Goal: Task Accomplishment & Management: Manage account settings

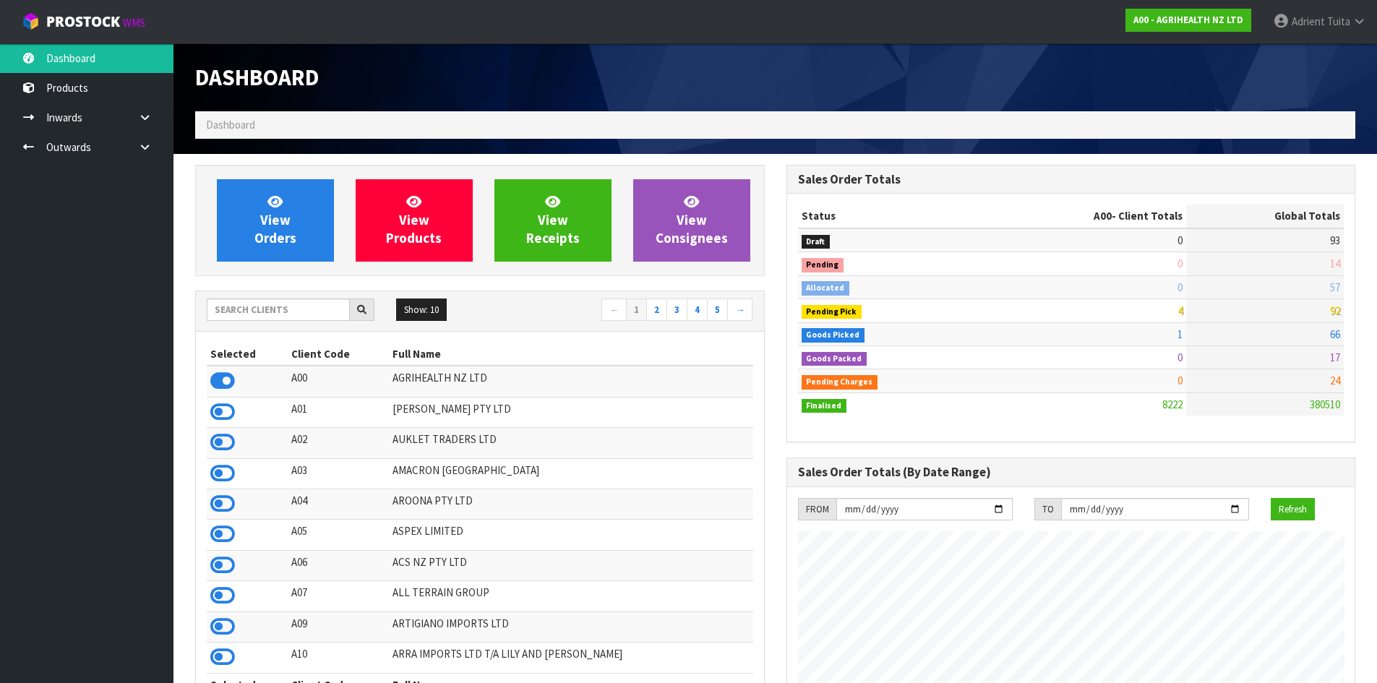
scroll to position [1095, 591]
drag, startPoint x: 0, startPoint y: 0, endPoint x: 54, endPoint y: 557, distance: 559.3
click at [54, 557] on ul "Dashboard Products Categories Serial Numbers Kitsets Packagings Inwards Purchas…" at bounding box center [87, 363] width 174 height 640
click at [251, 304] on input "text" at bounding box center [278, 310] width 143 height 22
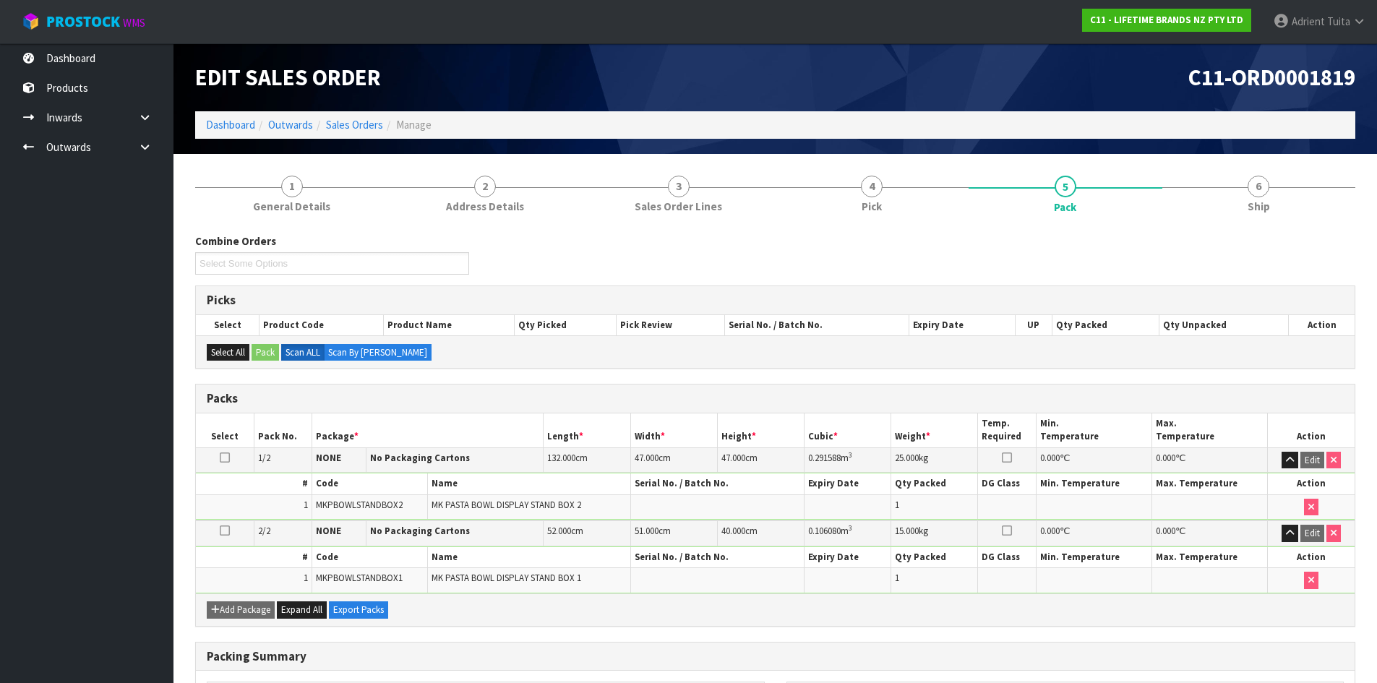
scroll to position [186, 0]
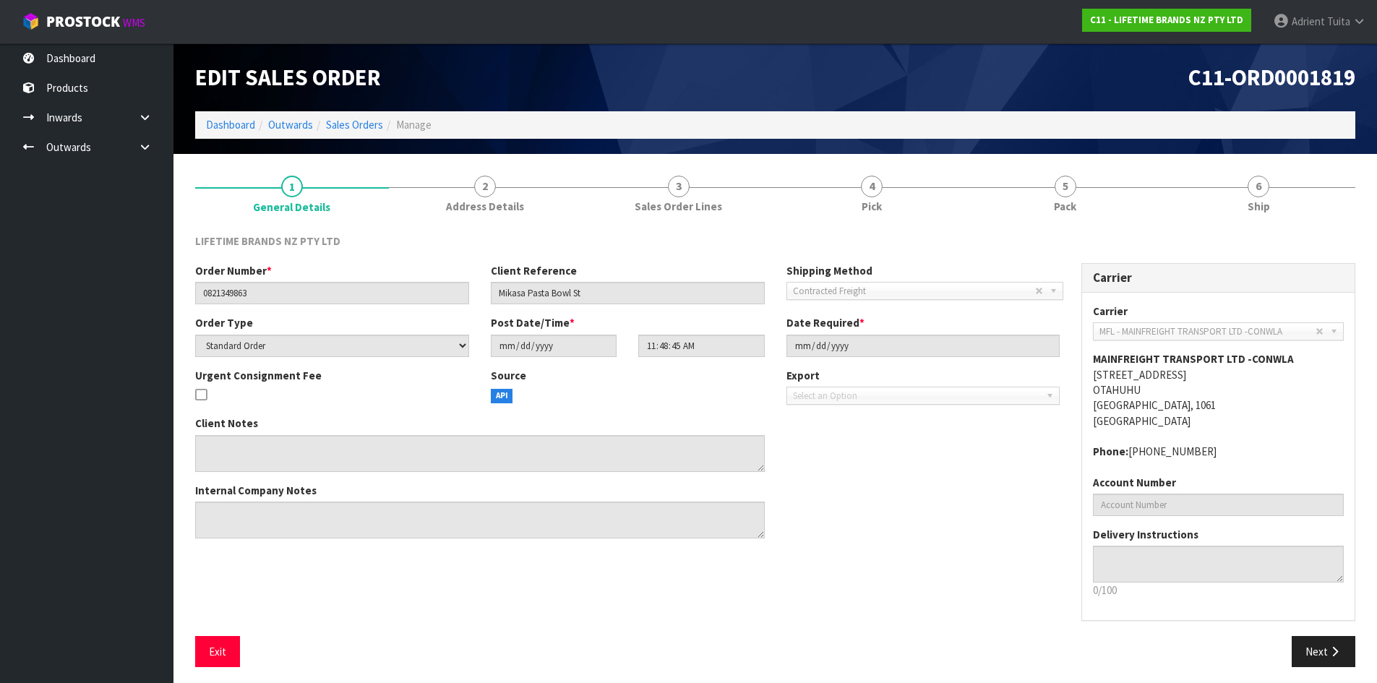
click at [227, 133] on ol "Dashboard Outwards Sales Orders Manage" at bounding box center [775, 124] width 1160 height 27
click at [234, 132] on link "Dashboard" at bounding box center [230, 125] width 49 height 14
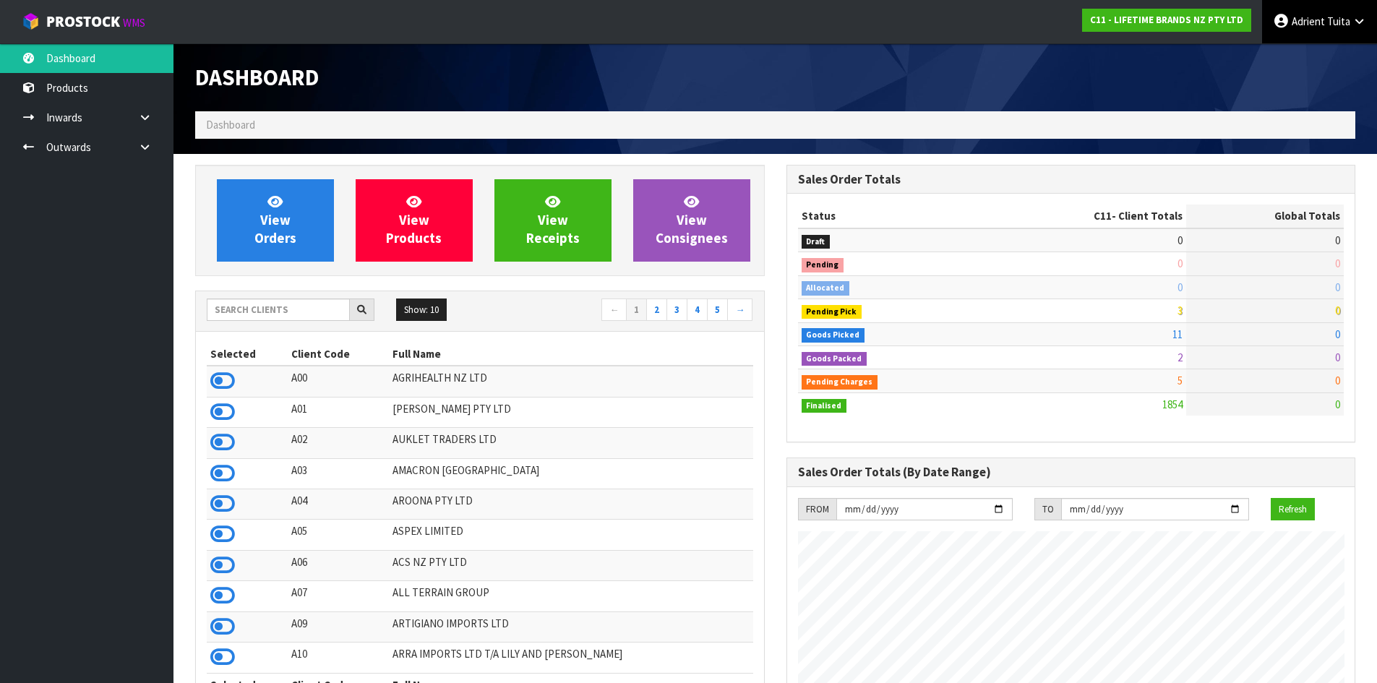
scroll to position [1095, 591]
click at [1315, 20] on span "Adrient" at bounding box center [1308, 21] width 33 height 14
click at [1309, 64] on link "Logout" at bounding box center [1319, 58] width 114 height 20
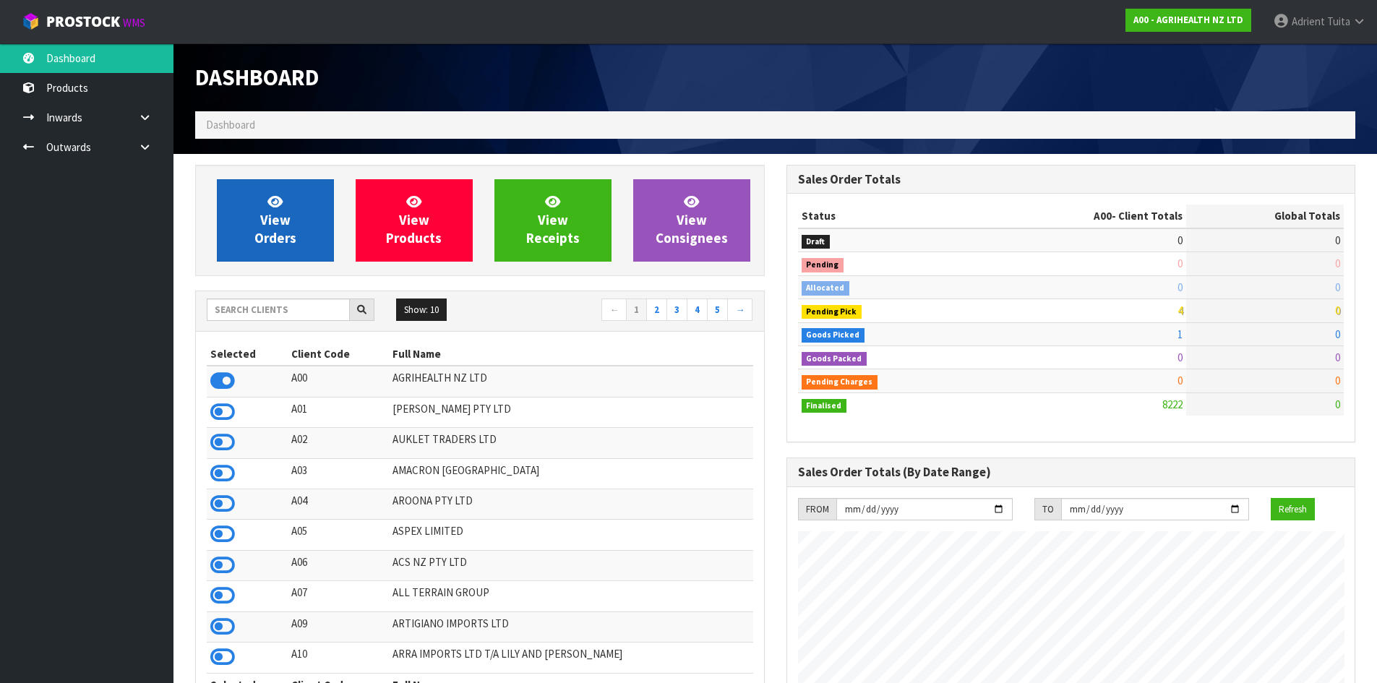
scroll to position [1095, 591]
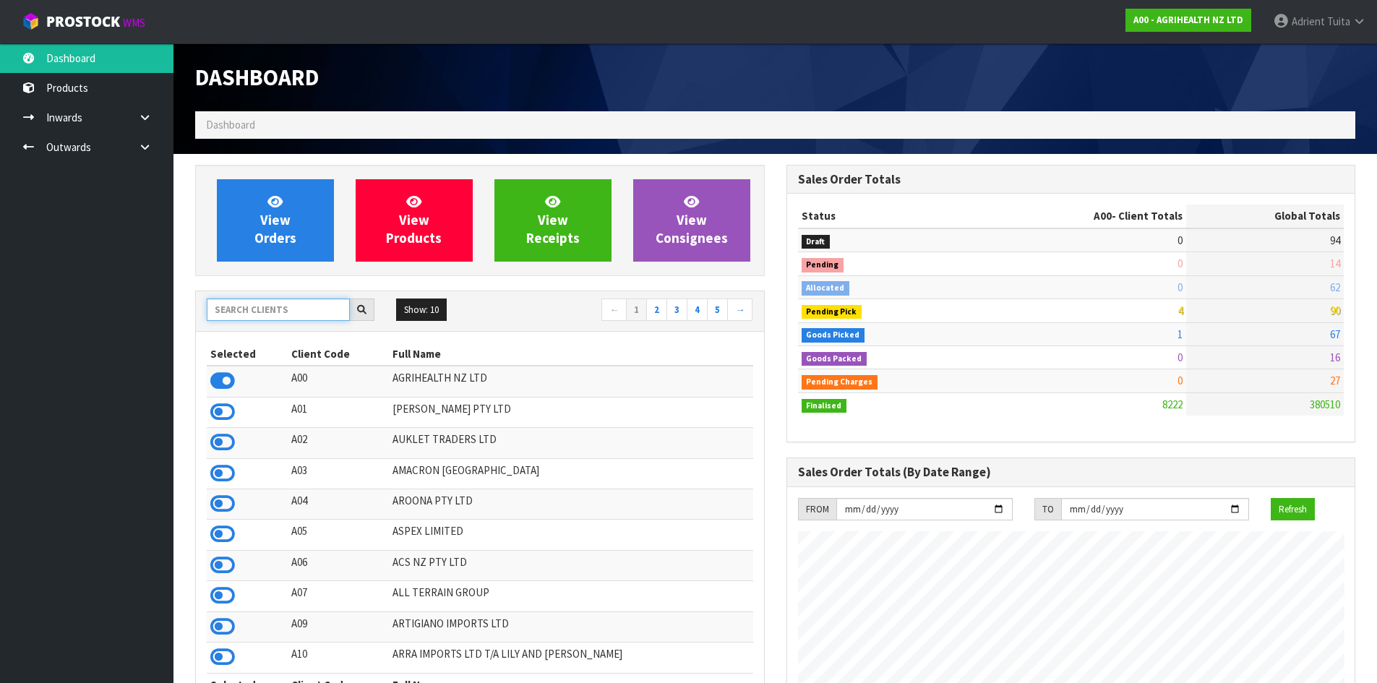
click at [252, 314] on input "text" at bounding box center [278, 310] width 143 height 22
type input "C11"
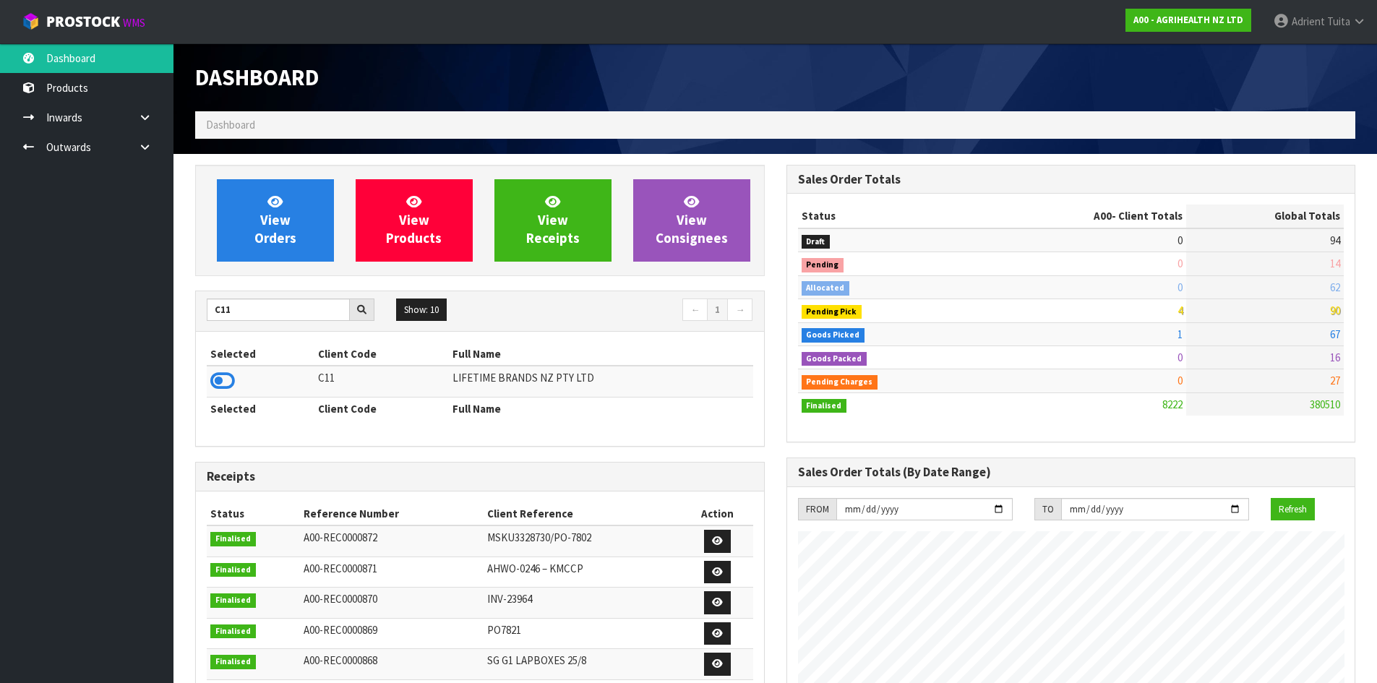
drag, startPoint x: 223, startPoint y: 378, endPoint x: 224, endPoint y: 369, distance: 9.5
click at [223, 377] on icon at bounding box center [222, 381] width 25 height 22
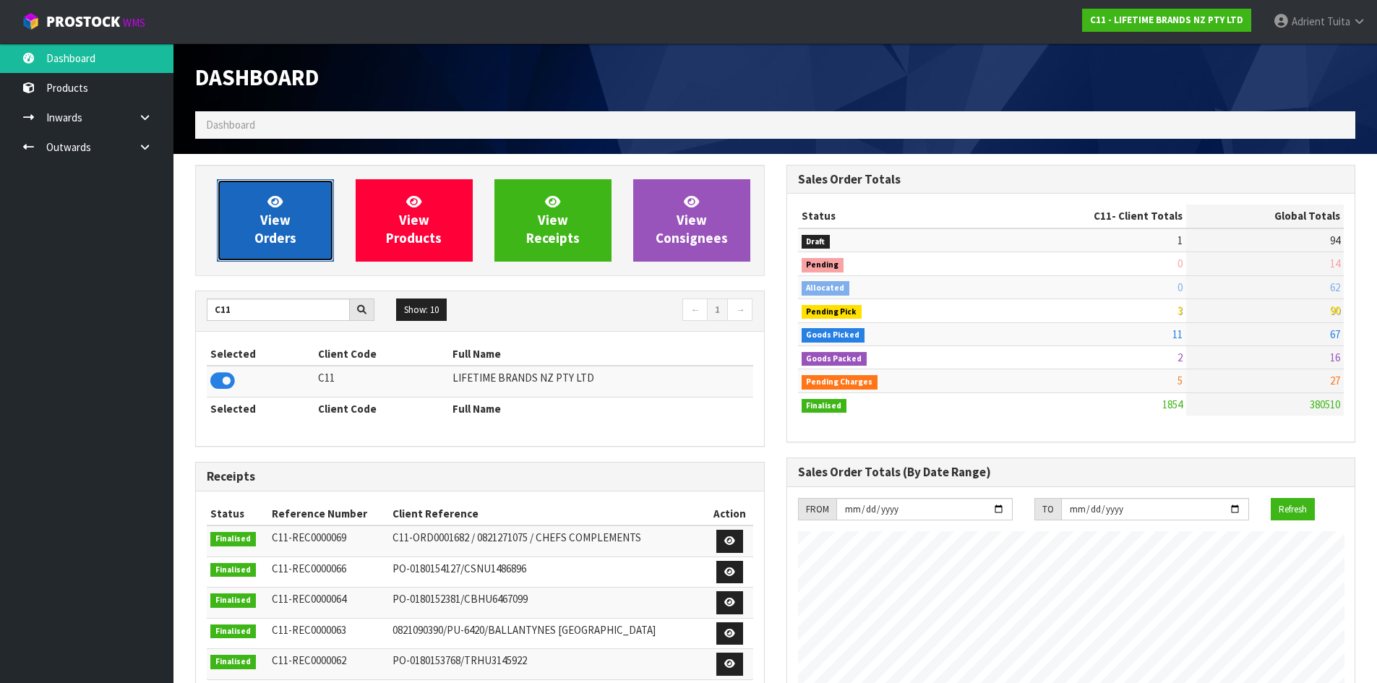
click at [255, 219] on link "View Orders" at bounding box center [275, 220] width 117 height 82
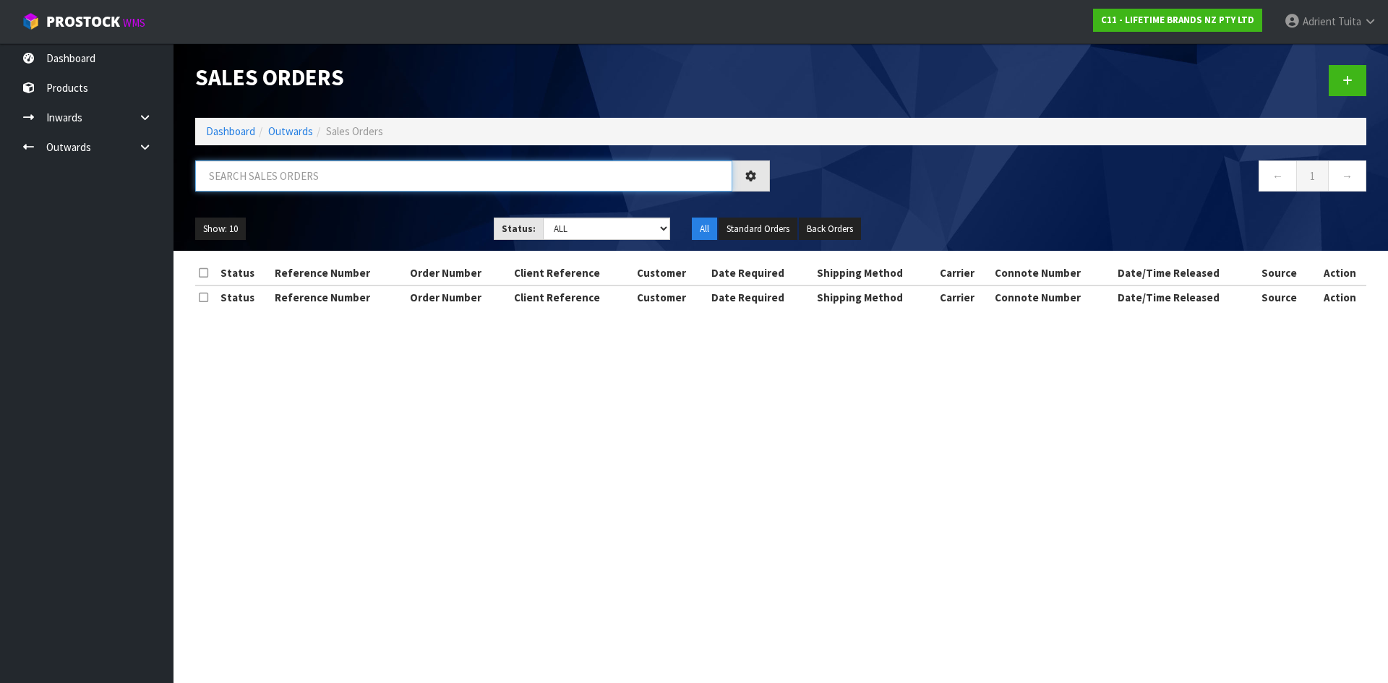
click at [258, 184] on input "text" at bounding box center [463, 176] width 537 height 31
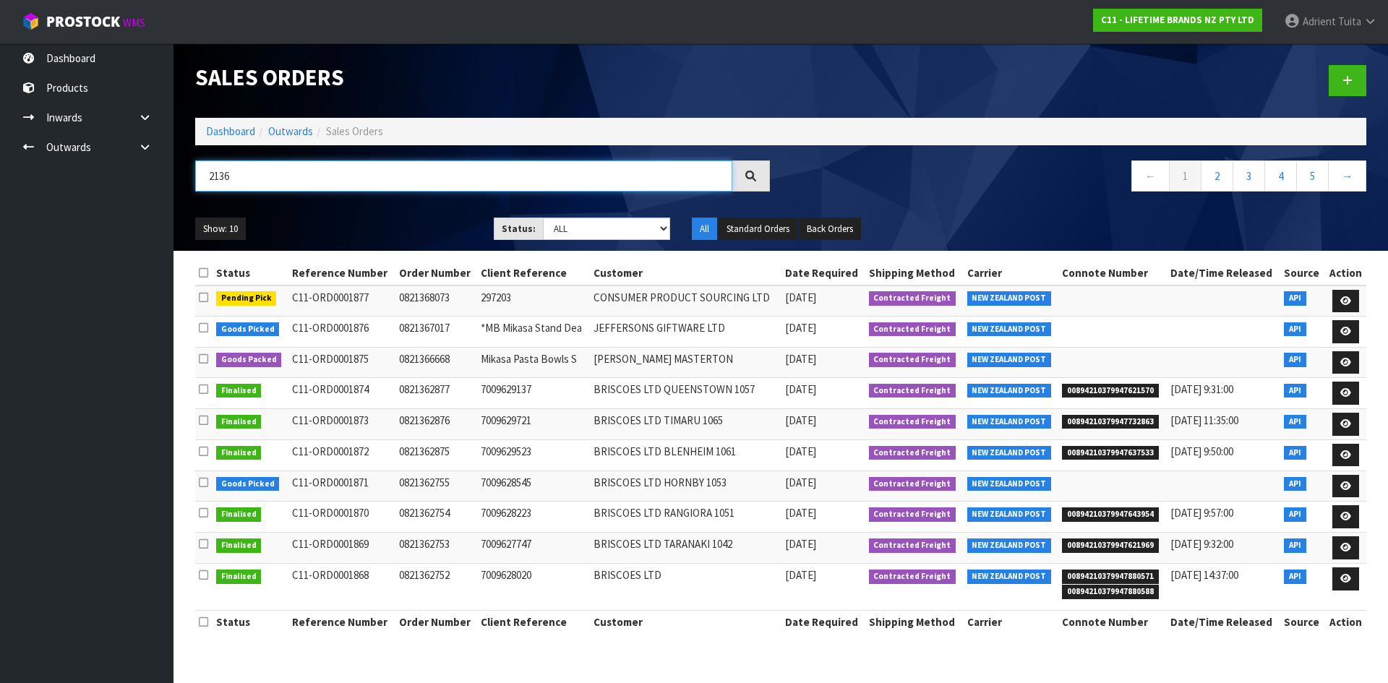
click at [296, 179] on input "2136" at bounding box center [463, 176] width 537 height 31
type input "1824"
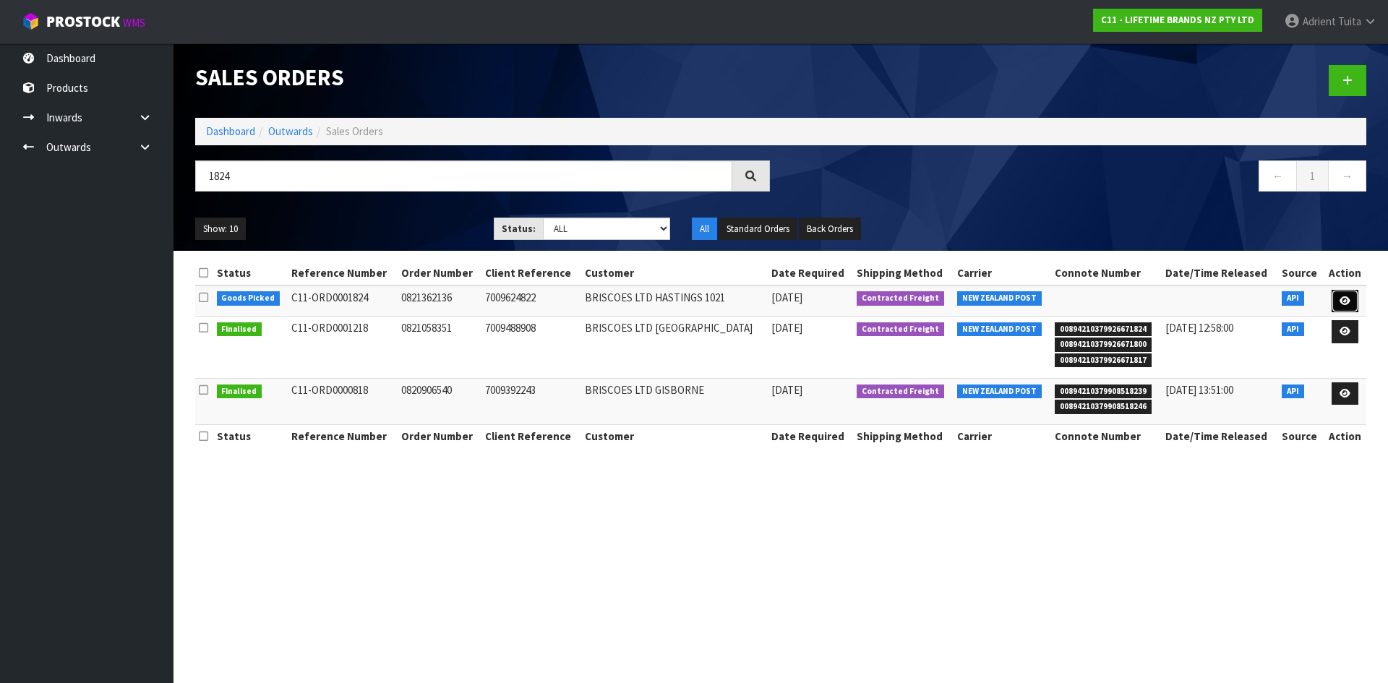
click at [1356, 301] on link at bounding box center [1345, 301] width 27 height 23
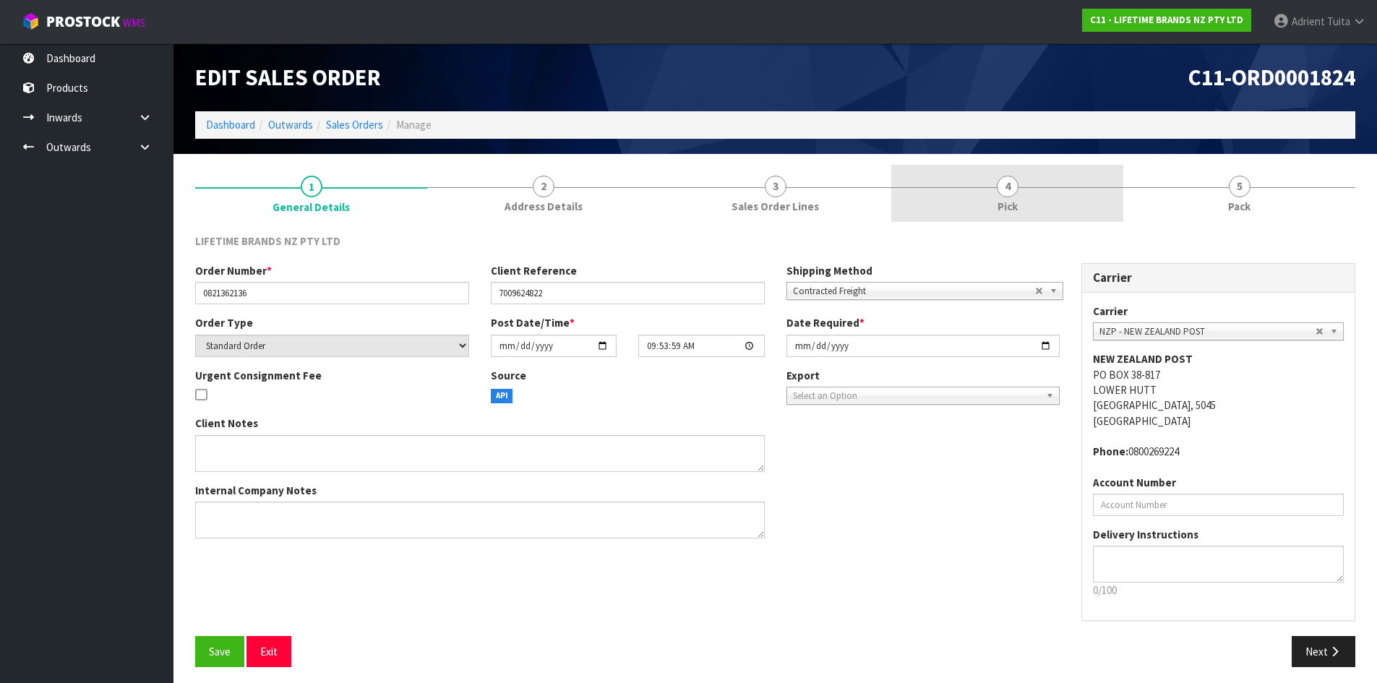
click at [1087, 176] on link "4 Pick" at bounding box center [1007, 193] width 232 height 57
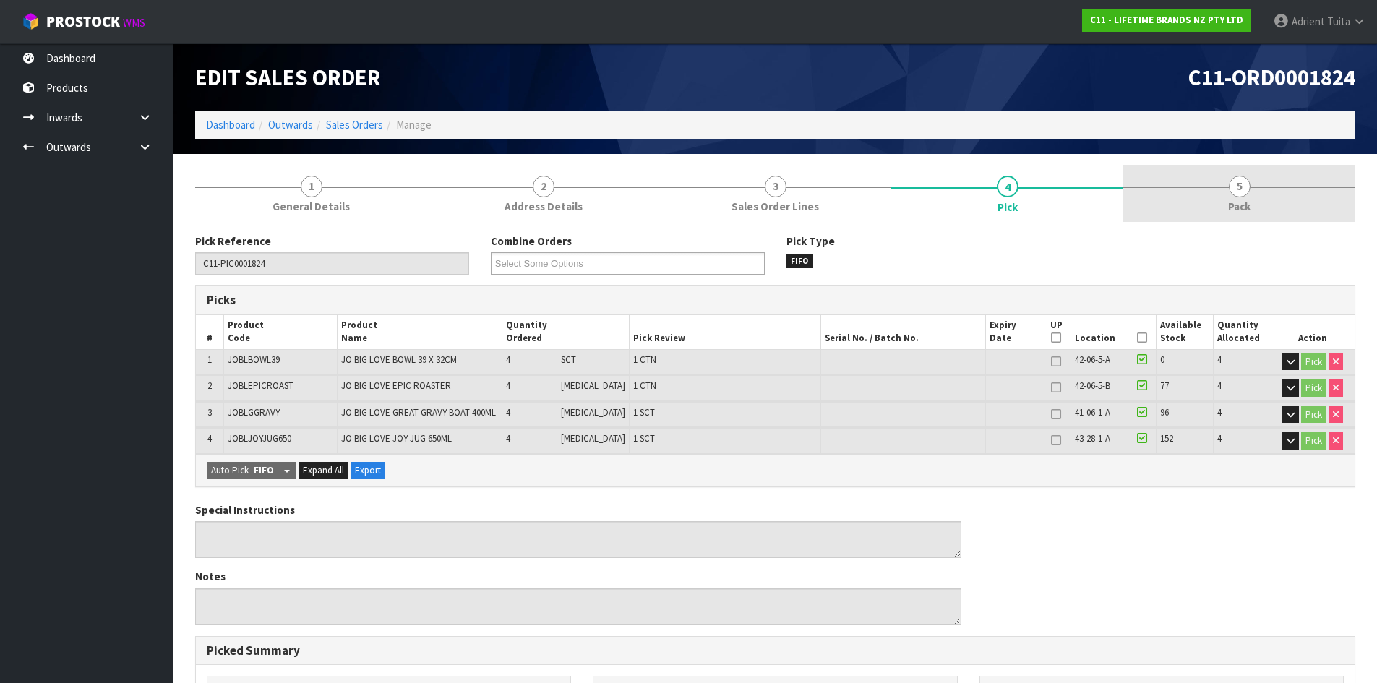
click at [1248, 202] on span "Pack" at bounding box center [1239, 206] width 22 height 15
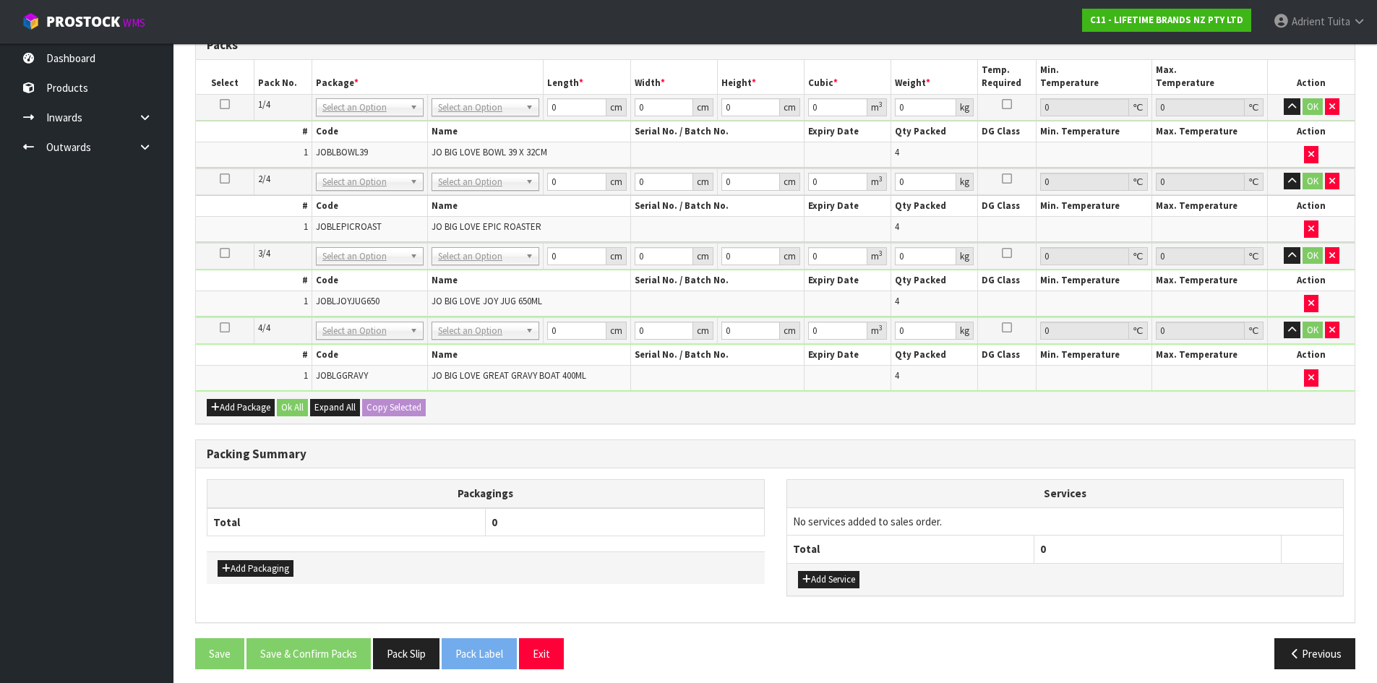
scroll to position [361, 0]
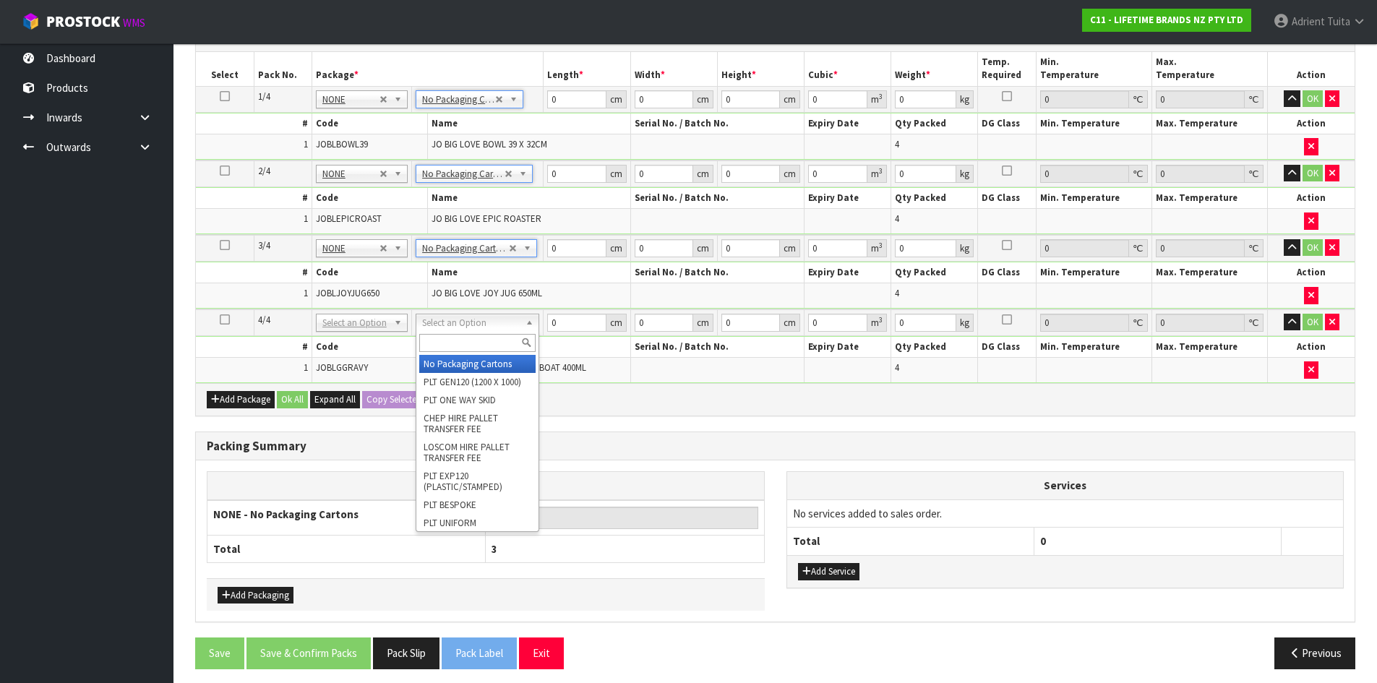
type input "4"
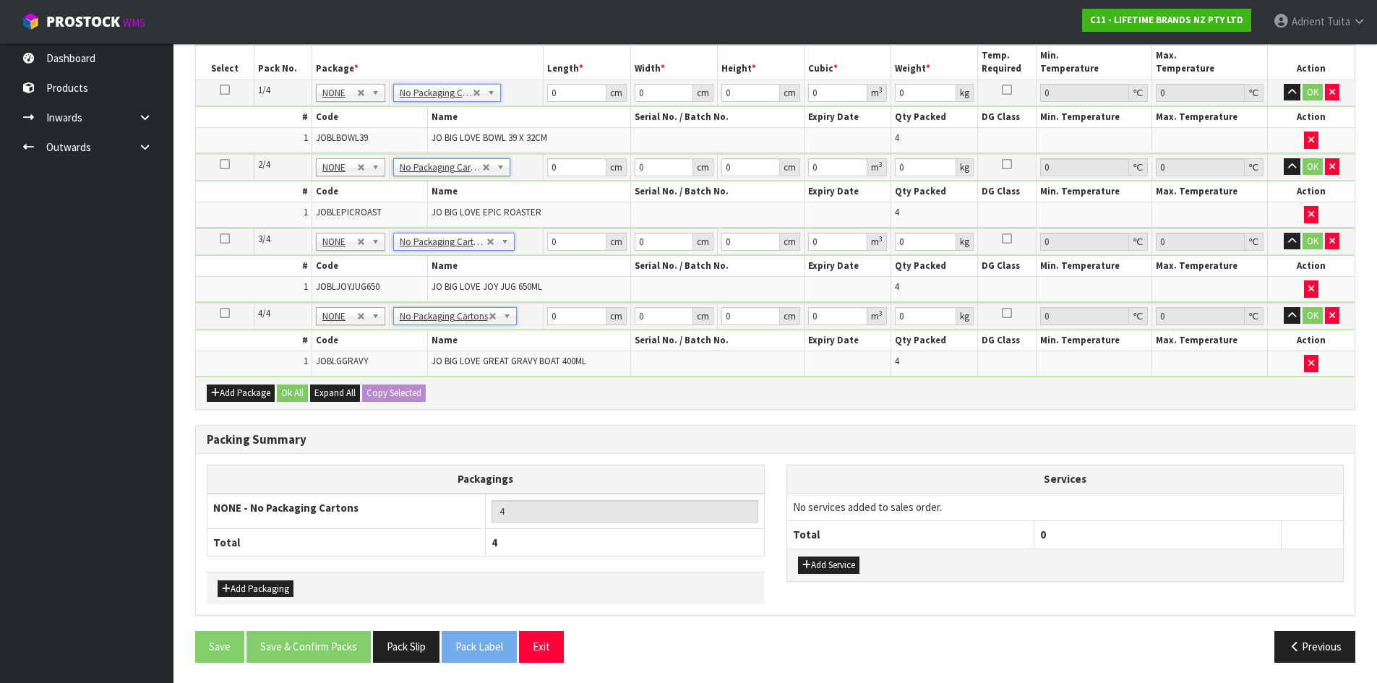
scroll to position [369, 0]
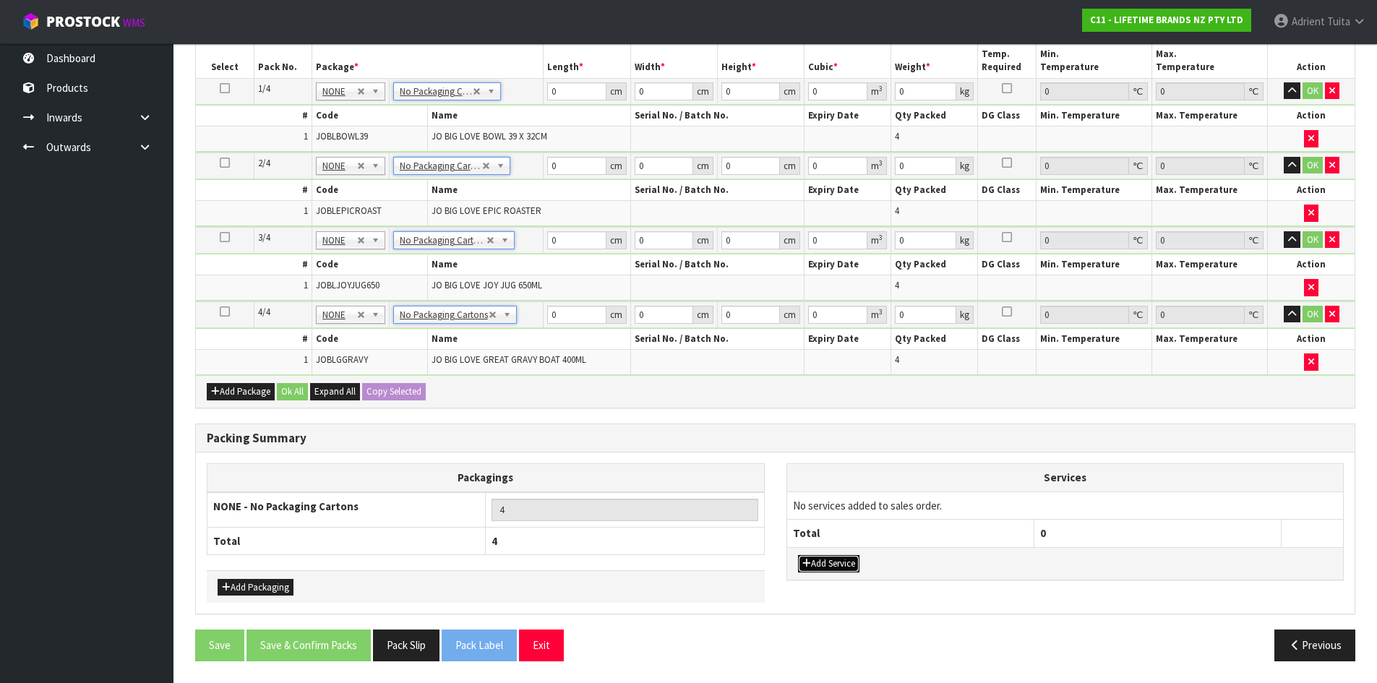
click at [830, 563] on button "Add Service" at bounding box center [828, 563] width 61 height 17
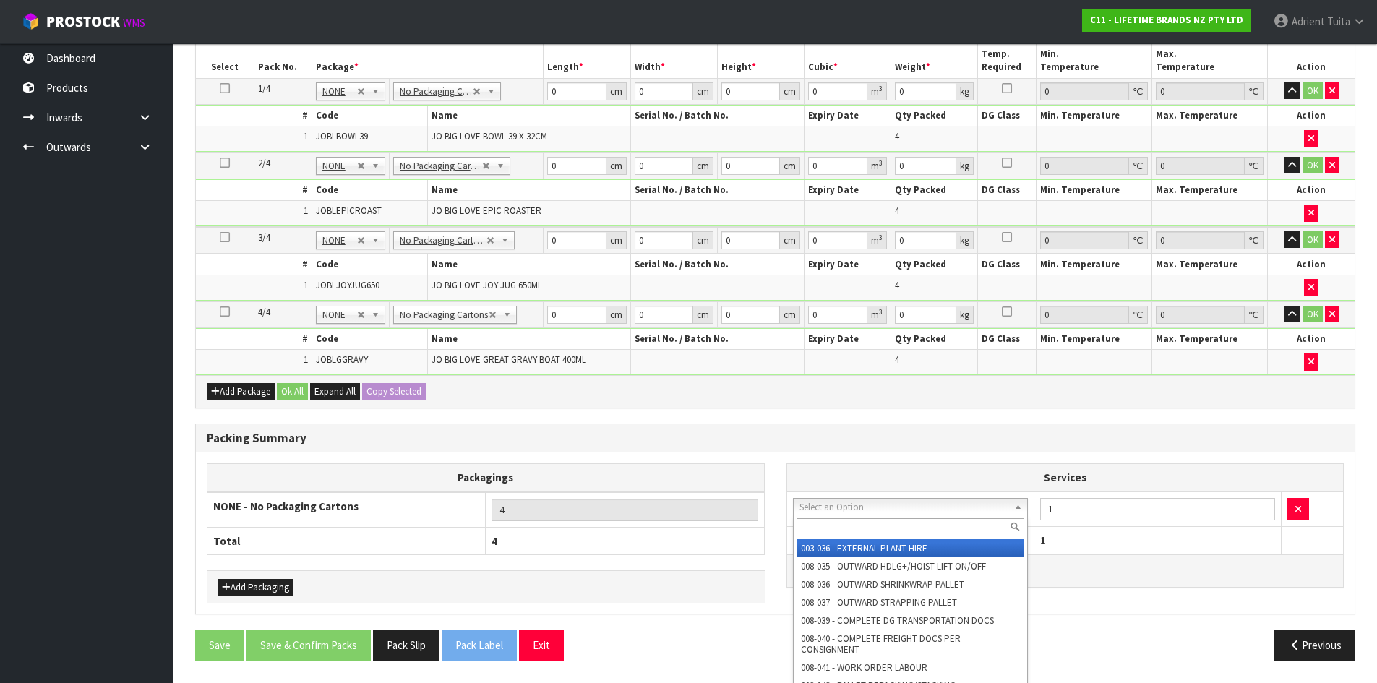
drag, startPoint x: 845, startPoint y: 512, endPoint x: 842, endPoint y: 525, distance: 13.5
click at [842, 525] on input "text" at bounding box center [911, 527] width 228 height 18
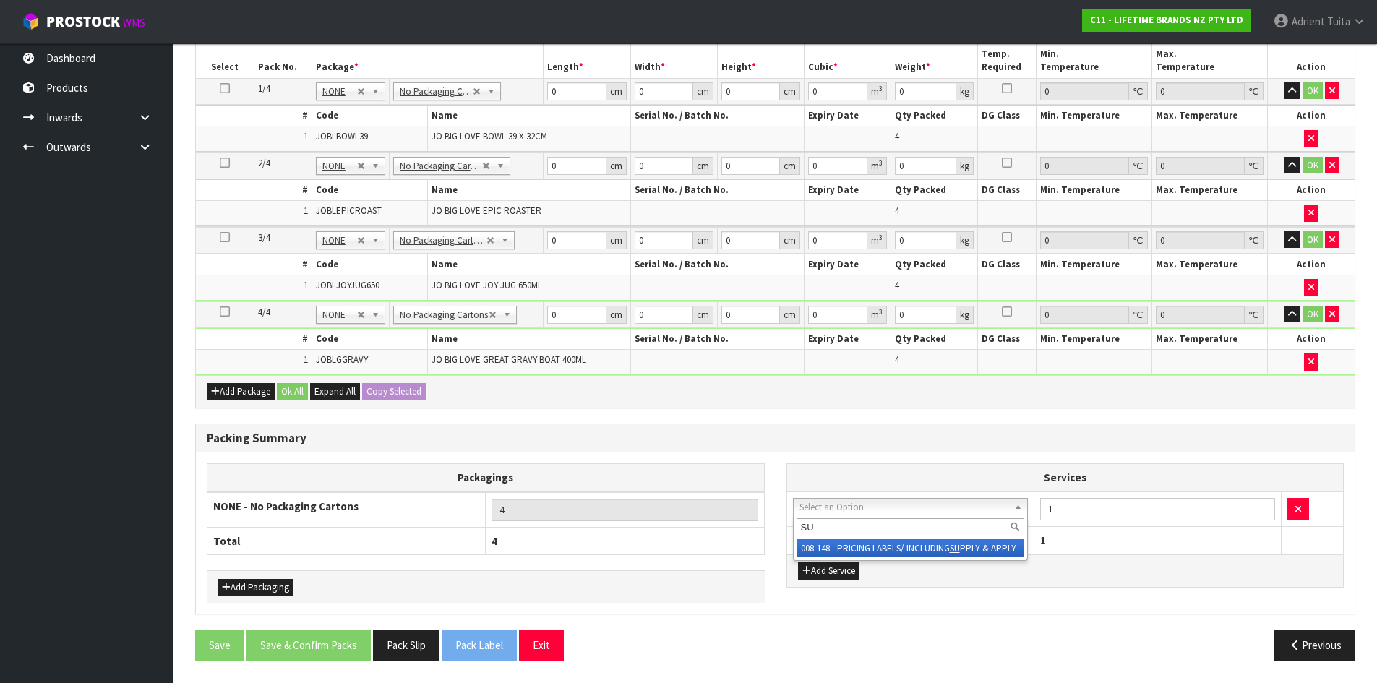
type input "SU"
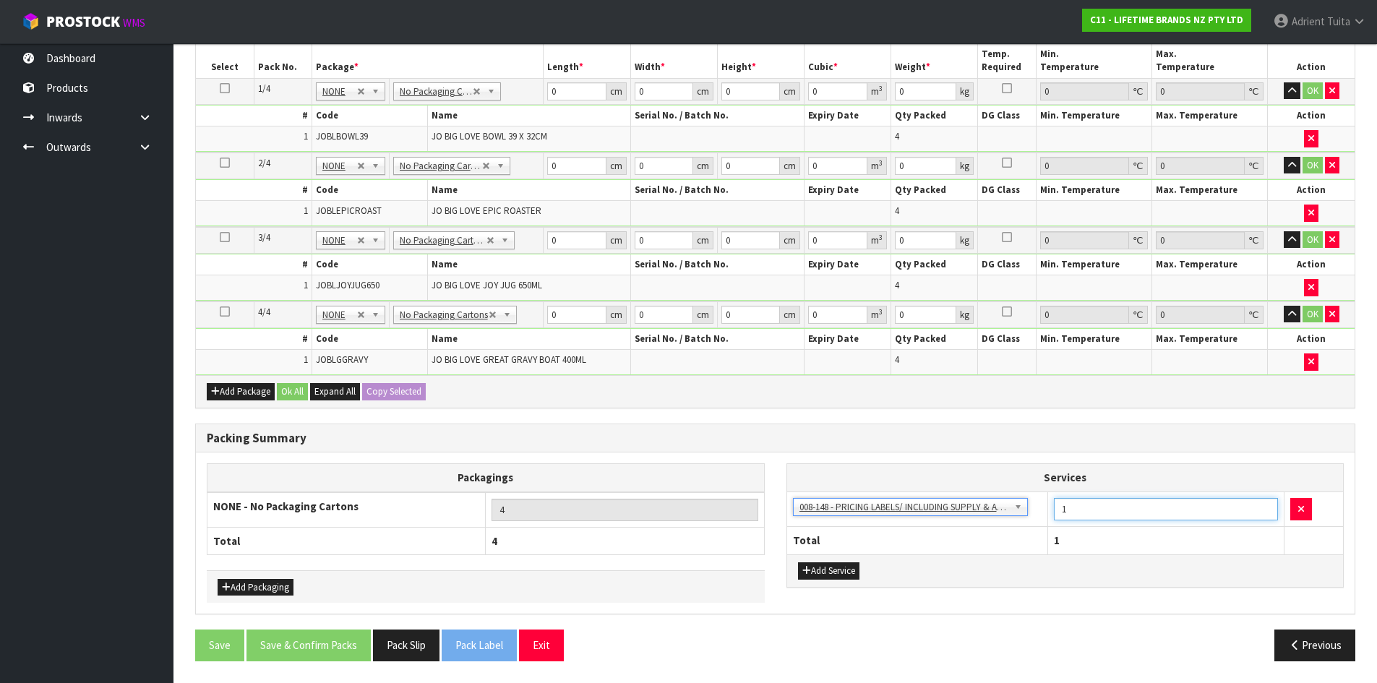
click at [1149, 507] on input "1" at bounding box center [1166, 509] width 224 height 22
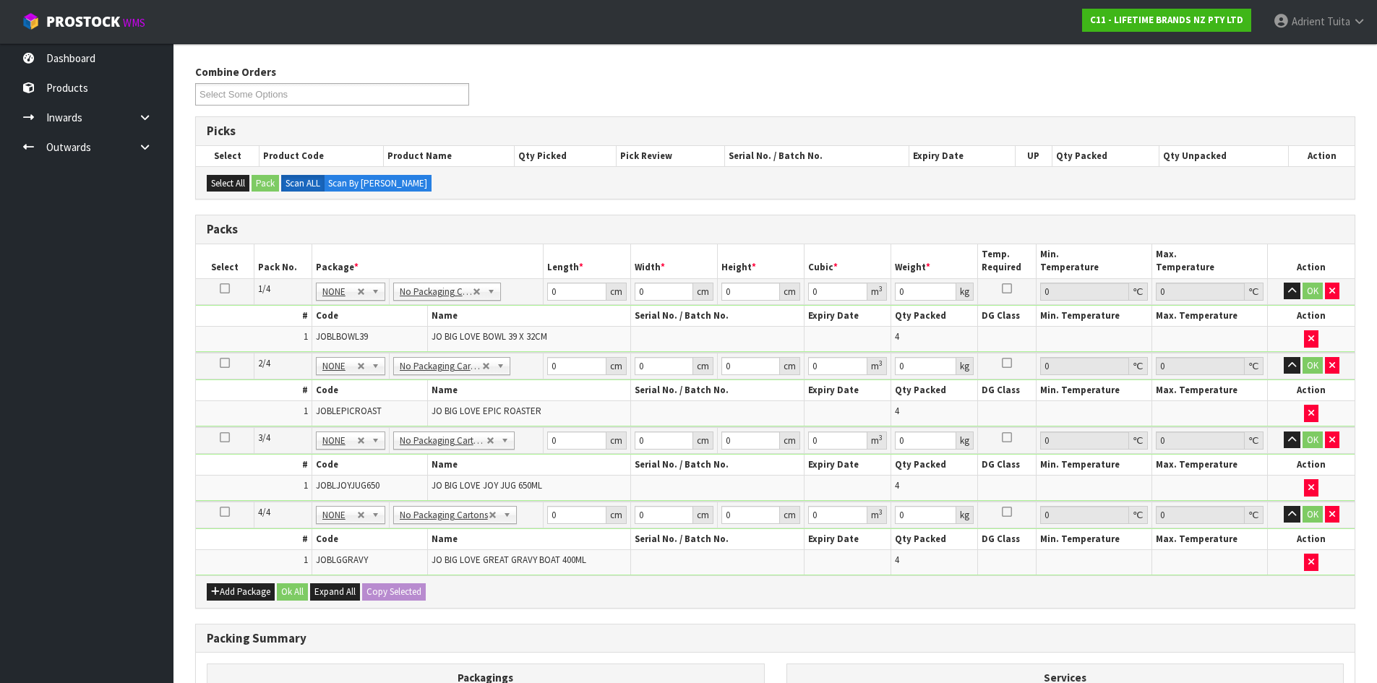
scroll to position [153, 0]
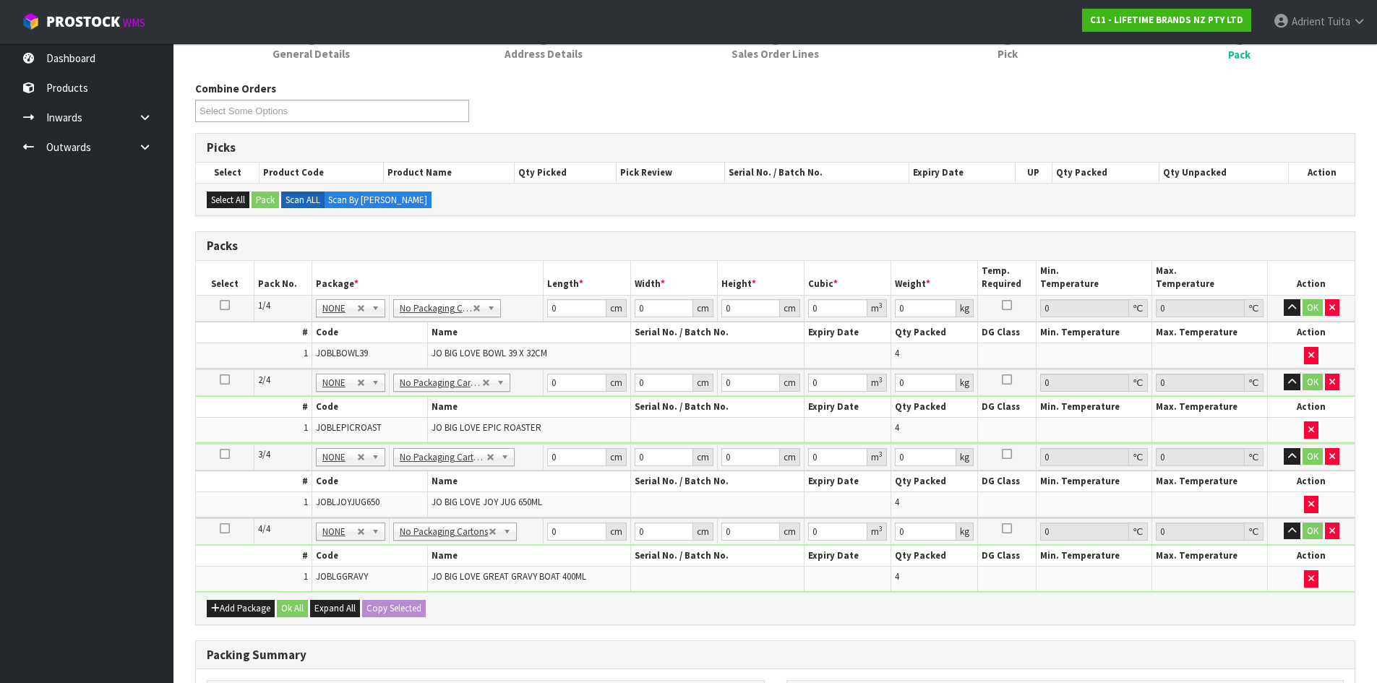
type input "16"
click at [568, 306] on input "0" at bounding box center [576, 308] width 59 height 18
type input "48"
type input "42"
type input "4"
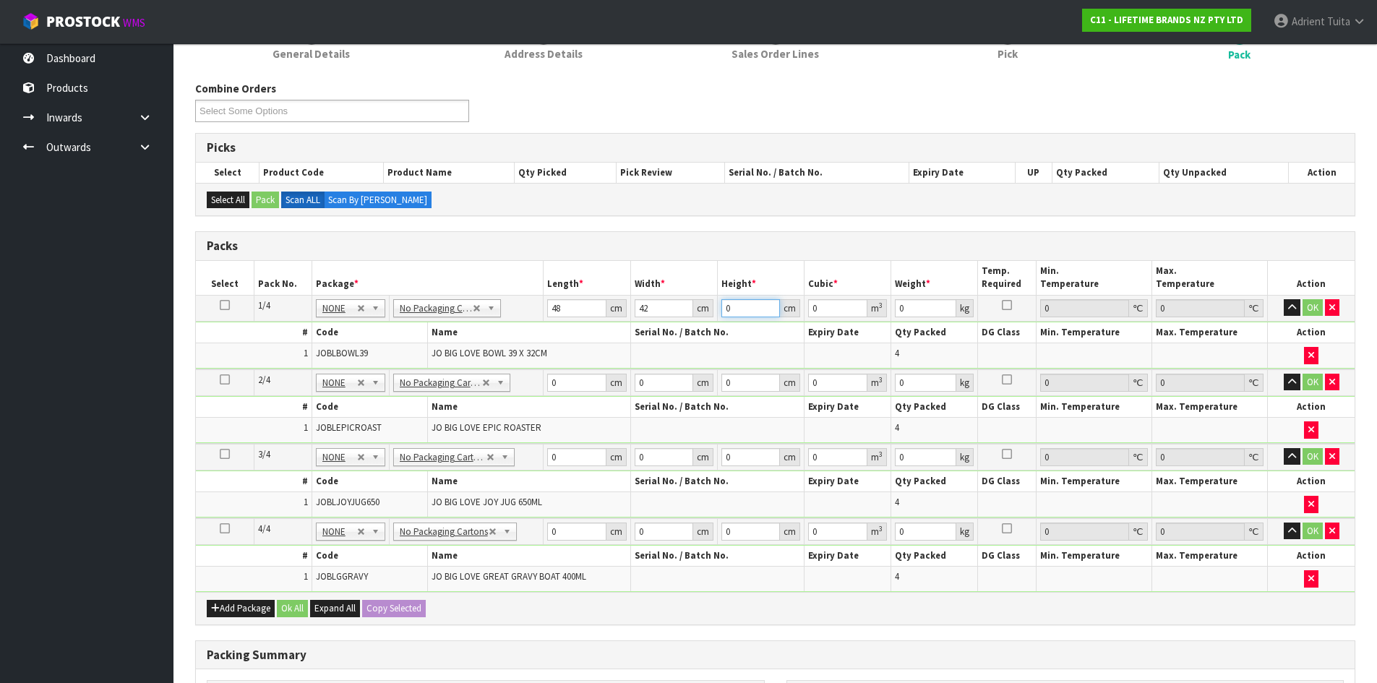
type input "0.008064"
type input "45"
type input "0.09072"
type input "45"
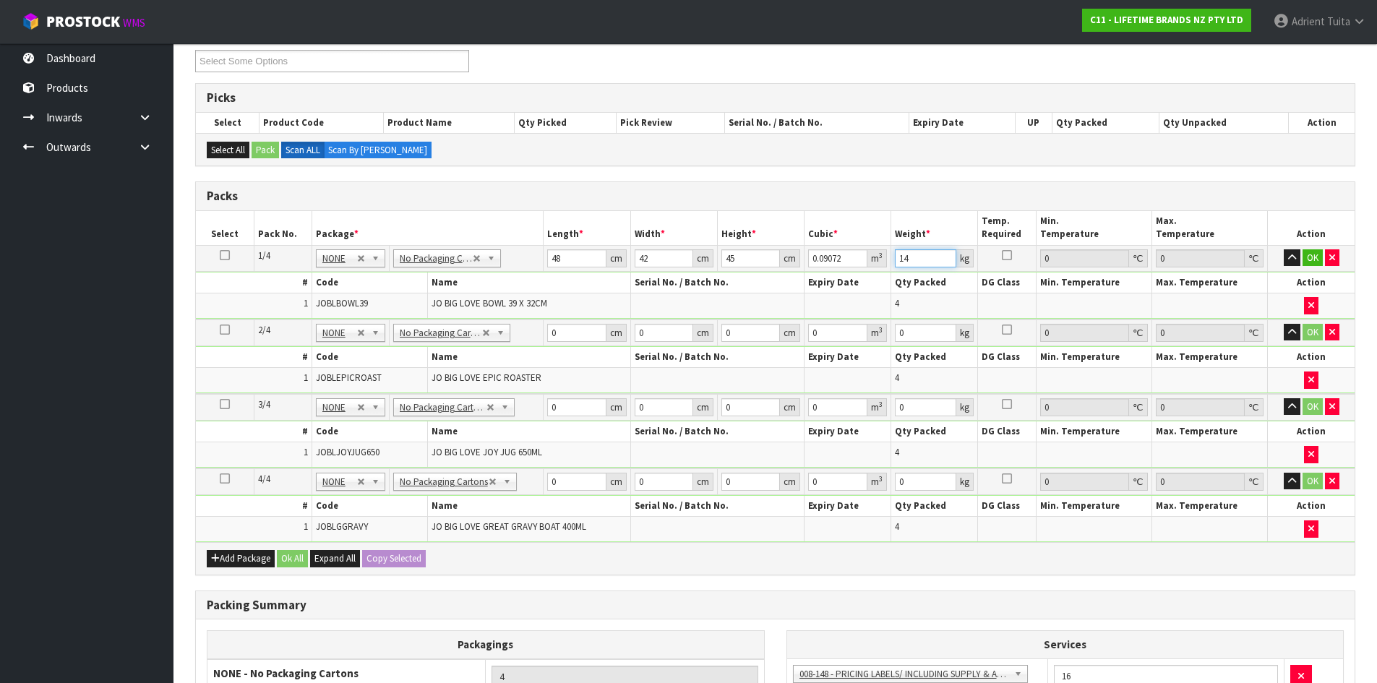
scroll to position [225, 0]
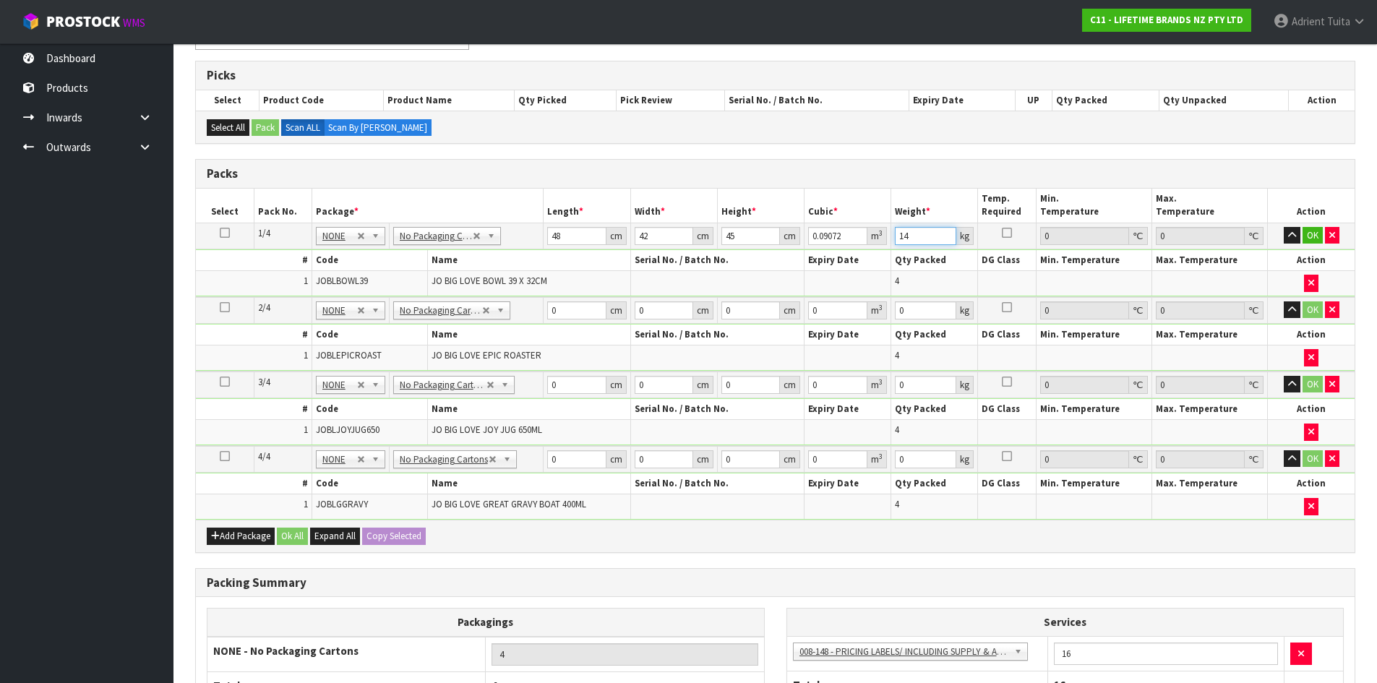
type input "14"
click at [576, 302] on input "0" at bounding box center [576, 310] width 59 height 18
type input "49"
type input "35"
type input "5"
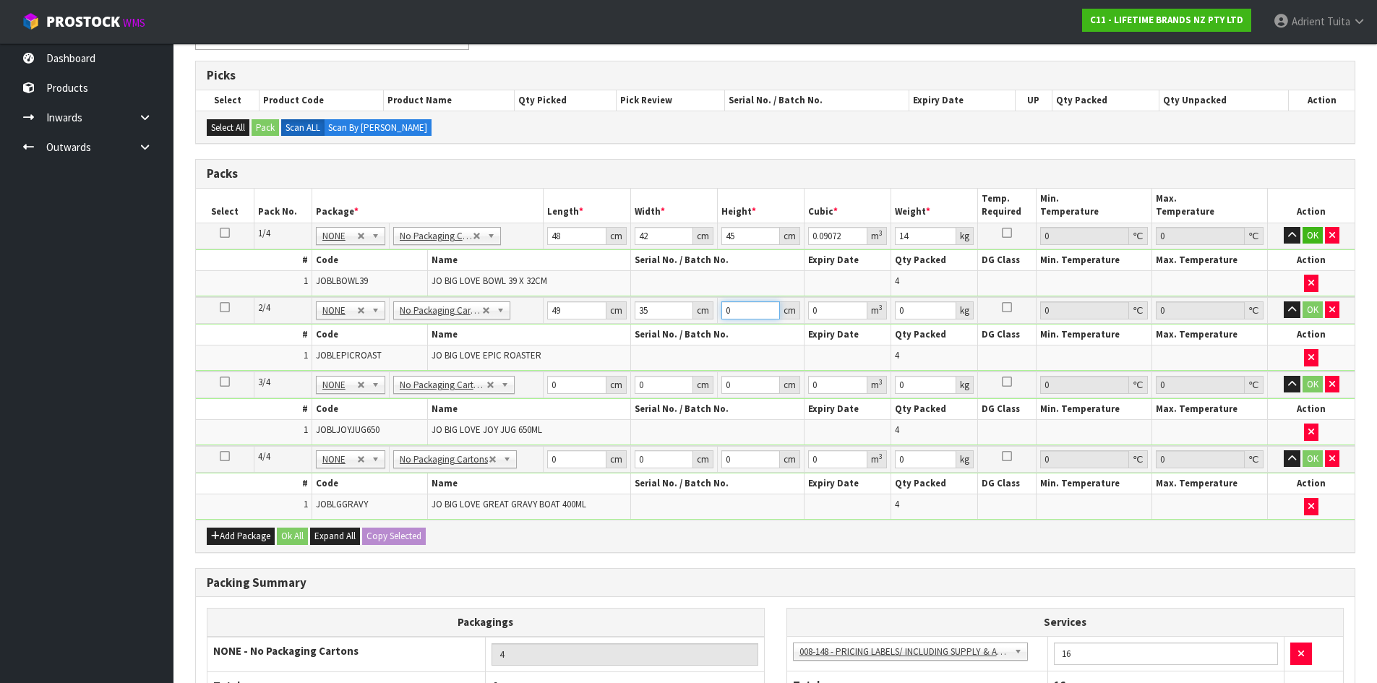
type input "0.008575"
type input "52"
type input "0.08918"
type input "52"
type input "14"
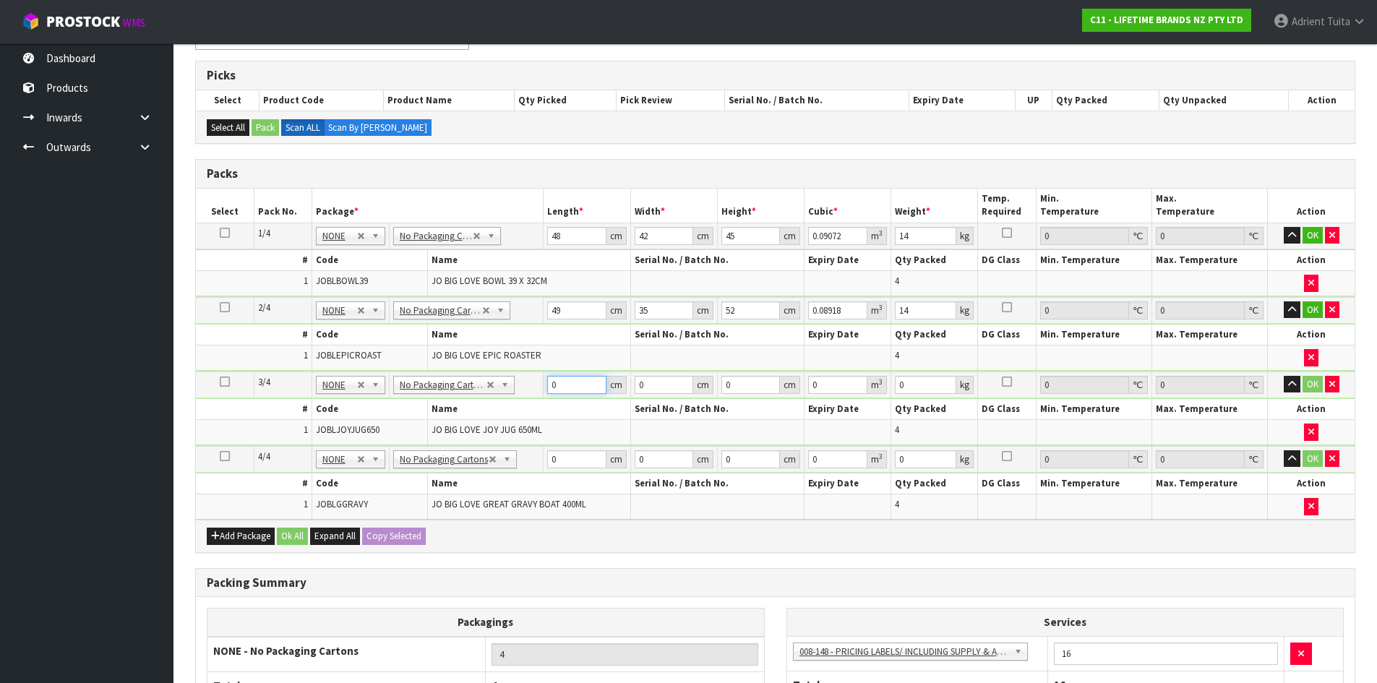
click at [577, 393] on input "0" at bounding box center [576, 385] width 59 height 18
type input "48"
type input "35"
type input "1"
type input "0.00168"
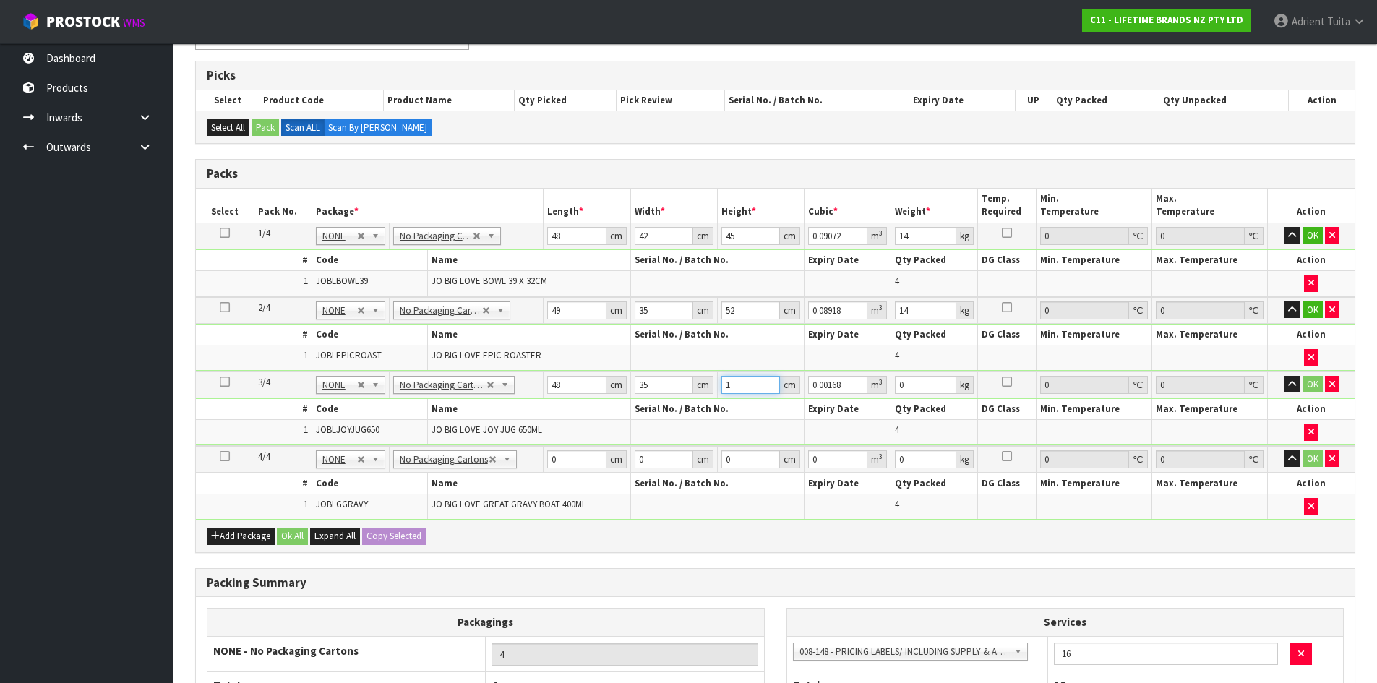
type input "19"
type input "0.03192"
type input "19"
type input "5"
click at [579, 452] on input "0" at bounding box center [576, 459] width 59 height 18
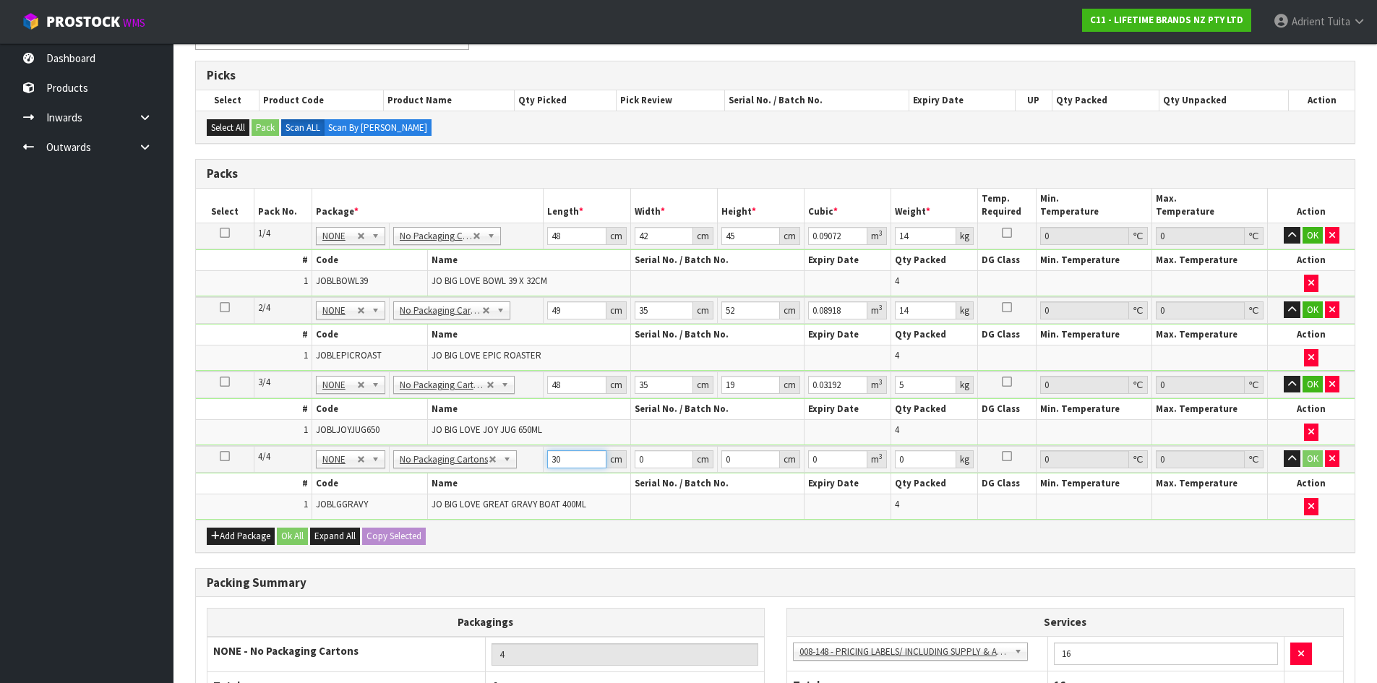
type input "30"
type input "2"
type input "0.0018"
type input "28"
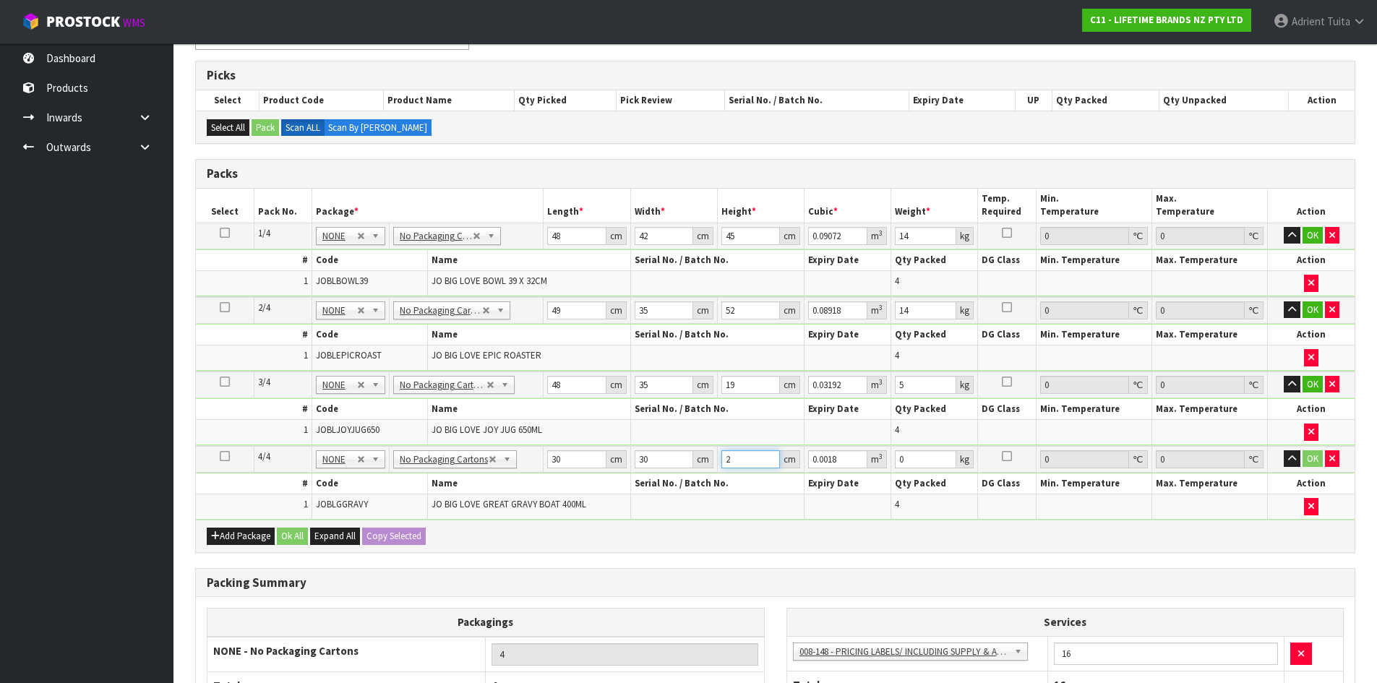
type input "0.0252"
type input "28"
type input "4"
click at [1307, 234] on button "OK" at bounding box center [1313, 235] width 20 height 17
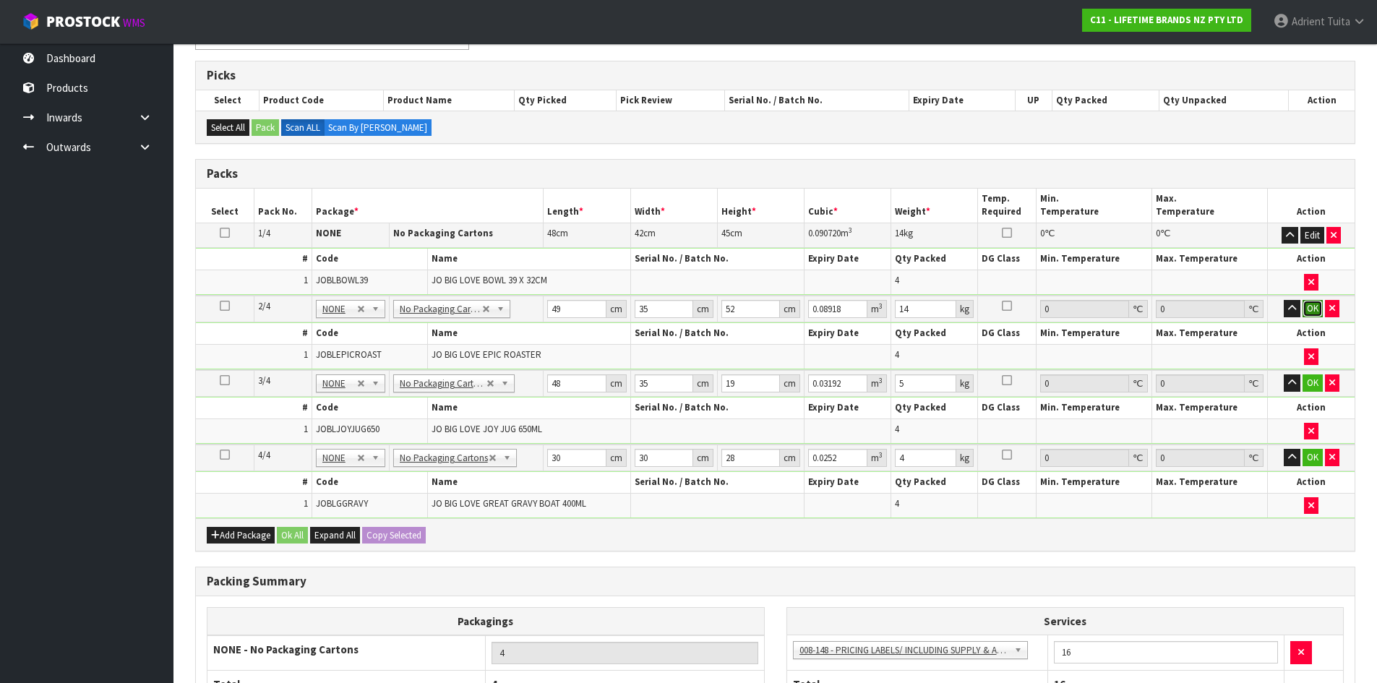
click at [1307, 304] on button "OK" at bounding box center [1313, 308] width 20 height 17
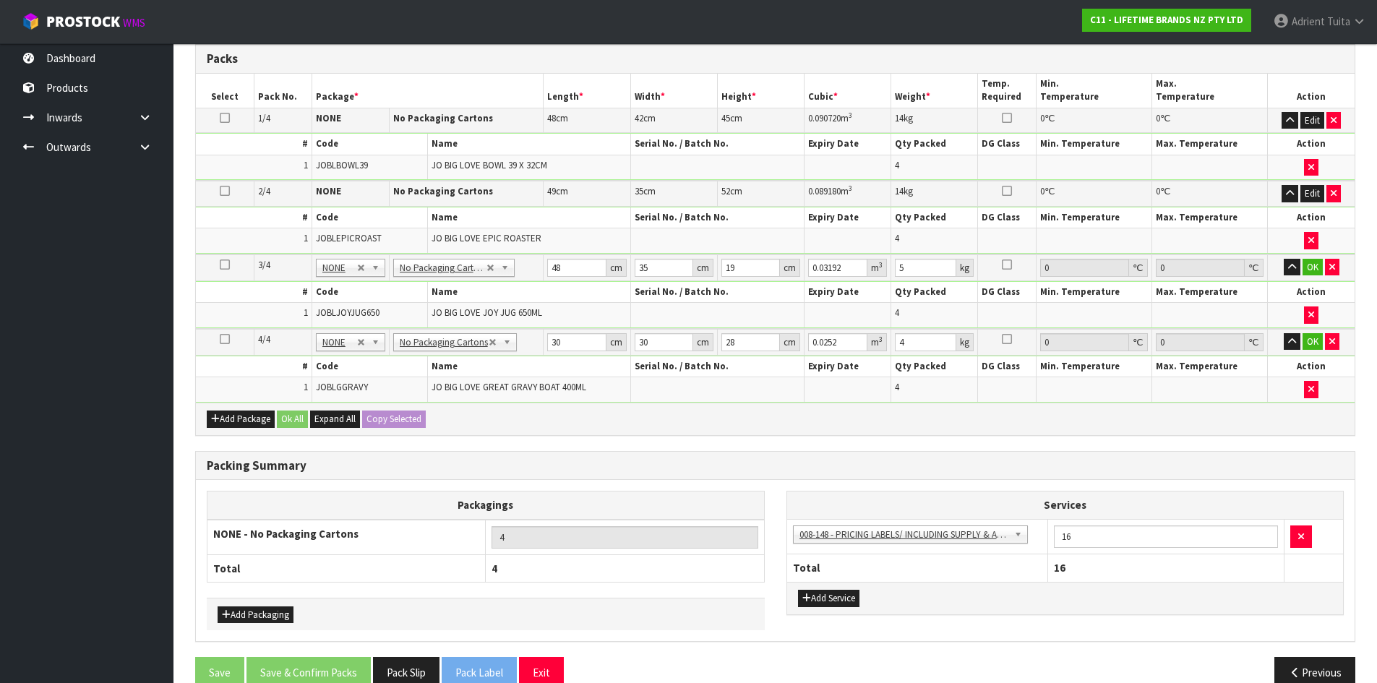
scroll to position [367, 0]
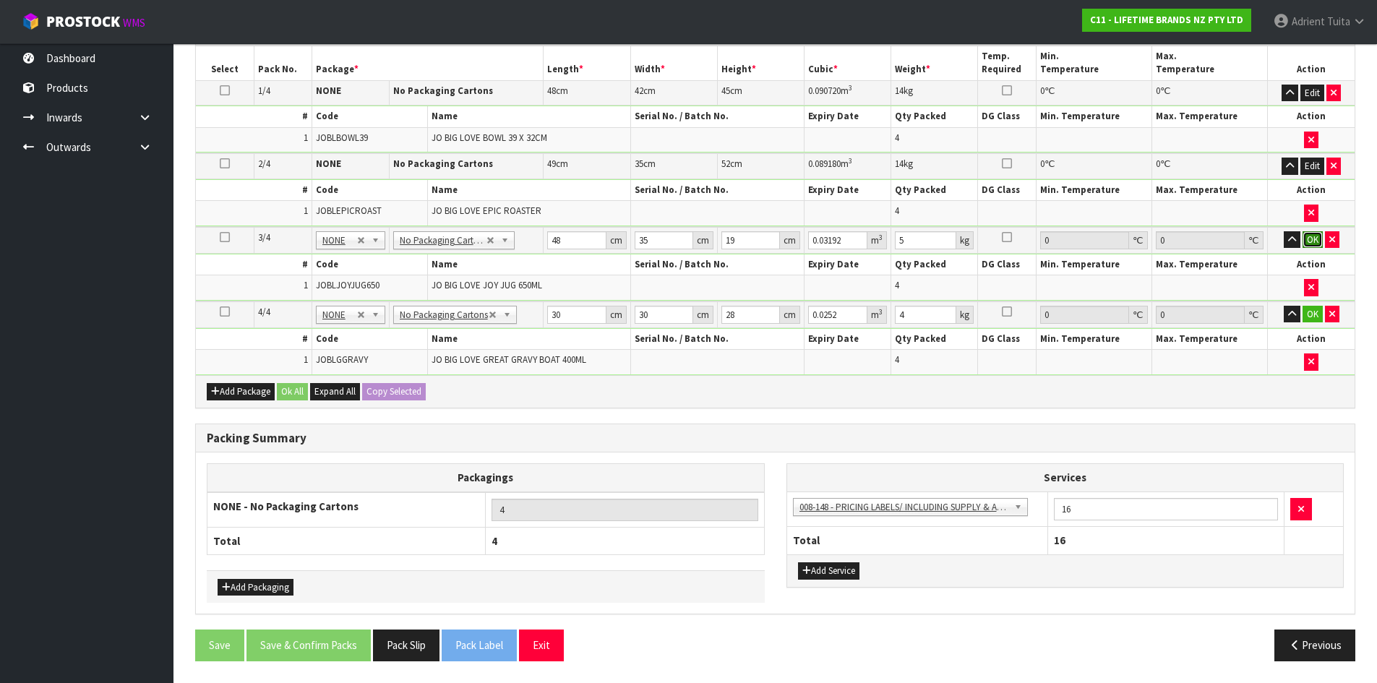
click at [1306, 238] on button "OK" at bounding box center [1313, 239] width 20 height 17
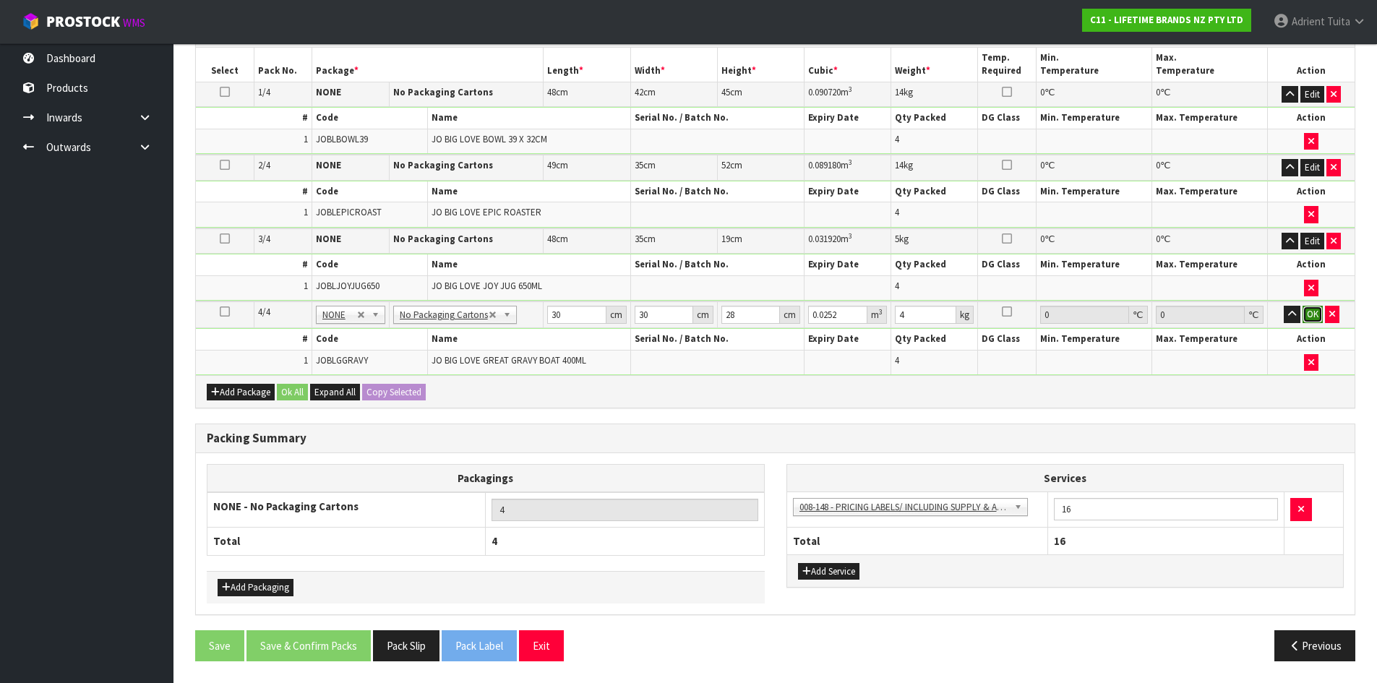
click at [1315, 319] on button "OK" at bounding box center [1313, 314] width 20 height 17
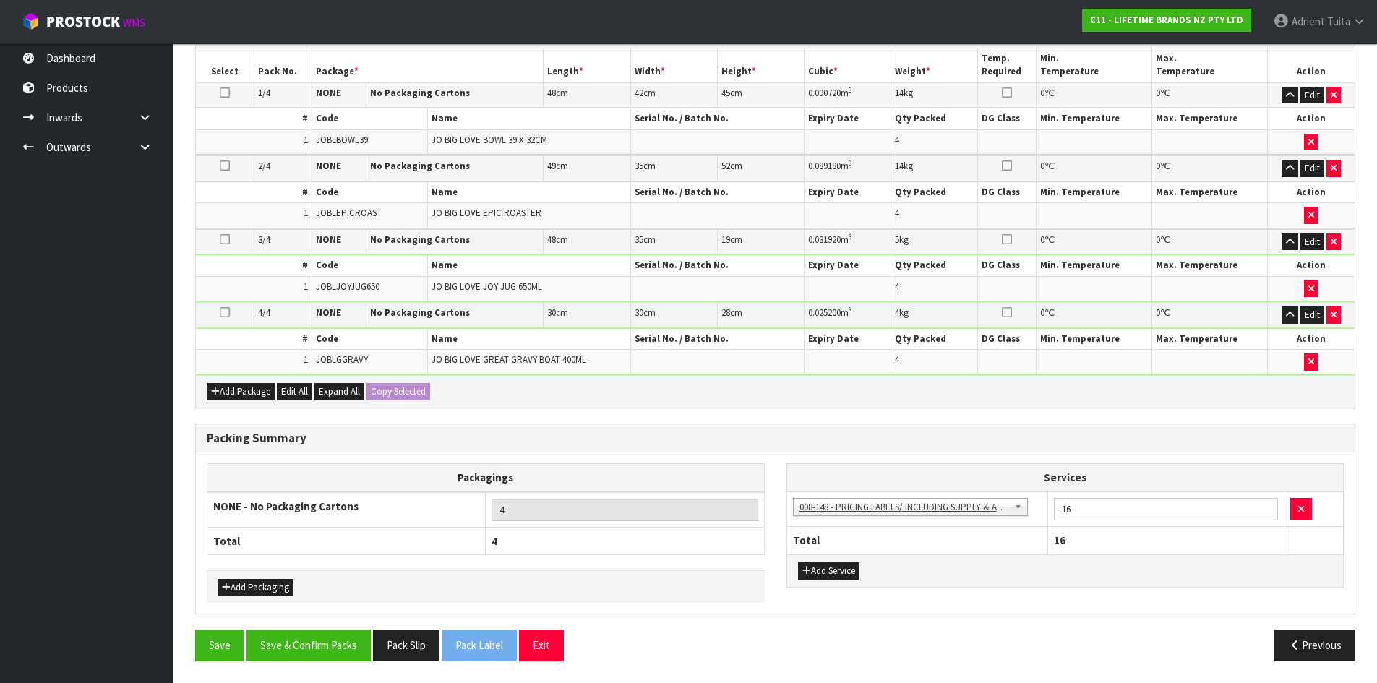
scroll to position [365, 0]
click at [345, 635] on button "Save & Confirm Packs" at bounding box center [309, 645] width 124 height 31
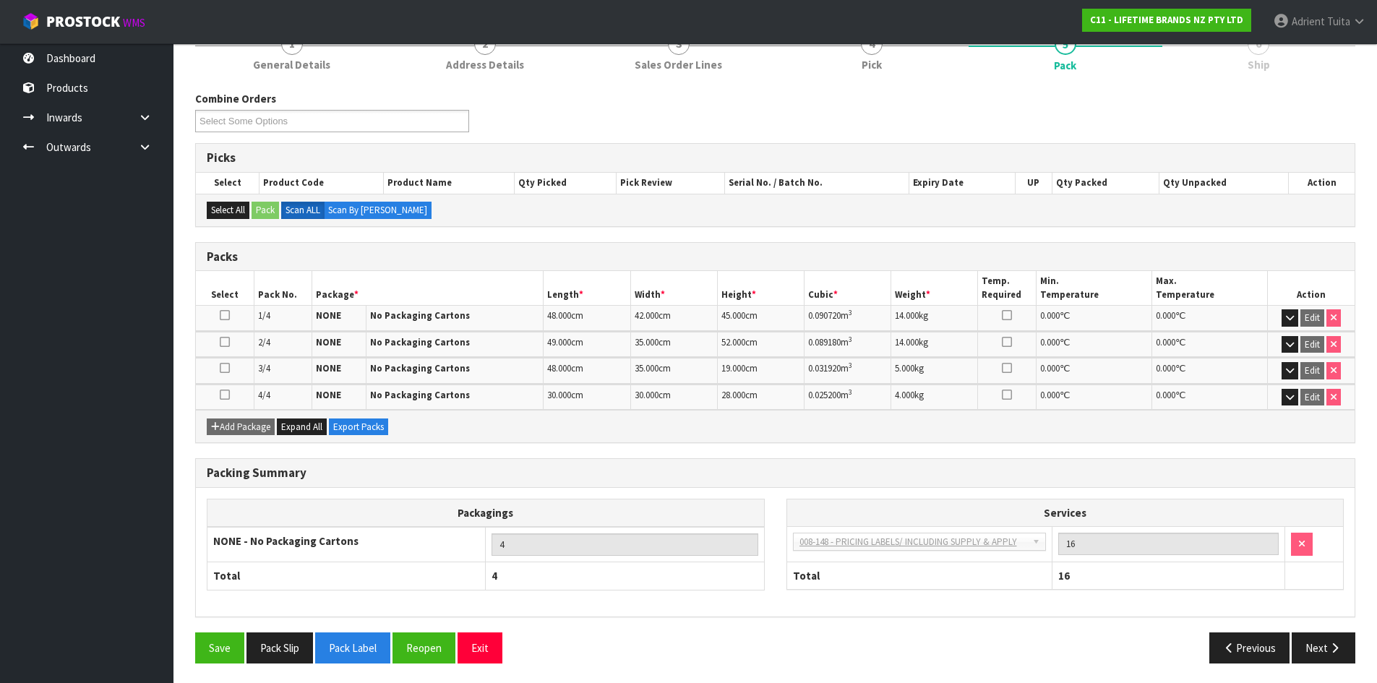
scroll to position [197, 0]
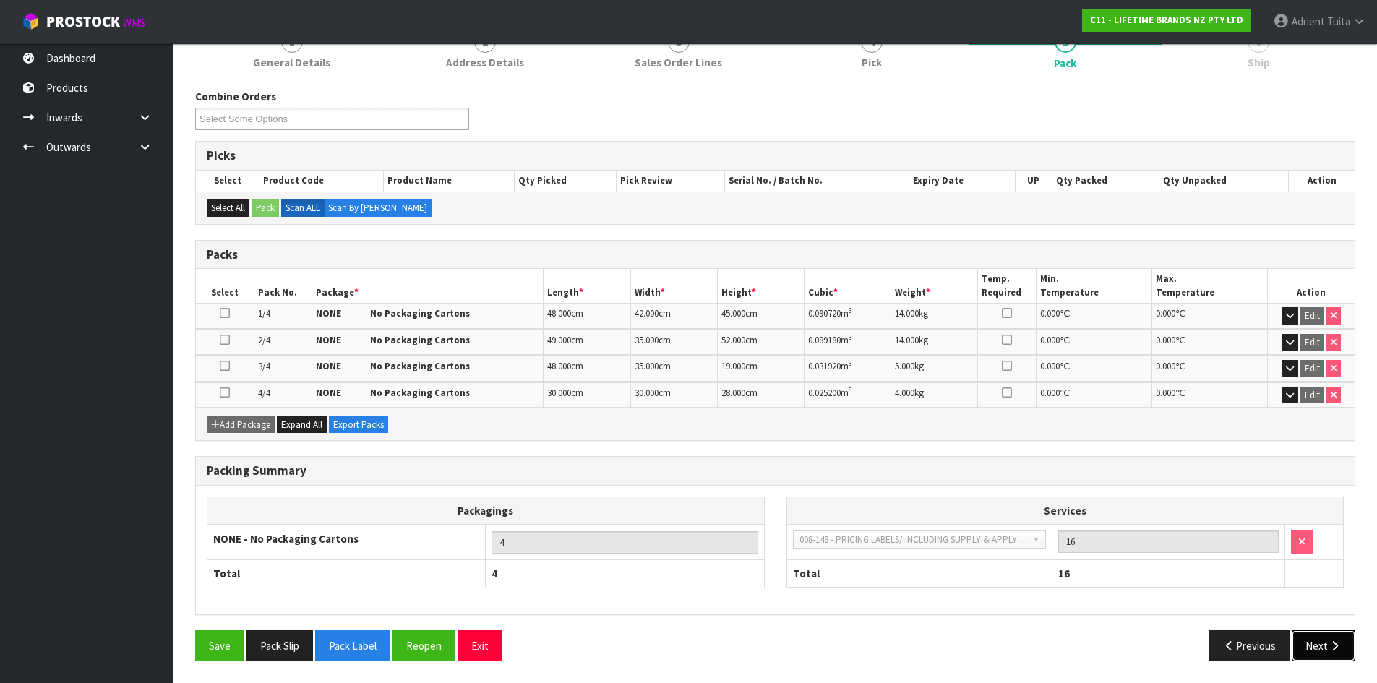
click at [1333, 635] on button "Next" at bounding box center [1324, 645] width 64 height 31
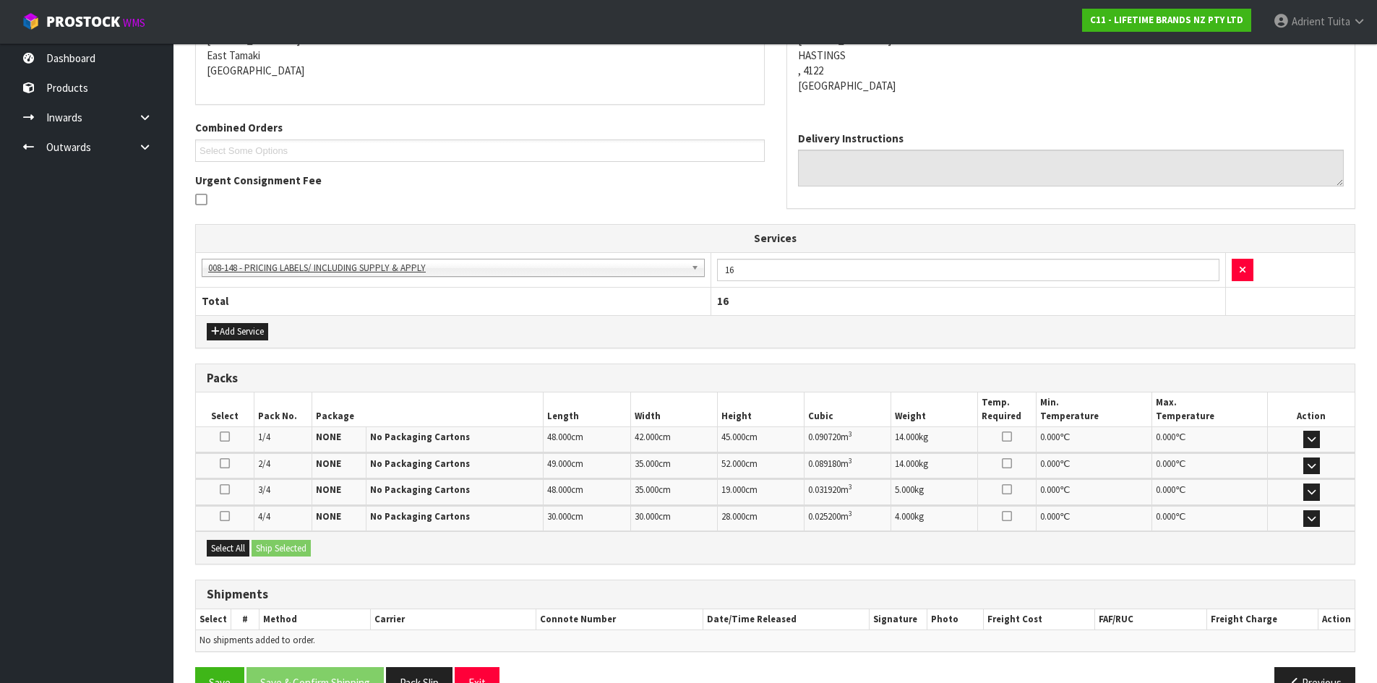
scroll to position [346, 0]
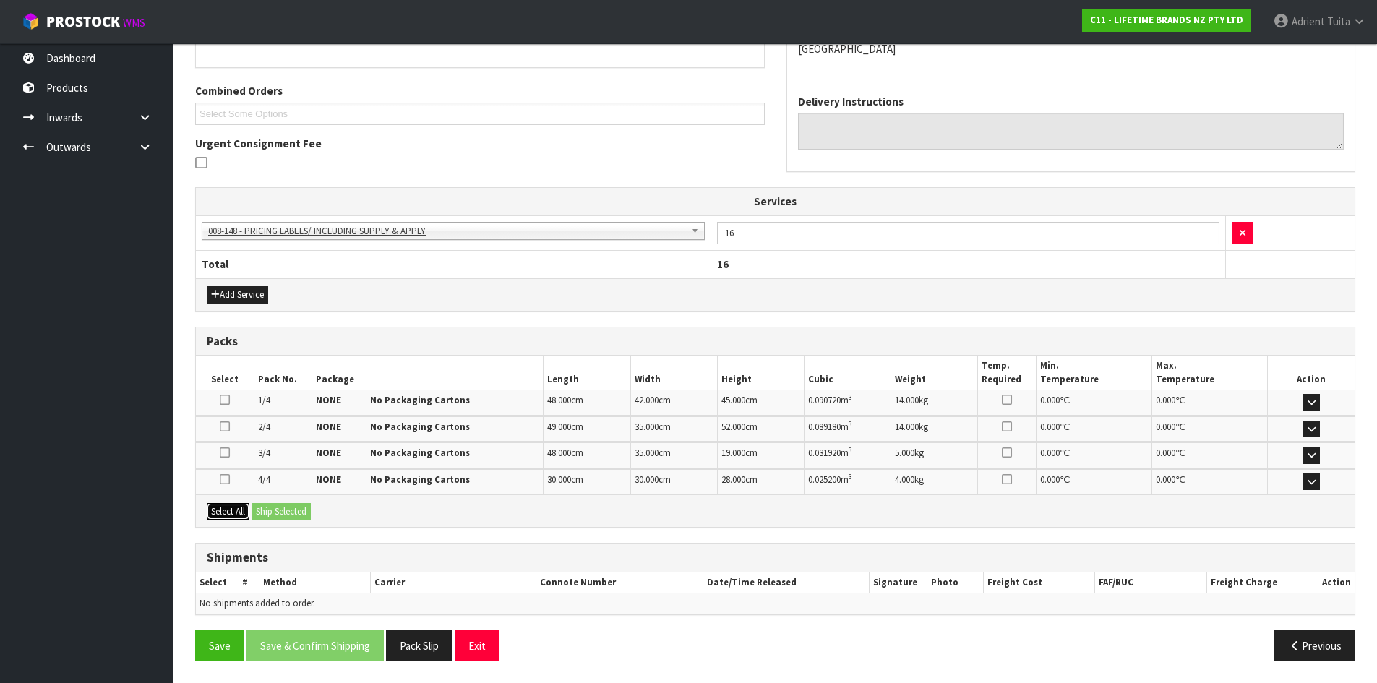
drag, startPoint x: 225, startPoint y: 516, endPoint x: 280, endPoint y: 513, distance: 55.1
click at [230, 515] on button "Select All" at bounding box center [228, 511] width 43 height 17
click at [281, 513] on button "Ship Selected" at bounding box center [281, 511] width 59 height 17
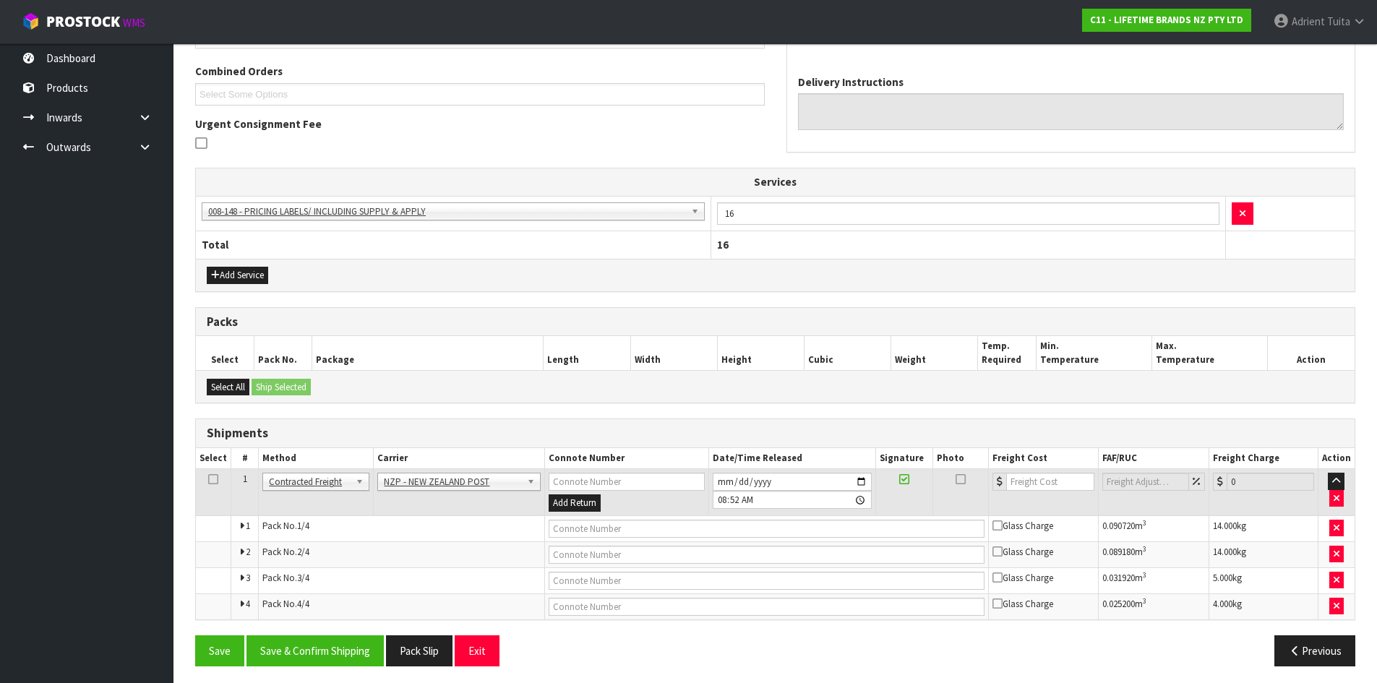
scroll to position [371, 0]
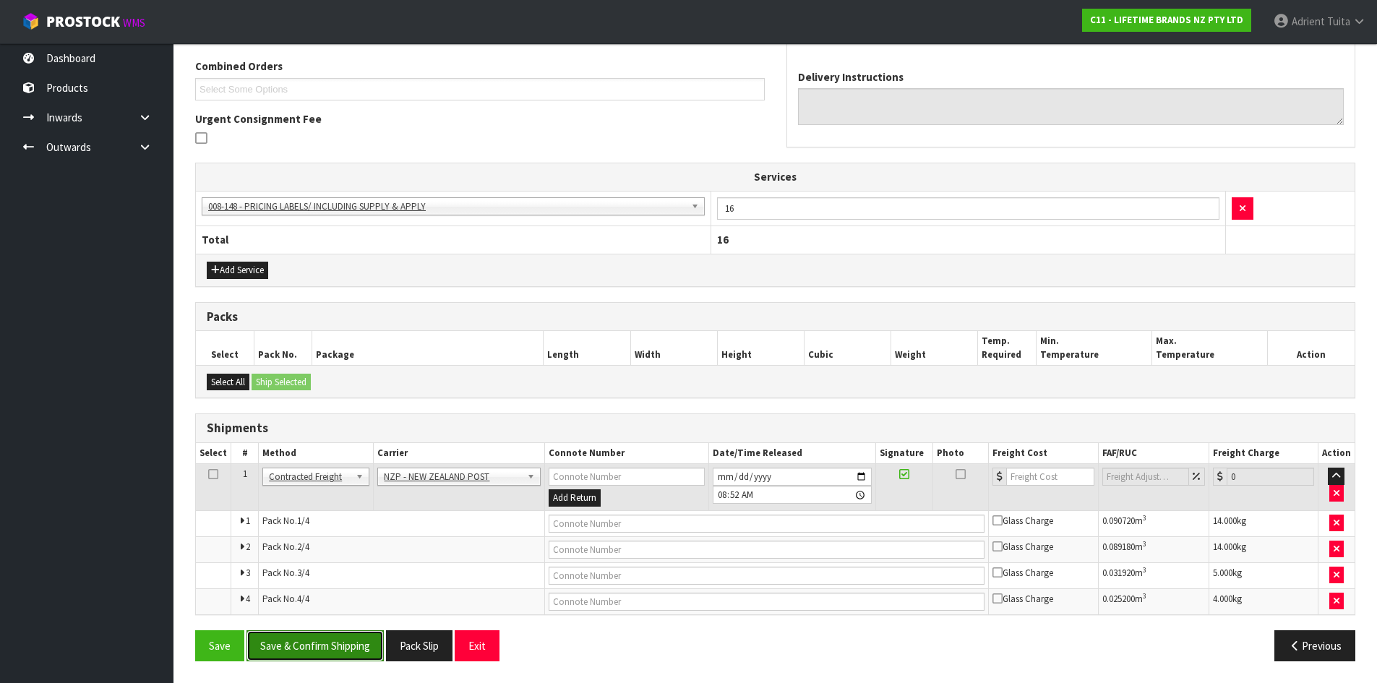
click at [372, 635] on button "Save & Confirm Shipping" at bounding box center [315, 645] width 137 height 31
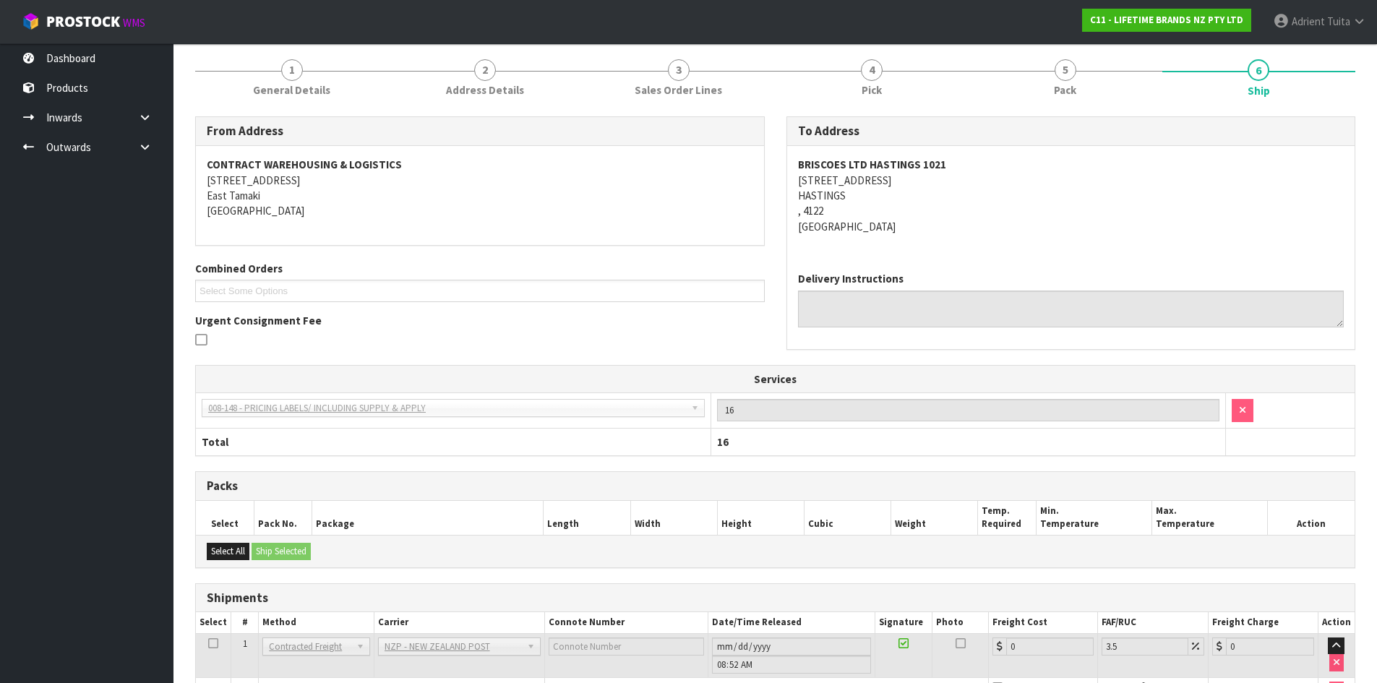
scroll to position [347, 0]
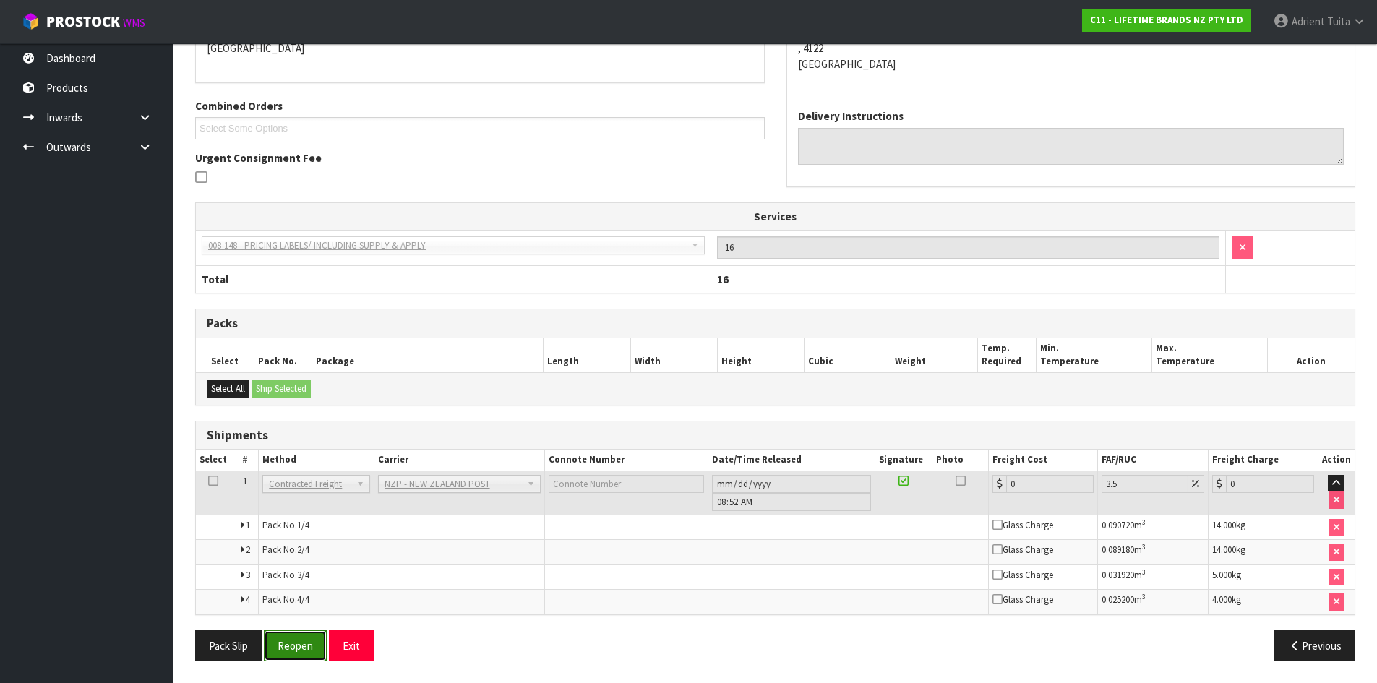
drag, startPoint x: 279, startPoint y: 643, endPoint x: 286, endPoint y: 639, distance: 7.4
click at [279, 643] on button "Reopen" at bounding box center [295, 645] width 63 height 31
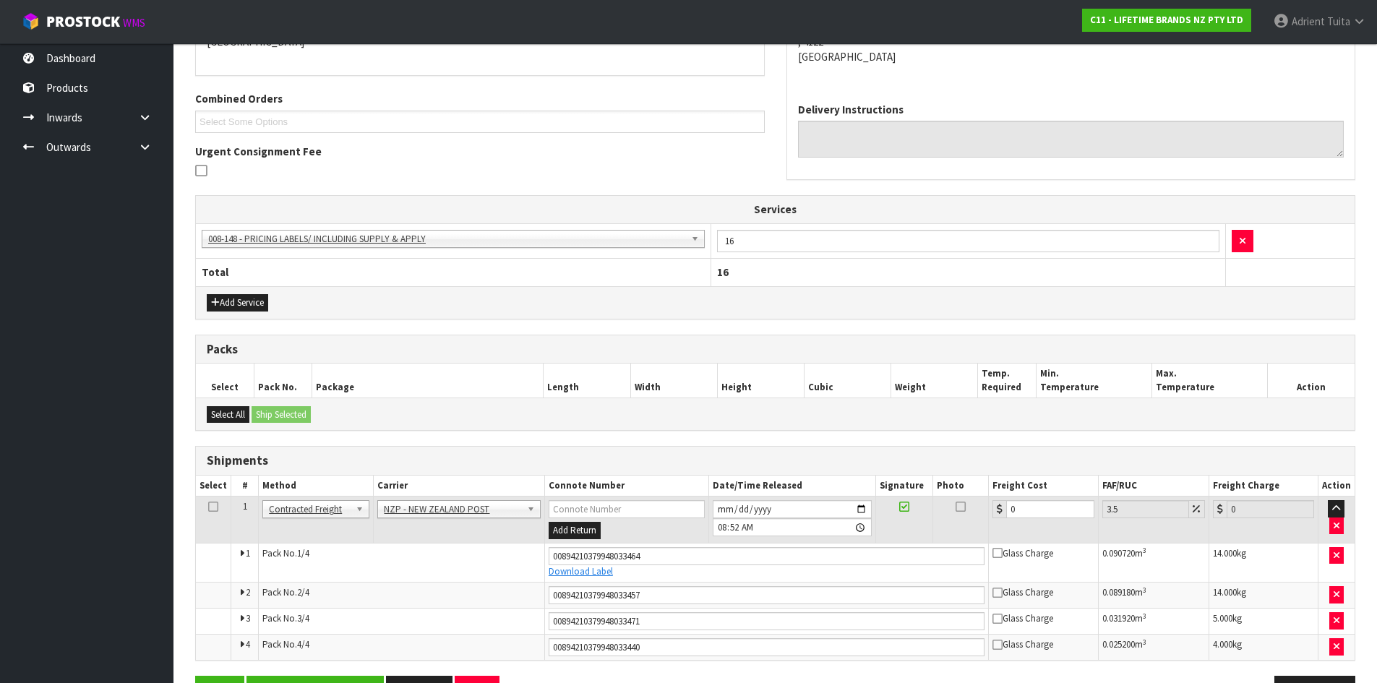
scroll to position [385, 0]
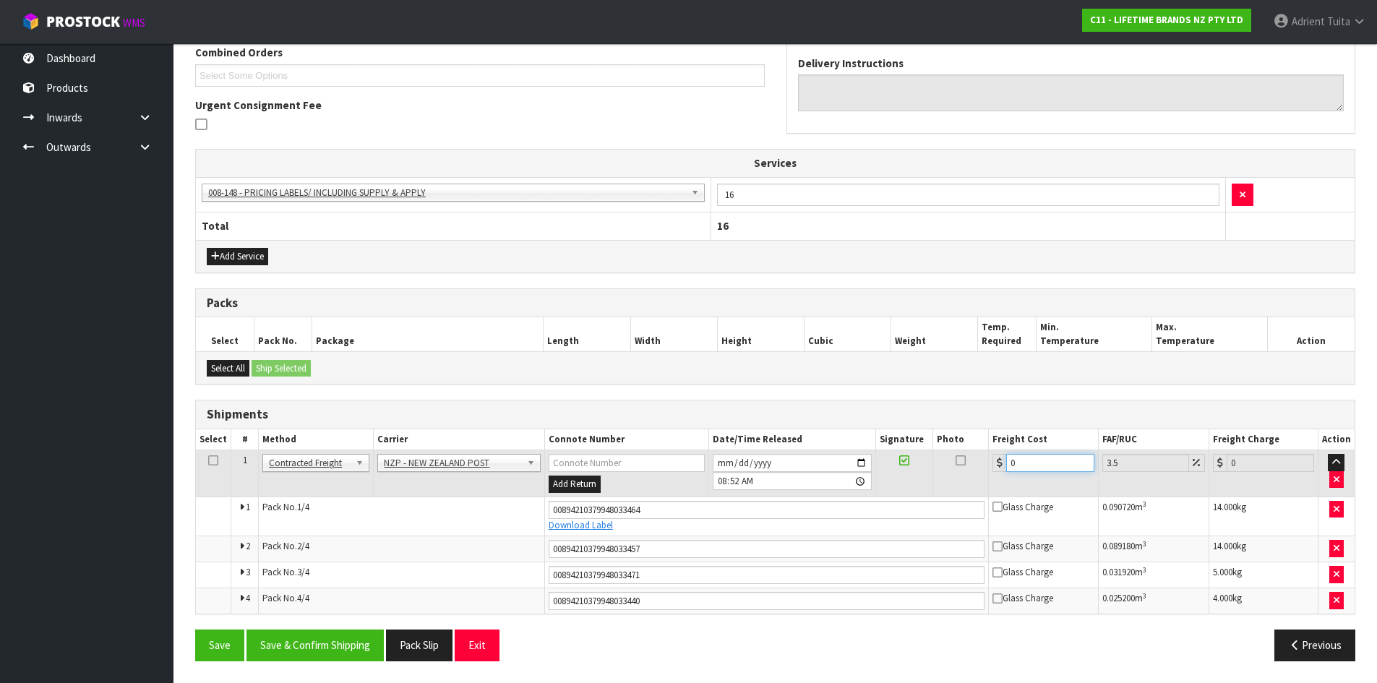
click at [1041, 465] on input "0" at bounding box center [1049, 463] width 87 height 18
type input "4"
type input "4.14"
type input "47"
type input "48.64"
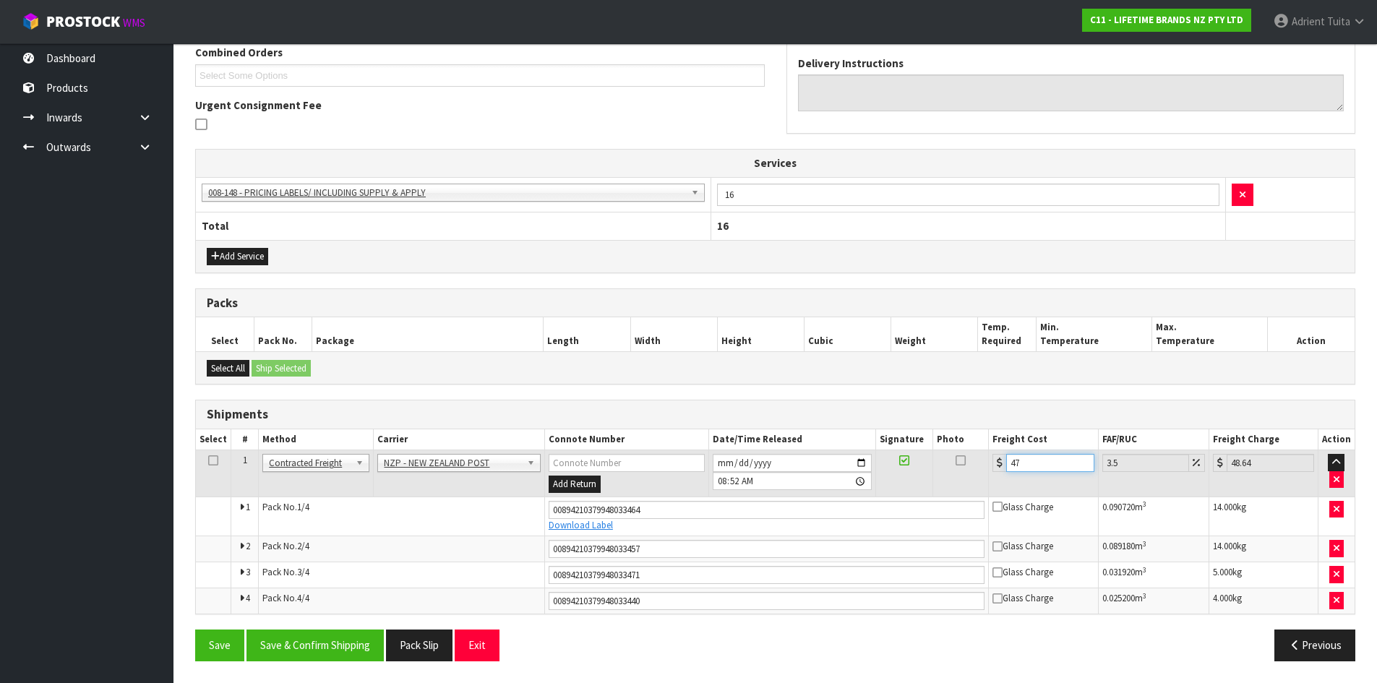
type input "47.6"
type input "49.27"
type input "47.61"
type input "49.28"
type input "47.61"
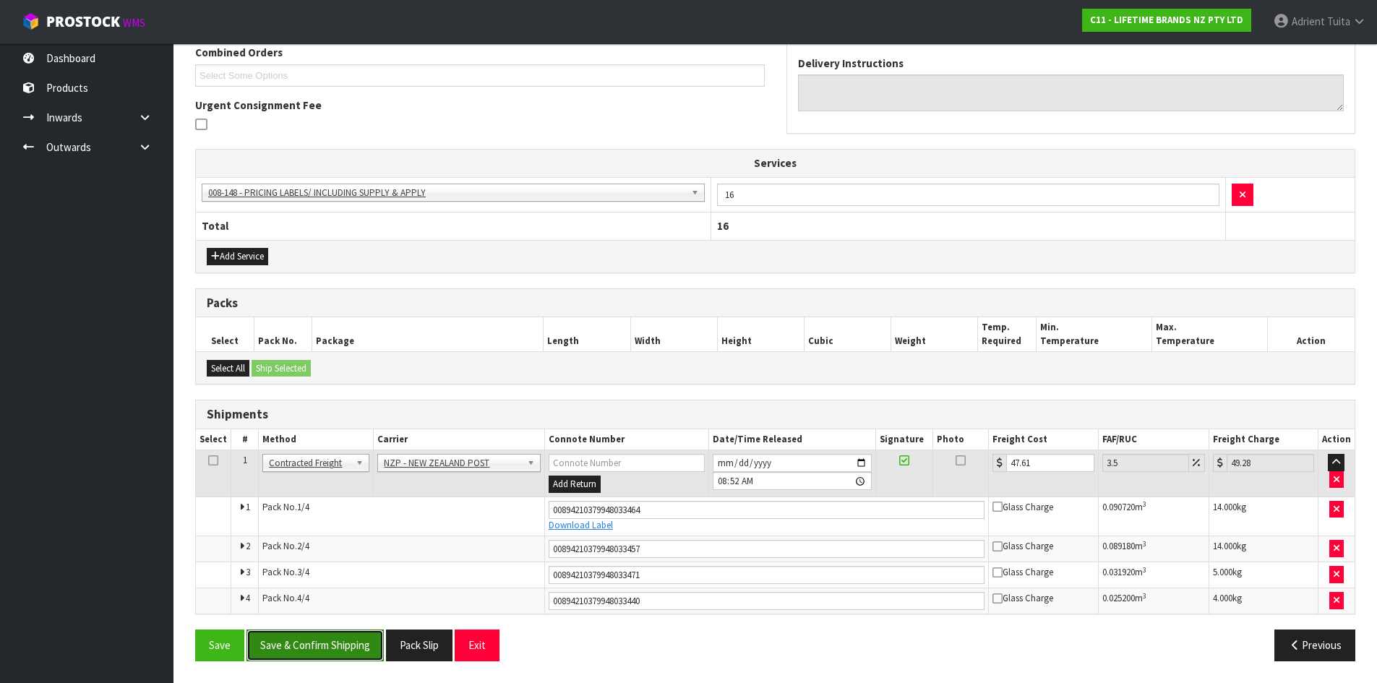
click at [351, 649] on button "Save & Confirm Shipping" at bounding box center [315, 645] width 137 height 31
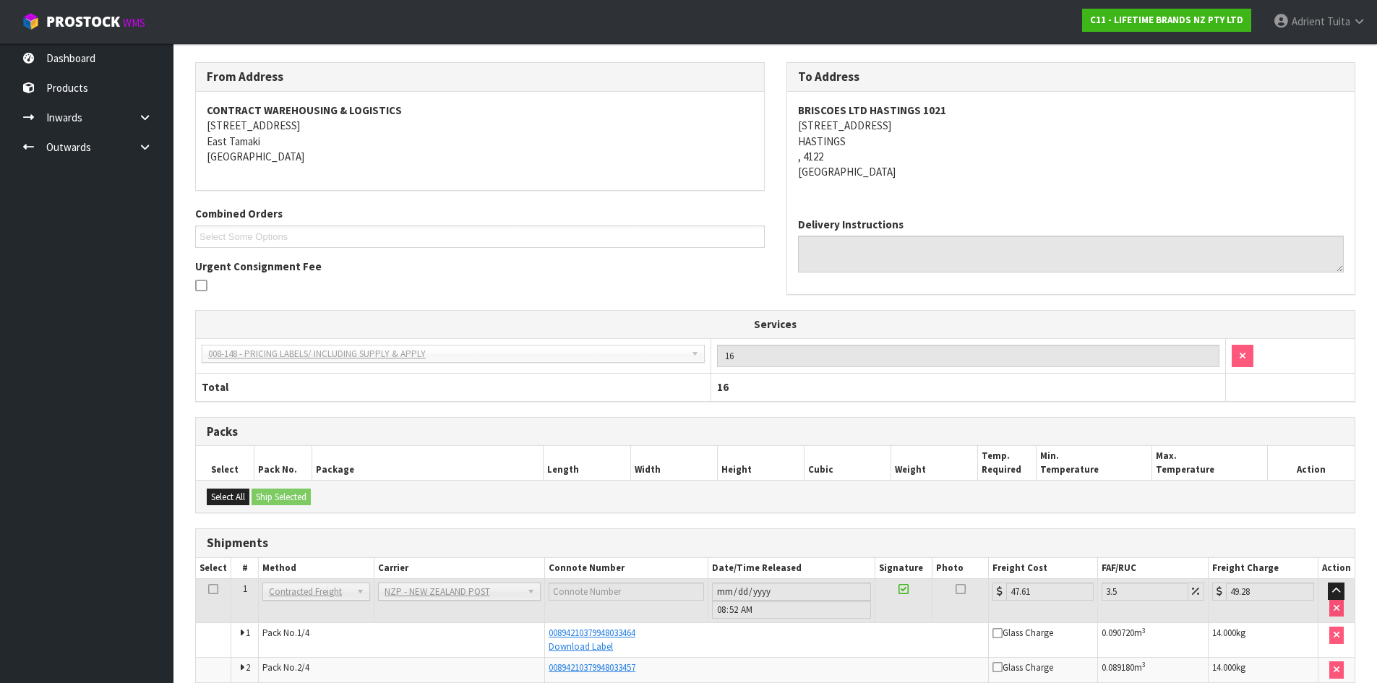
scroll to position [341, 0]
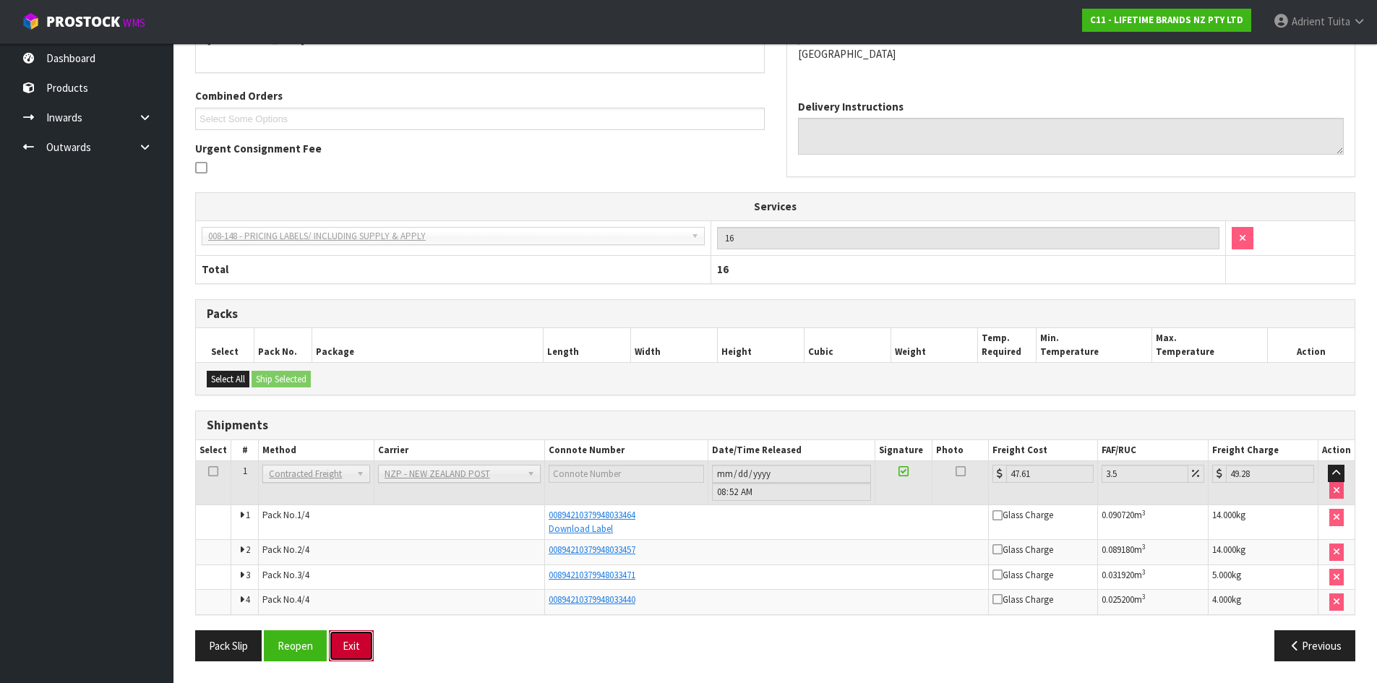
click at [367, 639] on button "Exit" at bounding box center [351, 645] width 45 height 31
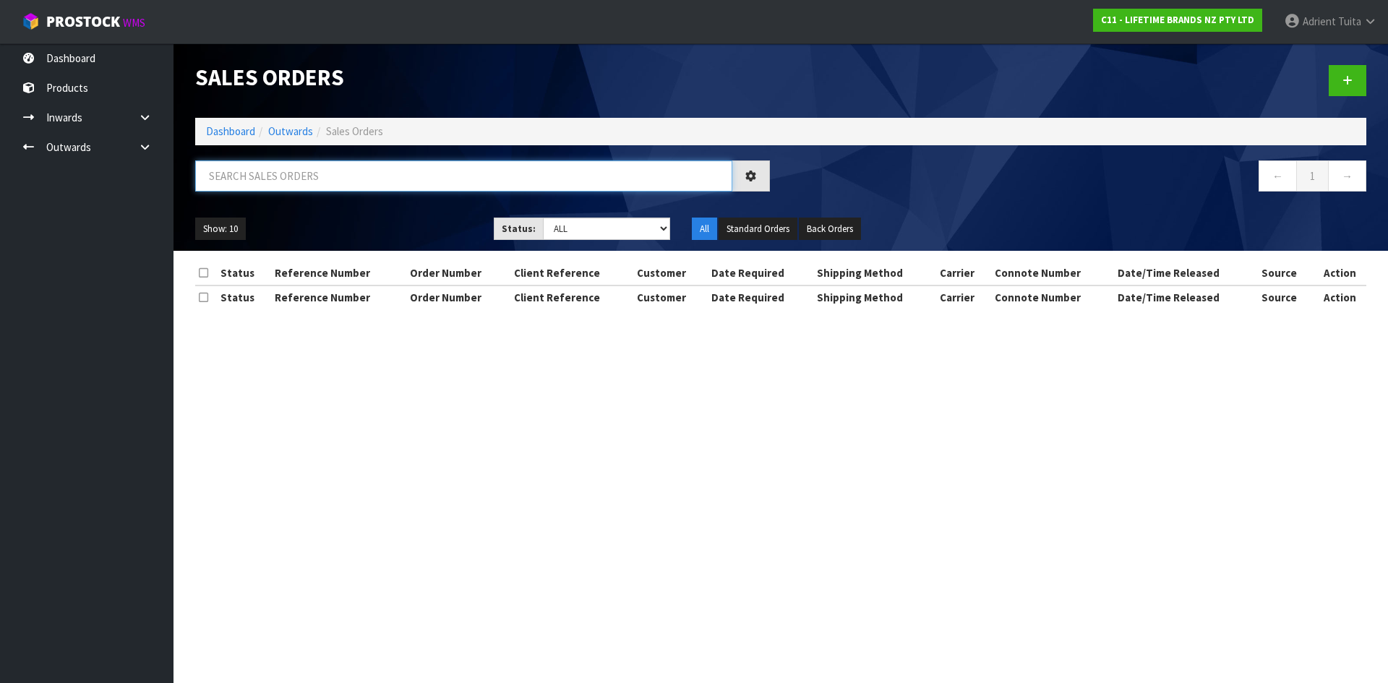
click at [241, 182] on input "text" at bounding box center [463, 176] width 537 height 31
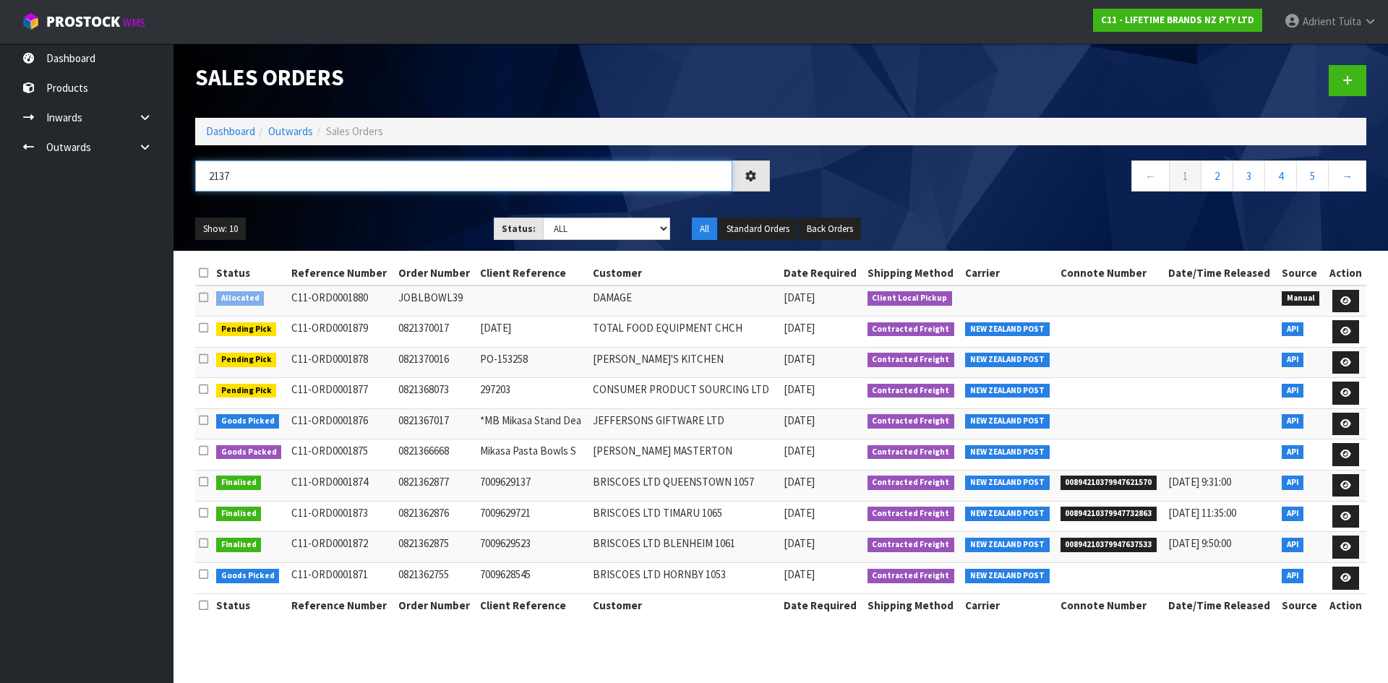
type input "2137"
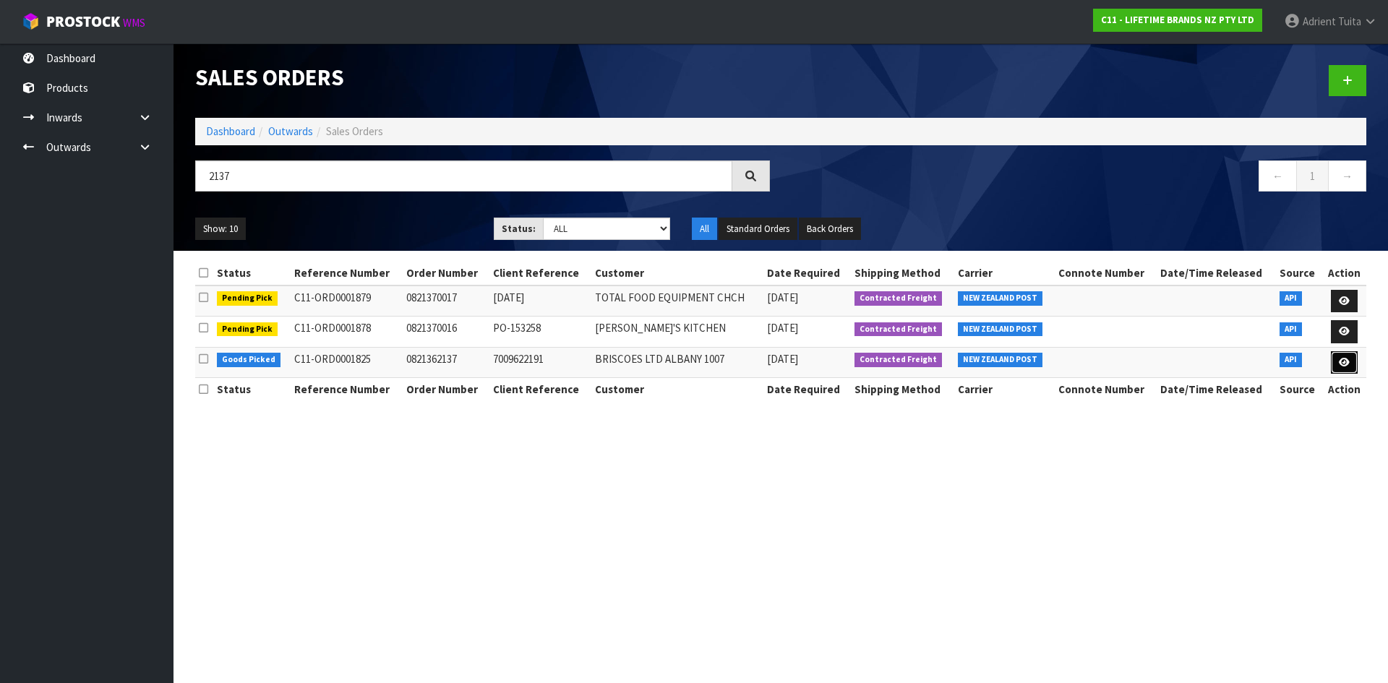
click at [1348, 370] on link at bounding box center [1344, 362] width 27 height 23
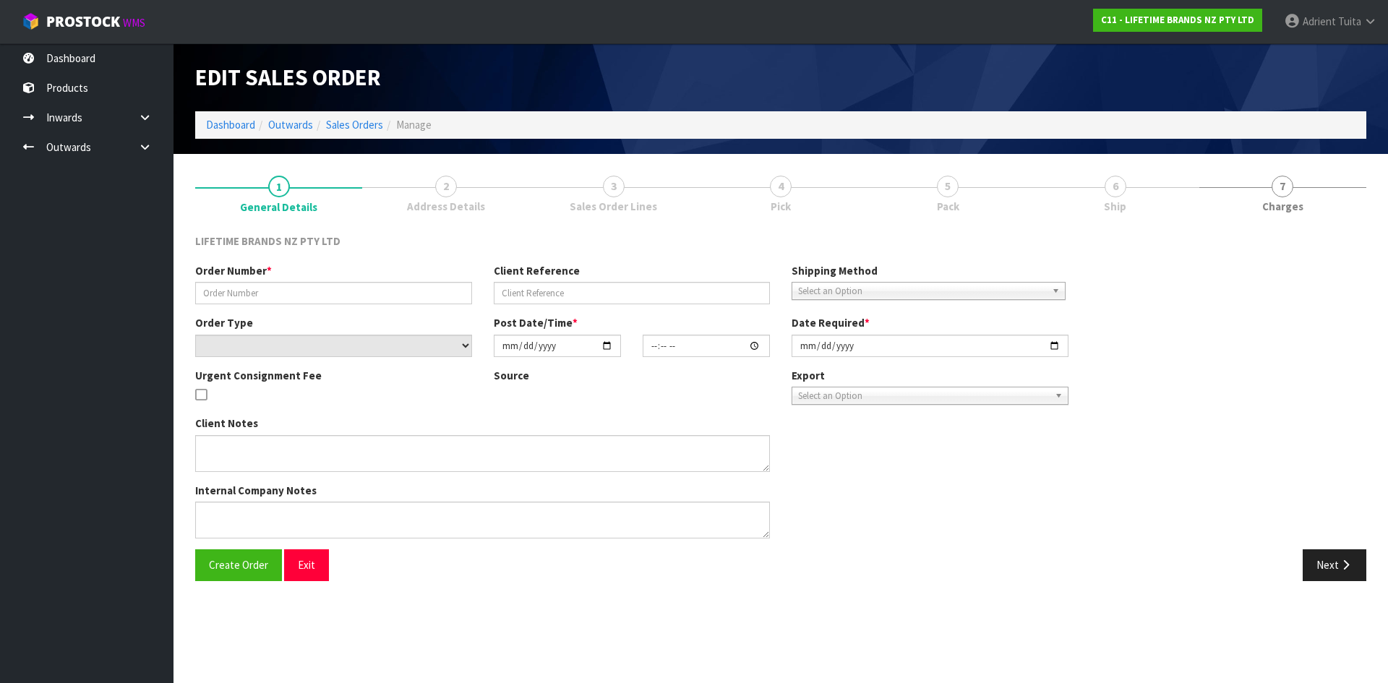
type input "0821362137"
type input "7009622191"
select select "number:0"
type input "[DATE]"
type input "09:54:00.000"
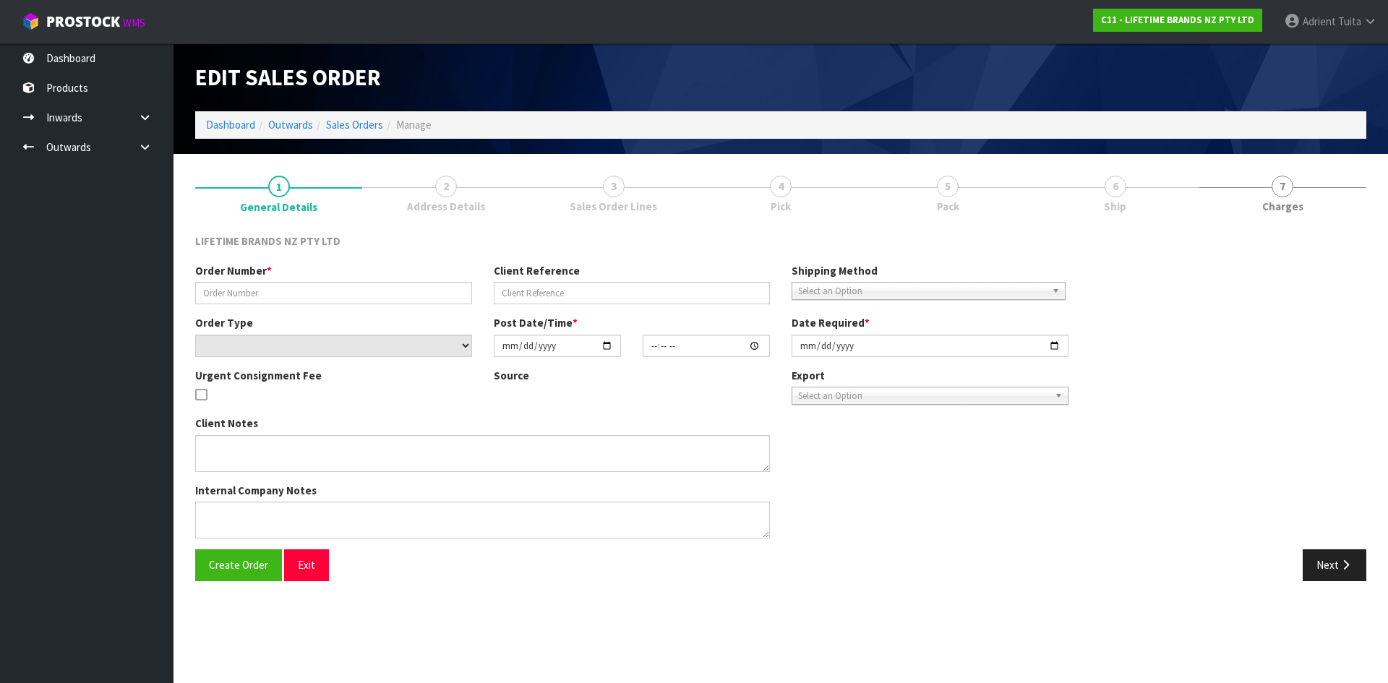
type input "[DATE]"
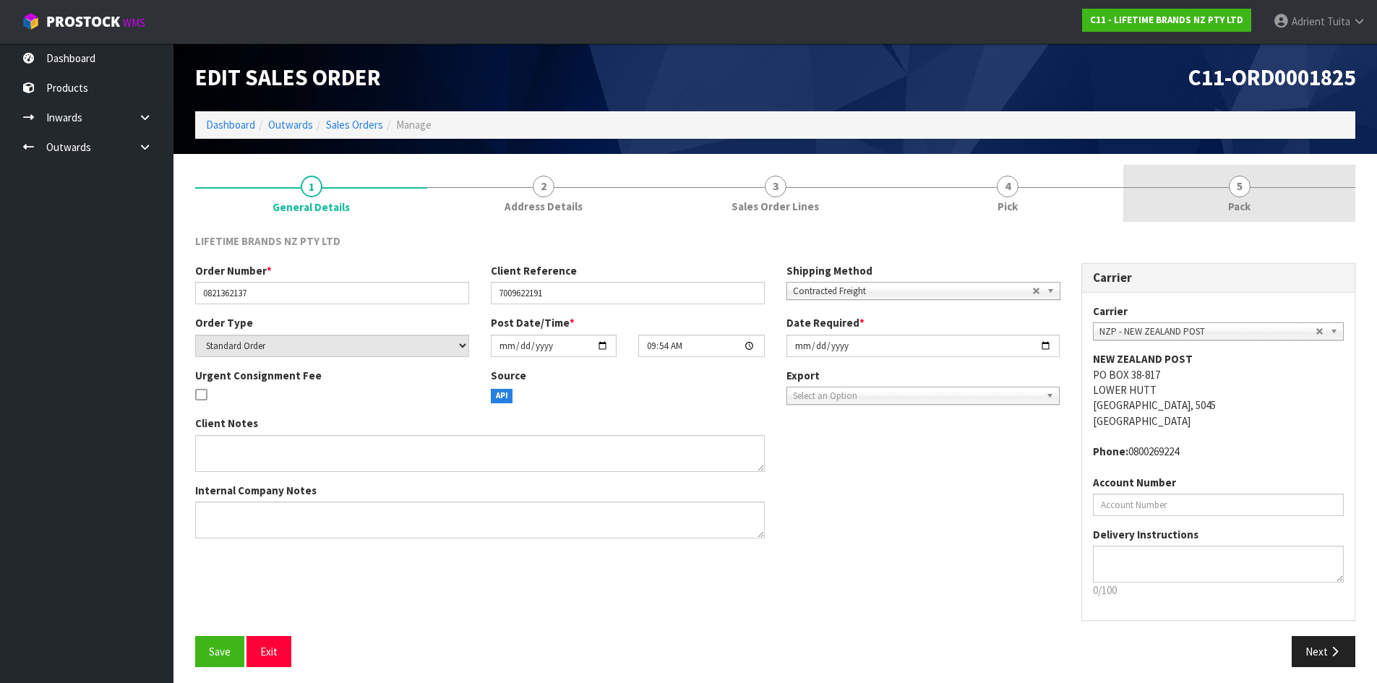
click at [1272, 216] on link "5 Pack" at bounding box center [1240, 193] width 232 height 57
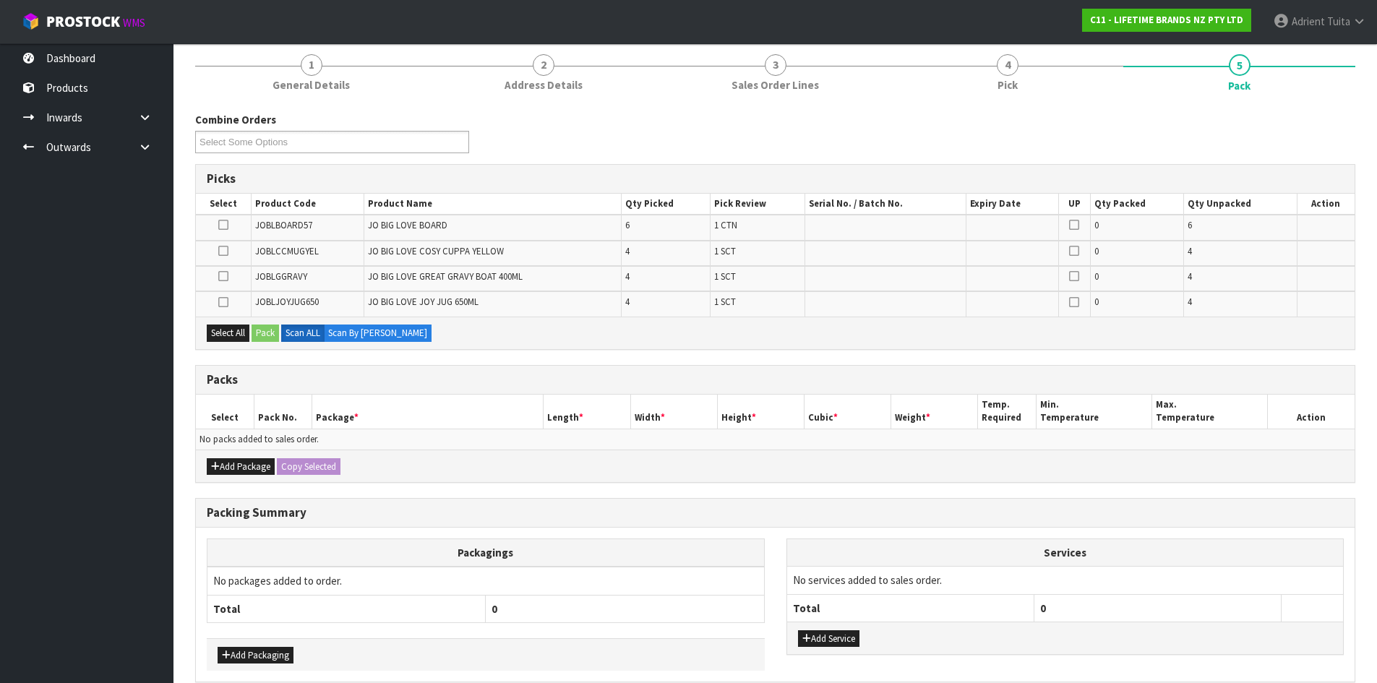
scroll to position [189, 0]
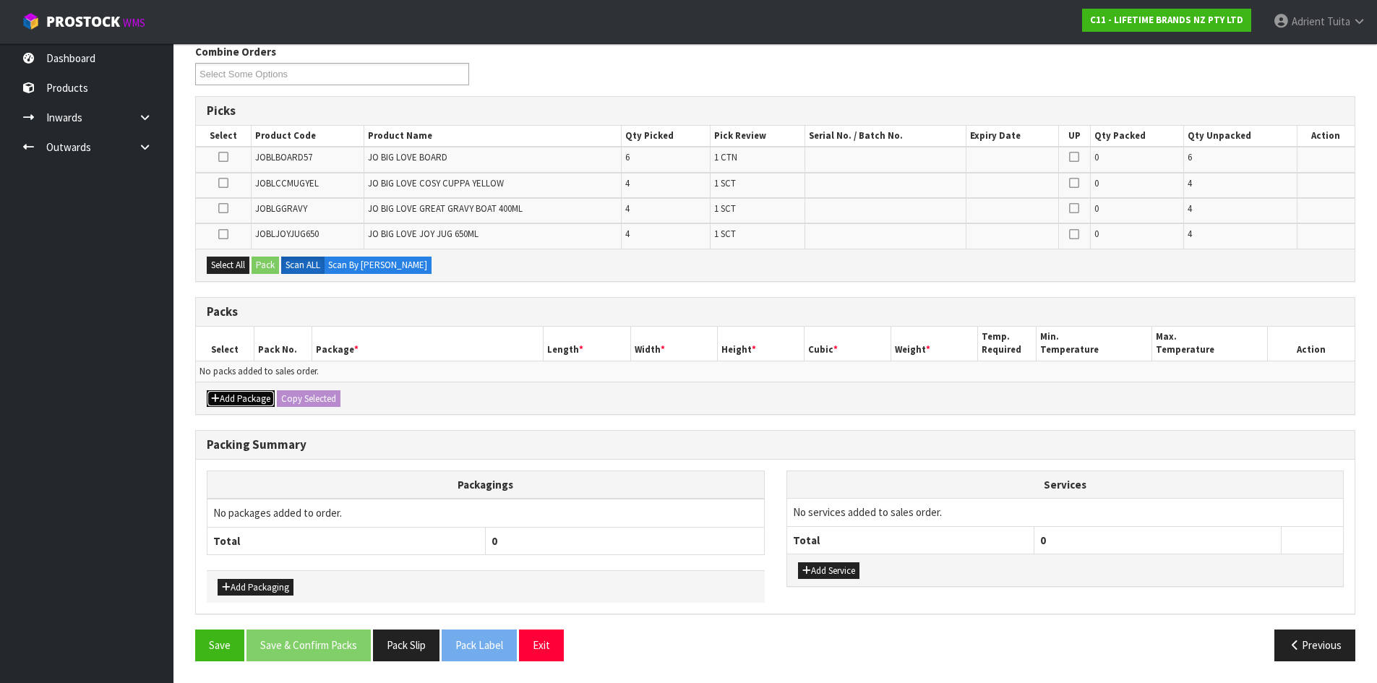
click at [215, 398] on icon "button" at bounding box center [215, 398] width 9 height 9
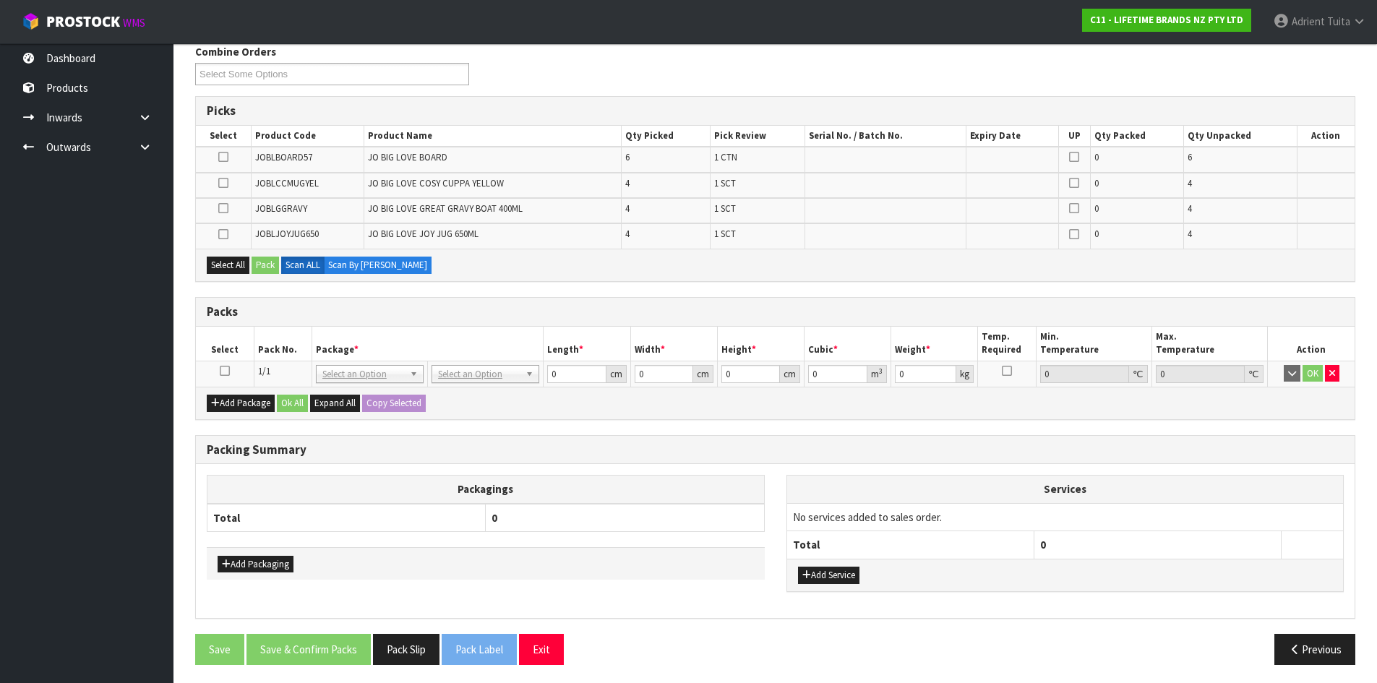
click at [220, 372] on icon at bounding box center [225, 371] width 10 height 1
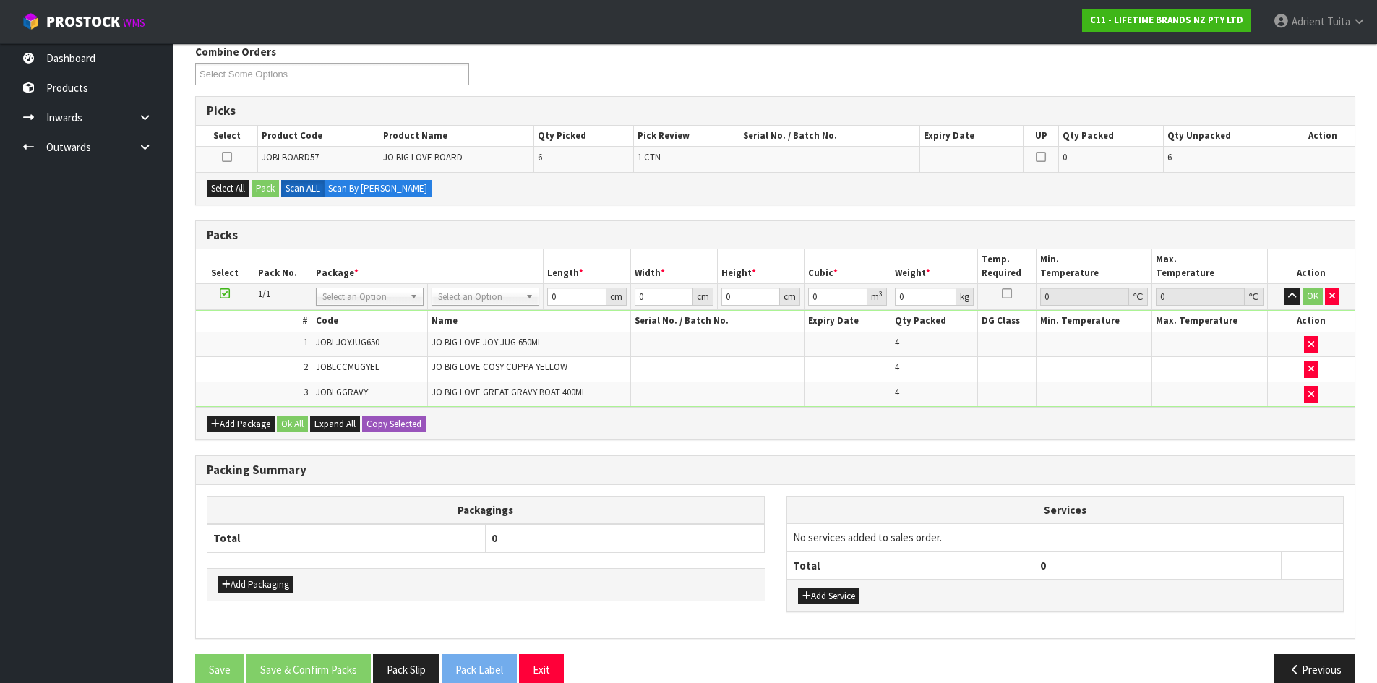
click at [223, 294] on icon at bounding box center [225, 294] width 10 height 1
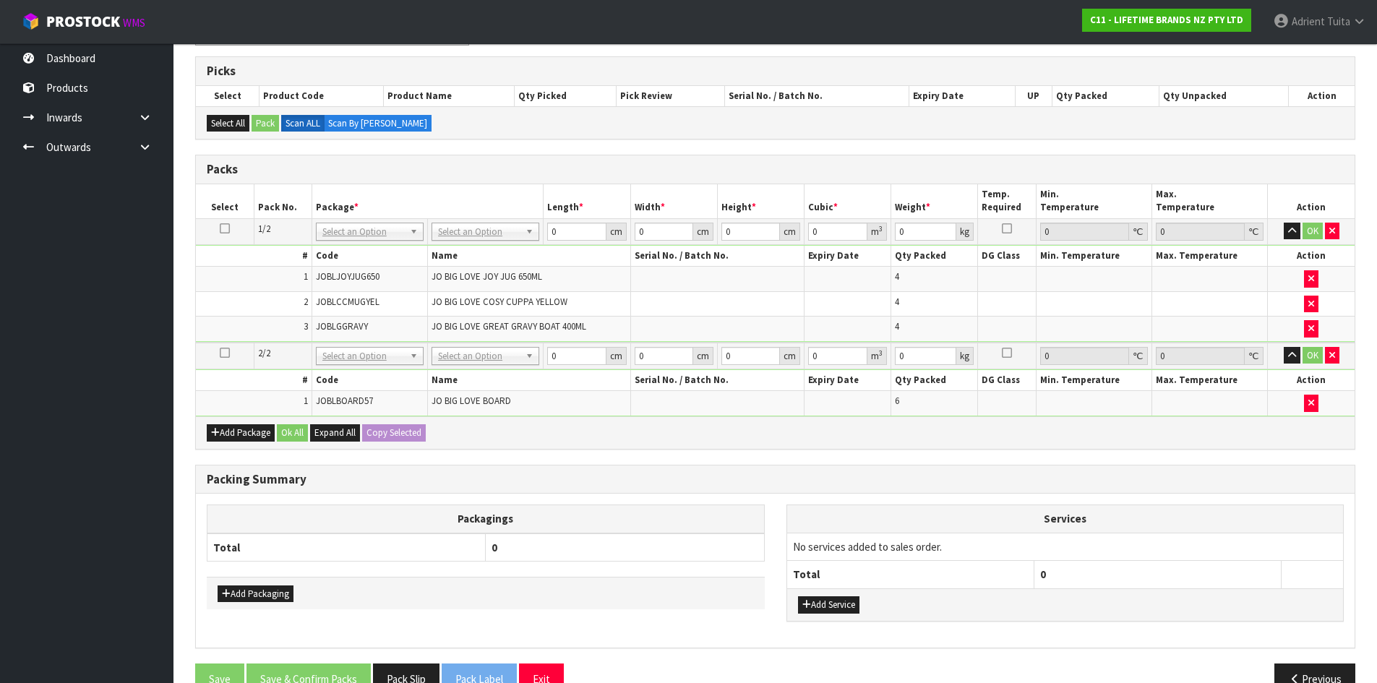
scroll to position [262, 0]
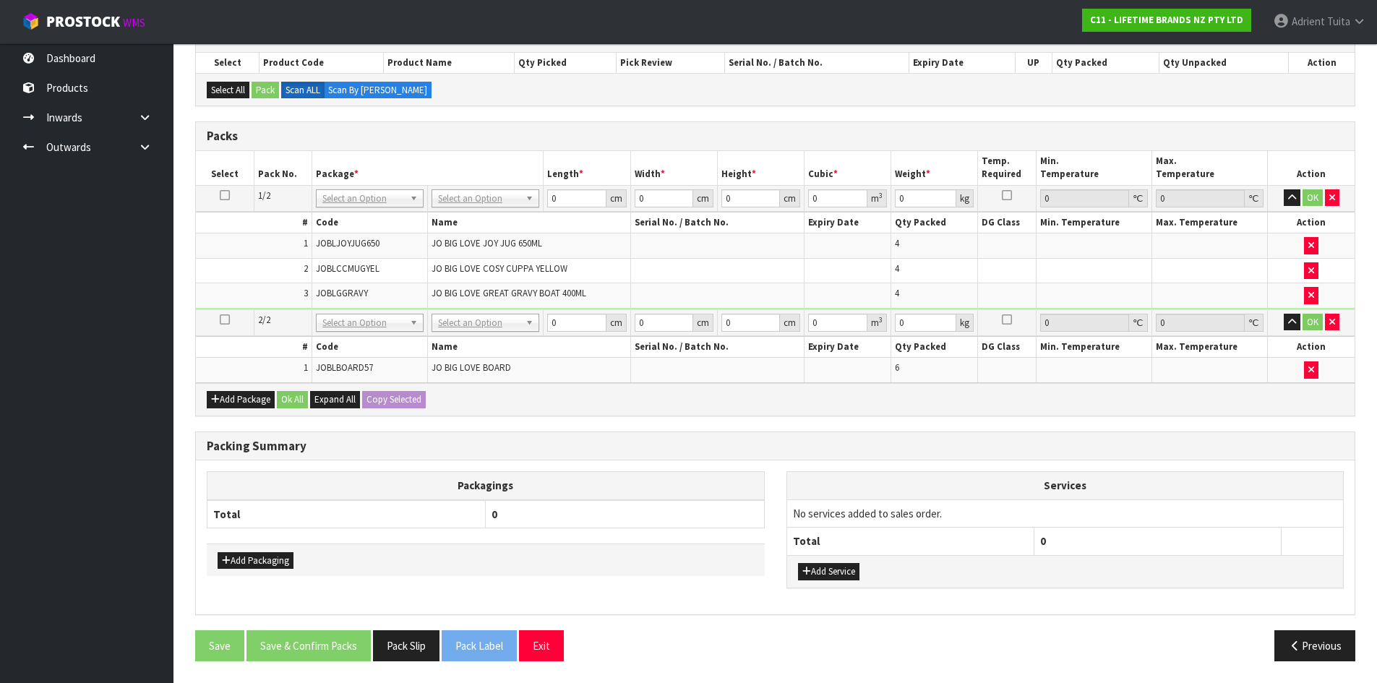
click at [492, 207] on td "No Packaging Cartons PLT GEN120 (1200 X 1000) PLT ONE WAY SKID CHEP HIRE PALLET…" at bounding box center [486, 198] width 116 height 26
drag, startPoint x: 491, startPoint y: 203, endPoint x: 482, endPoint y: 216, distance: 16.1
click at [482, 216] on input "text" at bounding box center [485, 219] width 100 height 18
type input "CTN9"
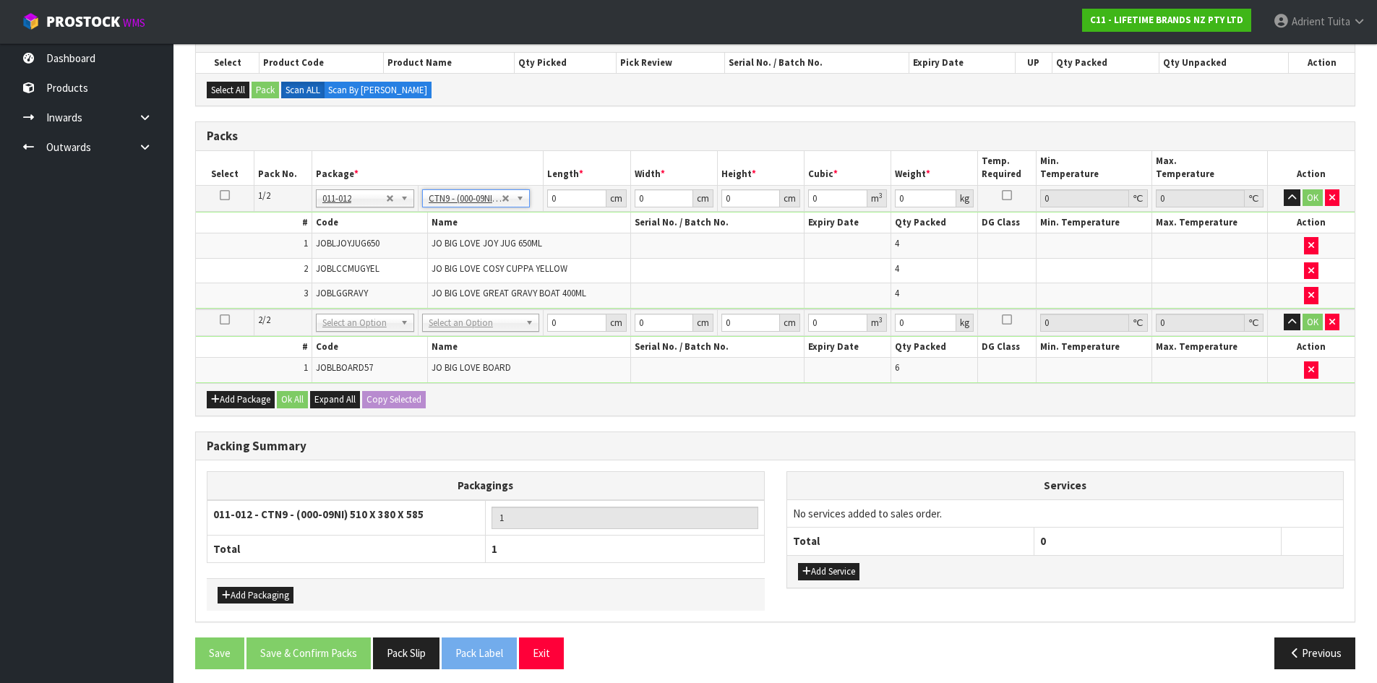
type input "51"
type input "38"
type input "58.5"
type input "0.113373"
type input "8.92"
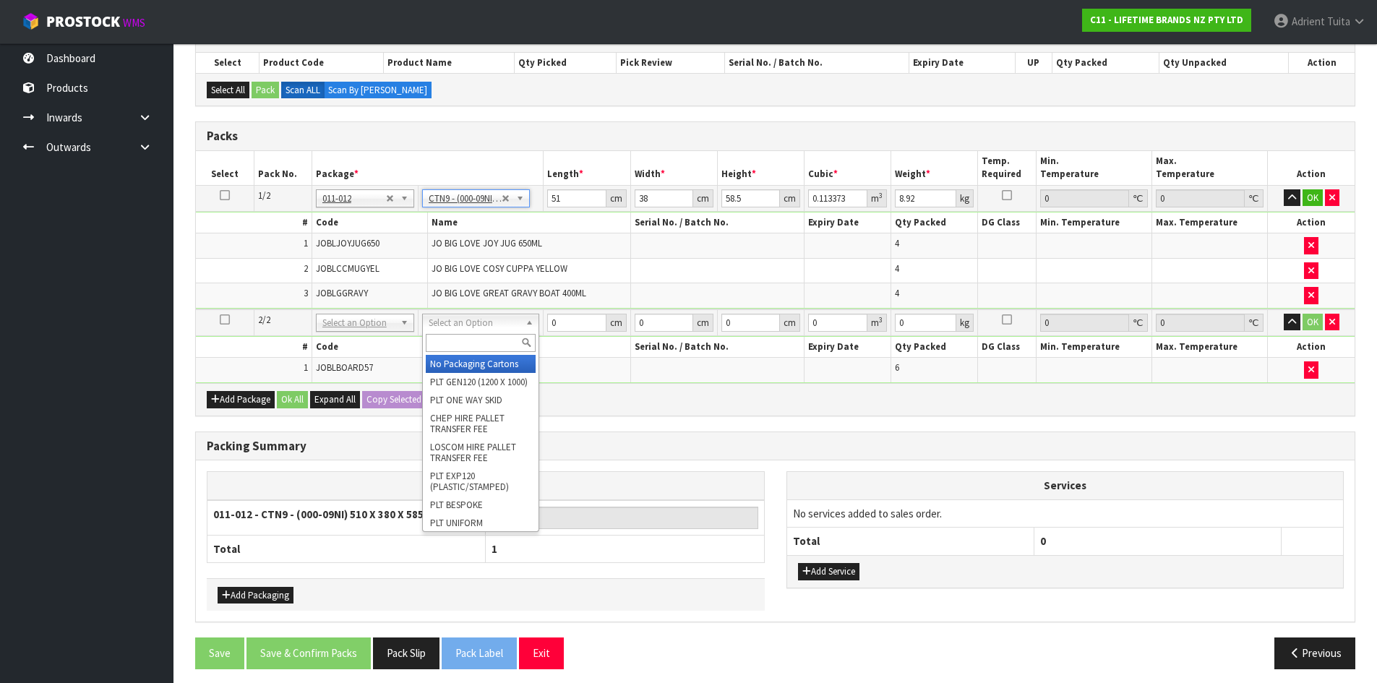
drag, startPoint x: 453, startPoint y: 326, endPoint x: 453, endPoint y: 354, distance: 27.5
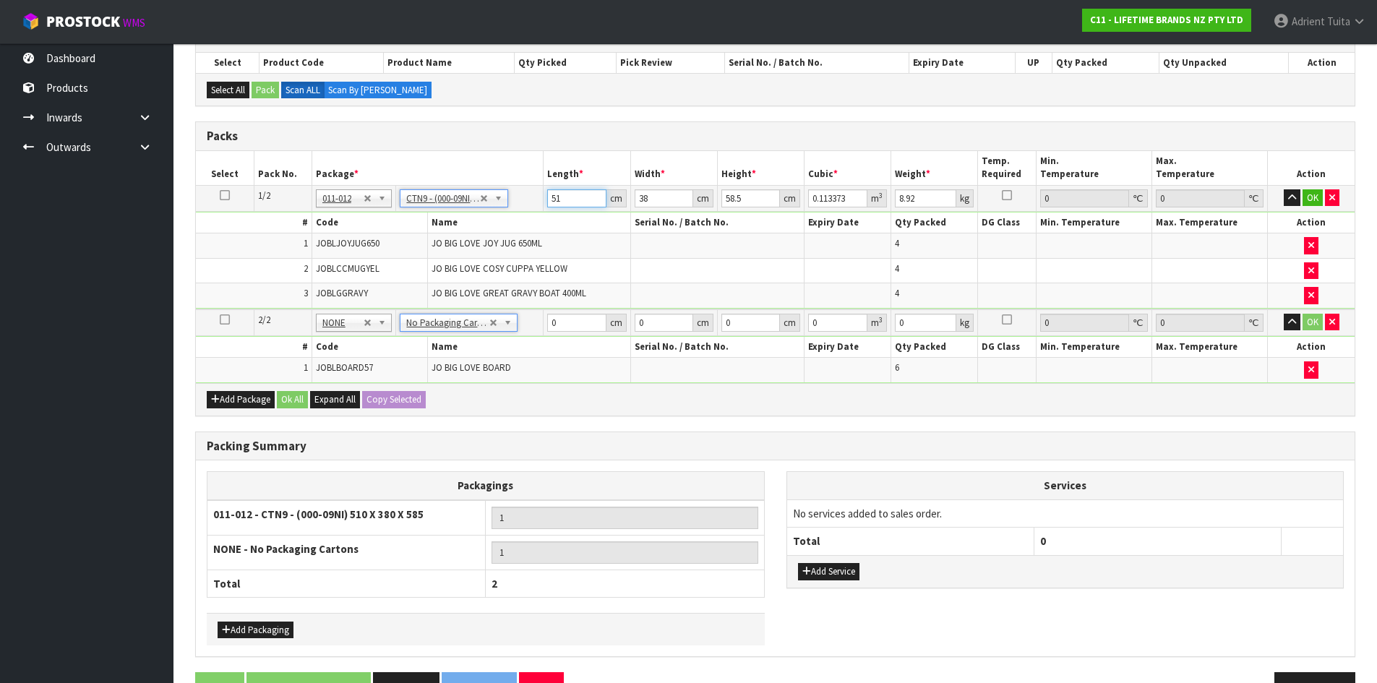
click at [552, 201] on input "51" at bounding box center [576, 198] width 59 height 18
type input "5"
type input "0.011115"
type input "52"
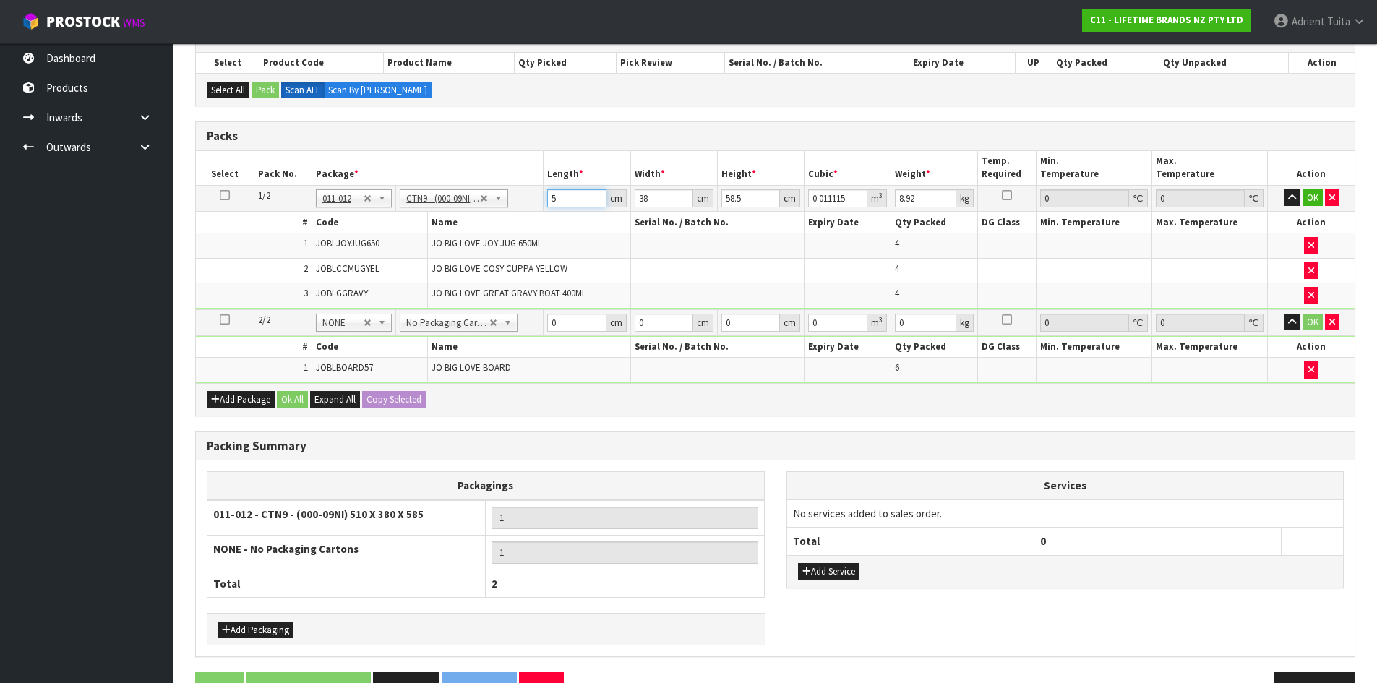
type input "0.115596"
type input "52"
type input "4"
type input "0.012168"
type input "40"
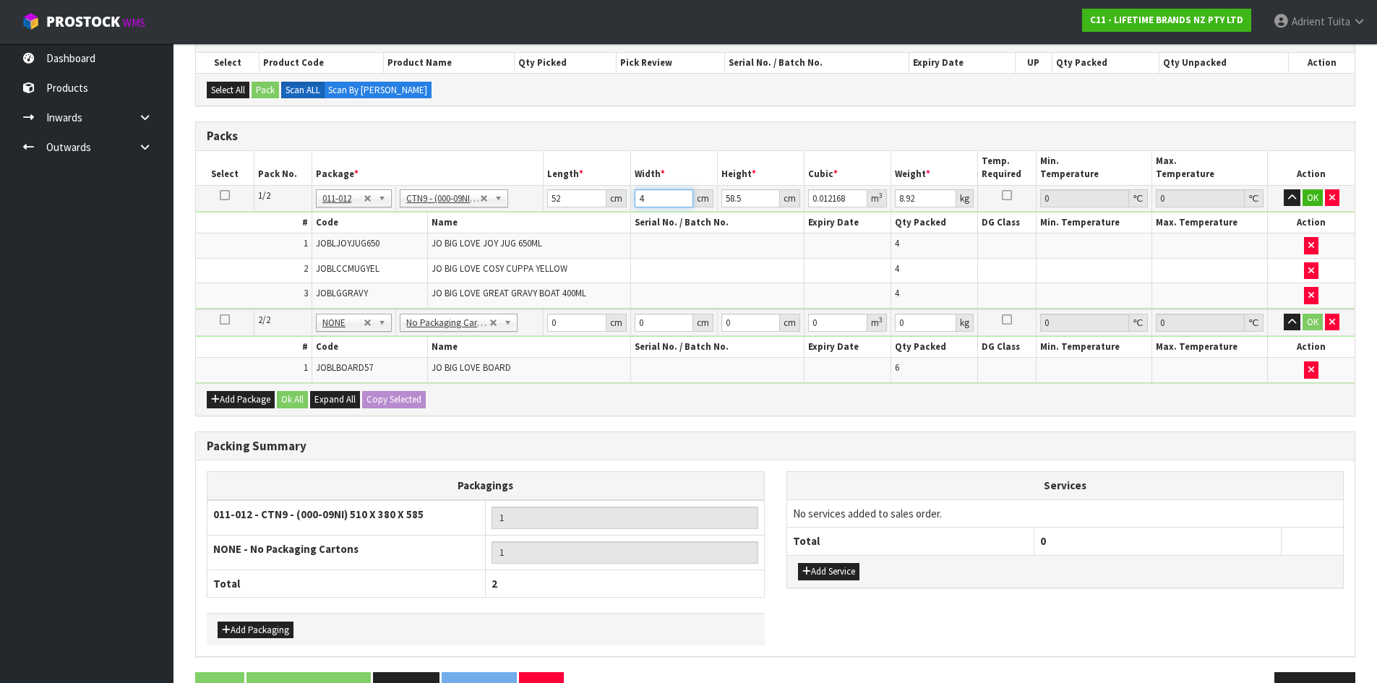
type input "0.12168"
type input "40"
type input "4"
type input "0.00832"
type input "49"
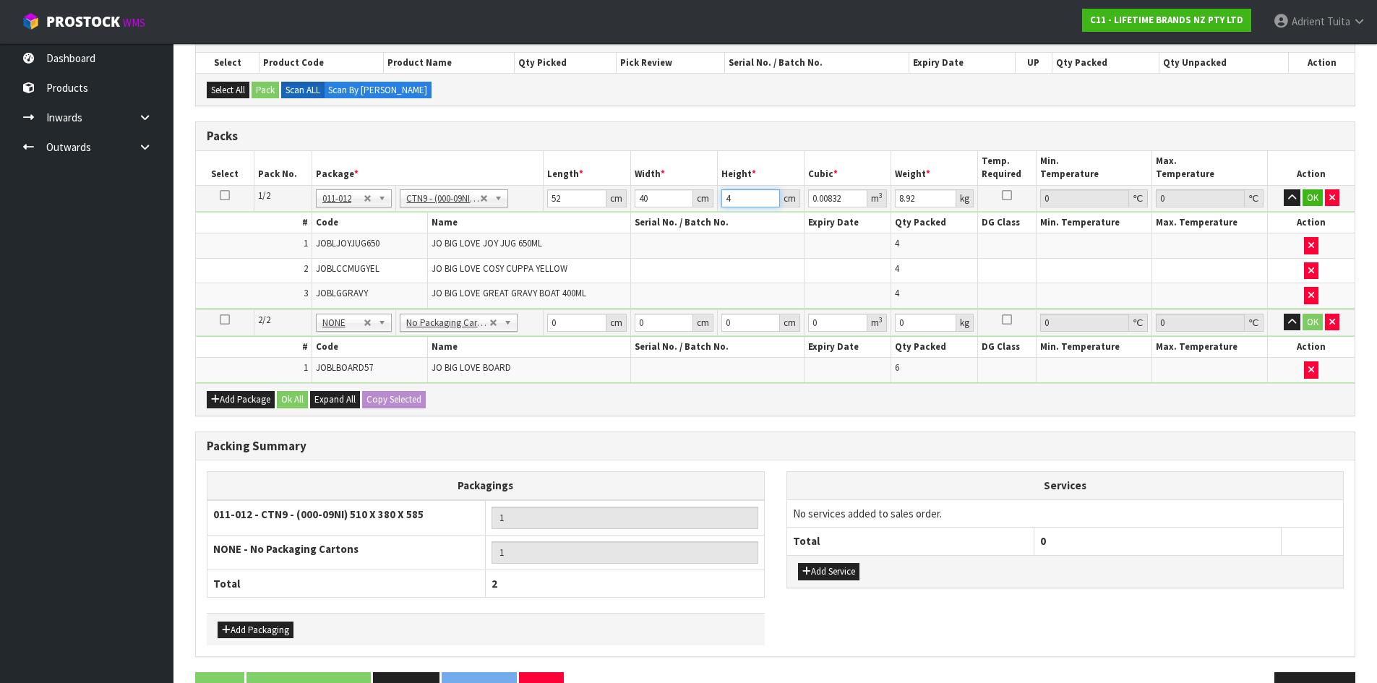
type input "0.10192"
type input "49"
type input "11"
click at [572, 323] on input "0" at bounding box center [576, 323] width 59 height 18
type input "66"
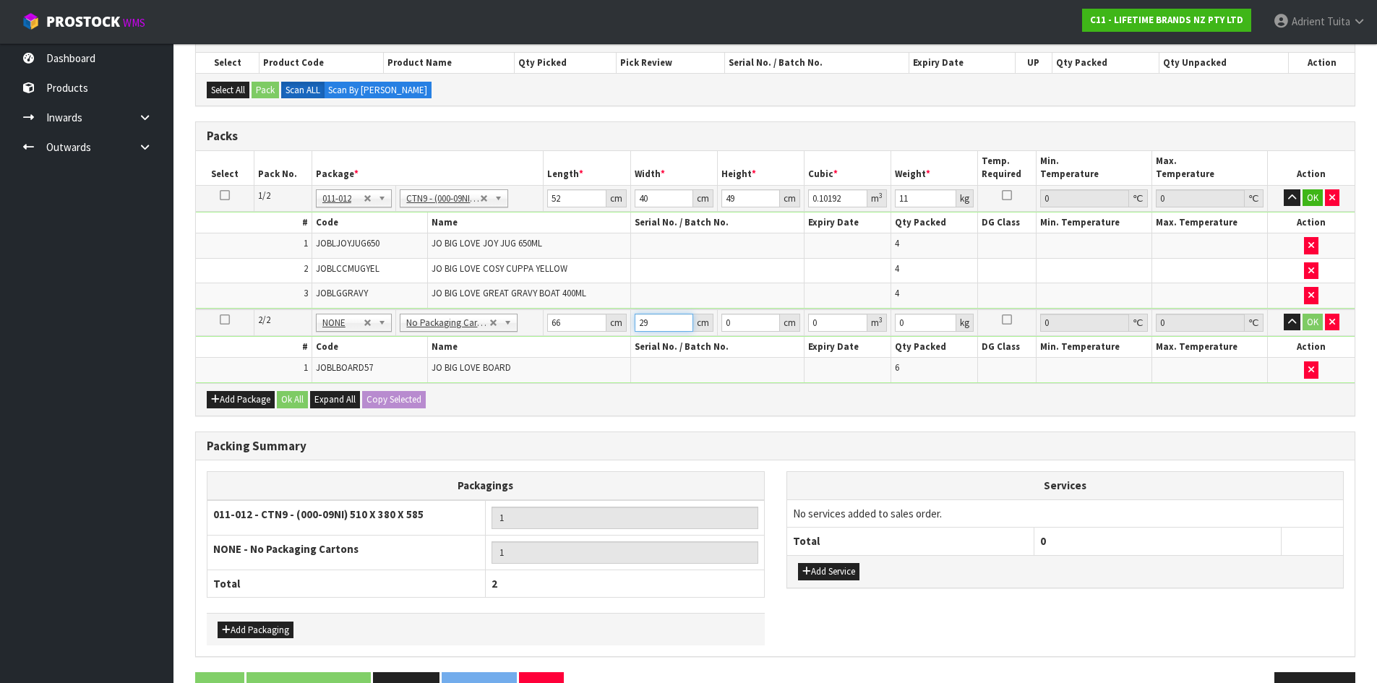
type input "29"
type input "1"
type input "0.001914"
type input "18"
type input "0.034452"
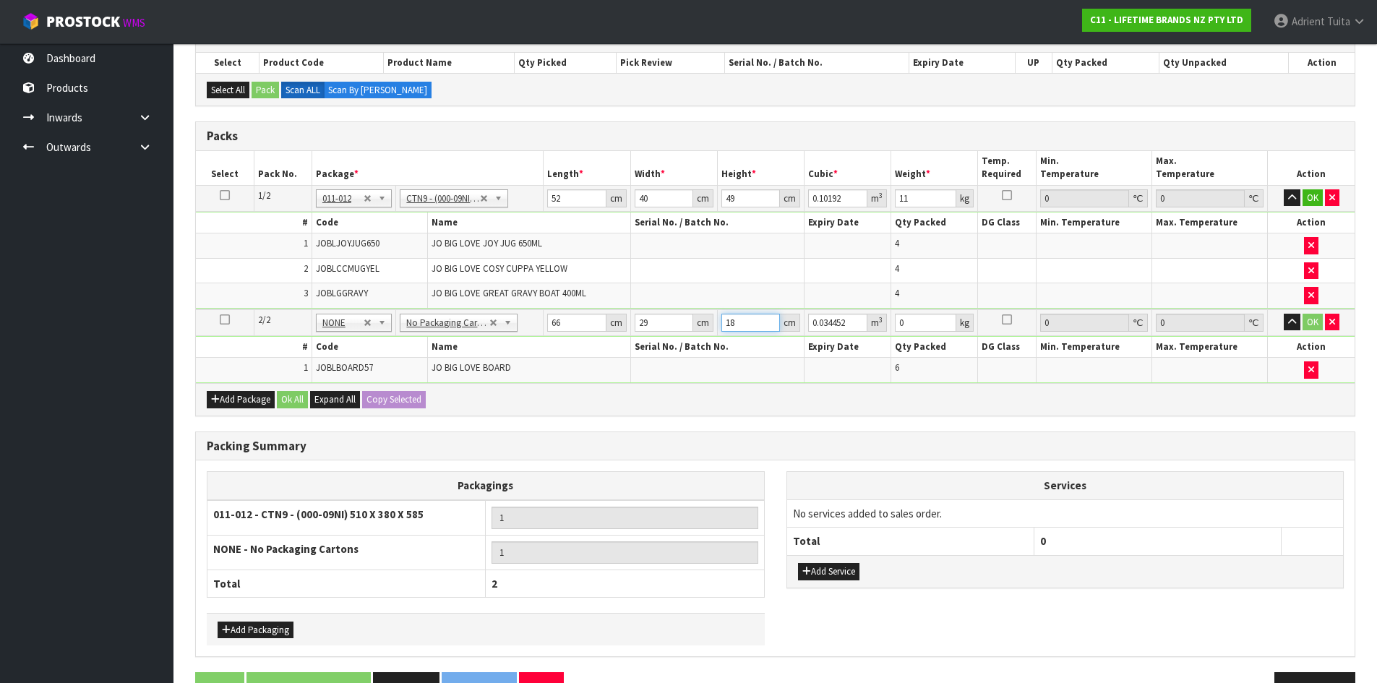
type input "18"
type input "8"
click at [1322, 196] on button "OK" at bounding box center [1313, 197] width 20 height 17
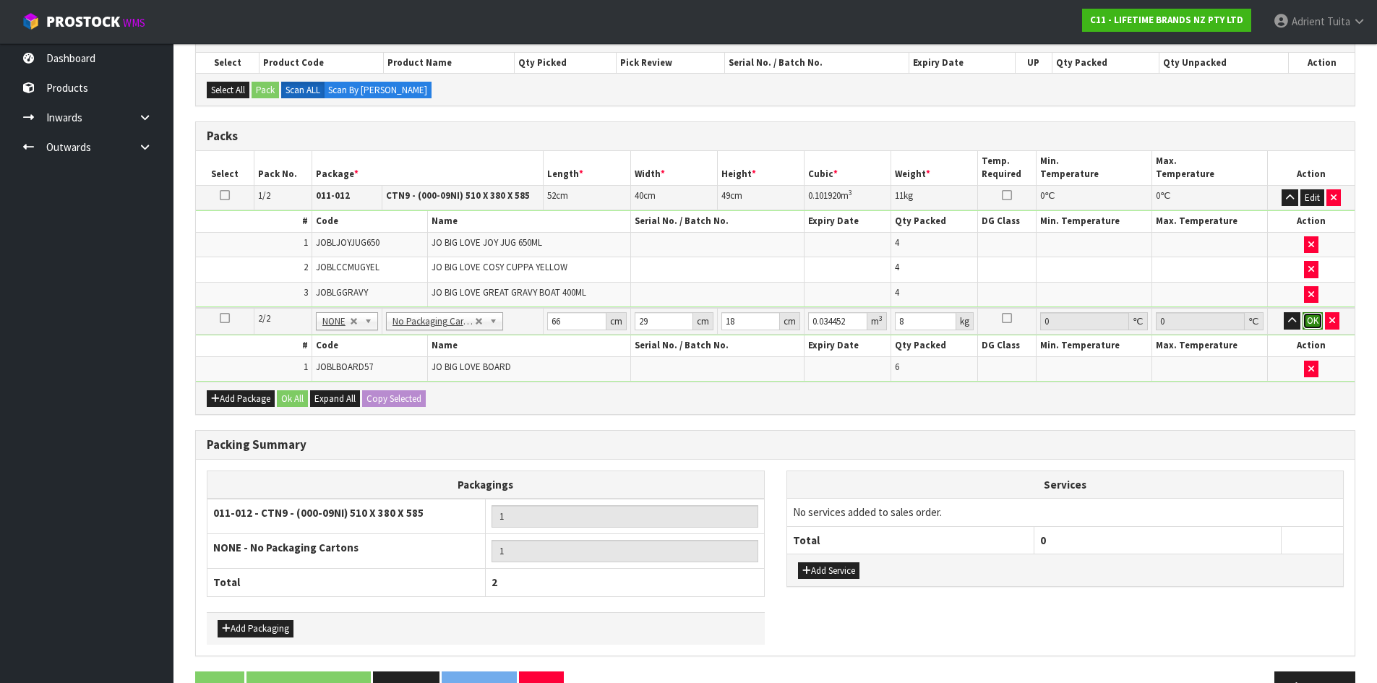
click at [1318, 315] on button "OK" at bounding box center [1313, 320] width 20 height 17
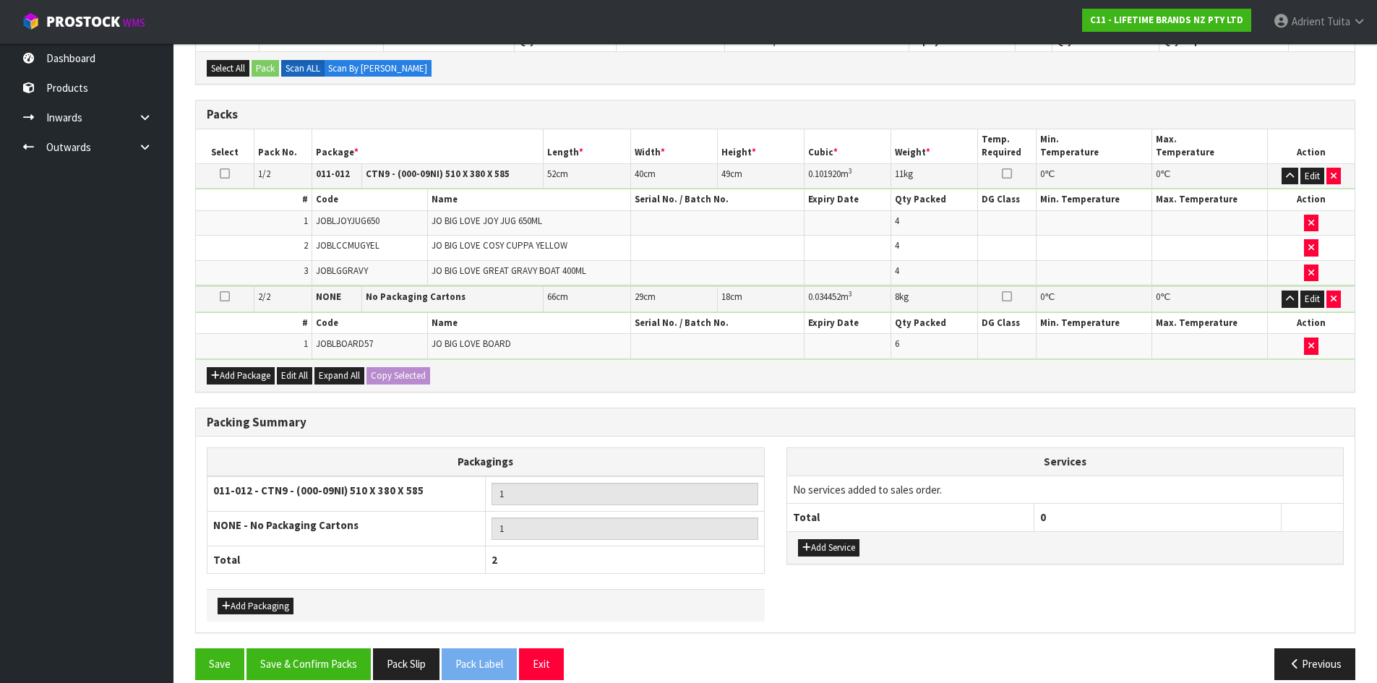
scroll to position [303, 0]
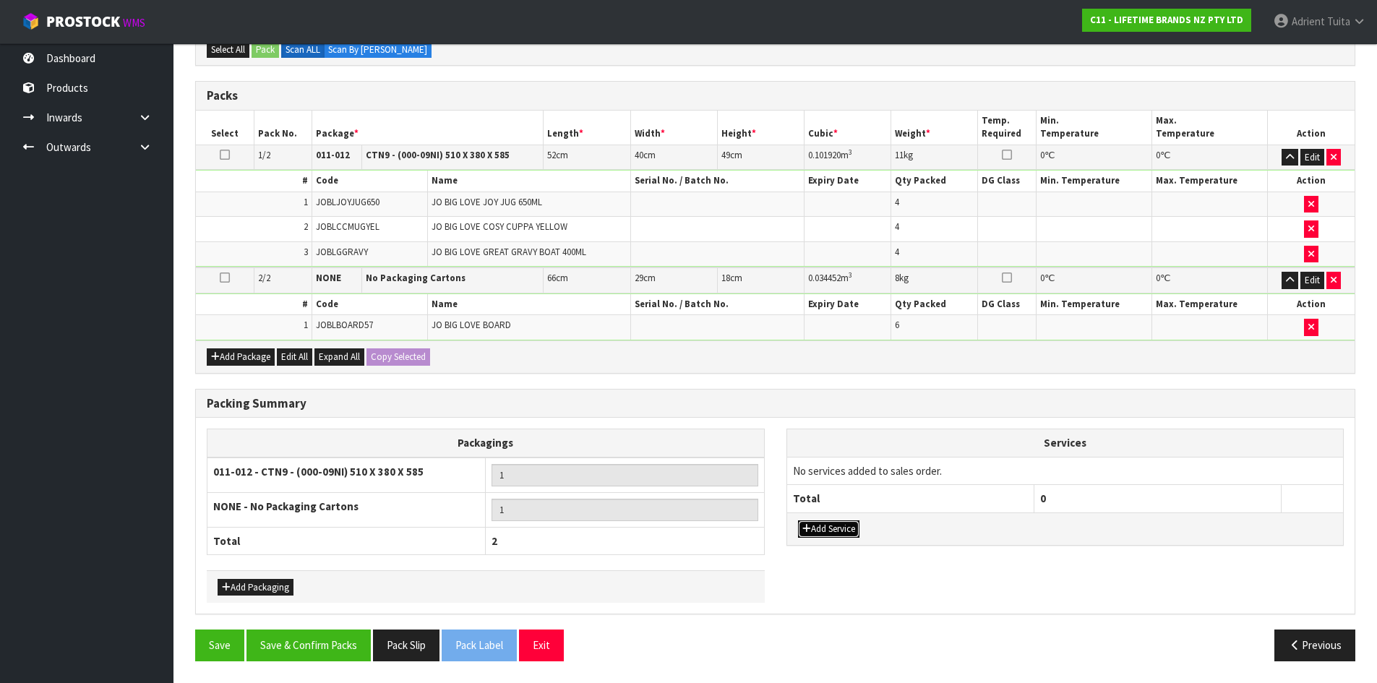
click at [856, 530] on button "Add Service" at bounding box center [828, 529] width 61 height 17
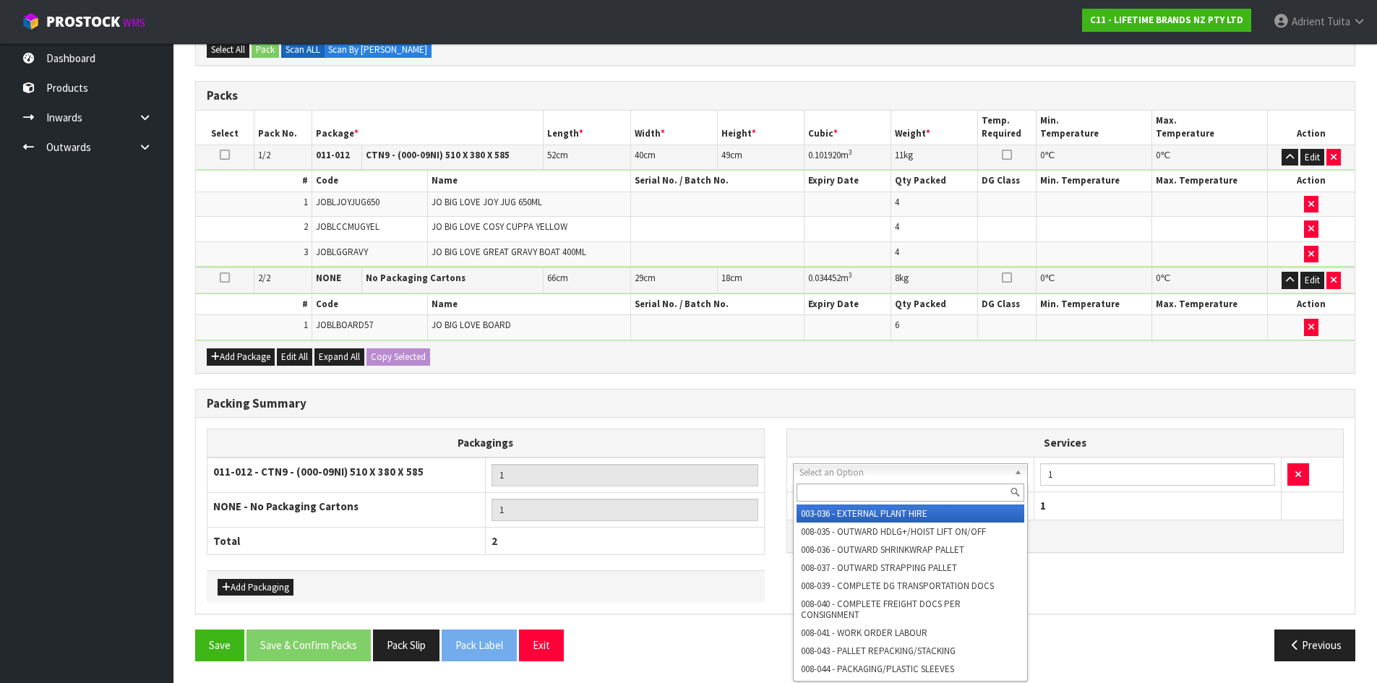
drag, startPoint x: 831, startPoint y: 473, endPoint x: 831, endPoint y: 491, distance: 18.1
click at [831, 491] on input "text" at bounding box center [911, 493] width 228 height 18
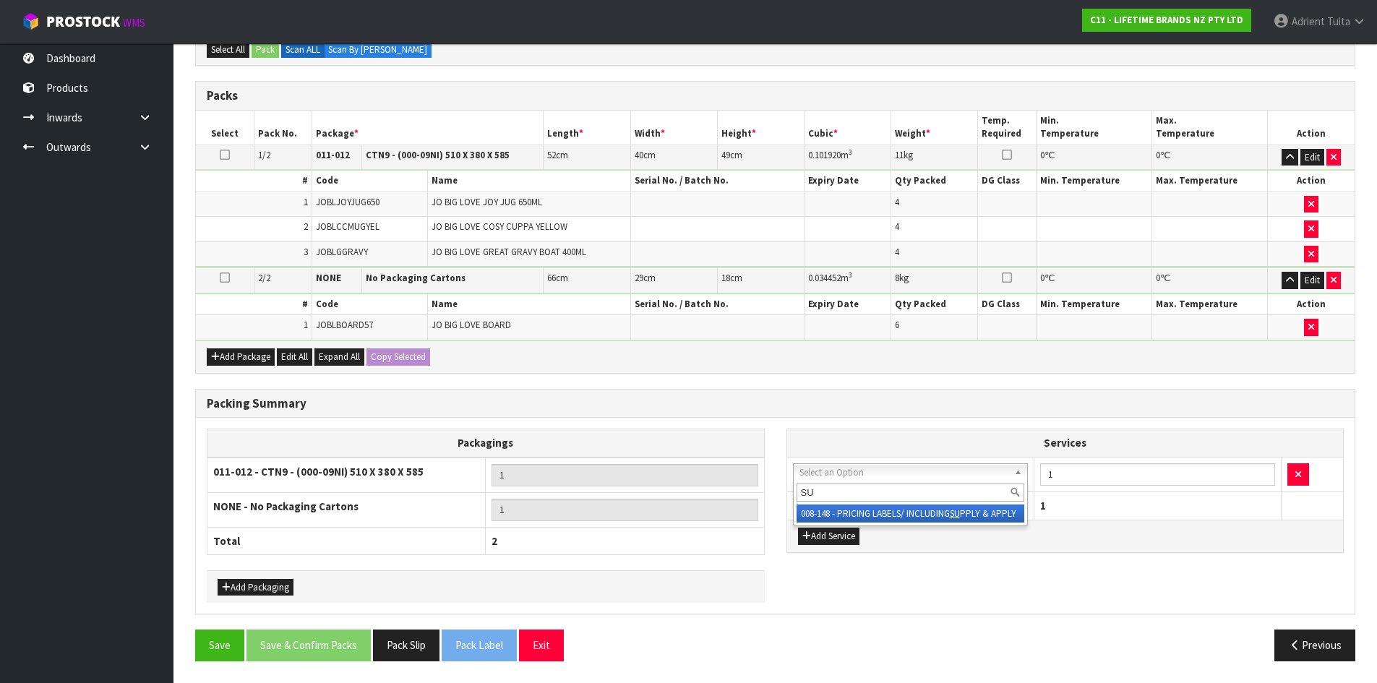
type input "SU"
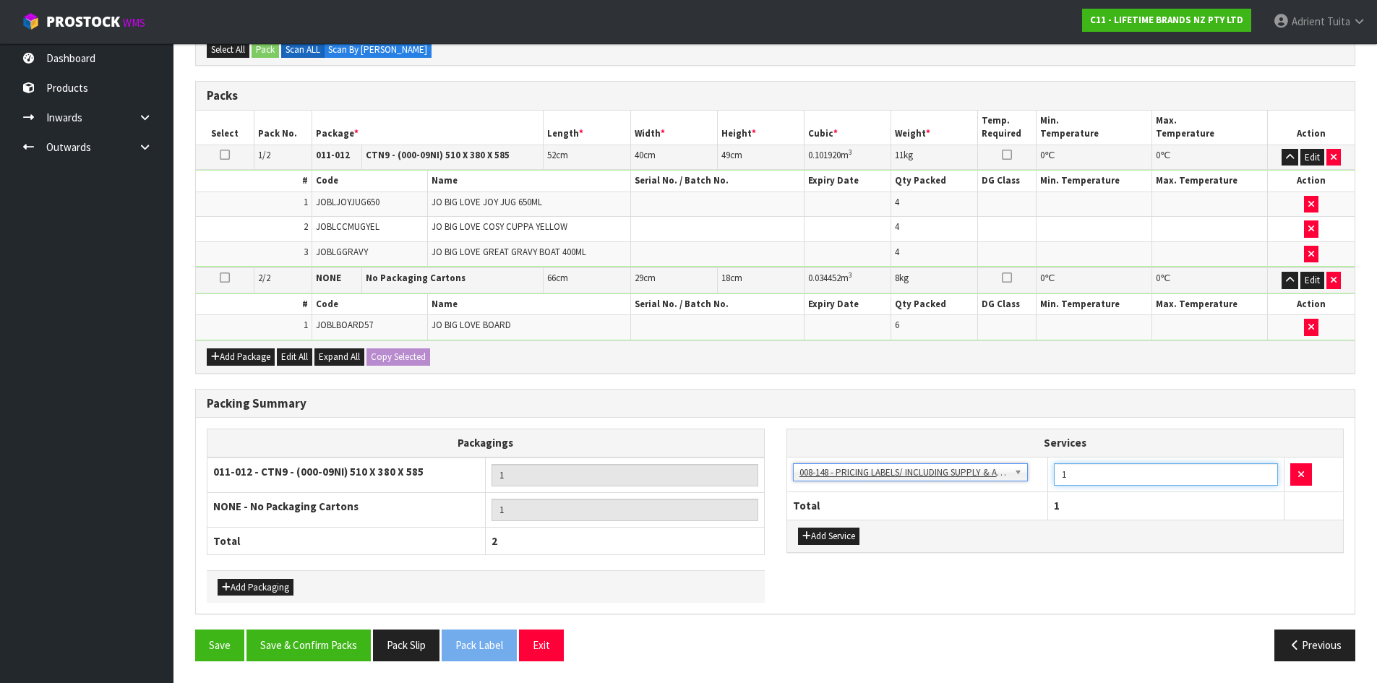
click at [1074, 472] on input "1" at bounding box center [1166, 474] width 224 height 22
type input "18"
click at [364, 644] on button "Save & Confirm Packs" at bounding box center [309, 645] width 124 height 31
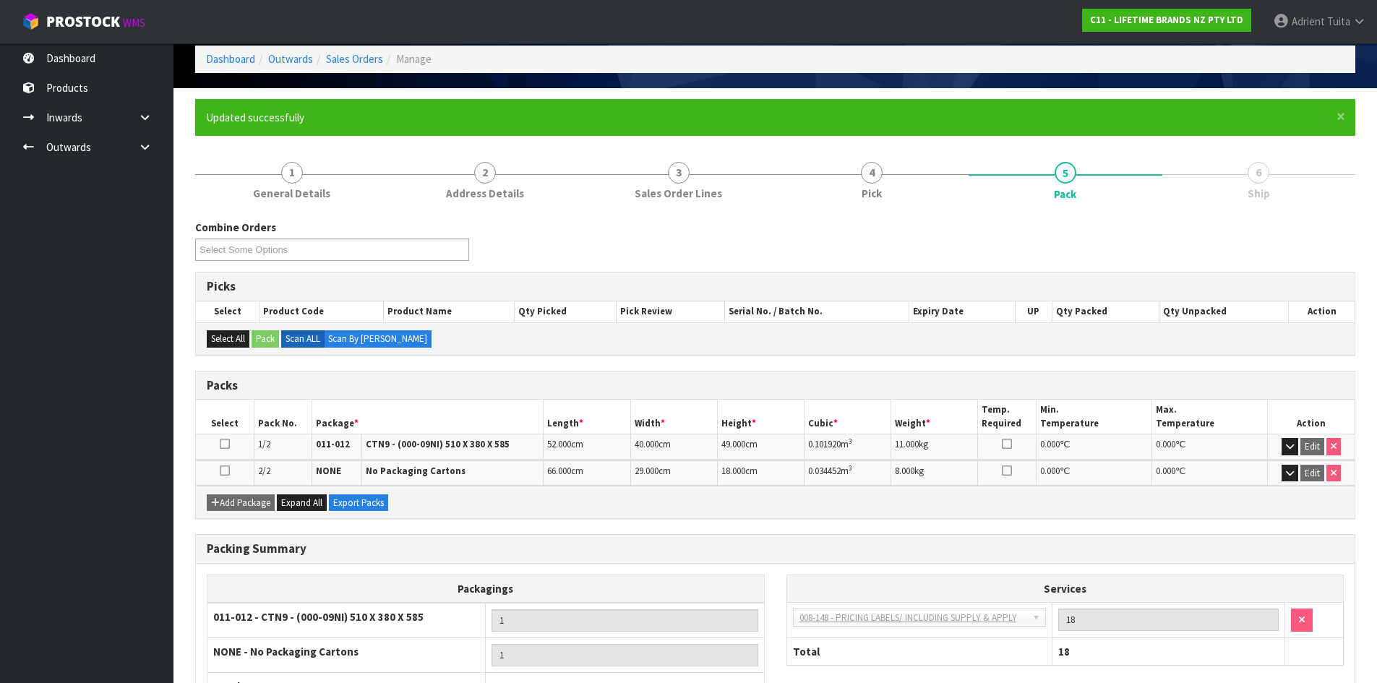
scroll to position [179, 0]
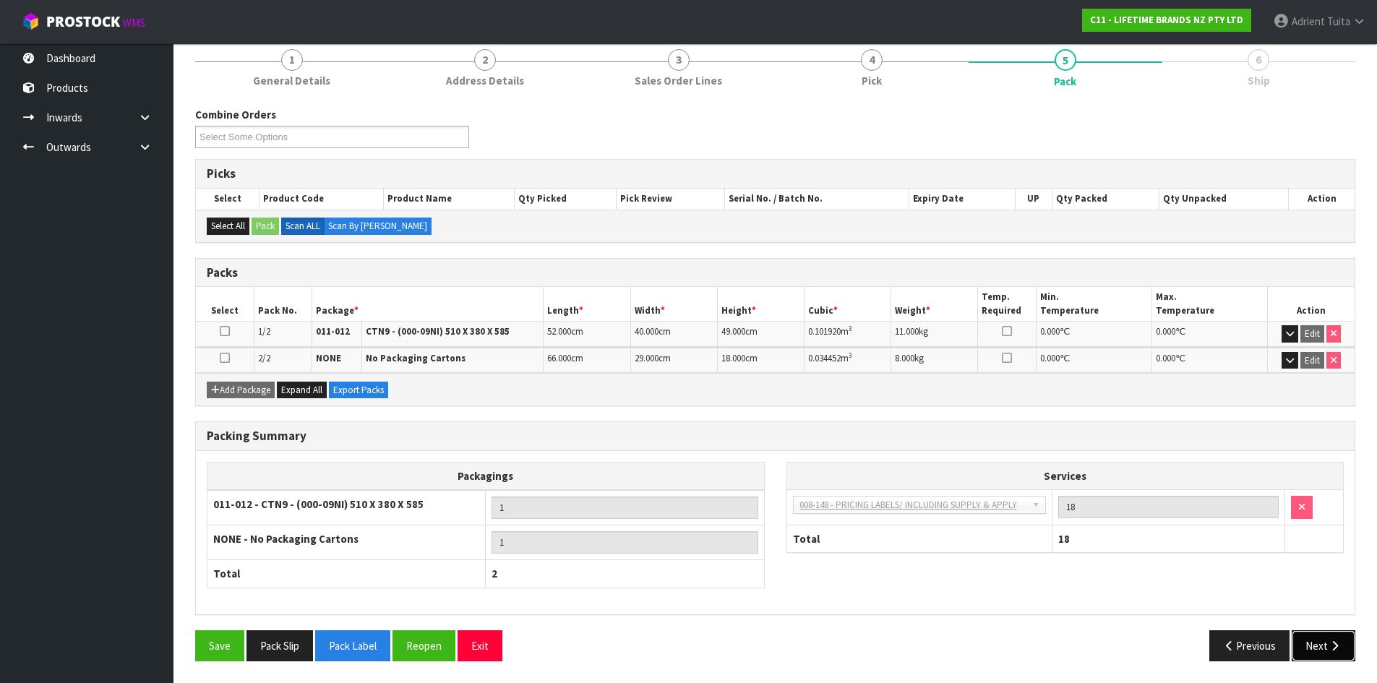
click at [1311, 637] on button "Next" at bounding box center [1324, 645] width 64 height 31
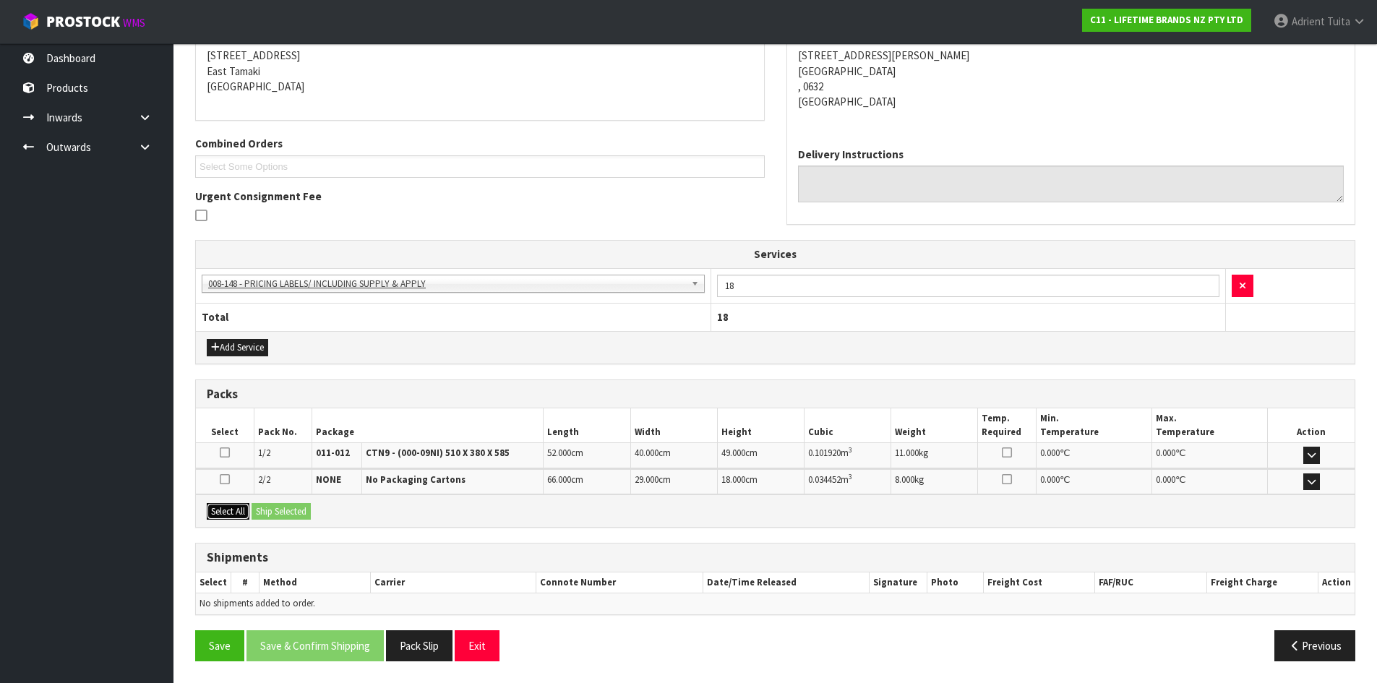
click at [234, 508] on button "Select All" at bounding box center [228, 511] width 43 height 17
click at [280, 510] on button "Ship Selected" at bounding box center [281, 511] width 59 height 17
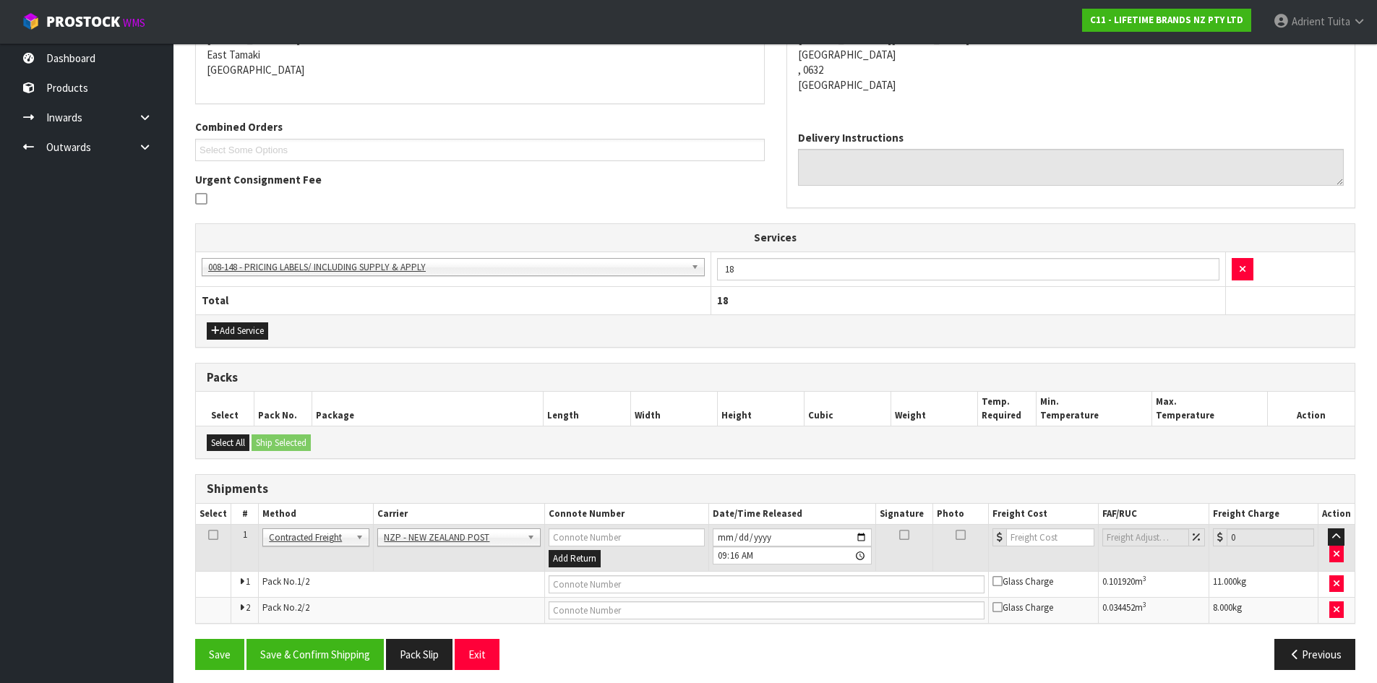
scroll to position [319, 0]
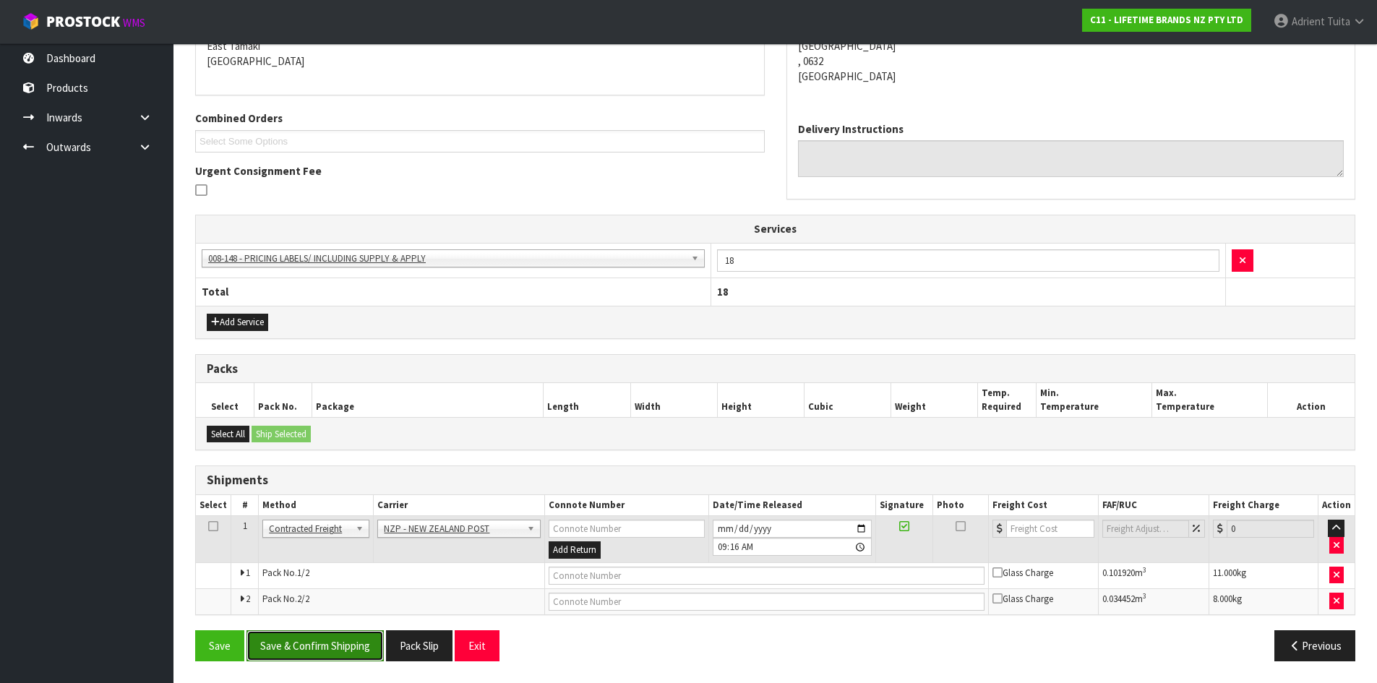
click at [333, 651] on button "Save & Confirm Shipping" at bounding box center [315, 645] width 137 height 31
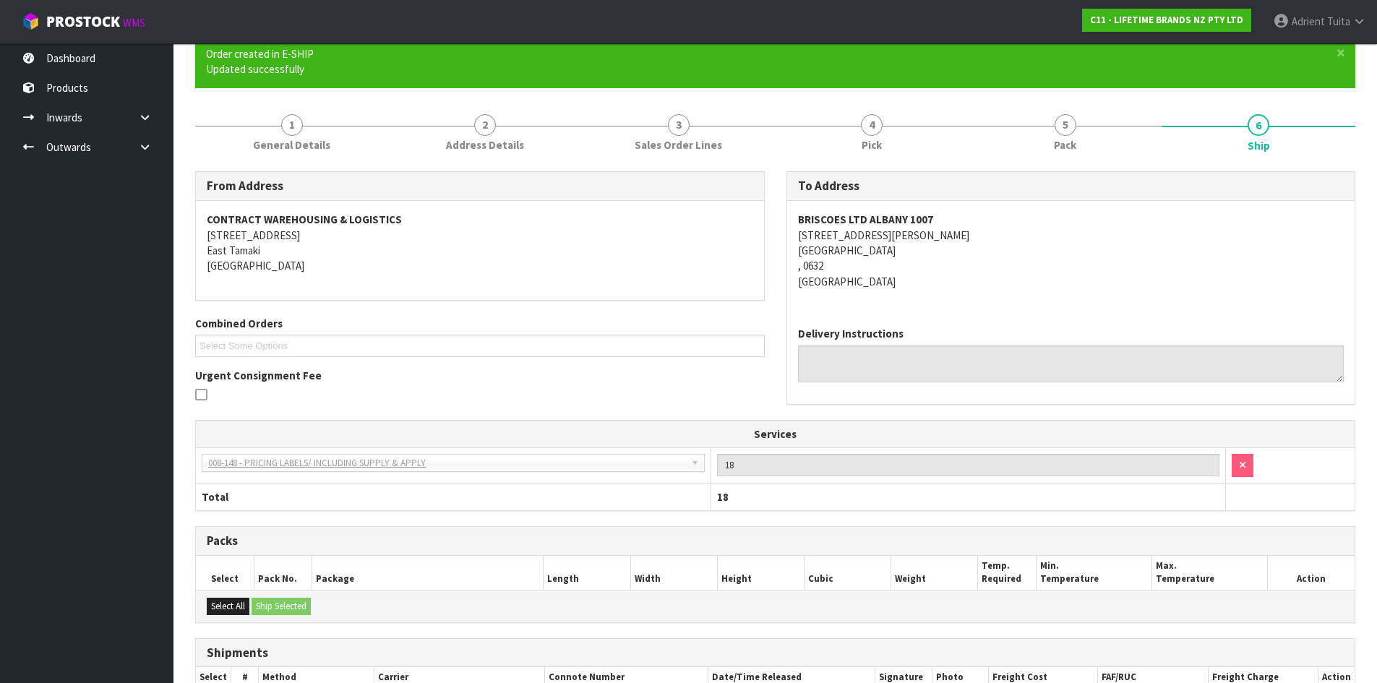
scroll to position [297, 0]
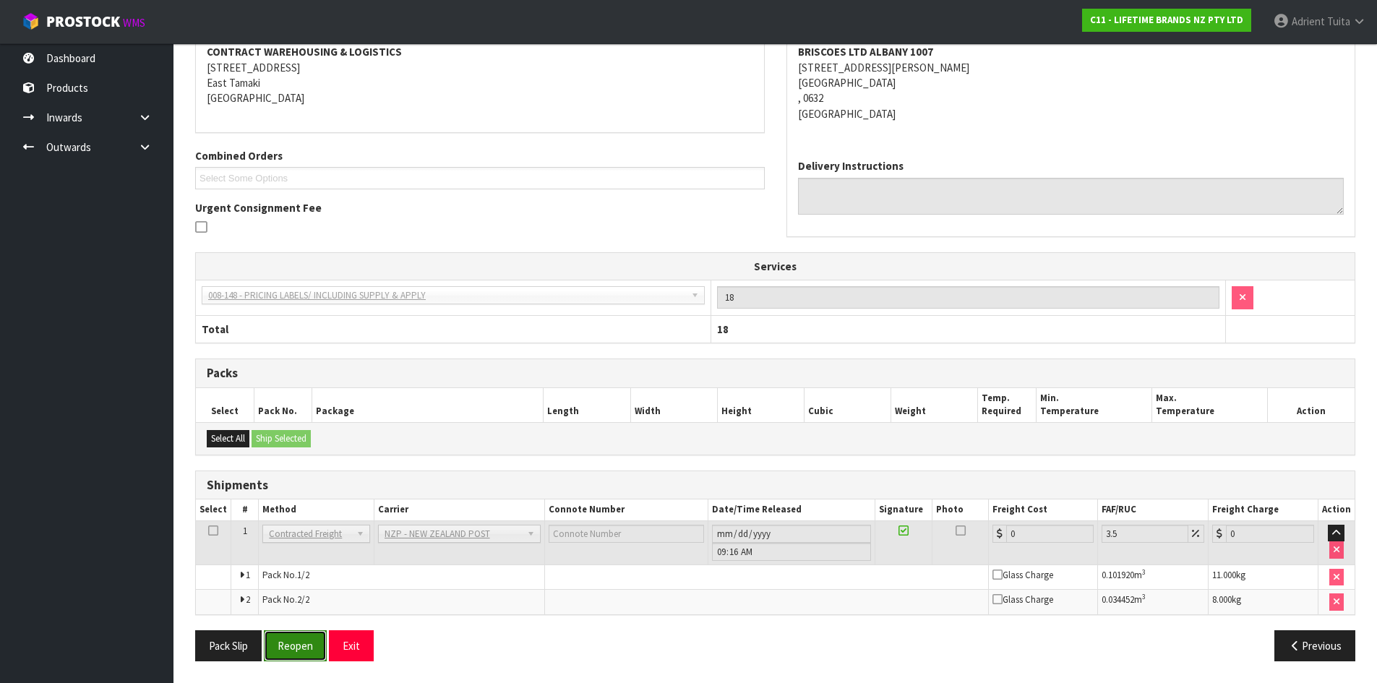
click at [278, 641] on button "Reopen" at bounding box center [295, 645] width 63 height 31
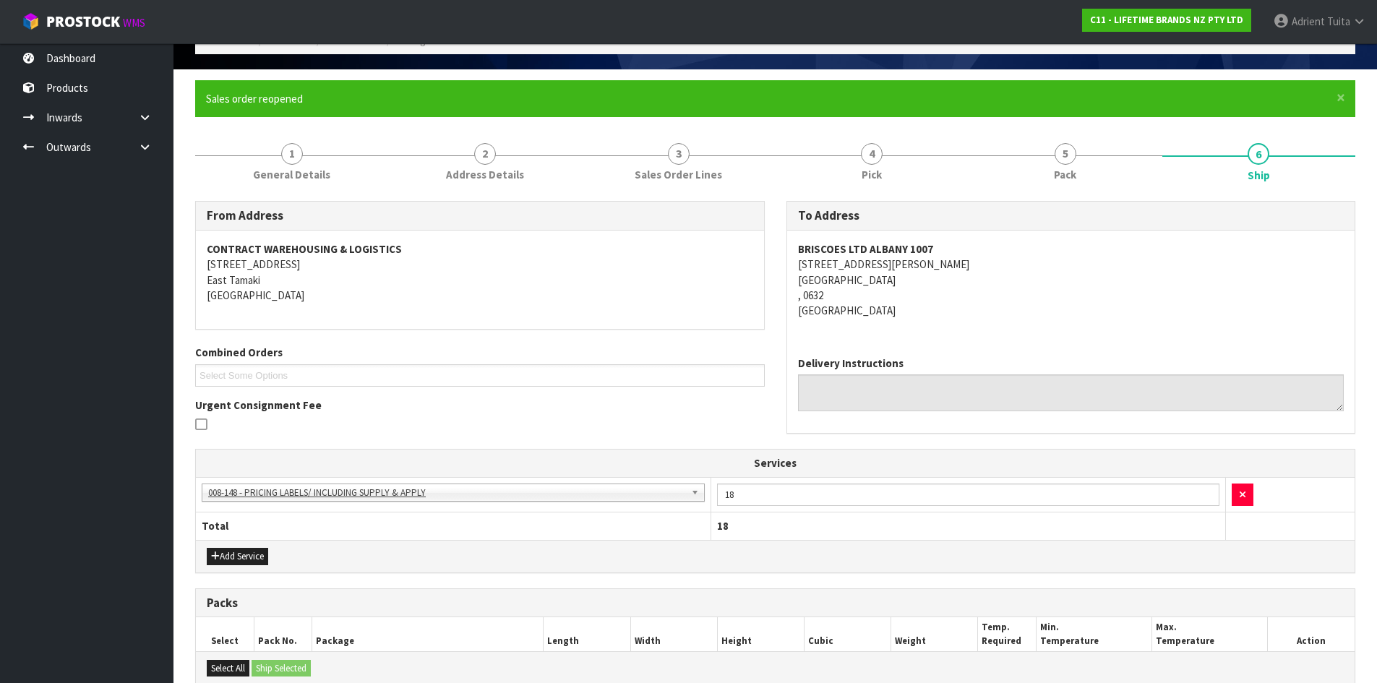
scroll to position [333, 0]
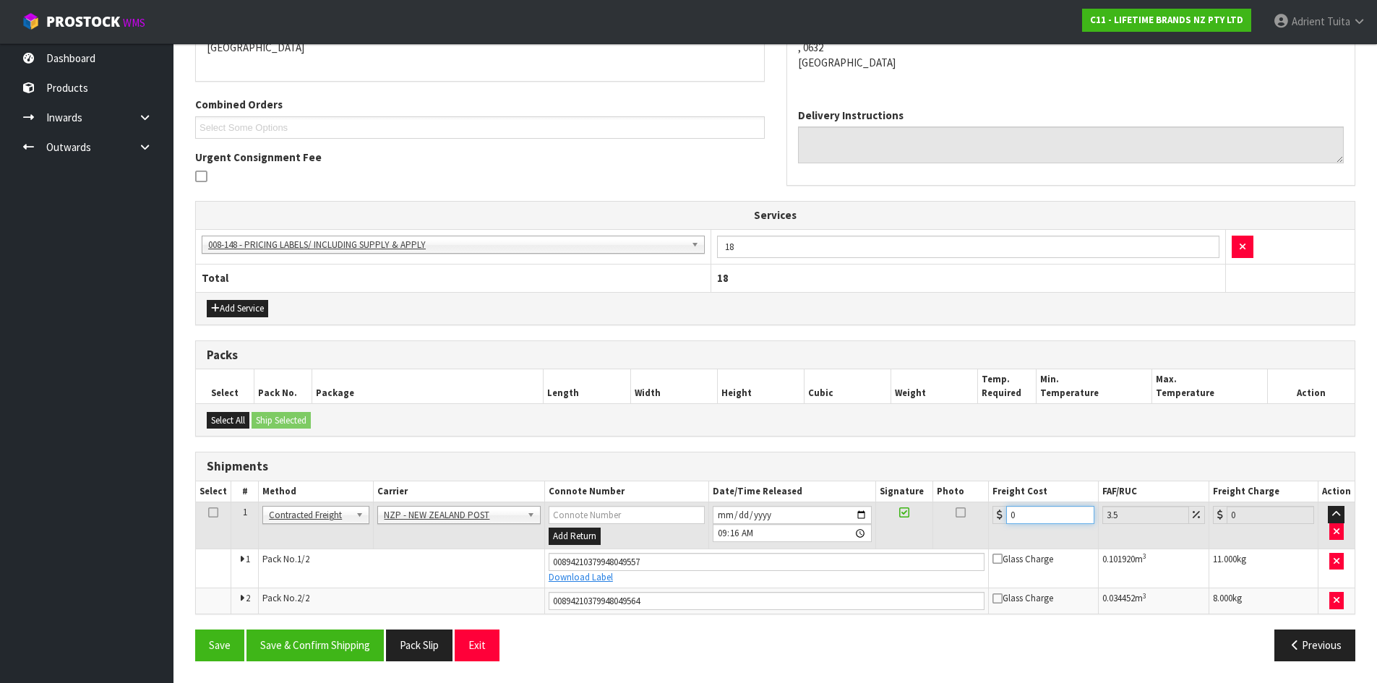
click at [1027, 512] on input "0" at bounding box center [1049, 515] width 87 height 18
type input "8"
type input "8.28"
type input "8.6"
type input "8.9"
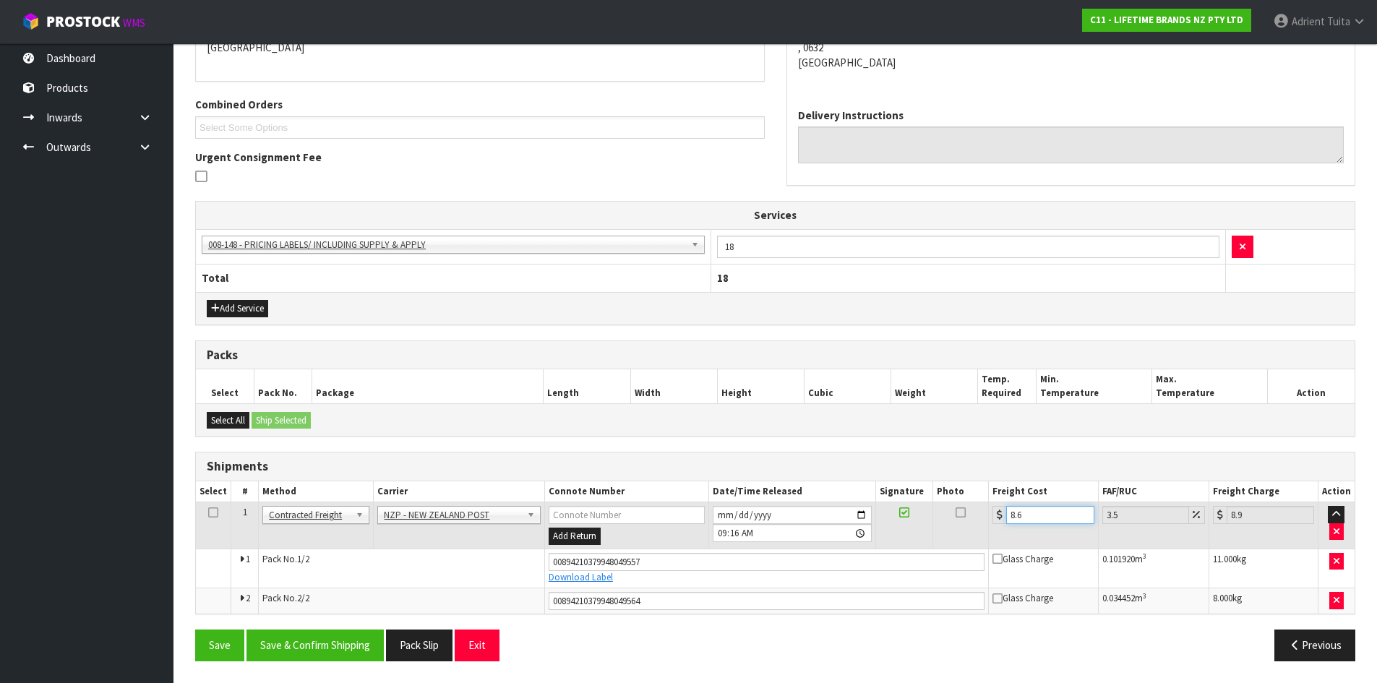
type input "8.66"
type input "8.96"
type input "8.66"
click at [364, 641] on button "Save & Confirm Shipping" at bounding box center [315, 645] width 137 height 31
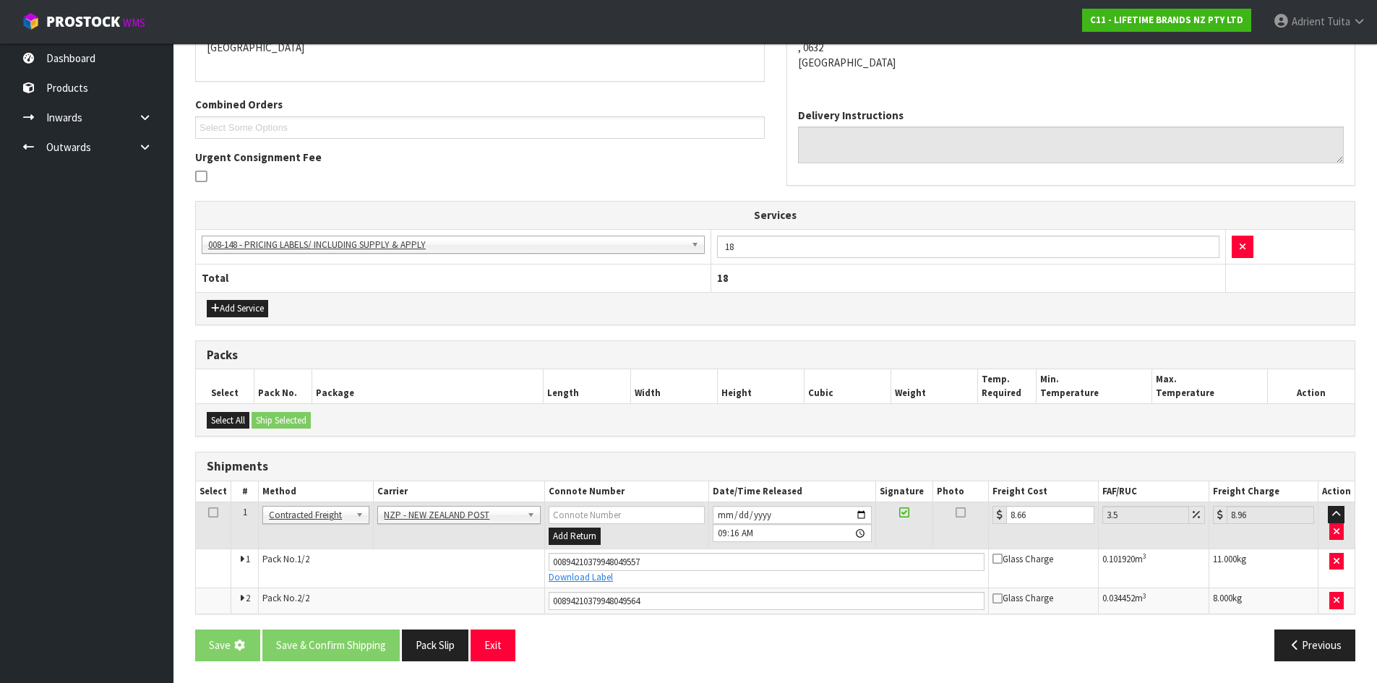
scroll to position [0, 0]
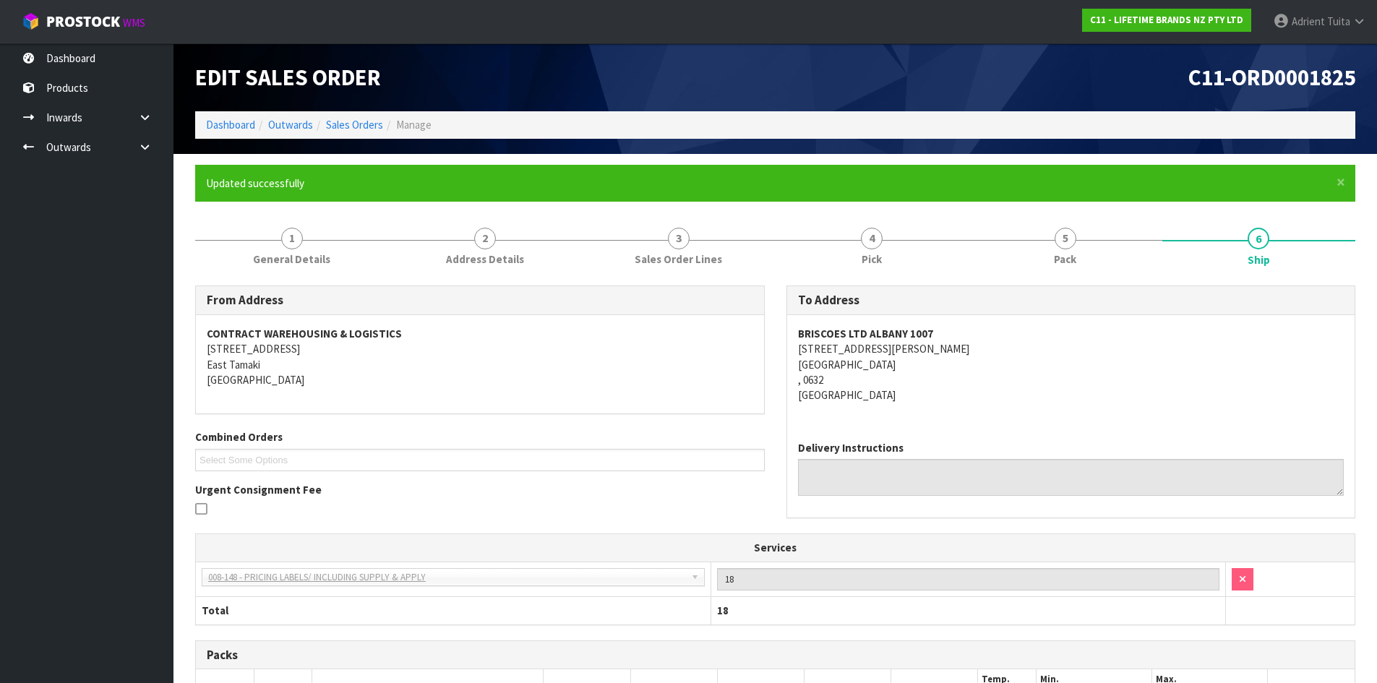
click at [239, 107] on div "Edit Sales Order" at bounding box center [479, 77] width 591 height 68
click at [240, 129] on link "Dashboard" at bounding box center [230, 125] width 49 height 14
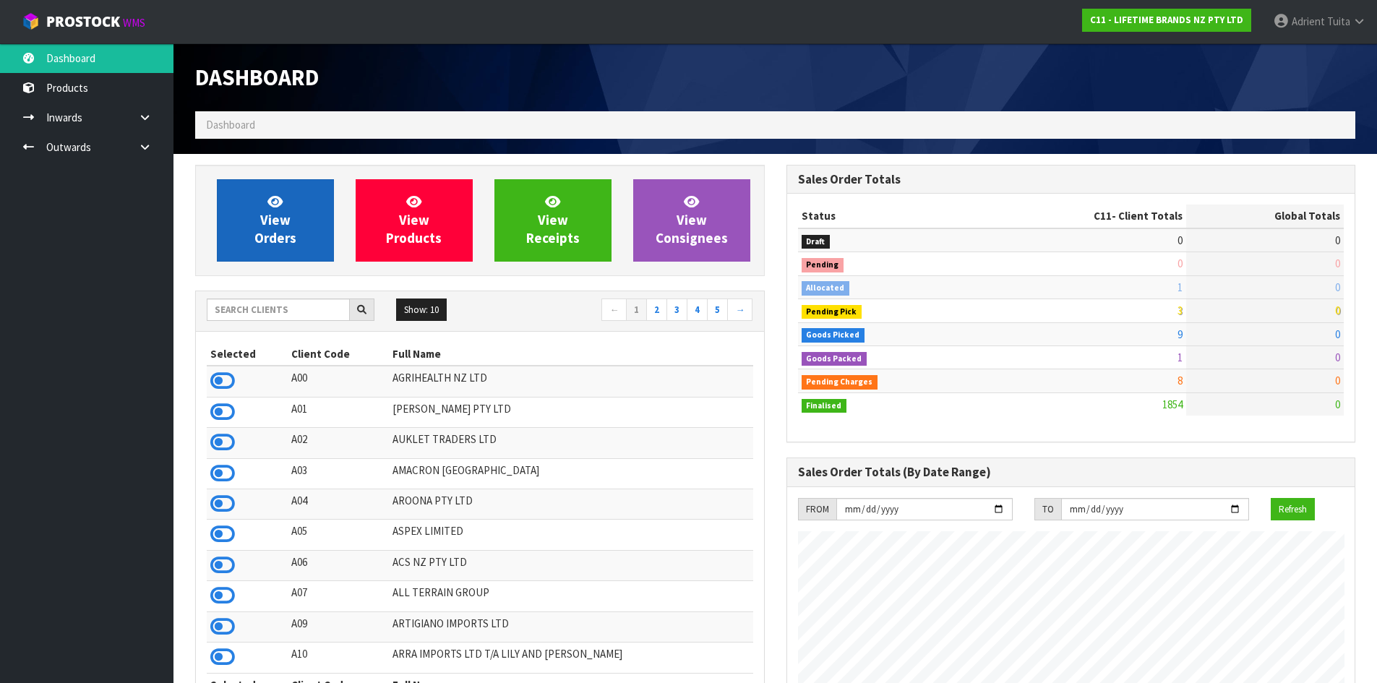
scroll to position [1095, 591]
click at [312, 205] on link "View Orders" at bounding box center [275, 220] width 117 height 82
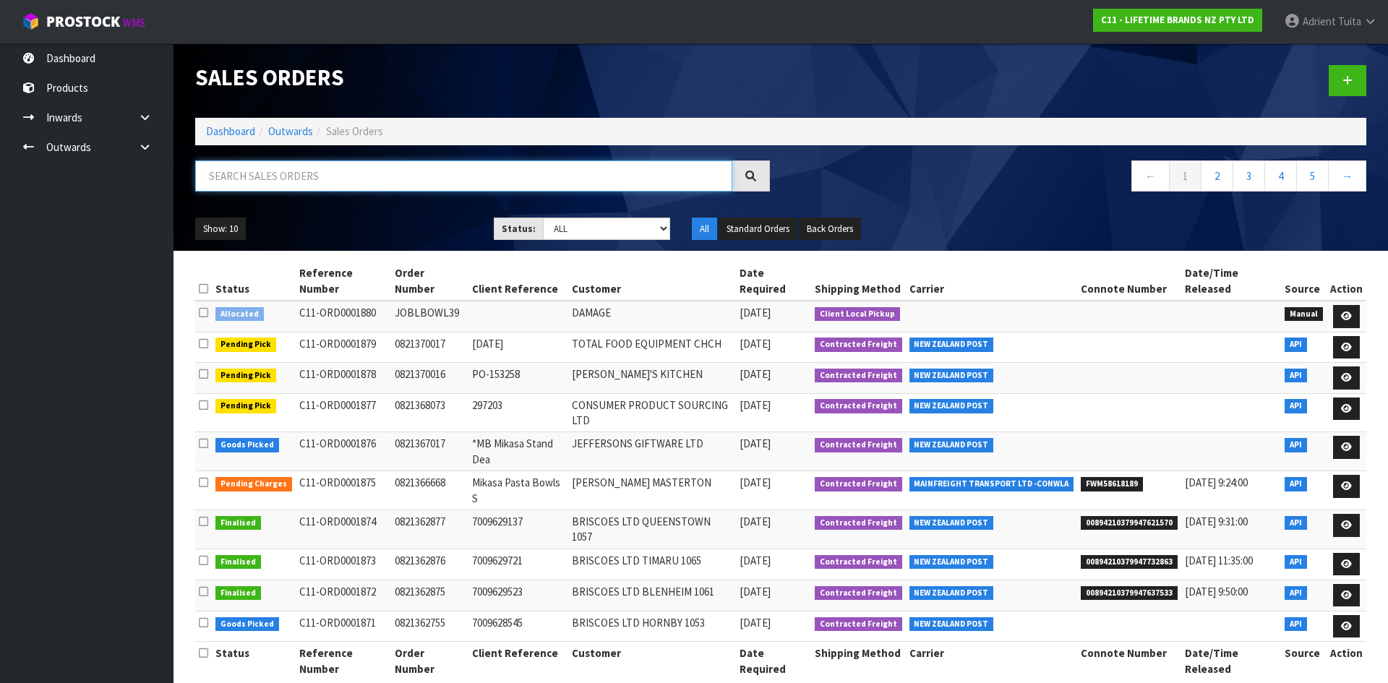
click at [341, 174] on input "text" at bounding box center [463, 176] width 537 height 31
type input "0286"
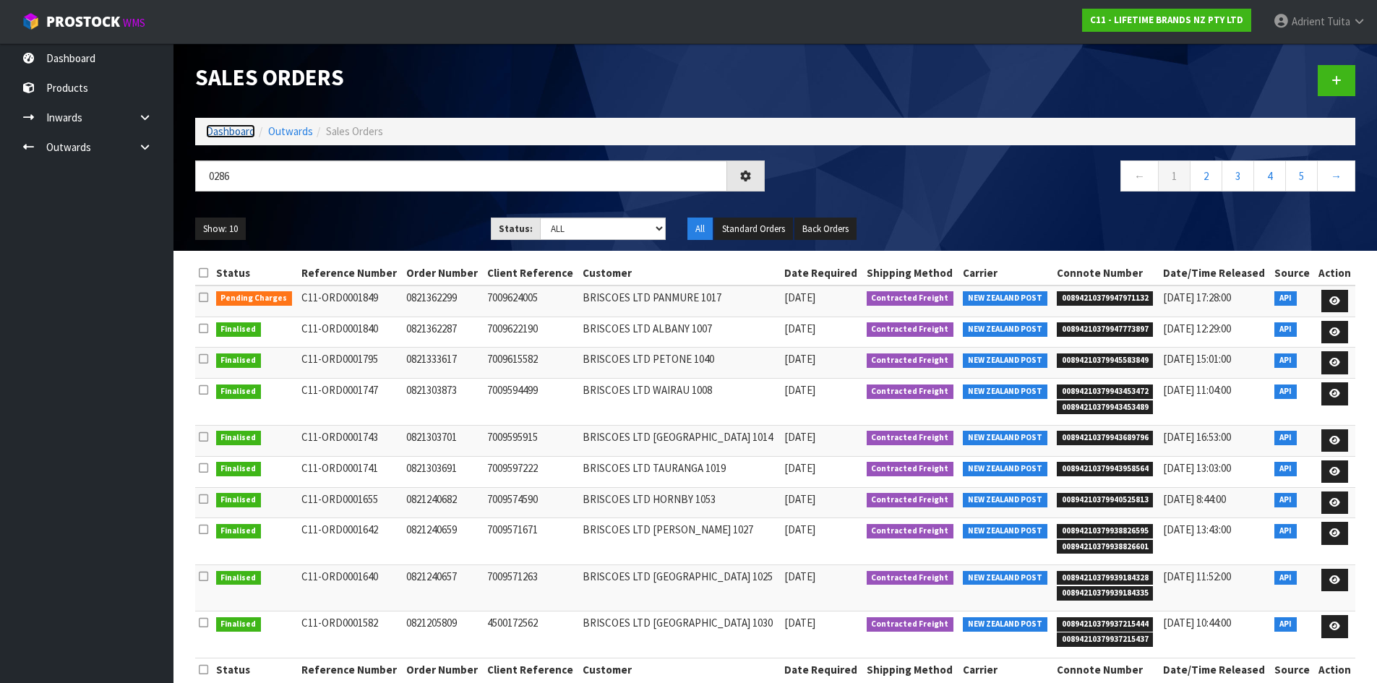
click at [223, 138] on link "Dashboard" at bounding box center [230, 131] width 49 height 14
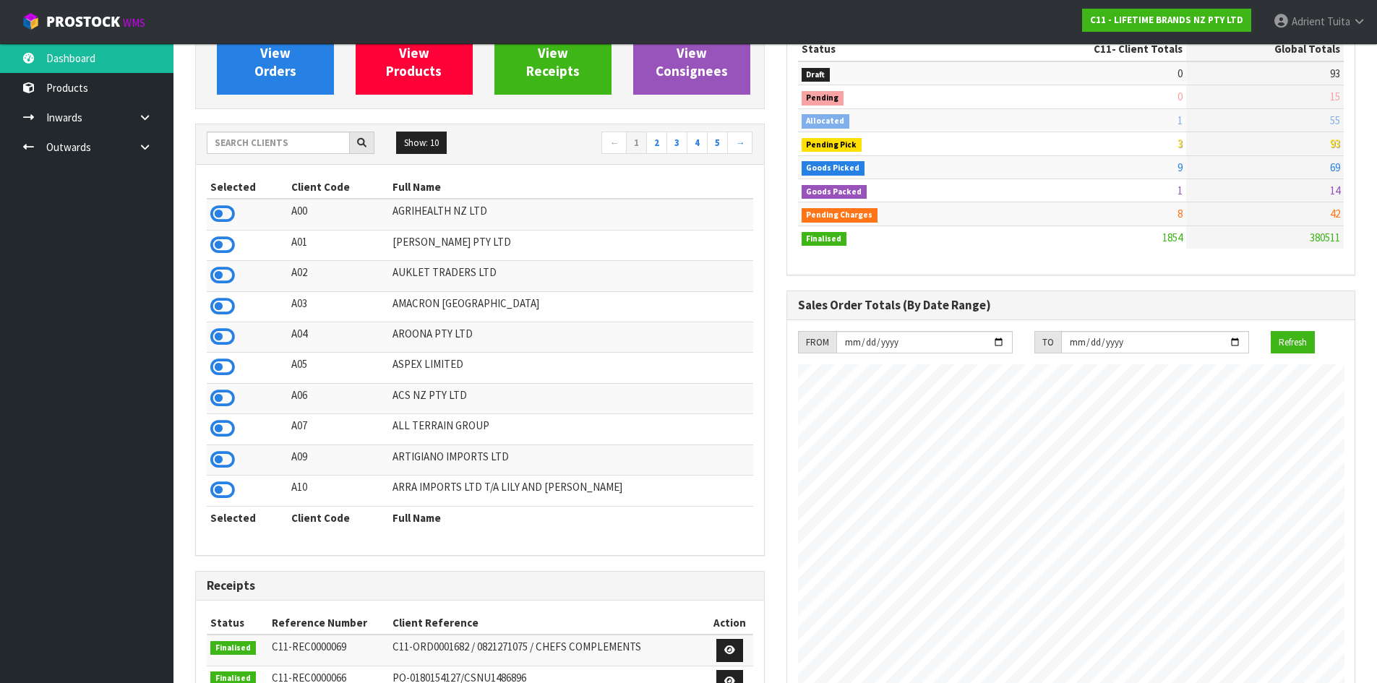
scroll to position [145, 0]
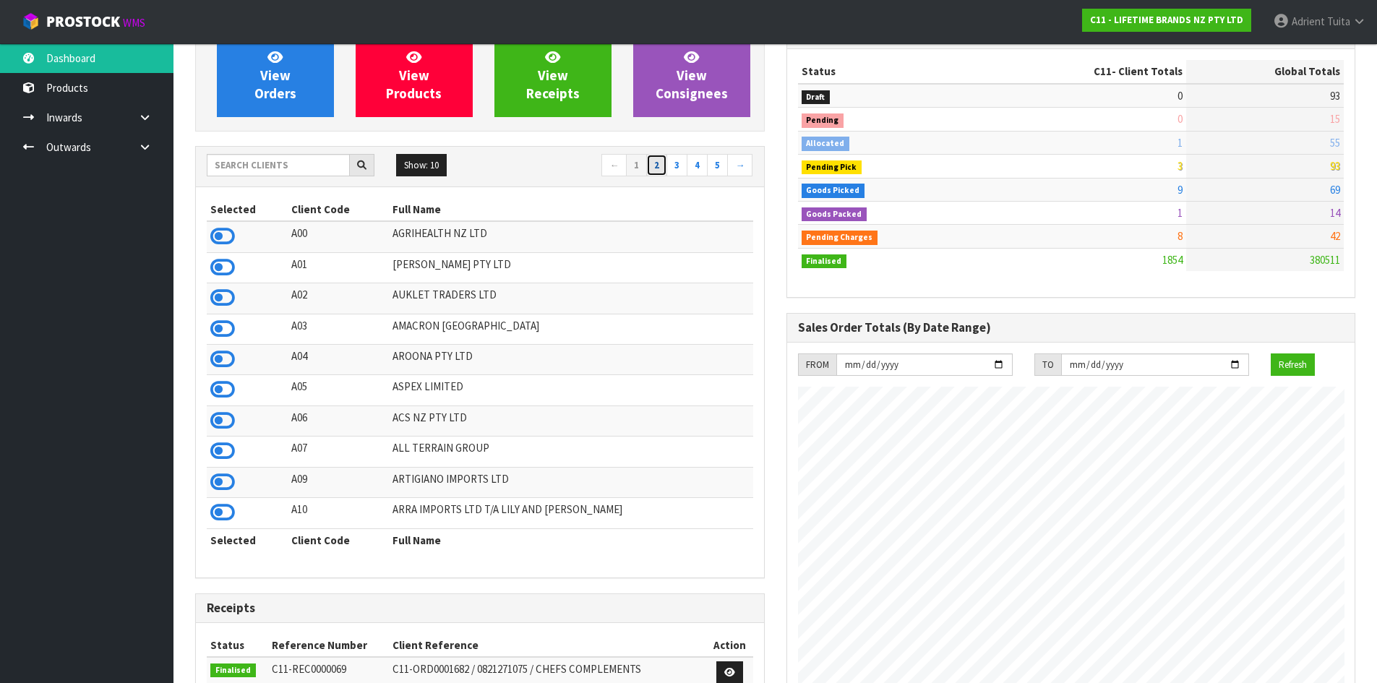
click at [663, 166] on link "2" at bounding box center [656, 165] width 21 height 23
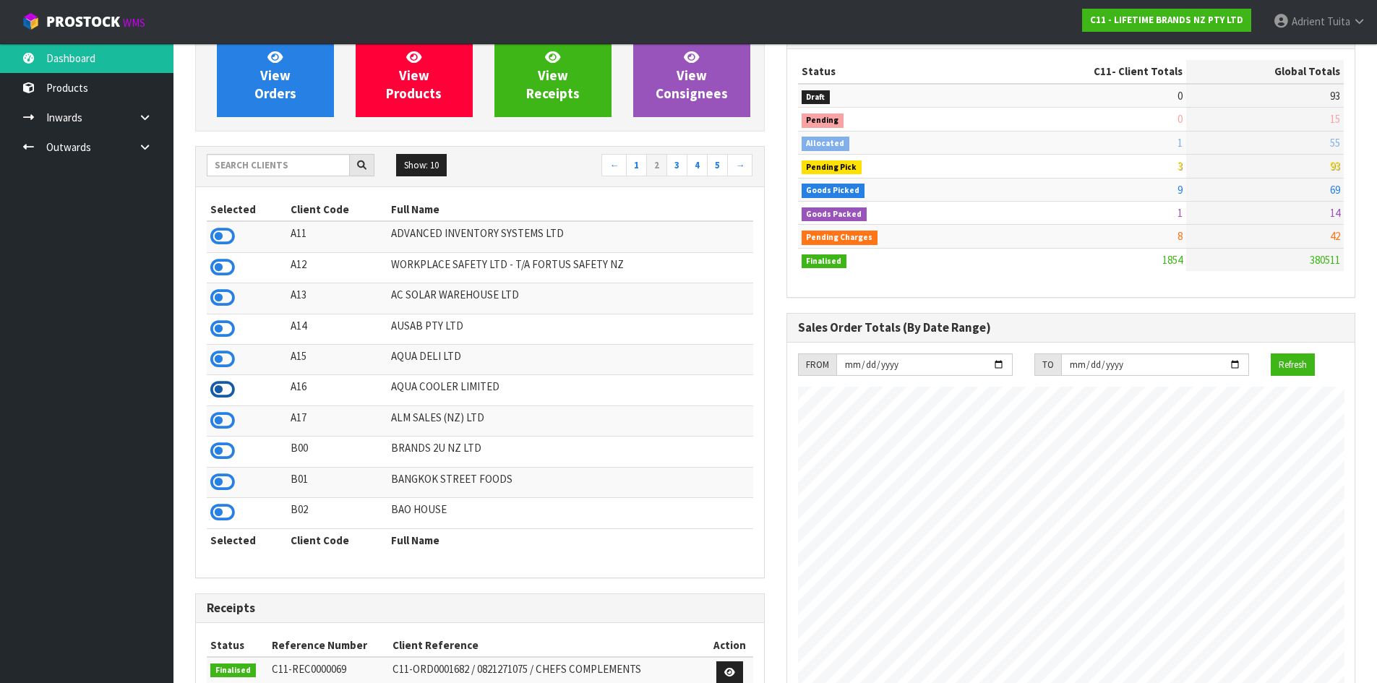
click at [224, 388] on icon at bounding box center [222, 390] width 25 height 22
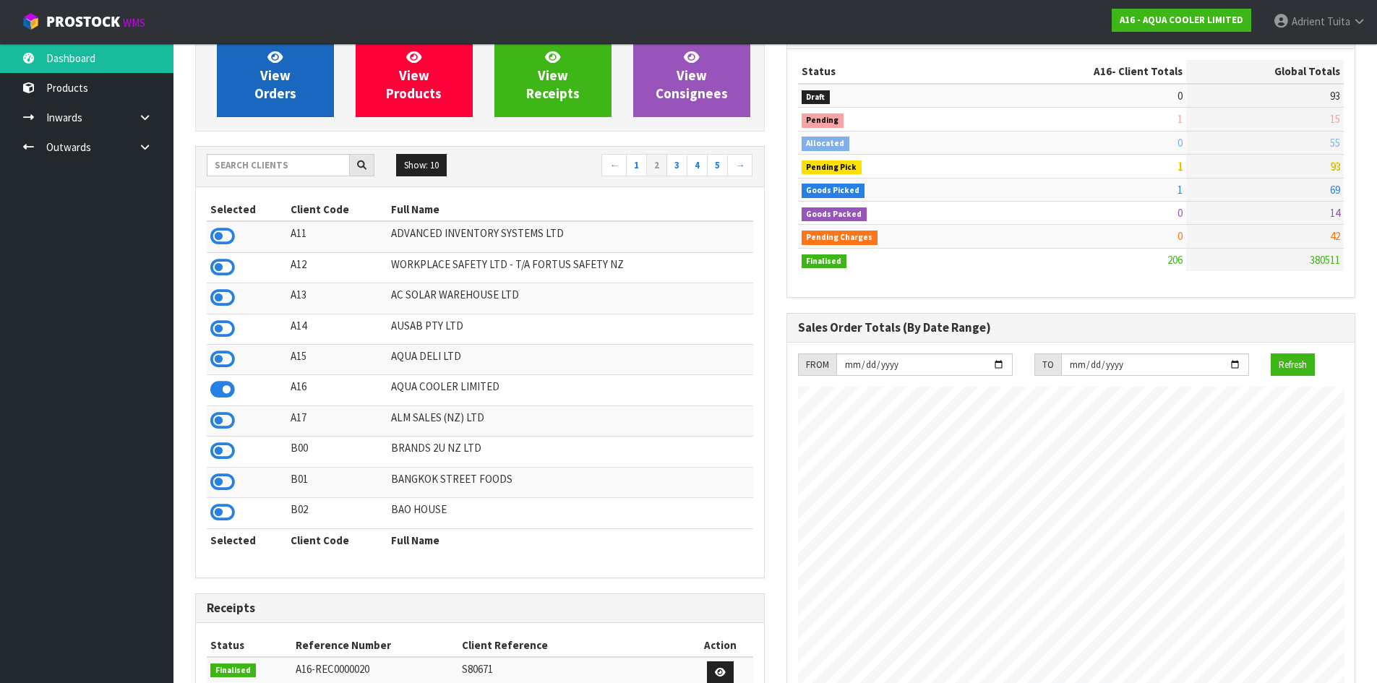
scroll to position [1024, 591]
click at [275, 64] on span "View Orders" at bounding box center [275, 75] width 42 height 54
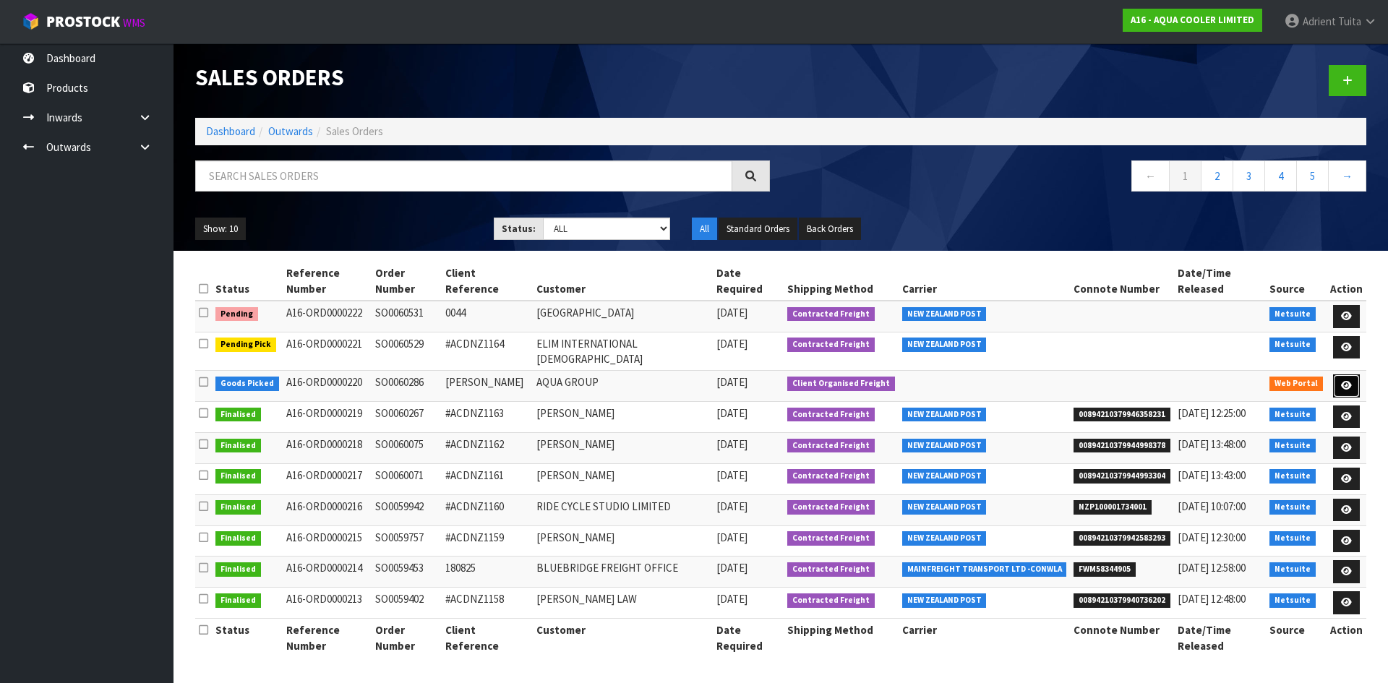
click at [1353, 375] on link at bounding box center [1346, 386] width 27 height 23
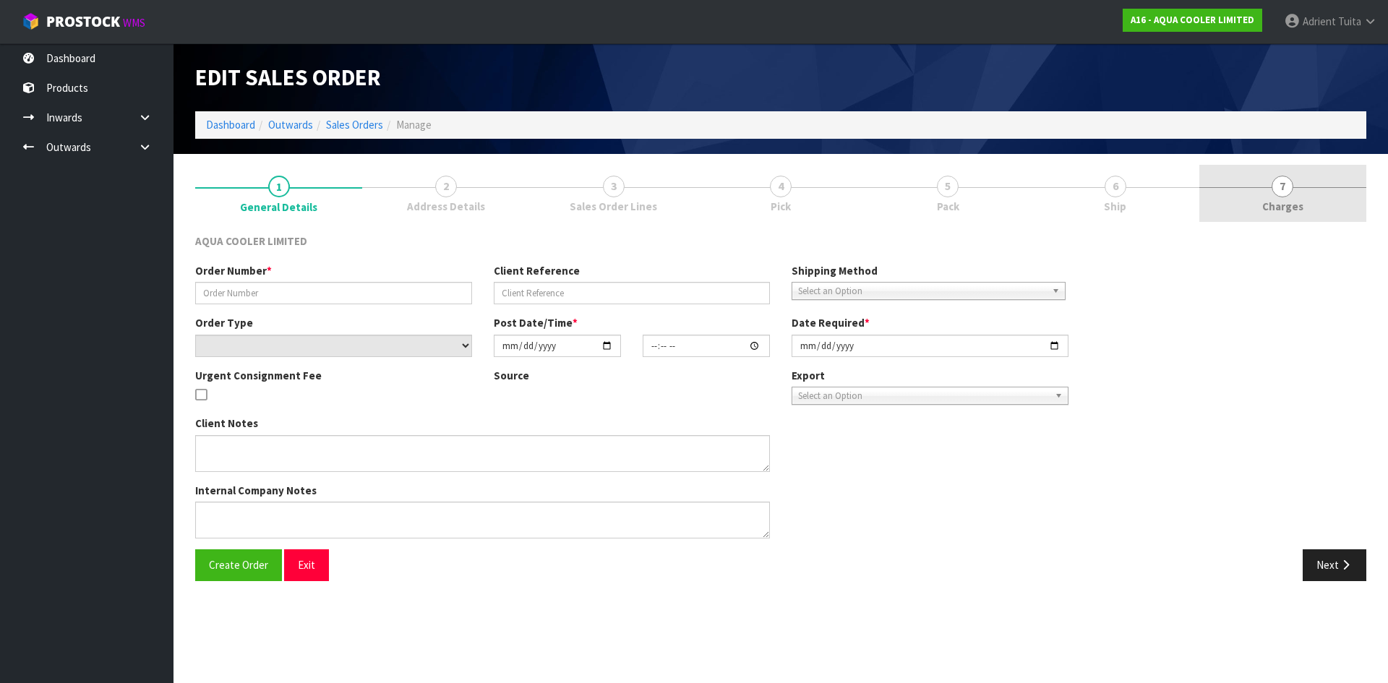
type input "SO0060286"
type input "GARY WINTER"
select select "number:0"
type input "[DATE]"
type input "20:28:00.000"
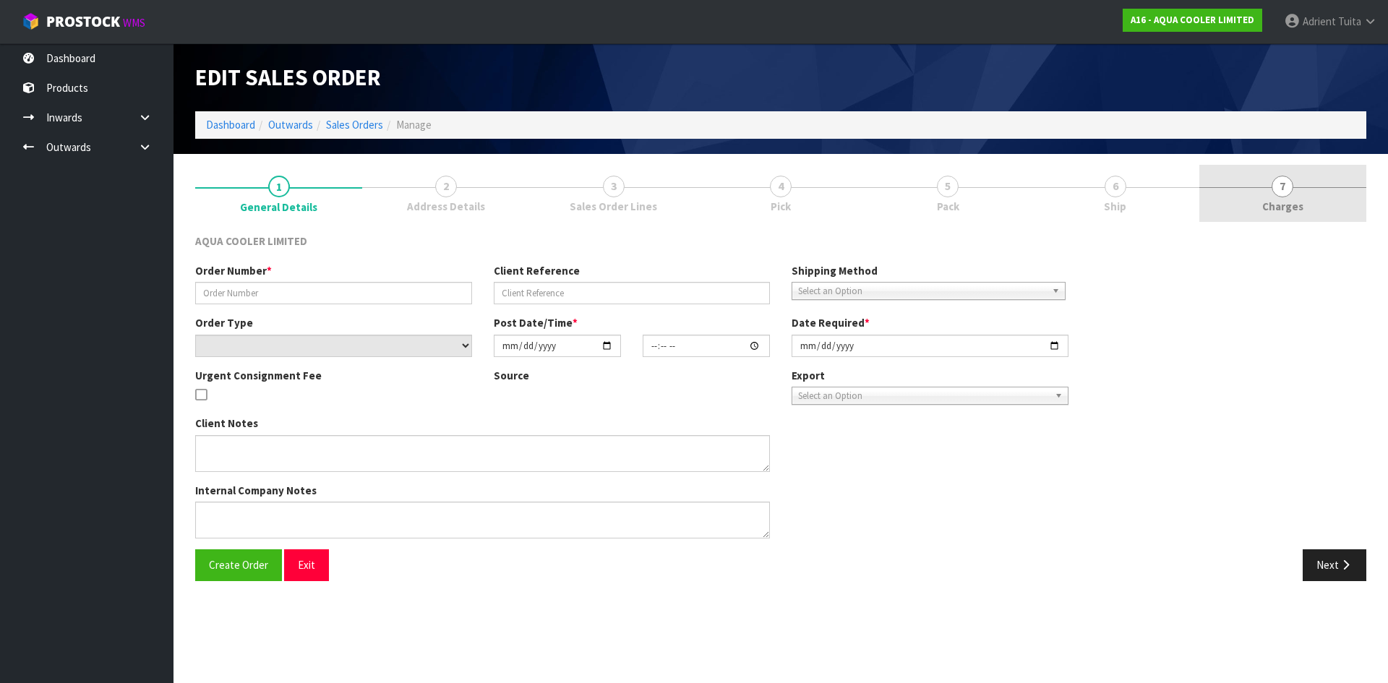
type input "[DATE]"
type textarea "CUSTOMER CARRIER MAINFREIGHT COLLECTION"
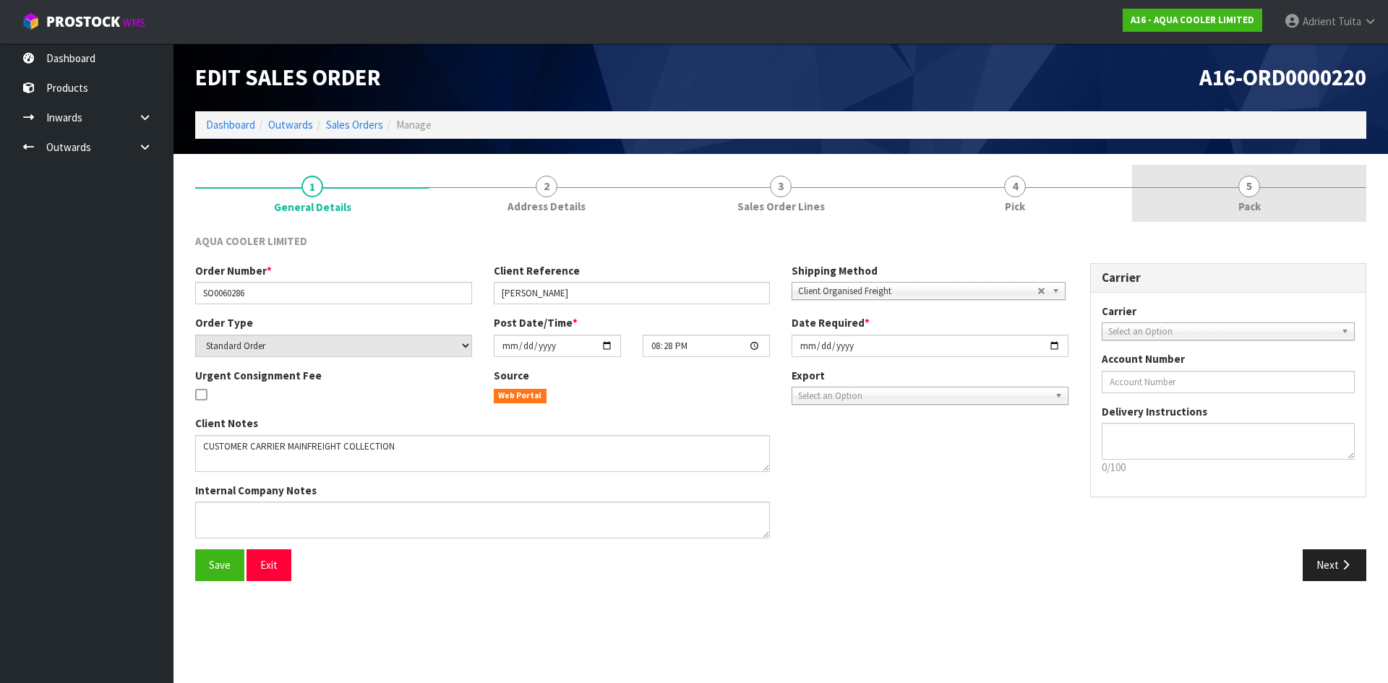
click at [1311, 193] on link "5 Pack" at bounding box center [1249, 193] width 234 height 57
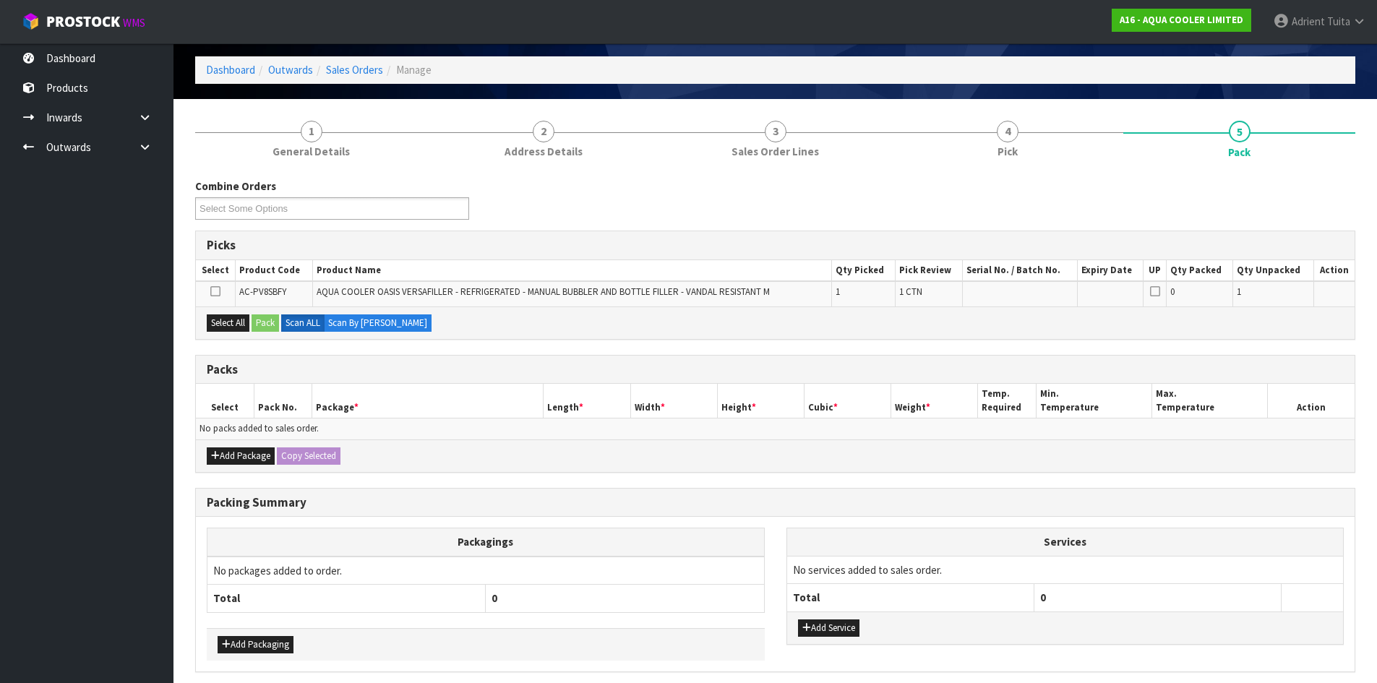
scroll to position [112, 0]
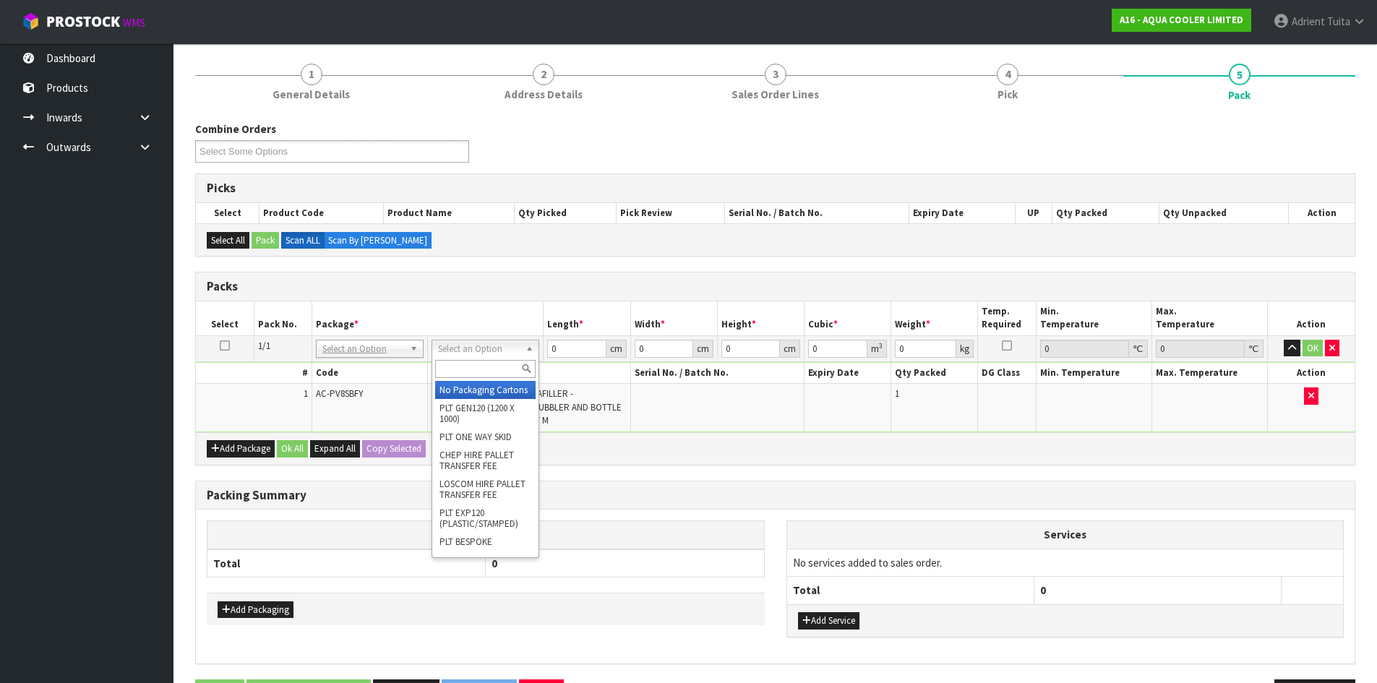
click at [478, 380] on div at bounding box center [485, 369] width 106 height 24
drag, startPoint x: 482, startPoint y: 388, endPoint x: 497, endPoint y: 386, distance: 14.6
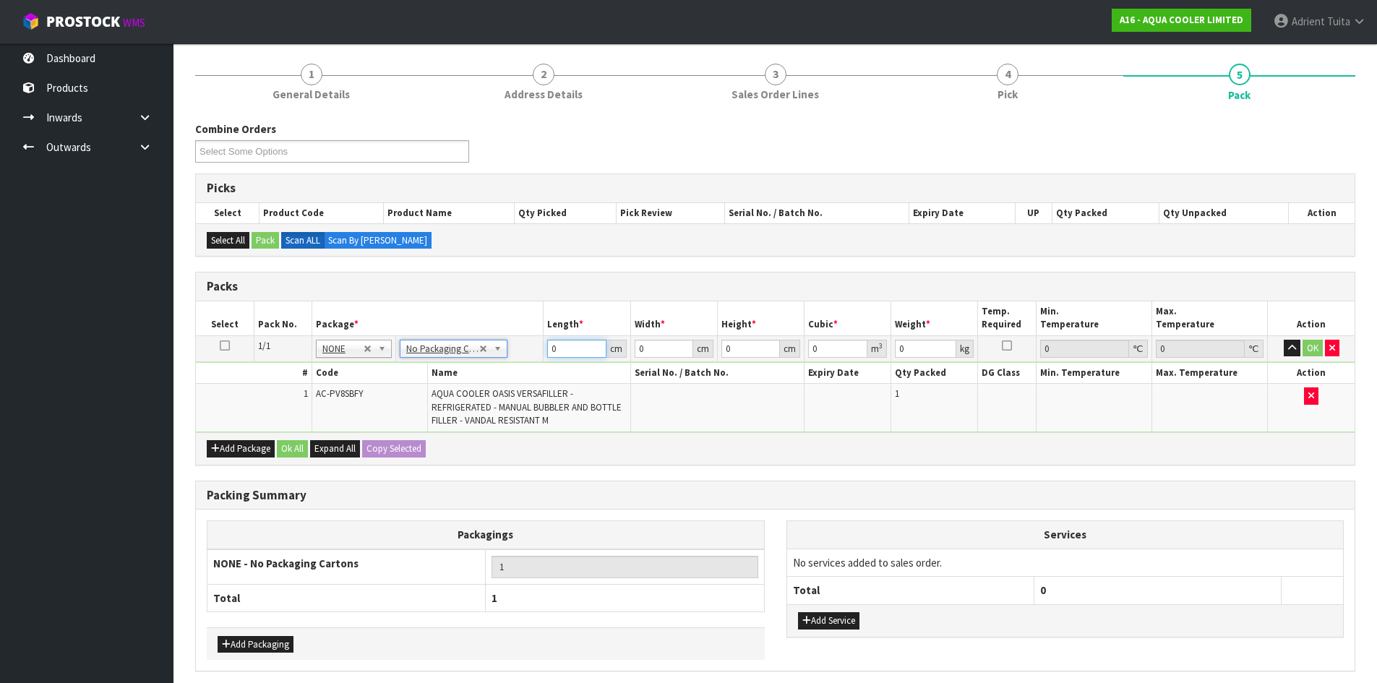
click at [587, 349] on input "0" at bounding box center [576, 349] width 59 height 18
type input "56"
type input "51"
type input "8"
type input "0.022848"
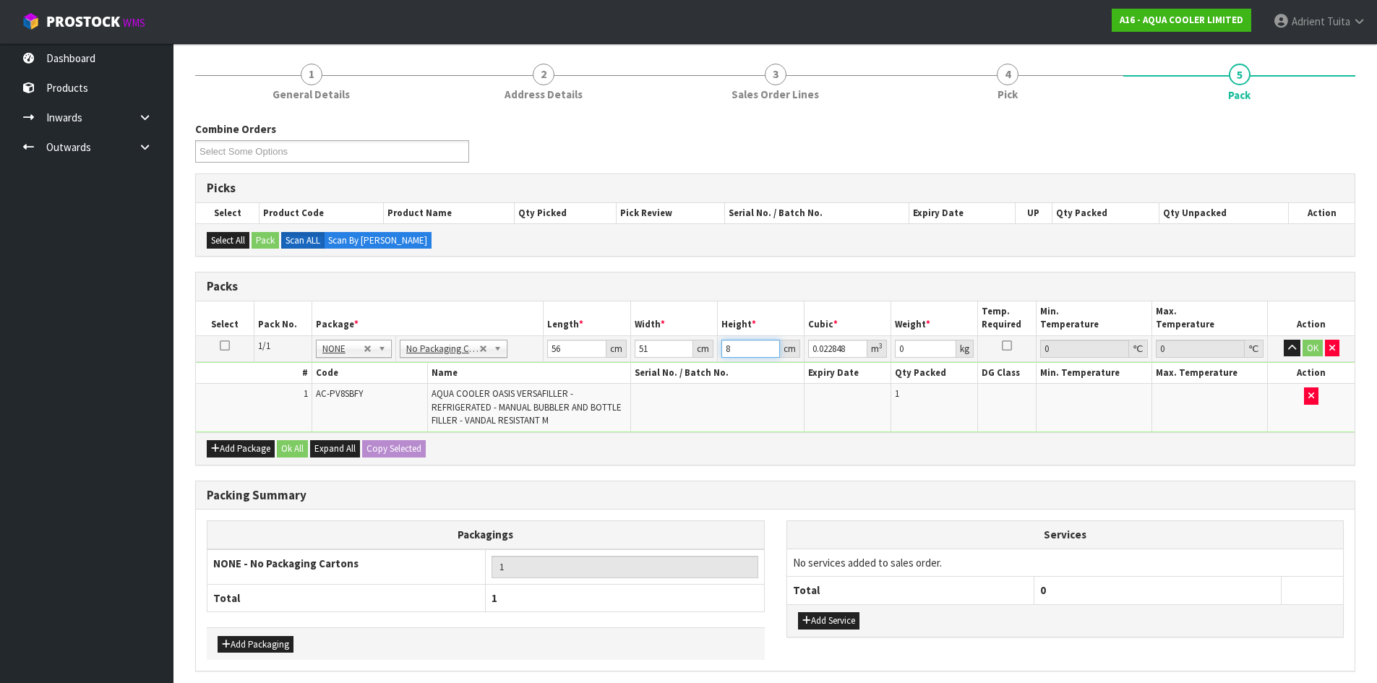
type input "83"
type input "0.237048"
type input "83"
type input "32"
click at [1314, 350] on button "OK" at bounding box center [1313, 348] width 20 height 17
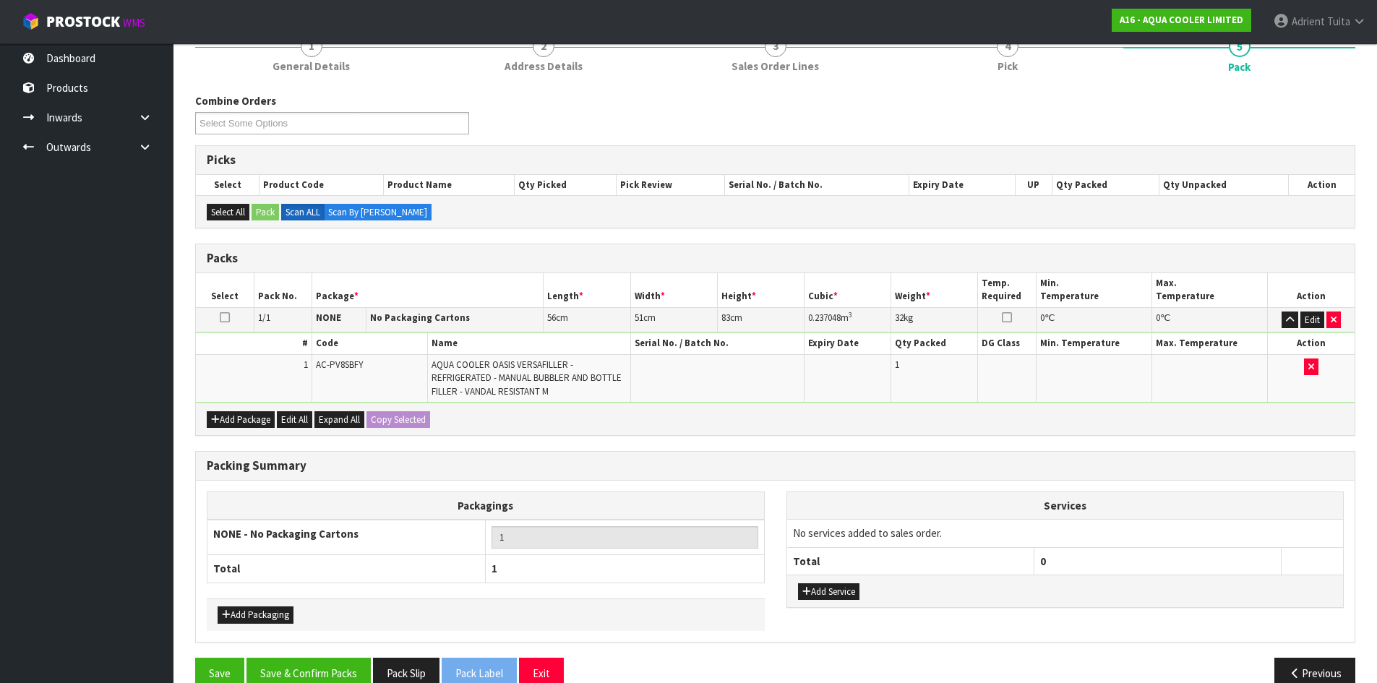
scroll to position [168, 0]
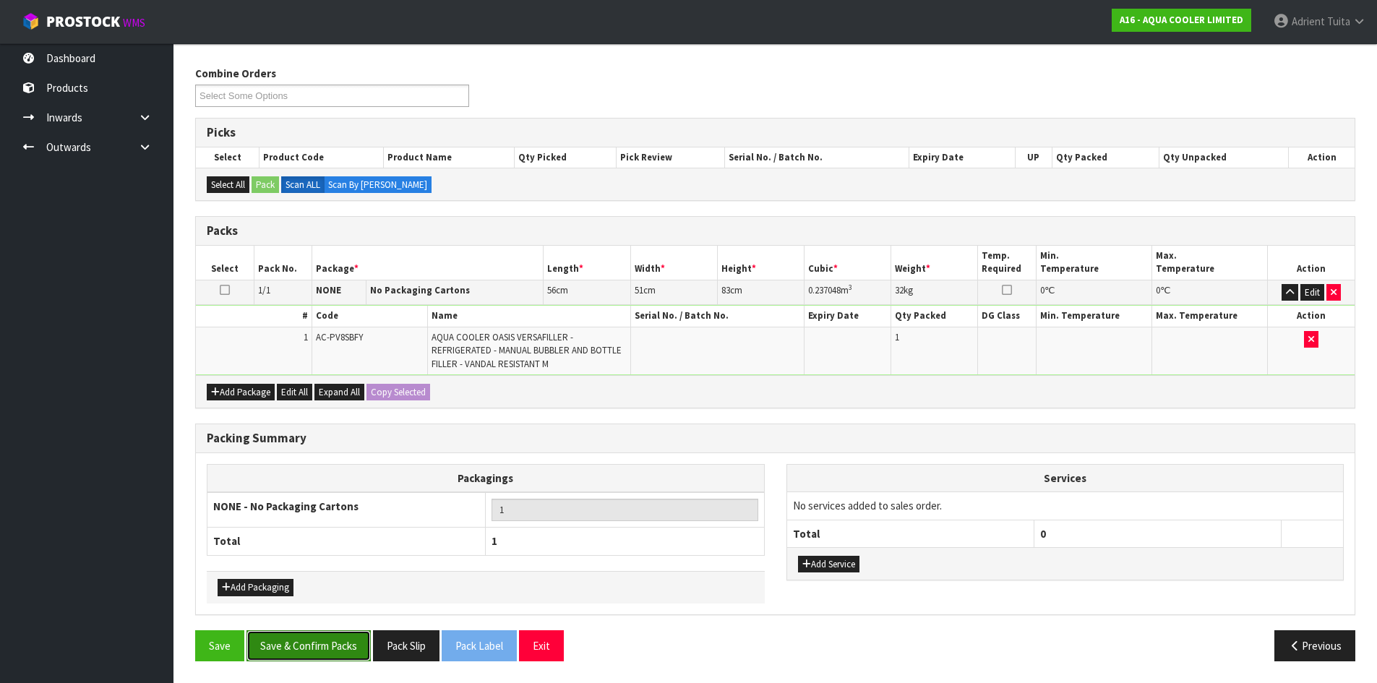
click at [288, 635] on button "Save & Confirm Packs" at bounding box center [309, 645] width 124 height 31
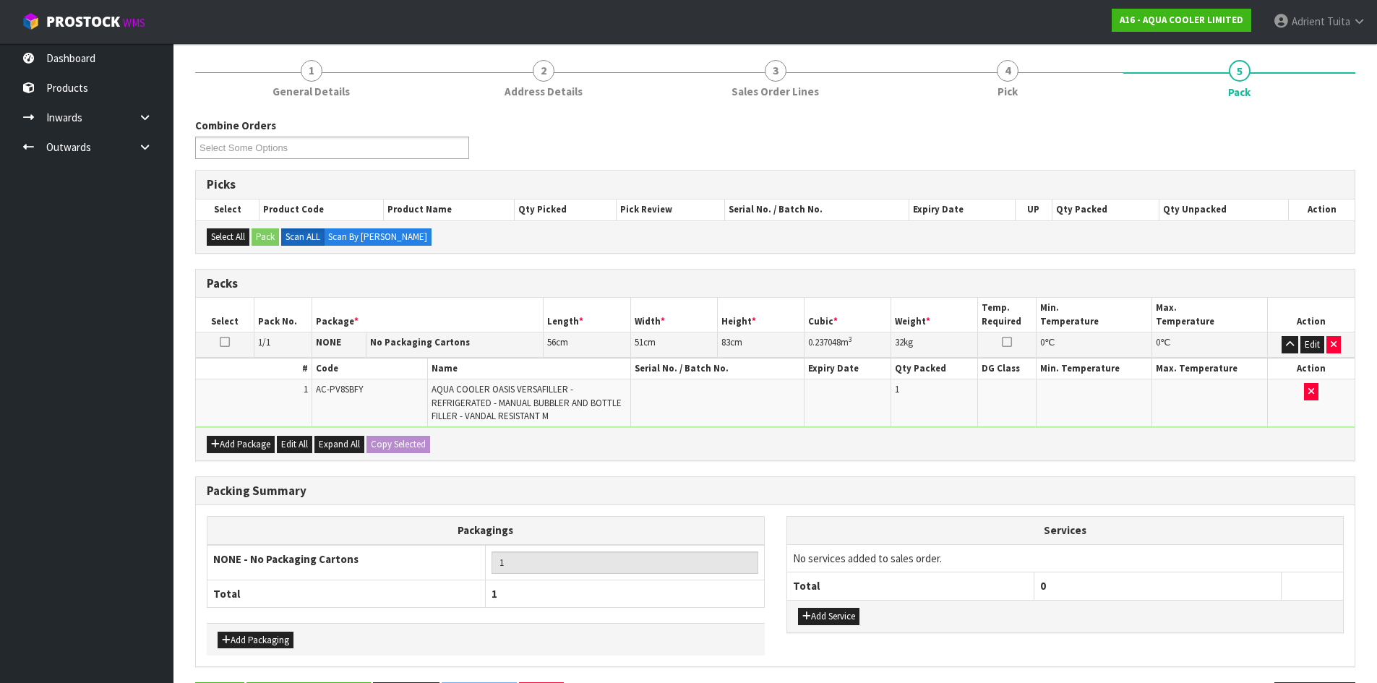
scroll to position [0, 0]
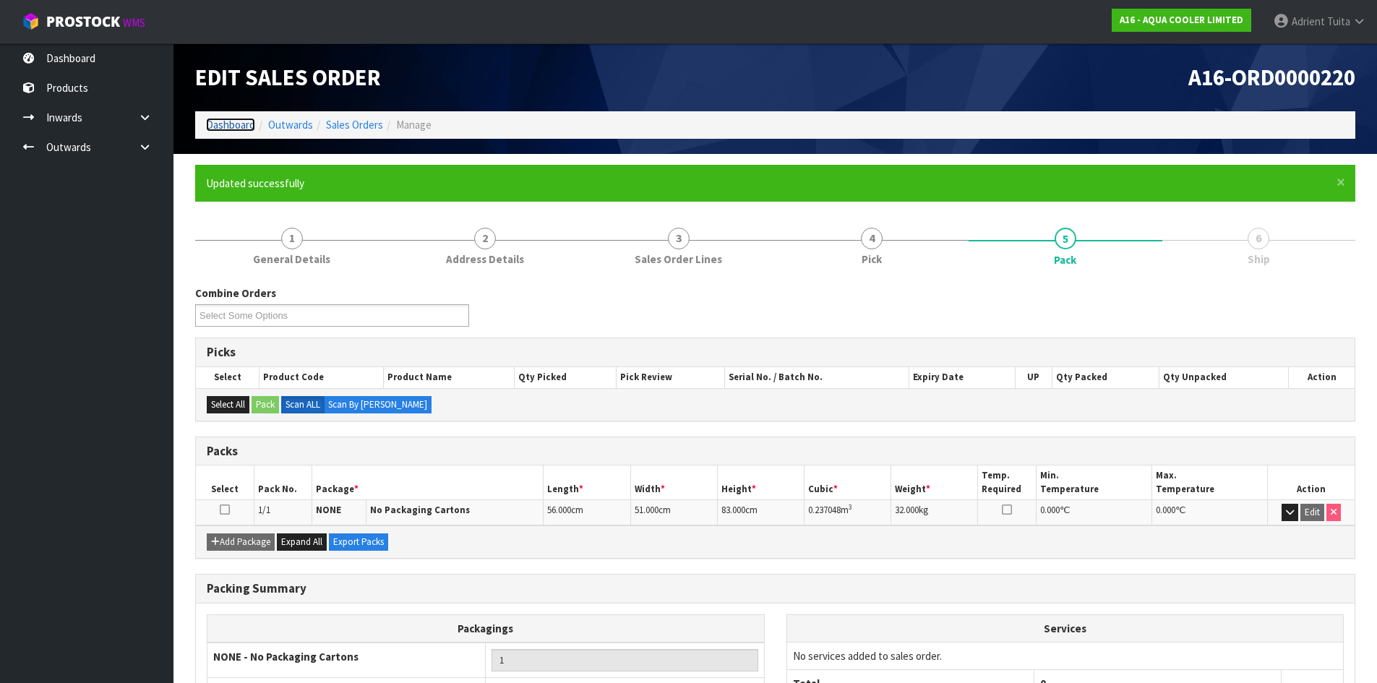
click at [240, 127] on link "Dashboard" at bounding box center [230, 125] width 49 height 14
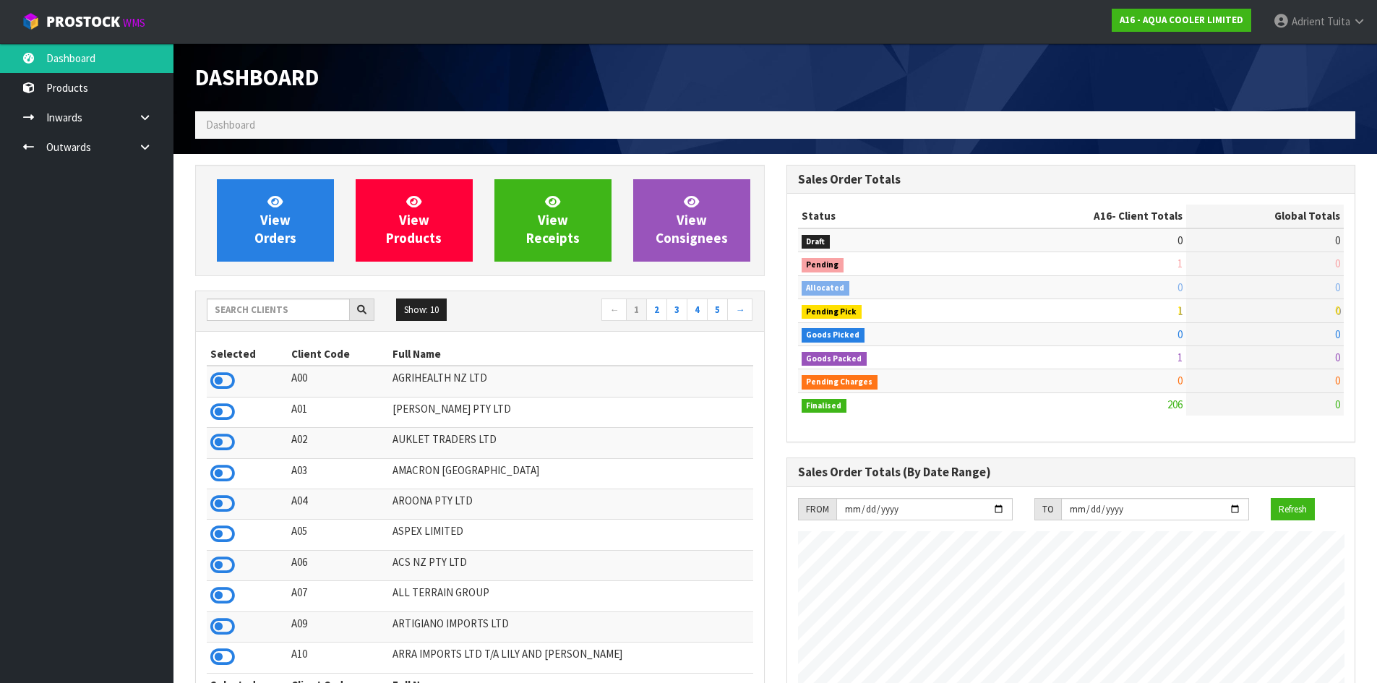
scroll to position [1024, 591]
click at [241, 299] on div "Show: 10 5 10 25 50 ← 1 2 3 4 5 →" at bounding box center [480, 311] width 568 height 40
click at [241, 301] on input "text" at bounding box center [278, 310] width 143 height 22
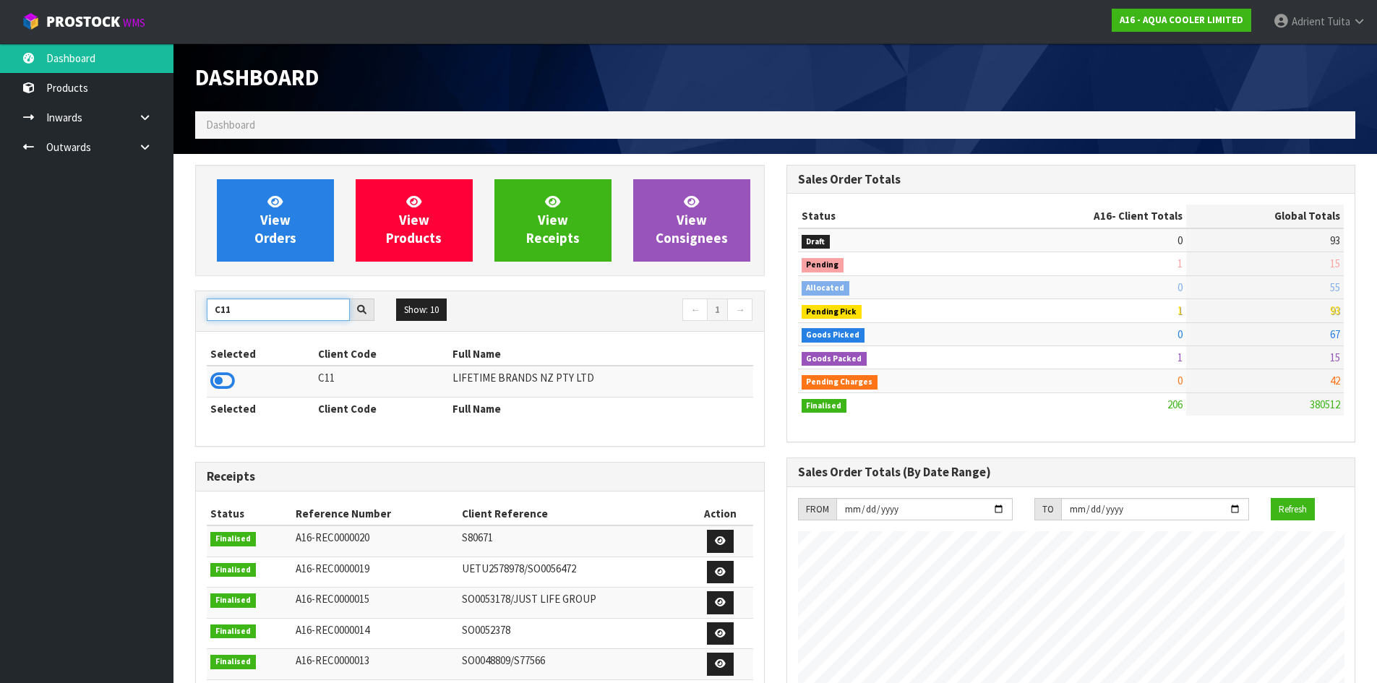
type input "C11"
click at [225, 375] on icon at bounding box center [222, 381] width 25 height 22
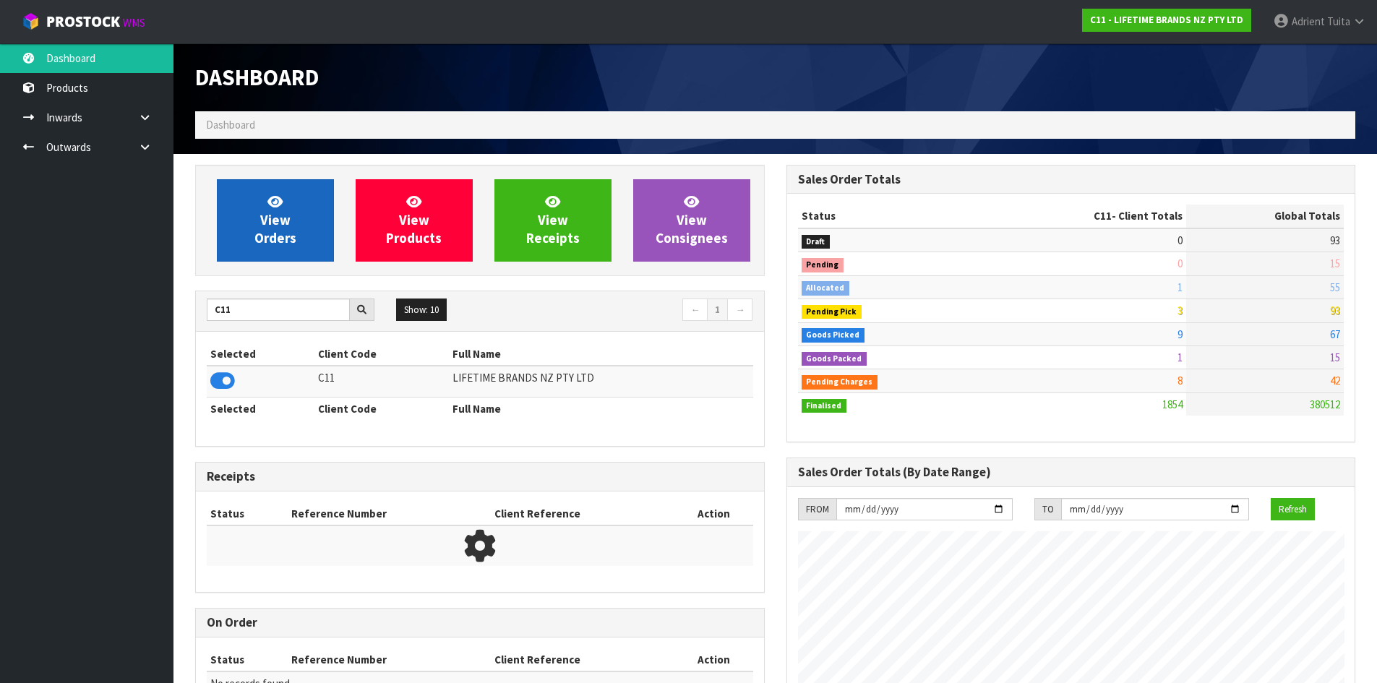
scroll to position [1095, 591]
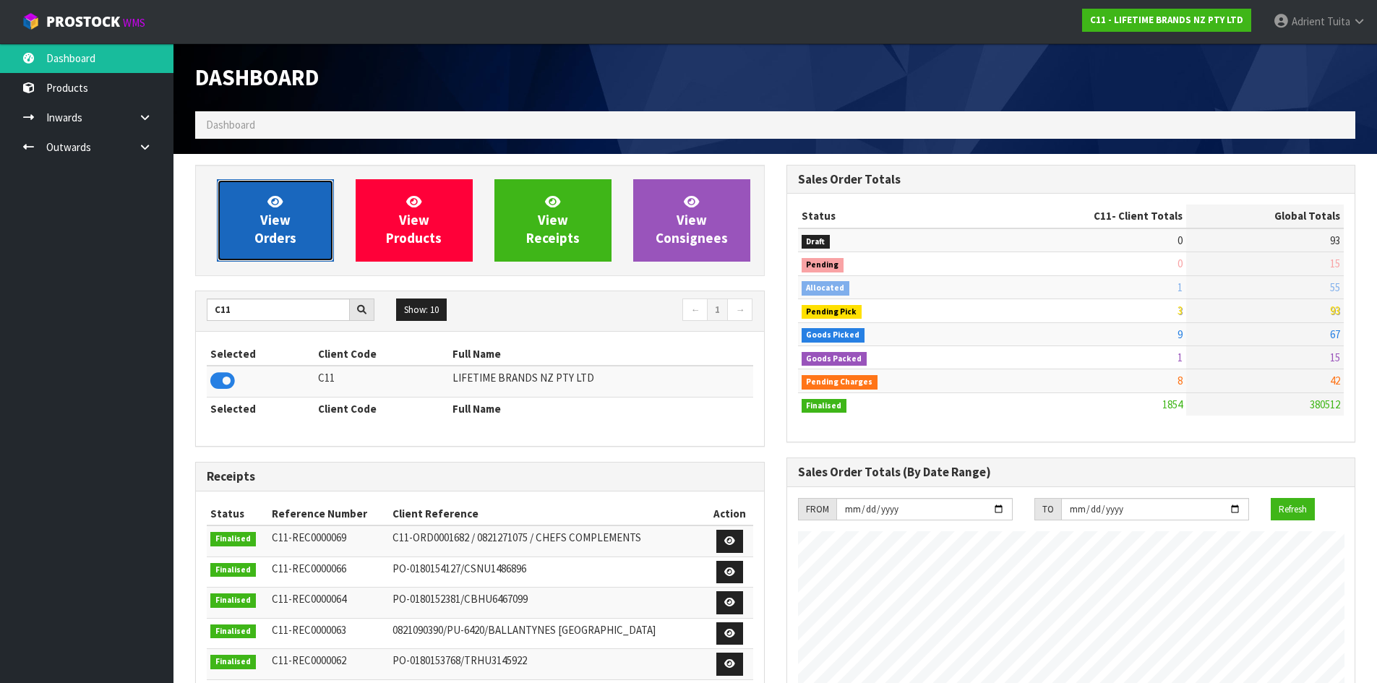
click at [260, 236] on span "View Orders" at bounding box center [275, 220] width 42 height 54
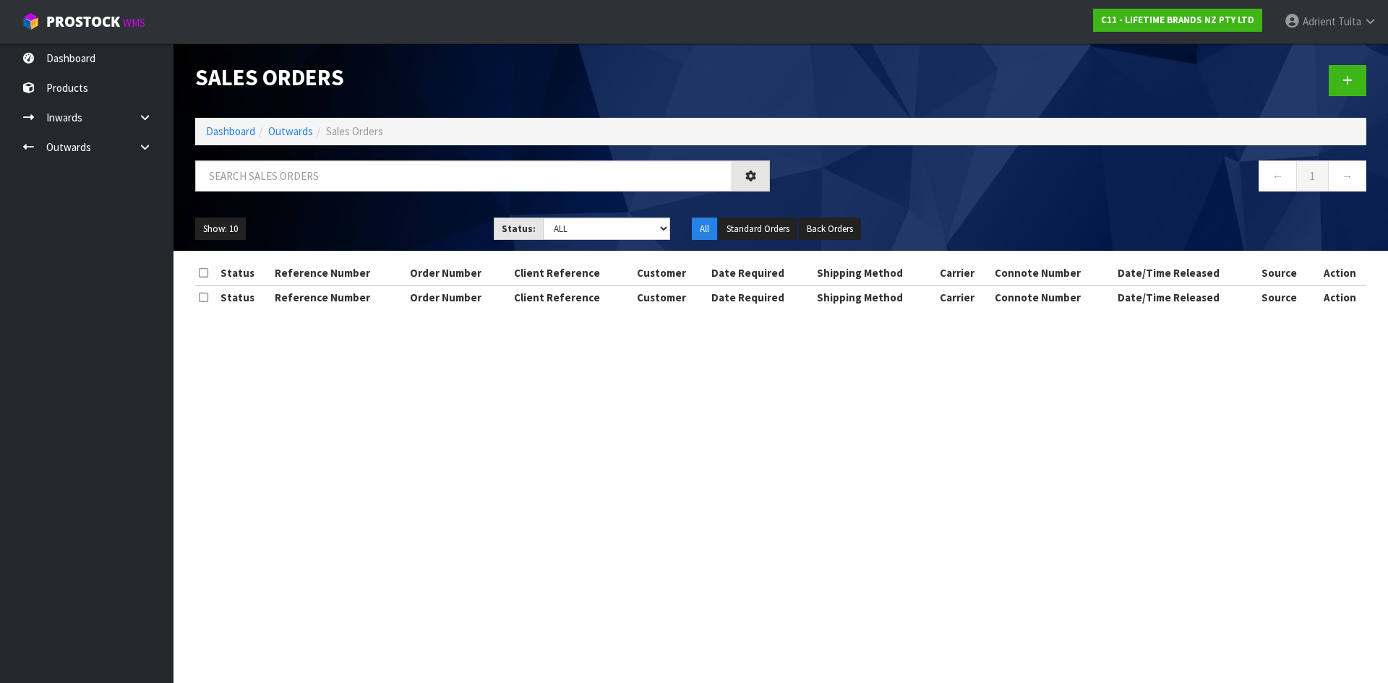
click at [270, 196] on div at bounding box center [482, 182] width 596 height 42
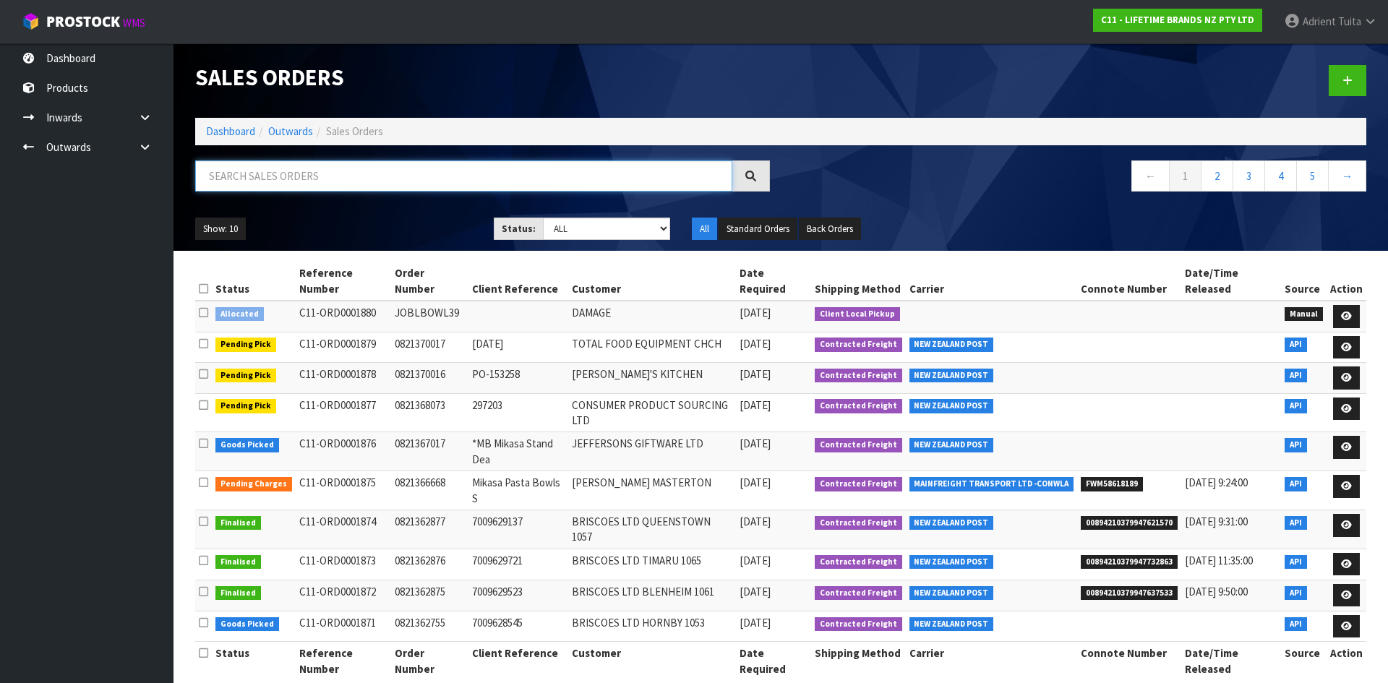
click at [280, 180] on input "text" at bounding box center [463, 176] width 537 height 31
type input "2135"
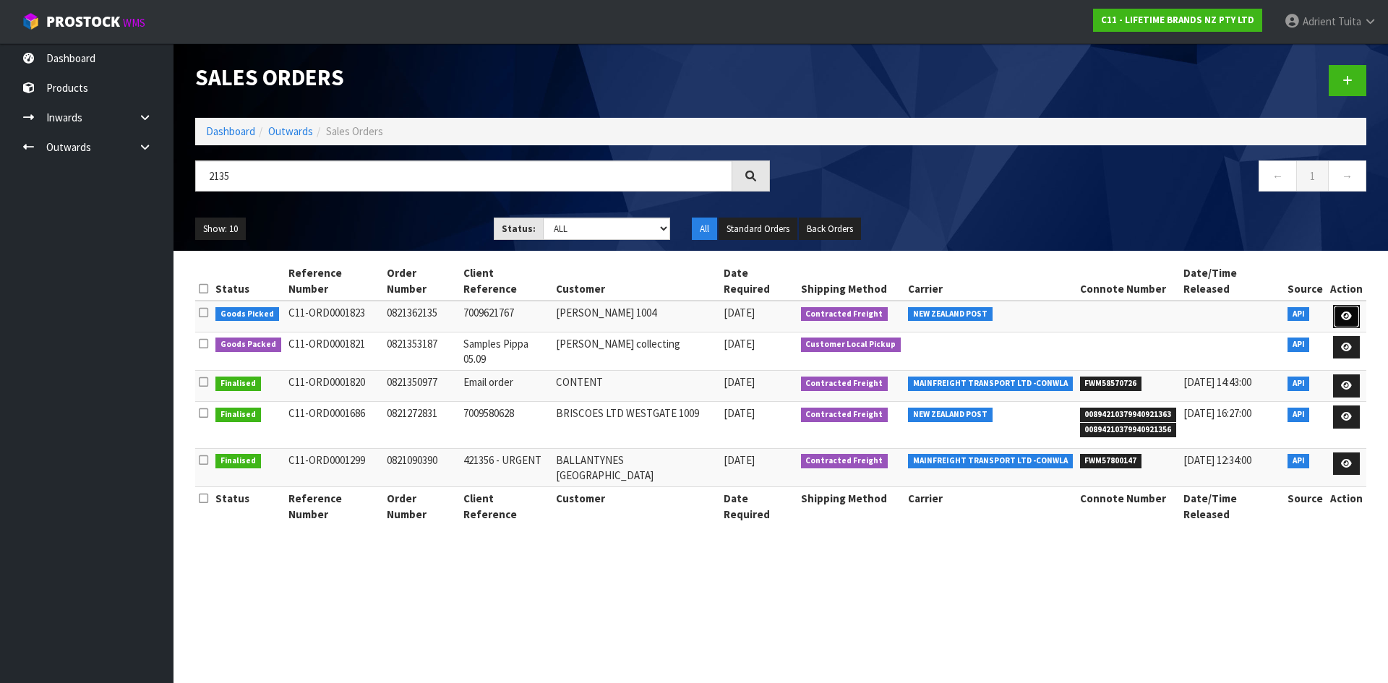
click at [1335, 305] on link at bounding box center [1346, 316] width 27 height 23
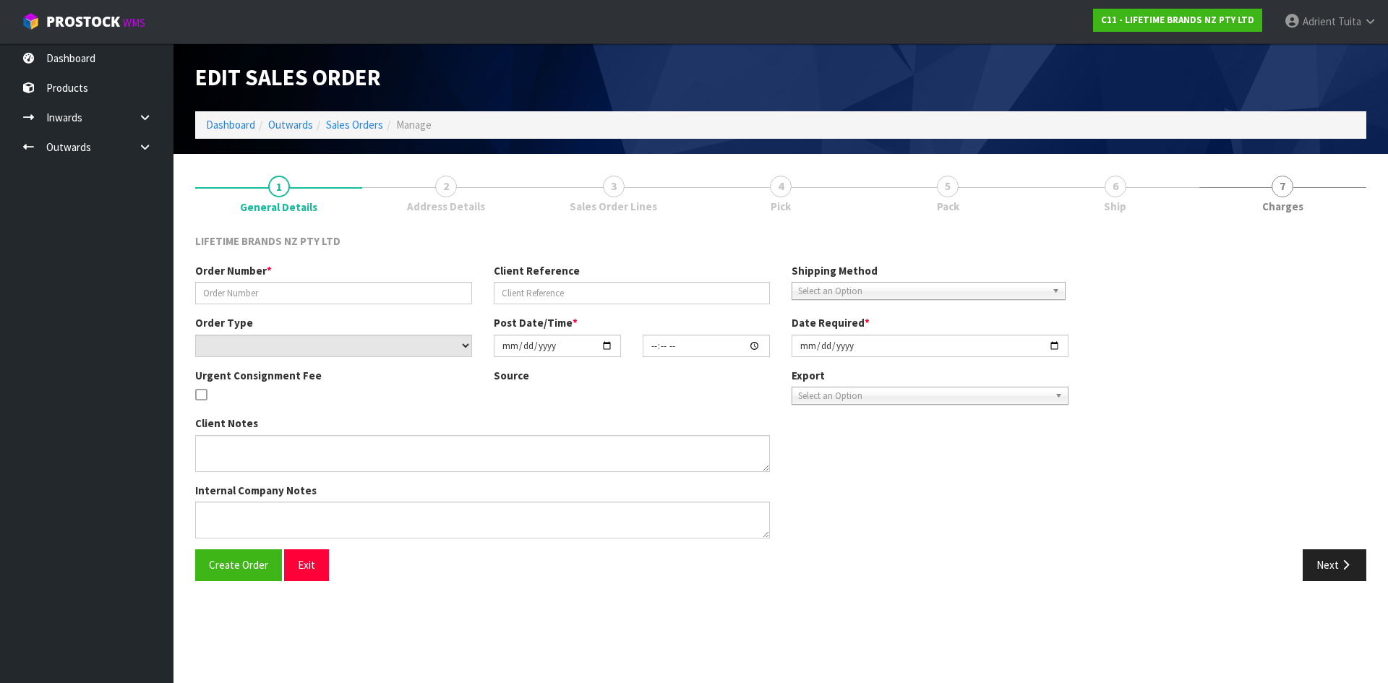
type input "0821362135"
type input "7009621767"
select select "number:0"
type input "[DATE]"
type input "09:48:57.000"
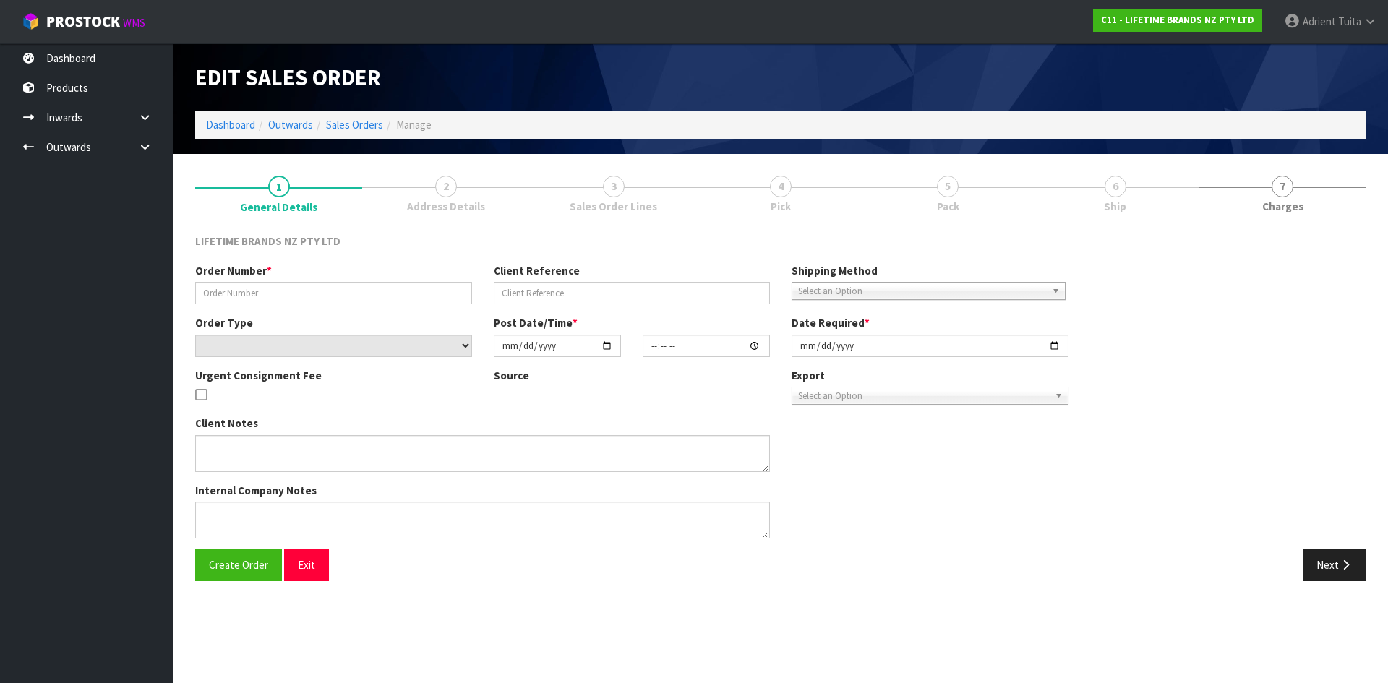
type input "[DATE]"
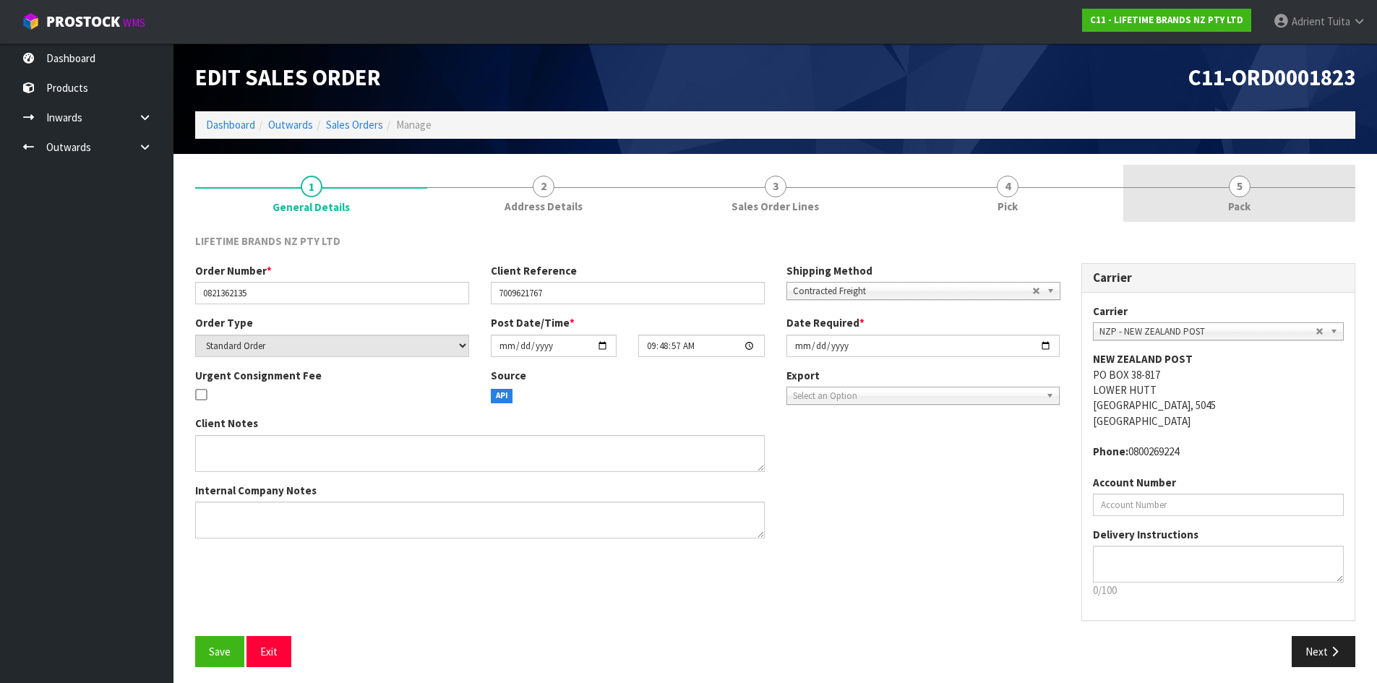
click at [1256, 195] on link "5 Pack" at bounding box center [1240, 193] width 232 height 57
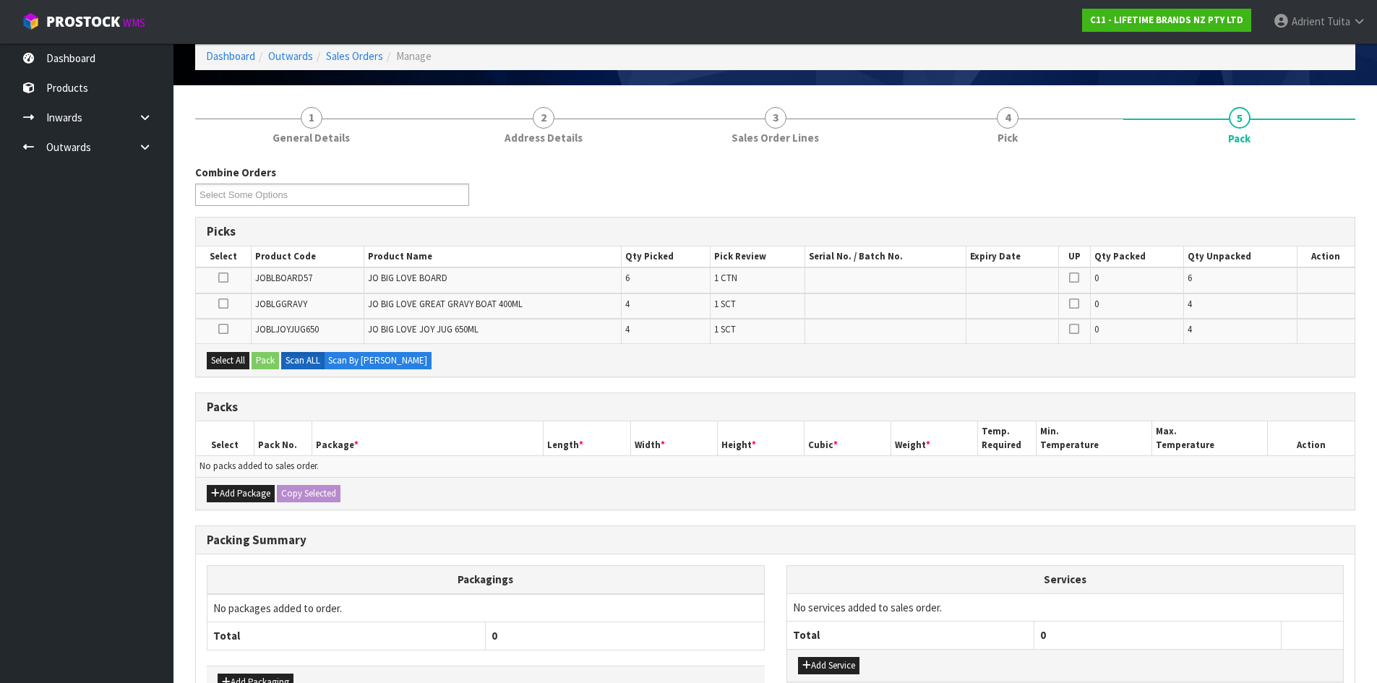
scroll to position [163, 0]
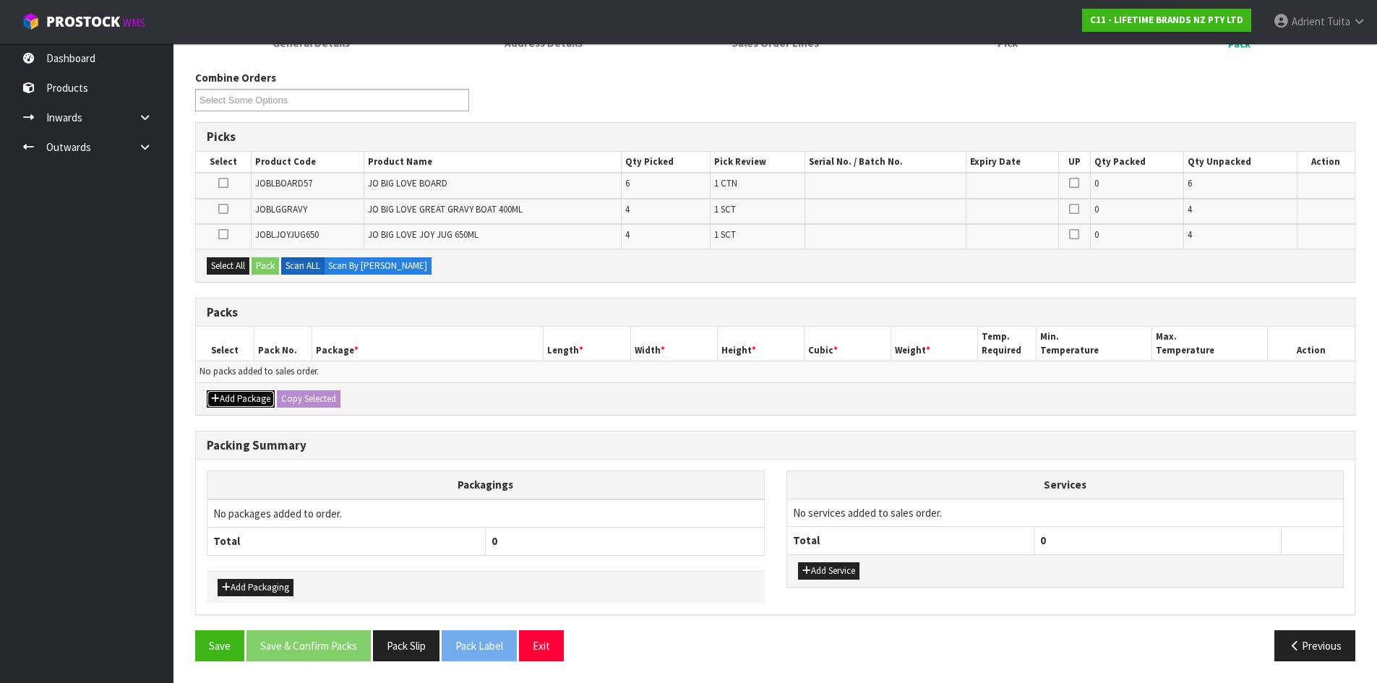
click at [221, 392] on button "Add Package" at bounding box center [241, 398] width 68 height 17
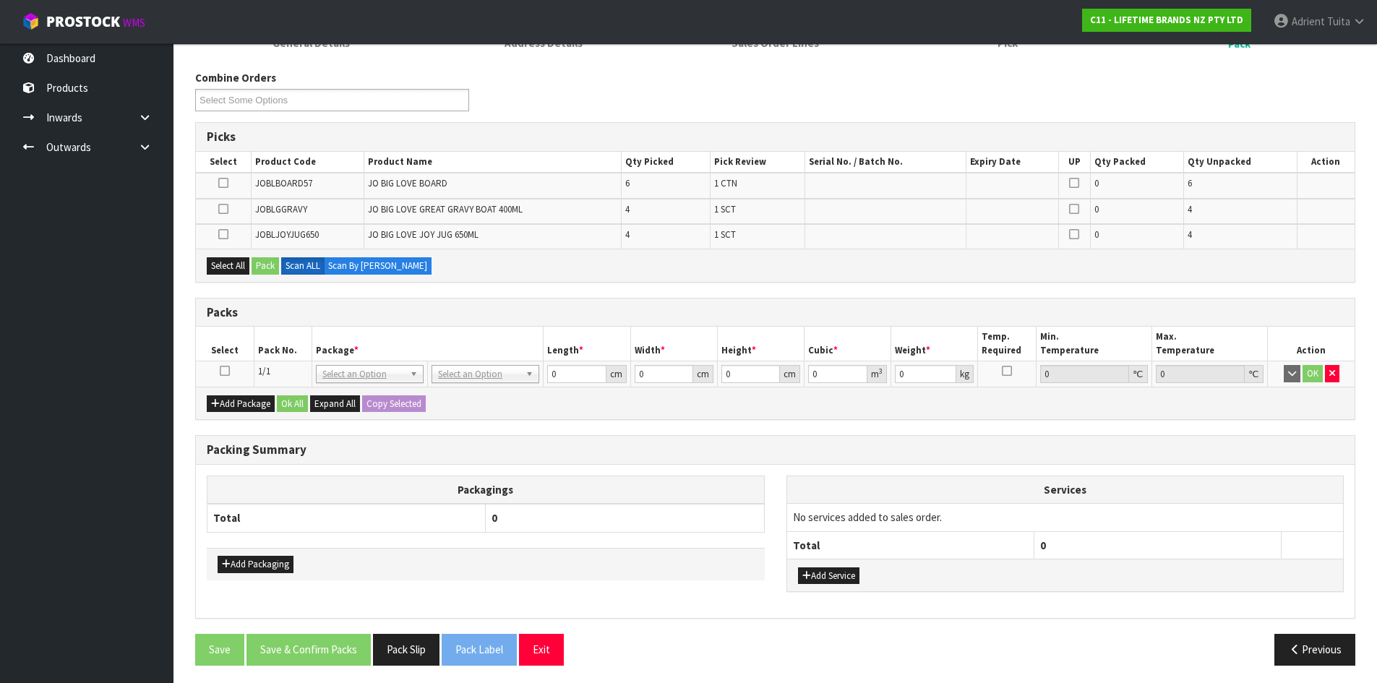
click at [222, 379] on td at bounding box center [225, 374] width 58 height 26
click at [223, 376] on link at bounding box center [225, 371] width 10 height 12
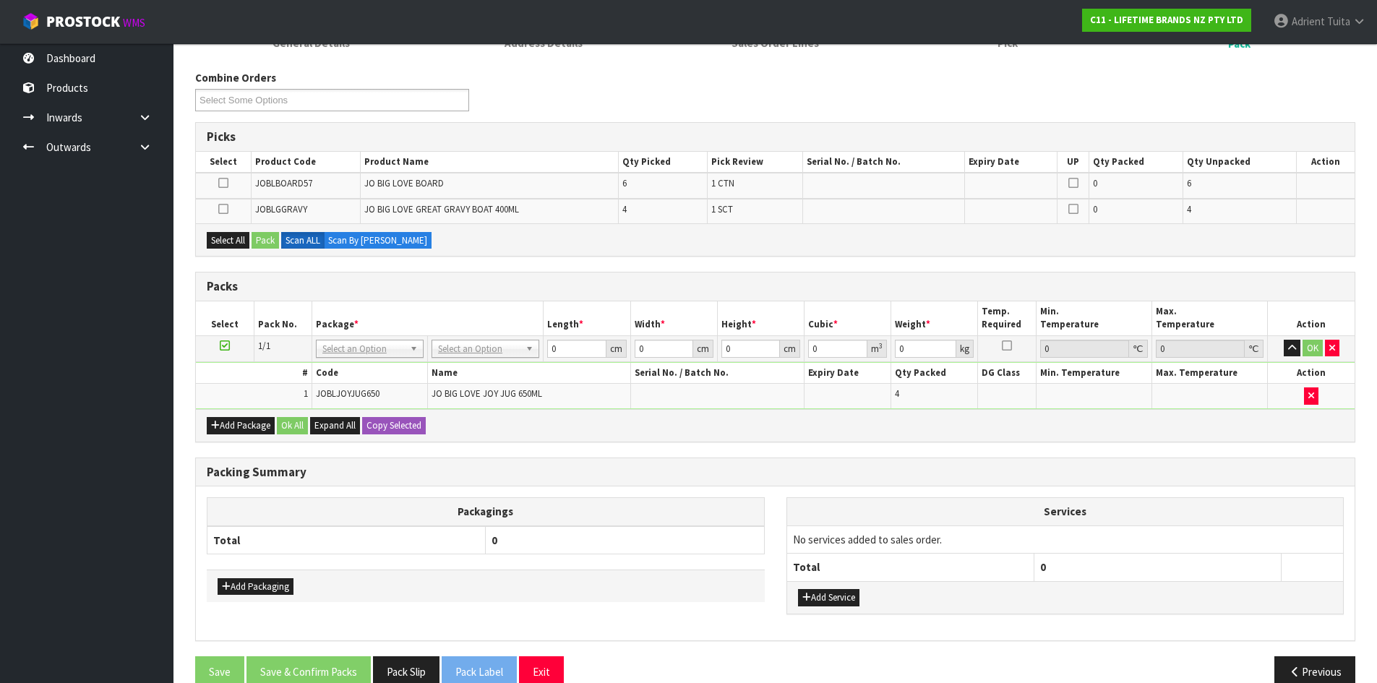
click at [223, 210] on icon at bounding box center [223, 209] width 10 height 1
click at [0, 0] on input "checkbox" at bounding box center [0, 0] width 0 height 0
click at [270, 241] on button "Pack" at bounding box center [265, 240] width 27 height 17
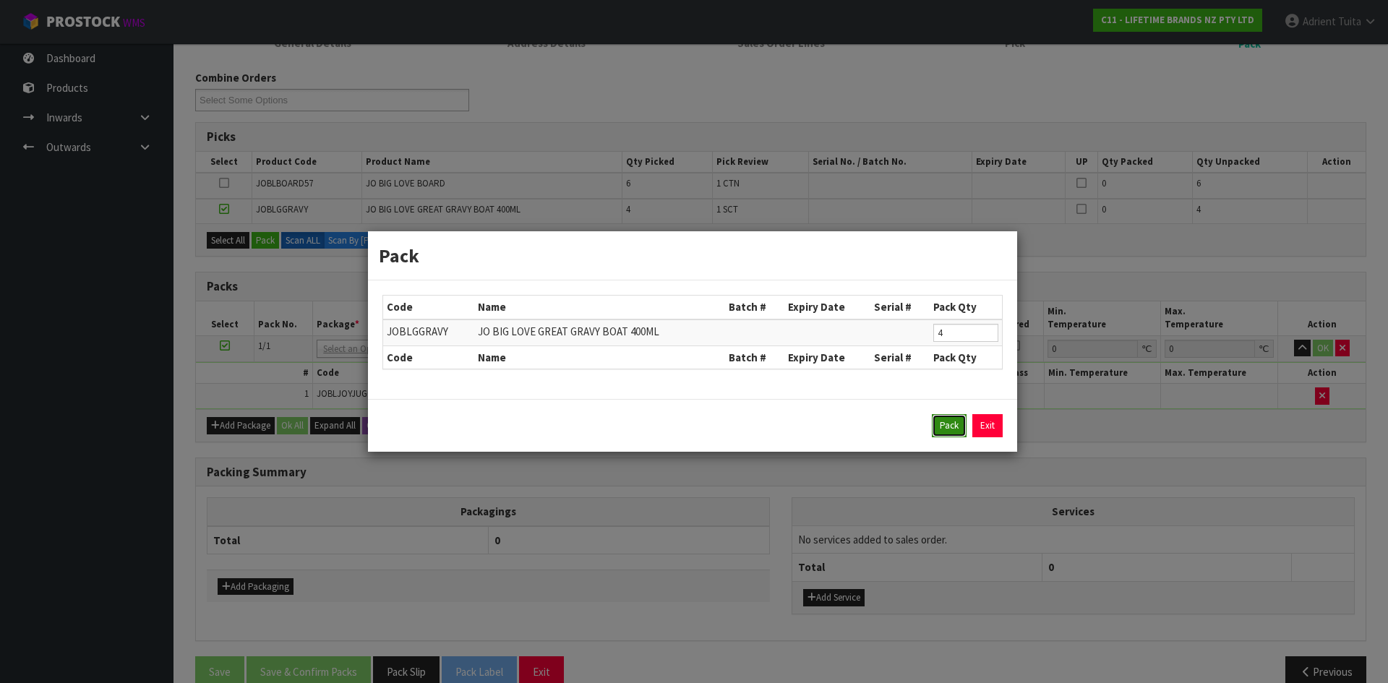
click at [943, 428] on button "Pack" at bounding box center [949, 425] width 35 height 23
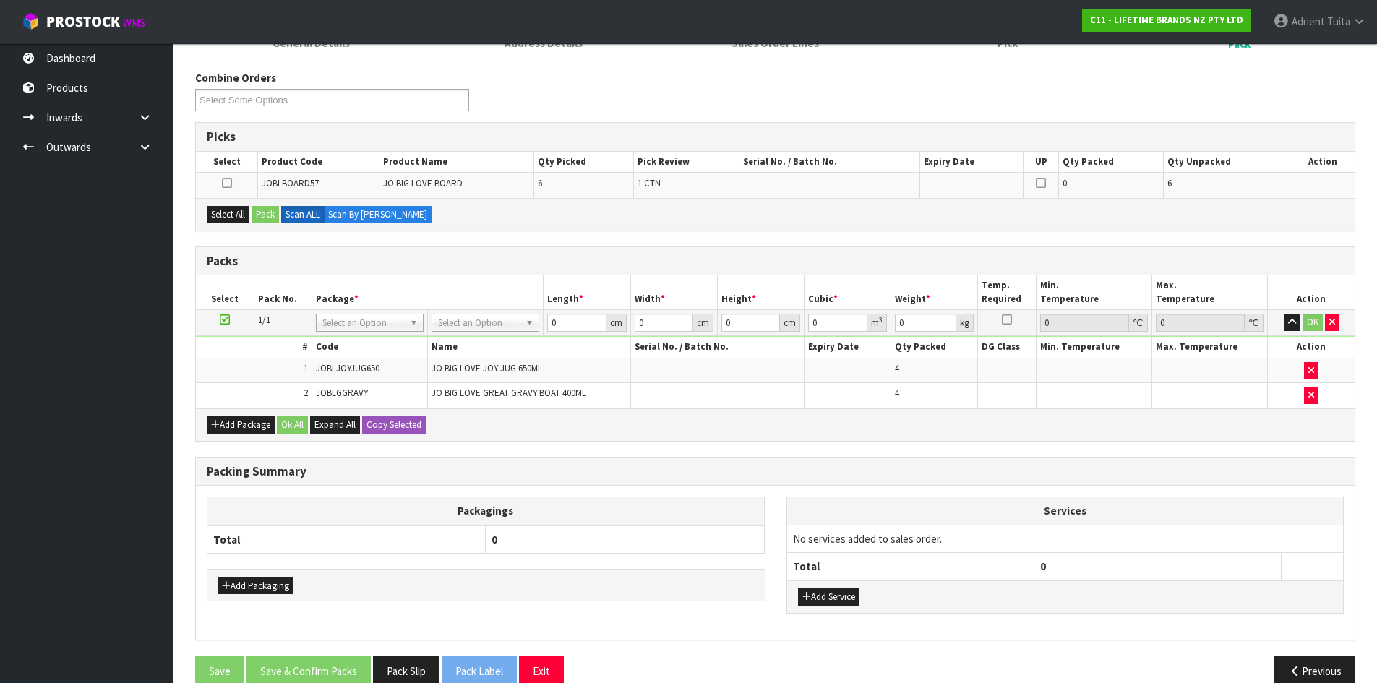
click at [226, 320] on icon at bounding box center [225, 320] width 10 height 1
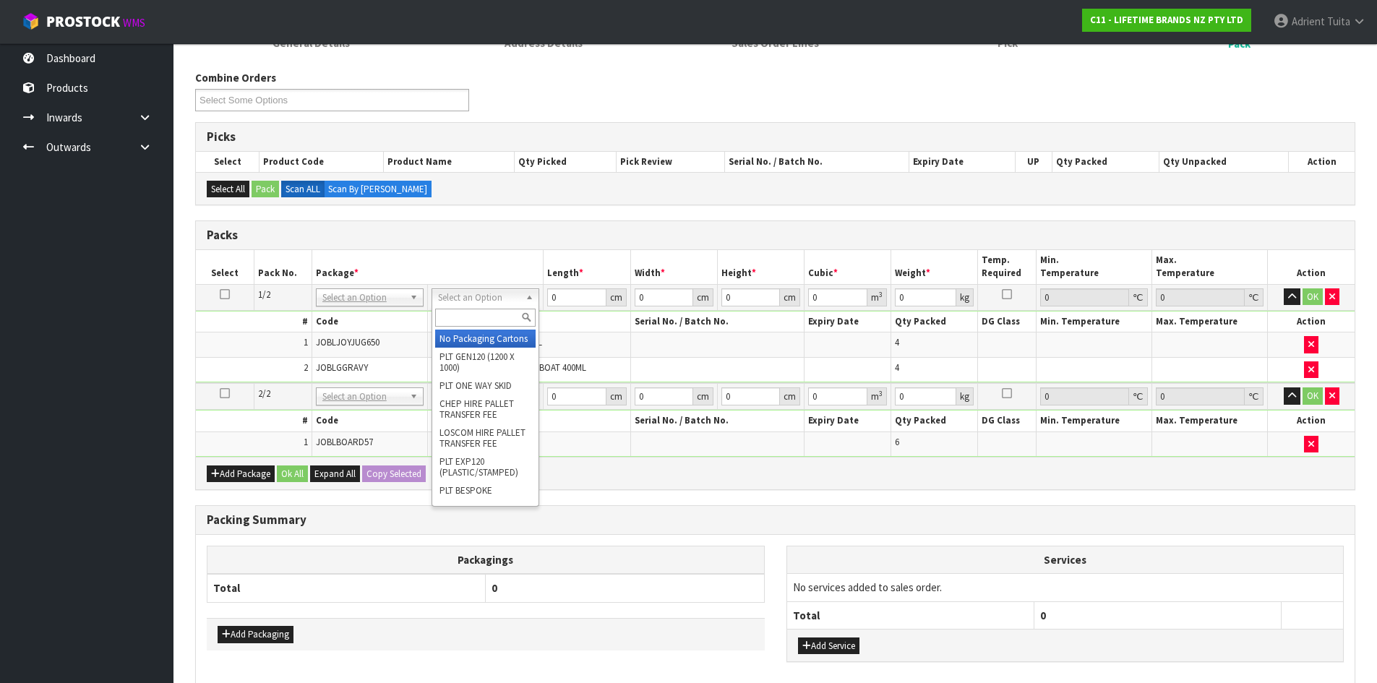
drag, startPoint x: 474, startPoint y: 290, endPoint x: 474, endPoint y: 307, distance: 16.6
click at [474, 307] on div at bounding box center [485, 318] width 106 height 24
click at [446, 328] on div at bounding box center [485, 318] width 106 height 24
click at [453, 317] on input "text" at bounding box center [485, 318] width 100 height 18
type input "CTN9"
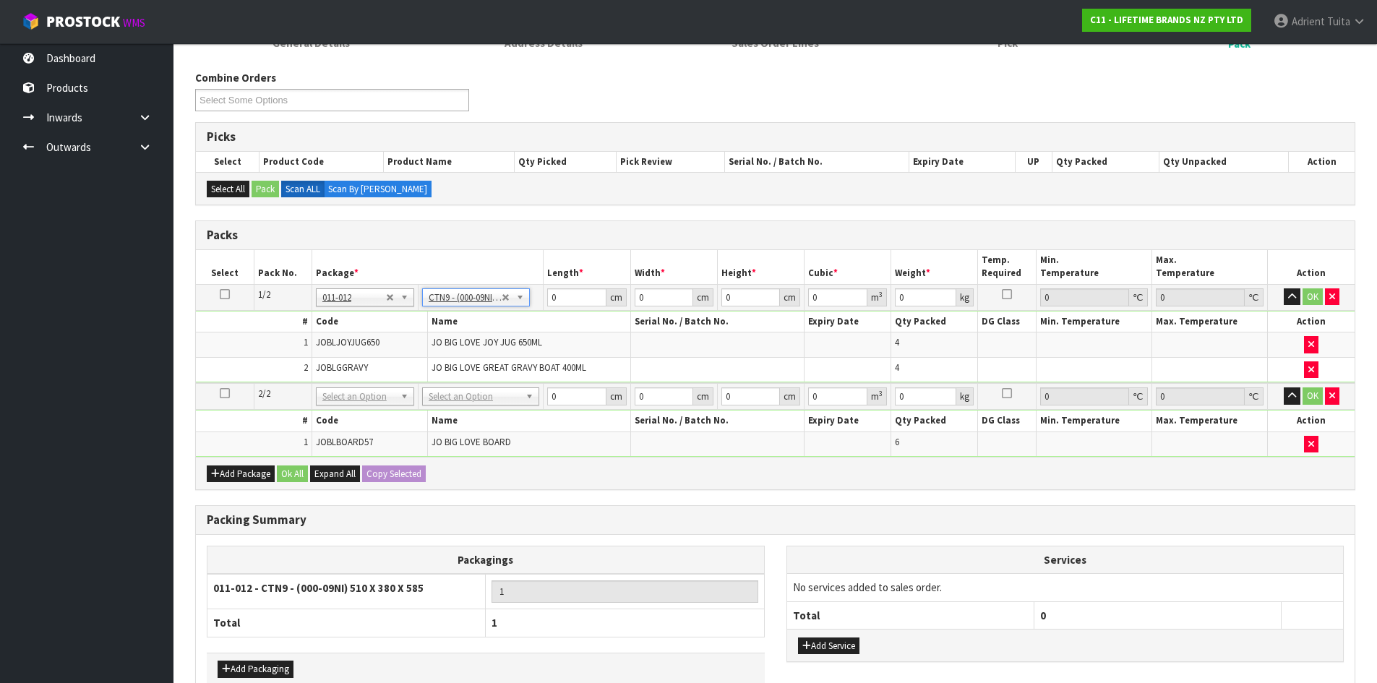
type input "51"
type input "38"
type input "58.5"
type input "0.113373"
type input "6.66"
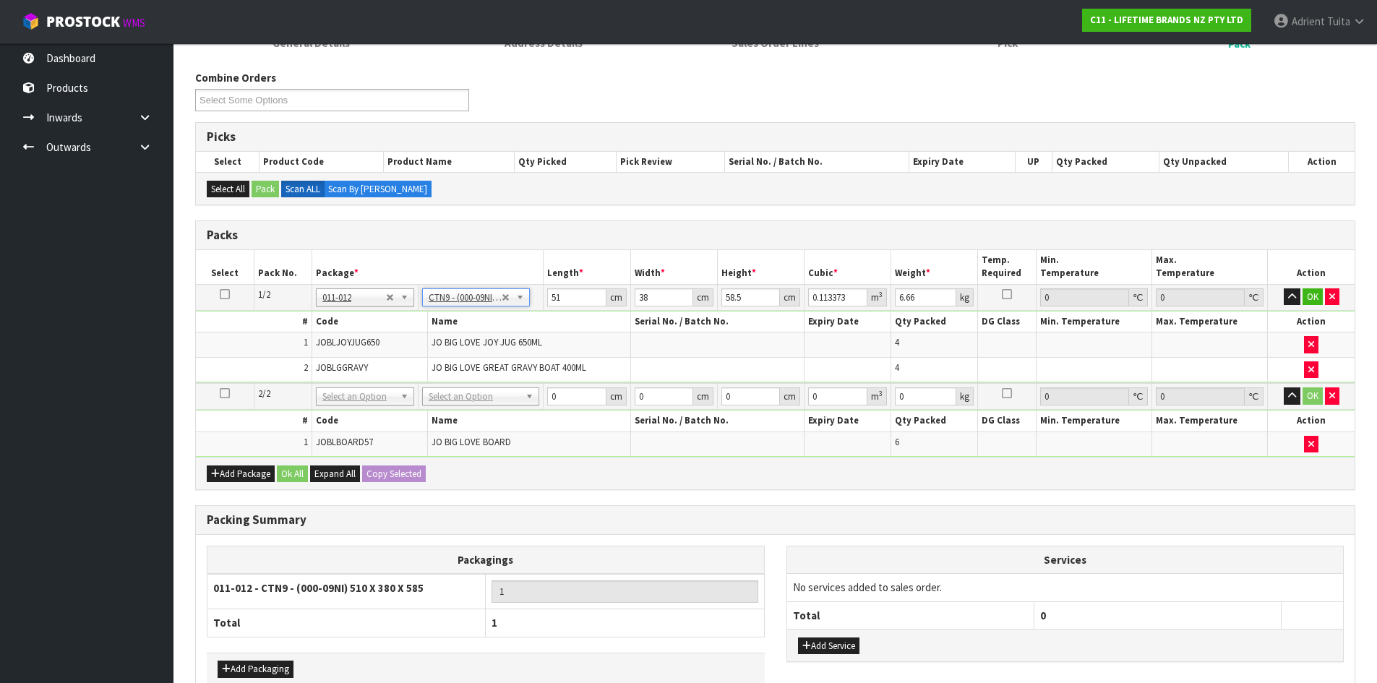
click at [468, 385] on td "No Packaging Cartons PLT GEN120 (1200 X 1000) PLT ONE WAY SKID CHEP HIRE PALLET…" at bounding box center [480, 396] width 125 height 27
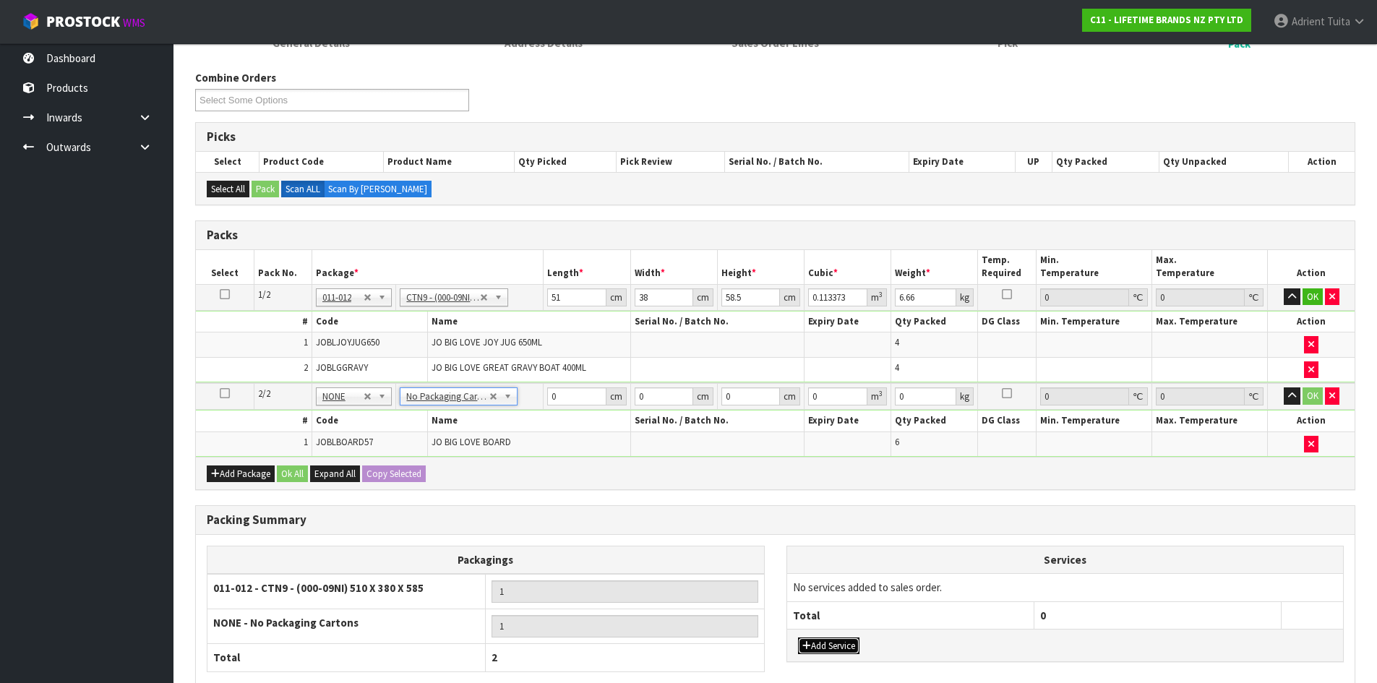
drag, startPoint x: 845, startPoint y: 646, endPoint x: 846, endPoint y: 617, distance: 29.7
click at [846, 644] on button "Add Service" at bounding box center [828, 646] width 61 height 17
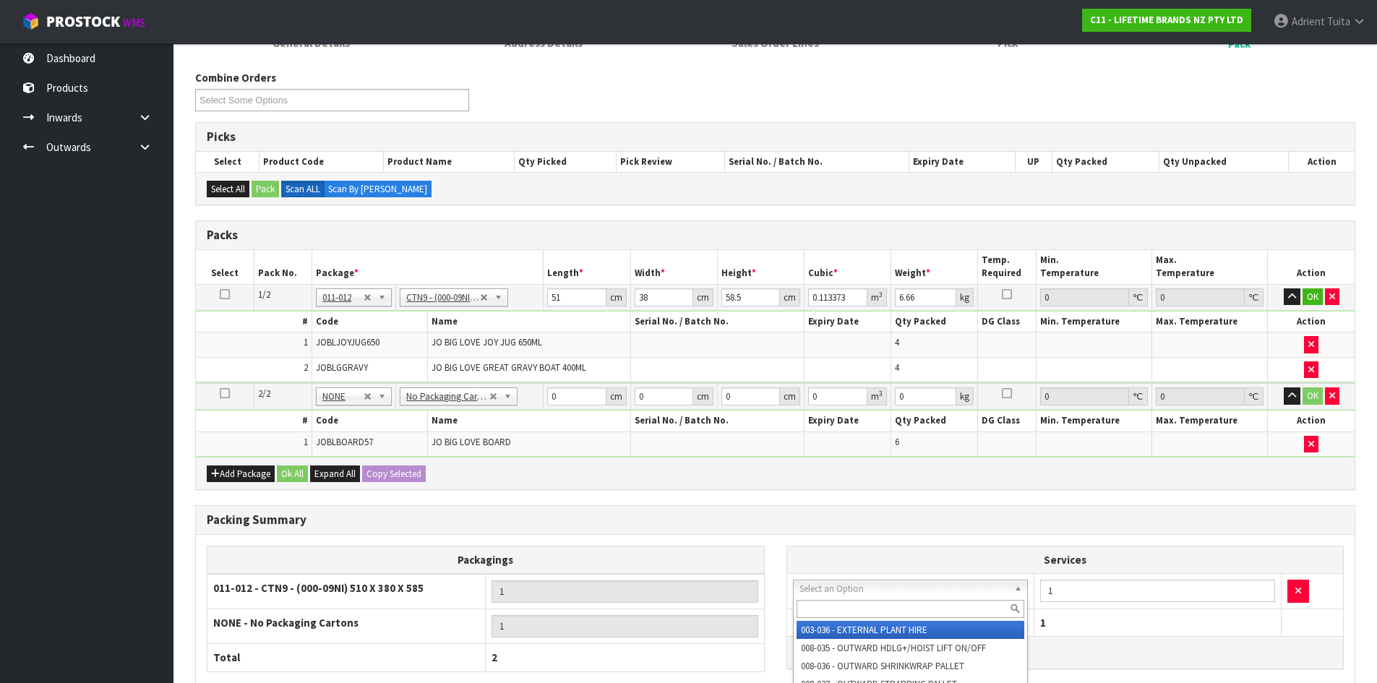
click at [835, 612] on input "text" at bounding box center [911, 609] width 228 height 18
type input "SU"
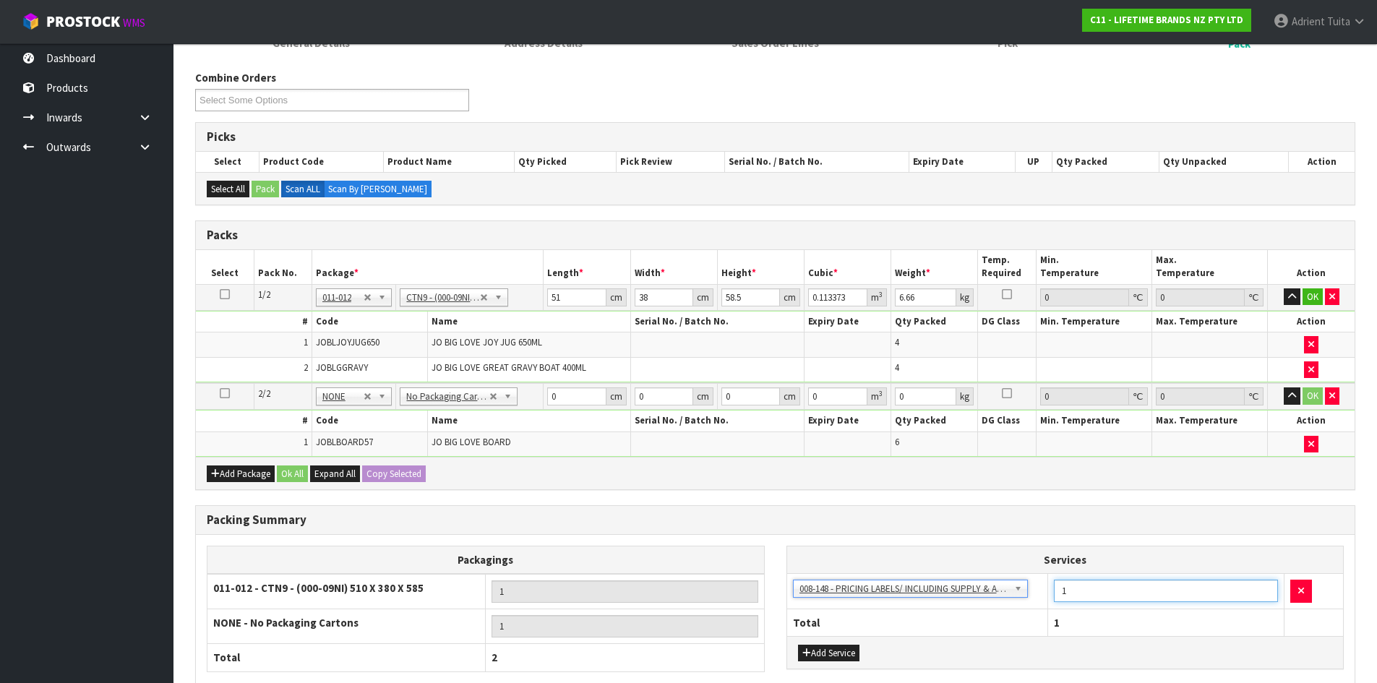
click at [1084, 592] on input "1" at bounding box center [1166, 591] width 224 height 22
type input "14"
click at [552, 297] on input "51" at bounding box center [576, 297] width 59 height 18
click at [555, 296] on input "51" at bounding box center [576, 297] width 59 height 18
type input "5"
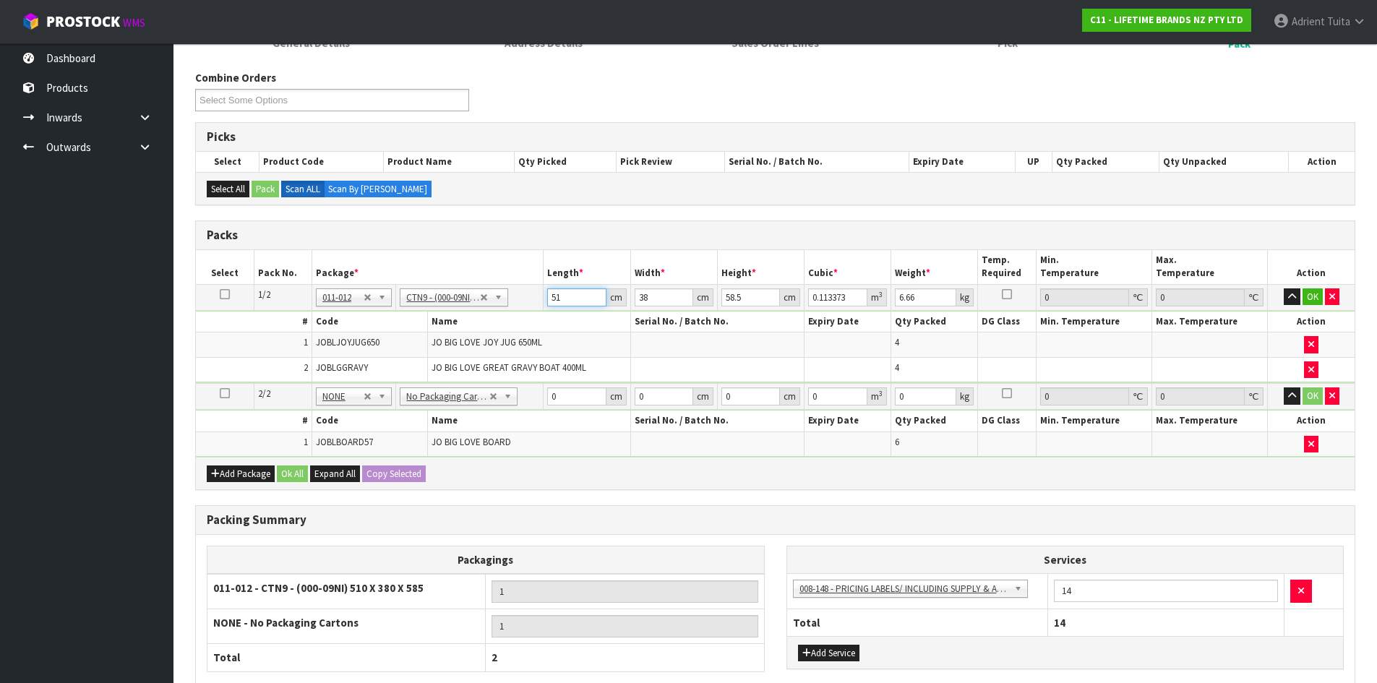
type input "0.011115"
type input "52"
type input "0.115596"
type input "52"
type input "4"
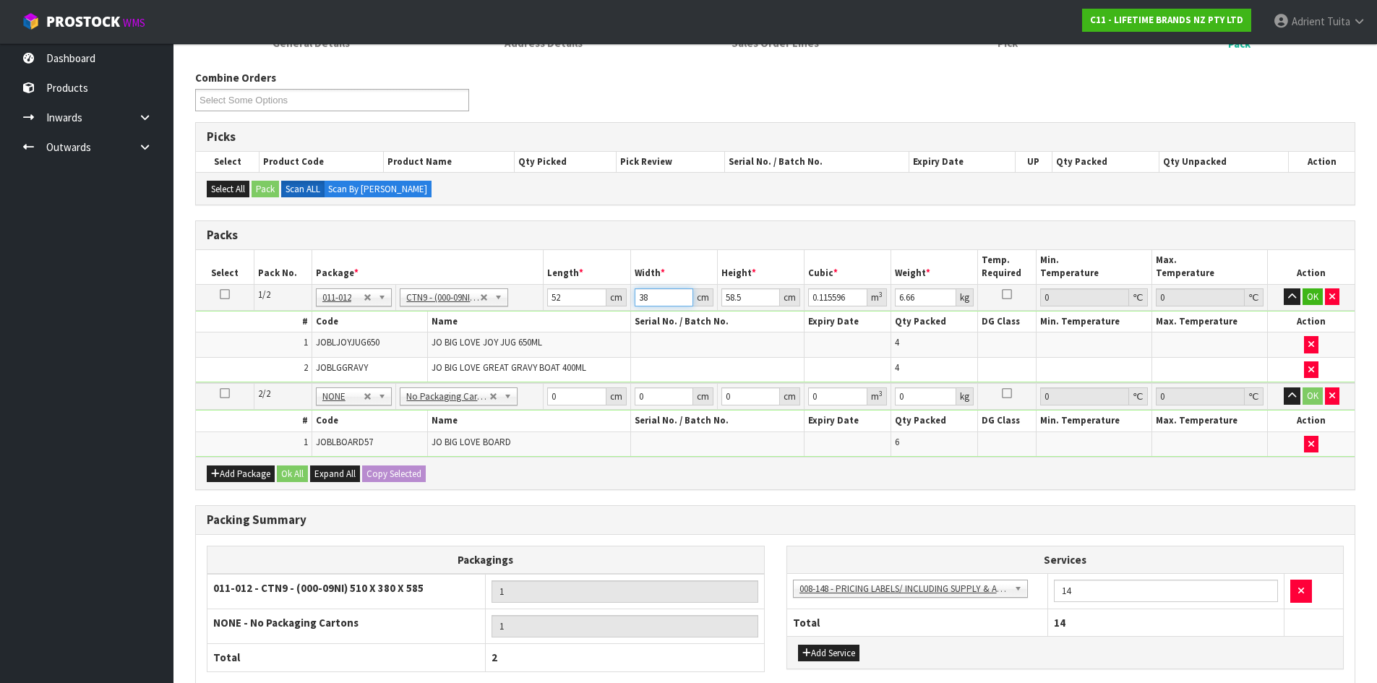
type input "0.012168"
type input "40"
type input "0.12168"
type input "40"
type input "4"
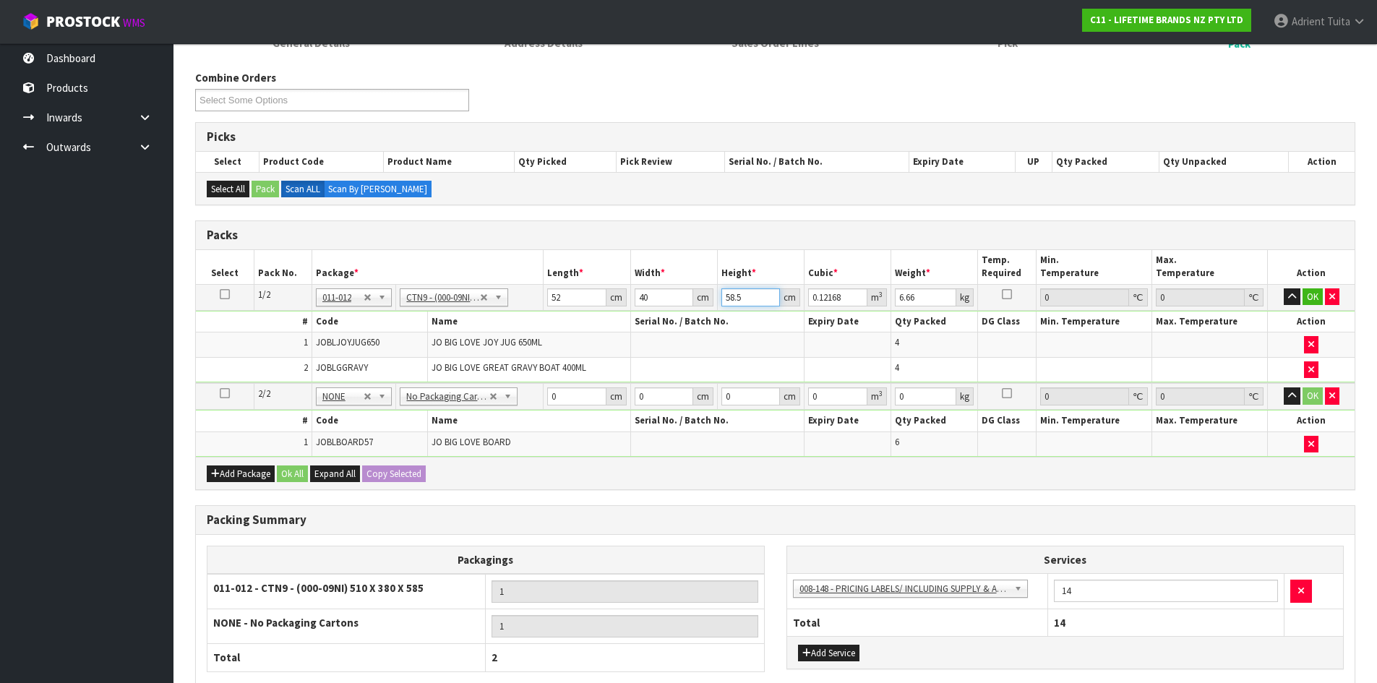
type input "0.00832"
type input "49"
type input "0.10192"
type input "49"
type input "10"
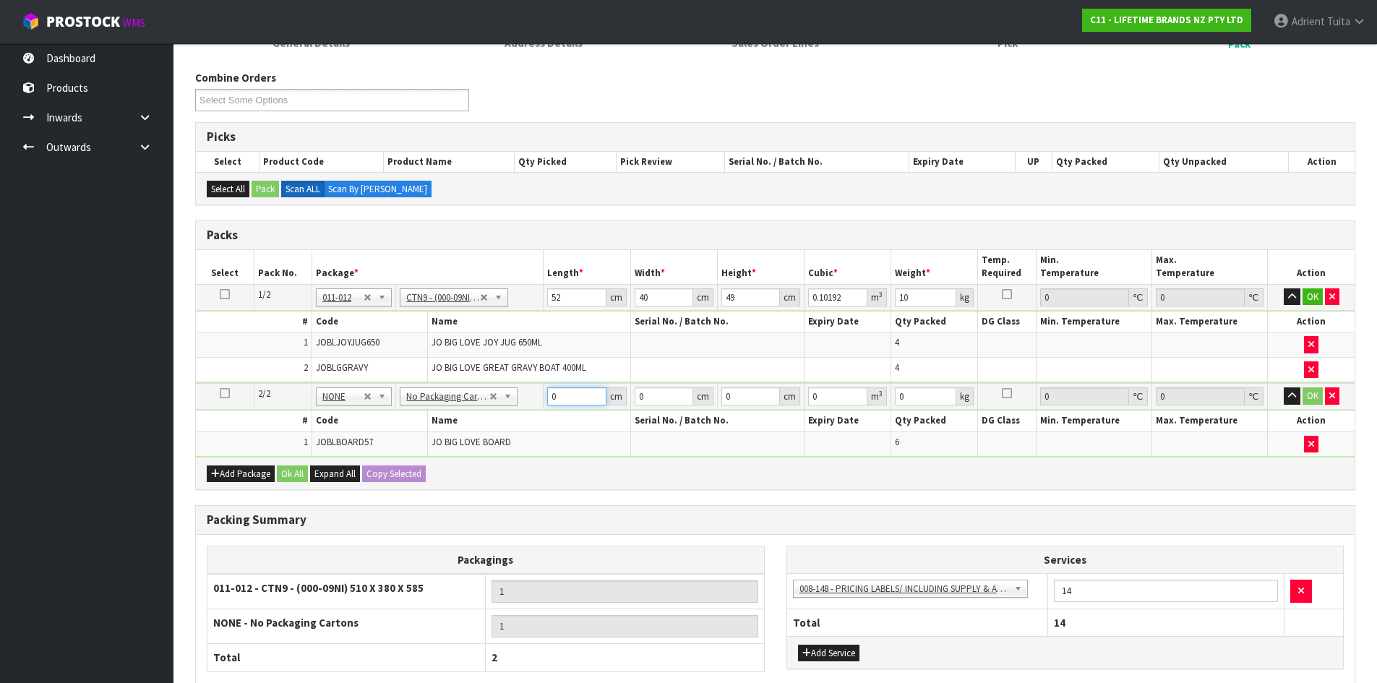
click at [578, 391] on input "0" at bounding box center [576, 397] width 59 height 18
type input "64"
type input "30"
type input "1"
type input "0.00192"
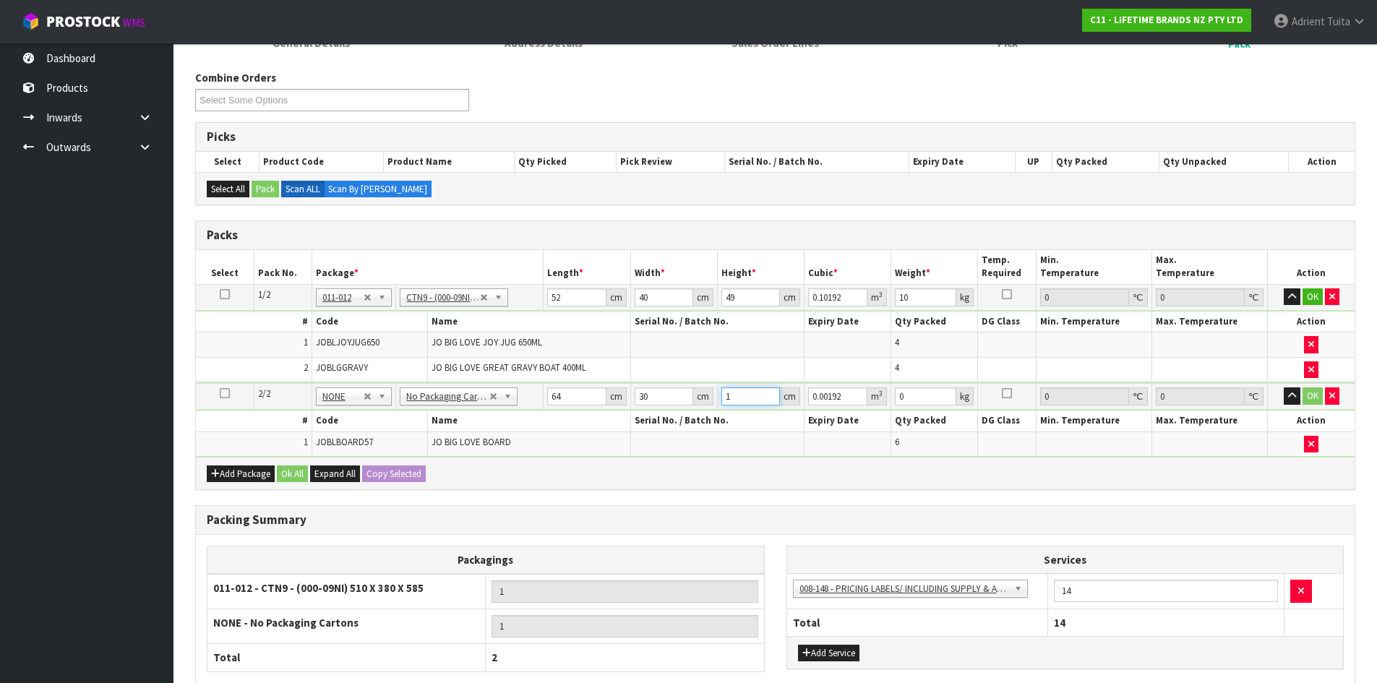
type input "18"
type input "0.03456"
type input "18"
type input "8"
click at [1312, 300] on button "OK" at bounding box center [1313, 296] width 20 height 17
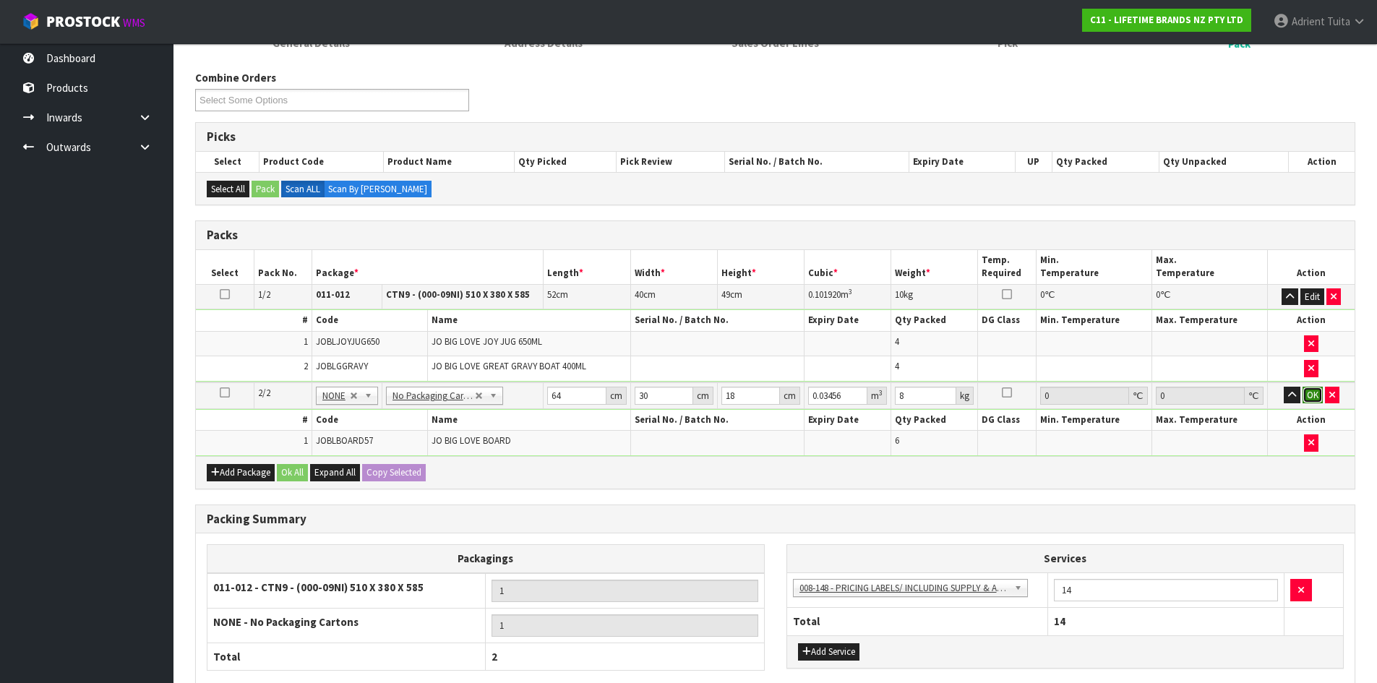
click at [1308, 394] on button "OK" at bounding box center [1313, 395] width 20 height 17
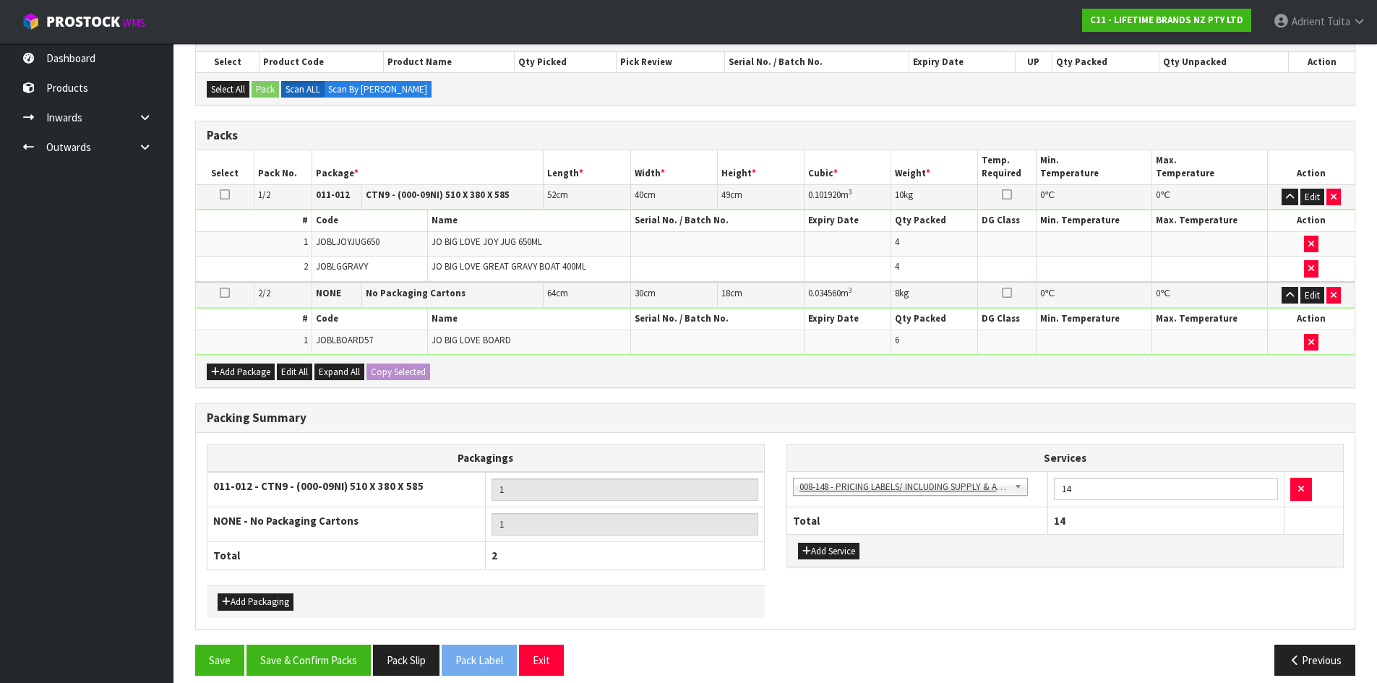
scroll to position [278, 0]
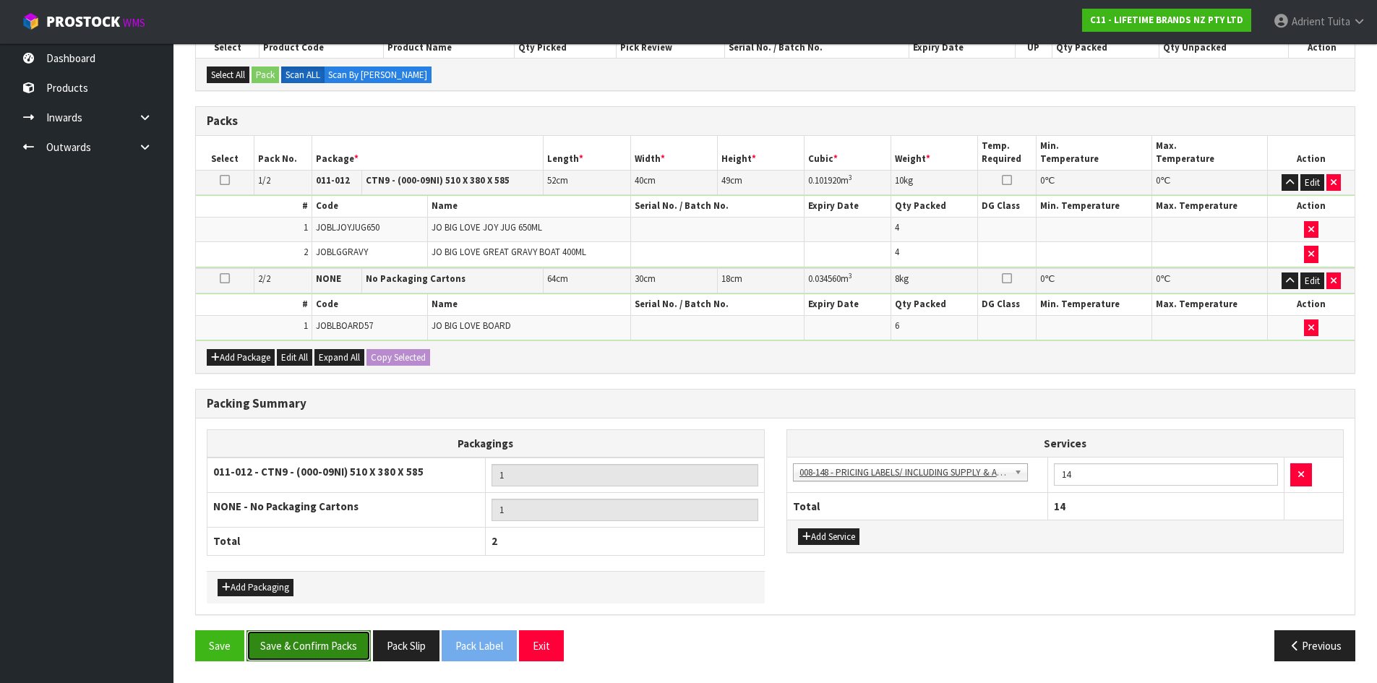
click at [344, 635] on button "Save & Confirm Packs" at bounding box center [309, 645] width 124 height 31
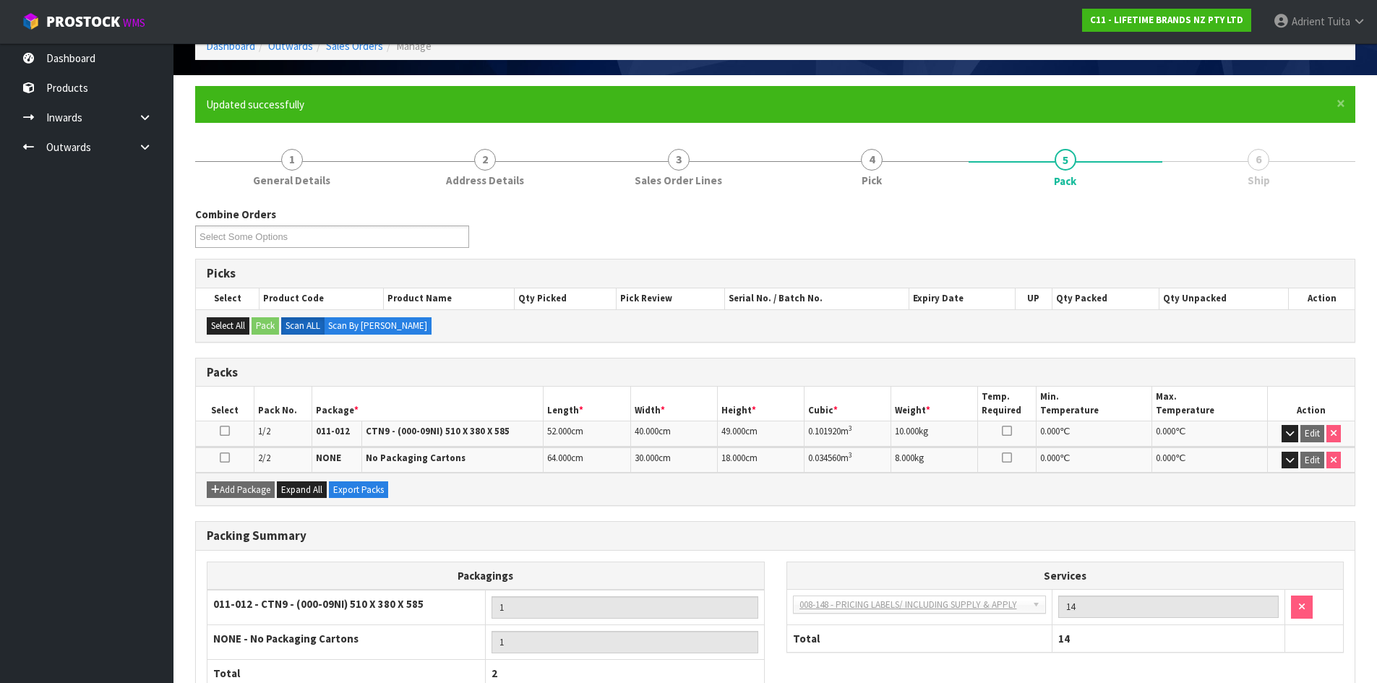
scroll to position [179, 0]
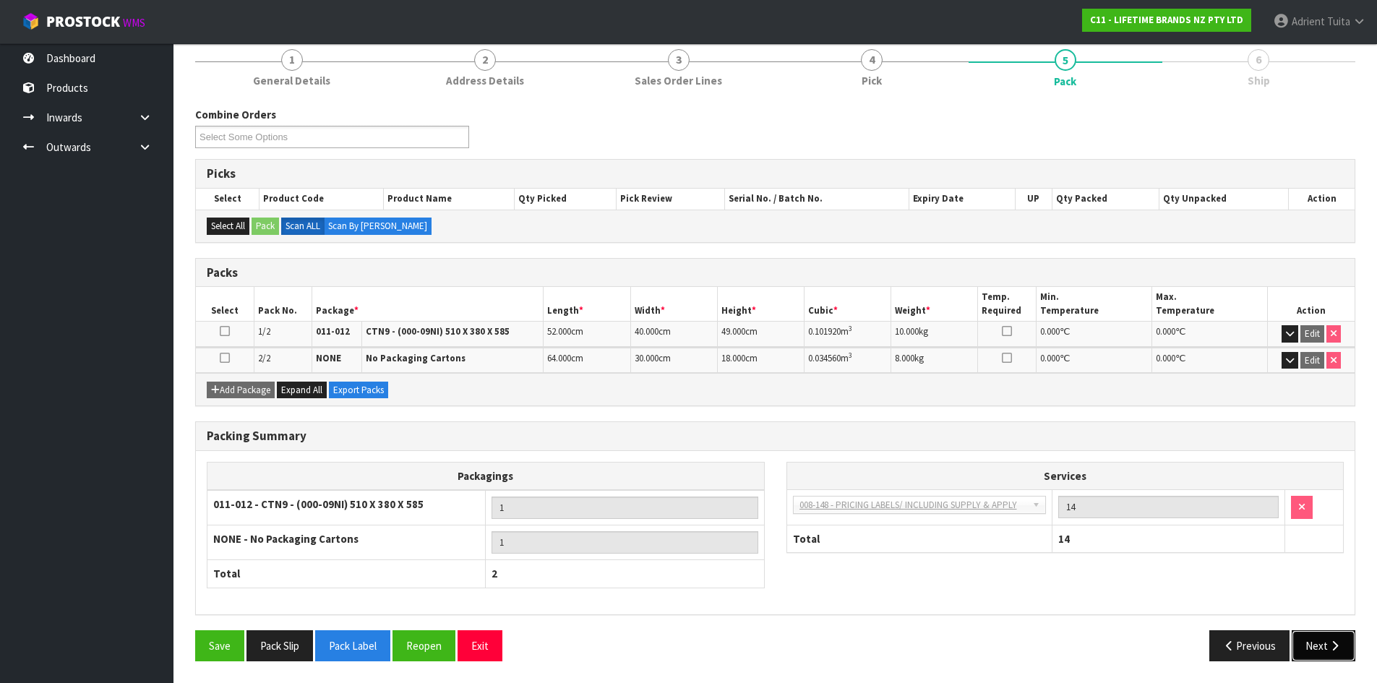
click at [1320, 645] on button "Next" at bounding box center [1324, 645] width 64 height 31
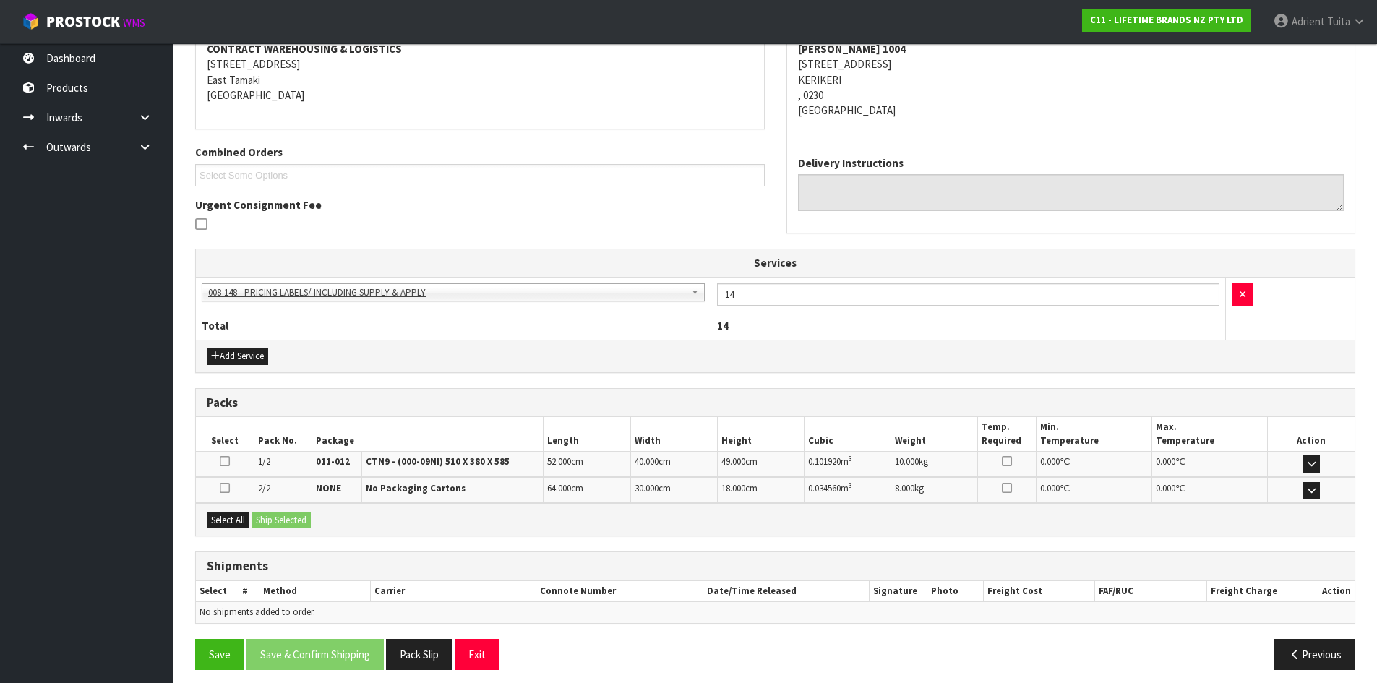
scroll to position [294, 0]
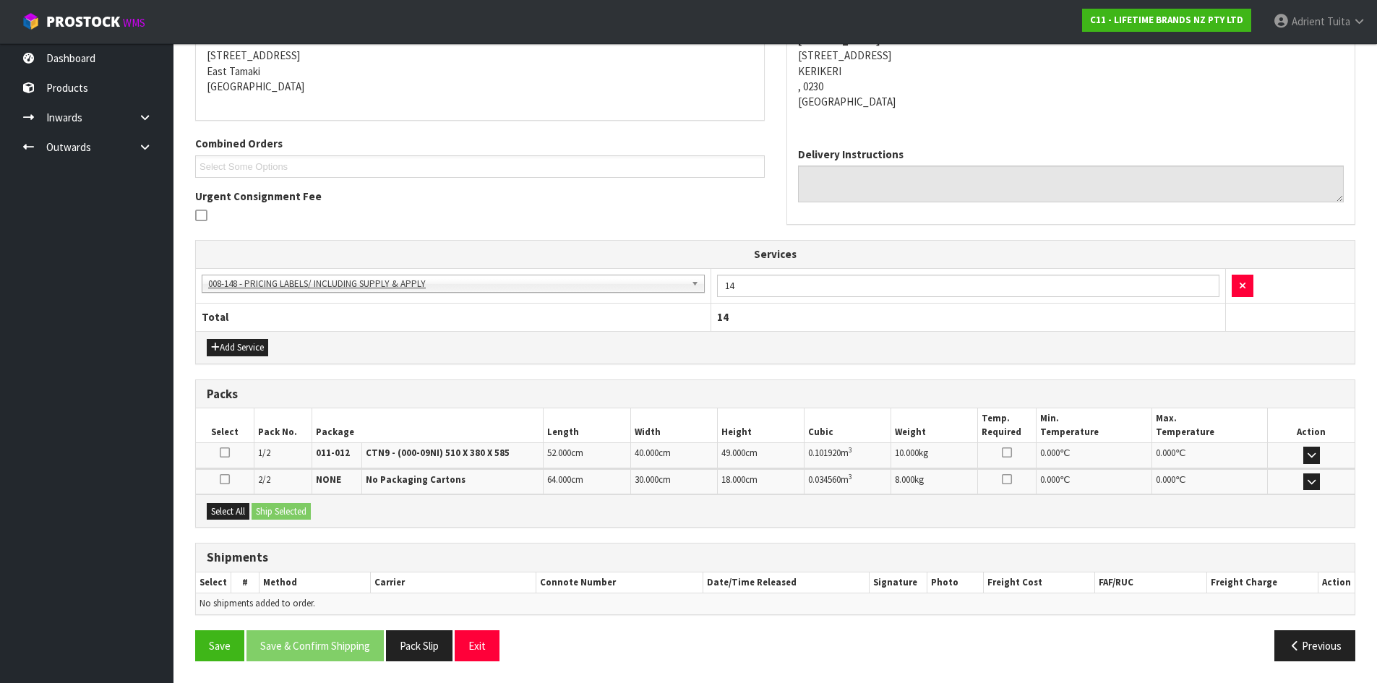
click at [241, 523] on div "Select All Ship Selected" at bounding box center [775, 511] width 1159 height 33
click at [245, 504] on button "Select All" at bounding box center [228, 511] width 43 height 17
click at [268, 506] on button "Ship Selected" at bounding box center [281, 511] width 59 height 17
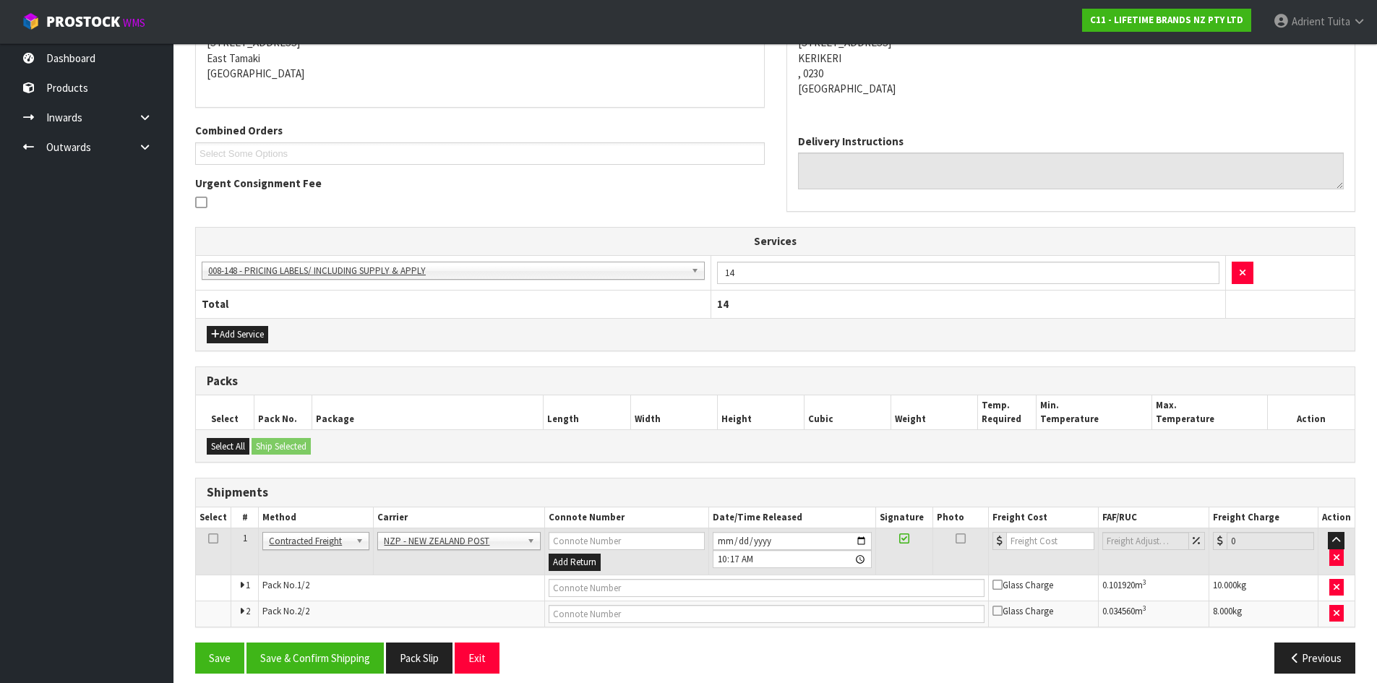
scroll to position [319, 0]
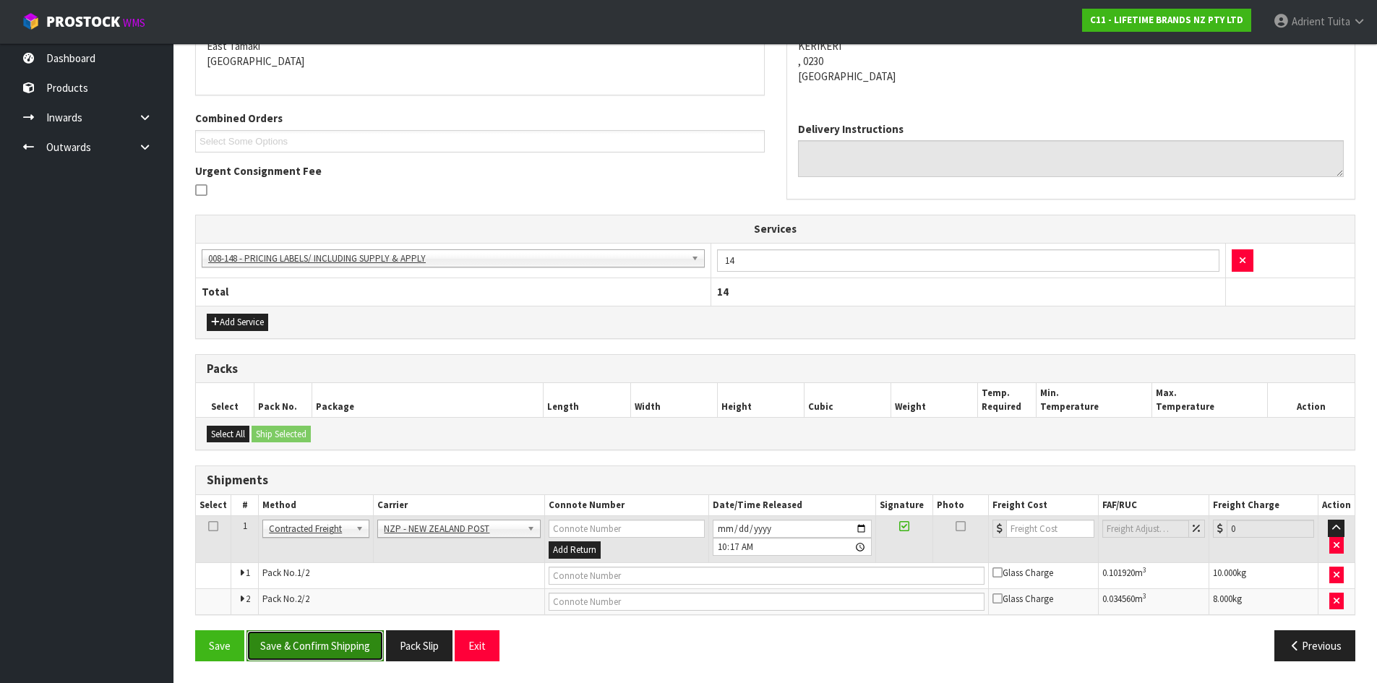
click at [305, 635] on button "Save & Confirm Shipping" at bounding box center [315, 645] width 137 height 31
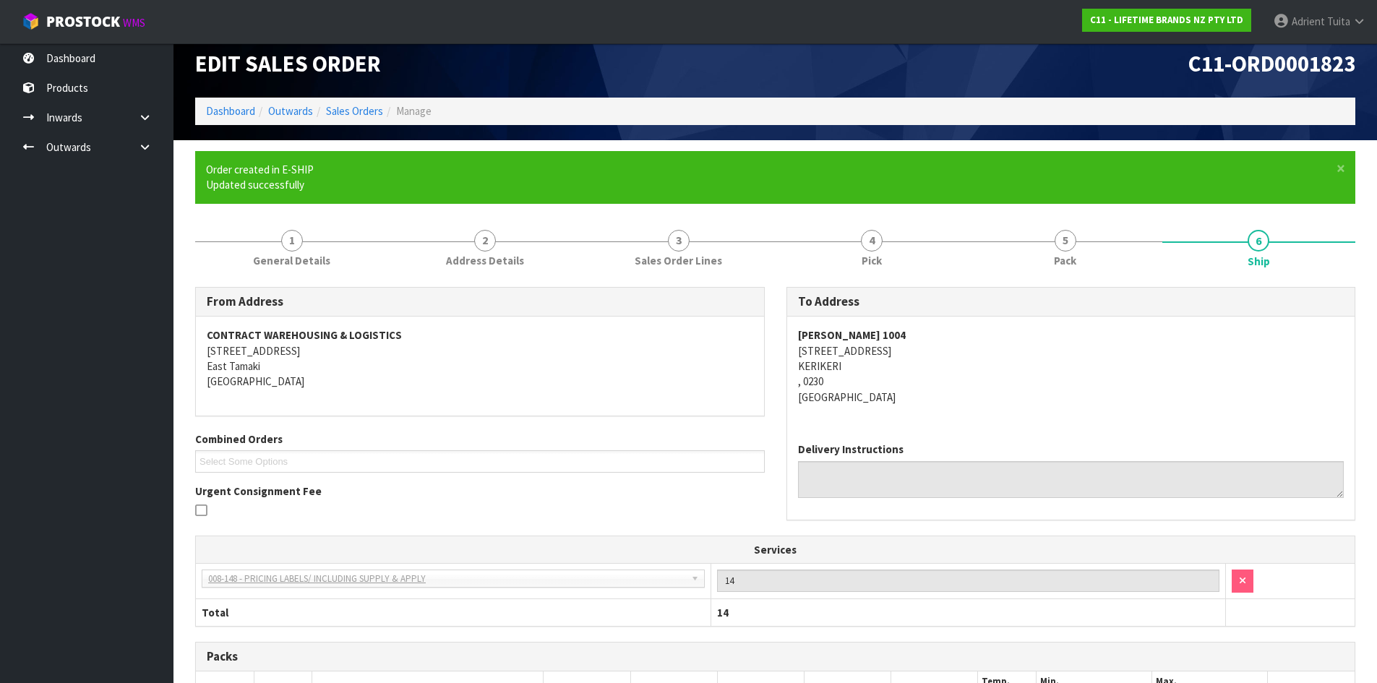
scroll to position [297, 0]
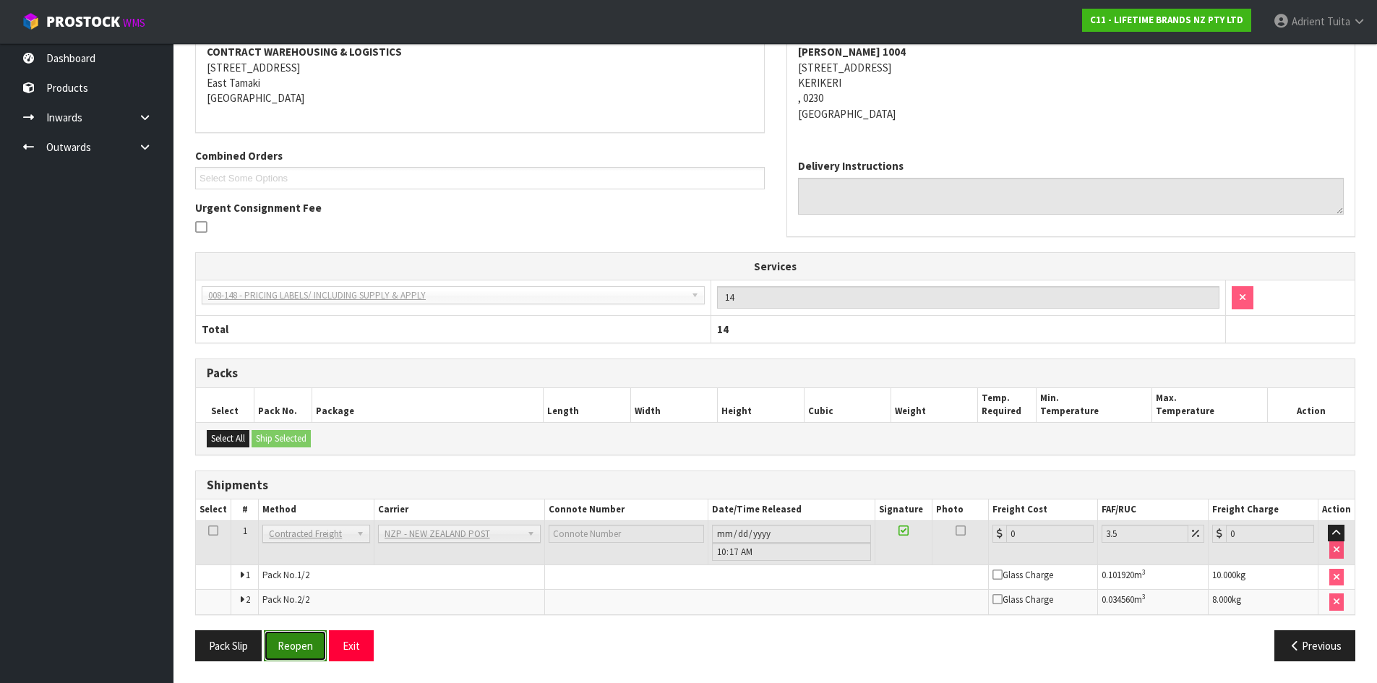
click at [301, 655] on button "Reopen" at bounding box center [295, 645] width 63 height 31
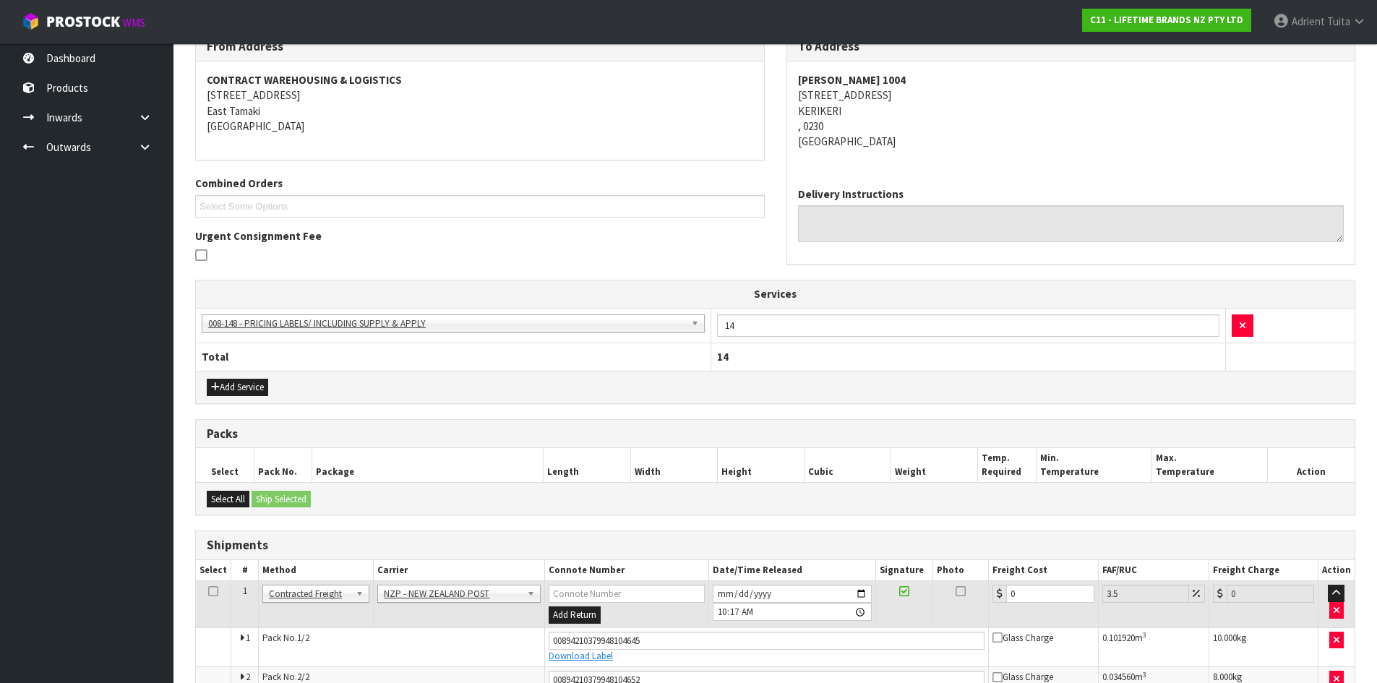
scroll to position [333, 0]
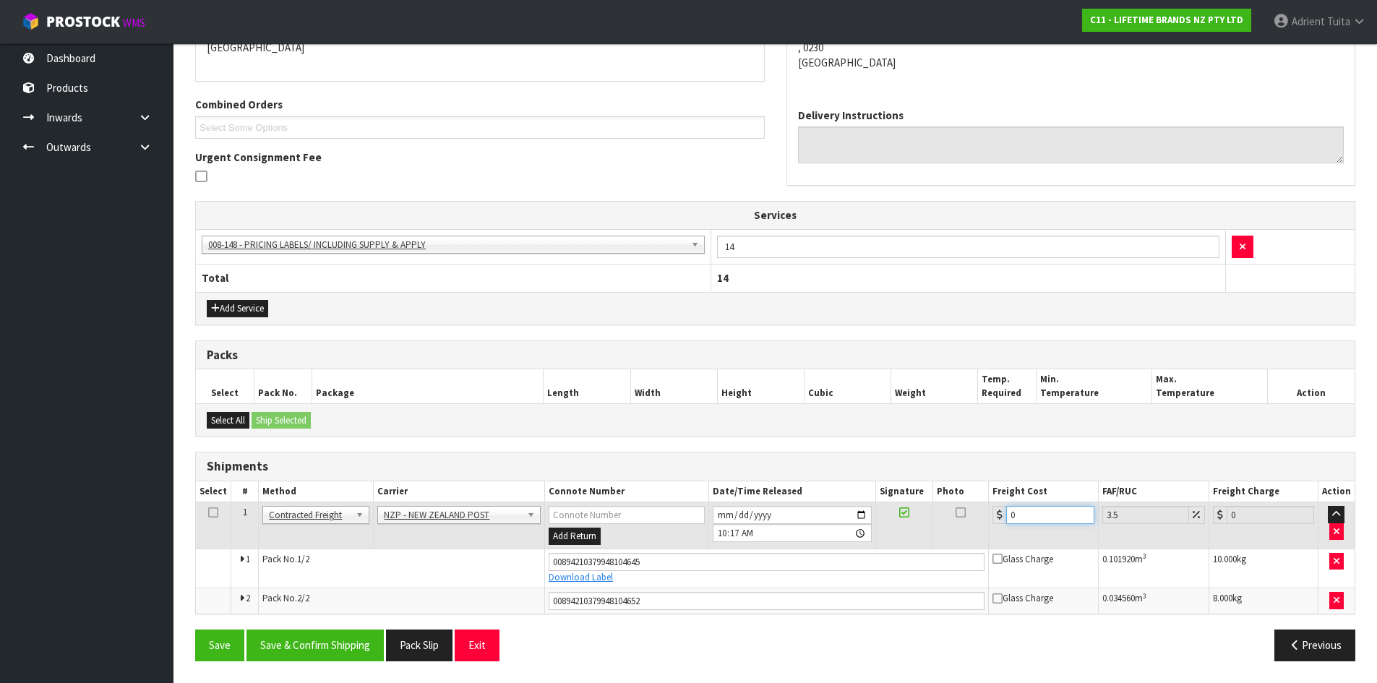
click at [1030, 518] on input "0" at bounding box center [1049, 515] width 87 height 18
type input "2"
type input "2.07"
type input "25"
type input "25.87"
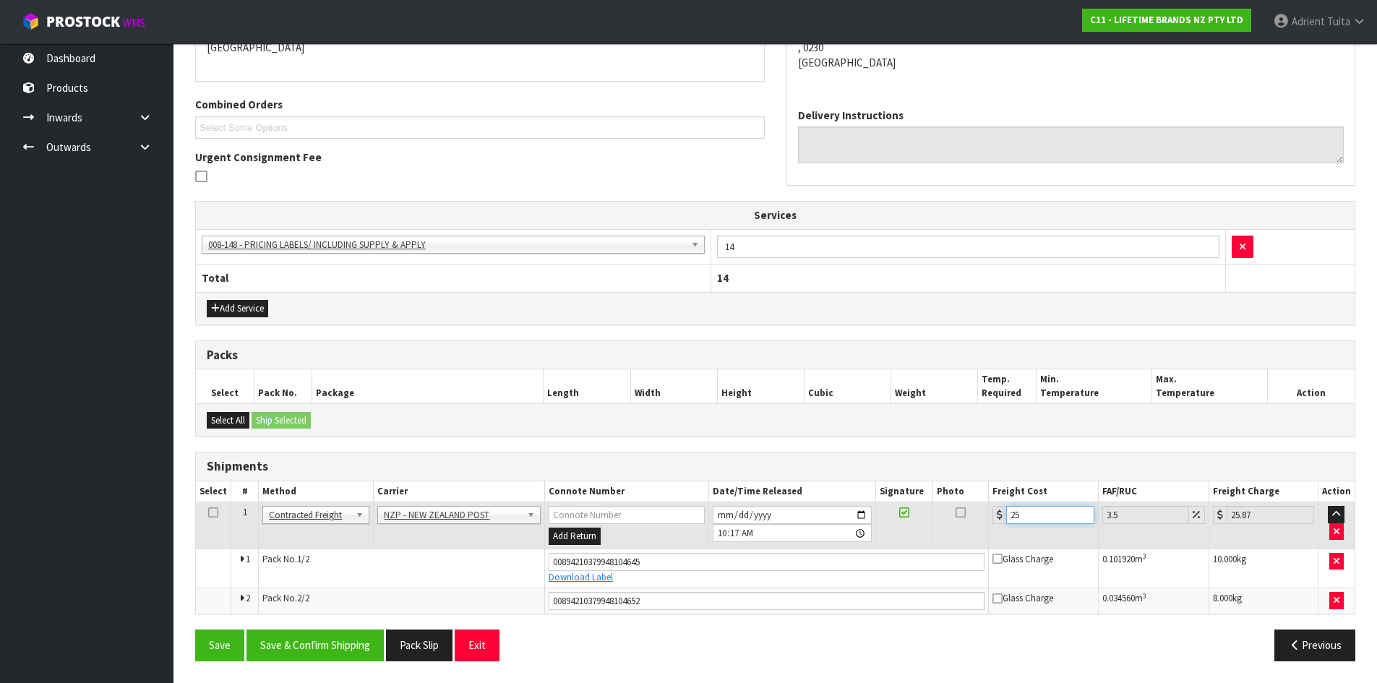
type input "25.8"
type input "26.7"
type input "25.84"
type input "26.74"
type input "25.84"
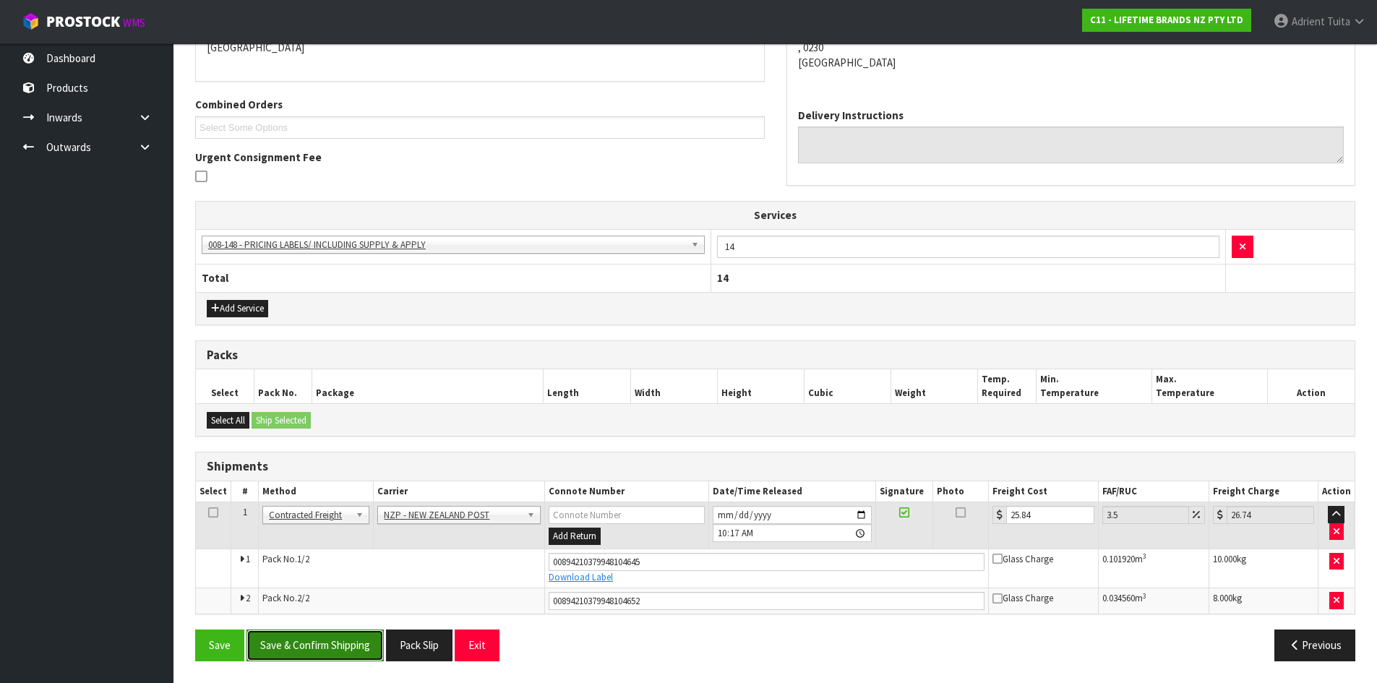
click at [299, 642] on button "Save & Confirm Shipping" at bounding box center [315, 645] width 137 height 31
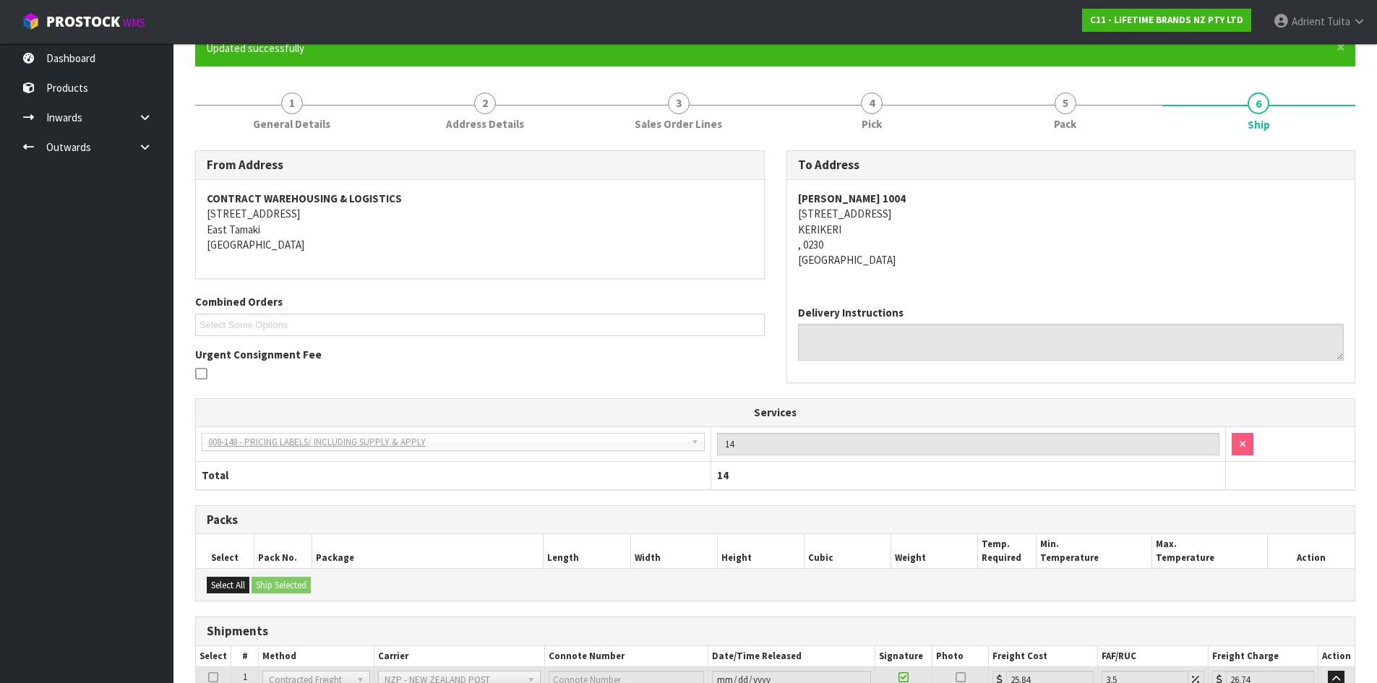
scroll to position [291, 0]
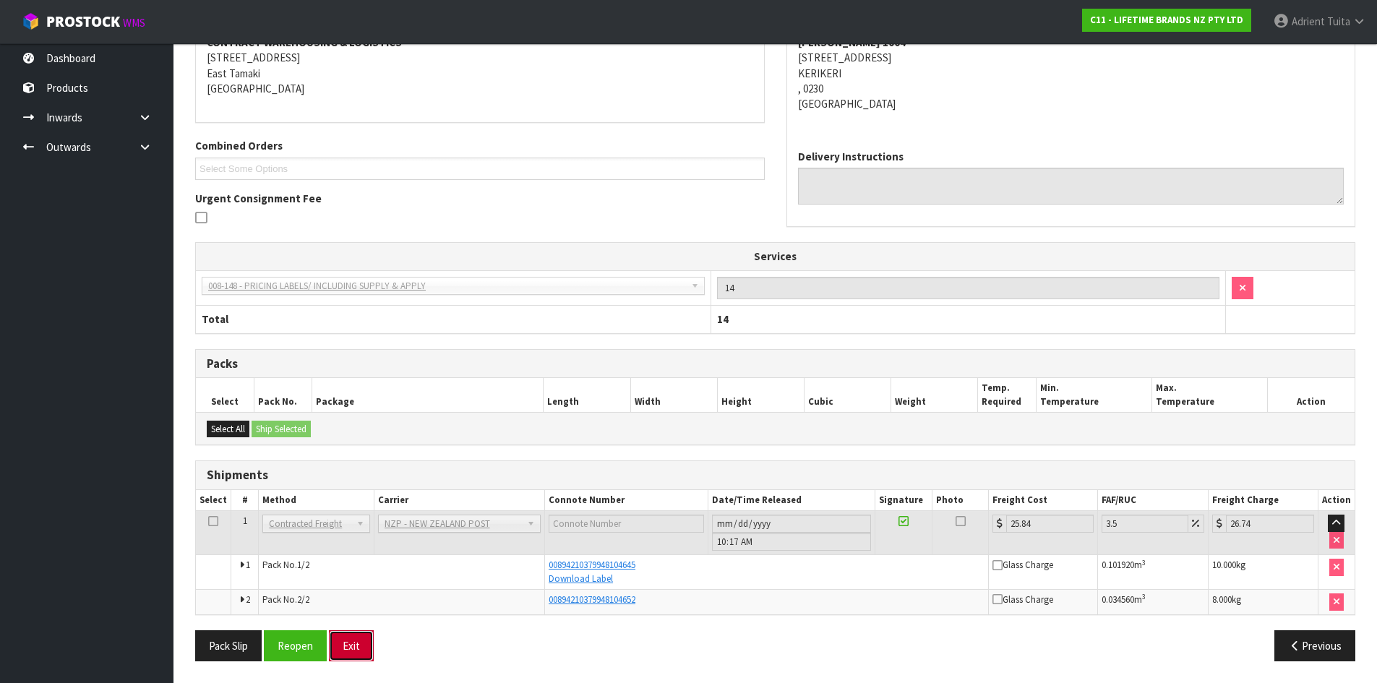
drag, startPoint x: 356, startPoint y: 647, endPoint x: 355, endPoint y: 639, distance: 8.1
click at [356, 647] on button "Exit" at bounding box center [351, 645] width 45 height 31
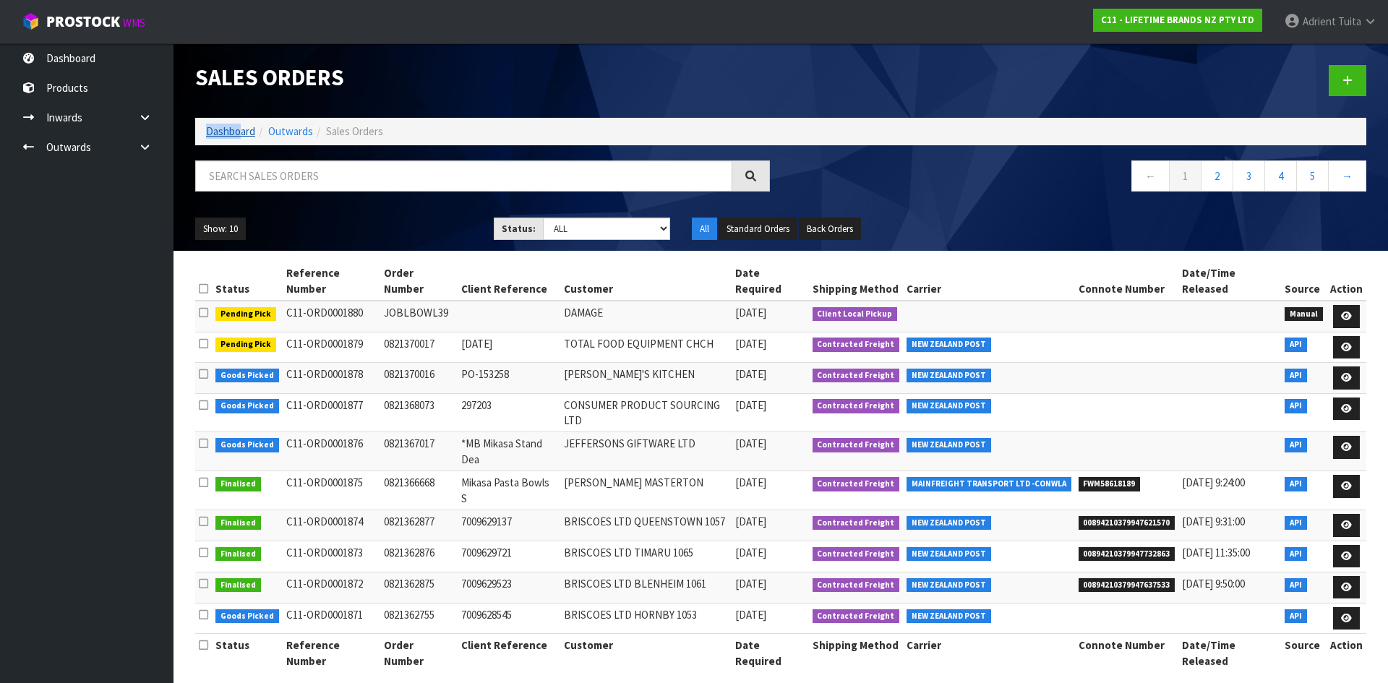
drag, startPoint x: 239, startPoint y: 121, endPoint x: 239, endPoint y: 134, distance: 12.3
click at [239, 129] on ol "Dashboard Outwards Sales Orders" at bounding box center [780, 131] width 1171 height 27
click at [239, 134] on link "Dashboard" at bounding box center [230, 131] width 49 height 14
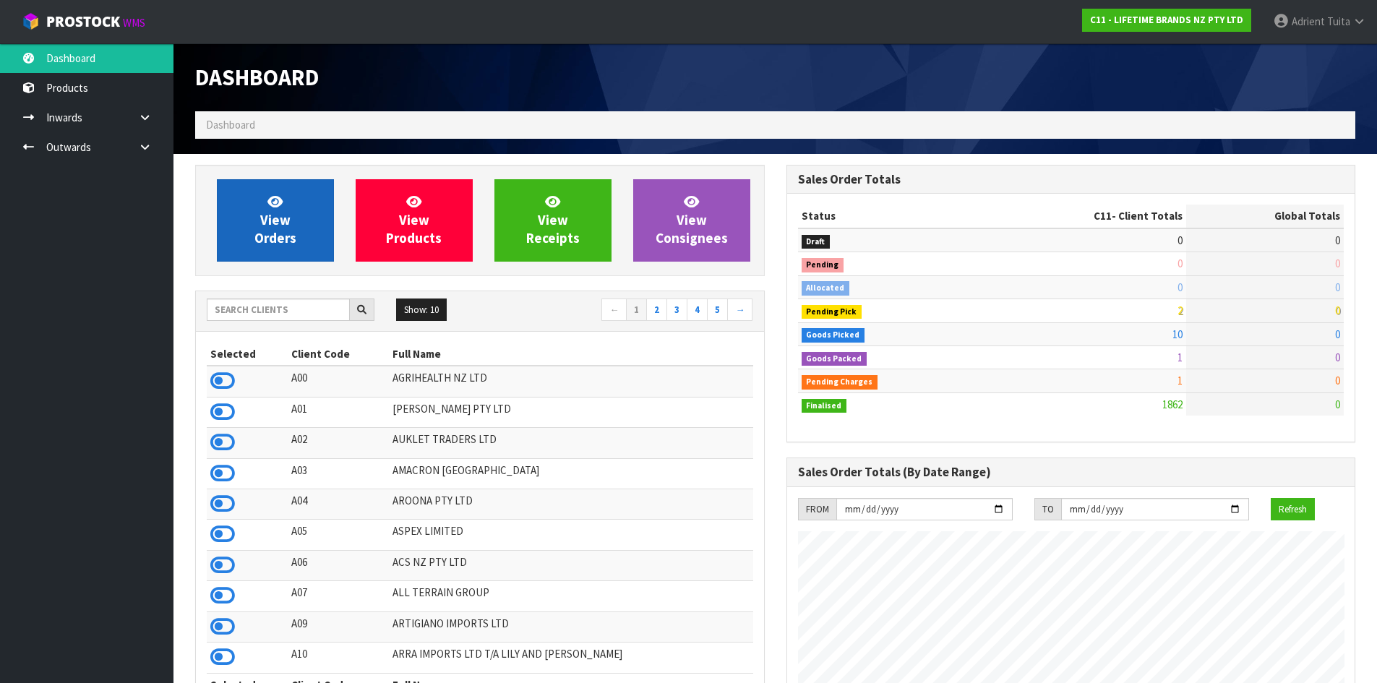
scroll to position [1095, 591]
click at [247, 186] on link "View Orders" at bounding box center [275, 220] width 117 height 82
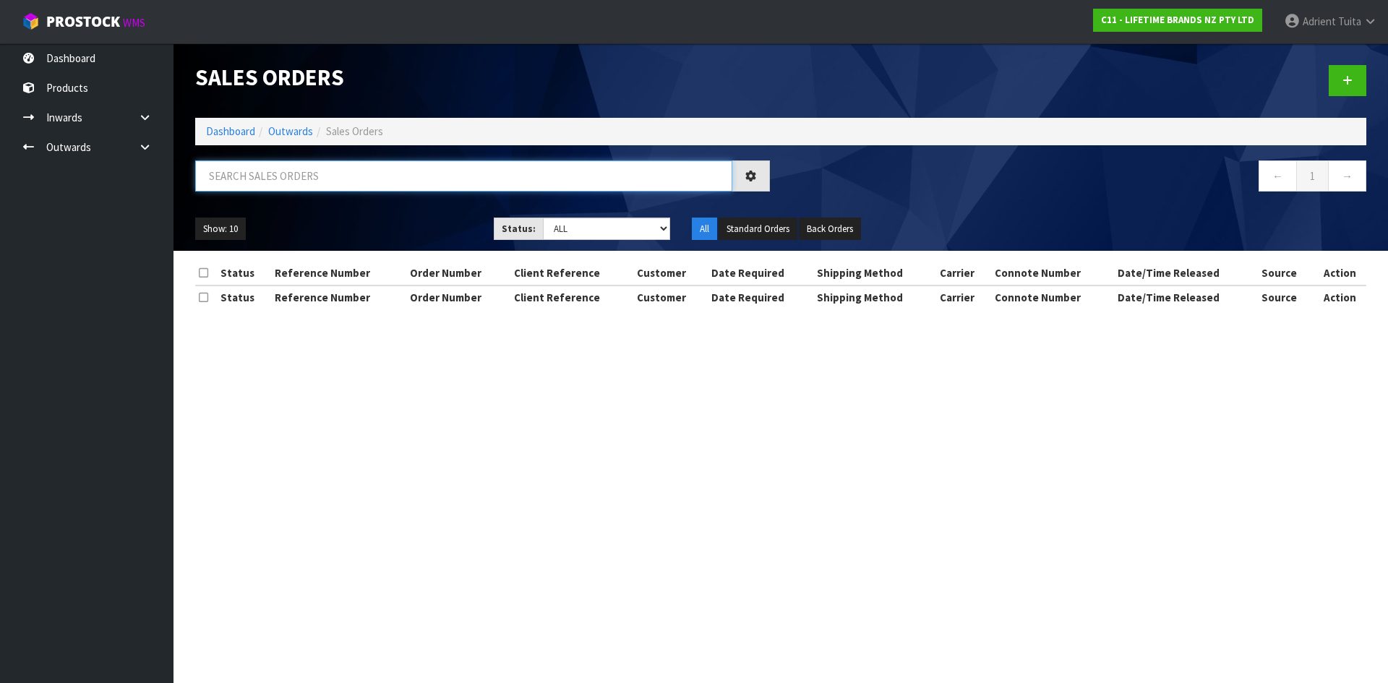
click at [249, 186] on input "text" at bounding box center [463, 176] width 537 height 31
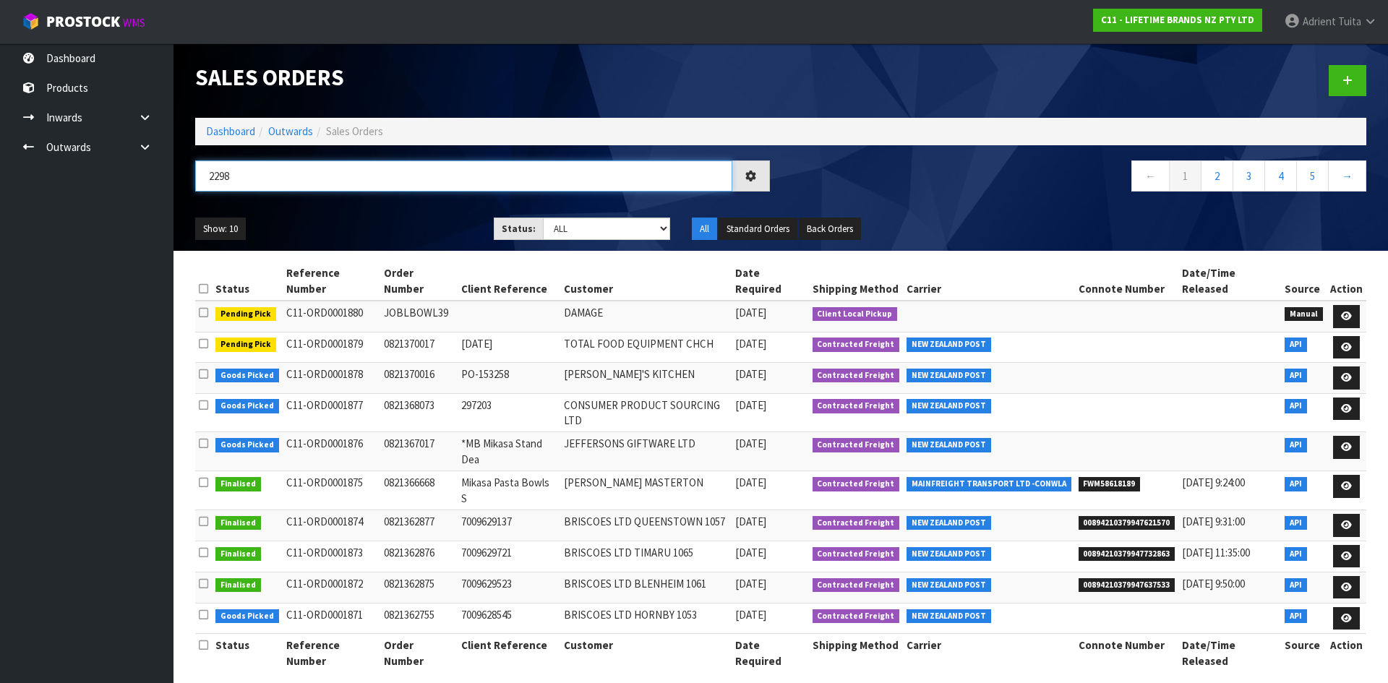
type input "2298"
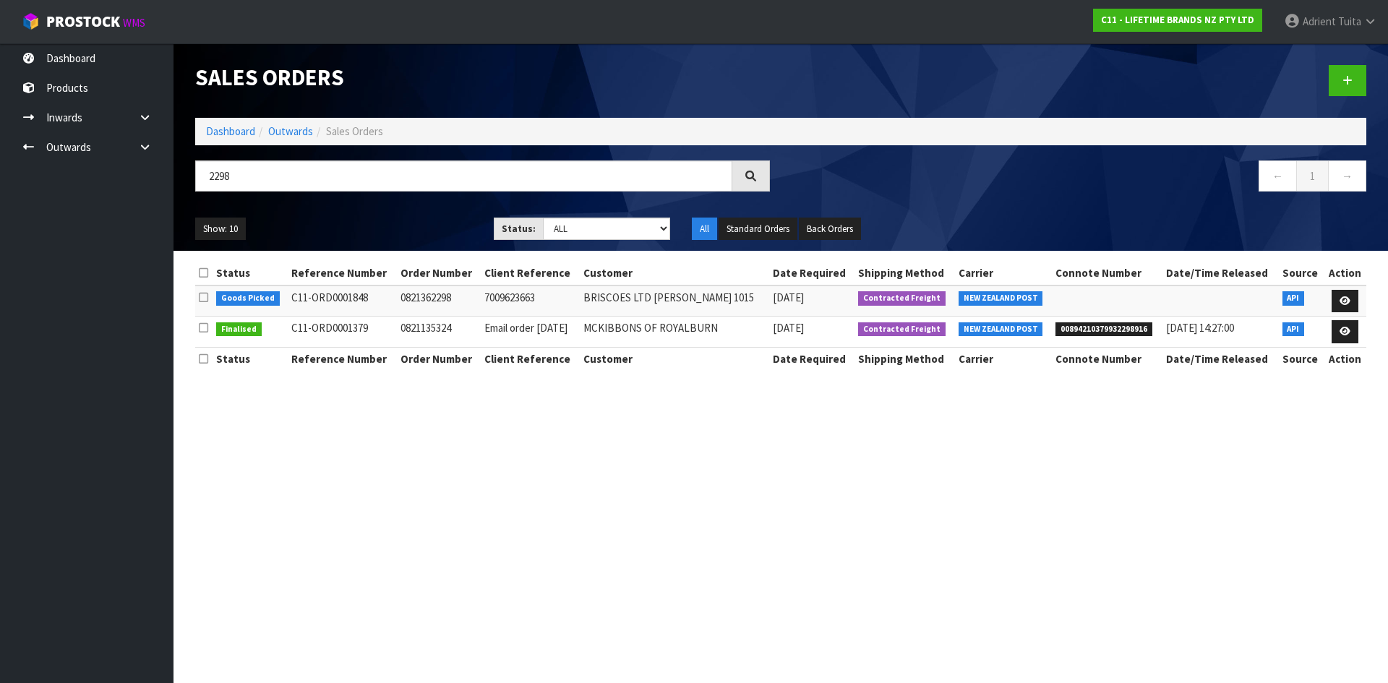
click at [1328, 299] on td at bounding box center [1345, 301] width 43 height 31
click at [1345, 304] on icon at bounding box center [1345, 300] width 11 height 9
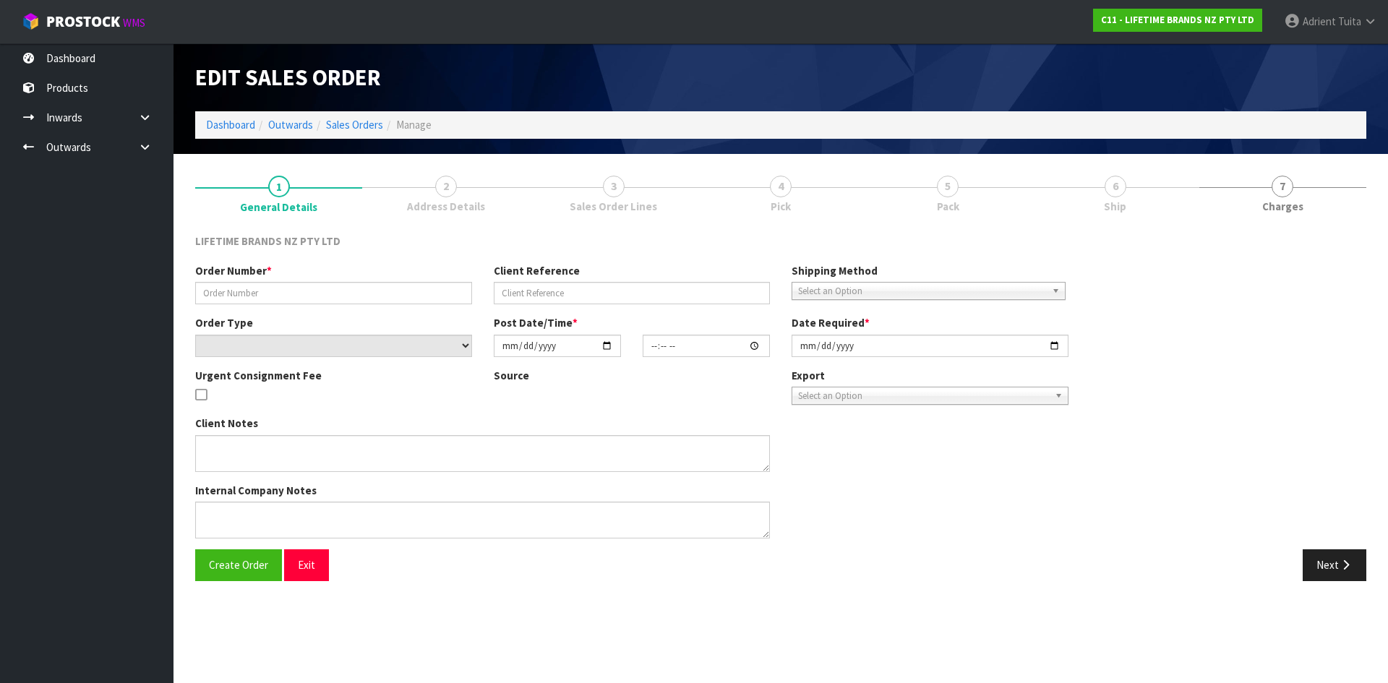
type input "0821362298"
type input "7009623663"
select select "number:0"
type input "[DATE]"
type input "11:03:57.000"
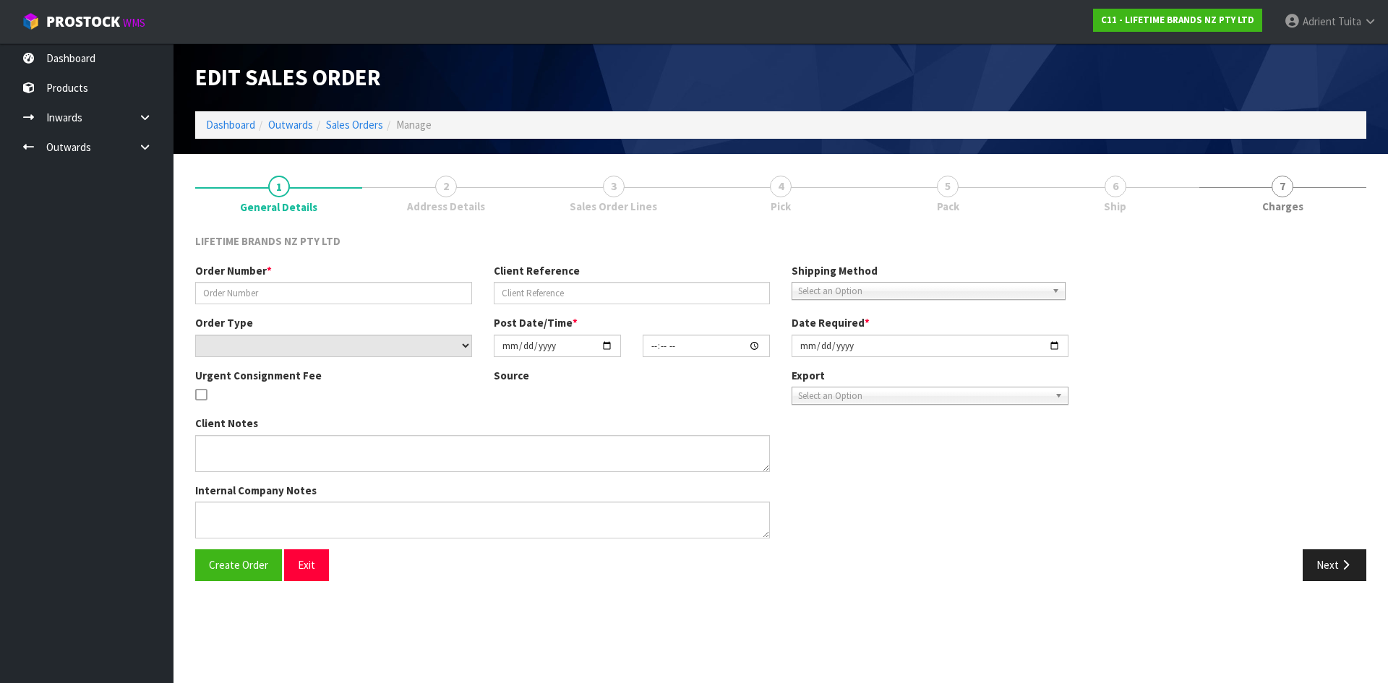
type input "[DATE]"
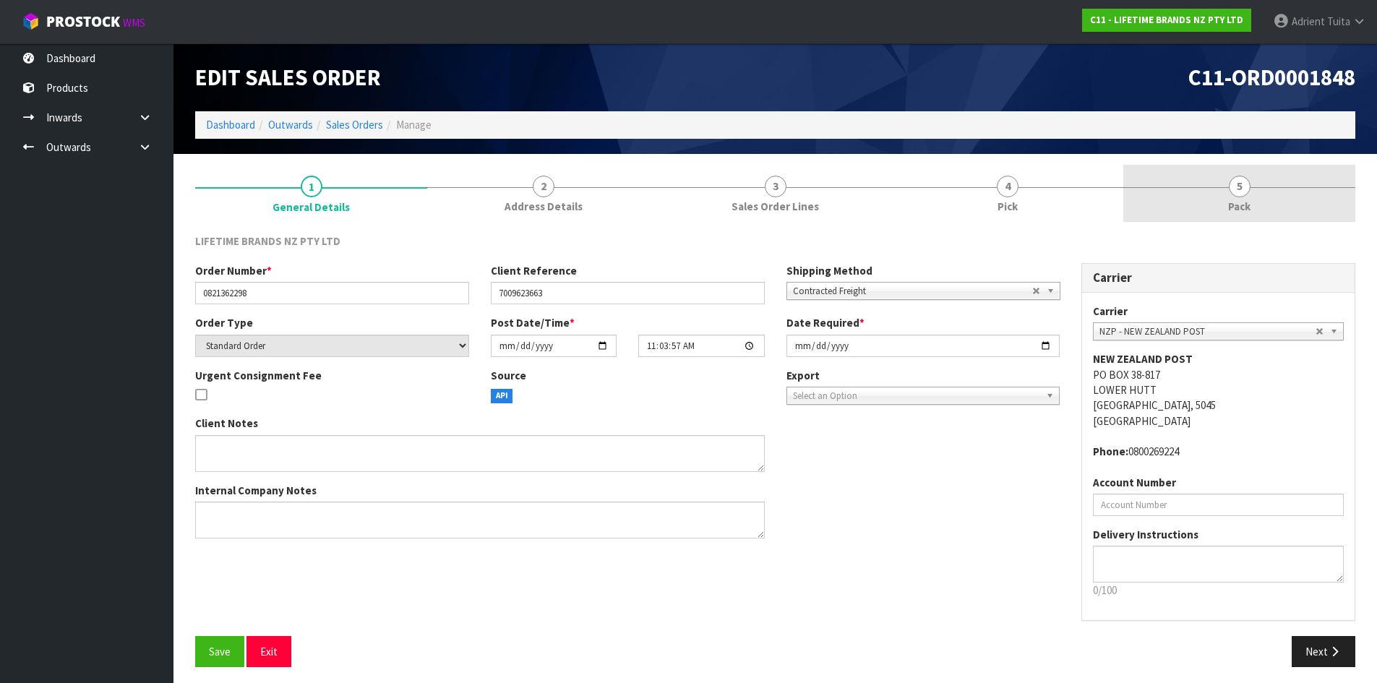
click at [1288, 214] on link "5 Pack" at bounding box center [1240, 193] width 232 height 57
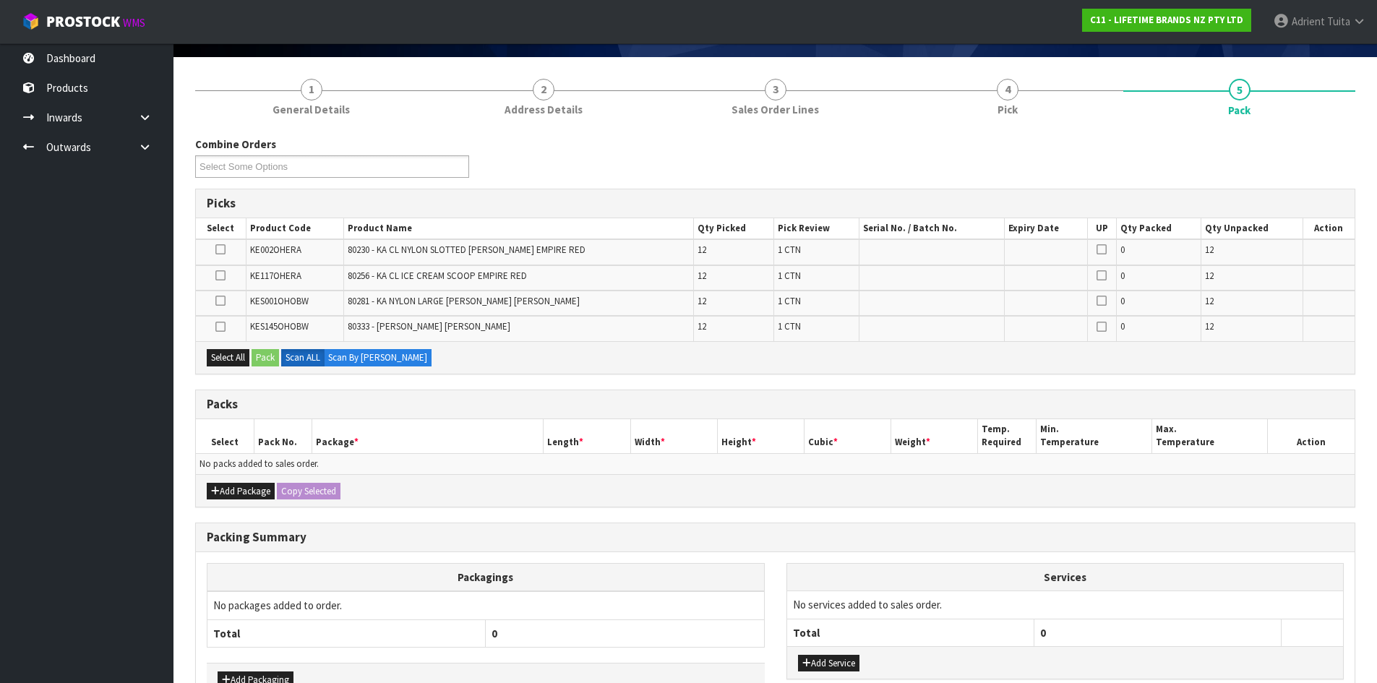
scroll to position [189, 0]
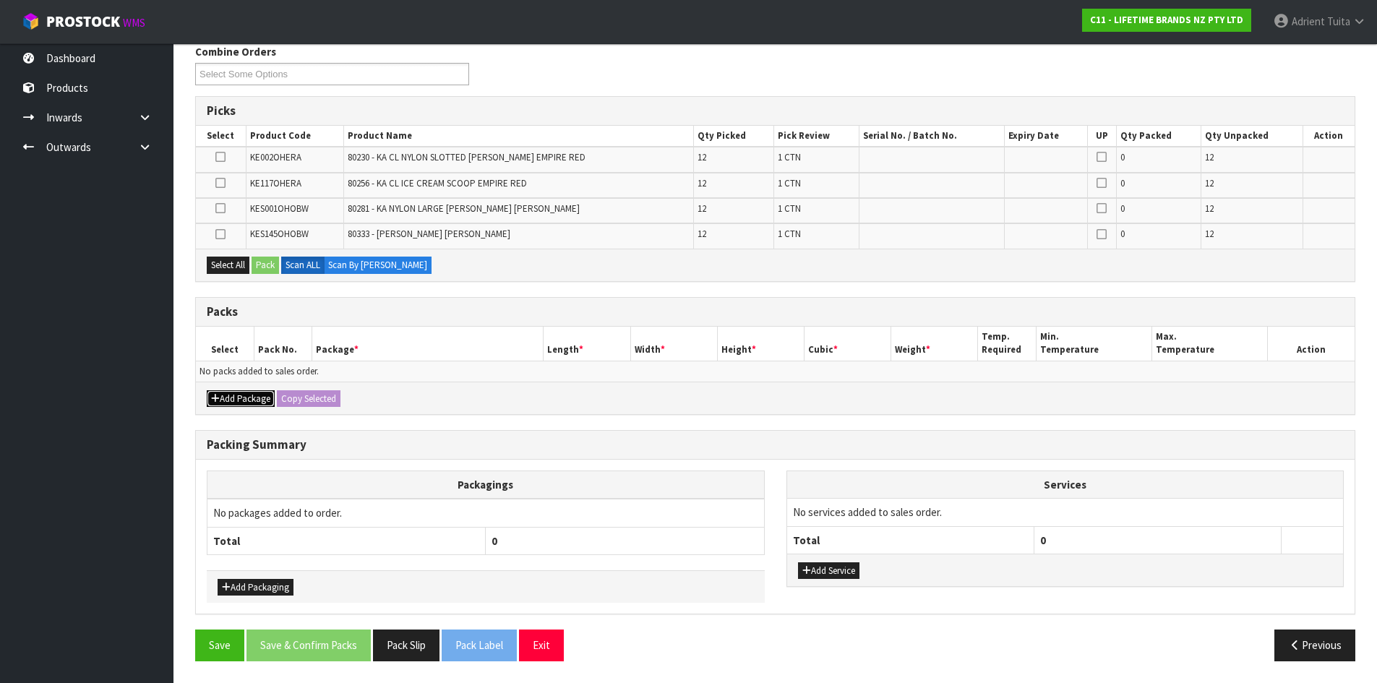
click at [237, 396] on button "Add Package" at bounding box center [241, 398] width 68 height 17
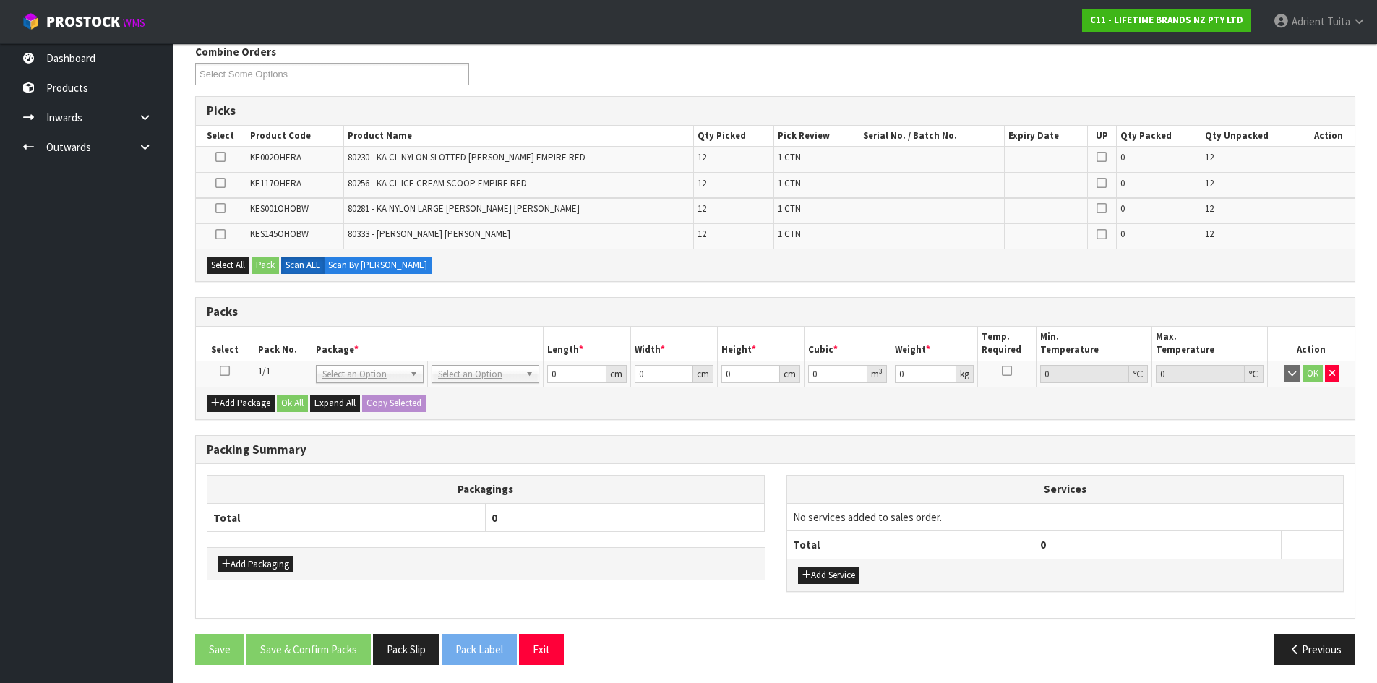
click at [222, 371] on icon at bounding box center [225, 371] width 10 height 1
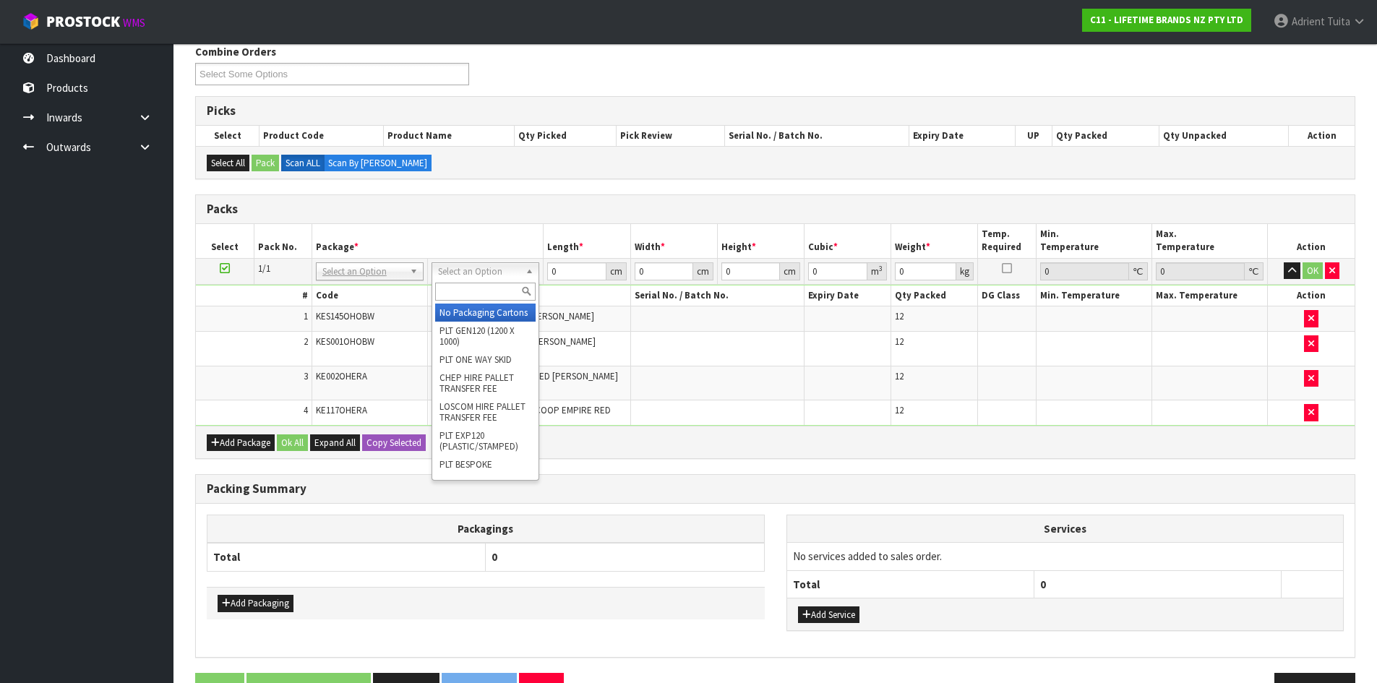
click at [497, 283] on input "text" at bounding box center [485, 292] width 100 height 18
type input "CTN7"
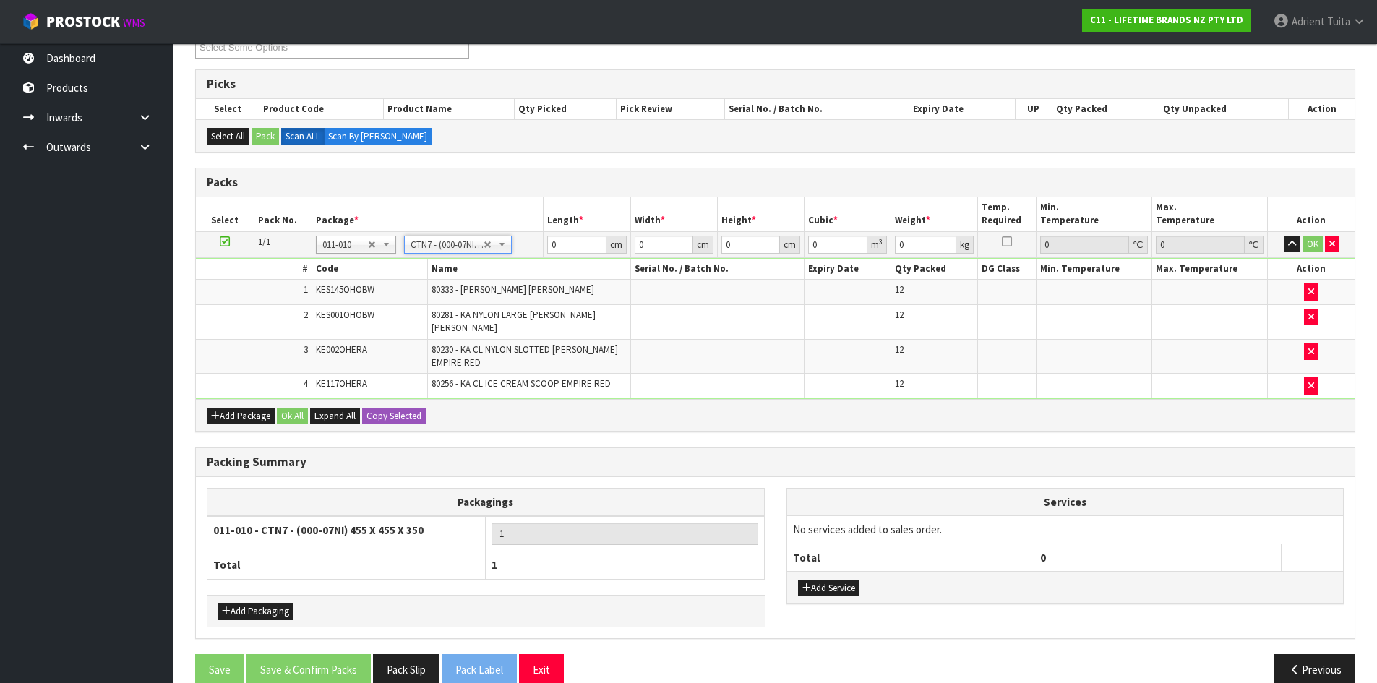
scroll to position [231, 0]
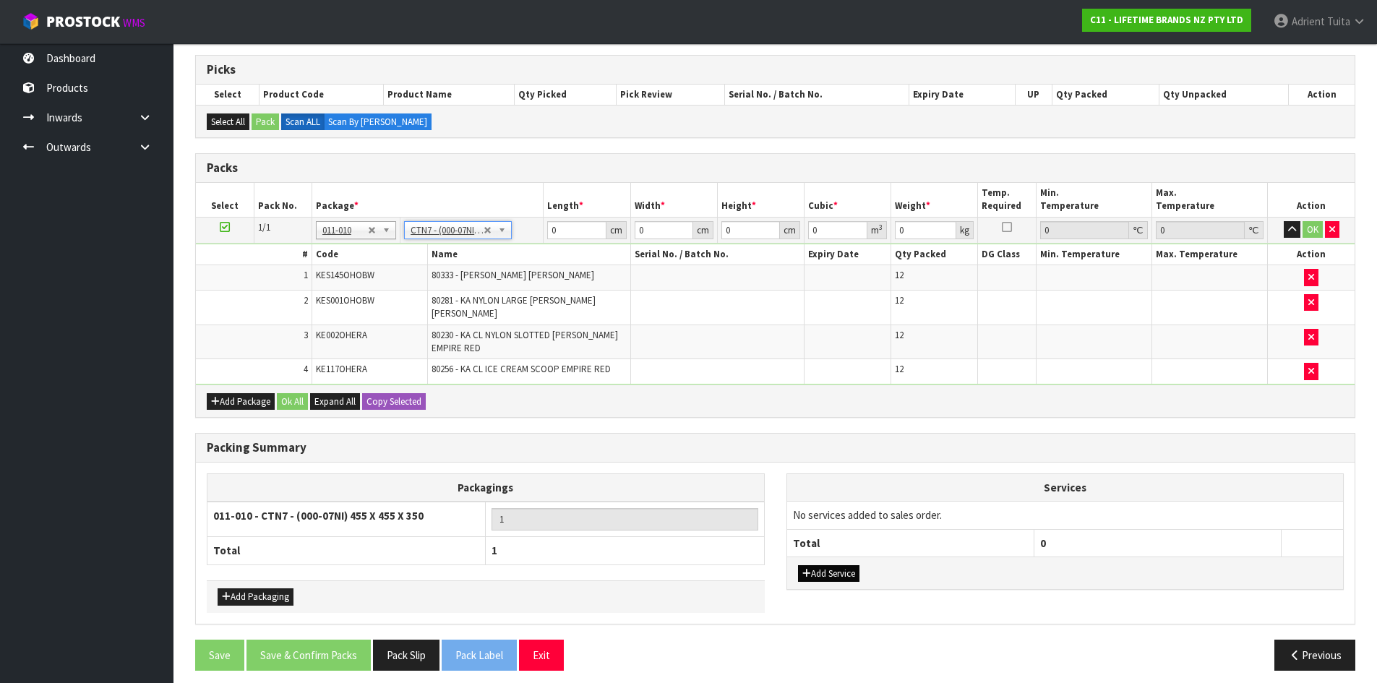
type input "45.5"
type input "35"
type input "0.072459"
type input "9.2"
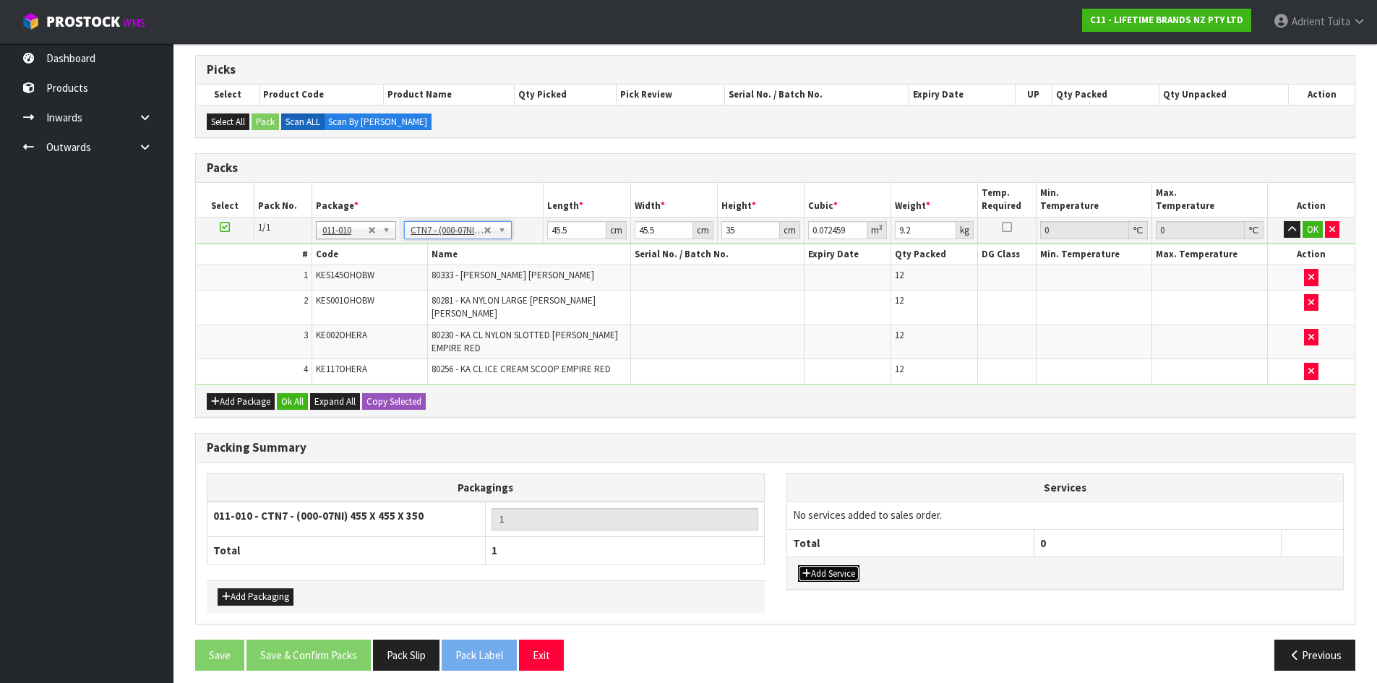
click at [847, 565] on button "Add Service" at bounding box center [828, 573] width 61 height 17
drag, startPoint x: 855, startPoint y: 507, endPoint x: 855, endPoint y: 515, distance: 8.7
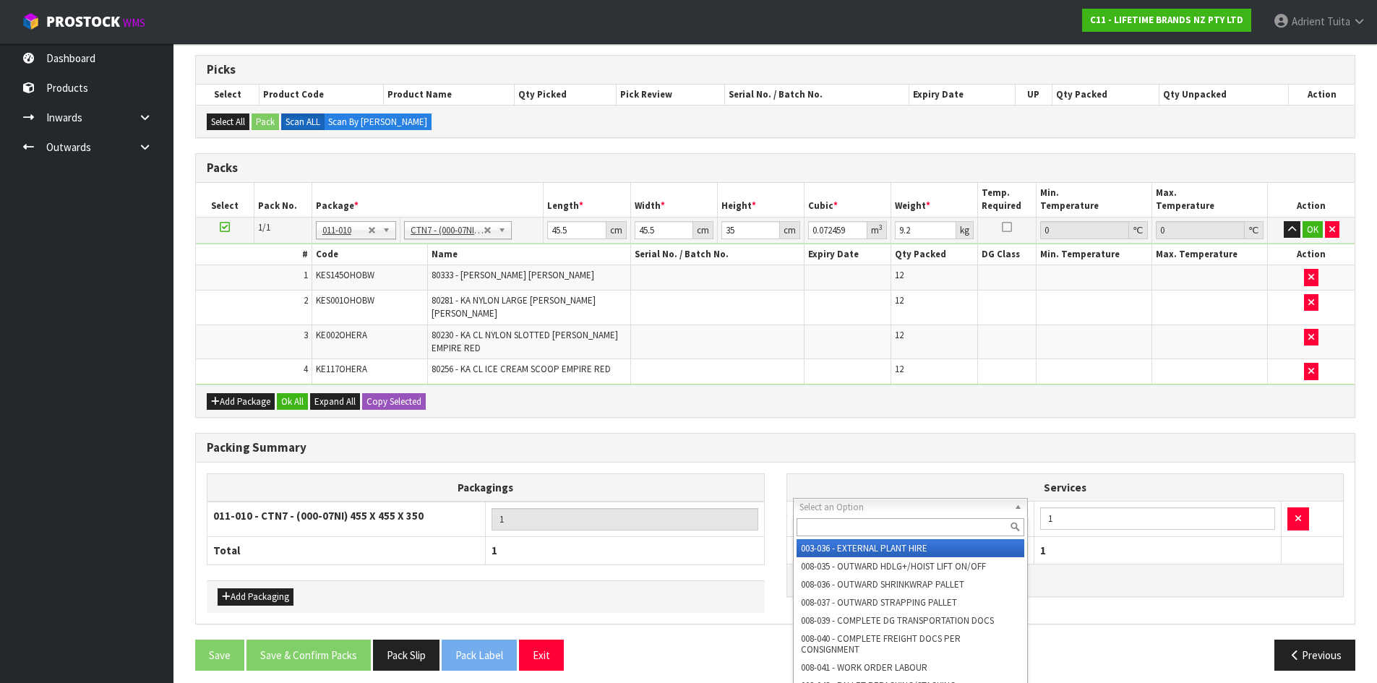
click at [854, 523] on input "text" at bounding box center [911, 527] width 228 height 18
click at [862, 533] on input "text" at bounding box center [911, 527] width 228 height 18
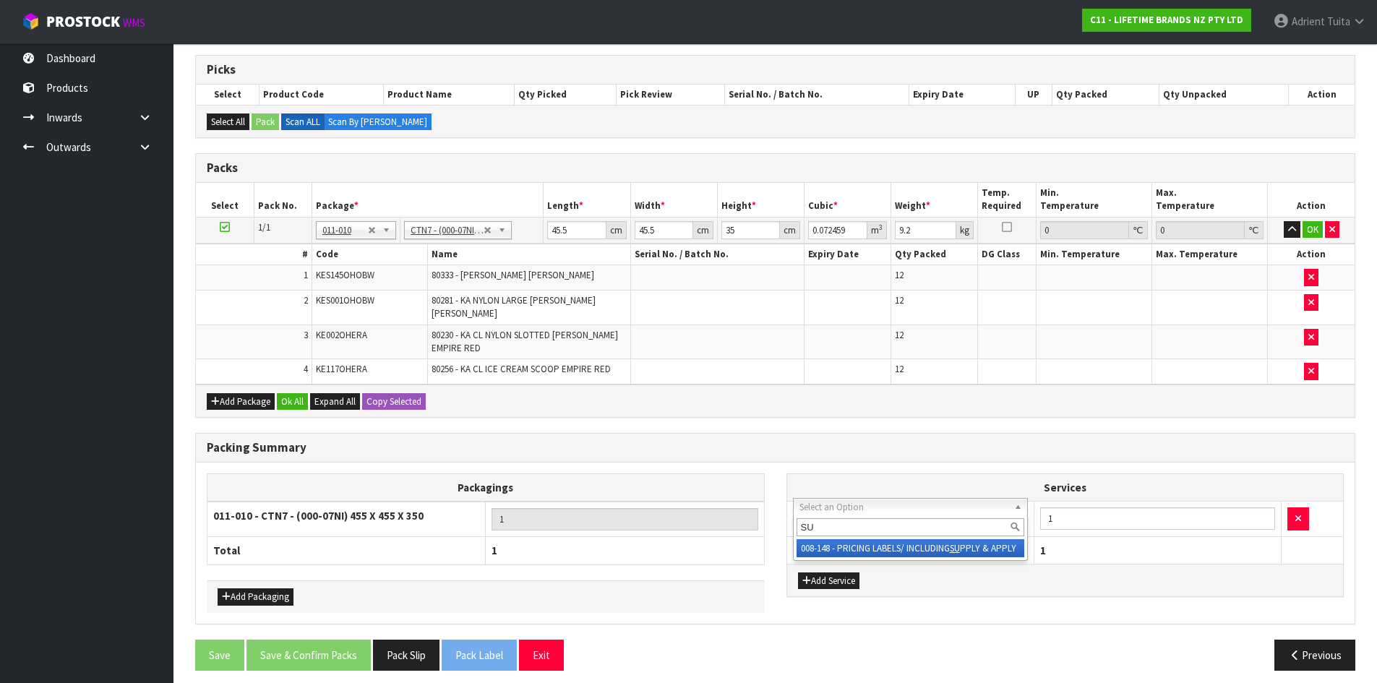
type input "SU"
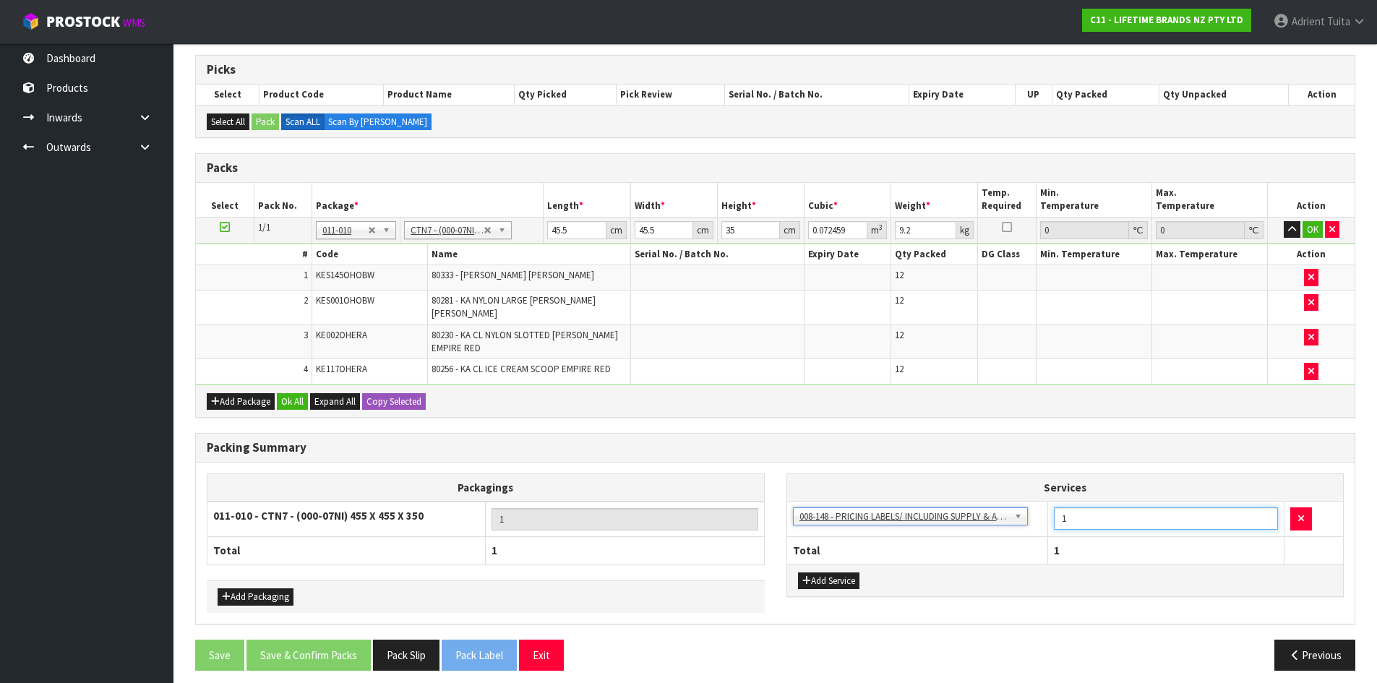
click at [1092, 515] on input "1" at bounding box center [1166, 519] width 224 height 22
type input "48"
click at [568, 232] on input "45.5" at bounding box center [576, 230] width 59 height 18
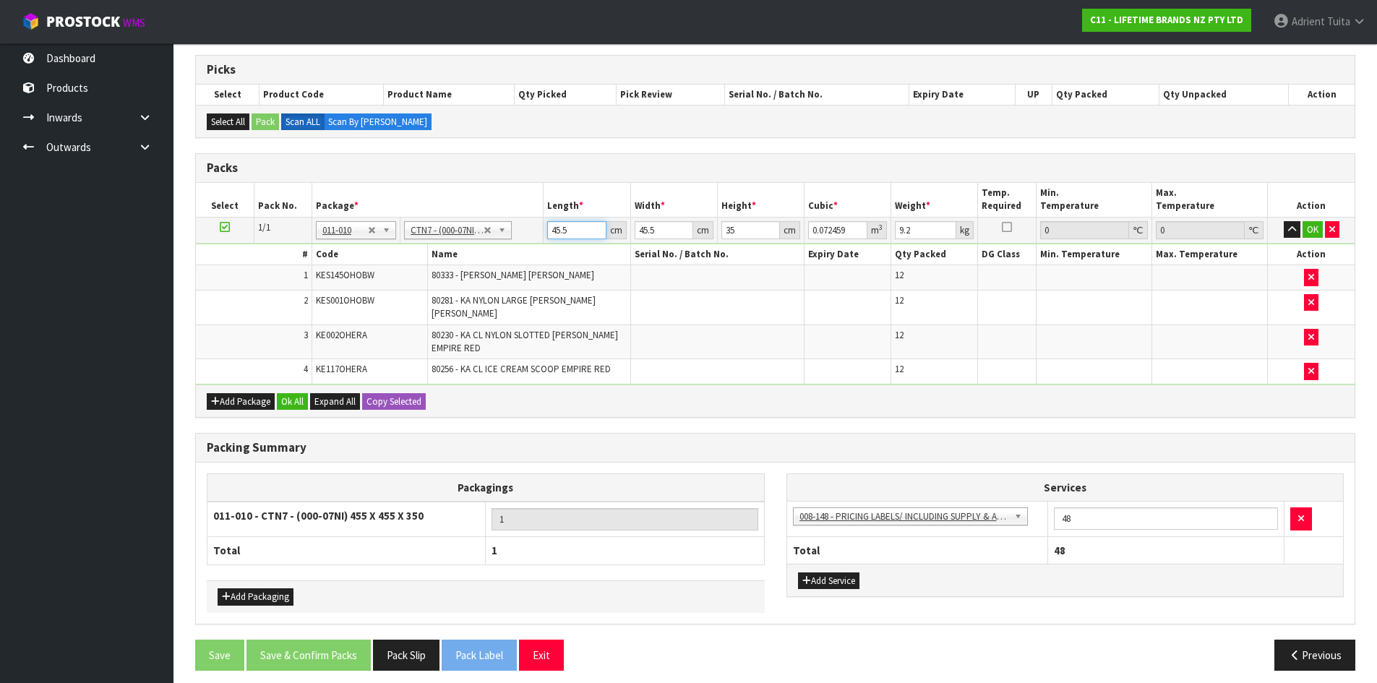
type input "4"
type input "0.00637"
type input "47"
type input "0.074847"
type input "47"
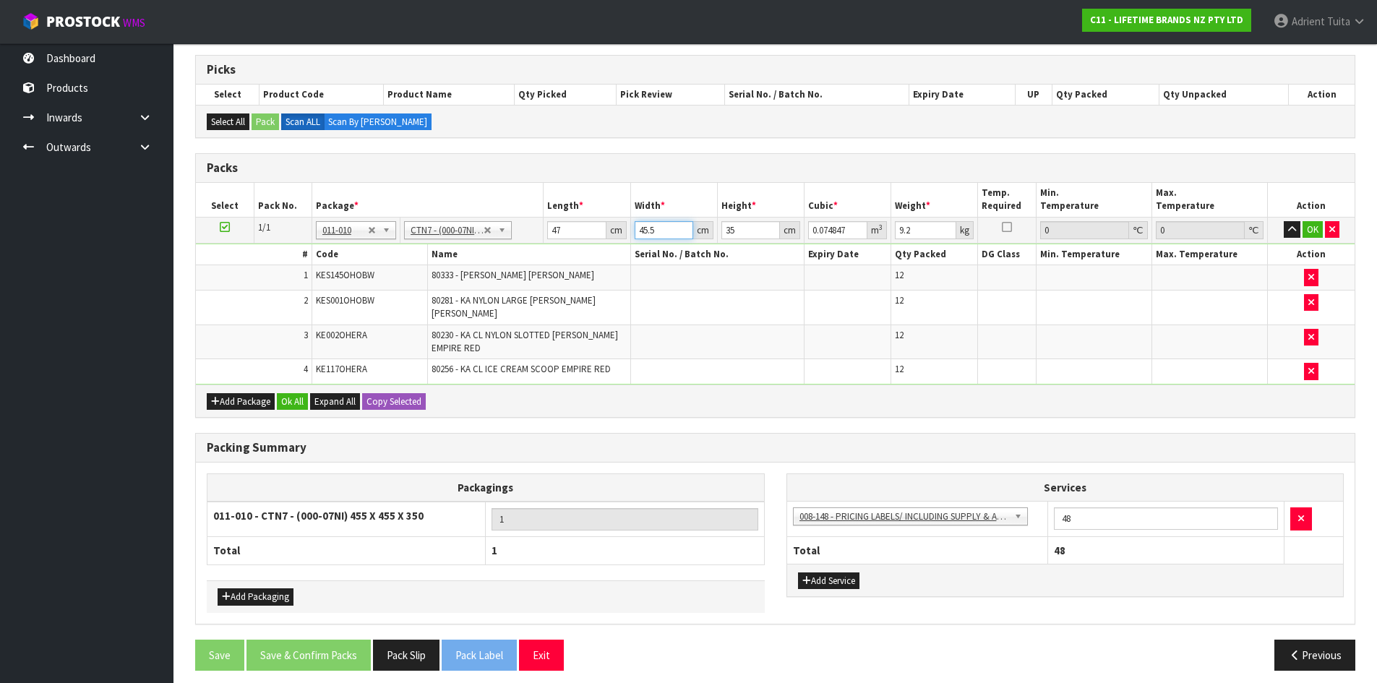
type input "4"
type input "0.00658"
type input "47"
type input "0.077315"
type input "47"
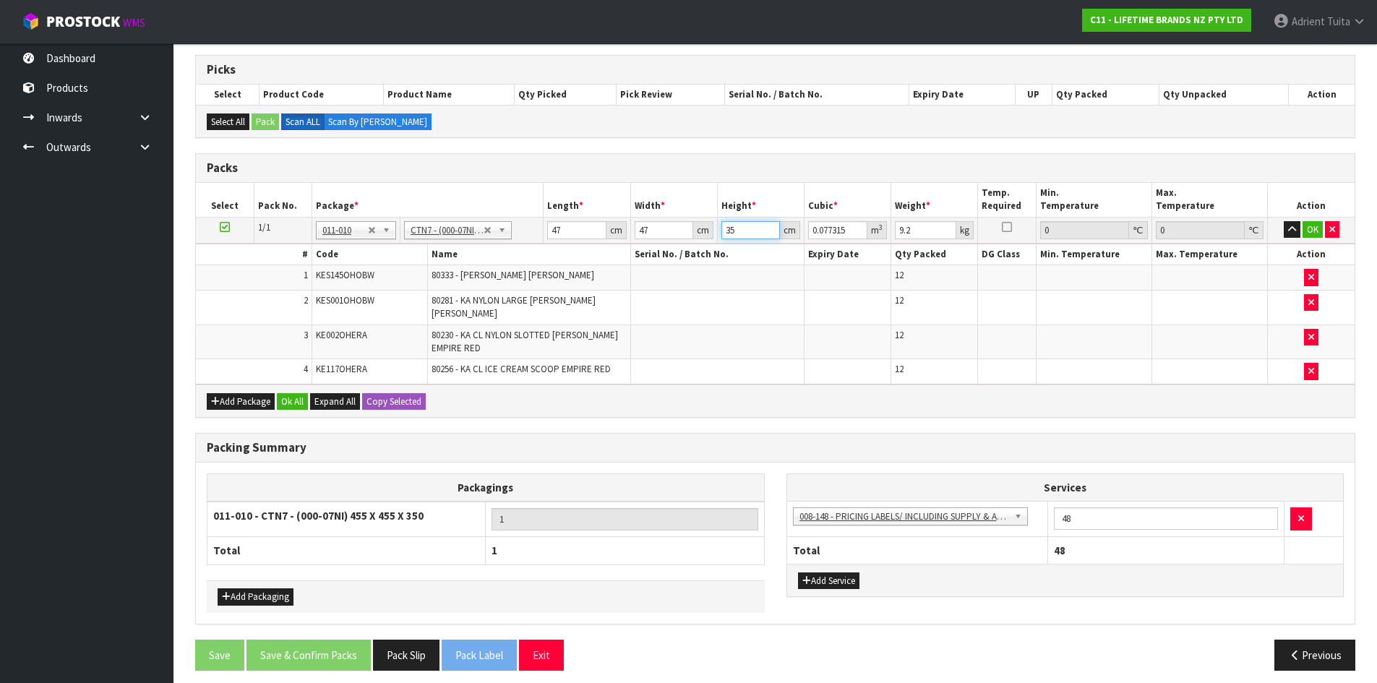
type input "4"
type input "0.008836"
type input "40"
type input "0.08836"
type input "40"
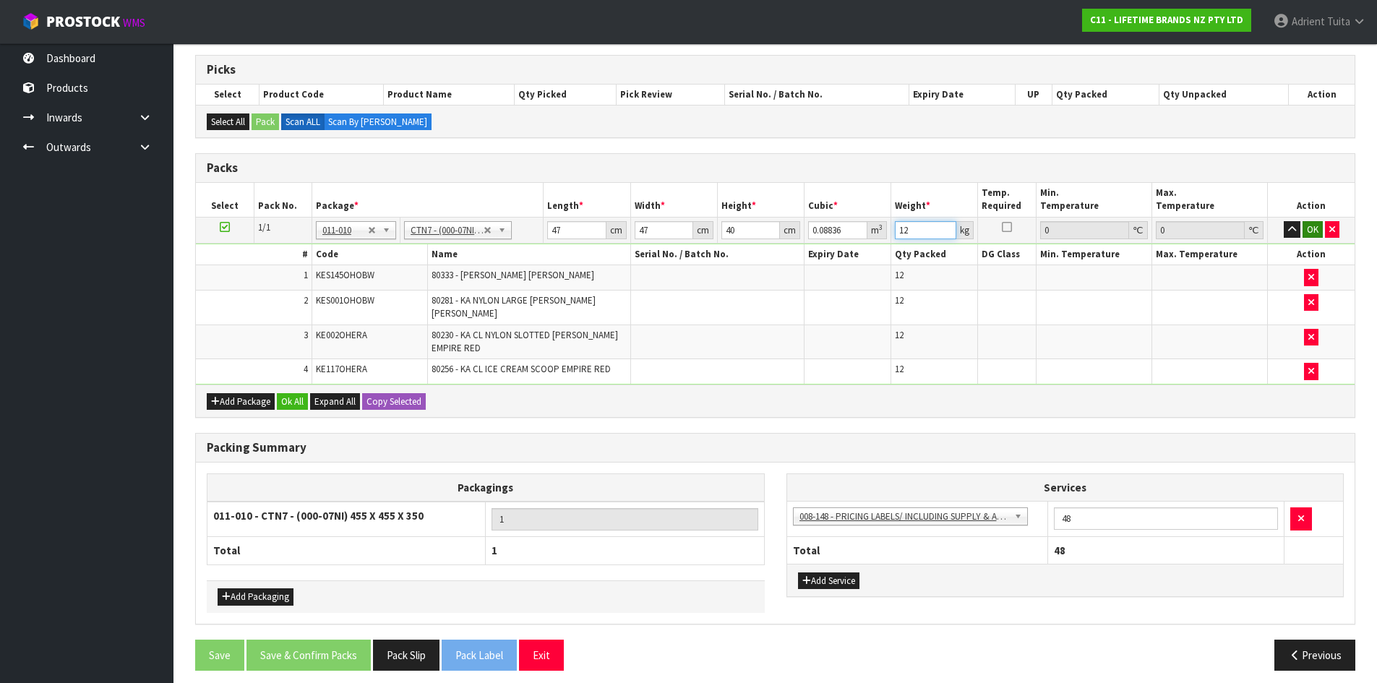
type input "12"
click at [1311, 231] on button "OK" at bounding box center [1313, 229] width 20 height 17
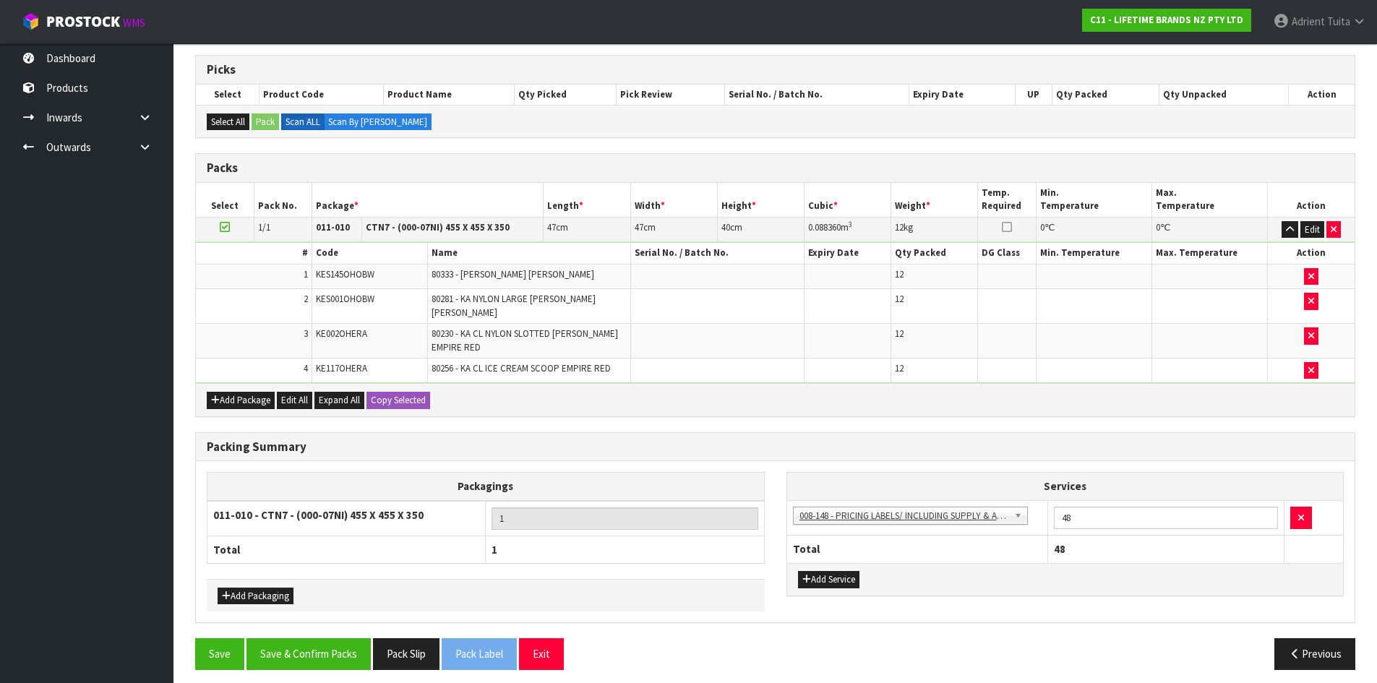
scroll to position [229, 0]
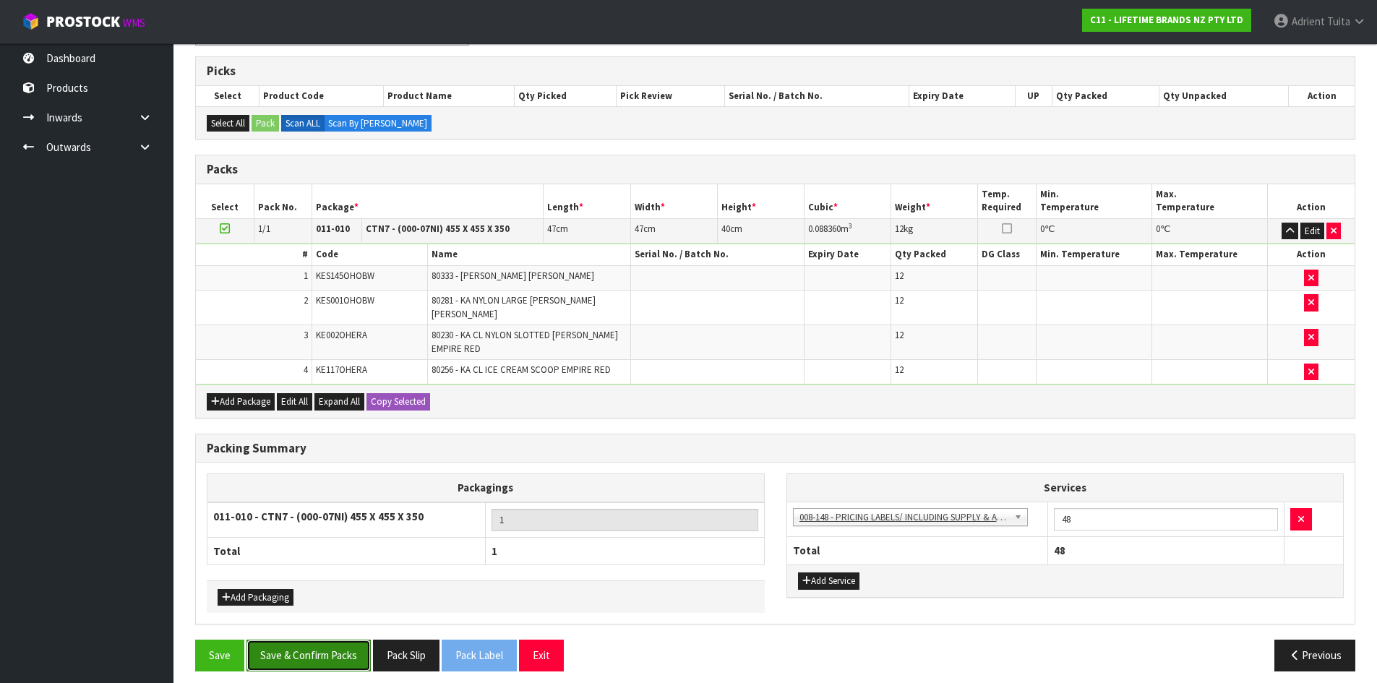
click at [308, 640] on button "Save & Confirm Packs" at bounding box center [309, 655] width 124 height 31
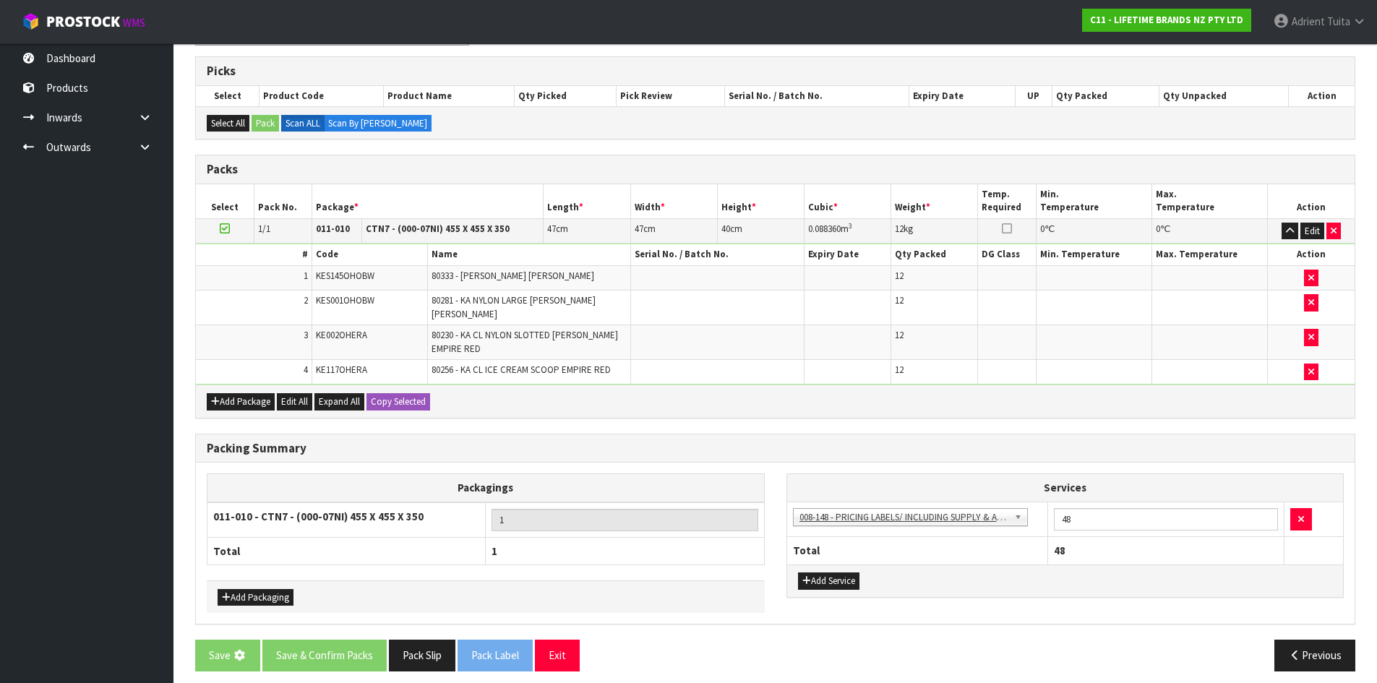
scroll to position [0, 0]
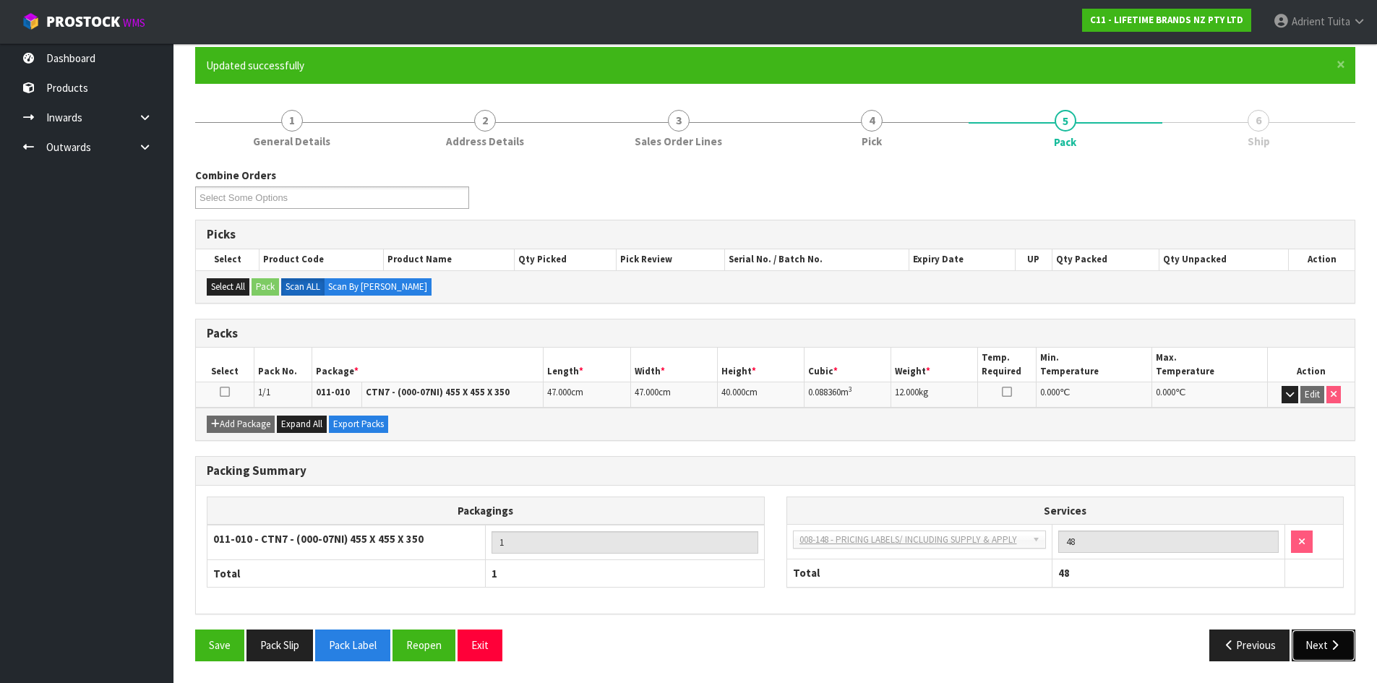
click at [1310, 654] on button "Next" at bounding box center [1324, 645] width 64 height 31
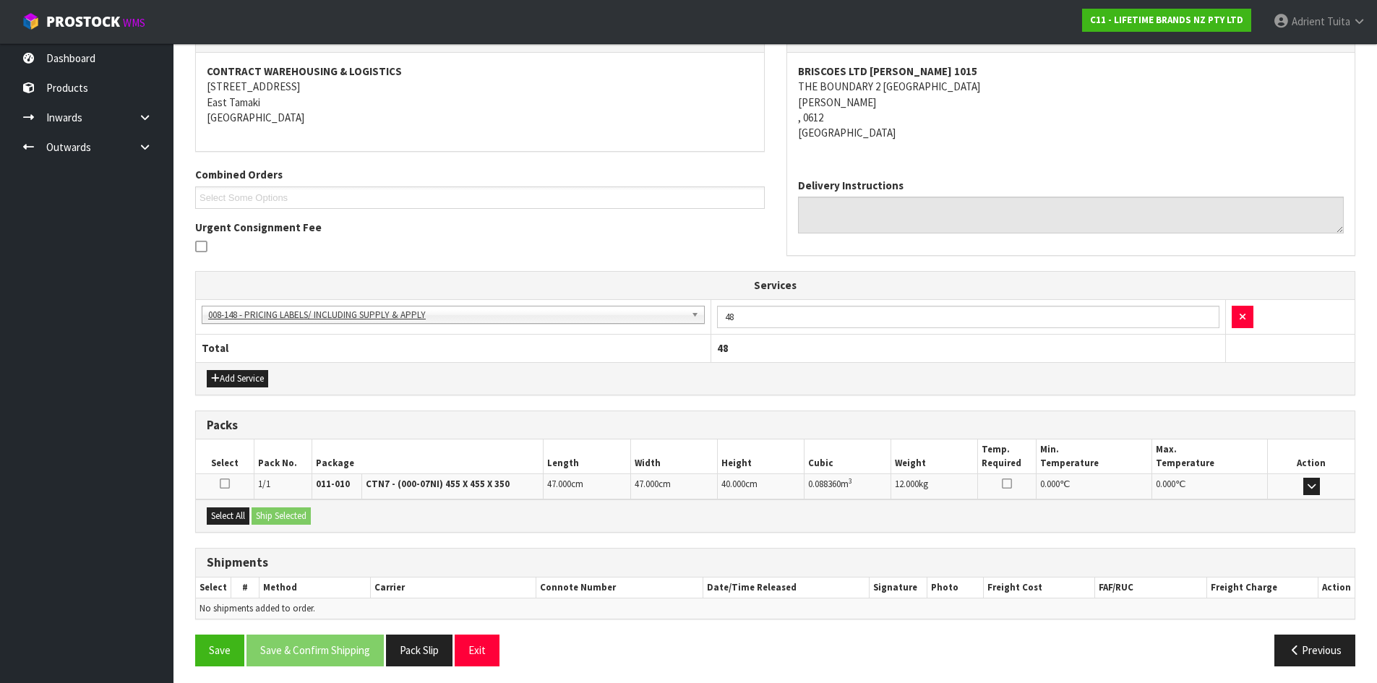
scroll to position [268, 0]
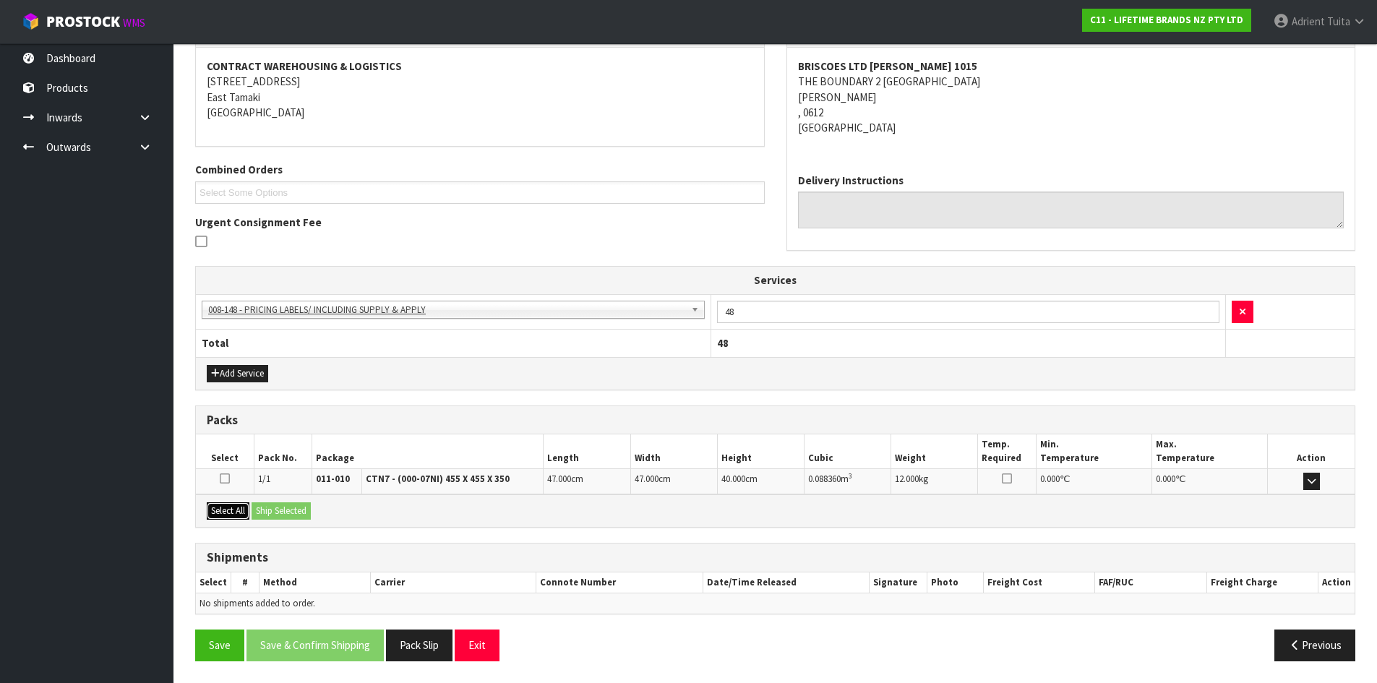
drag, startPoint x: 226, startPoint y: 509, endPoint x: 320, endPoint y: 513, distance: 93.3
click at [228, 509] on button "Select All" at bounding box center [228, 510] width 43 height 17
click at [311, 513] on div "Select All Ship Selected" at bounding box center [775, 511] width 1159 height 33
click at [297, 513] on button "Ship Selected" at bounding box center [281, 510] width 59 height 17
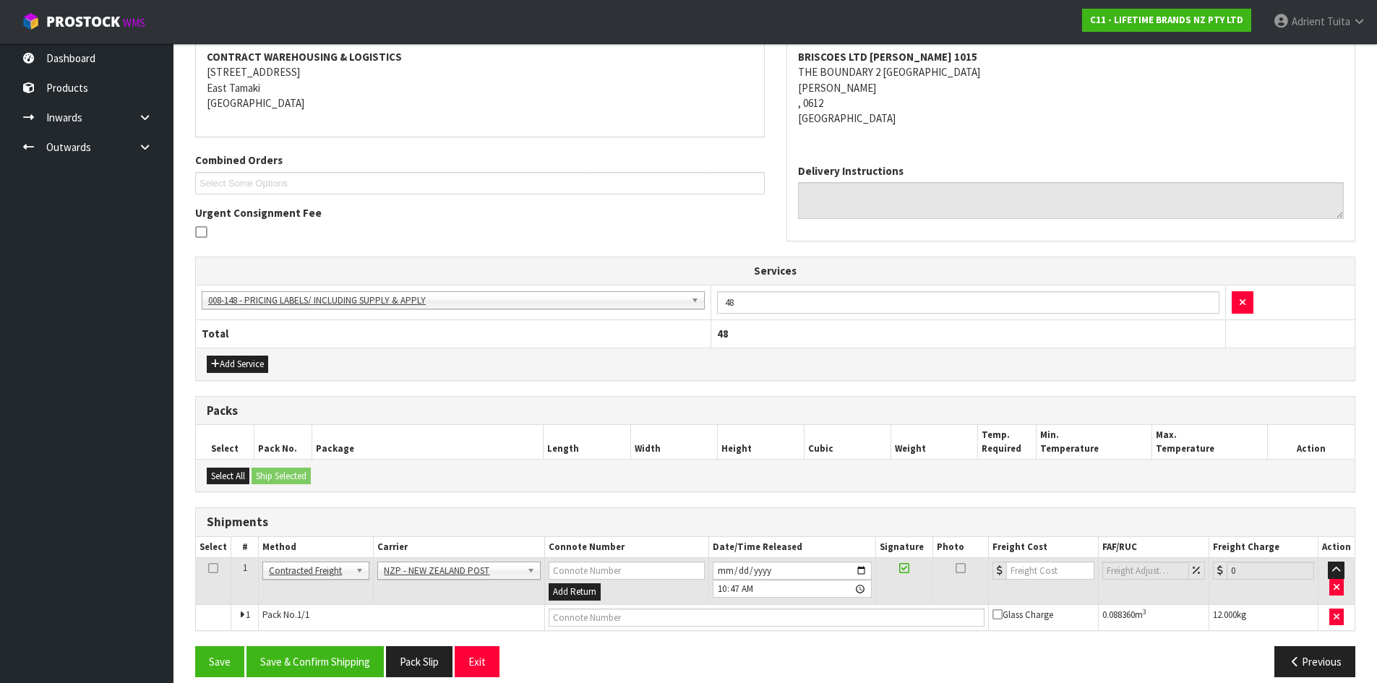
scroll to position [293, 0]
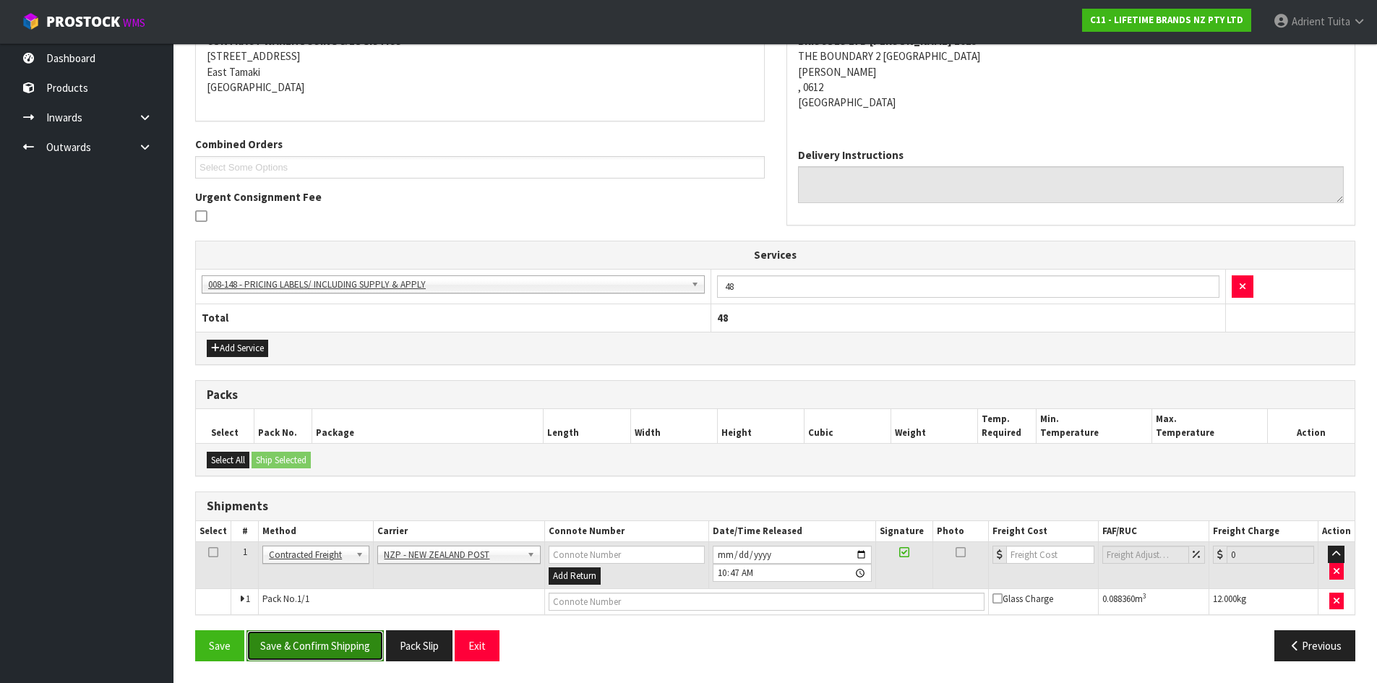
click at [333, 646] on button "Save & Confirm Shipping" at bounding box center [315, 645] width 137 height 31
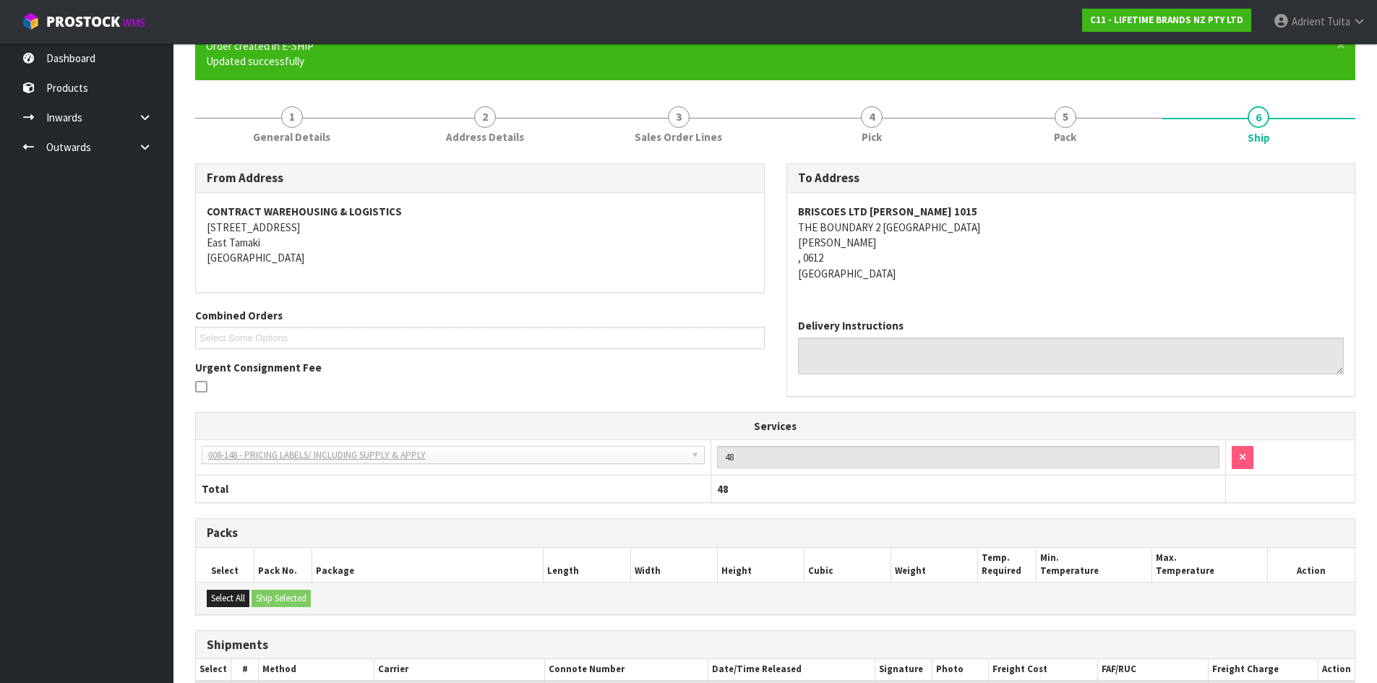
scroll to position [273, 0]
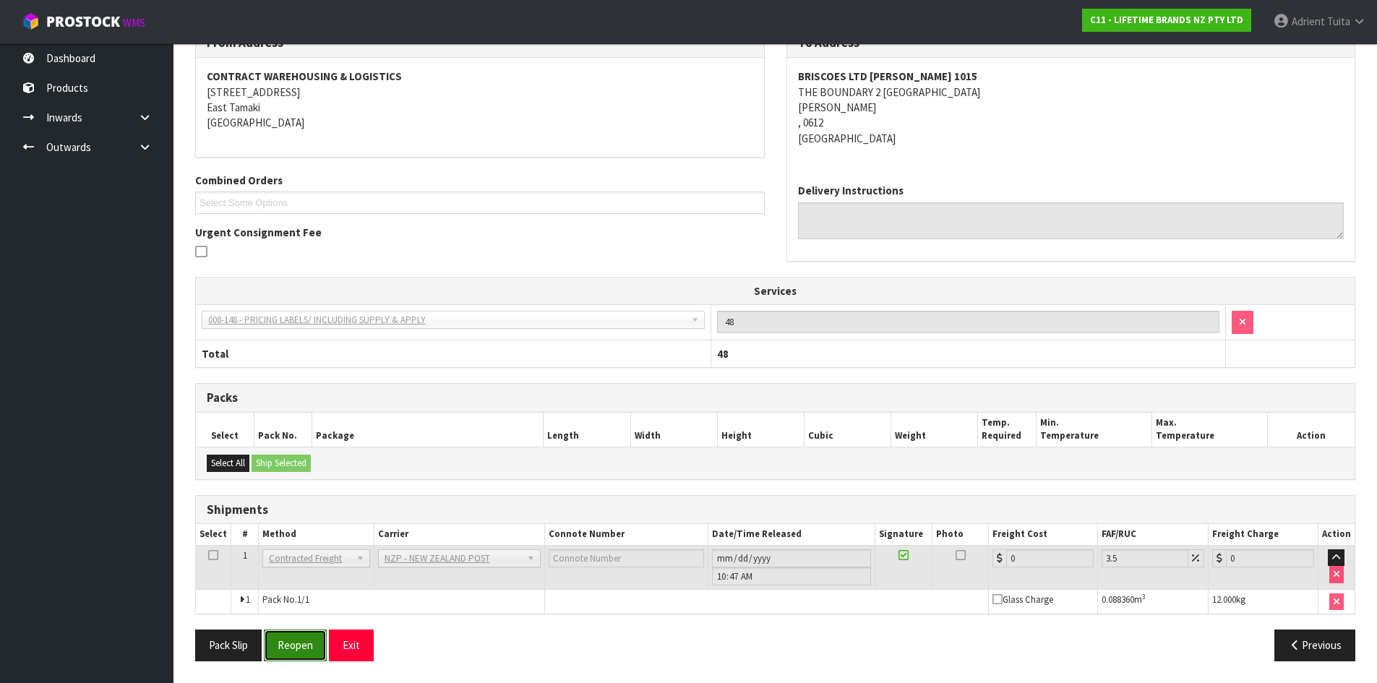
click at [312, 649] on button "Reopen" at bounding box center [295, 645] width 63 height 31
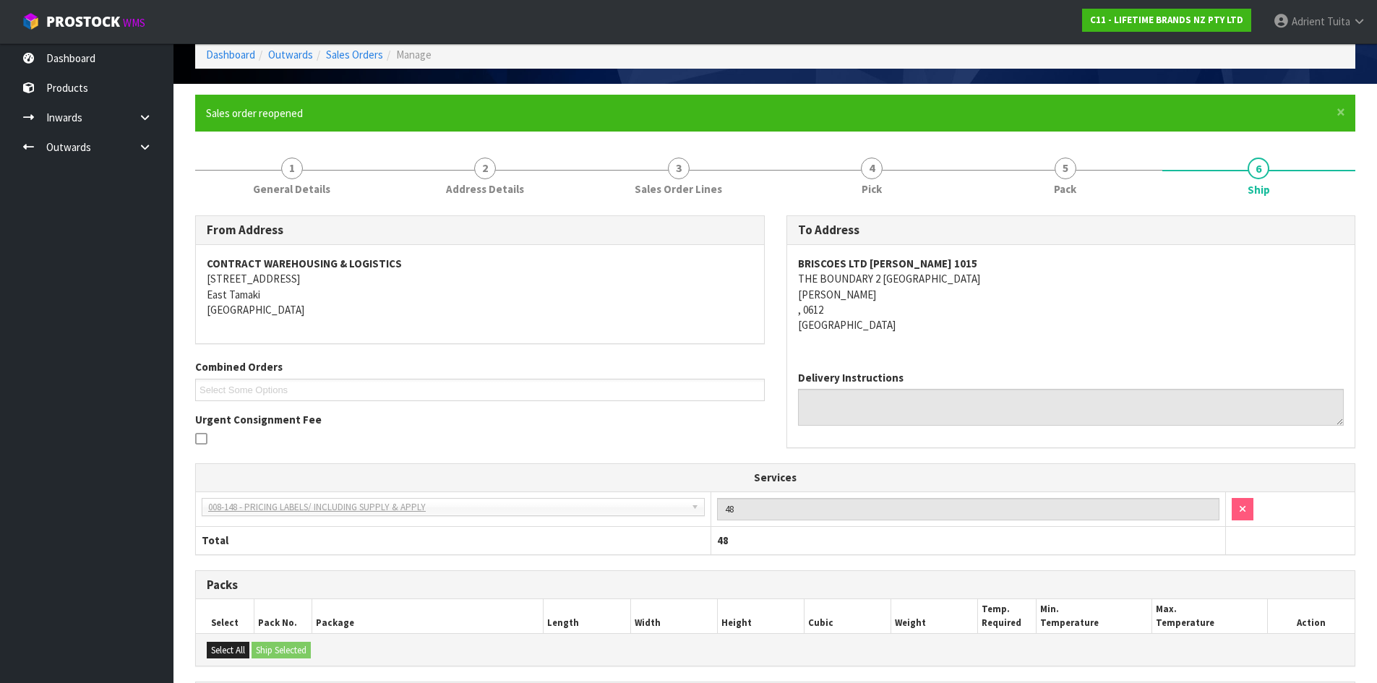
scroll to position [257, 0]
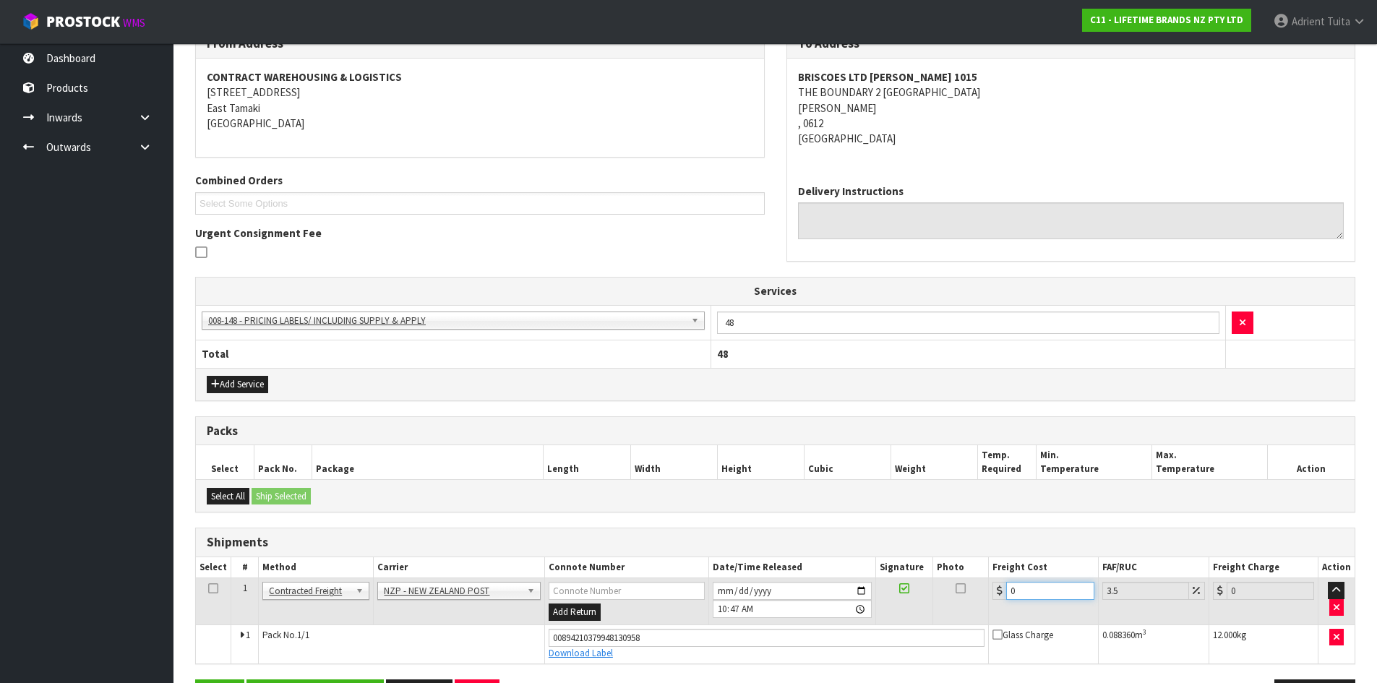
click at [1054, 587] on input "0" at bounding box center [1049, 591] width 87 height 18
type input "4"
type input "4.14"
type input "4.3"
type input "4.45"
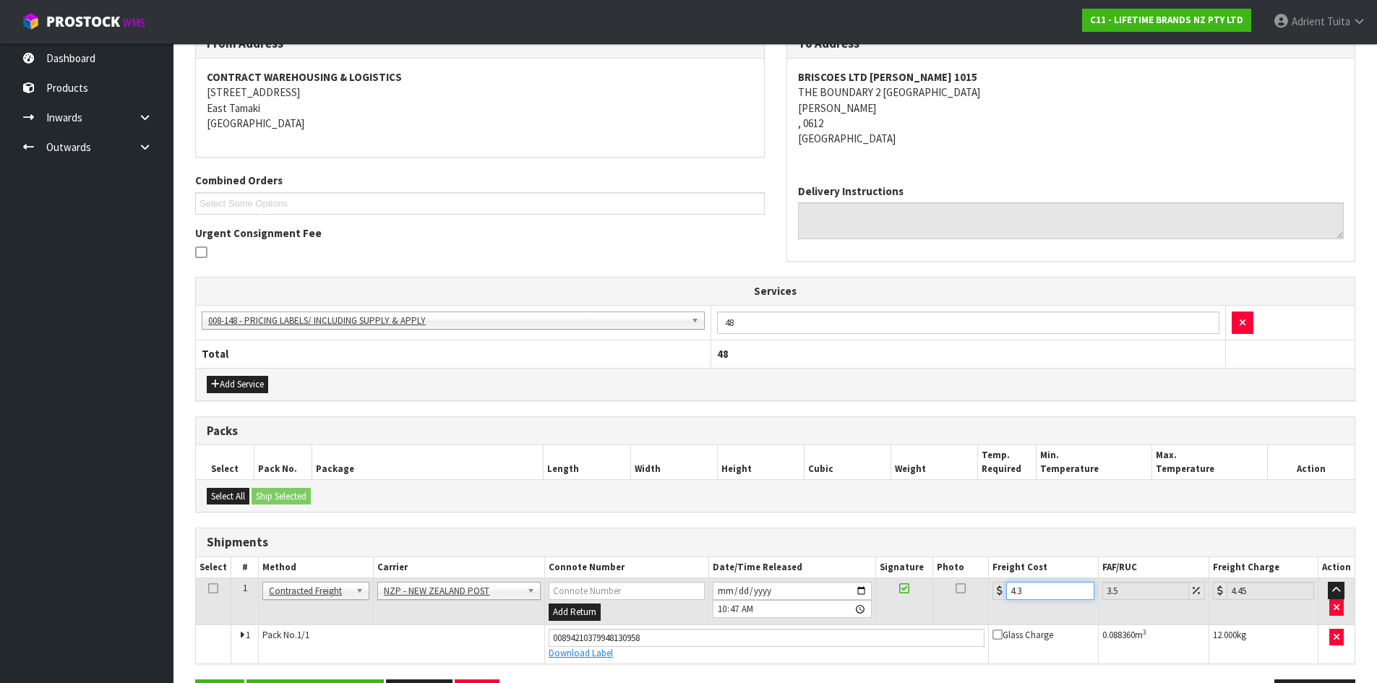
type input "4.33"
type input "4.48"
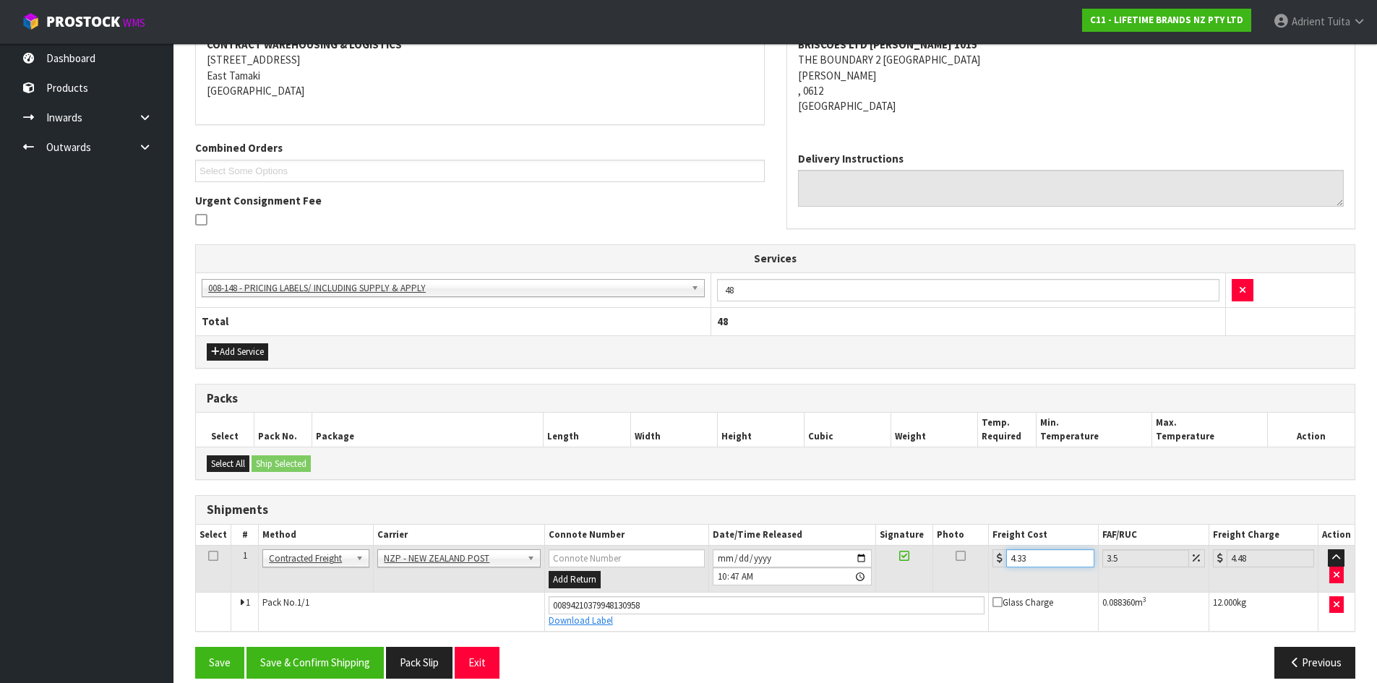
scroll to position [307, 0]
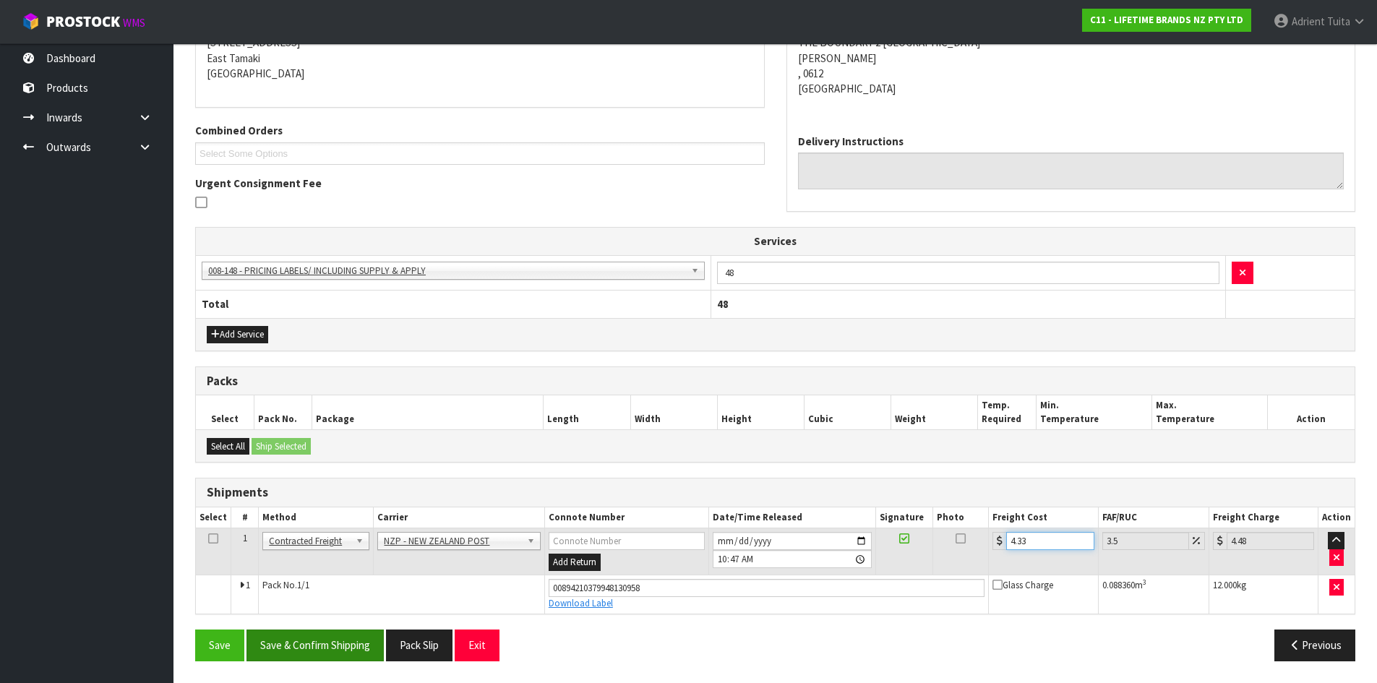
type input "4.33"
click at [314, 646] on button "Save & Confirm Shipping" at bounding box center [315, 645] width 137 height 31
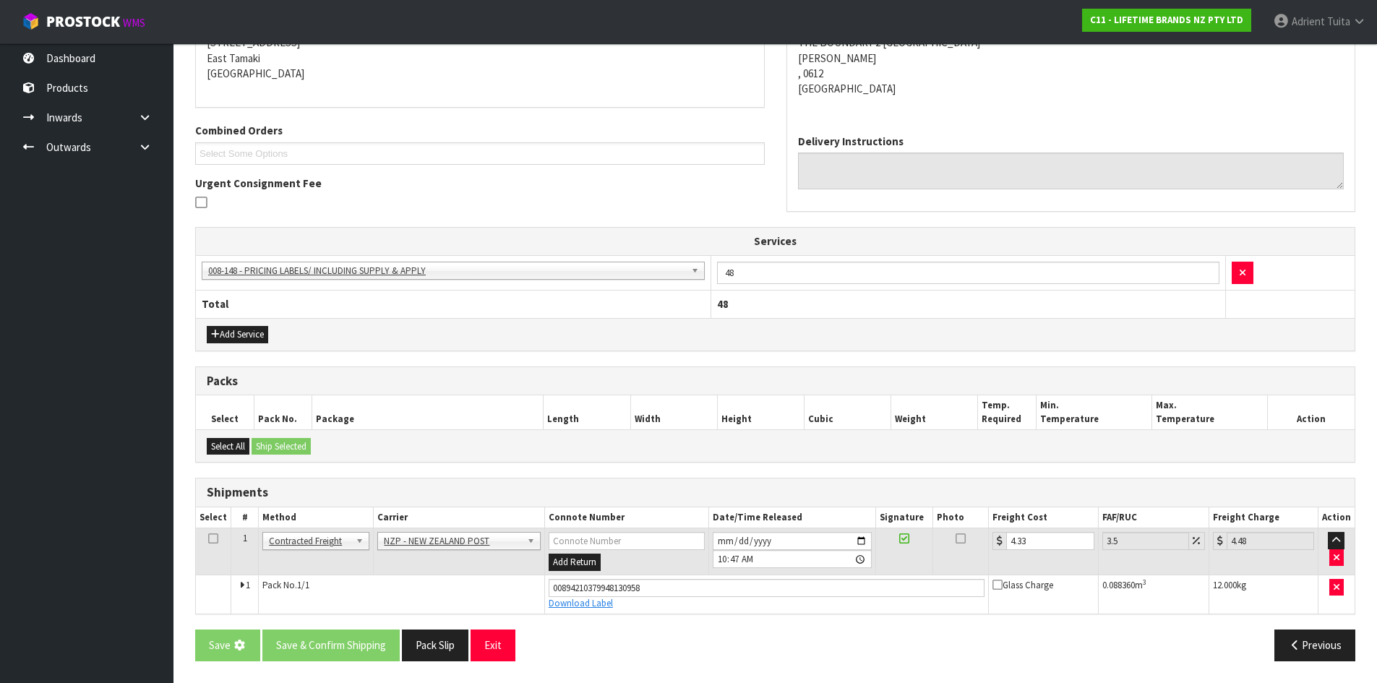
scroll to position [0, 0]
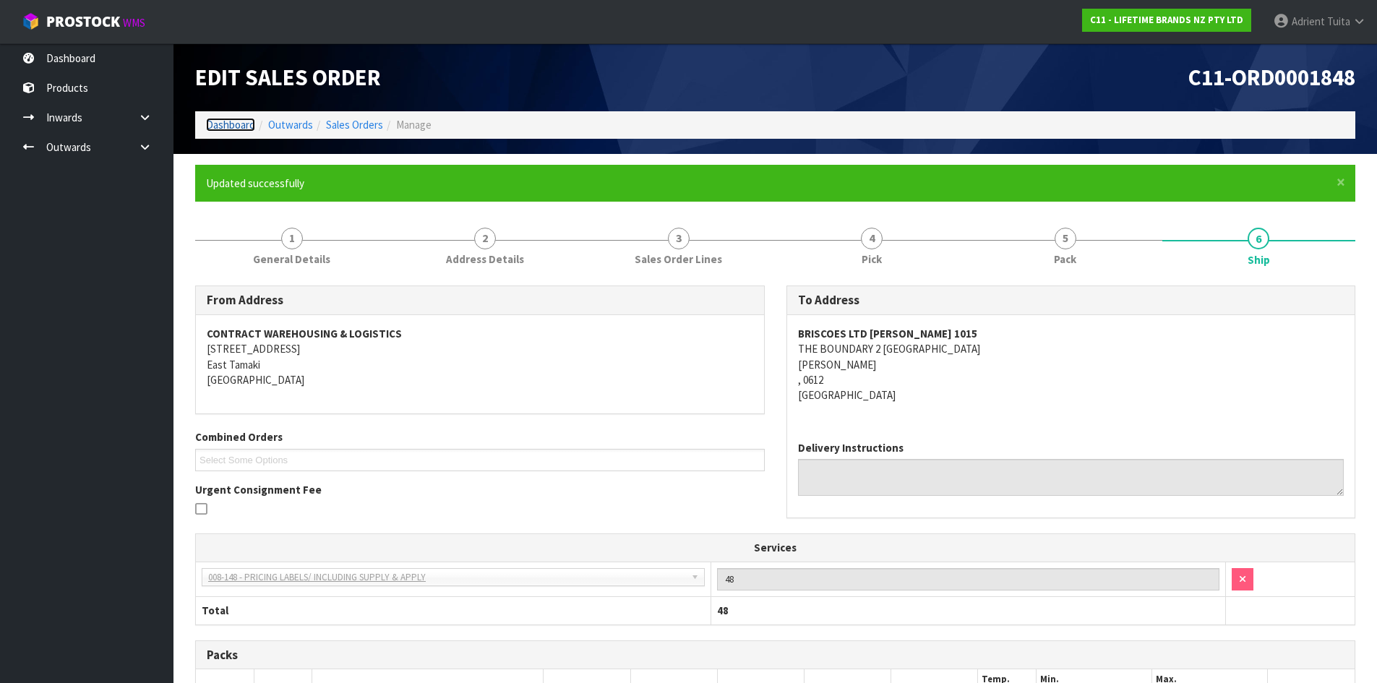
click at [213, 121] on link "Dashboard" at bounding box center [230, 125] width 49 height 14
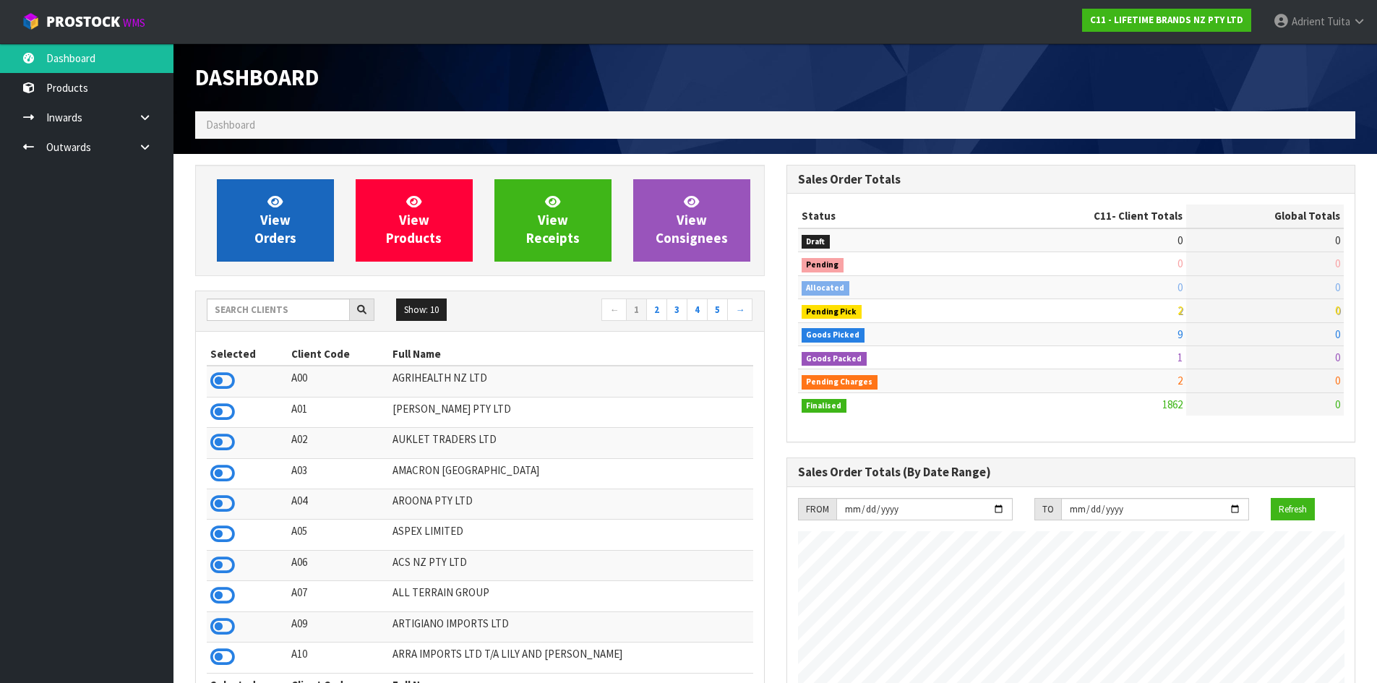
scroll to position [1095, 591]
click at [271, 219] on span "View Orders" at bounding box center [275, 220] width 42 height 54
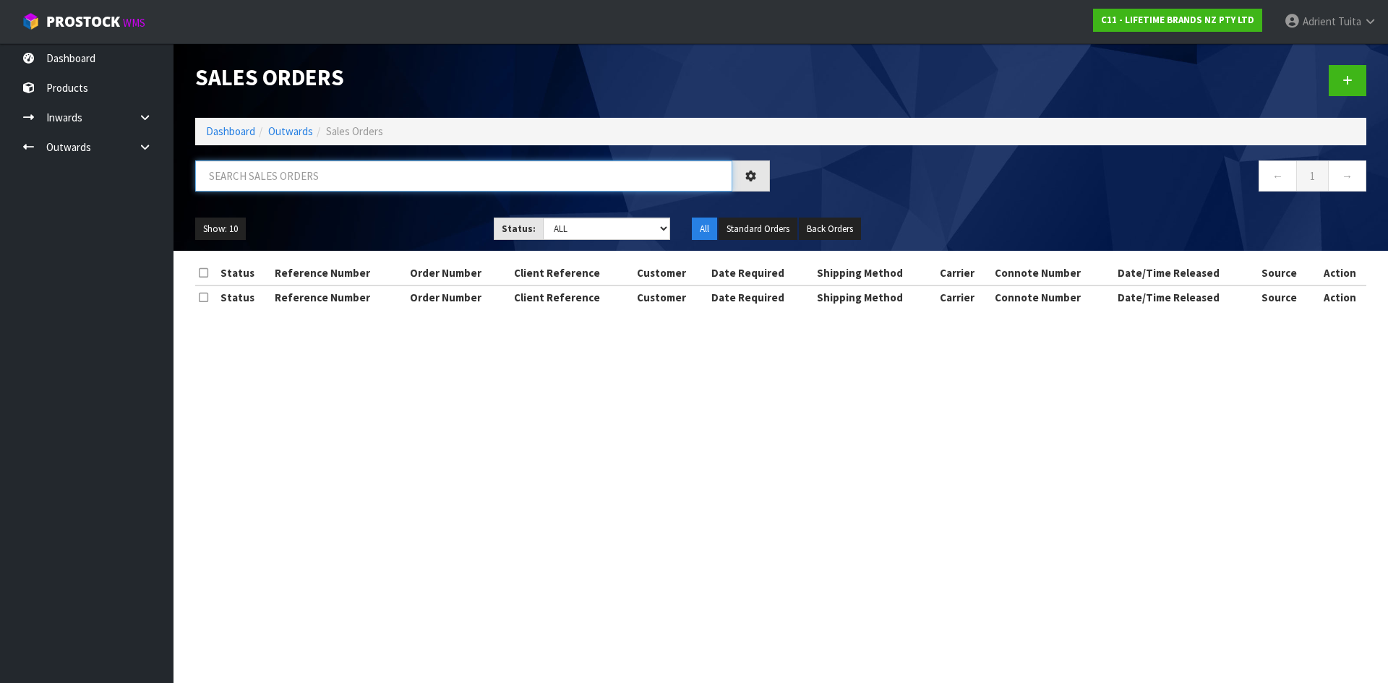
click at [275, 184] on input "text" at bounding box center [463, 176] width 537 height 31
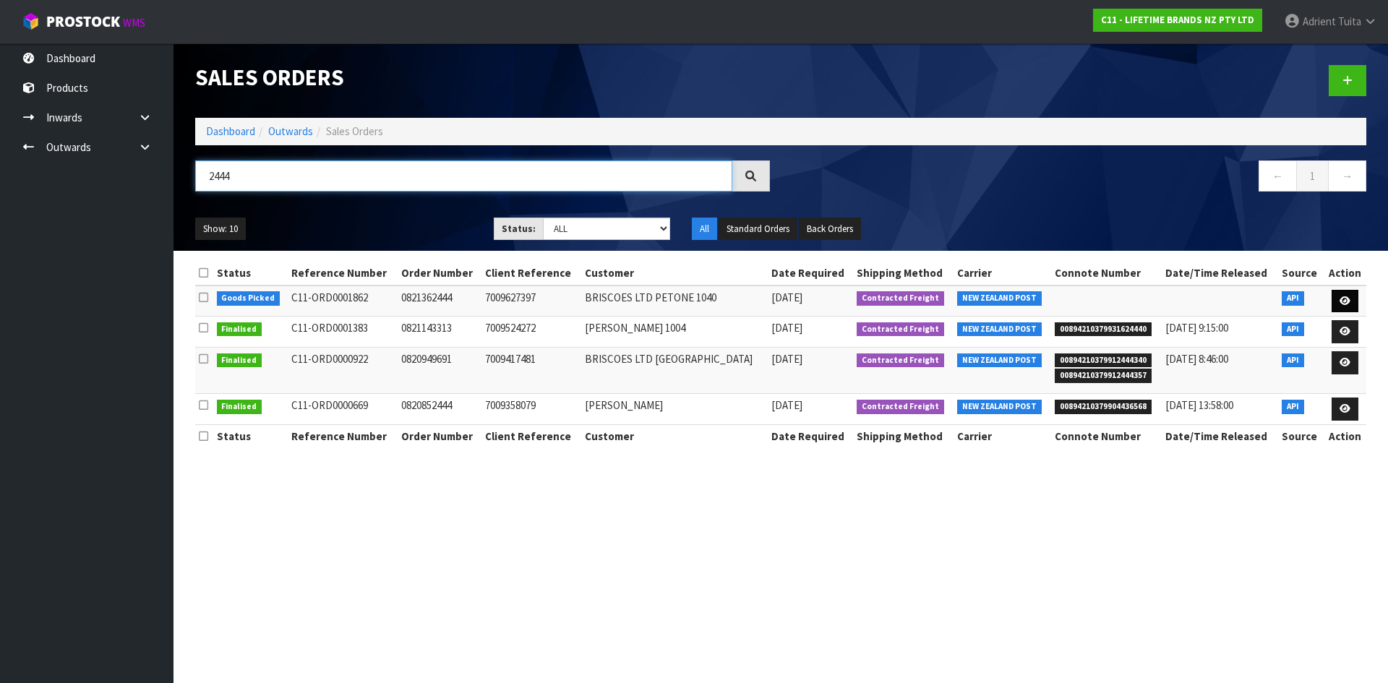
type input "2444"
click at [1338, 305] on link at bounding box center [1345, 301] width 27 height 23
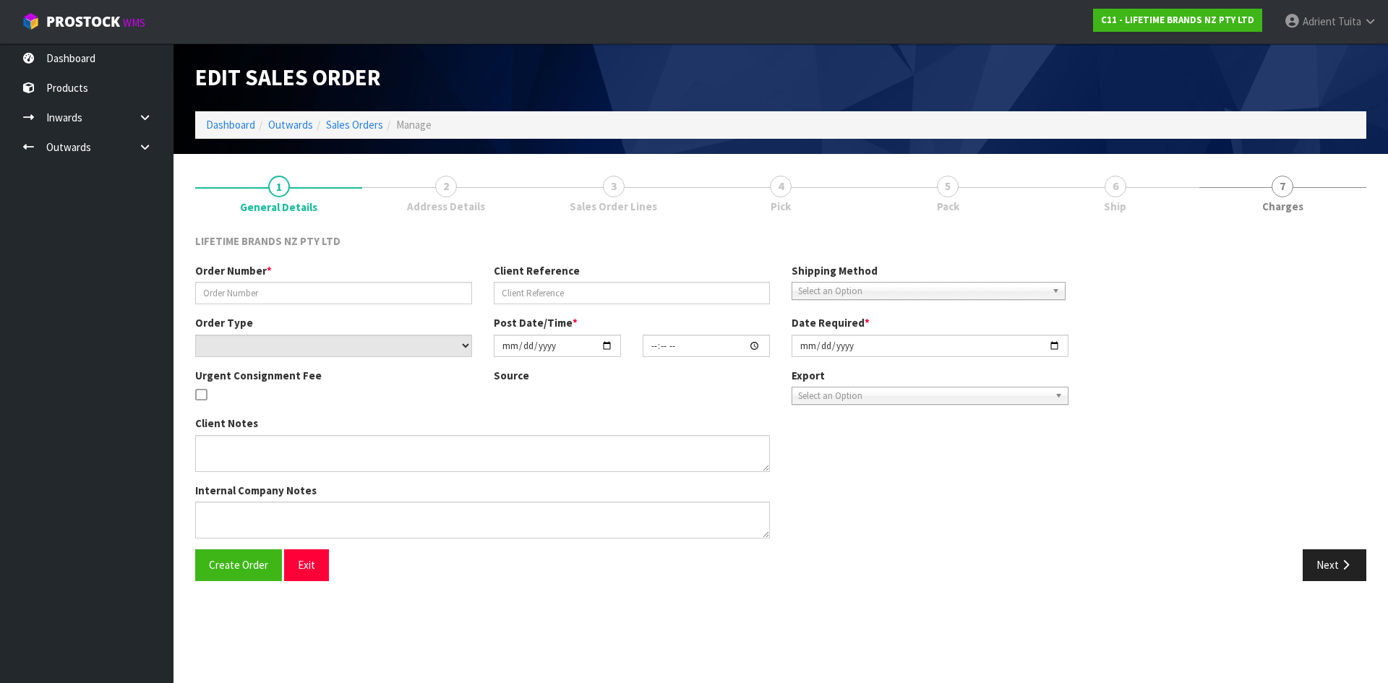
type input "0821362444"
type input "7009627397"
select select "number:0"
type input "[DATE]"
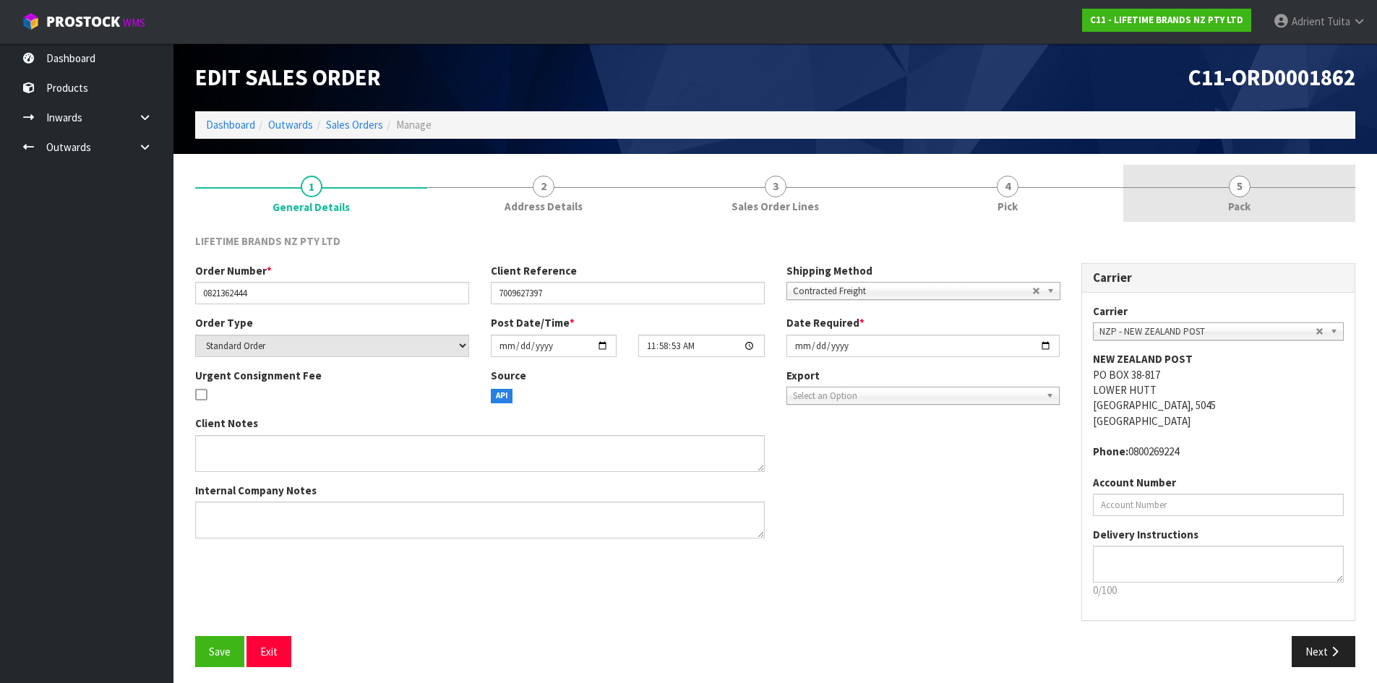
click at [1296, 214] on link "5 Pack" at bounding box center [1240, 193] width 232 height 57
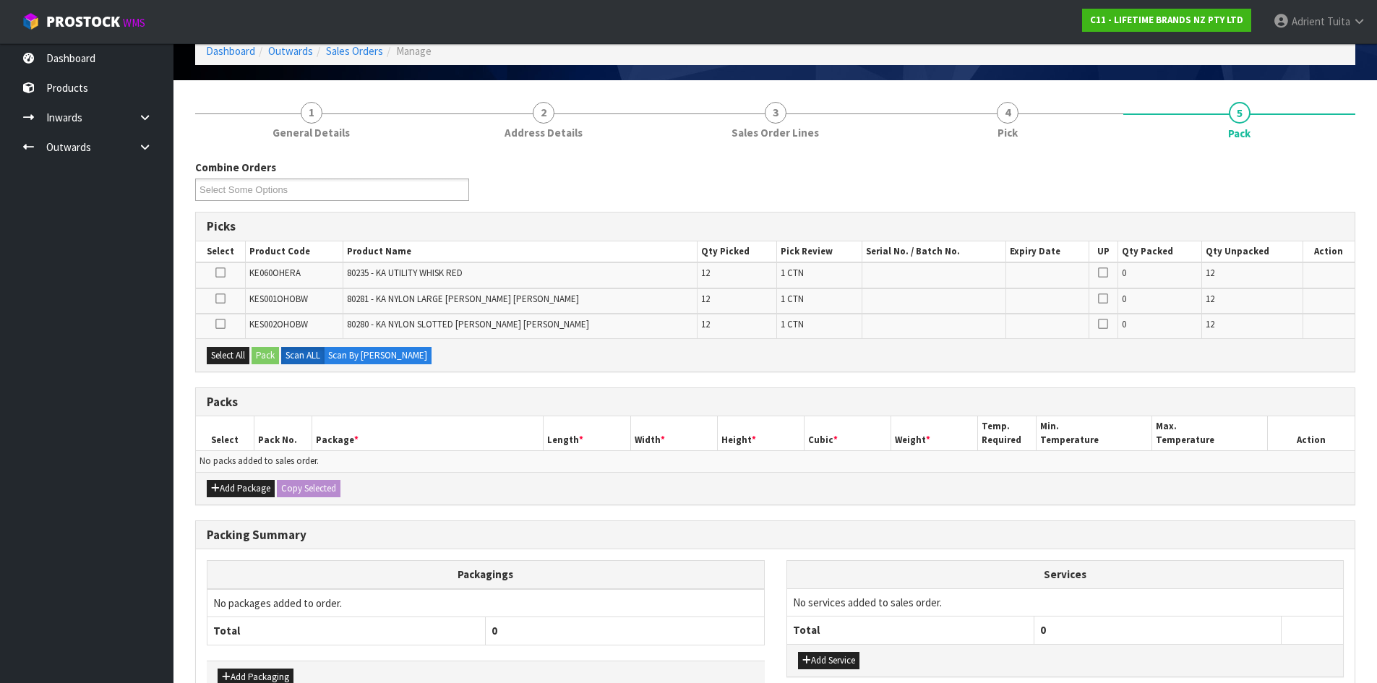
scroll to position [163, 0]
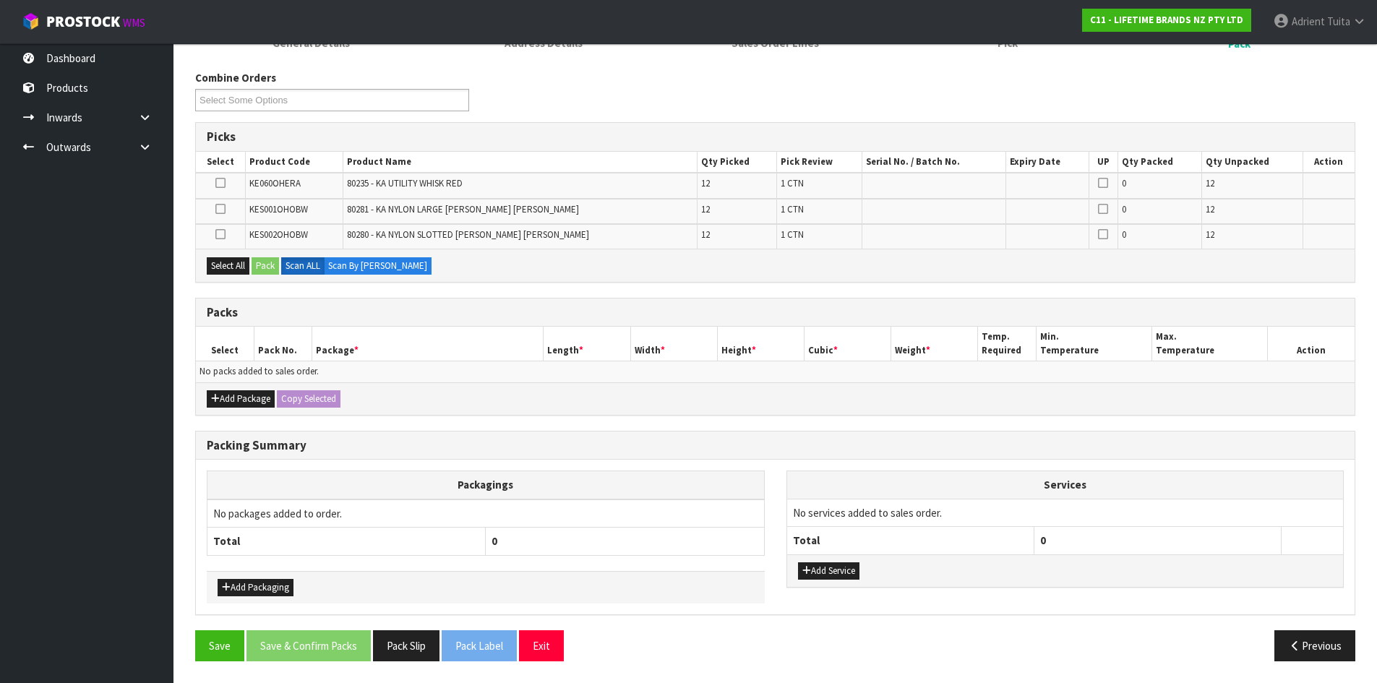
click at [205, 408] on div "Add Package Copy Selected" at bounding box center [775, 398] width 1159 height 33
click at [215, 401] on icon "button" at bounding box center [215, 398] width 9 height 9
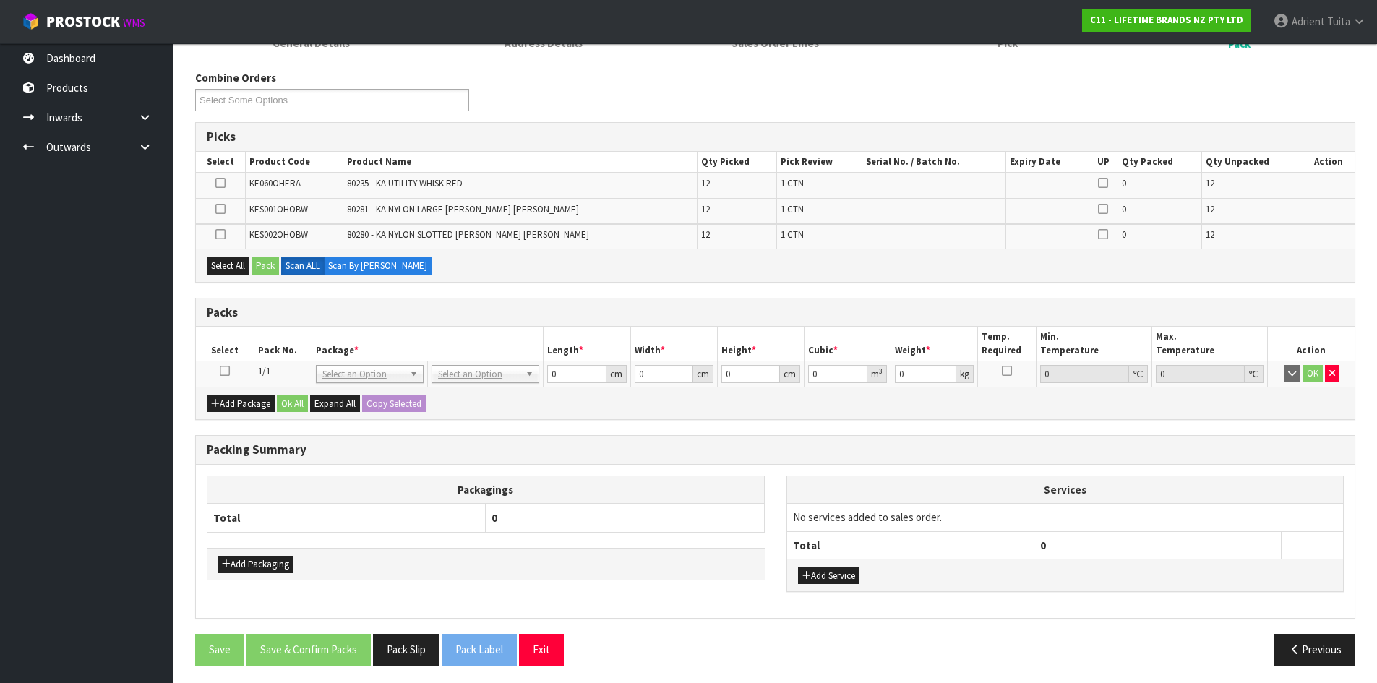
click at [226, 372] on icon at bounding box center [225, 371] width 10 height 1
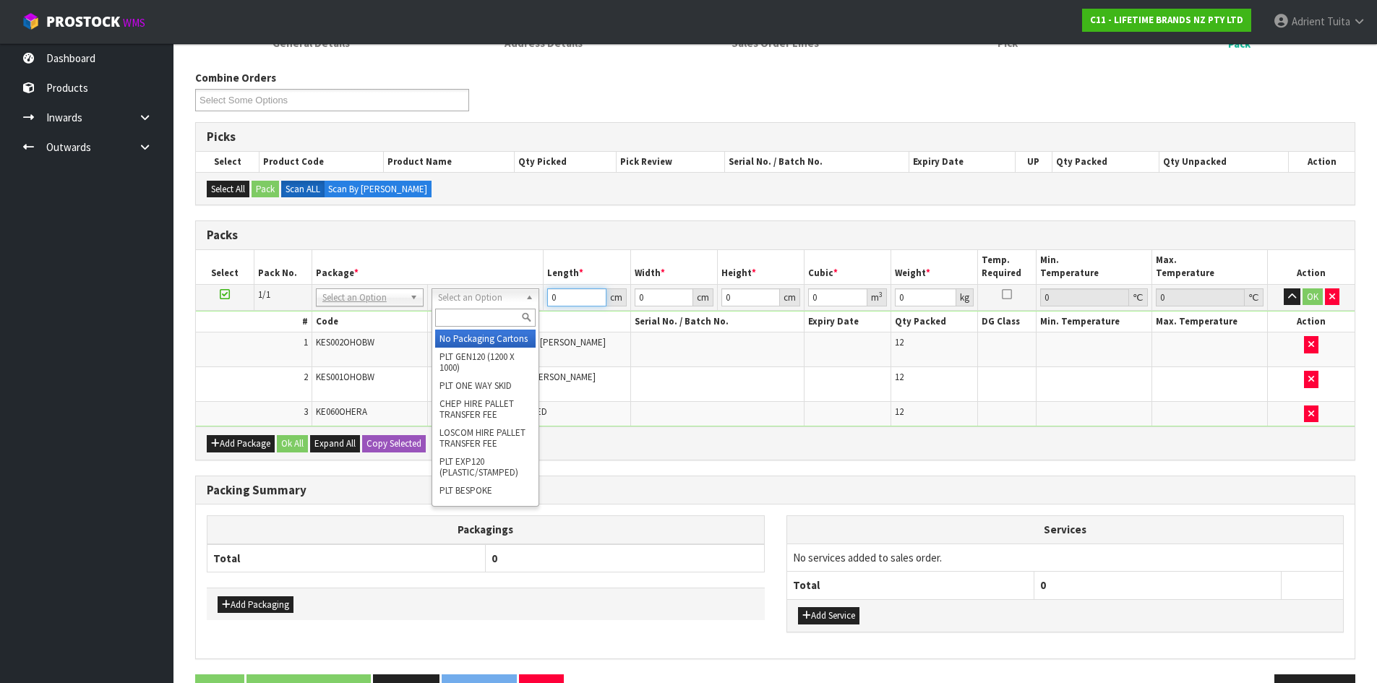
drag, startPoint x: 471, startPoint y: 292, endPoint x: 468, endPoint y: 307, distance: 15.5
click at [468, 308] on div at bounding box center [485, 318] width 106 height 24
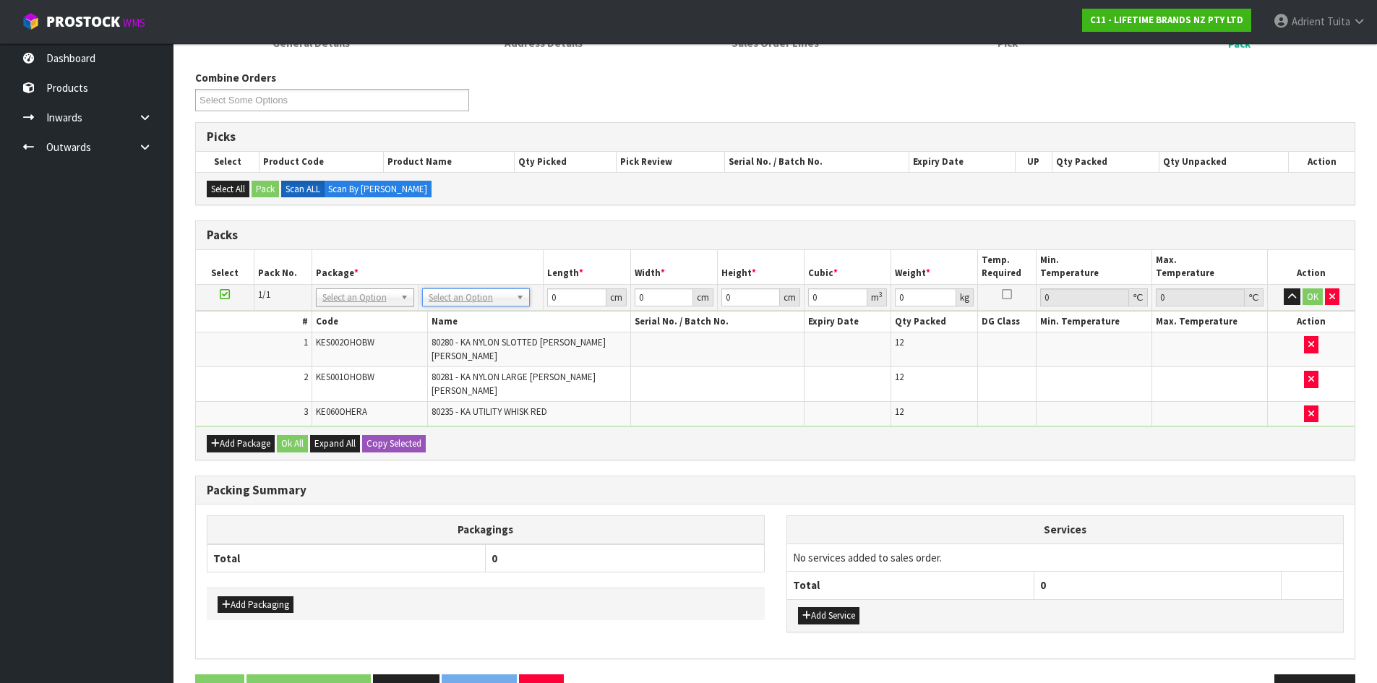
drag, startPoint x: 461, startPoint y: 304, endPoint x: 461, endPoint y: 317, distance: 13.0
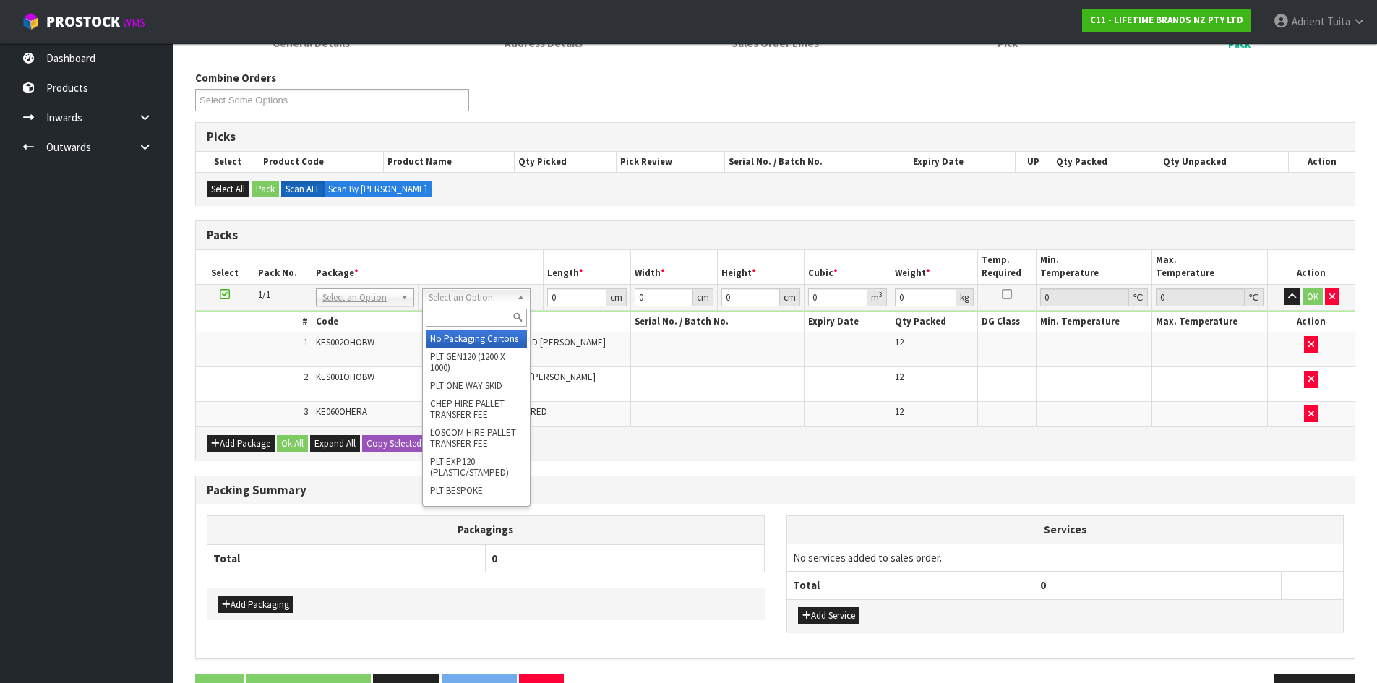
click at [461, 317] on input "text" at bounding box center [476, 318] width 100 height 18
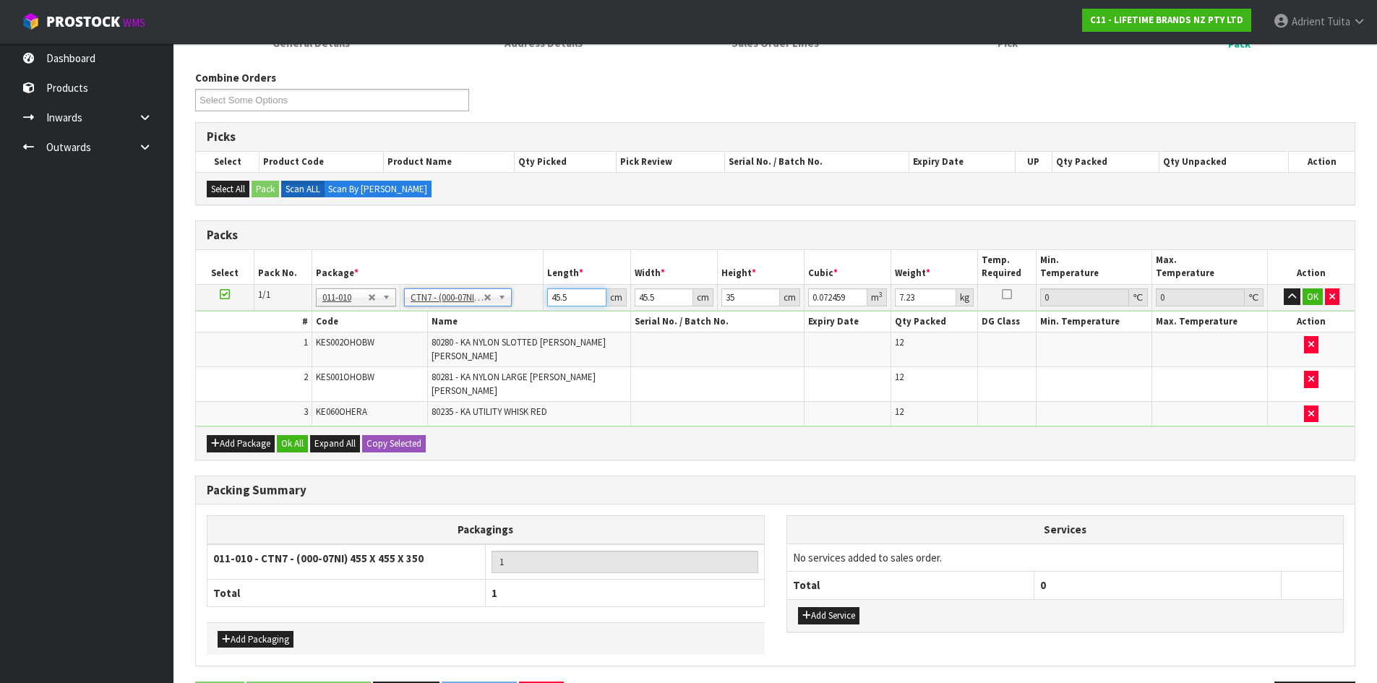
click at [565, 299] on input "45.5" at bounding box center [576, 297] width 59 height 18
click at [1317, 294] on button "OK" at bounding box center [1313, 296] width 20 height 17
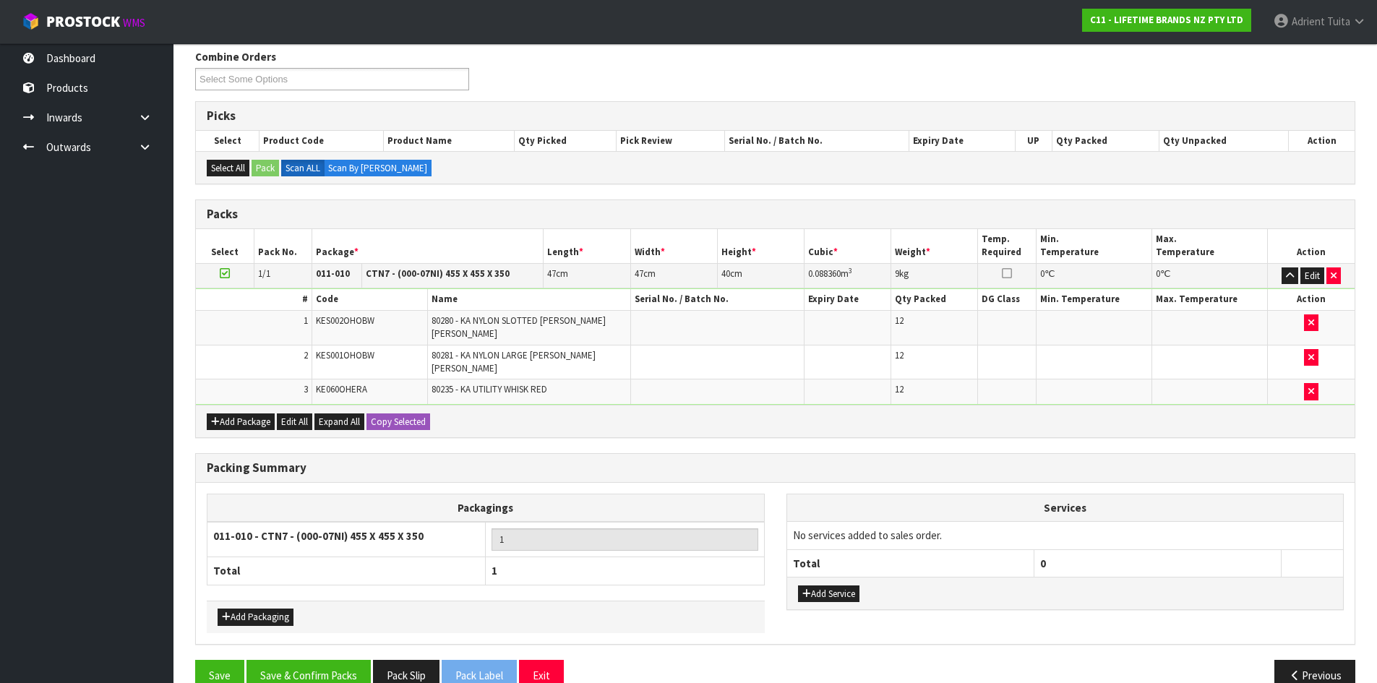
scroll to position [194, 0]
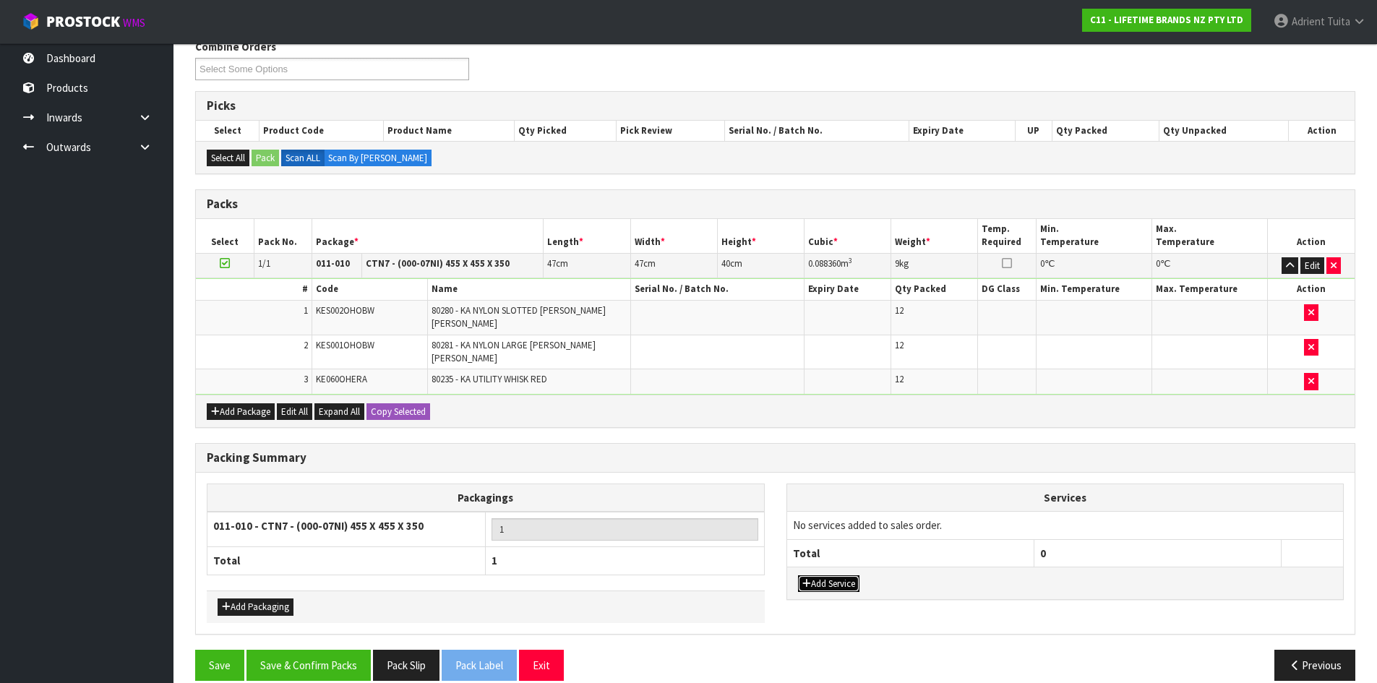
click at [834, 575] on button "Add Service" at bounding box center [828, 583] width 61 height 17
click at [852, 520] on td "003-036 - EXTERNAL PLANT HIRE 008-035 - OUTWARD HDLG+/HOIST LIFT ON/OFF 008-036…" at bounding box center [910, 529] width 247 height 35
drag, startPoint x: 857, startPoint y: 516, endPoint x: 857, endPoint y: 526, distance: 9.4
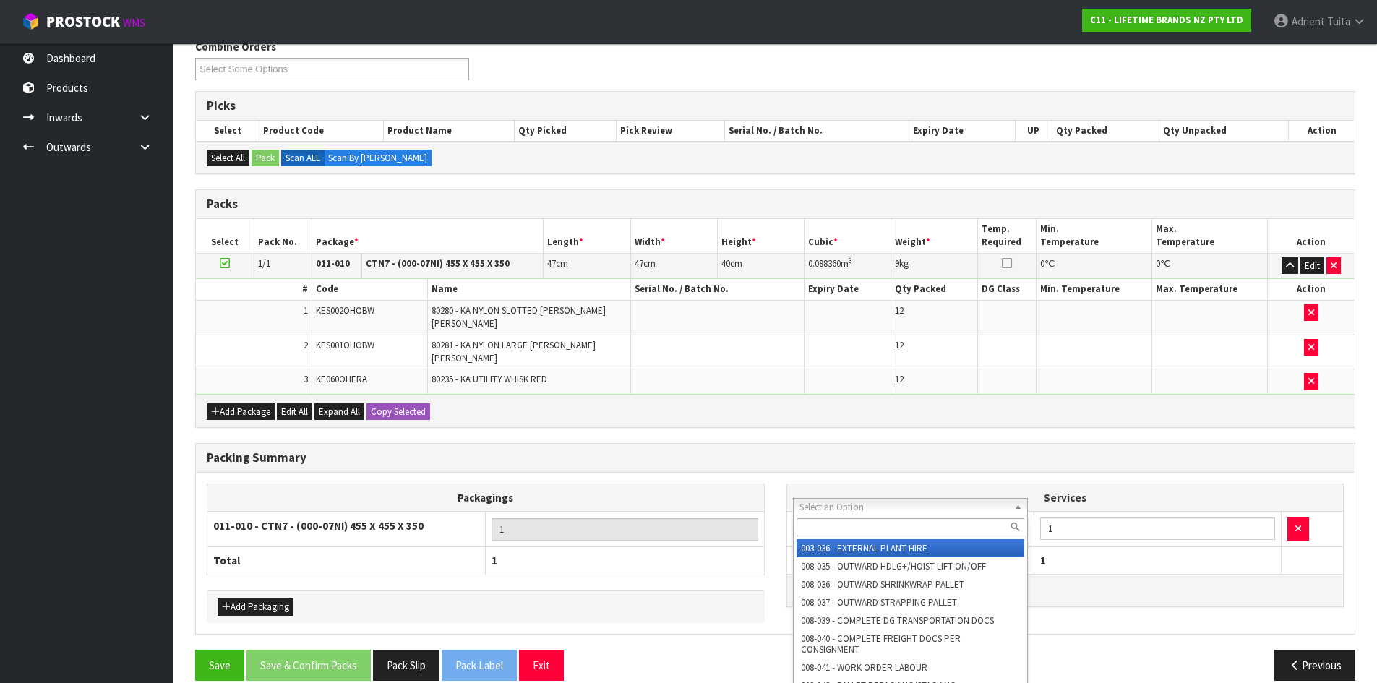
click at [857, 526] on input "text" at bounding box center [911, 527] width 228 height 18
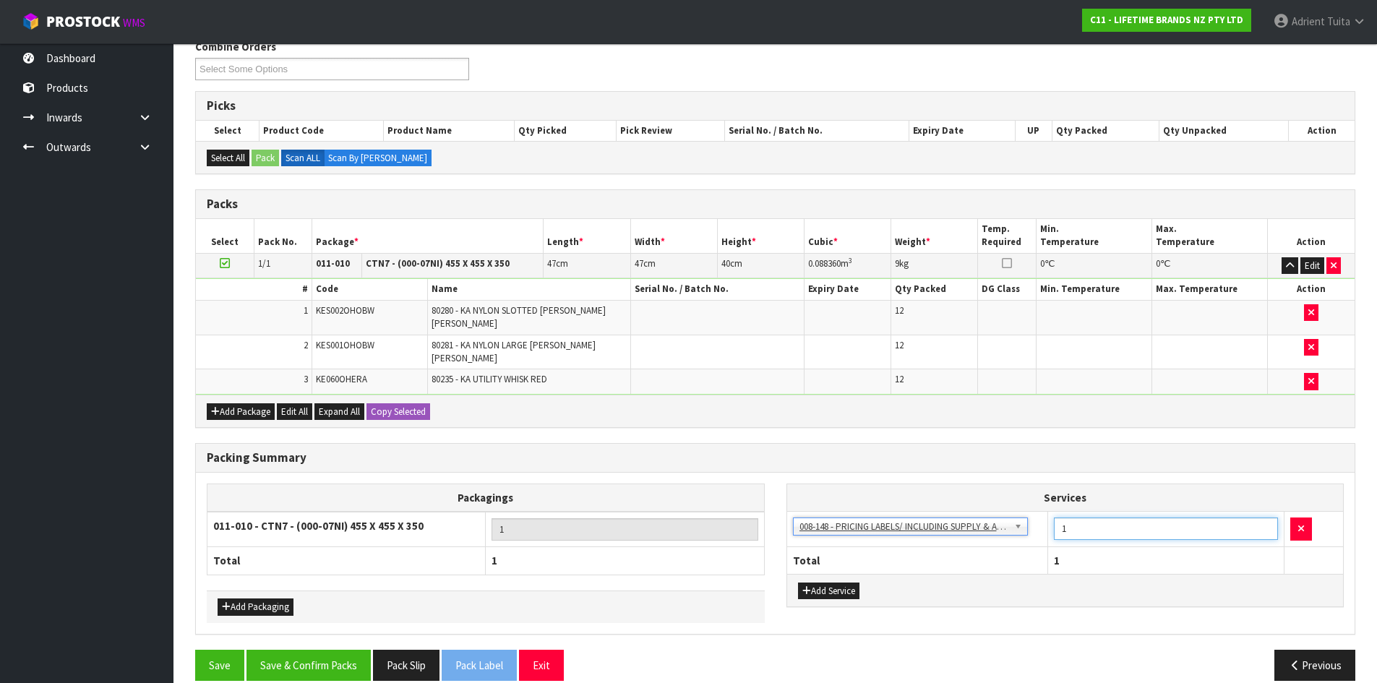
click at [1095, 518] on input "1" at bounding box center [1166, 529] width 224 height 22
click at [322, 650] on button "Save & Confirm Packs" at bounding box center [309, 665] width 124 height 31
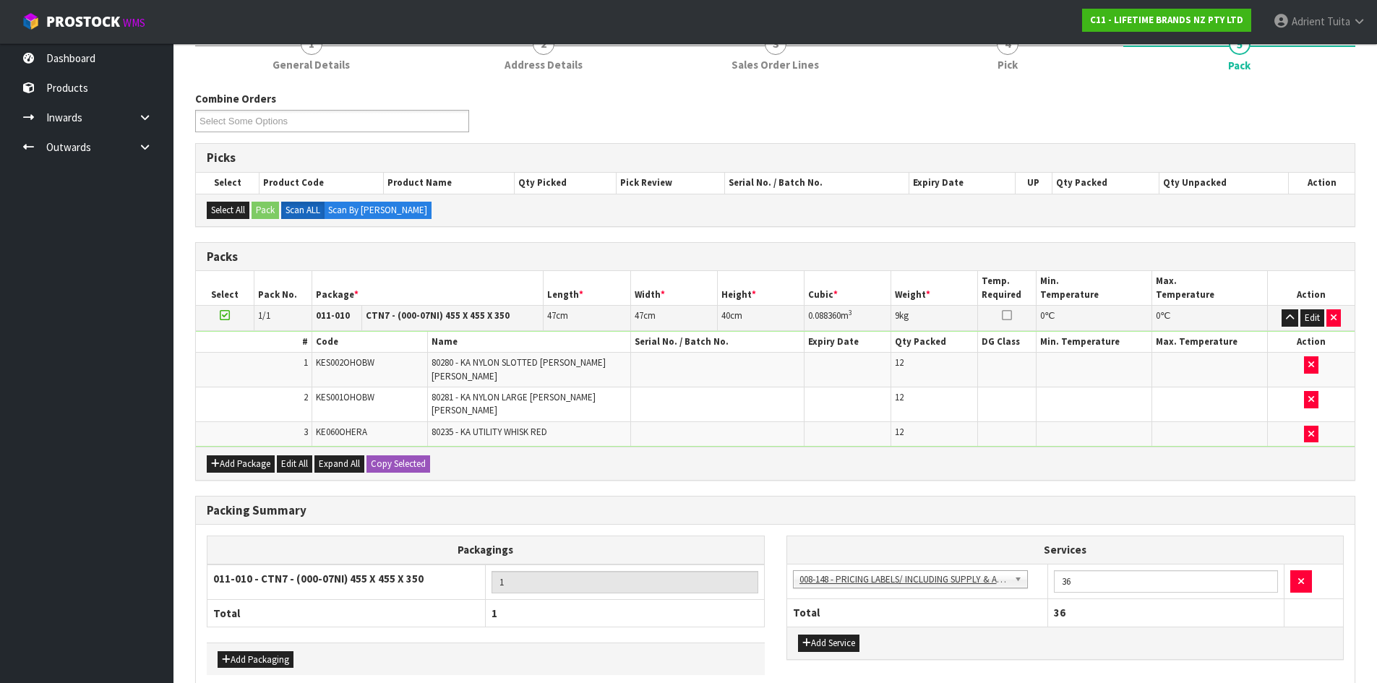
scroll to position [0, 0]
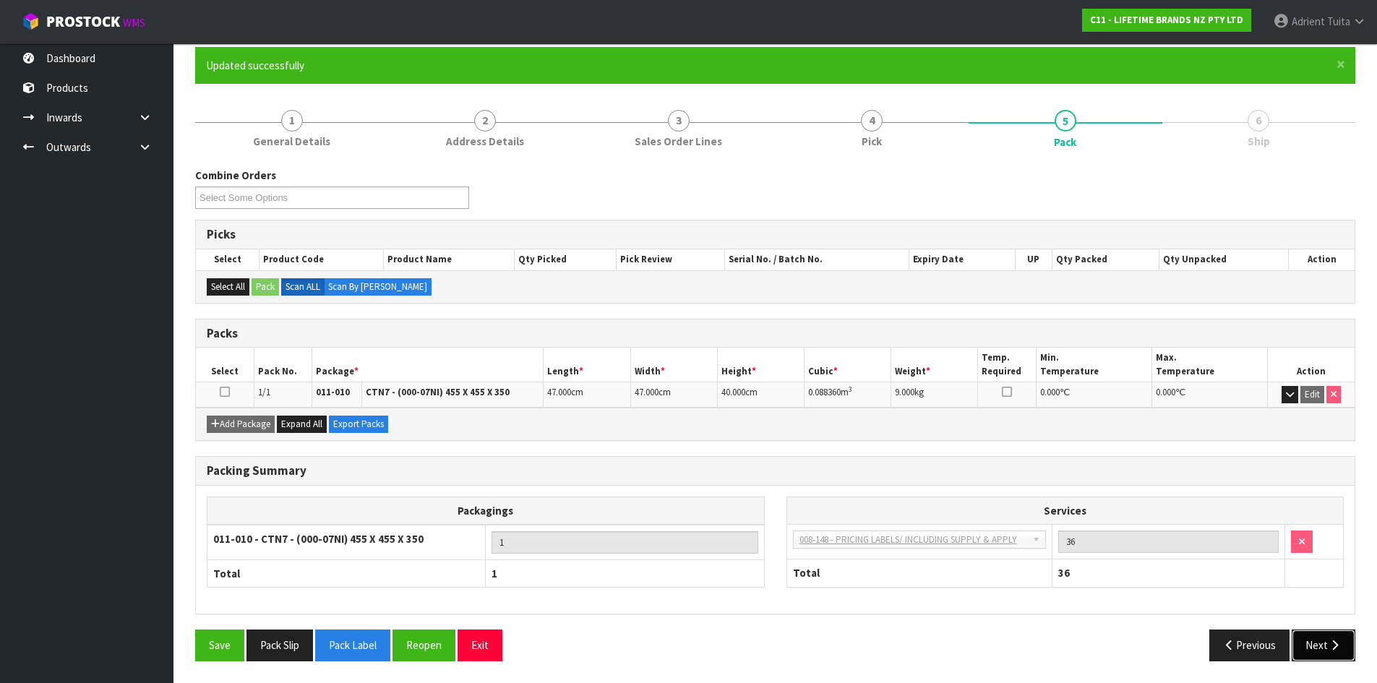
click at [1314, 637] on button "Next" at bounding box center [1324, 645] width 64 height 31
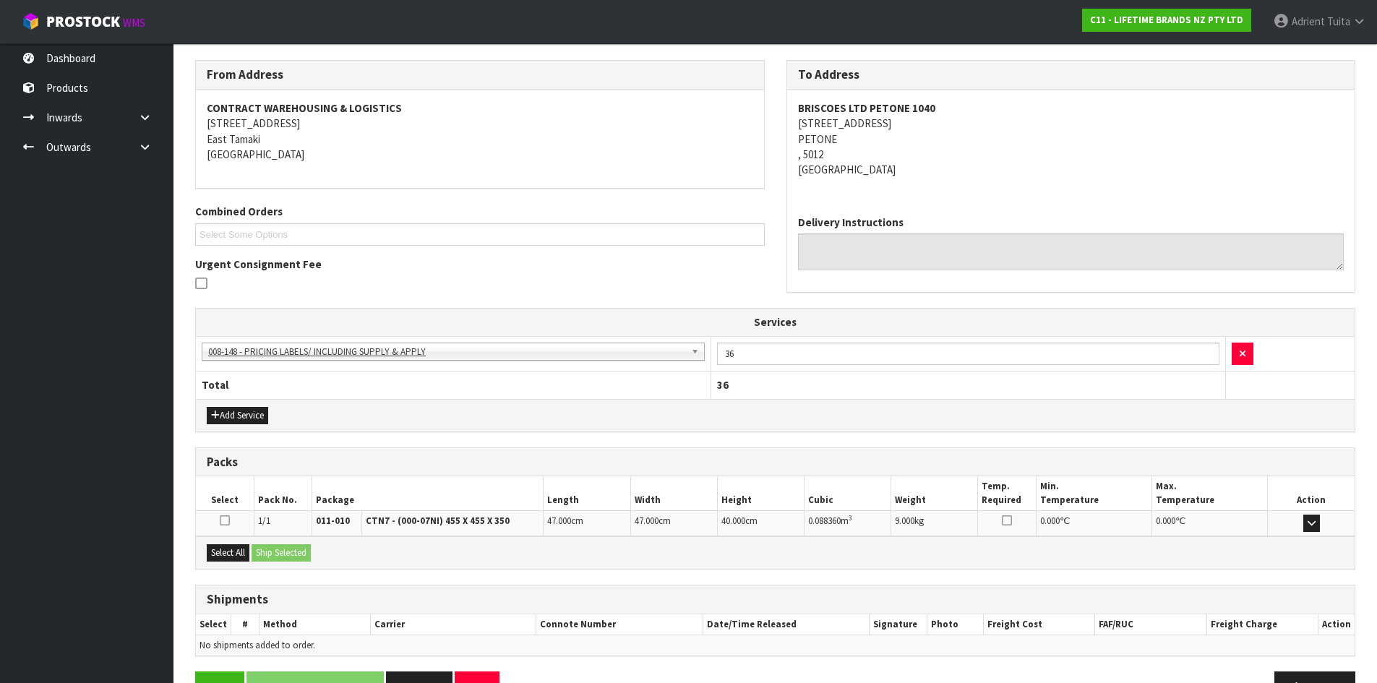
scroll to position [268, 0]
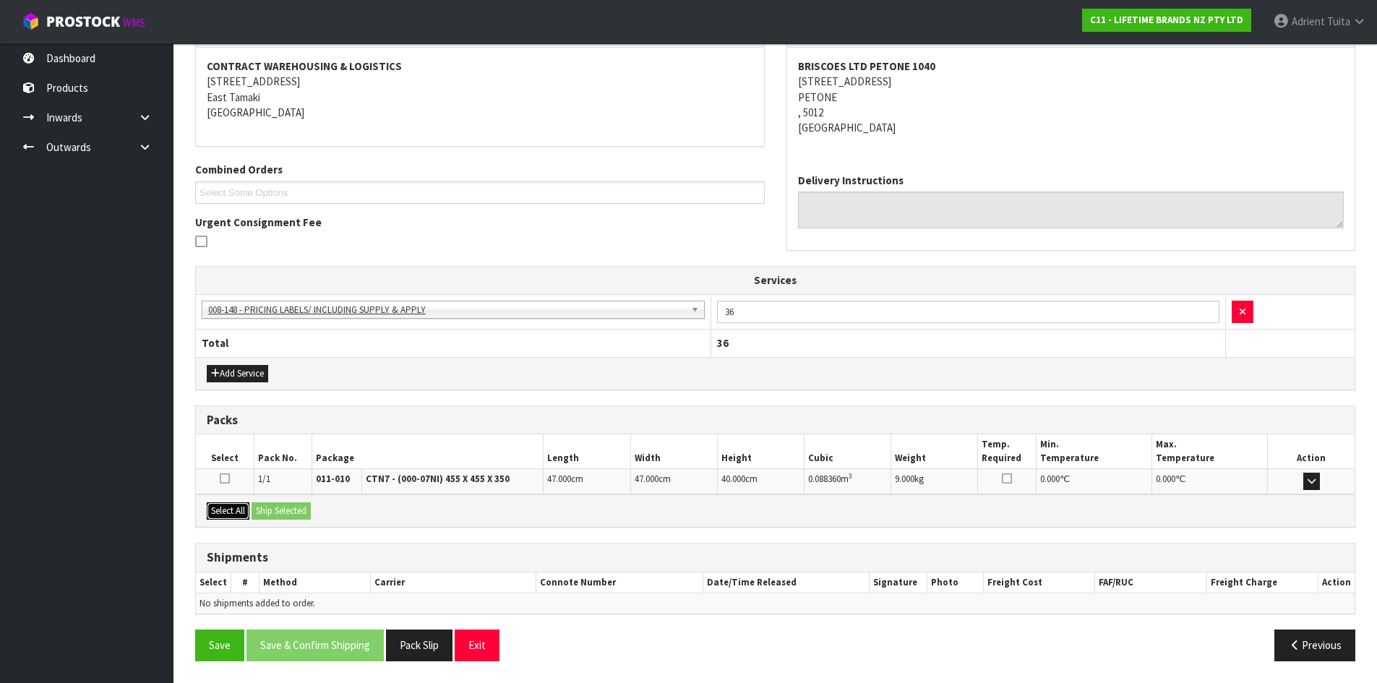
click at [247, 517] on button "Select All" at bounding box center [228, 510] width 43 height 17
click at [270, 513] on button "Ship Selected" at bounding box center [281, 510] width 59 height 17
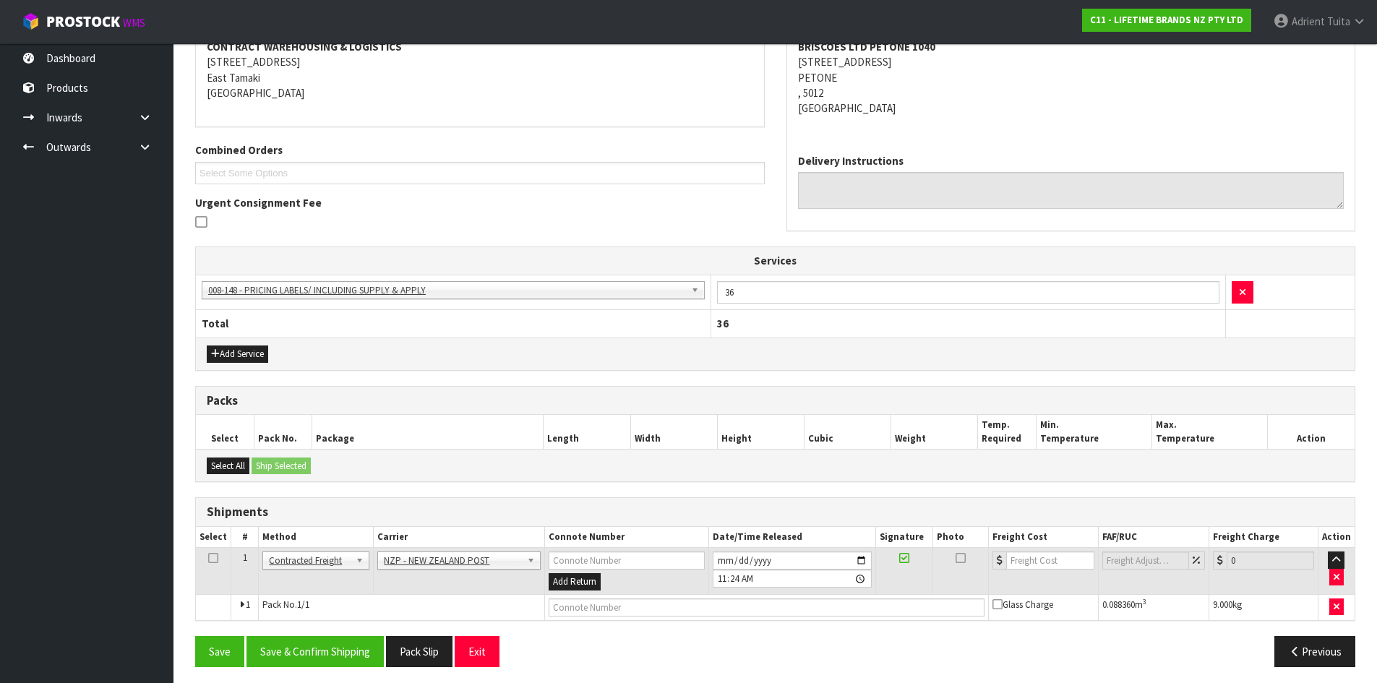
scroll to position [293, 0]
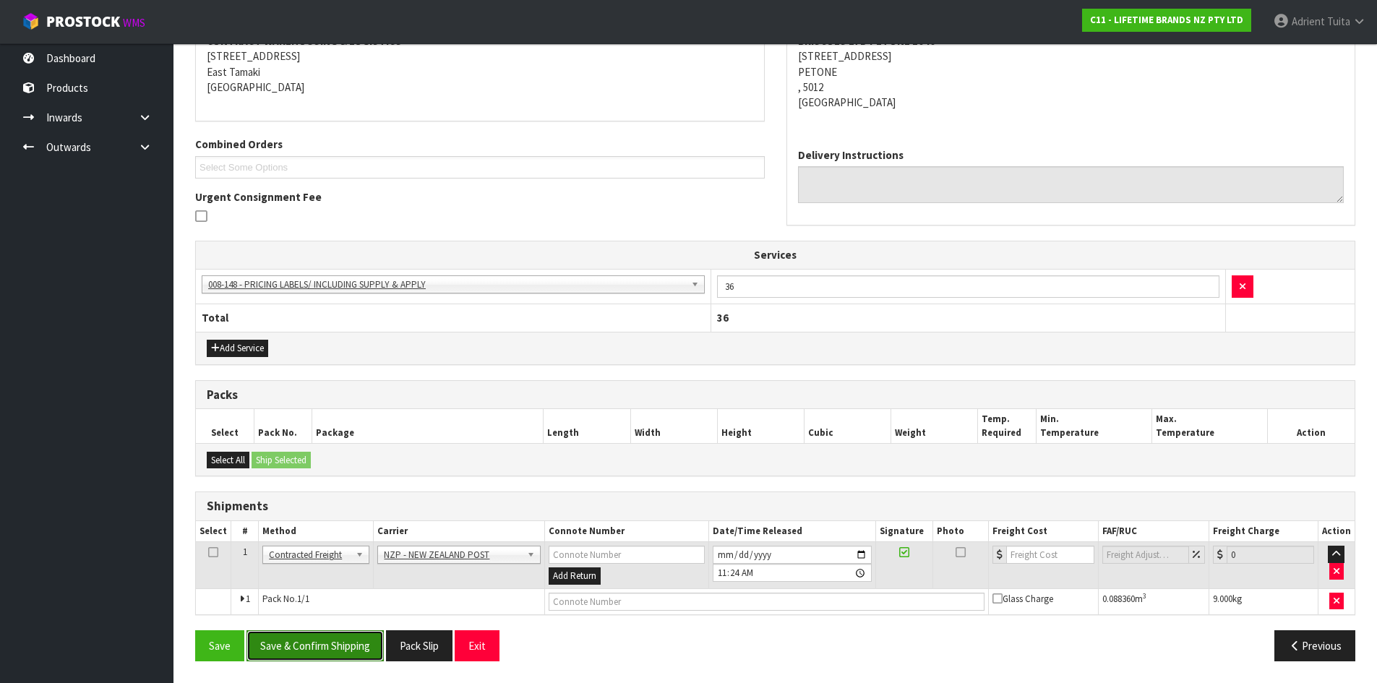
click at [355, 640] on button "Save & Confirm Shipping" at bounding box center [315, 645] width 137 height 31
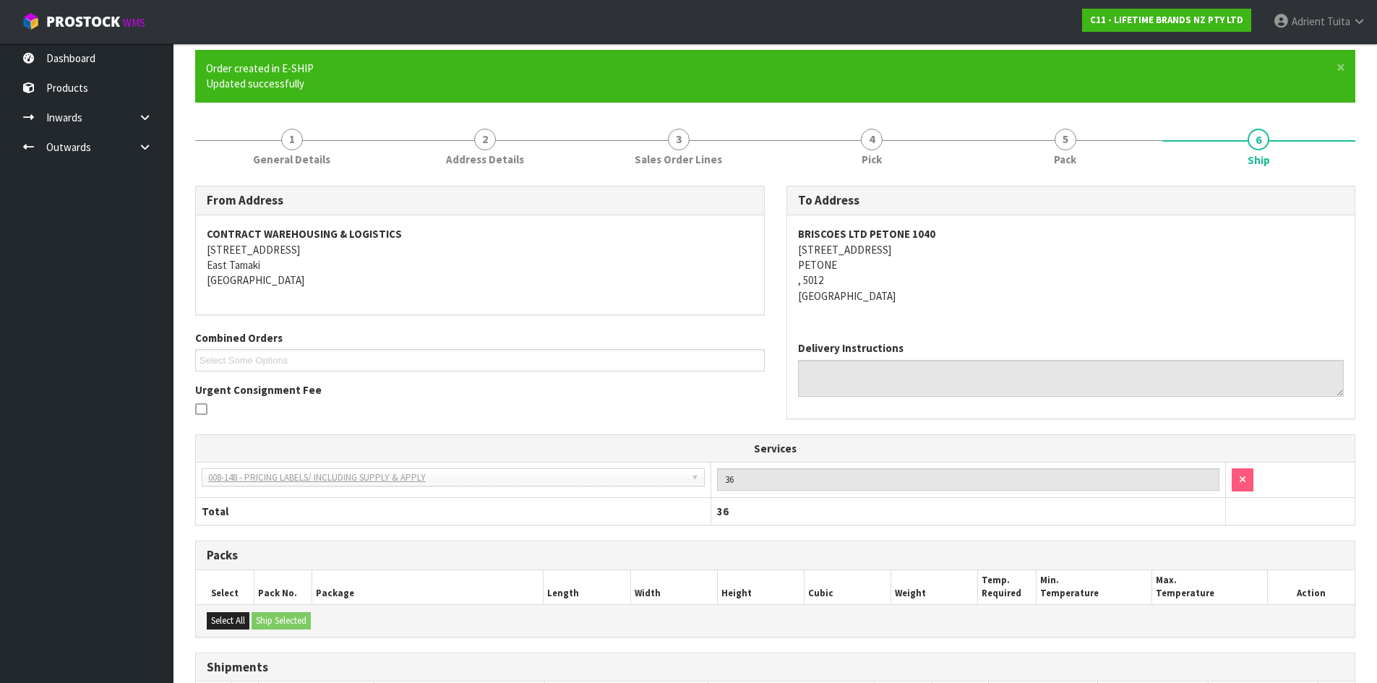
scroll to position [273, 0]
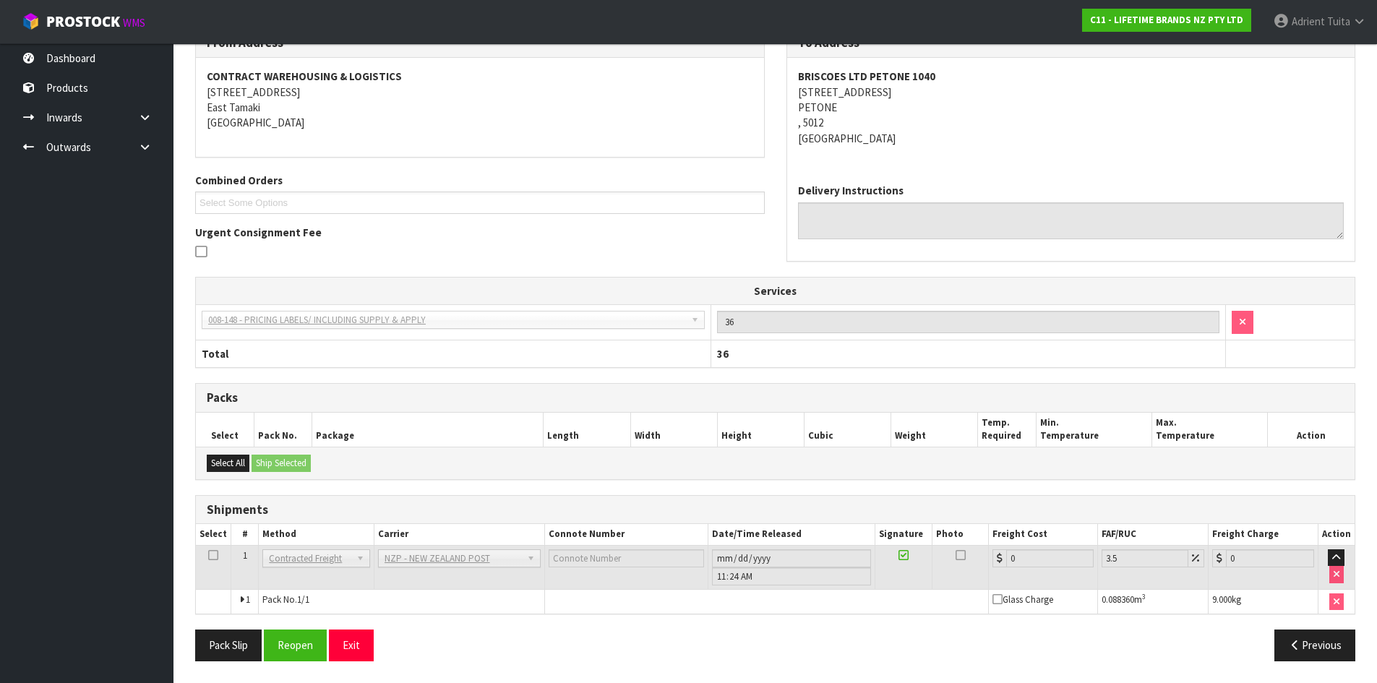
click at [294, 669] on div "Pack Slip Reopen Exit Previous" at bounding box center [775, 651] width 1182 height 42
drag, startPoint x: 296, startPoint y: 660, endPoint x: 288, endPoint y: 630, distance: 30.7
click at [296, 656] on button "Reopen" at bounding box center [295, 645] width 63 height 31
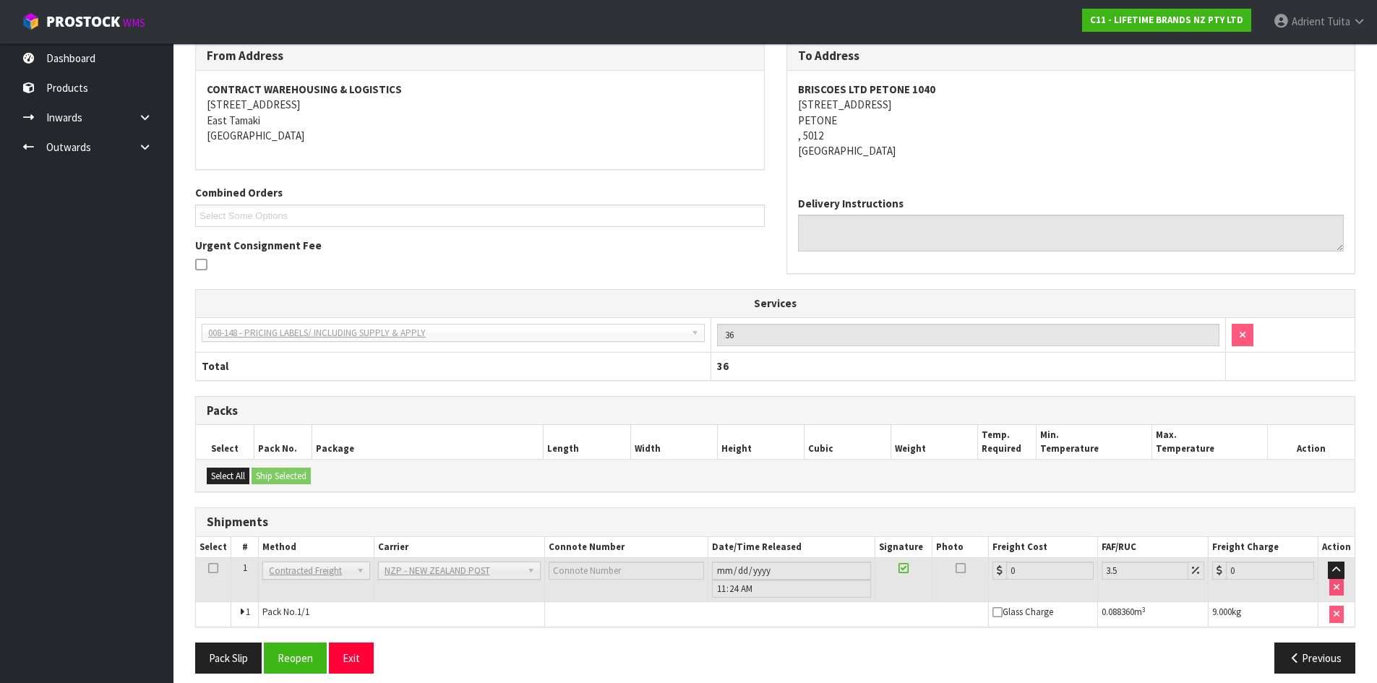
scroll to position [257, 0]
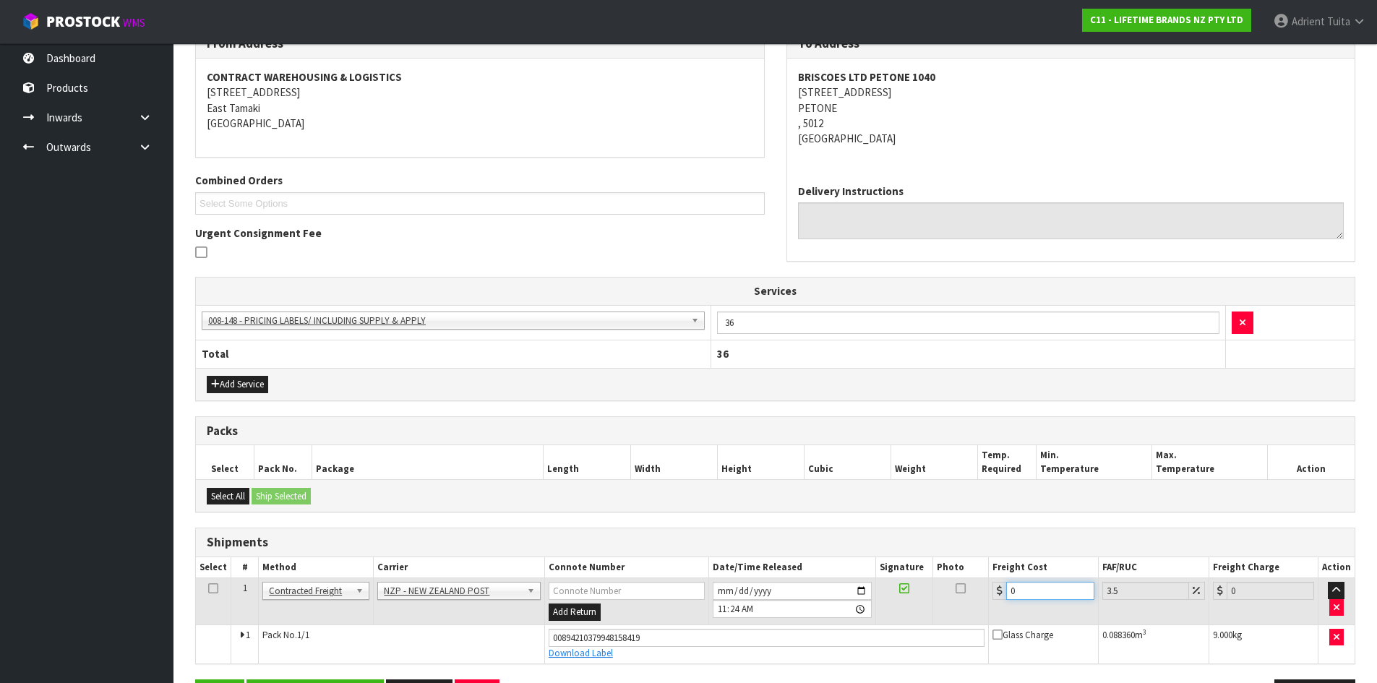
click at [1035, 594] on input "0" at bounding box center [1049, 591] width 87 height 18
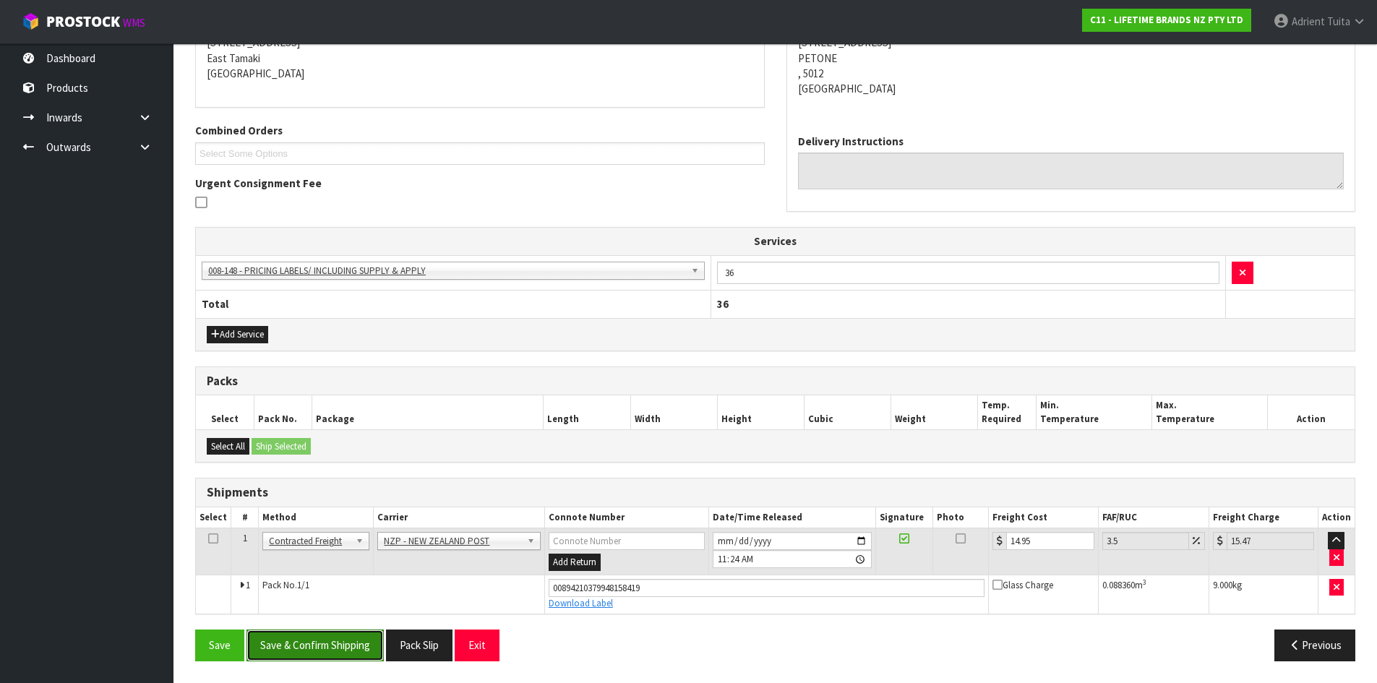
click at [347, 656] on button "Save & Confirm Shipping" at bounding box center [315, 645] width 137 height 31
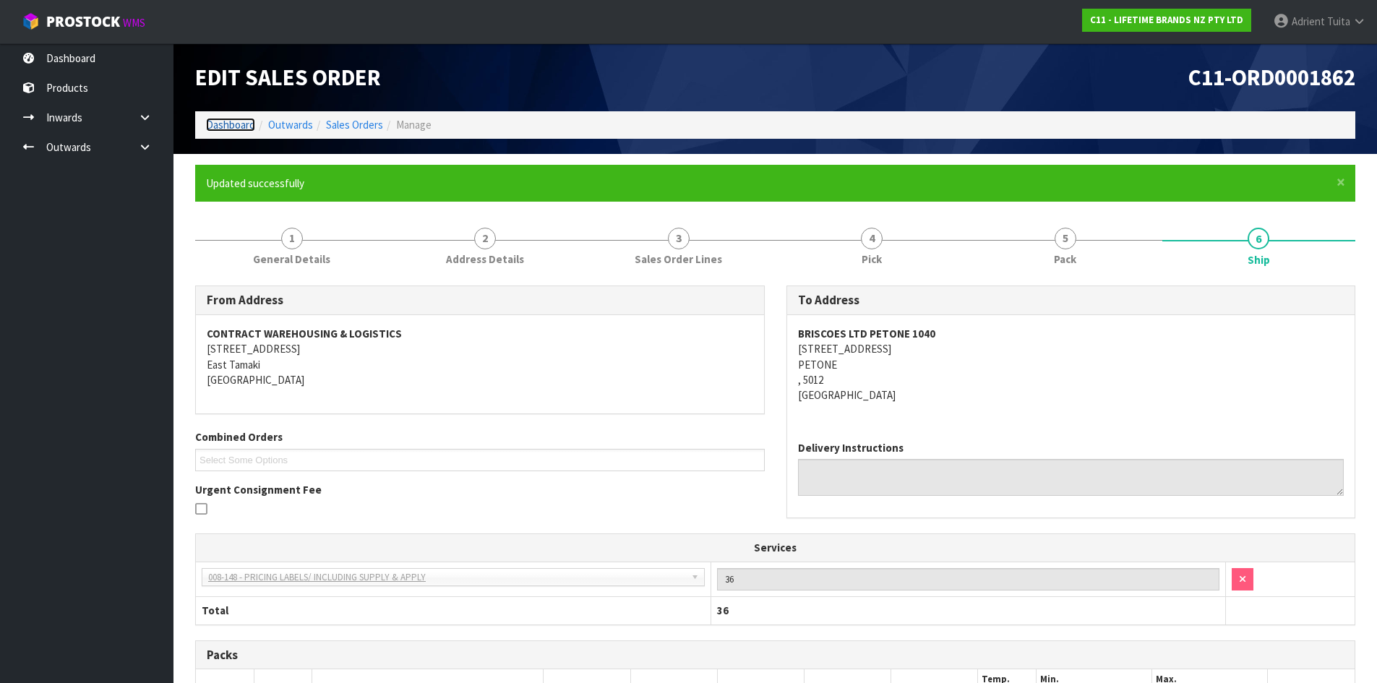
click at [239, 125] on link "Dashboard" at bounding box center [230, 125] width 49 height 14
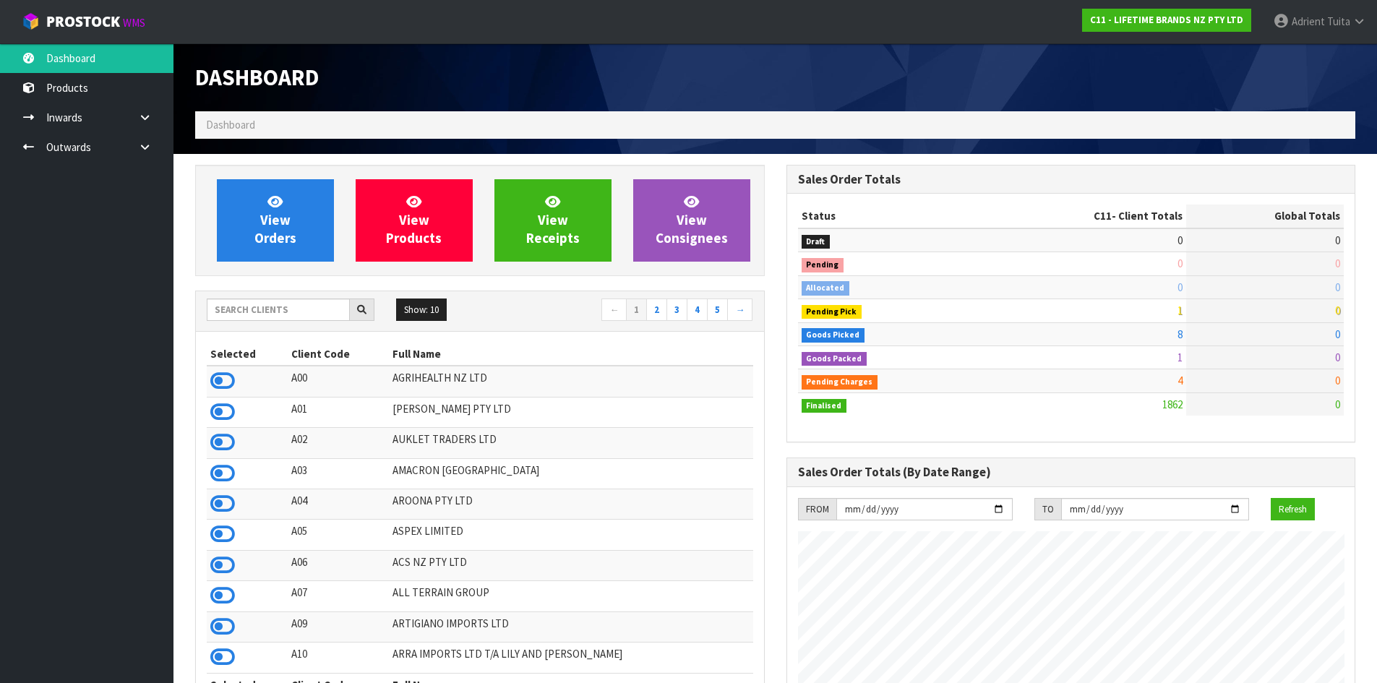
scroll to position [1095, 591]
click at [243, 225] on link "View Orders" at bounding box center [275, 220] width 117 height 82
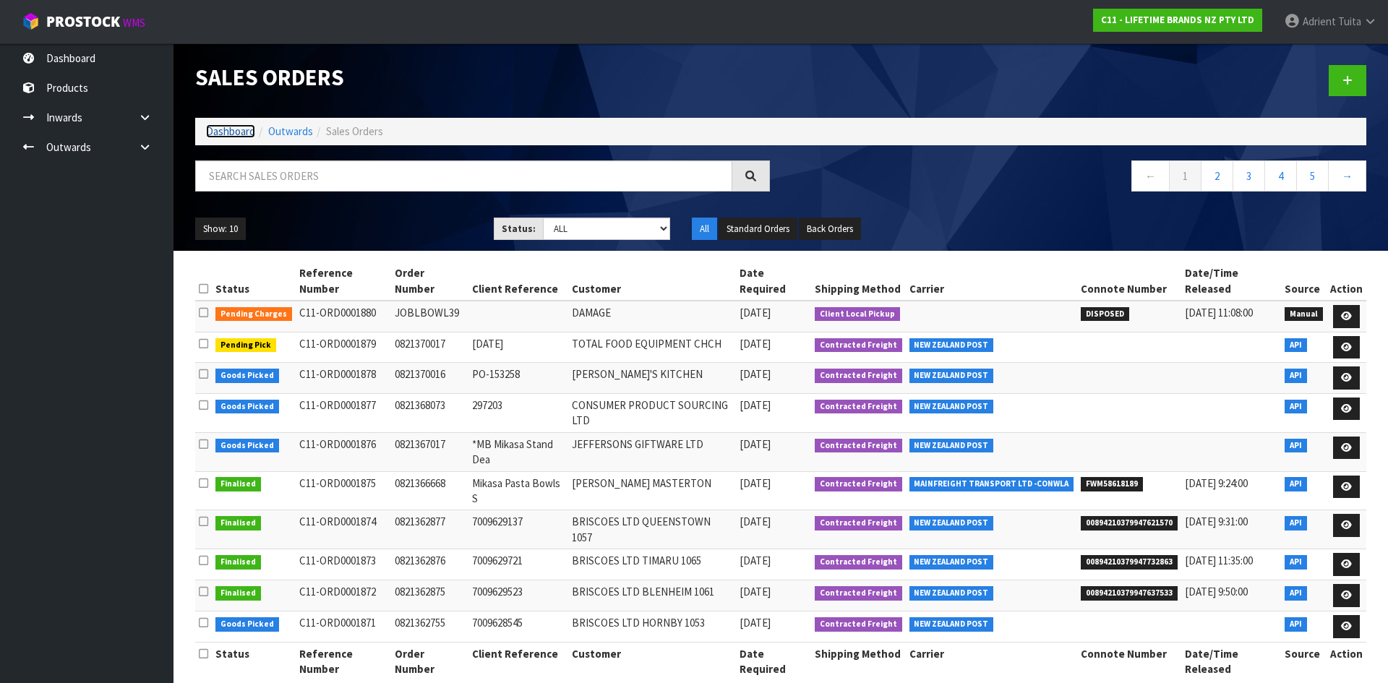
click at [242, 131] on link "Dashboard" at bounding box center [230, 131] width 49 height 14
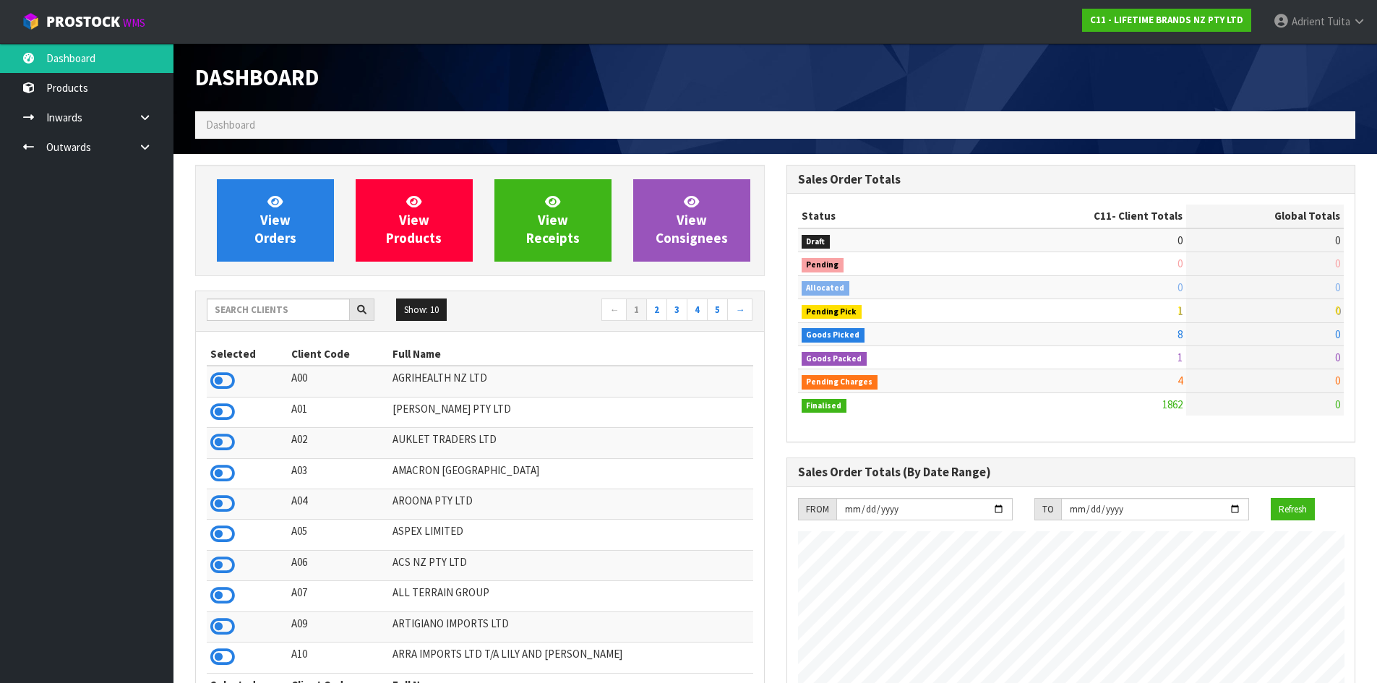
scroll to position [1095, 591]
drag, startPoint x: 268, startPoint y: 172, endPoint x: 270, endPoint y: 183, distance: 11.1
click at [269, 178] on div "View Orders View Products View Receipts View Consignees" at bounding box center [480, 220] width 570 height 111
click at [273, 194] on span "View Orders" at bounding box center [275, 220] width 42 height 54
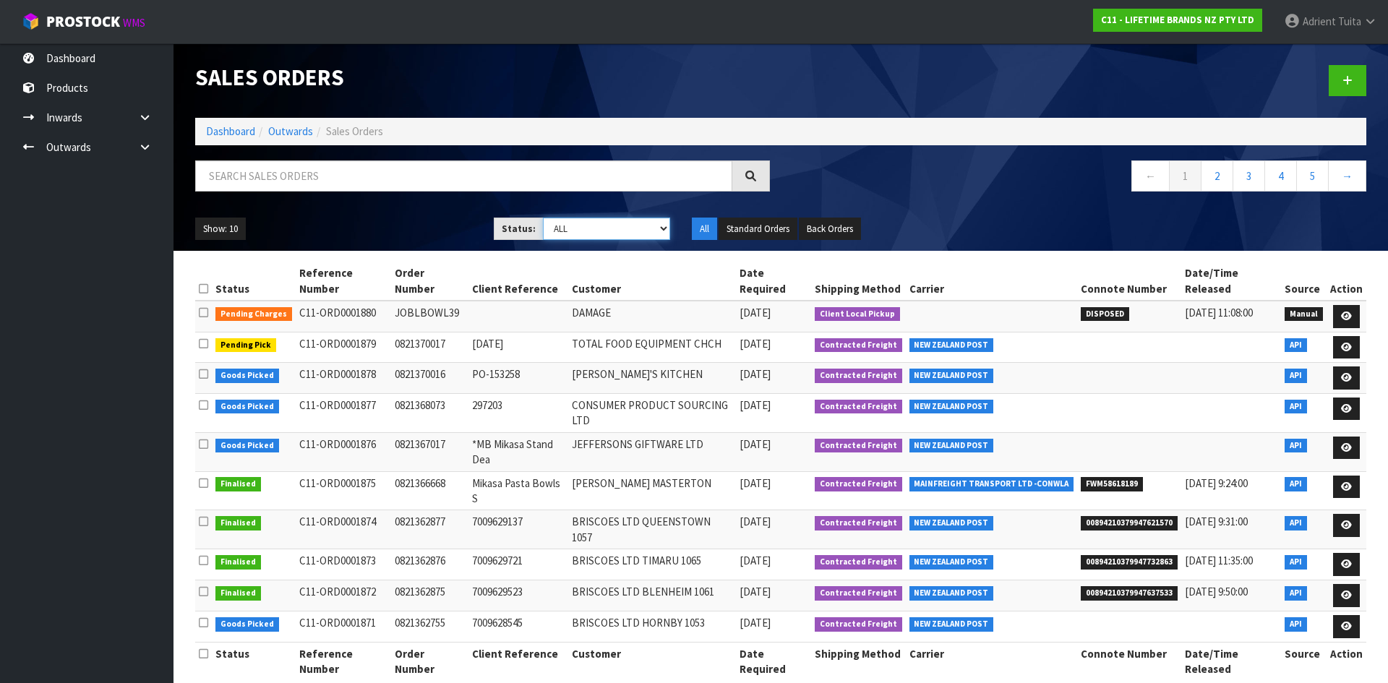
click at [622, 235] on select "Draft Pending Allocated Pending Pick Goods Picked Goods Packed Pending Charges …" at bounding box center [607, 229] width 128 height 22
click at [543, 218] on select "Draft Pending Allocated Pending Pick Goods Picked Goods Packed Pending Charges …" at bounding box center [607, 229] width 128 height 22
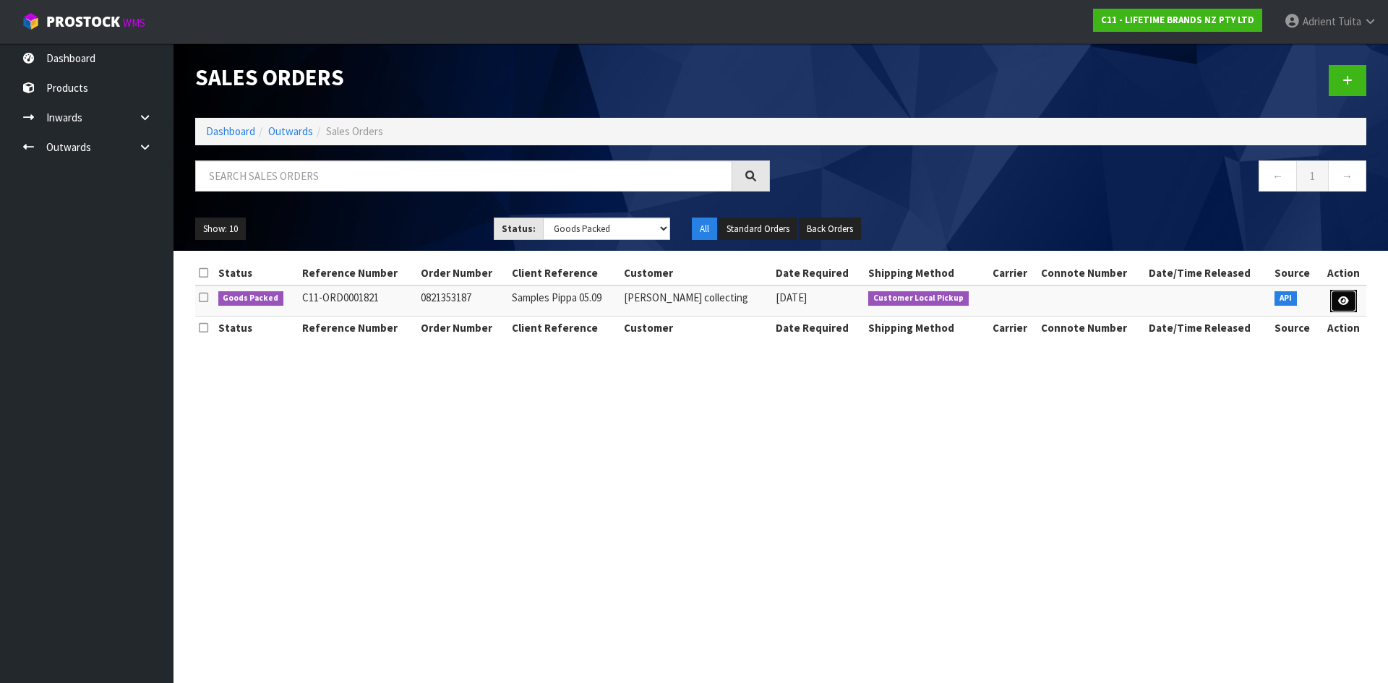
click at [1338, 299] on icon at bounding box center [1343, 300] width 11 height 9
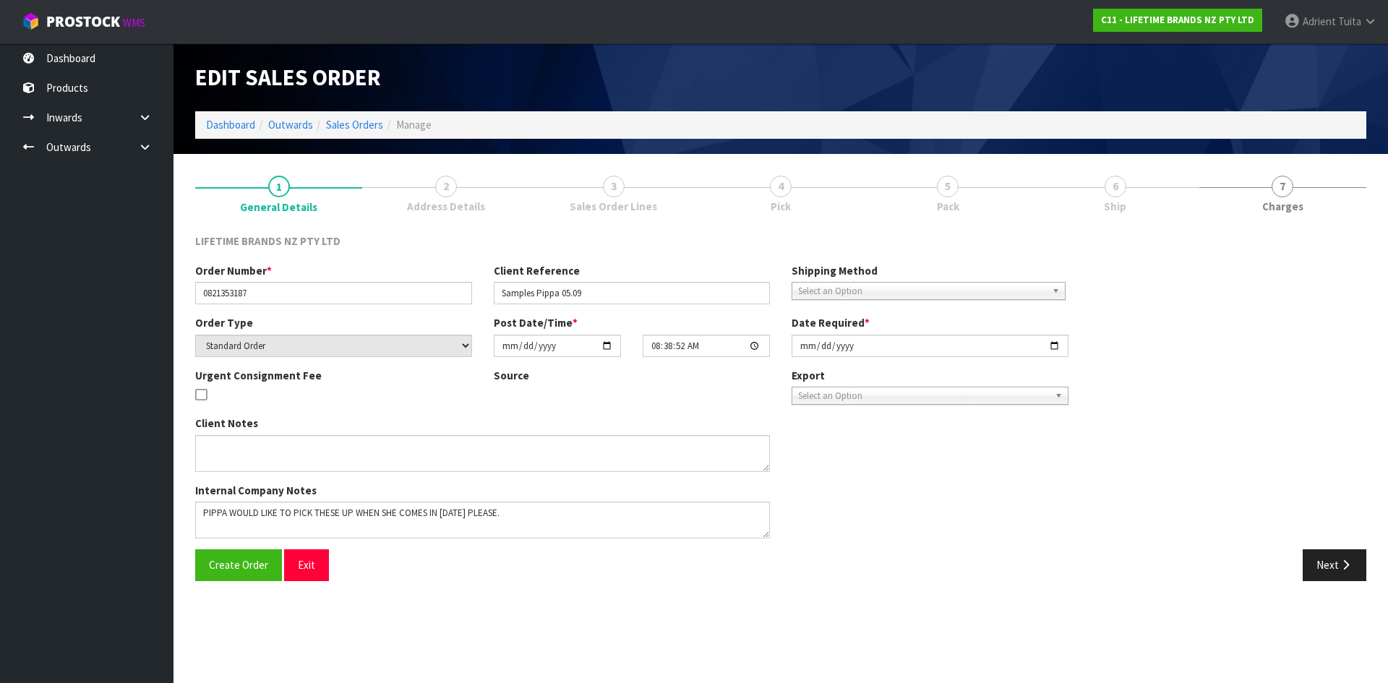
click at [1021, 181] on link "5 Pack" at bounding box center [948, 193] width 167 height 57
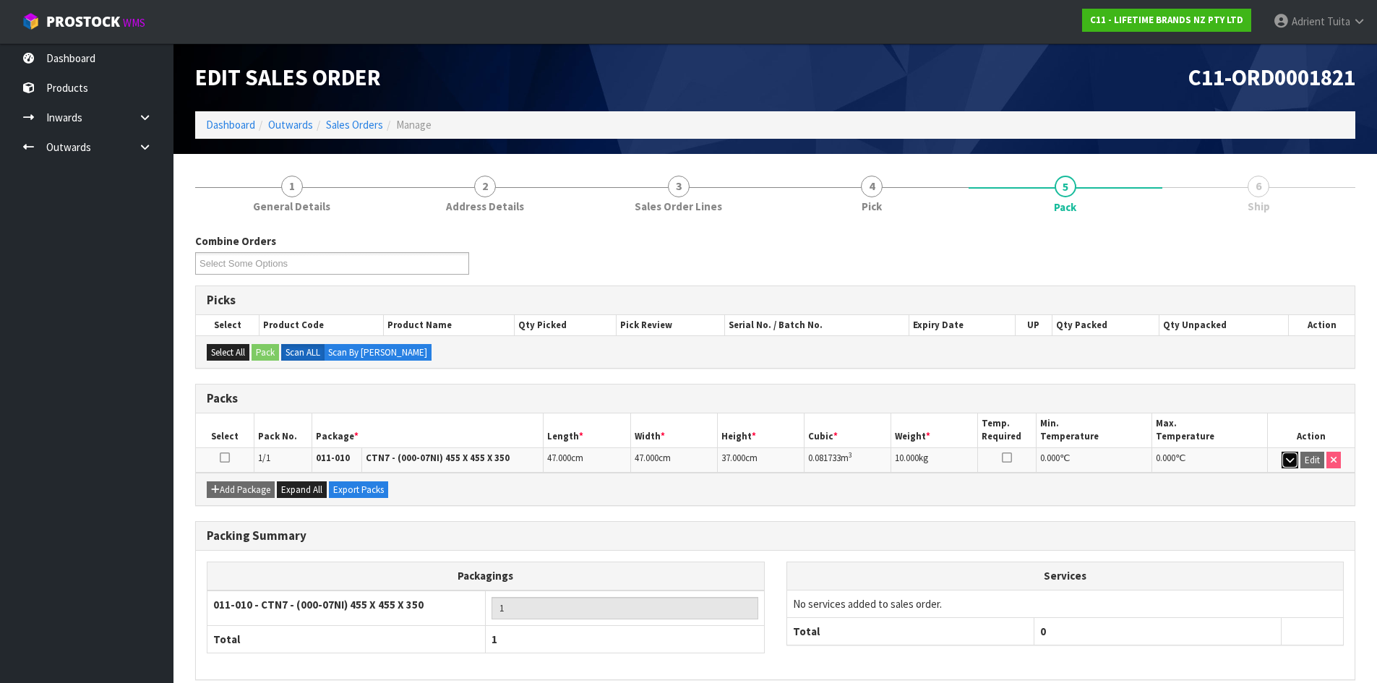
click at [1289, 461] on icon "button" at bounding box center [1290, 459] width 8 height 9
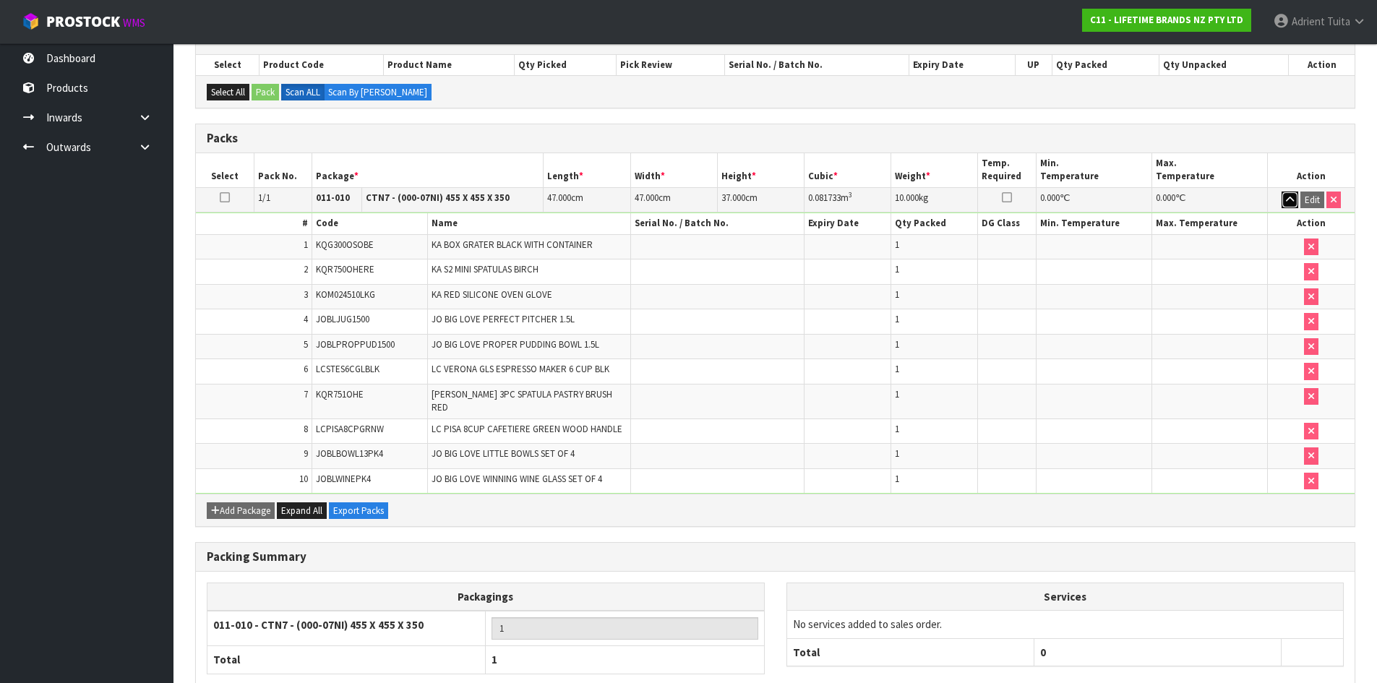
scroll to position [337, 0]
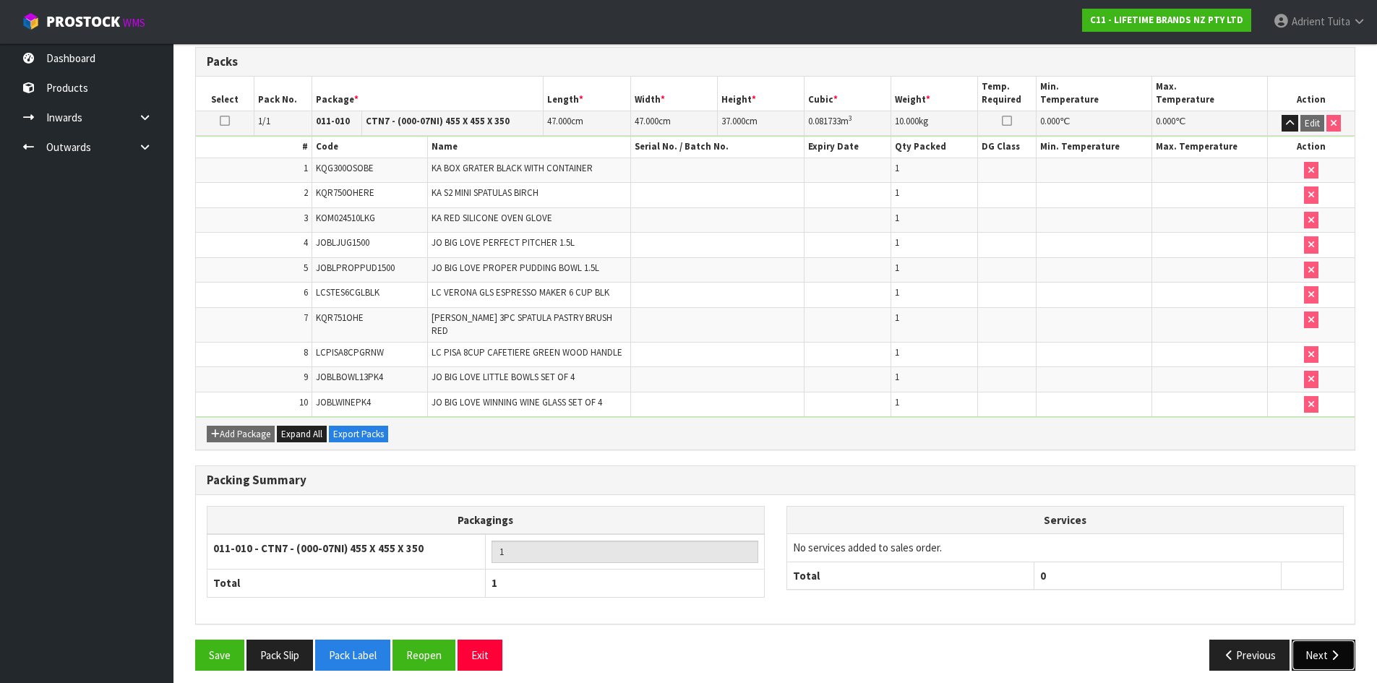
click at [1342, 644] on button "Next" at bounding box center [1324, 655] width 64 height 31
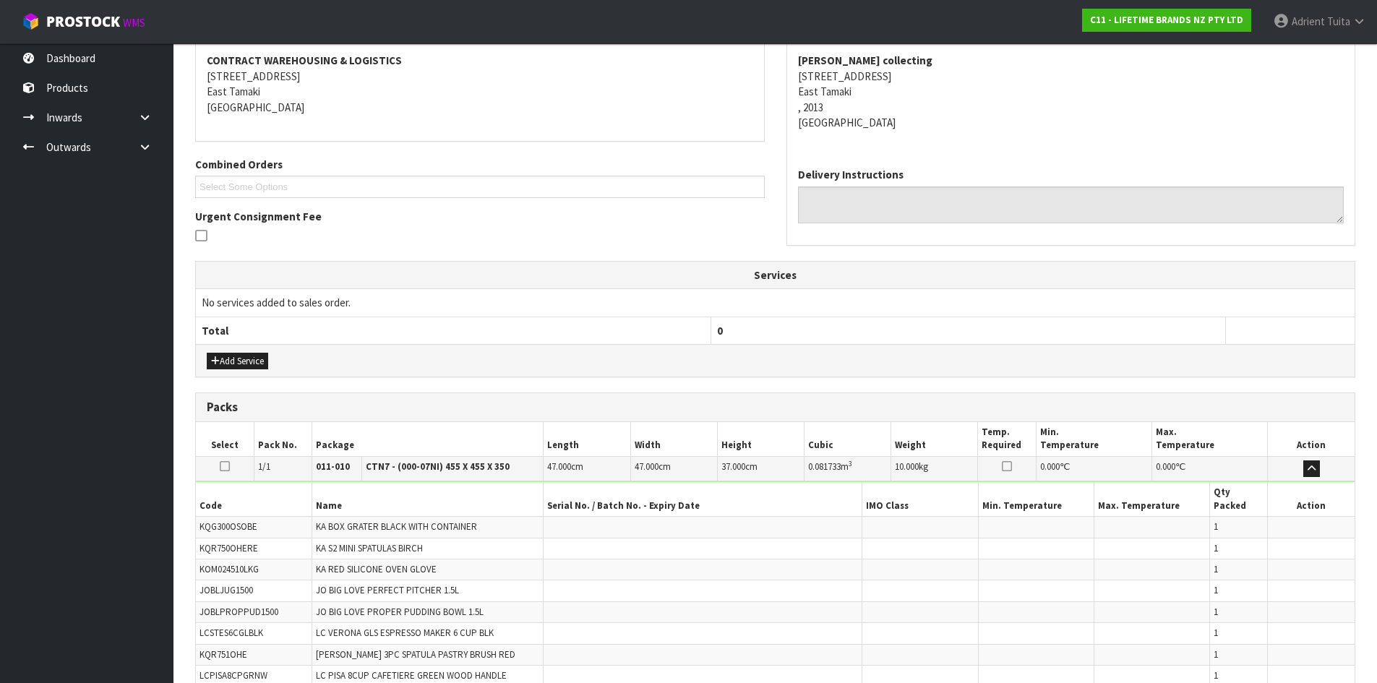
scroll to position [442, 0]
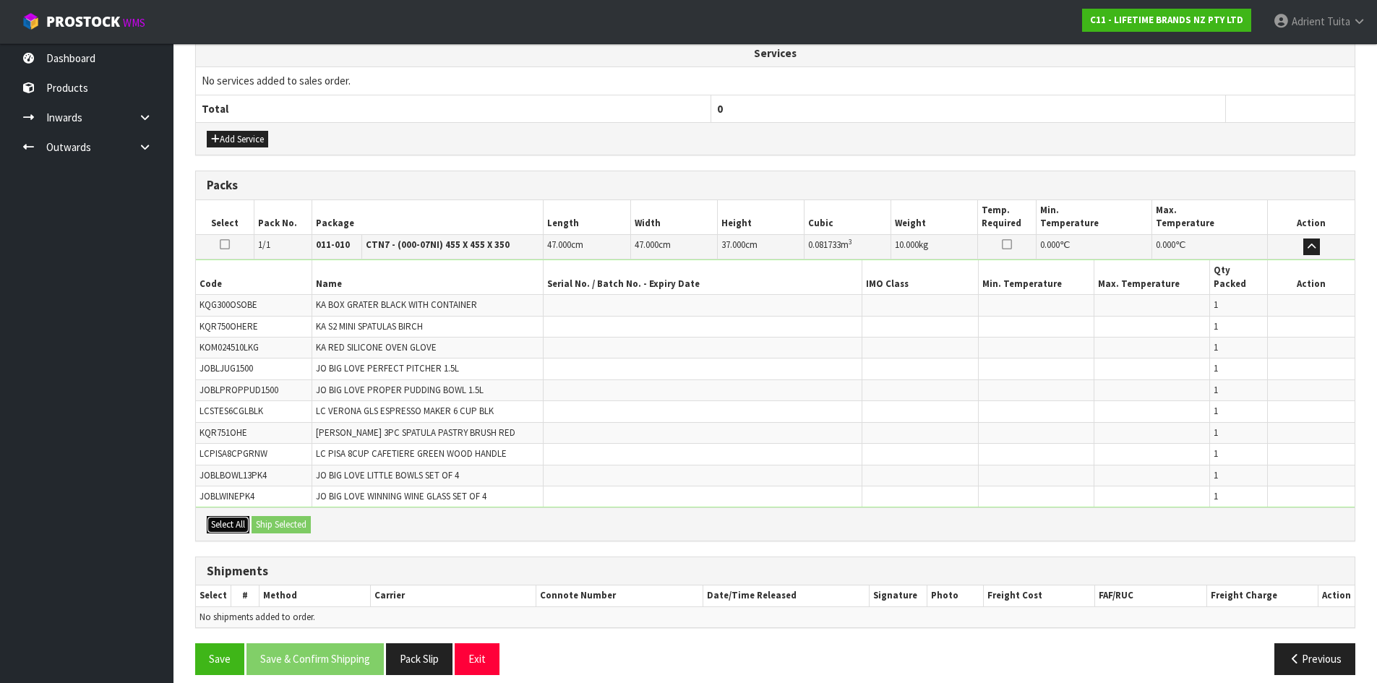
click at [239, 516] on button "Select All" at bounding box center [228, 524] width 43 height 17
click at [271, 516] on button "Ship Selected" at bounding box center [281, 524] width 59 height 17
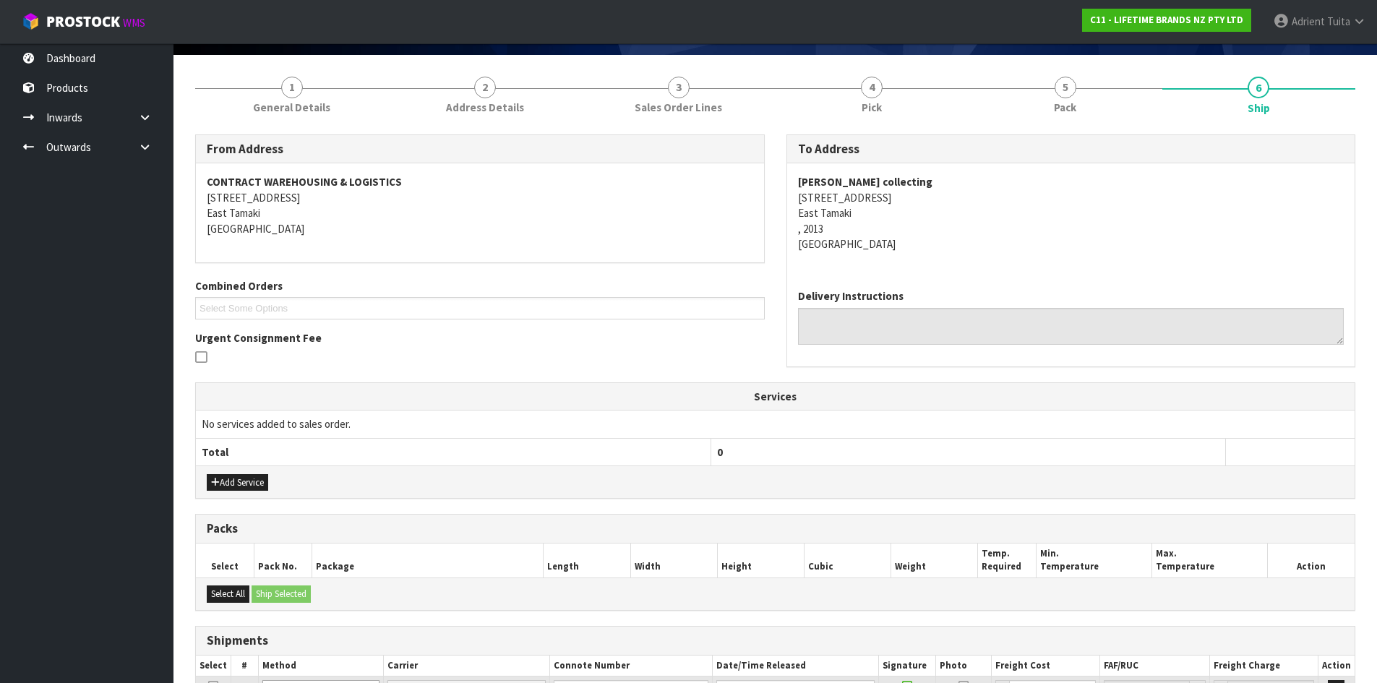
scroll to position [234, 0]
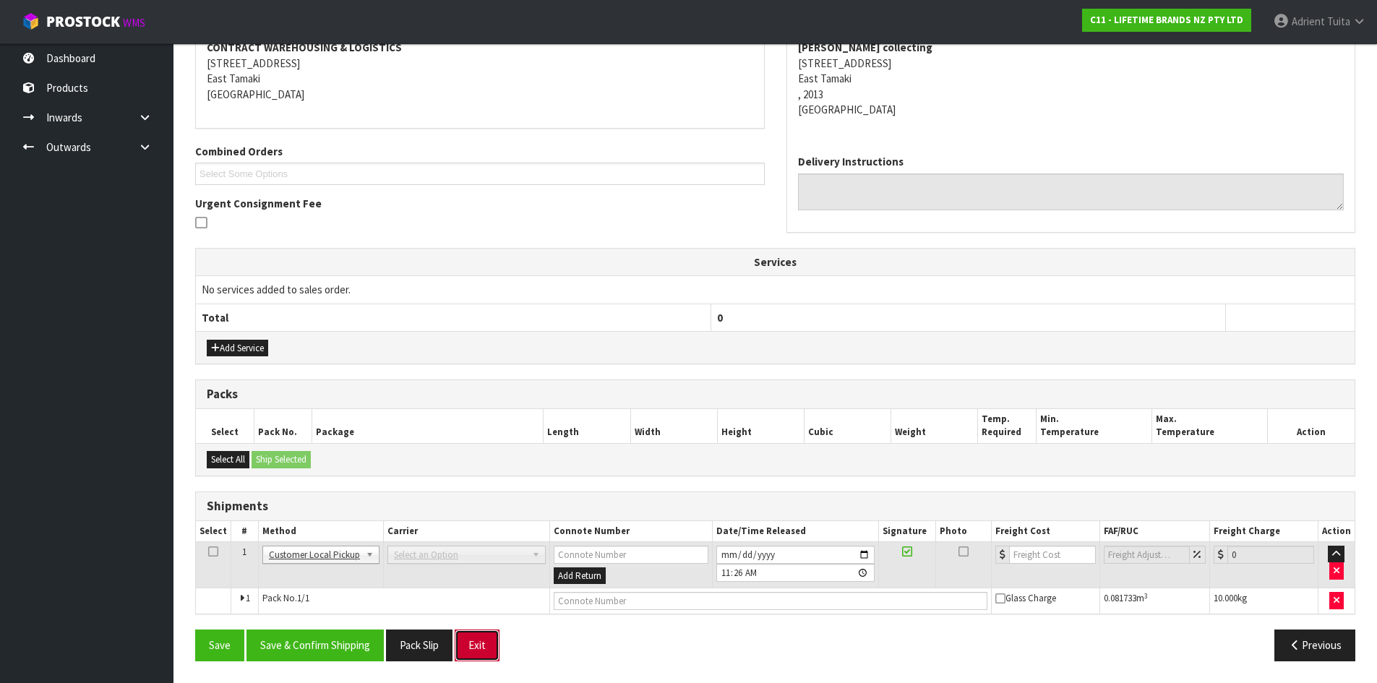
click at [482, 638] on button "Exit" at bounding box center [477, 645] width 45 height 31
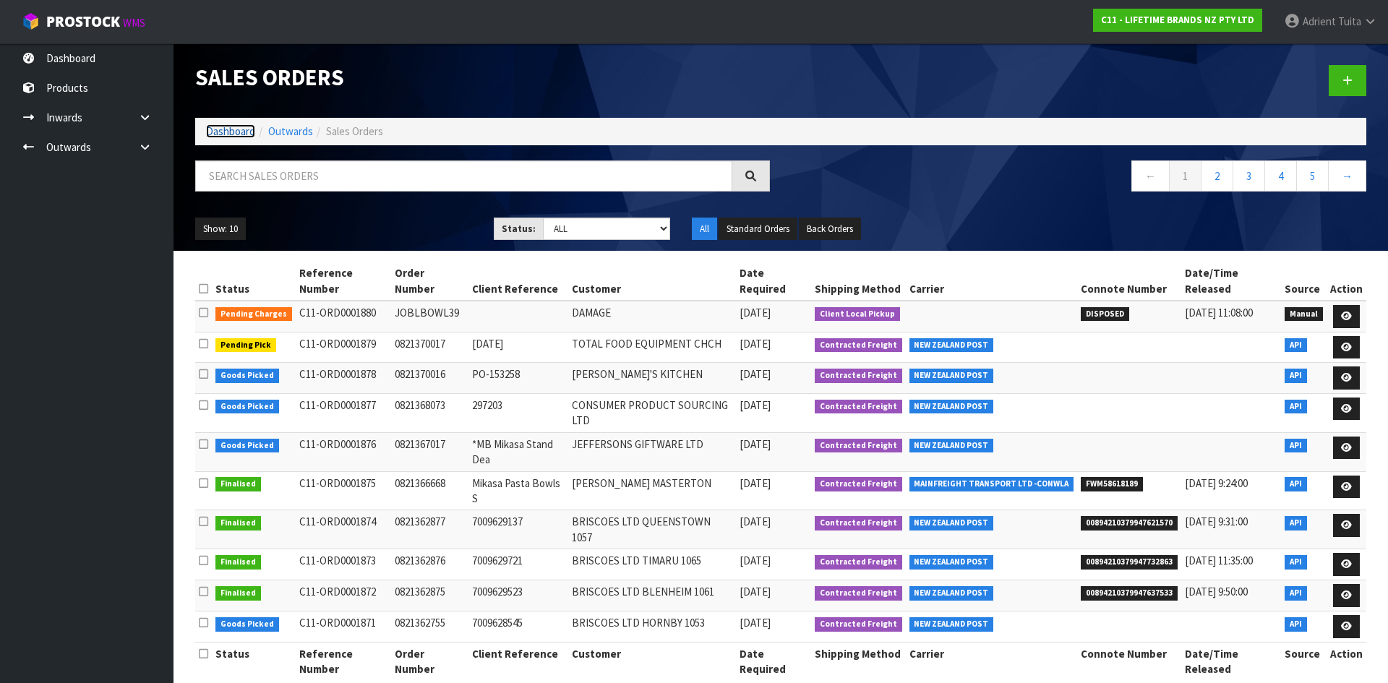
click at [242, 132] on link "Dashboard" at bounding box center [230, 131] width 49 height 14
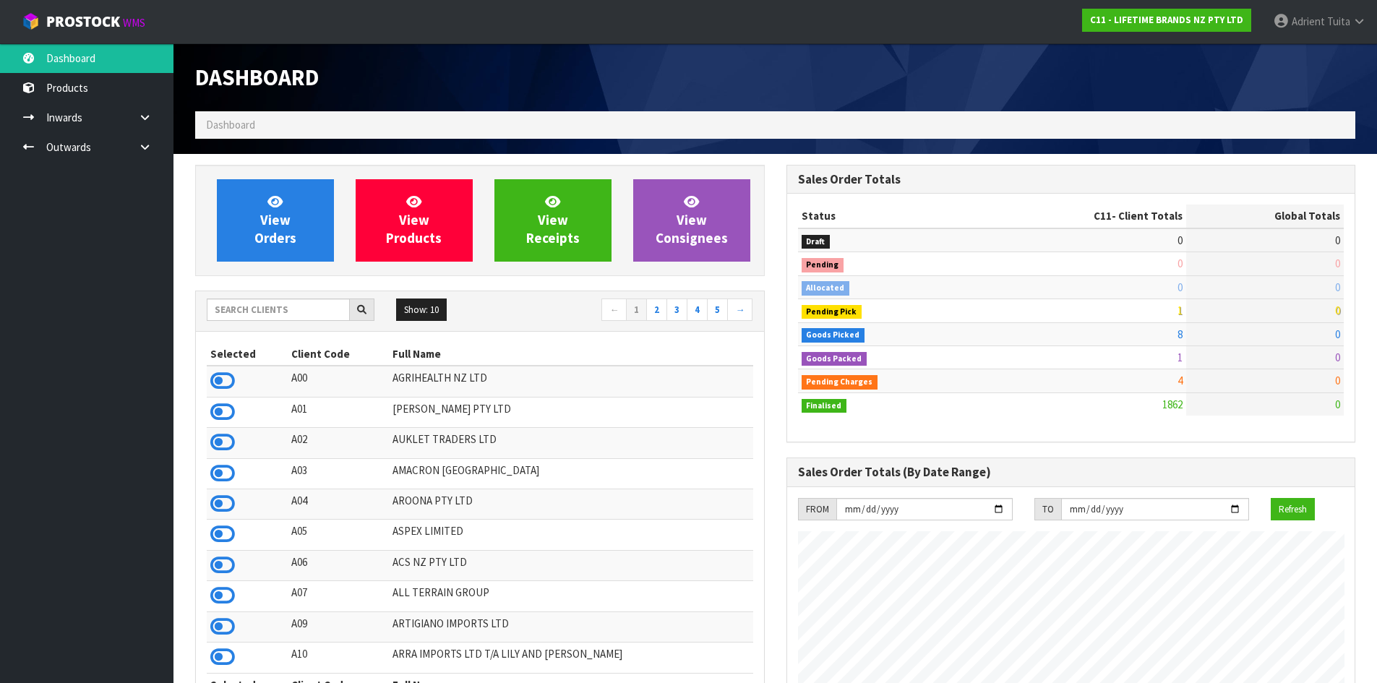
scroll to position [1095, 591]
click at [242, 198] on link "View Orders" at bounding box center [275, 220] width 117 height 82
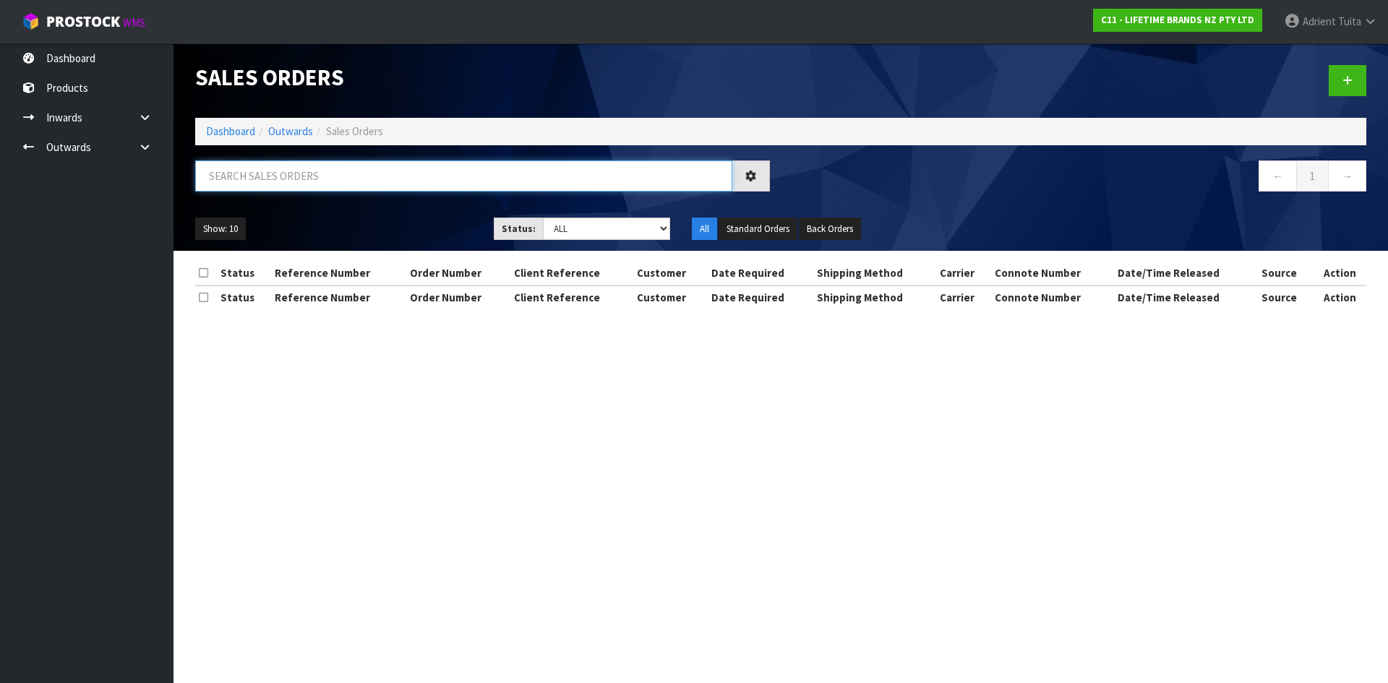
click at [256, 181] on input "text" at bounding box center [463, 176] width 537 height 31
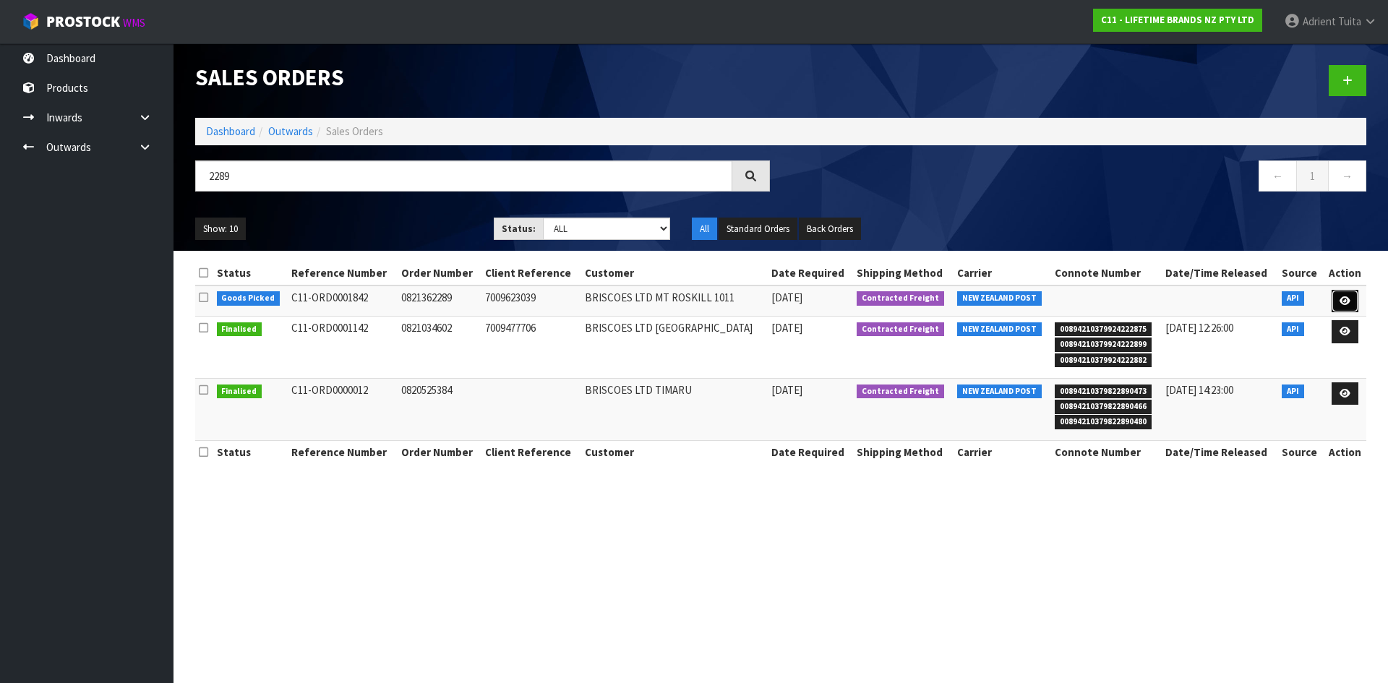
click at [1347, 301] on icon at bounding box center [1345, 300] width 11 height 9
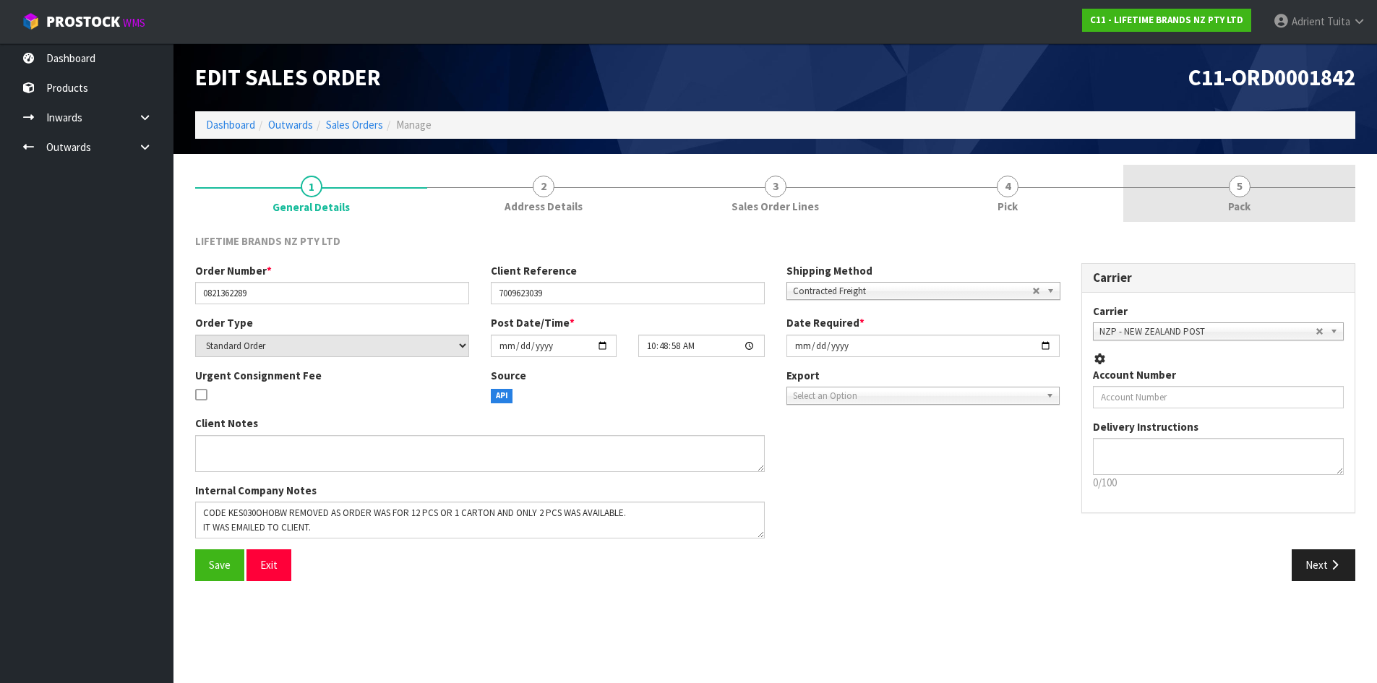
click at [1273, 197] on link "5 Pack" at bounding box center [1240, 193] width 232 height 57
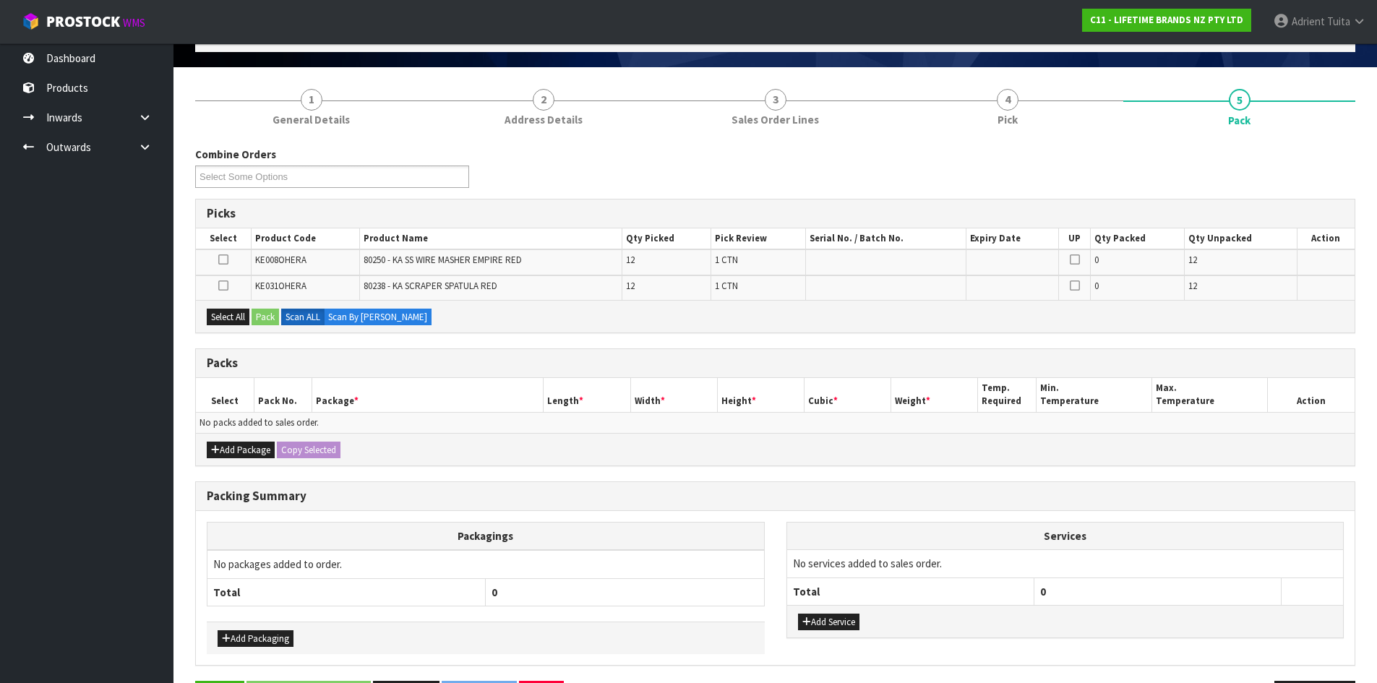
scroll to position [138, 0]
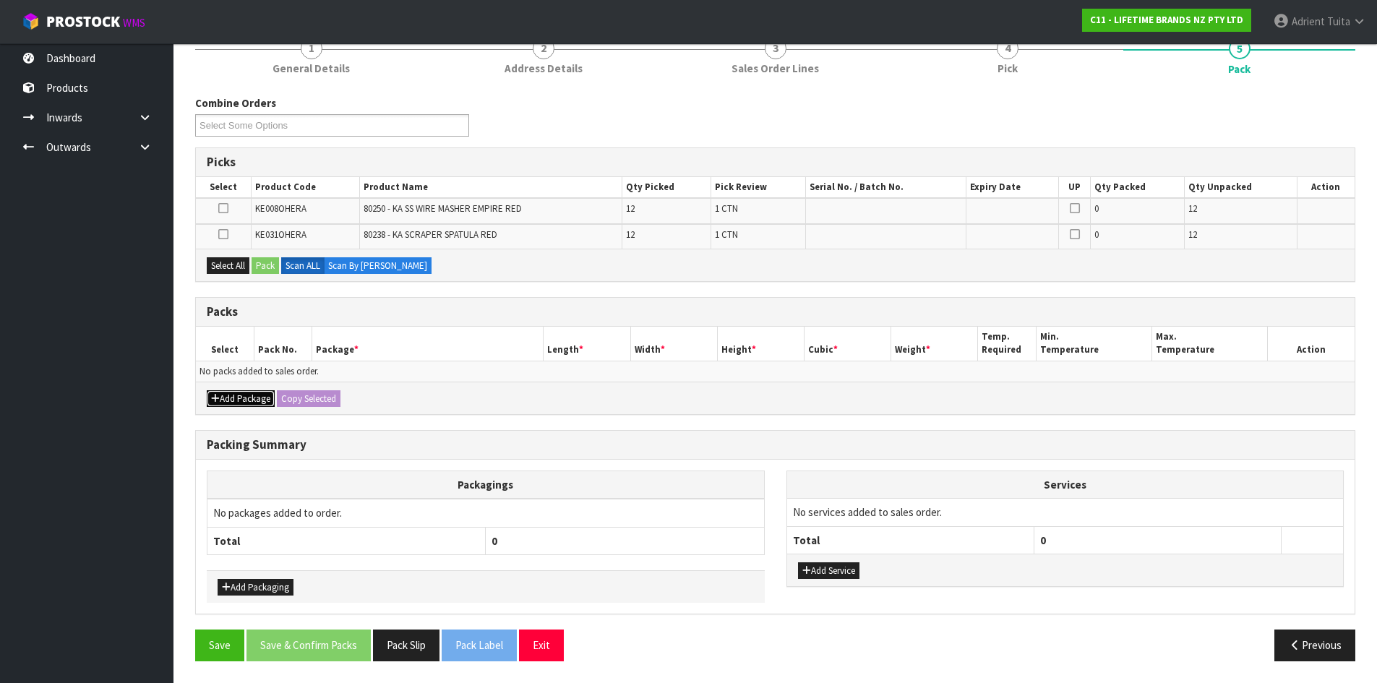
click at [252, 407] on button "Add Package" at bounding box center [241, 398] width 68 height 17
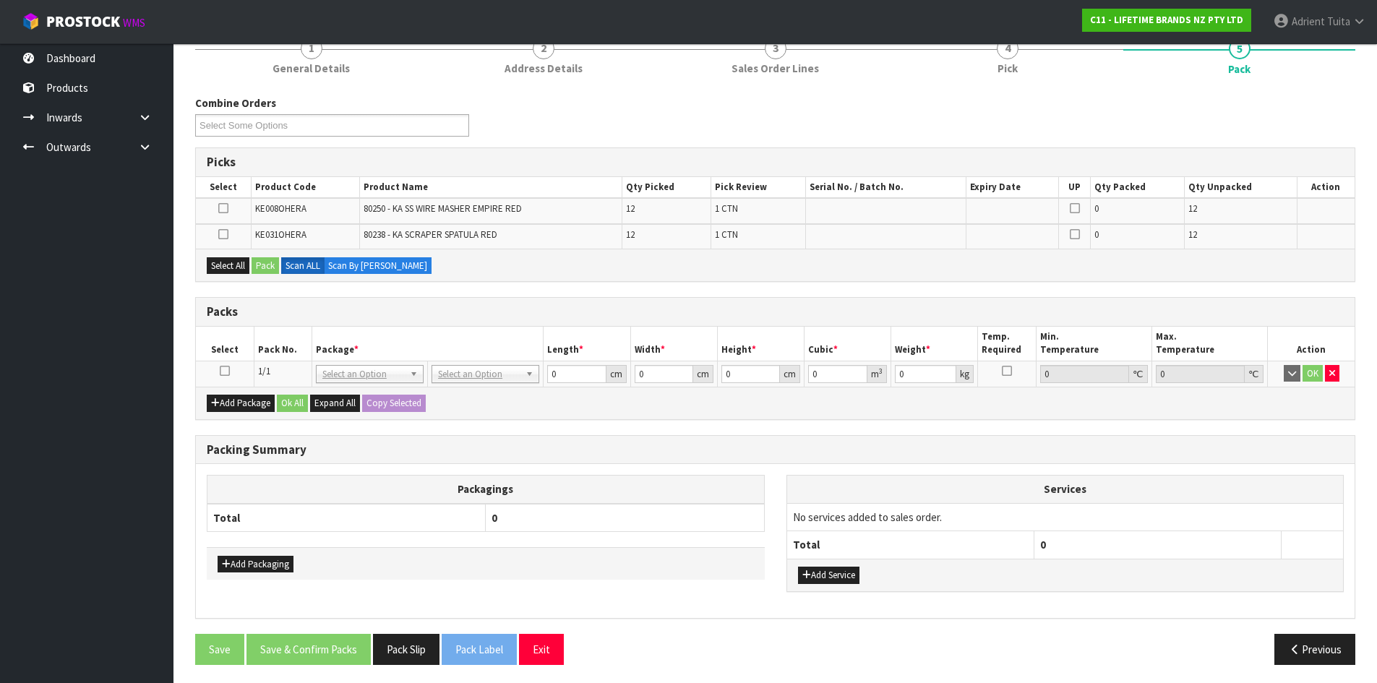
click at [226, 371] on icon at bounding box center [225, 371] width 10 height 1
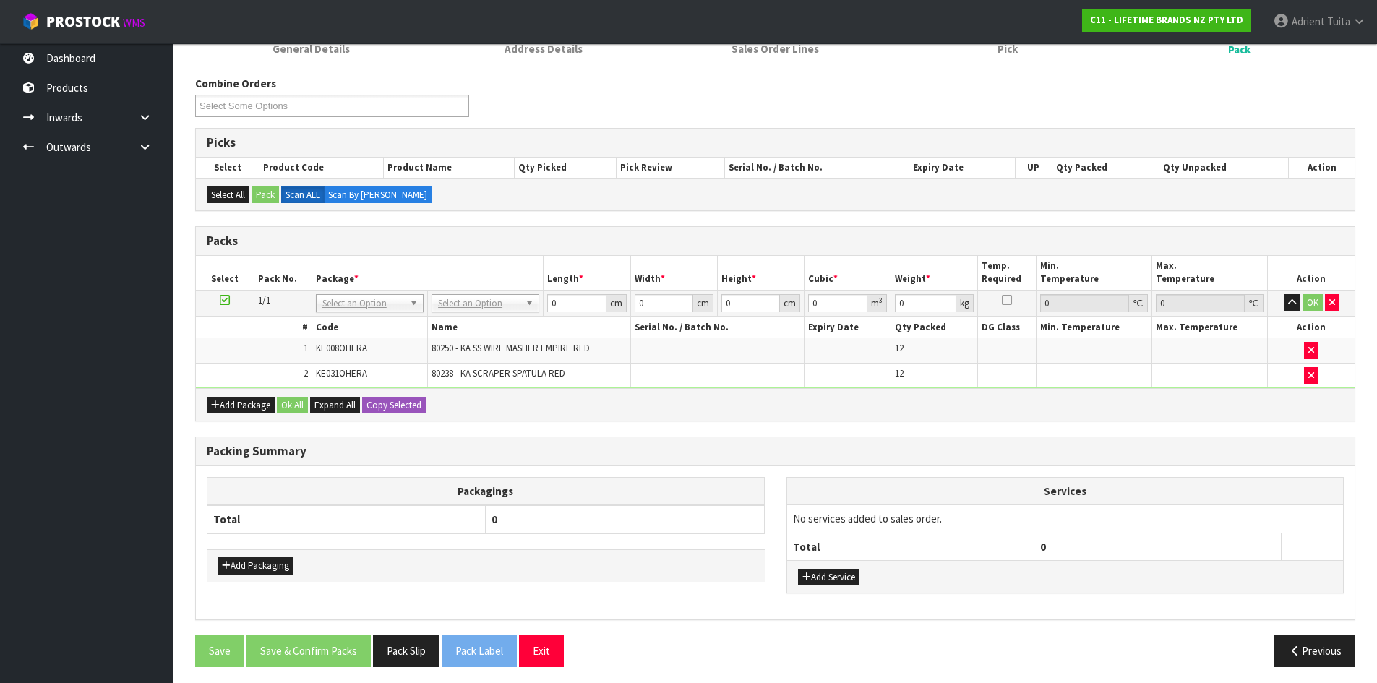
scroll to position [163, 0]
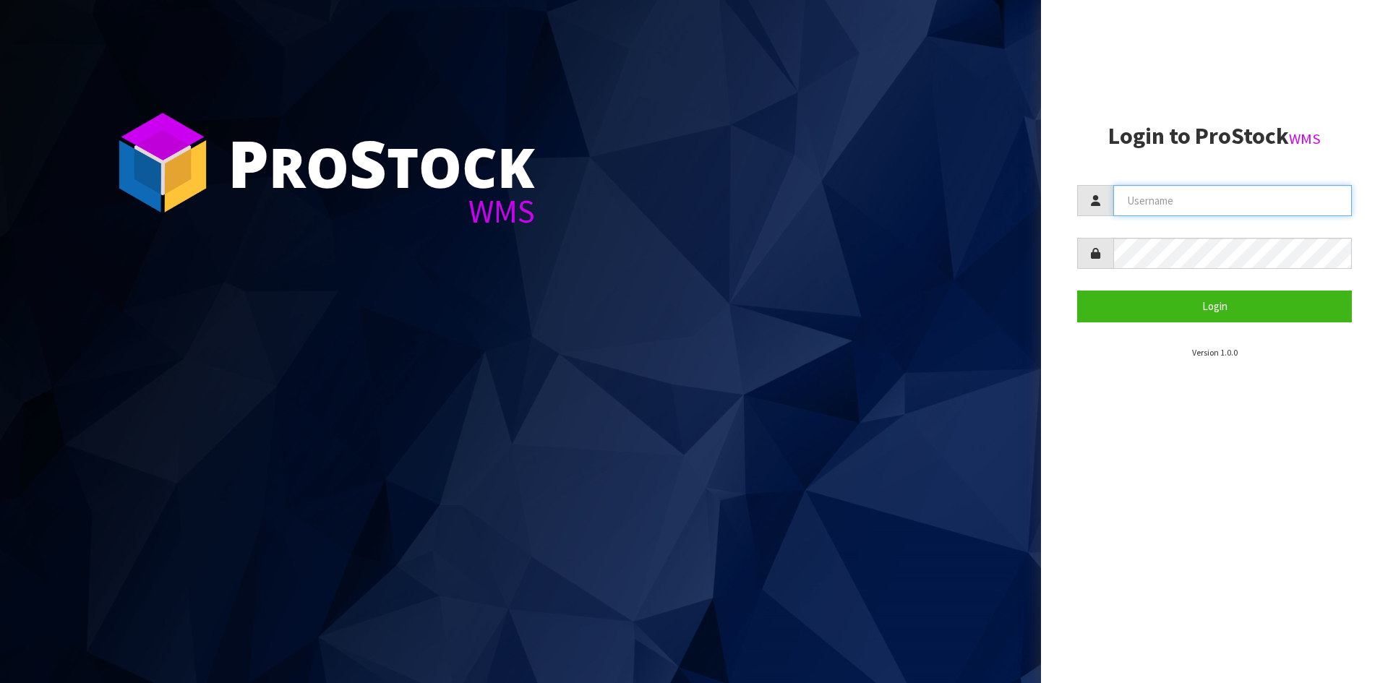
click at [1206, 191] on input "text" at bounding box center [1232, 200] width 239 height 31
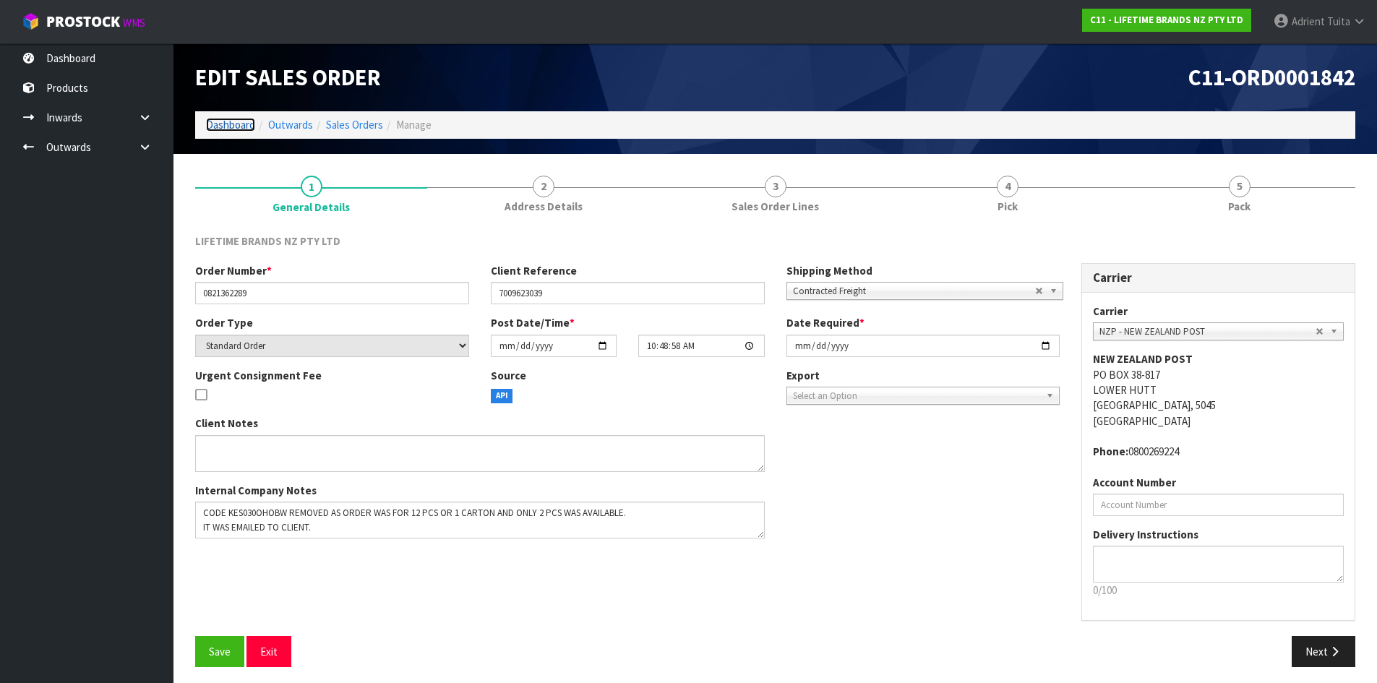
click at [231, 130] on link "Dashboard" at bounding box center [230, 125] width 49 height 14
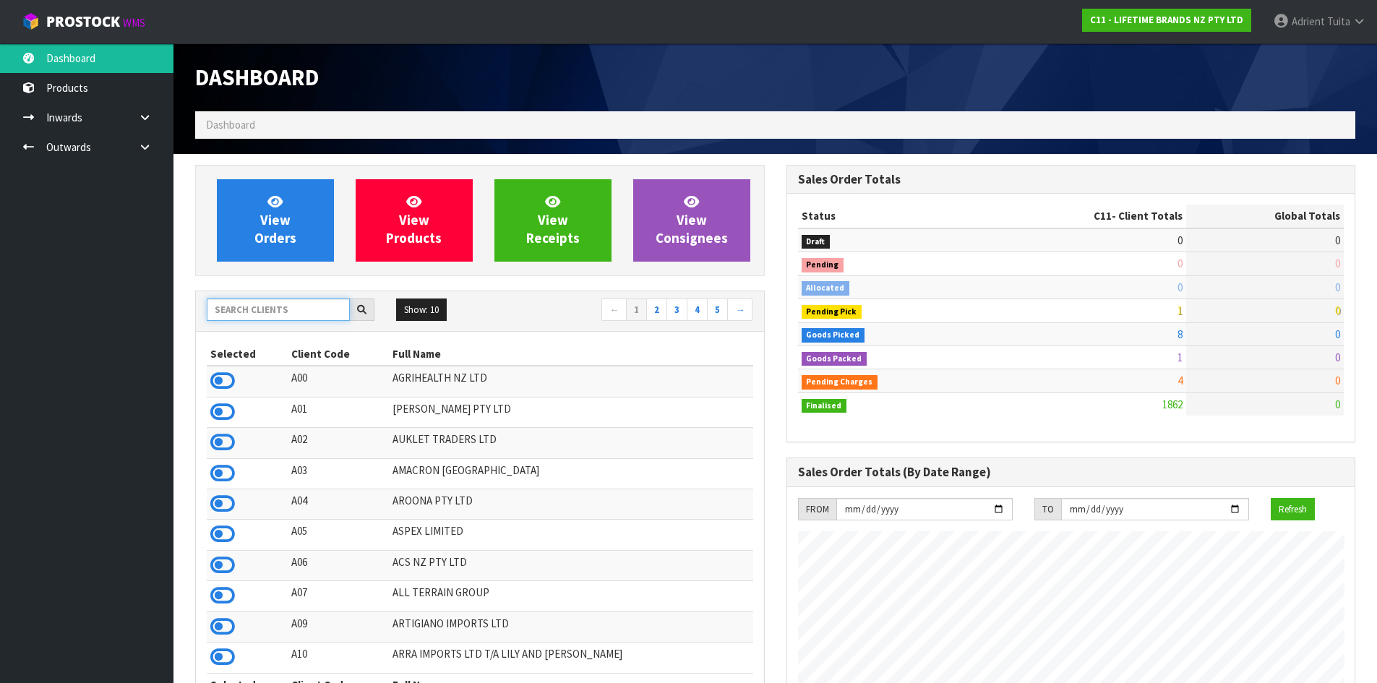
scroll to position [1095, 591]
click at [280, 304] on input "text" at bounding box center [278, 310] width 143 height 22
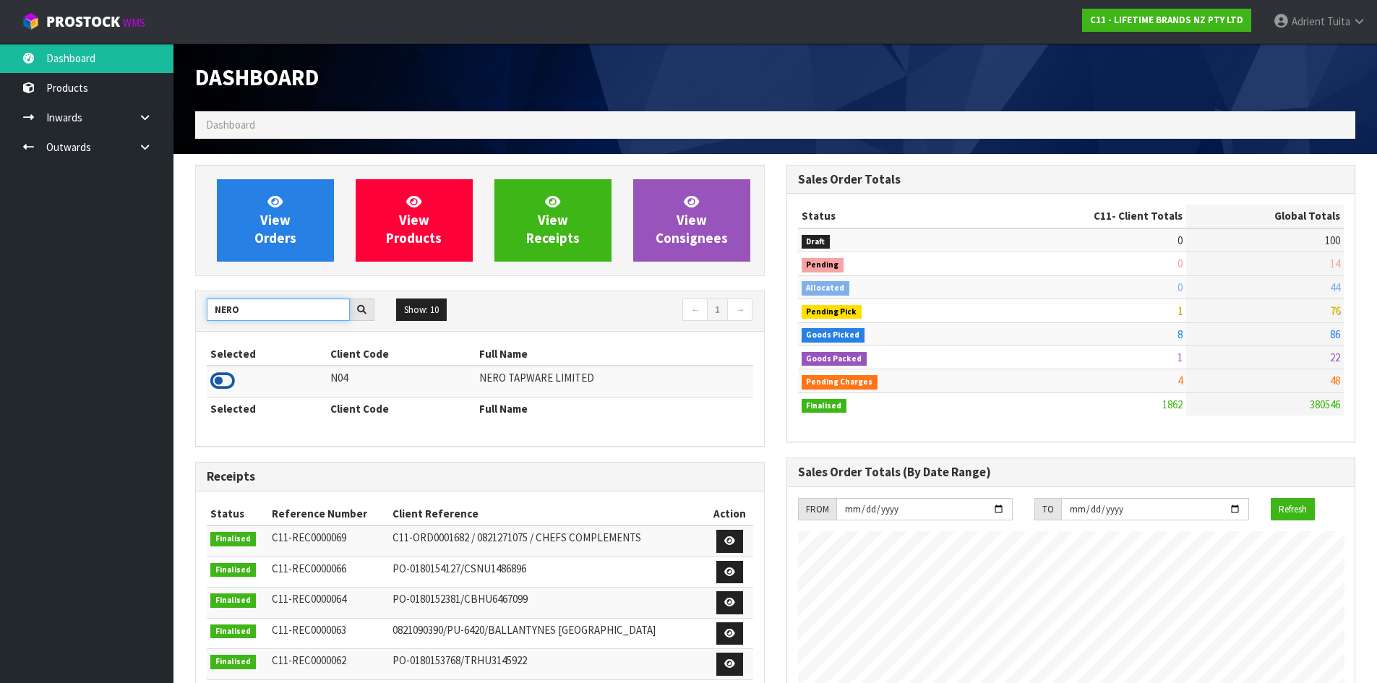
type input "NERO"
click at [218, 382] on icon at bounding box center [222, 381] width 25 height 22
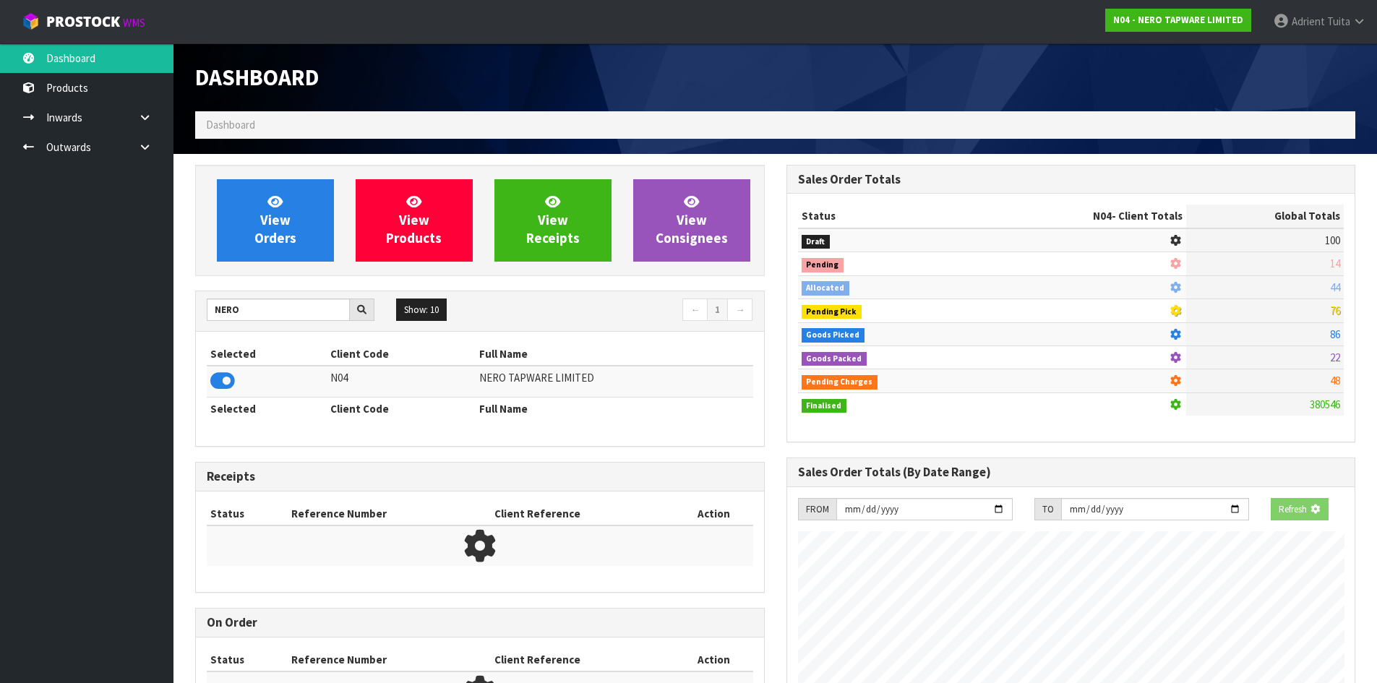
scroll to position [1142, 591]
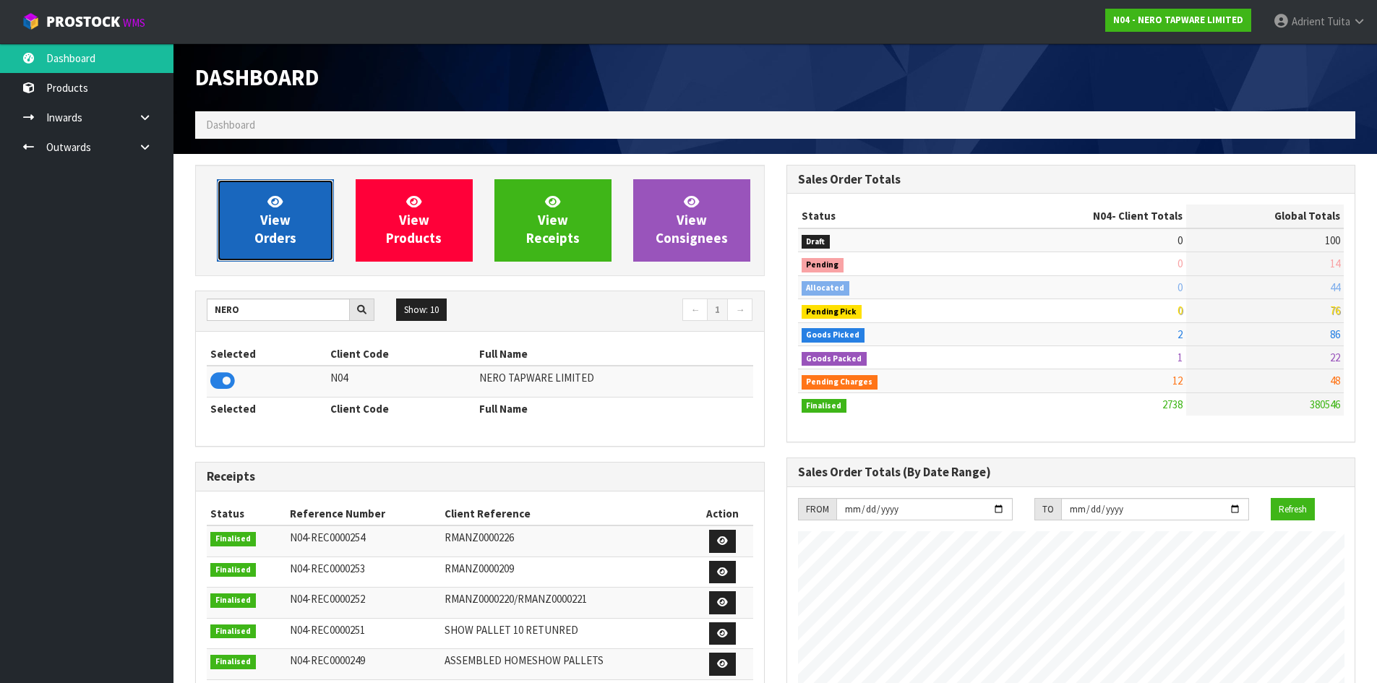
click at [282, 239] on span "View Orders" at bounding box center [275, 220] width 42 height 54
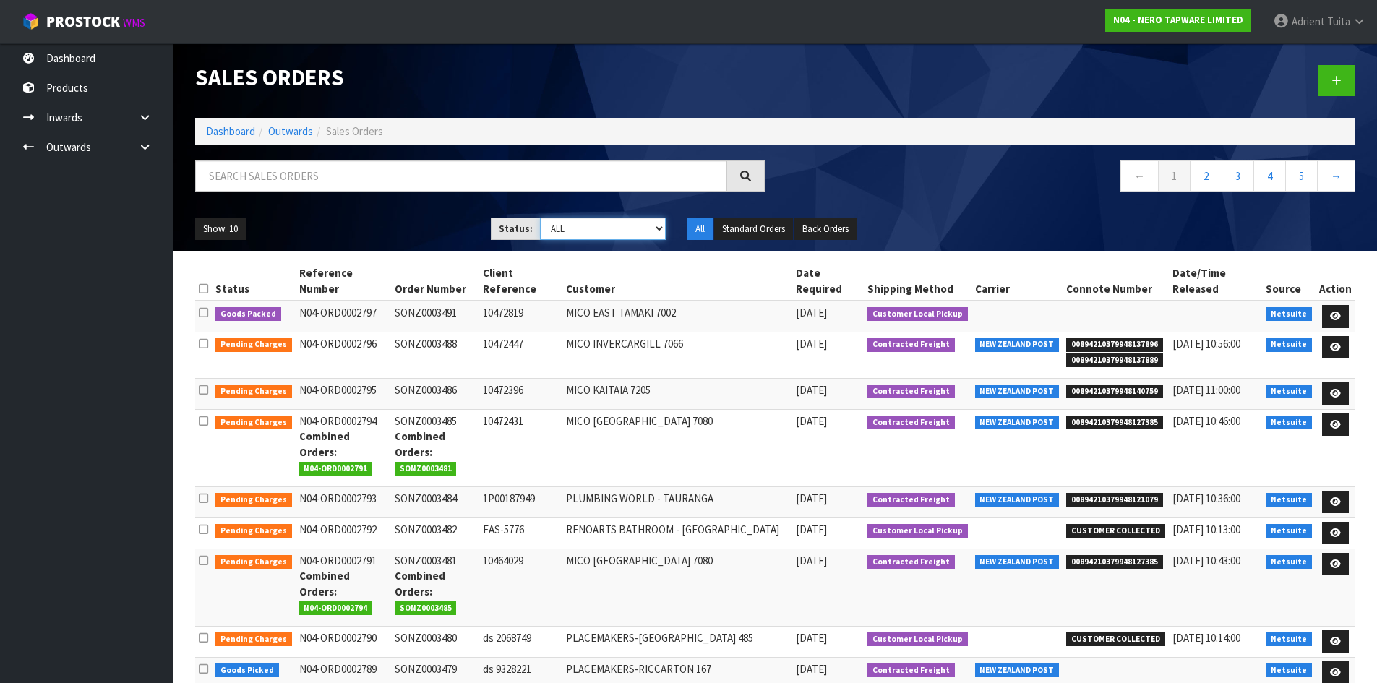
click at [650, 228] on select "Draft Pending Allocated Pending Pick Goods Picked Goods Packed Pending Charges …" at bounding box center [603, 229] width 126 height 22
click at [1348, 315] on link at bounding box center [1335, 316] width 27 height 23
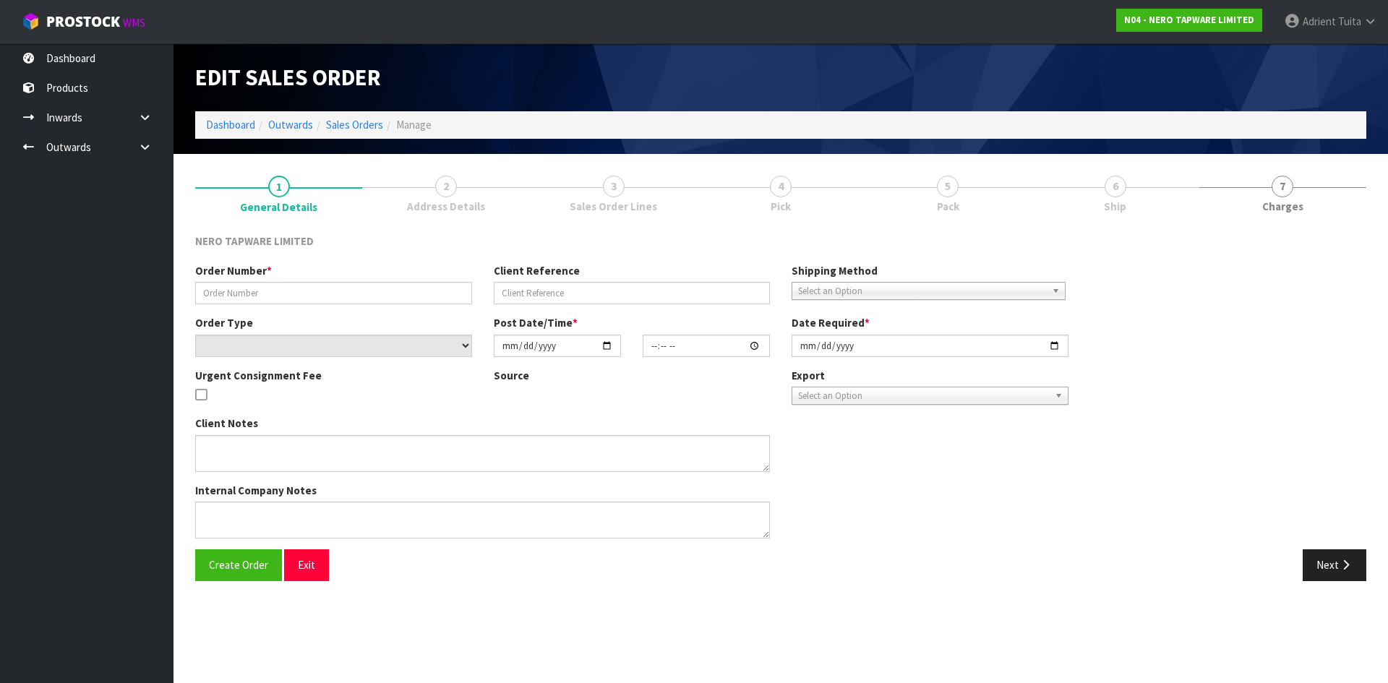
type input "SONZ0003491"
type input "10472819"
select select "number:0"
type input "[DATE]"
type input "11:00:06.000"
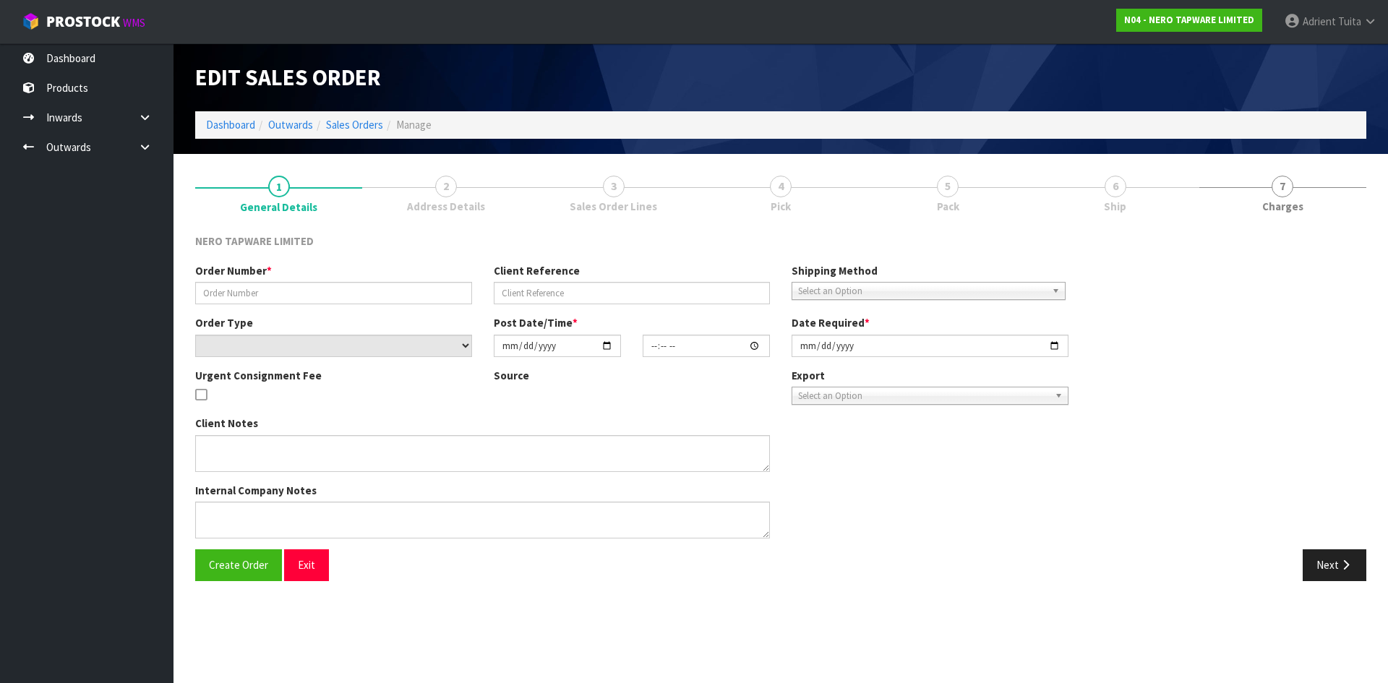
type input "[DATE]"
type textarea "customer pick up"
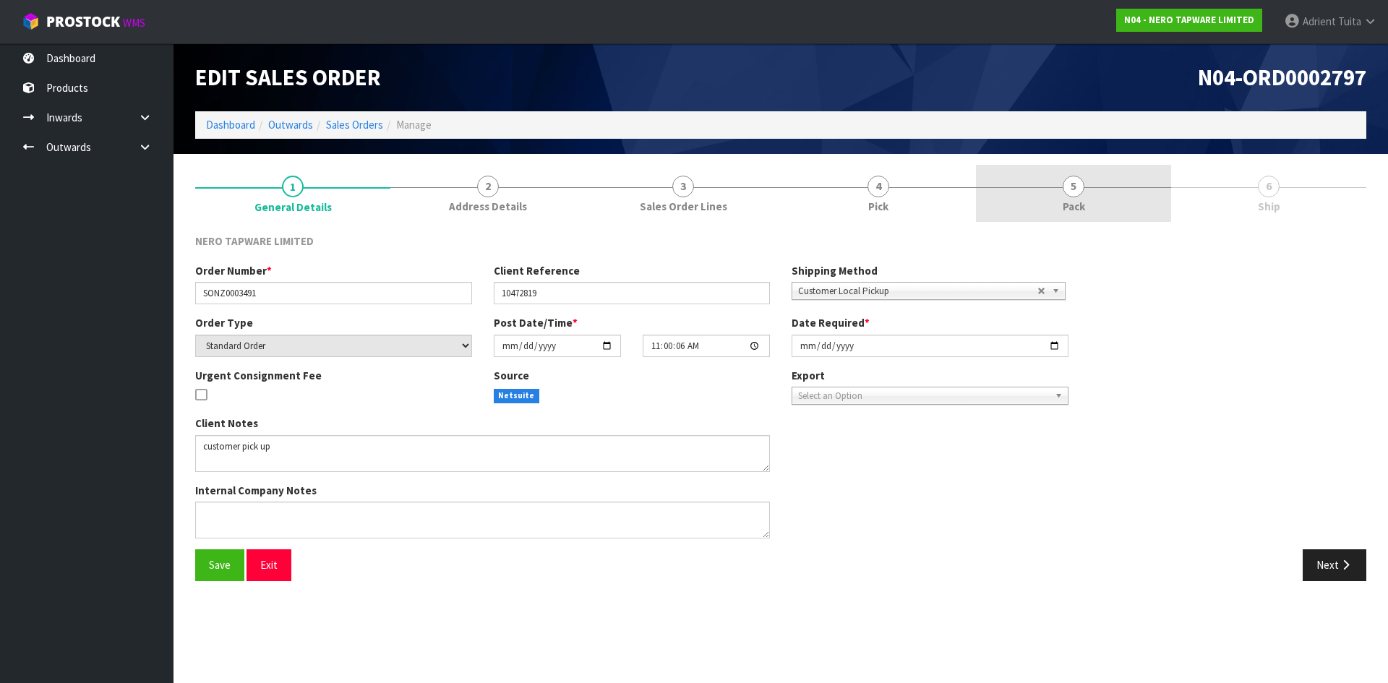
drag, startPoint x: 1097, startPoint y: 200, endPoint x: 1186, endPoint y: 445, distance: 260.5
click at [1097, 201] on link "5 Pack" at bounding box center [1073, 193] width 195 height 57
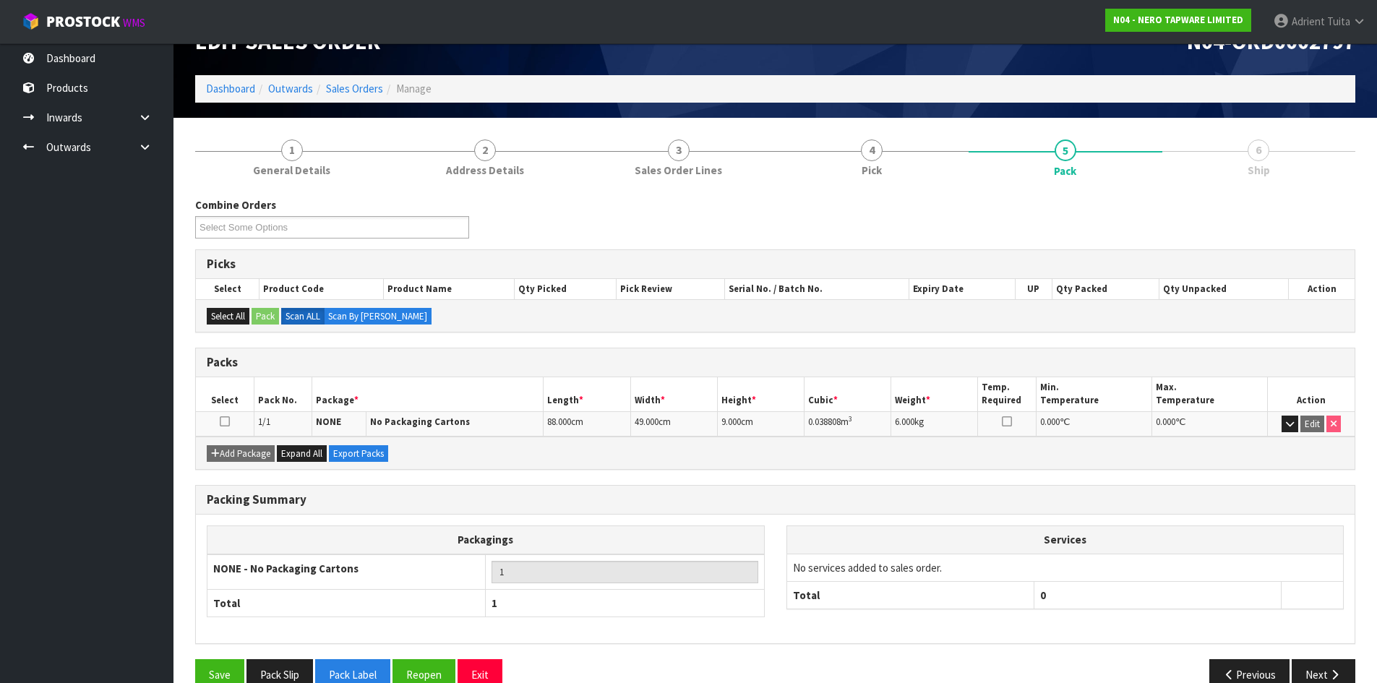
scroll to position [65, 0]
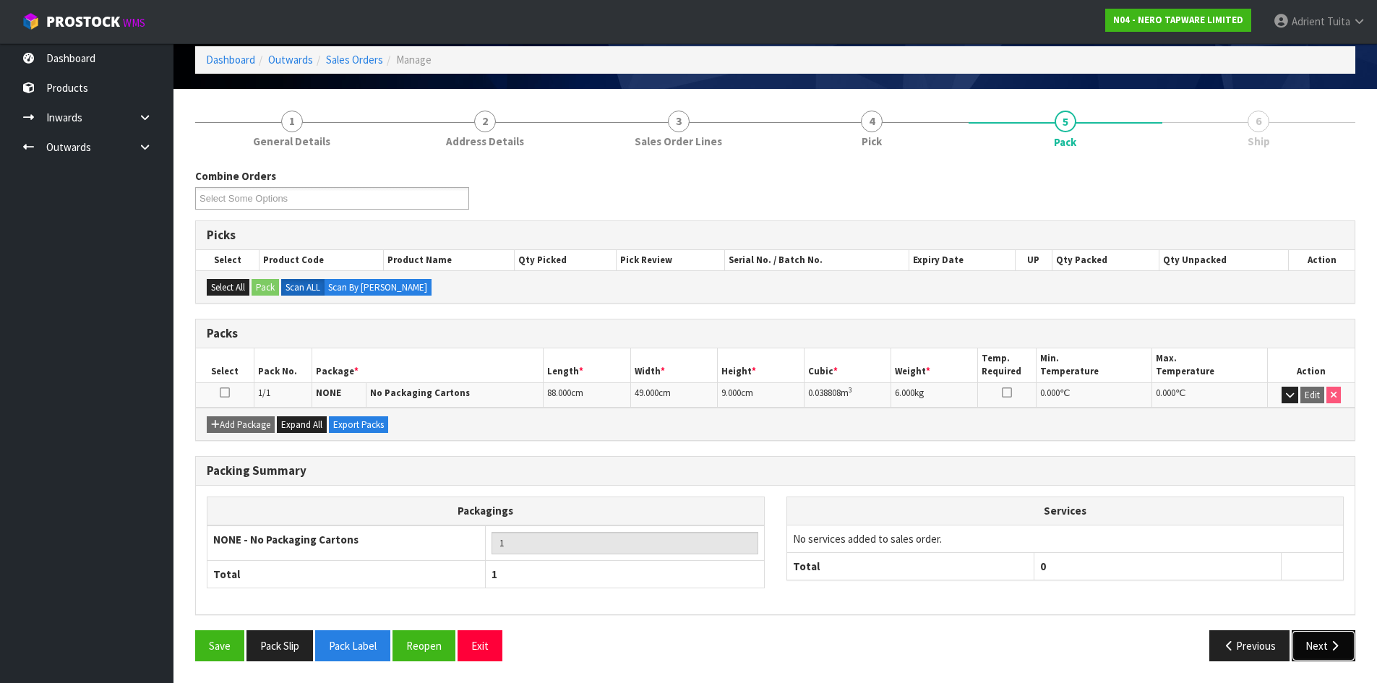
click at [1320, 653] on button "Next" at bounding box center [1324, 645] width 64 height 31
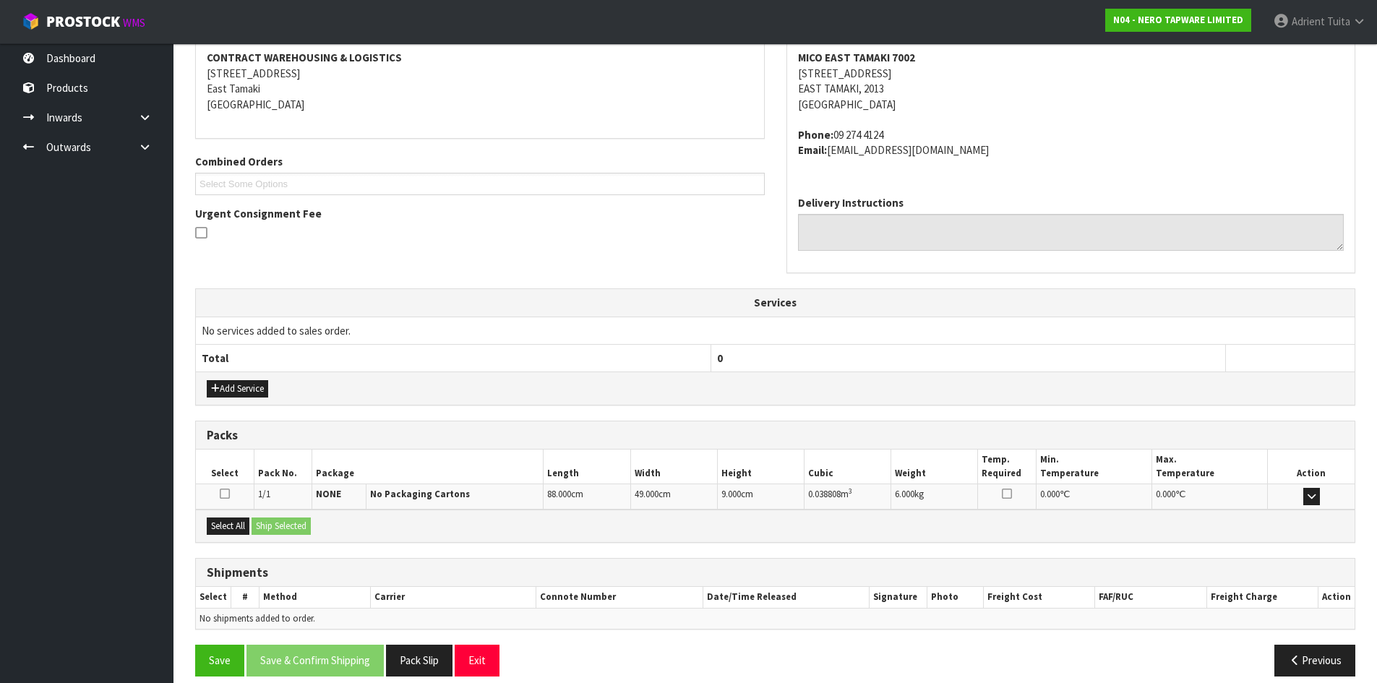
scroll to position [239, 0]
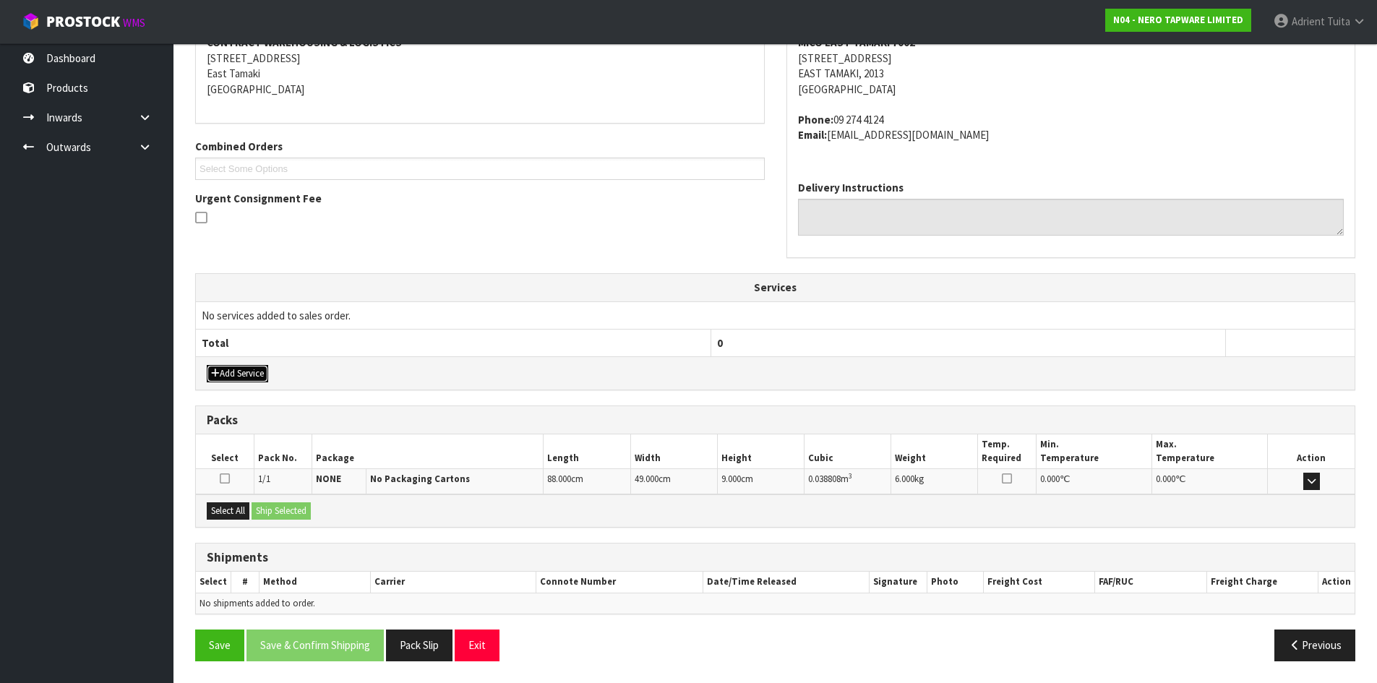
click at [241, 373] on button "Add Service" at bounding box center [237, 373] width 61 height 17
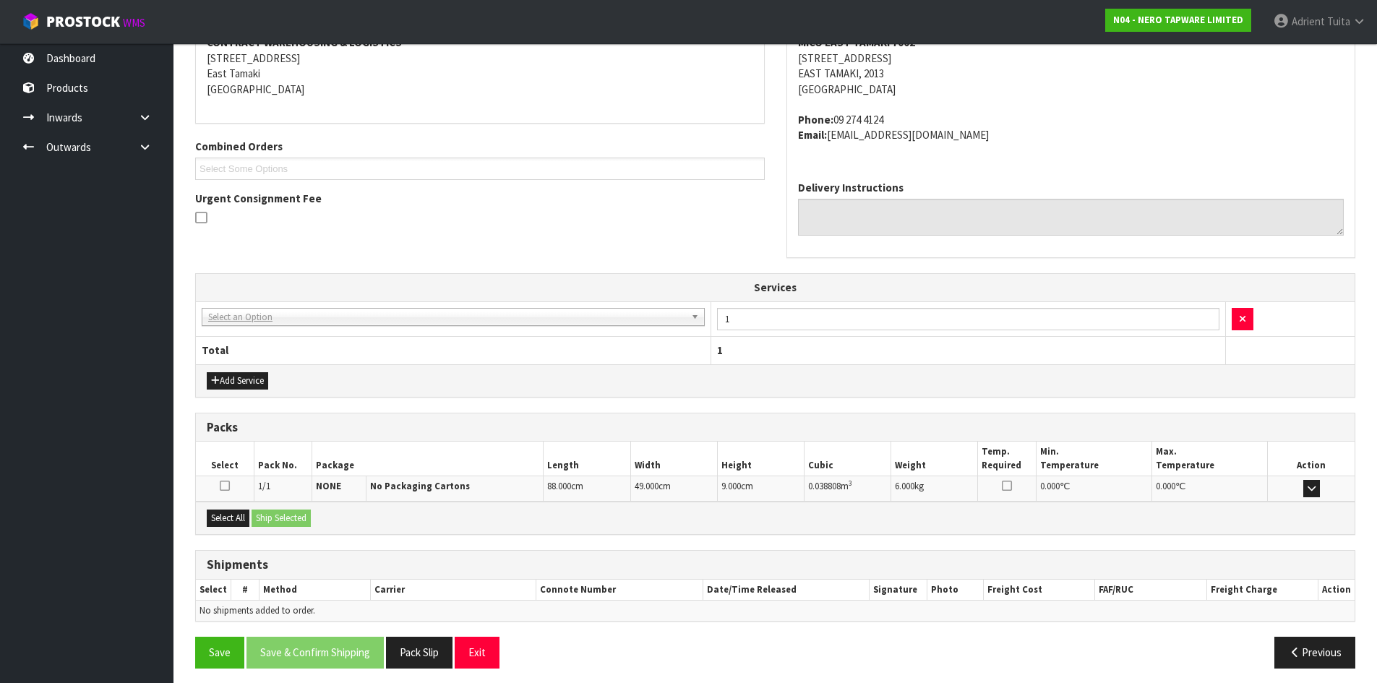
click at [273, 329] on td "003-036 - EXTERNAL PLANT HIRE 008-035 - OUTWARD HDLG+/HOIST LIFT ON/OFF 008-036…" at bounding box center [453, 318] width 515 height 35
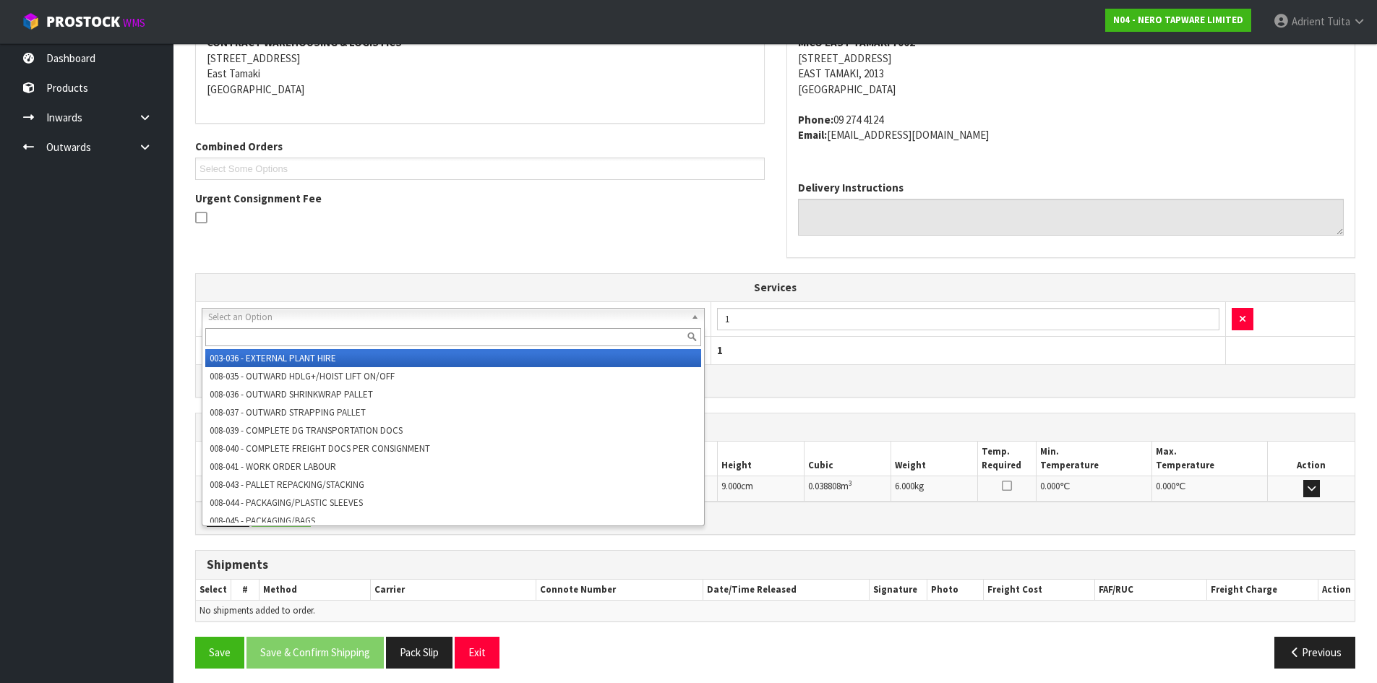
click at [268, 340] on input "text" at bounding box center [453, 337] width 496 height 18
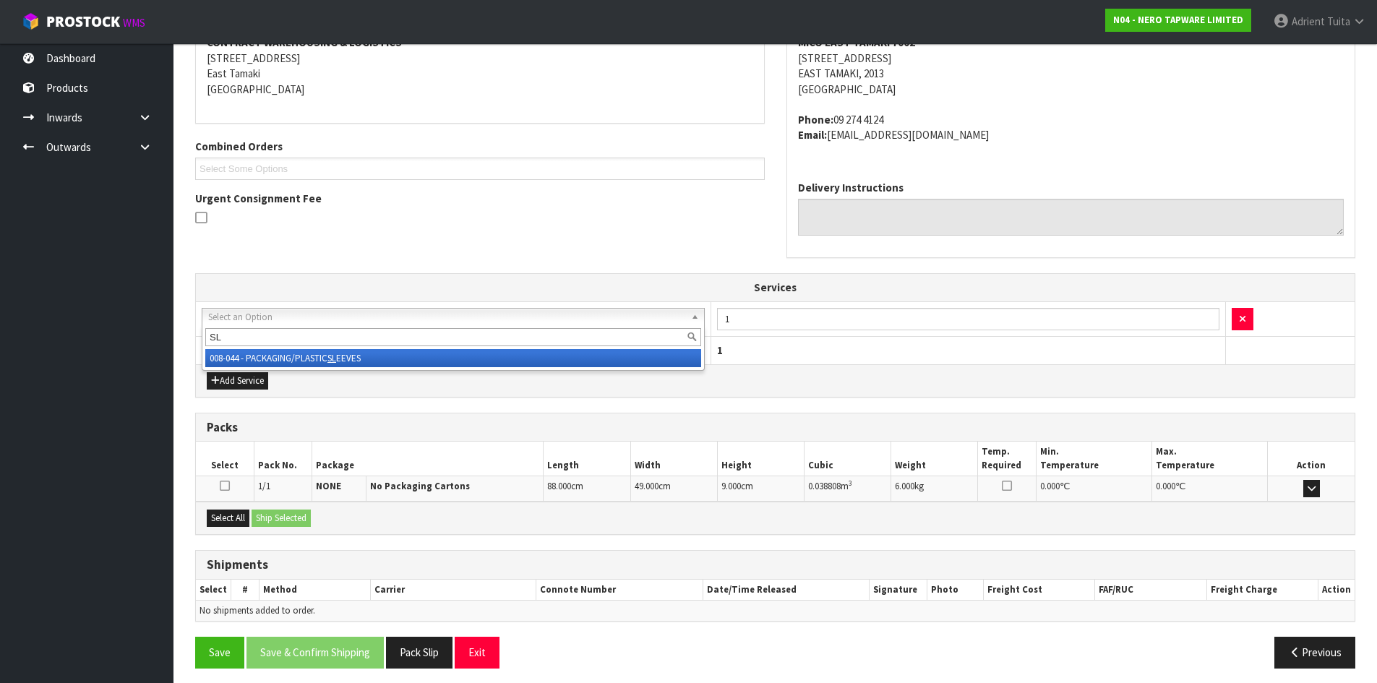
type input "SL"
drag, startPoint x: 294, startPoint y: 354, endPoint x: 300, endPoint y: 376, distance: 23.1
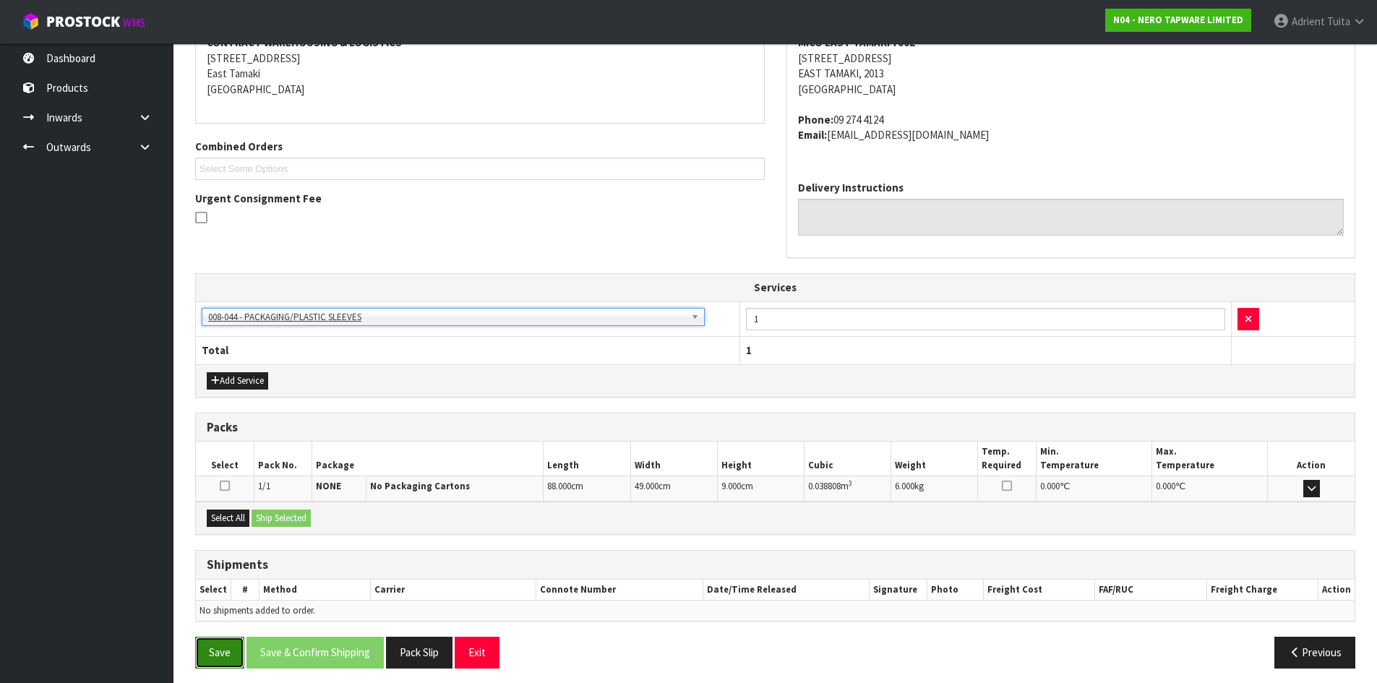
click at [218, 649] on button "Save" at bounding box center [219, 652] width 49 height 31
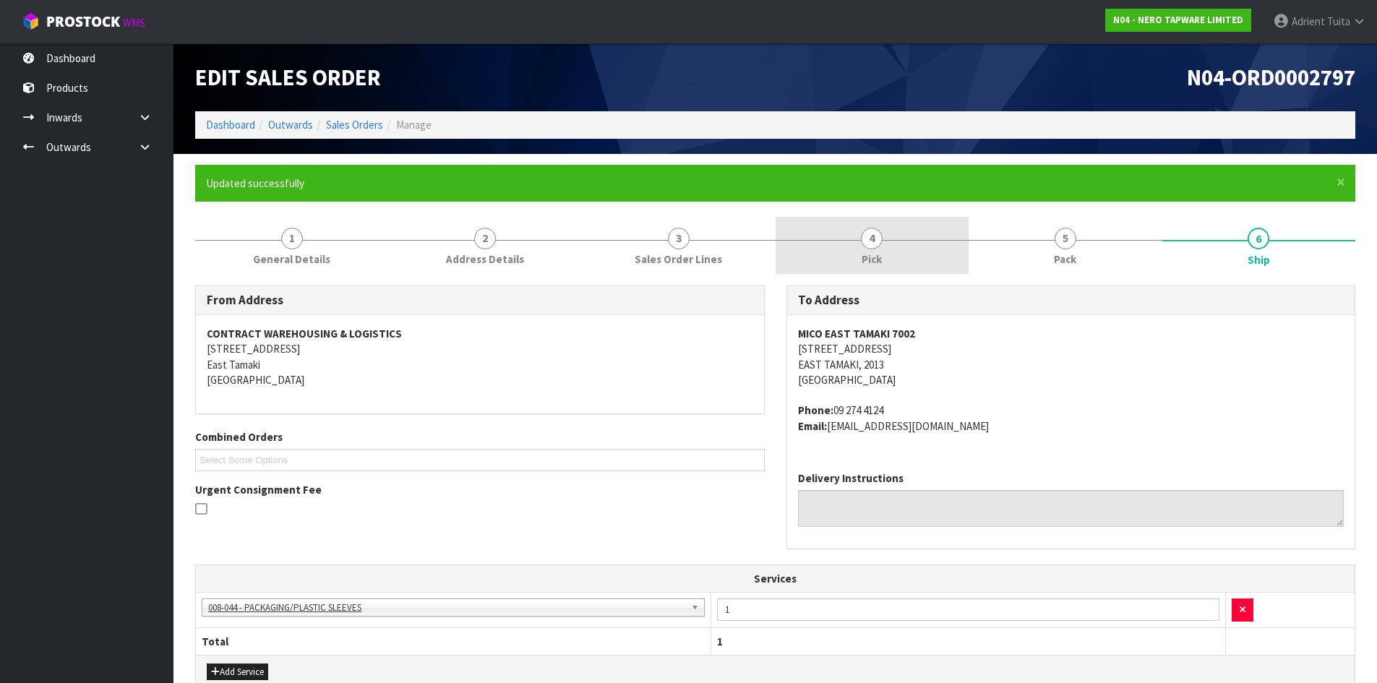
click at [878, 254] on span "Pick" at bounding box center [872, 259] width 20 height 15
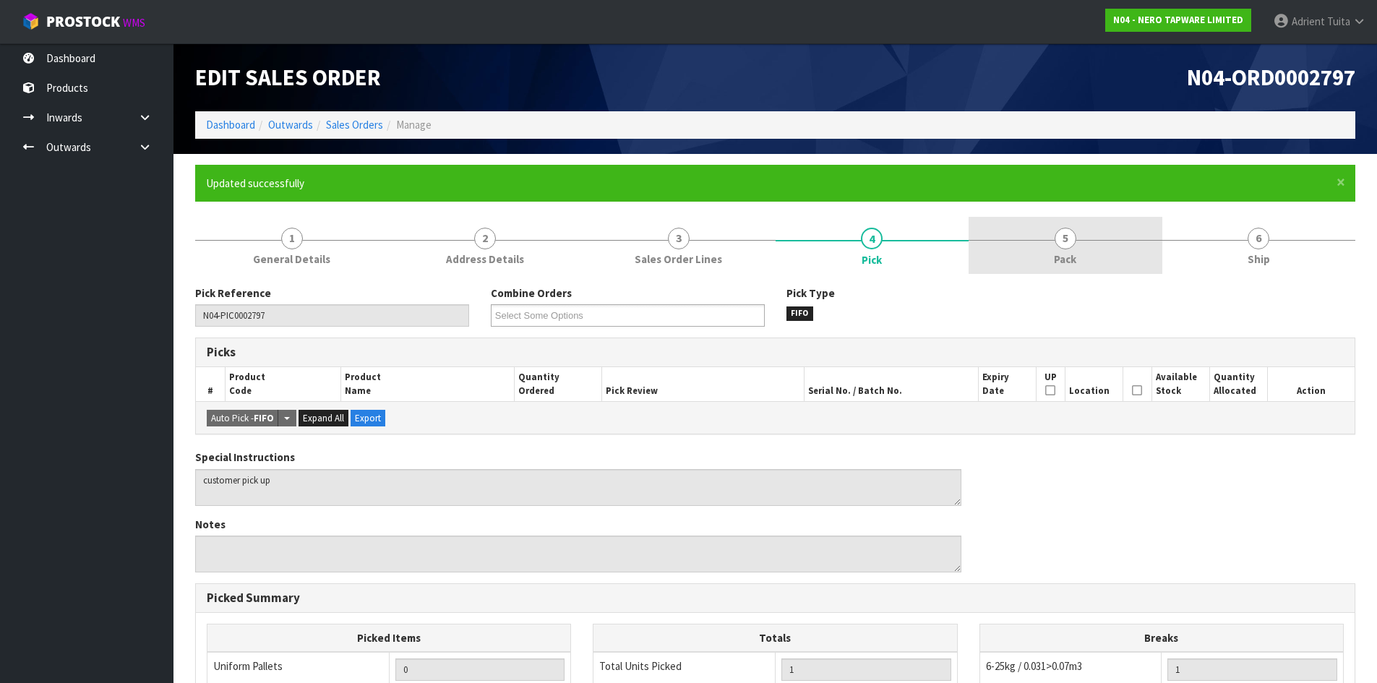
click at [1041, 252] on link "5 Pack" at bounding box center [1066, 245] width 194 height 57
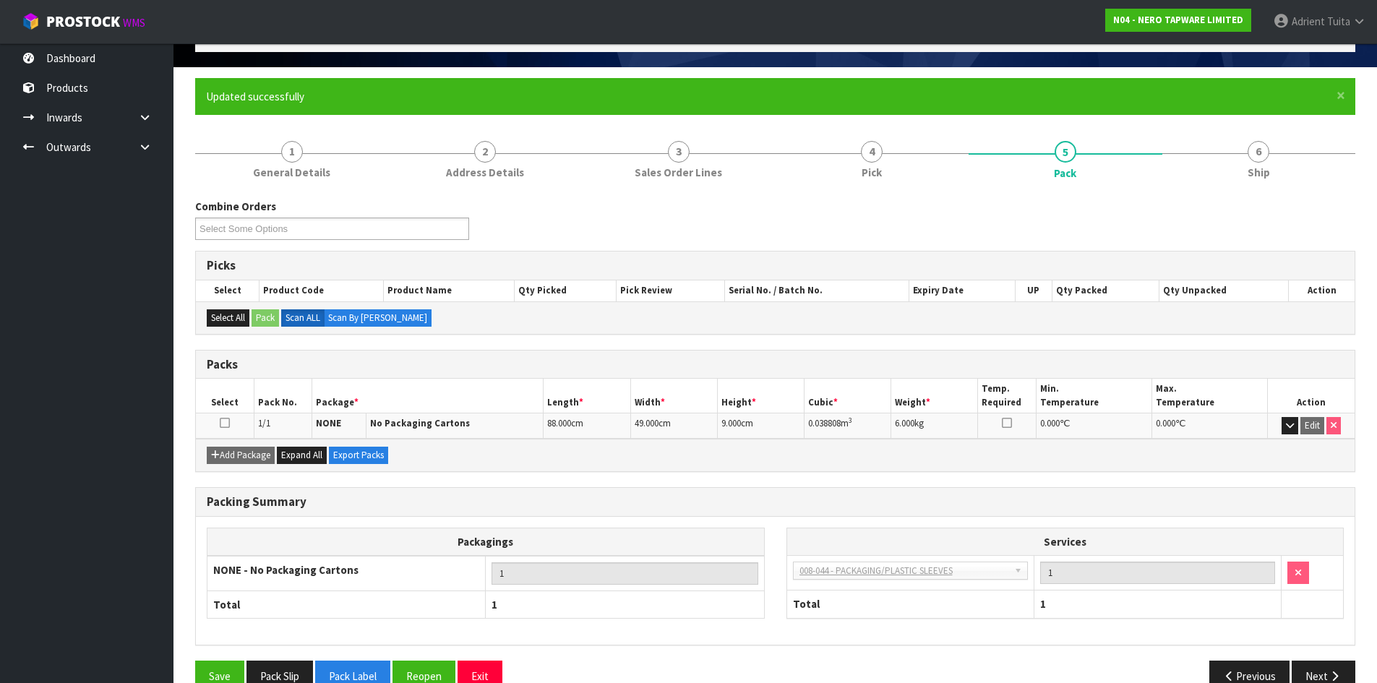
scroll to position [118, 0]
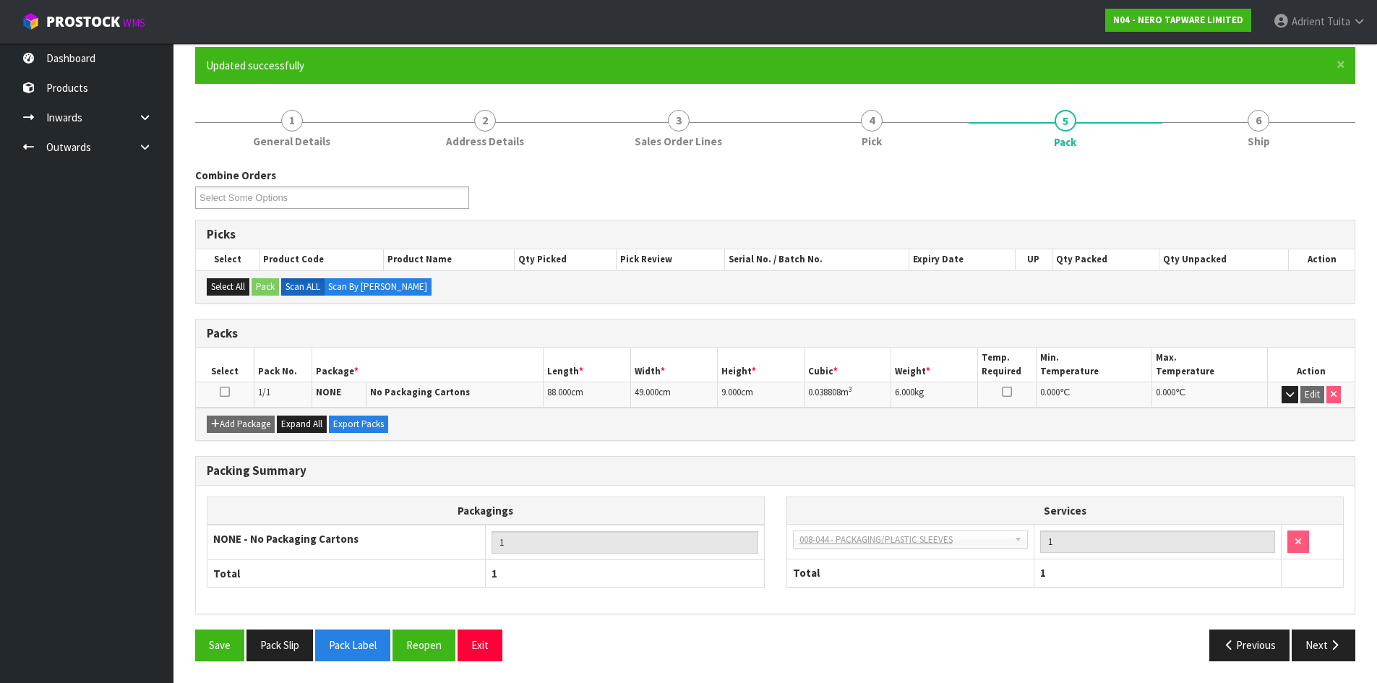
click at [1066, 614] on div "Packagings NONE - No Packaging Cartons 1 Total 1 Services 003-036 - EXTERNAL PL…" at bounding box center [775, 550] width 1159 height 129
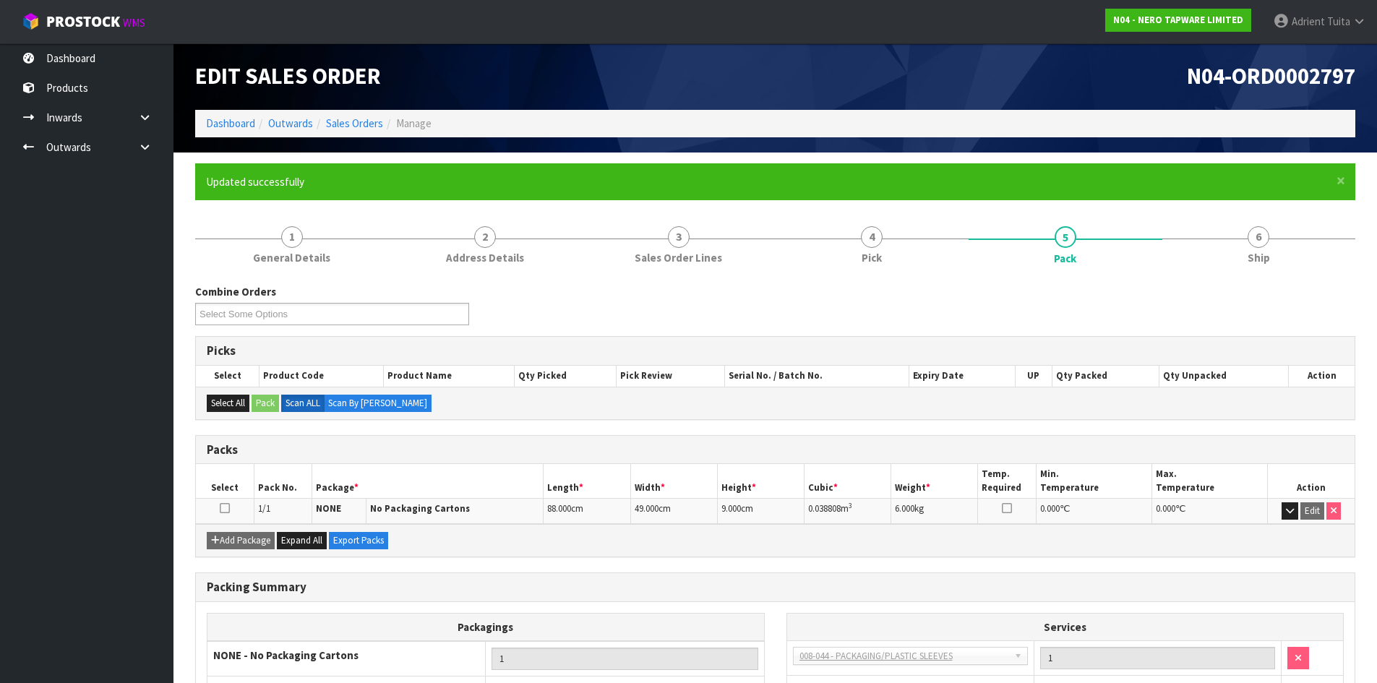
scroll to position [0, 0]
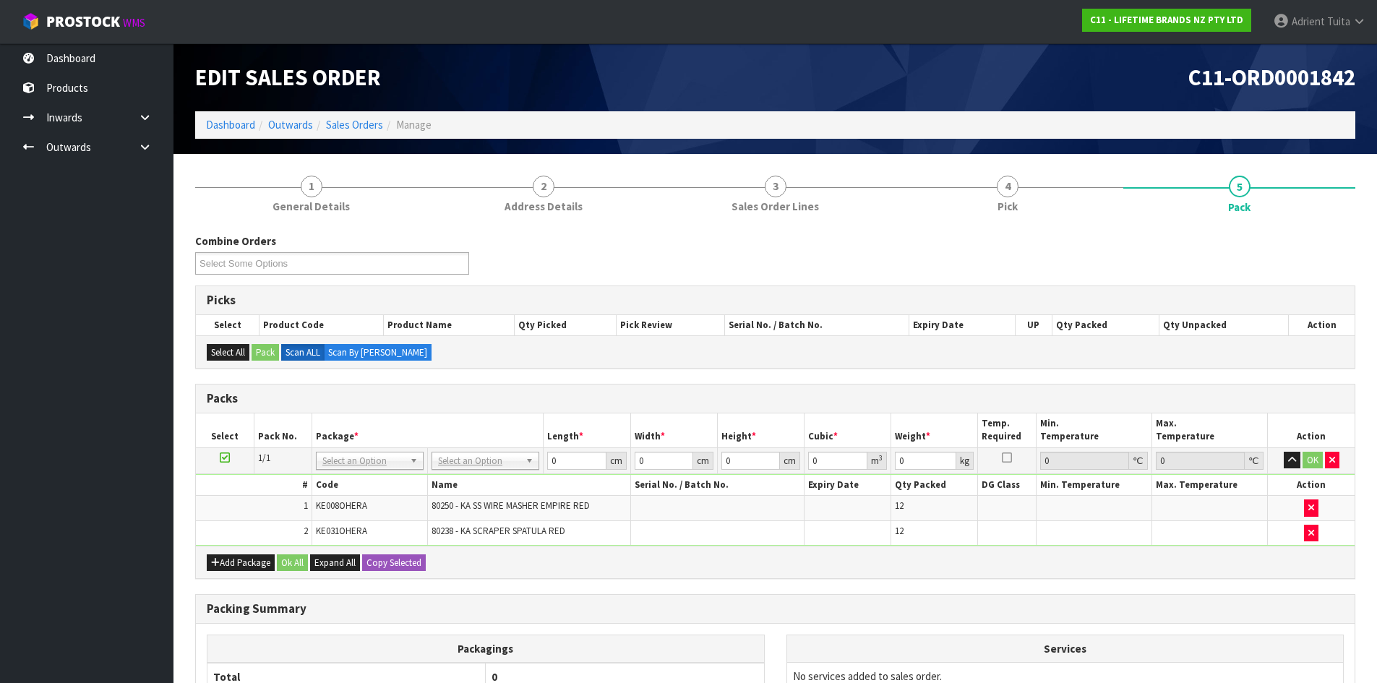
scroll to position [163, 0]
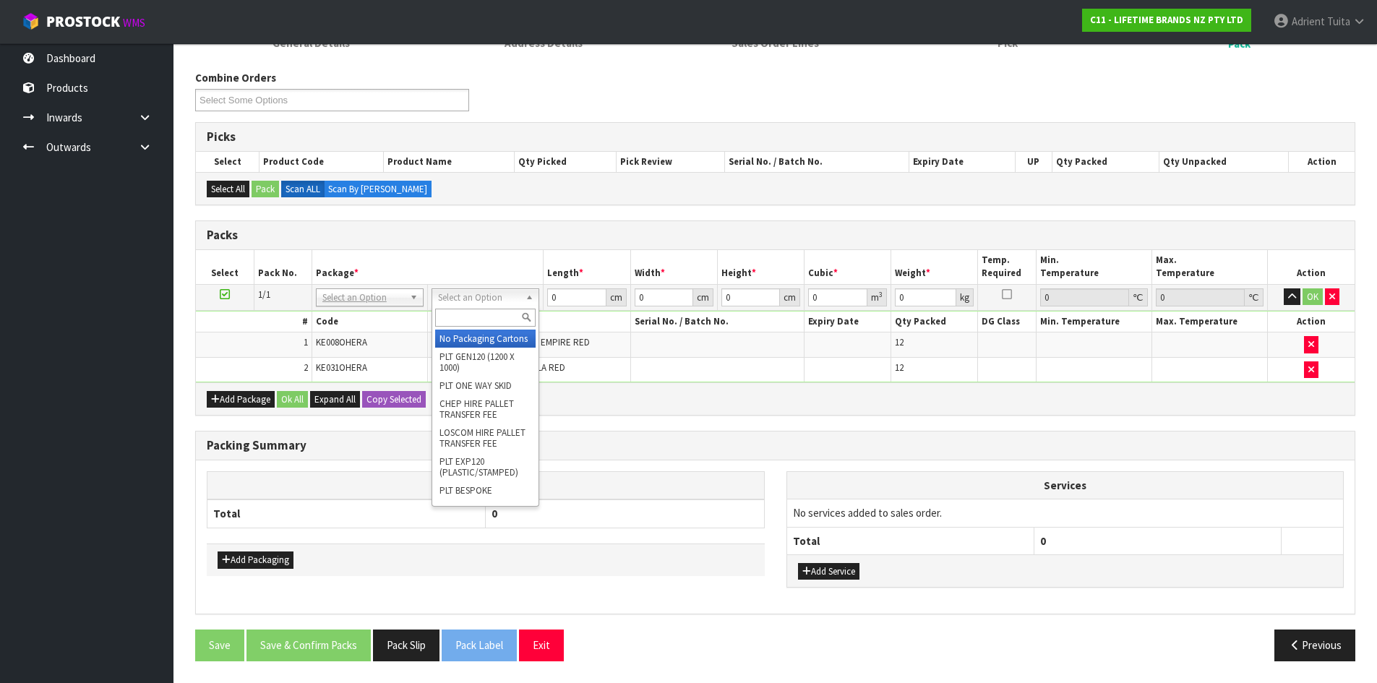
drag, startPoint x: 472, startPoint y: 304, endPoint x: 476, endPoint y: 326, distance: 22.0
click at [476, 326] on input "text" at bounding box center [485, 318] width 100 height 18
type input "CTN6"
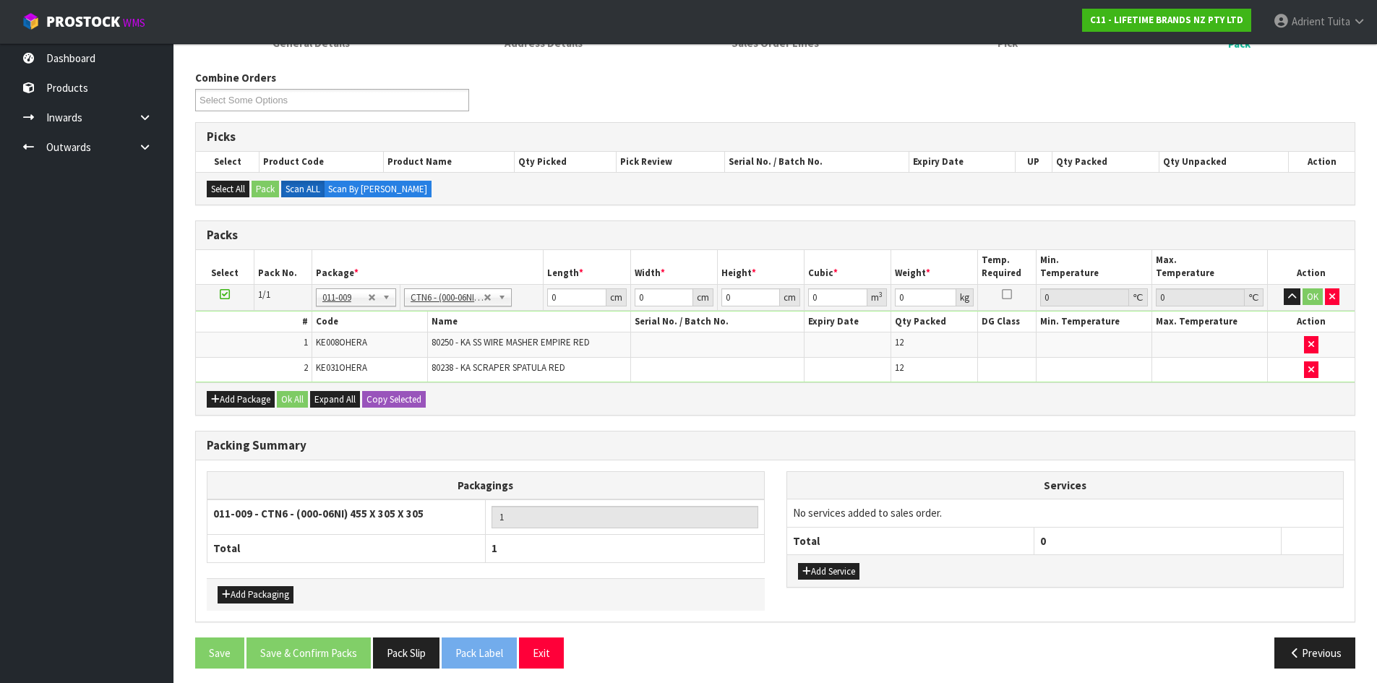
type input "45.5"
type input "30.5"
type input "0.042326"
type input "5.75"
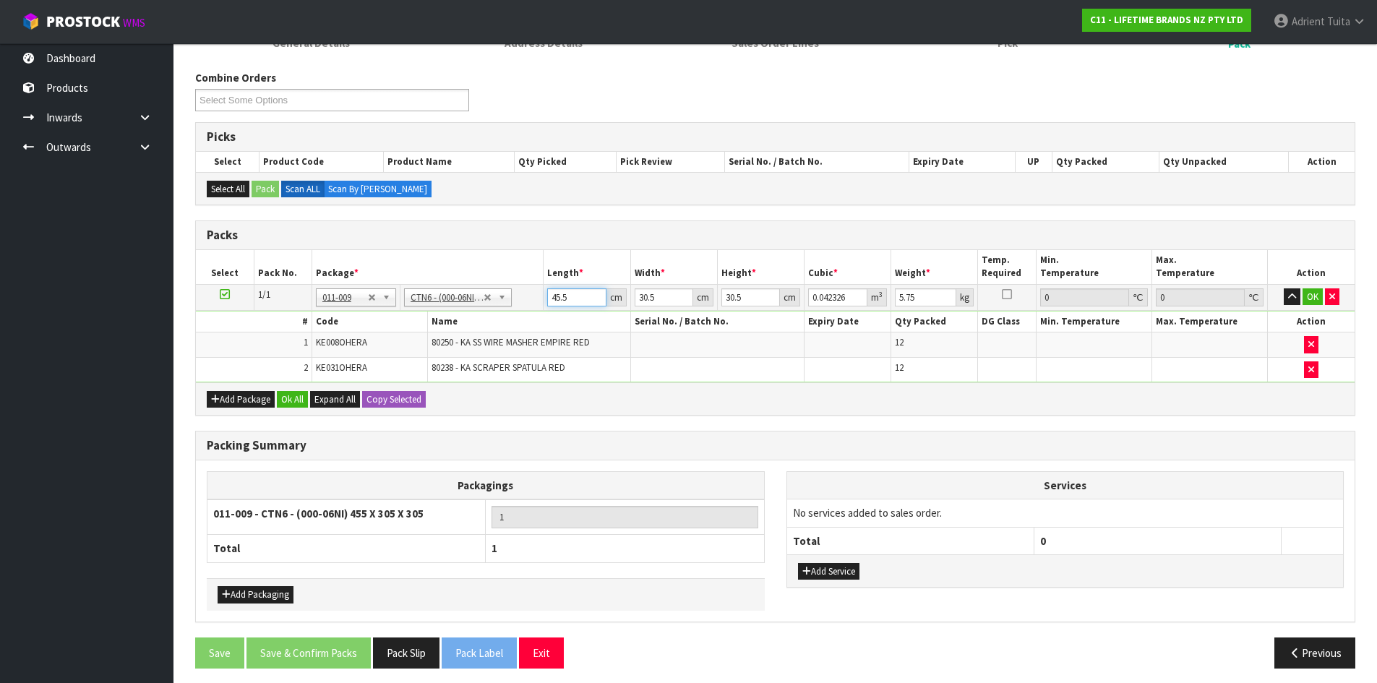
click at [557, 297] on input "45.5" at bounding box center [576, 297] width 59 height 18
type input "4"
type input "0.003721"
type input "47"
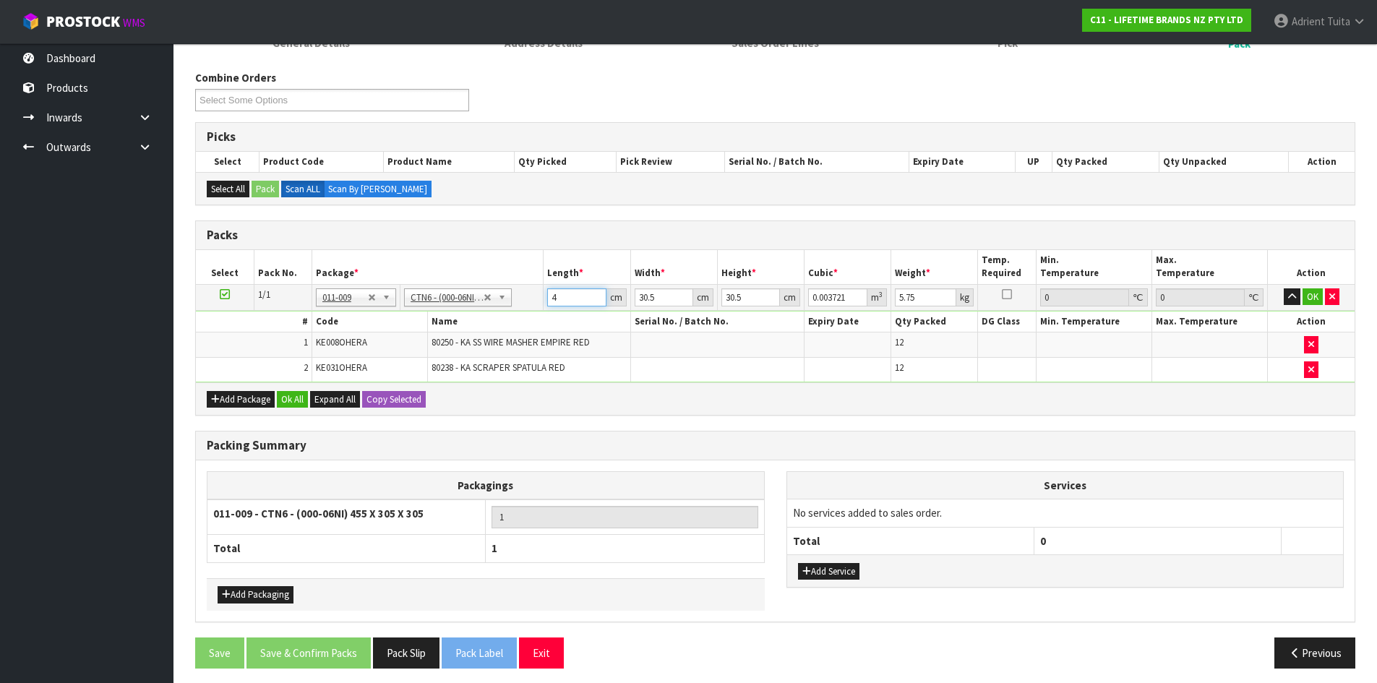
type input "0.043722"
type input "47"
type input "3"
type input "0.0043"
type input "32"
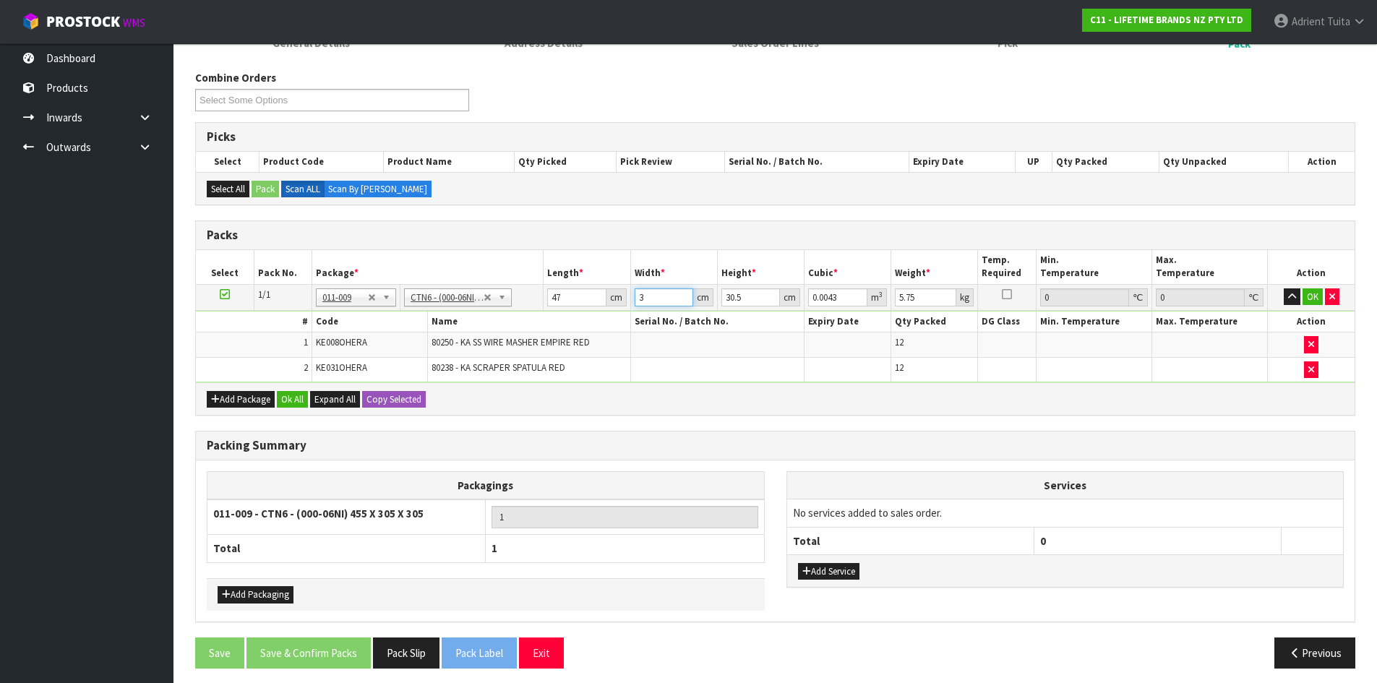
type input "0.045872"
type input "32"
type input "3"
type input "0.004512"
type input "39"
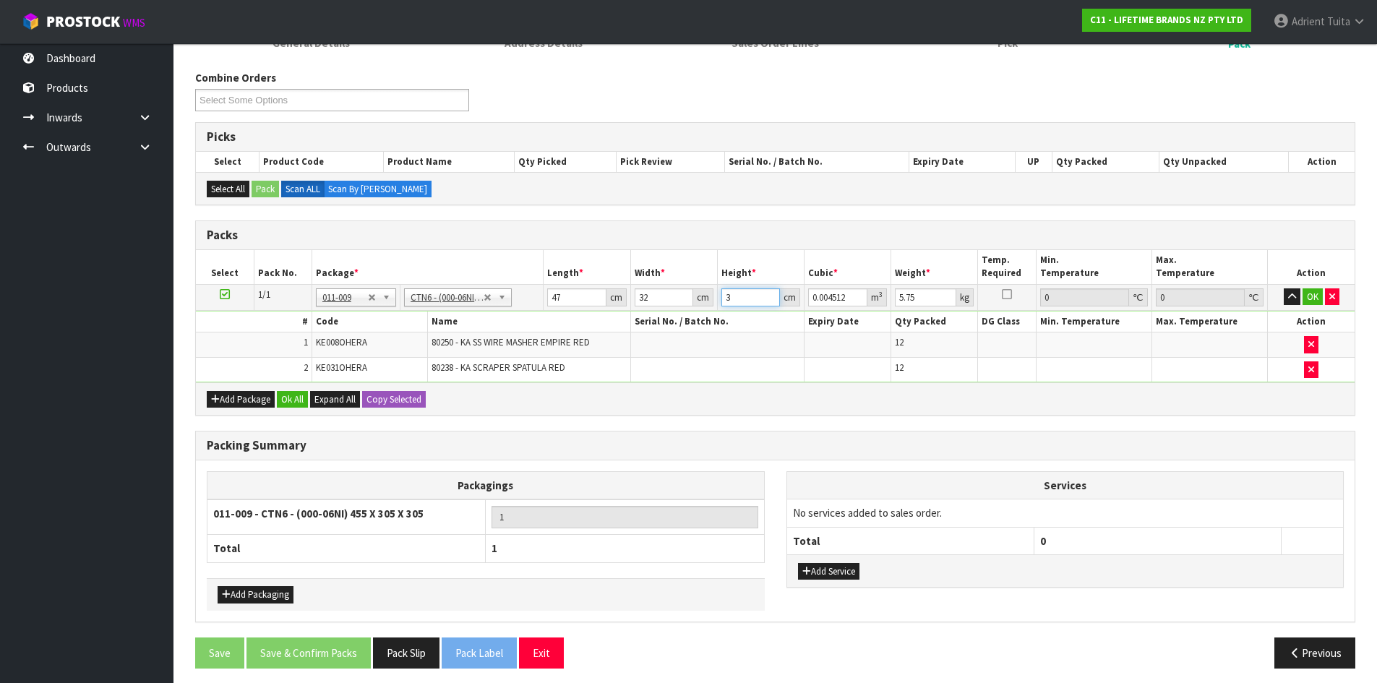
type input "0.058656"
type input "39"
type input "7"
click at [1314, 300] on button "OK" at bounding box center [1313, 296] width 20 height 17
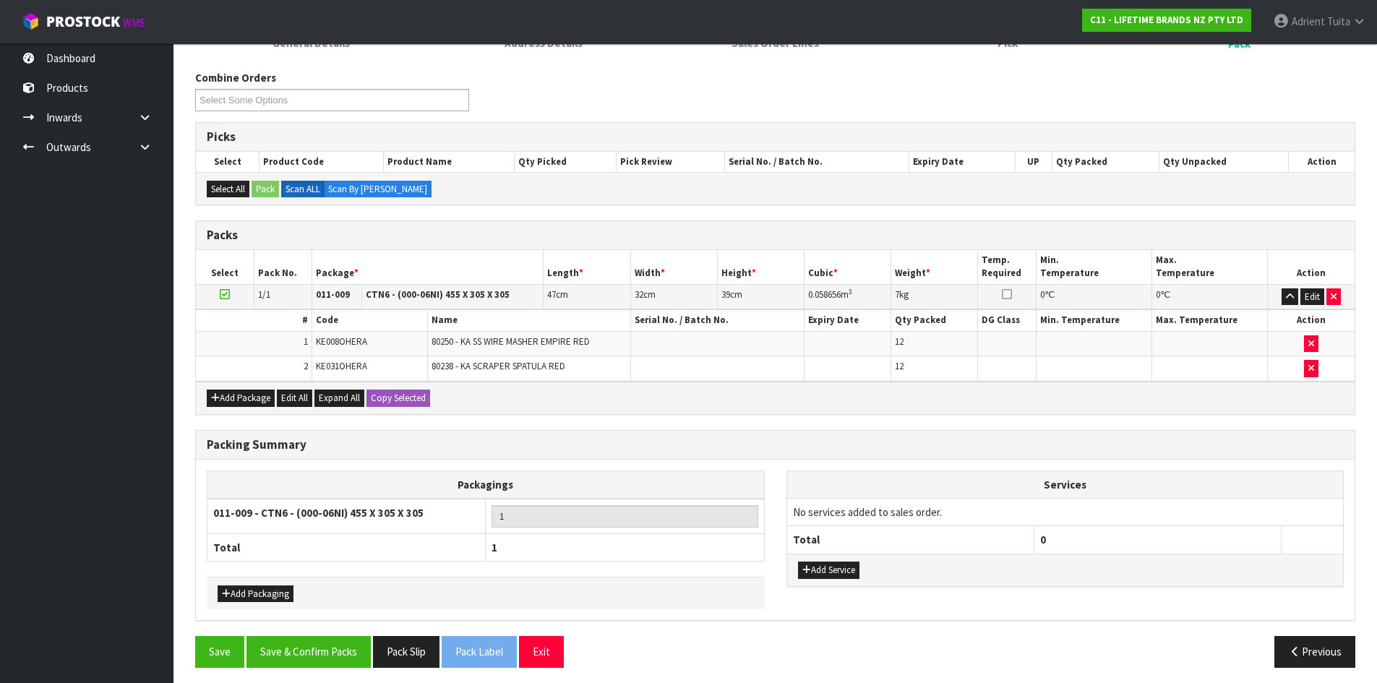
scroll to position [170, 0]
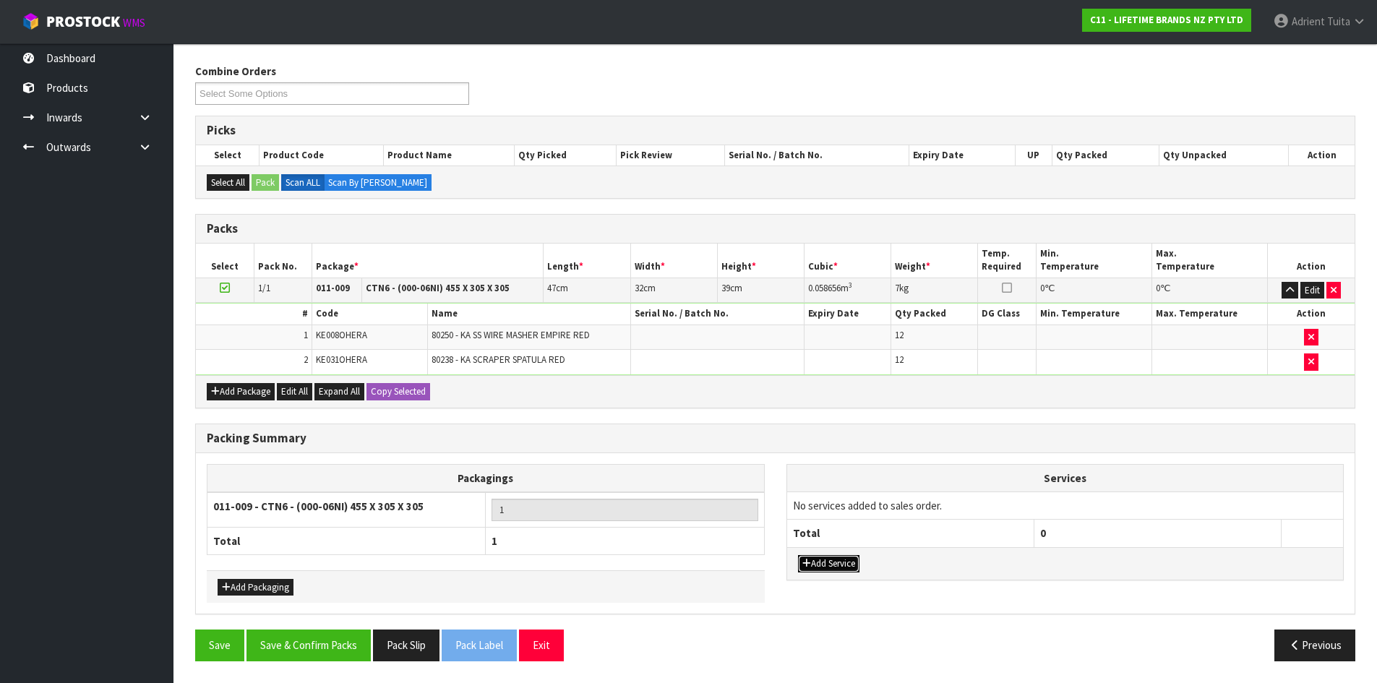
drag, startPoint x: 841, startPoint y: 562, endPoint x: 846, endPoint y: 526, distance: 36.5
click at [841, 560] on button "Add Service" at bounding box center [828, 563] width 61 height 17
drag, startPoint x: 846, startPoint y: 526, endPoint x: 853, endPoint y: 520, distance: 9.7
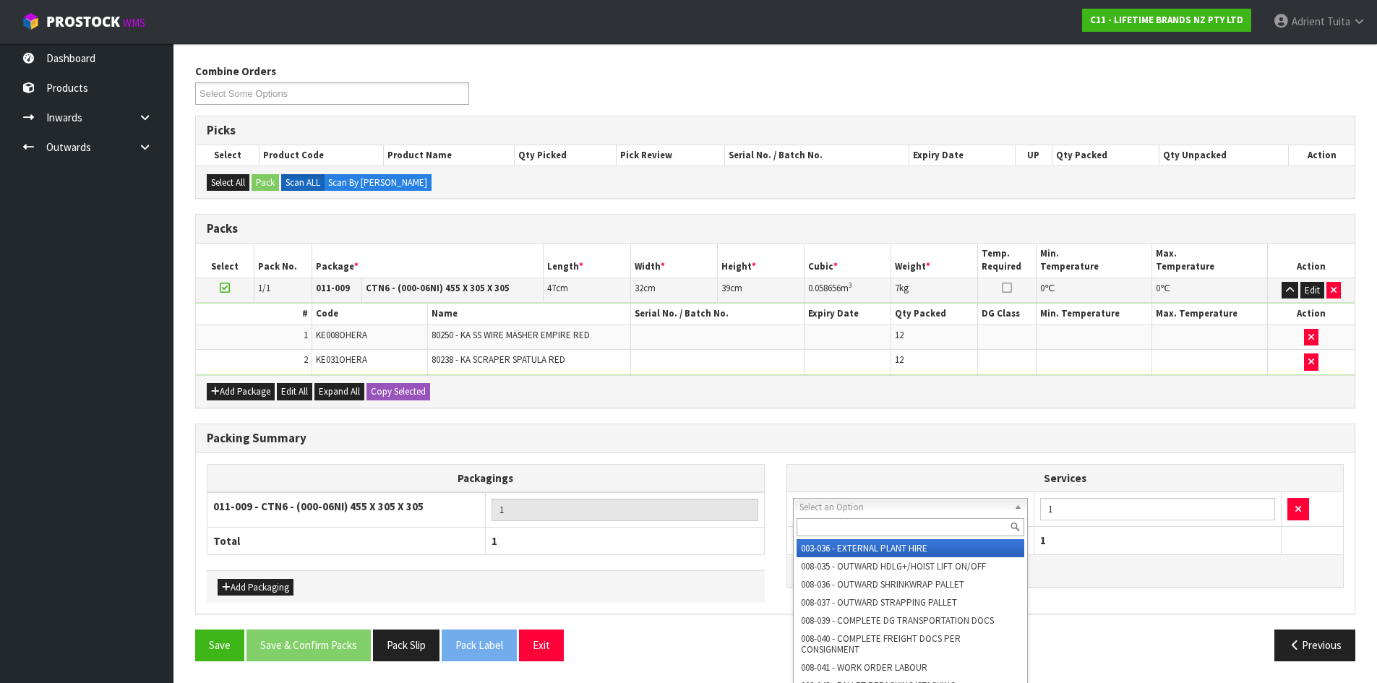
click at [853, 520] on input "text" at bounding box center [911, 527] width 228 height 18
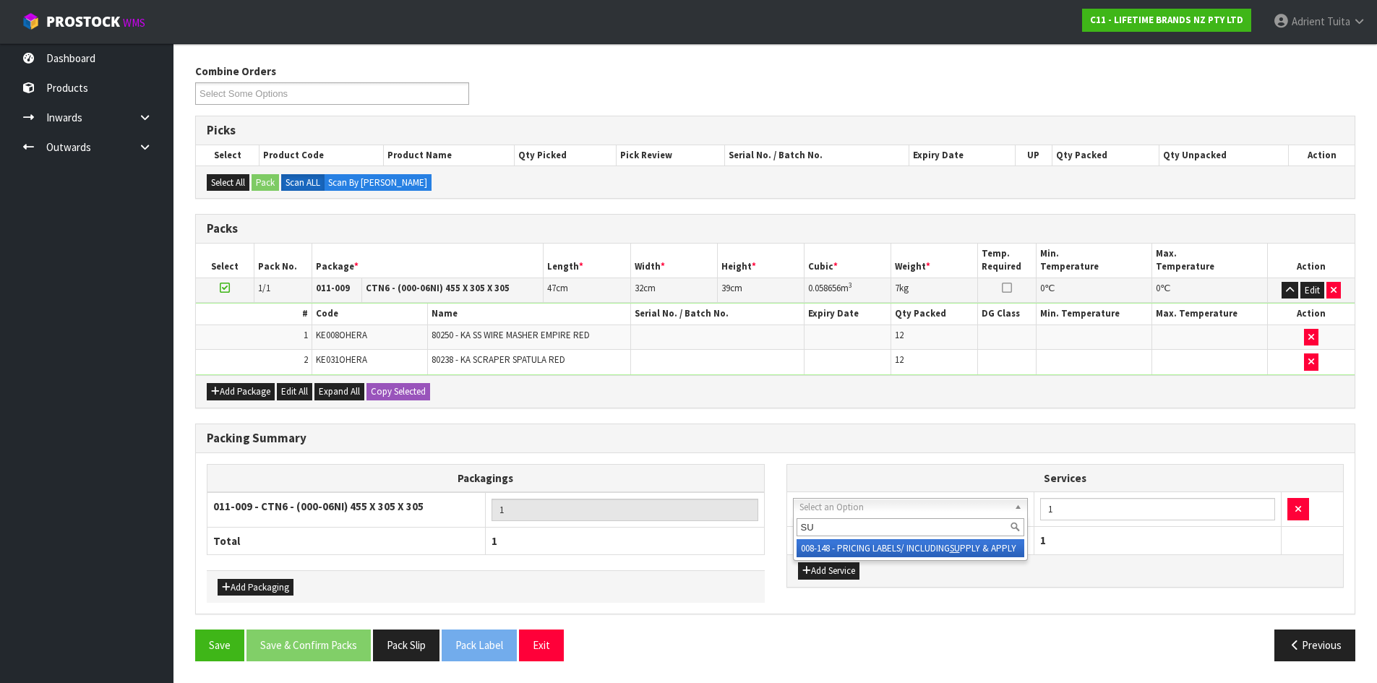
type input "SU"
drag, startPoint x: 861, startPoint y: 547, endPoint x: 989, endPoint y: 547, distance: 128.0
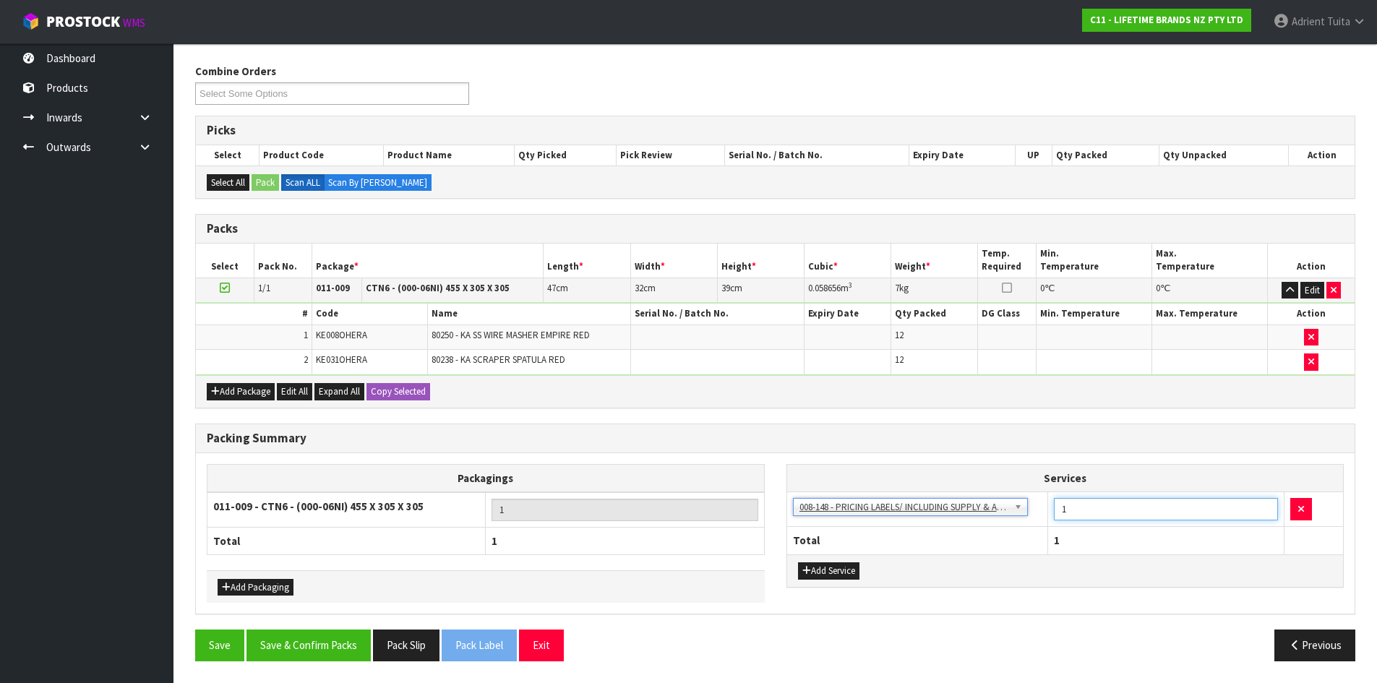
click at [1161, 510] on input "1" at bounding box center [1166, 509] width 224 height 22
type input "24"
click at [326, 637] on button "Save & Confirm Packs" at bounding box center [309, 645] width 124 height 31
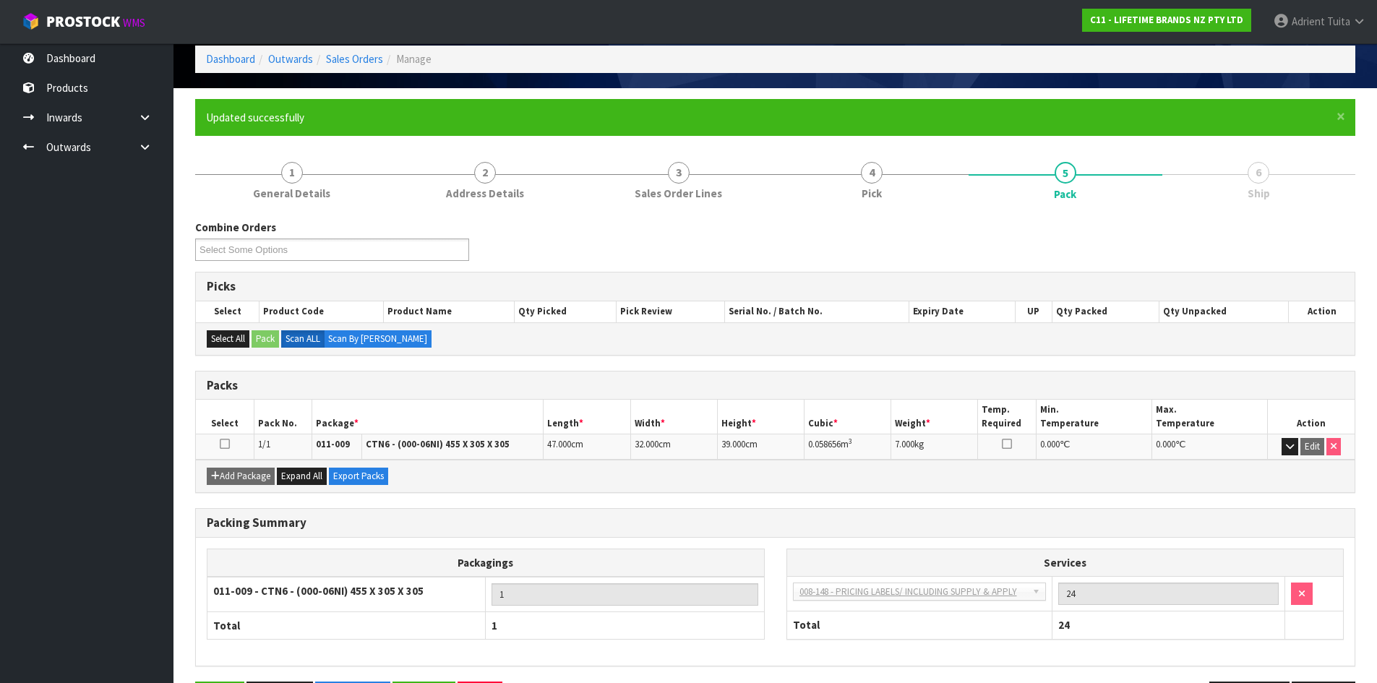
scroll to position [118, 0]
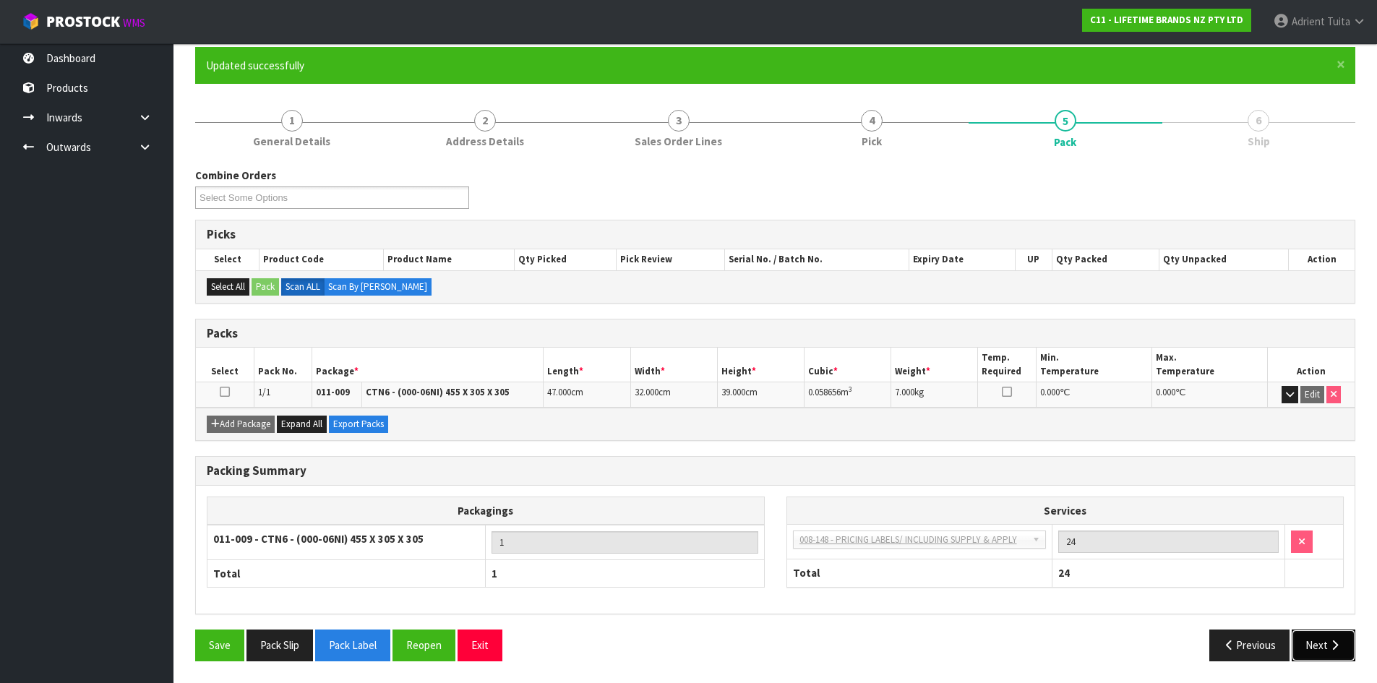
click at [1317, 644] on button "Next" at bounding box center [1324, 645] width 64 height 31
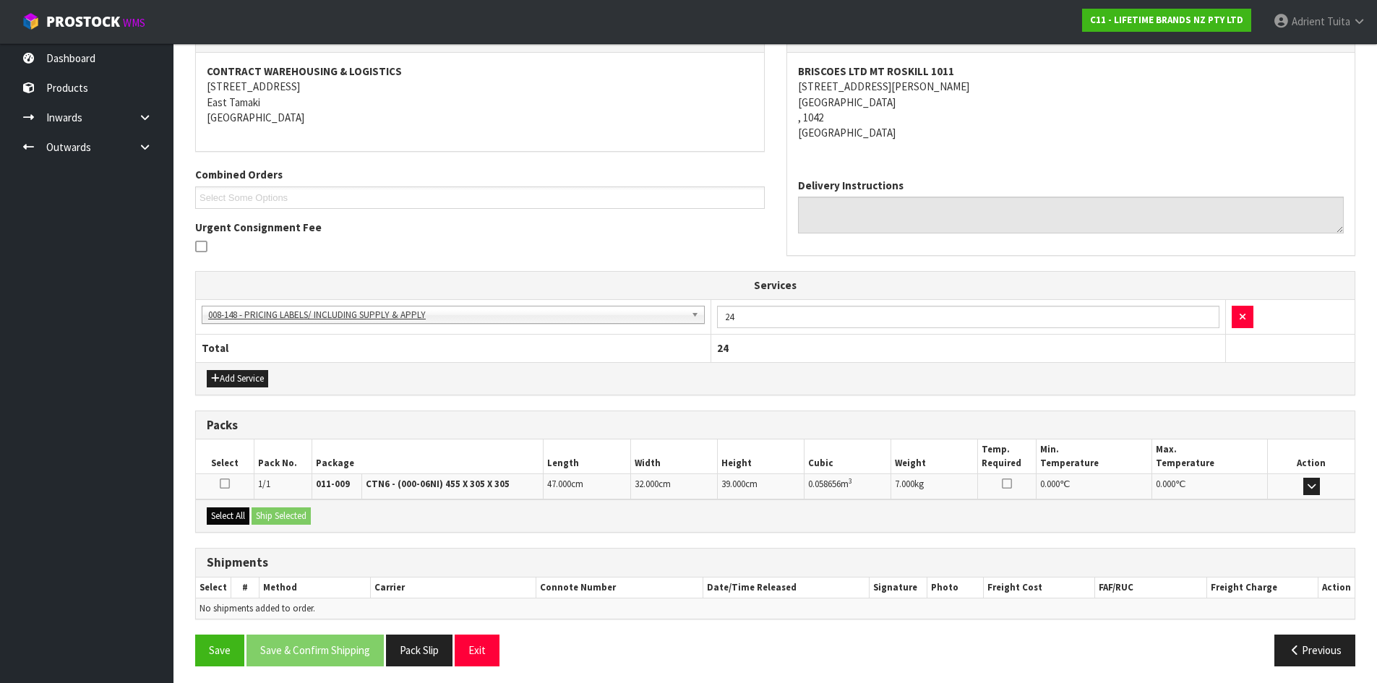
scroll to position [268, 0]
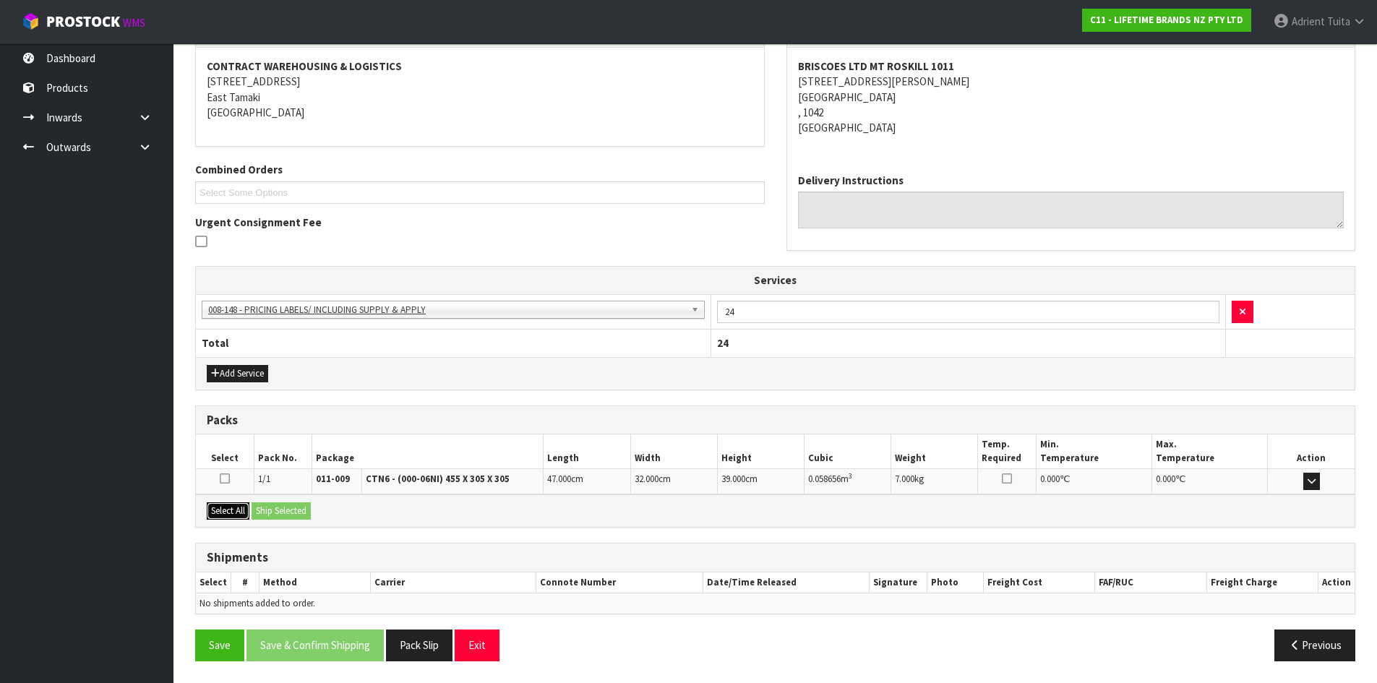
drag, startPoint x: 226, startPoint y: 505, endPoint x: 254, endPoint y: 516, distance: 30.9
click at [230, 510] on button "Select All" at bounding box center [228, 510] width 43 height 17
click at [286, 510] on button "Ship Selected" at bounding box center [281, 510] width 59 height 17
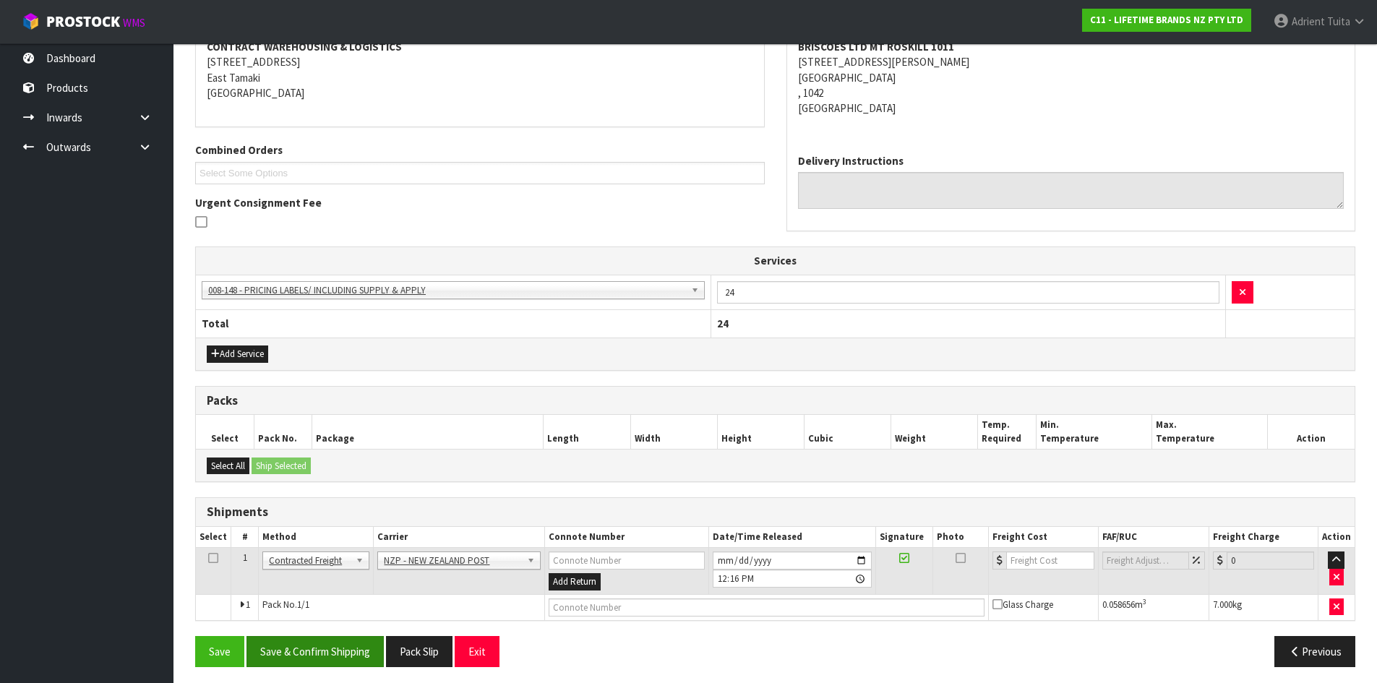
scroll to position [293, 0]
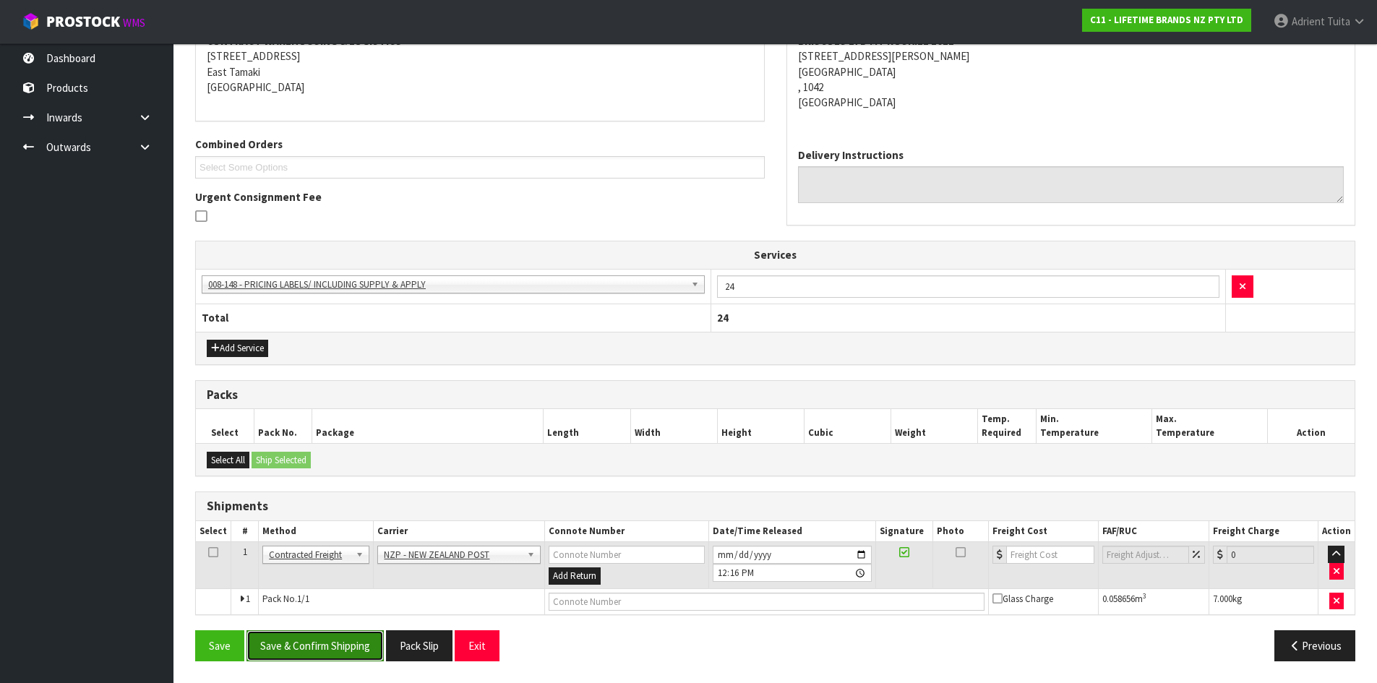
click at [325, 644] on button "Save & Confirm Shipping" at bounding box center [315, 645] width 137 height 31
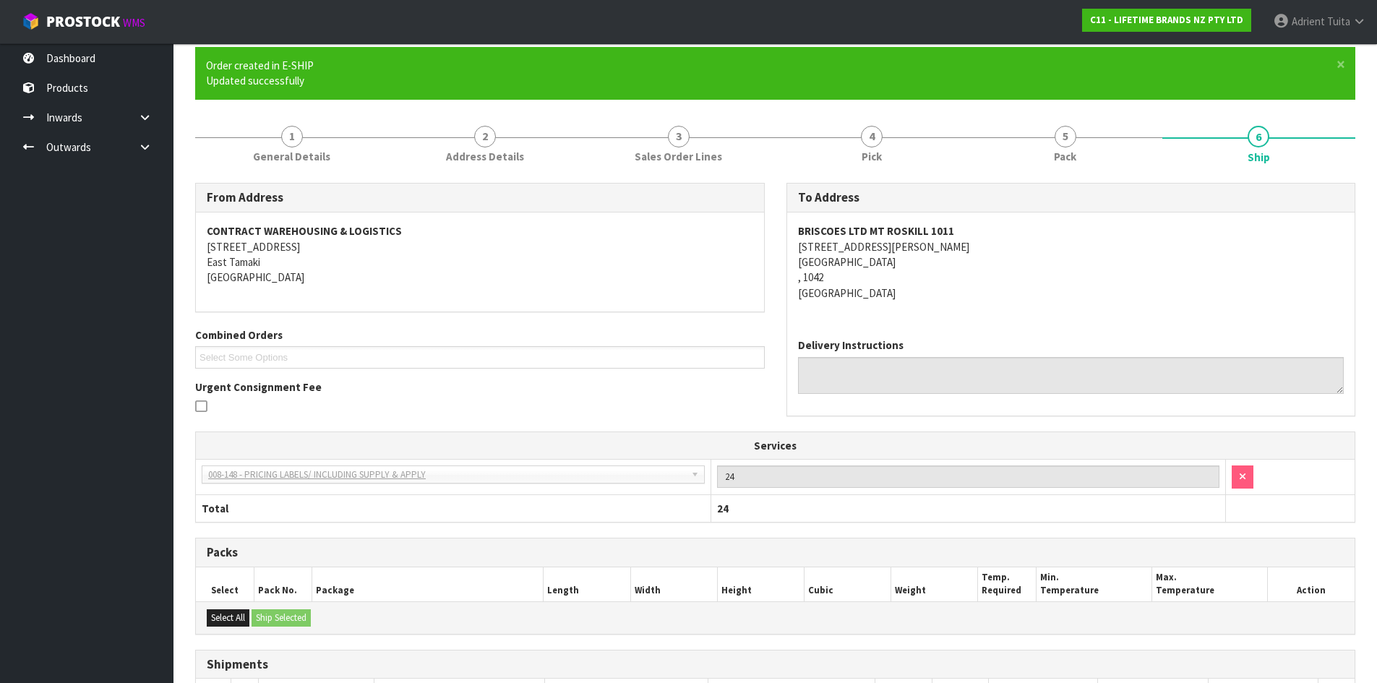
scroll to position [273, 0]
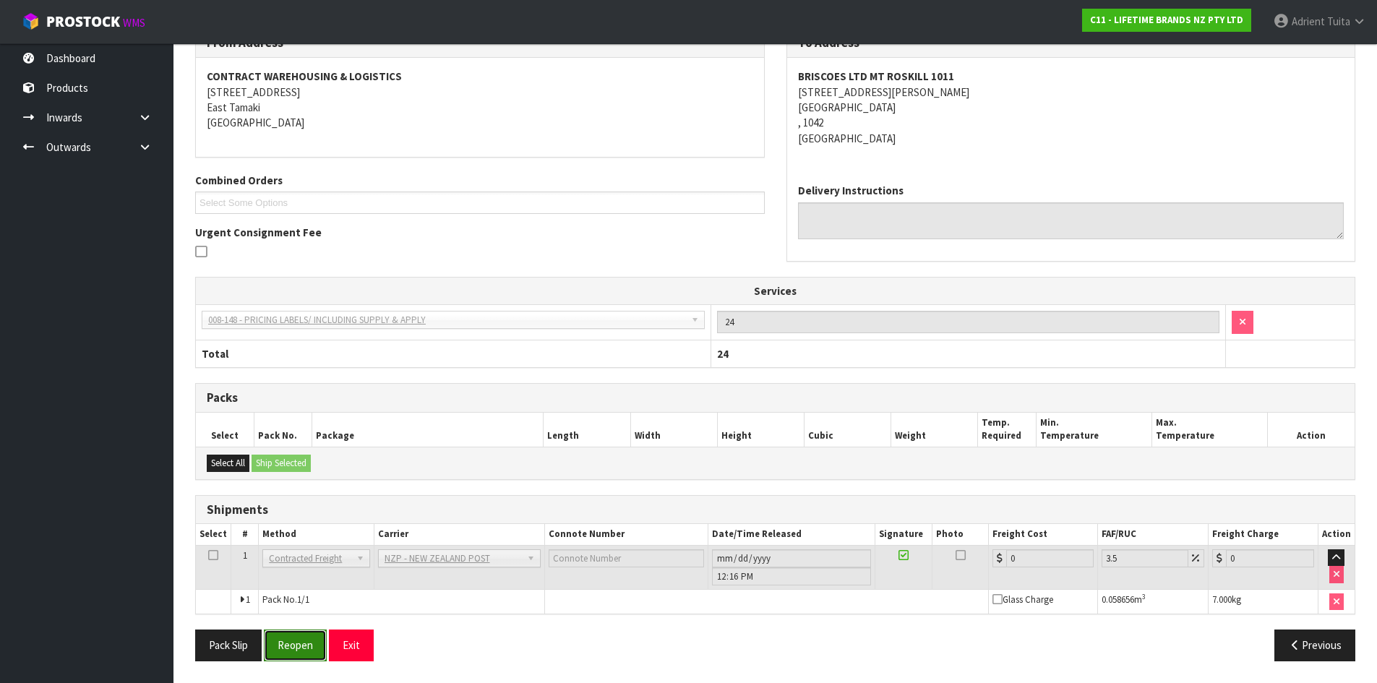
click at [296, 651] on button "Reopen" at bounding box center [295, 645] width 63 height 31
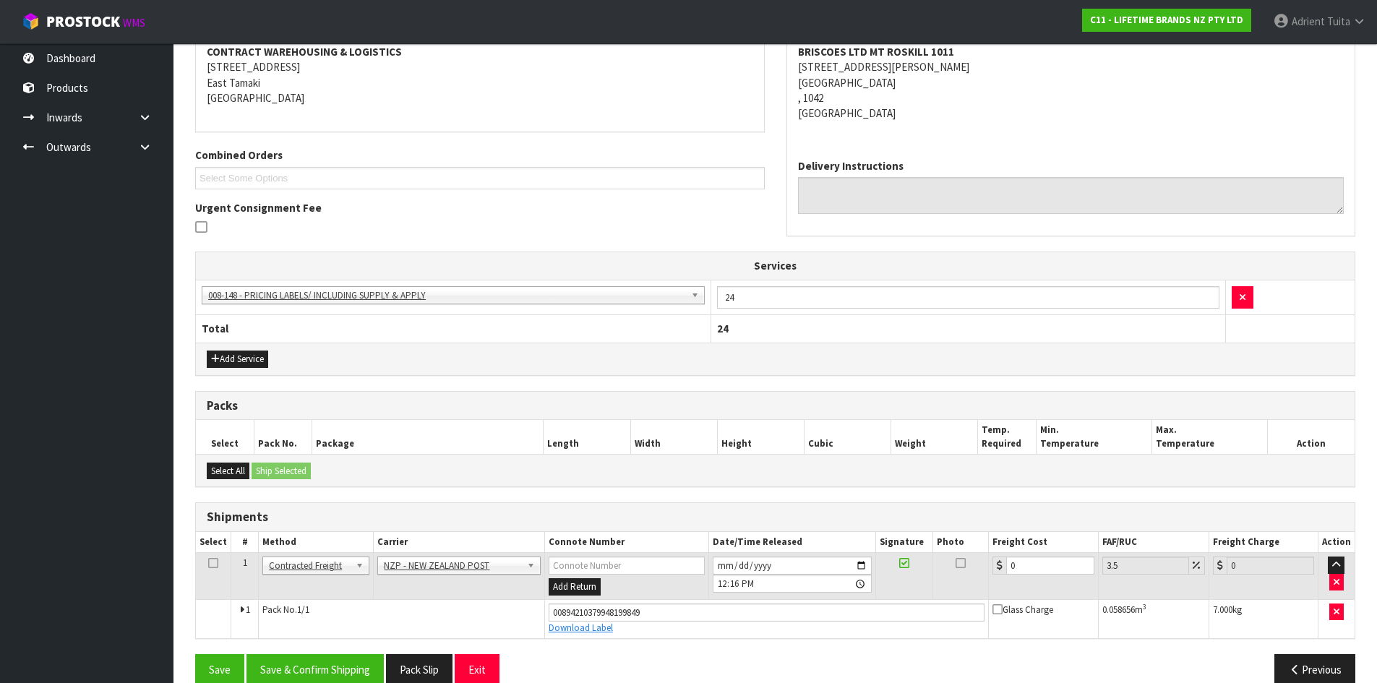
scroll to position [307, 0]
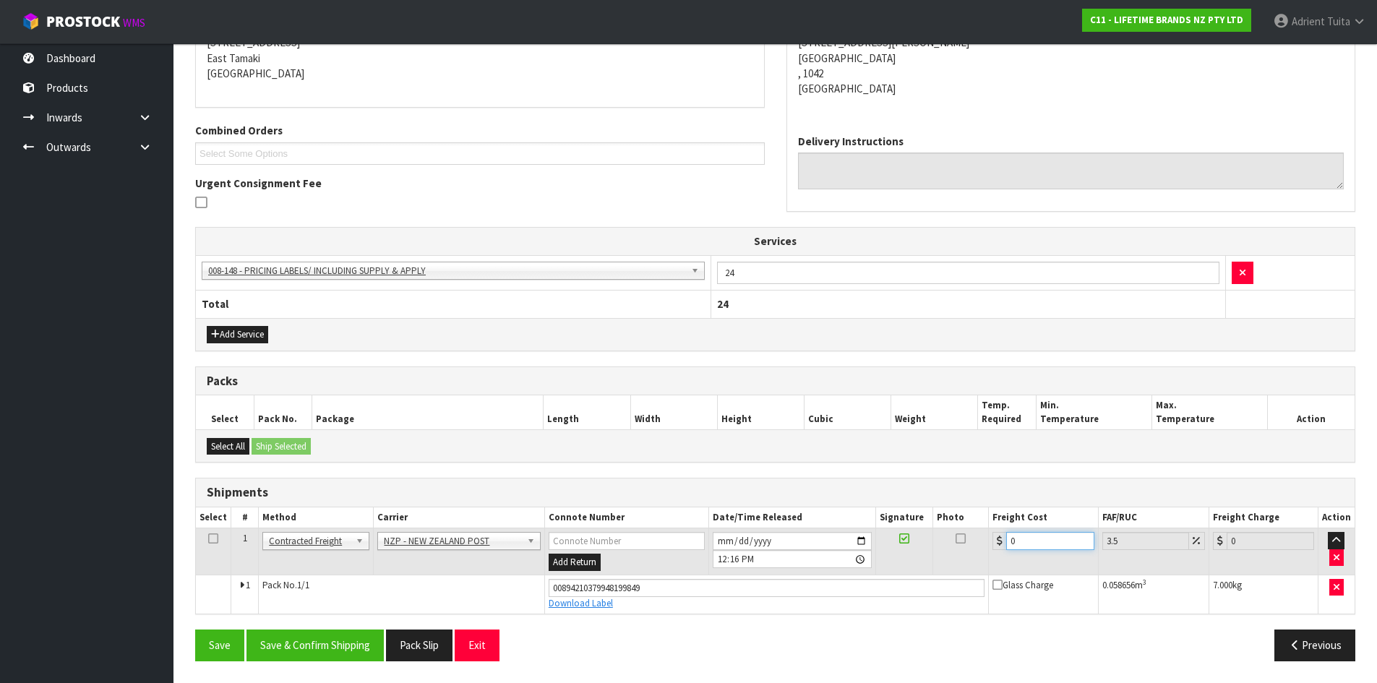
click at [1068, 544] on input "0" at bounding box center [1049, 541] width 87 height 18
type input "4"
type input "4.14"
type input "4.3"
type input "4.45"
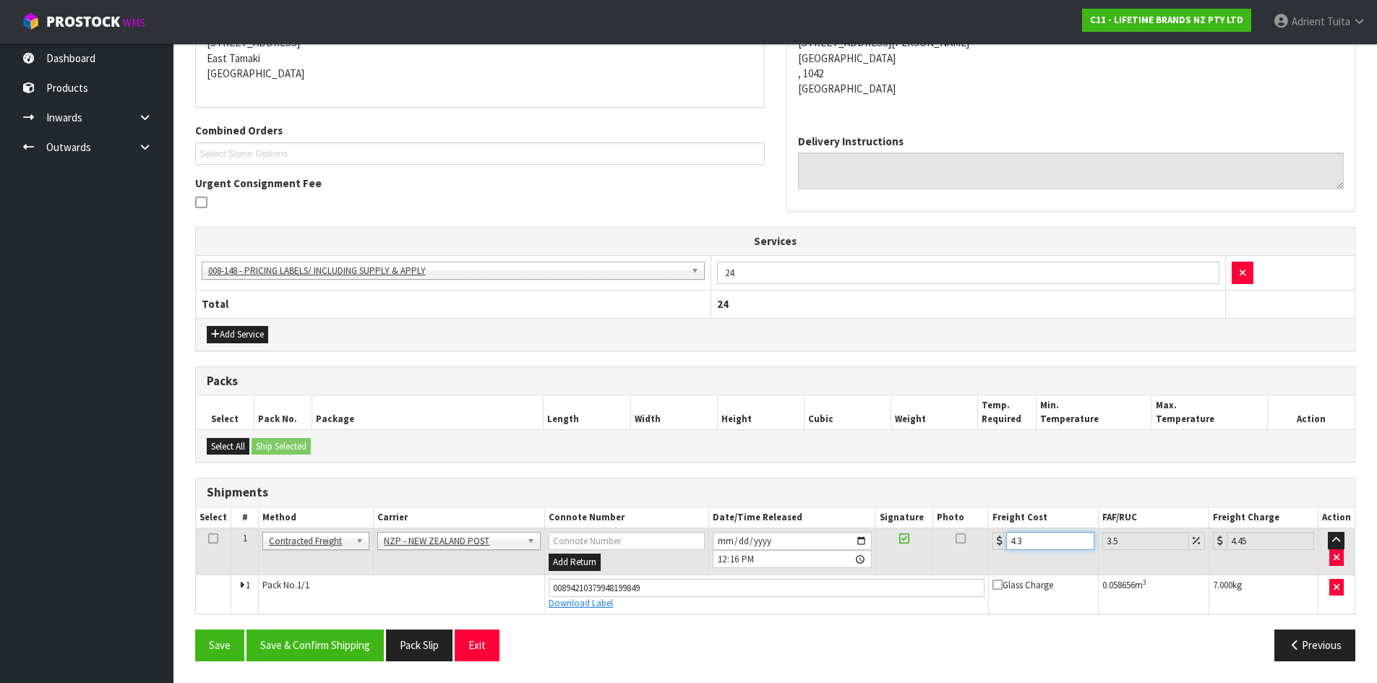
type input "4.33"
type input "4.48"
type input "4.33"
click at [354, 650] on button "Save & Confirm Shipping" at bounding box center [315, 645] width 137 height 31
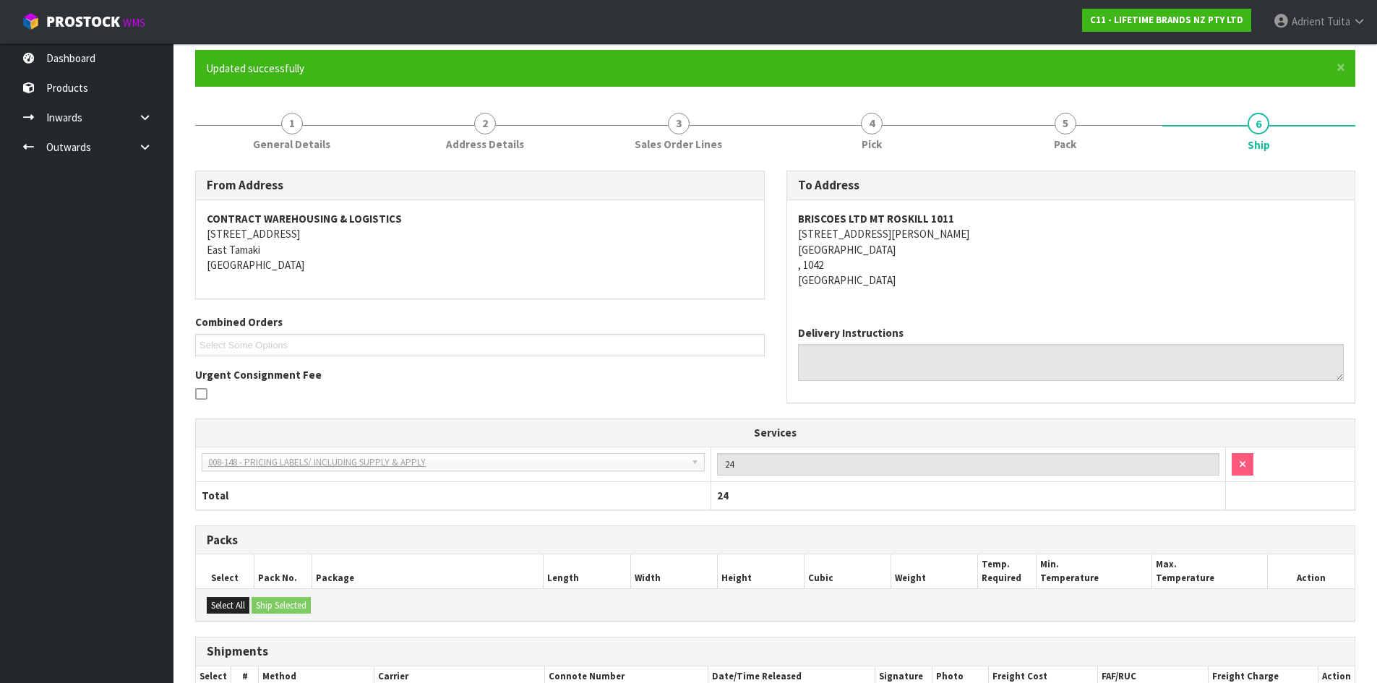
scroll to position [0, 0]
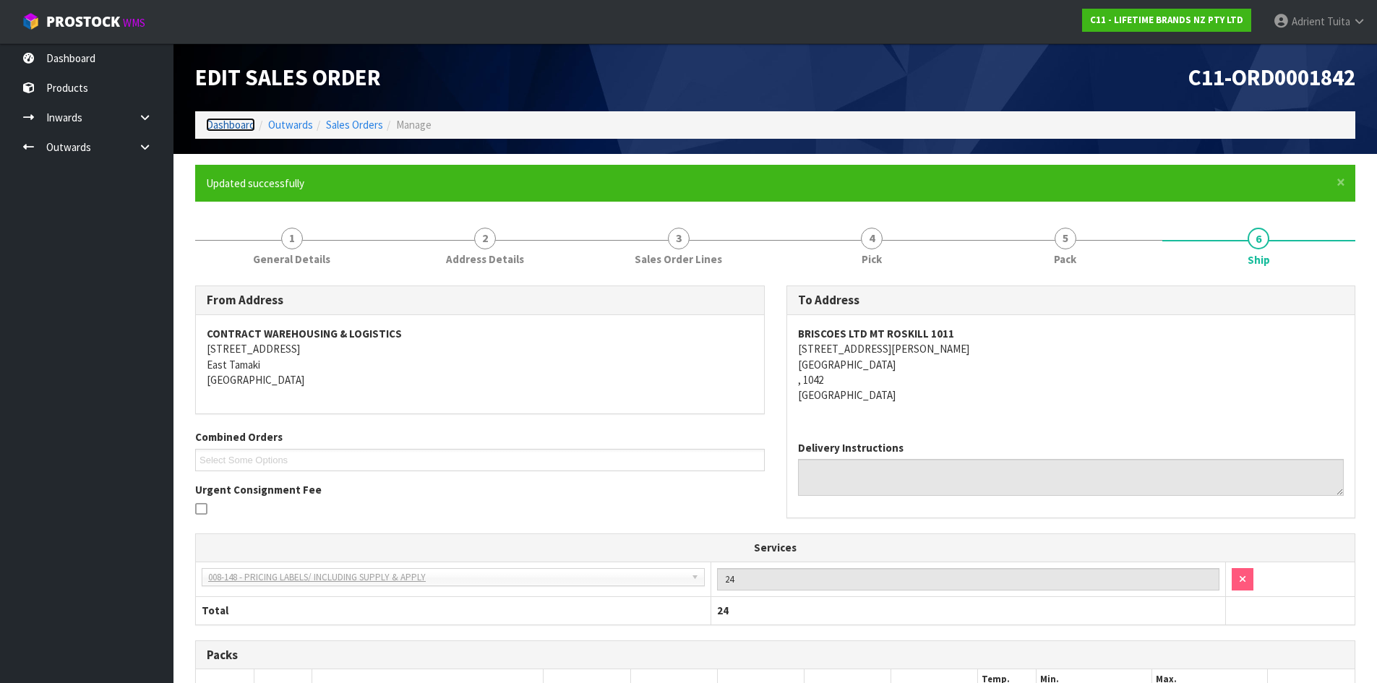
click at [241, 119] on link "Dashboard" at bounding box center [230, 125] width 49 height 14
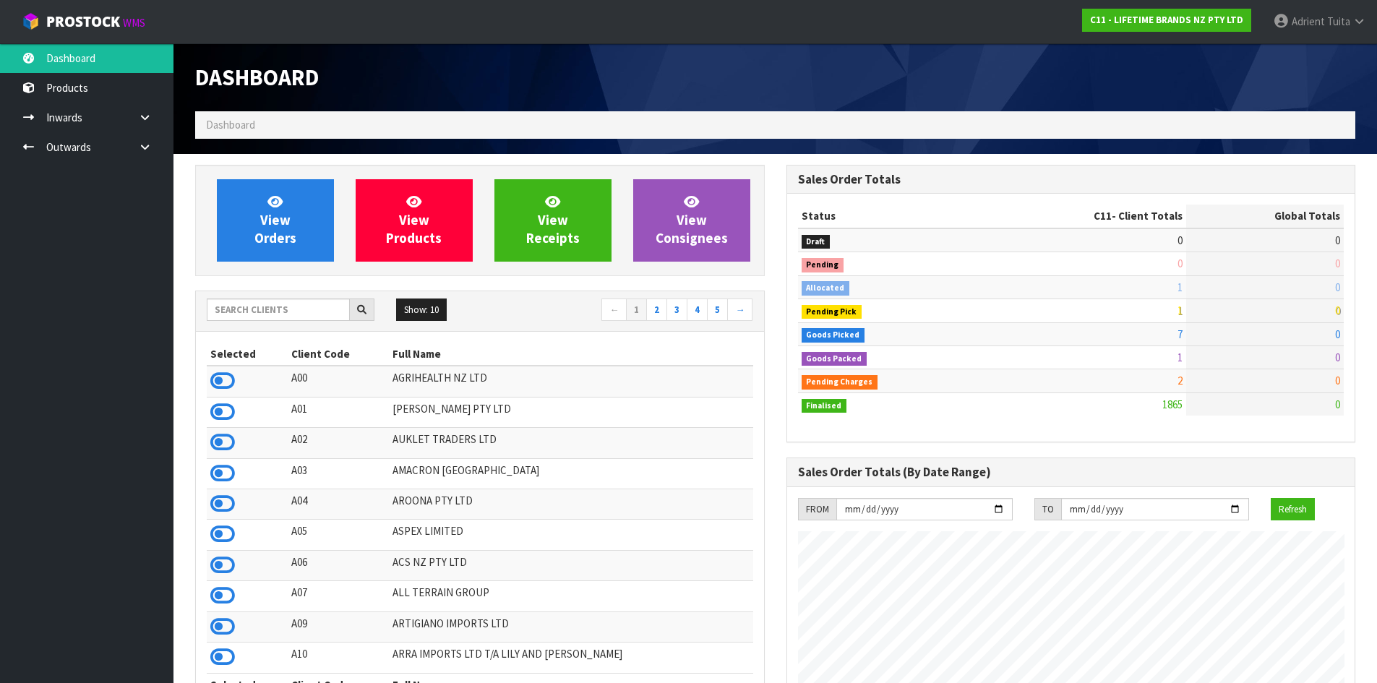
scroll to position [1095, 591]
click at [237, 202] on link "View Orders" at bounding box center [275, 220] width 117 height 82
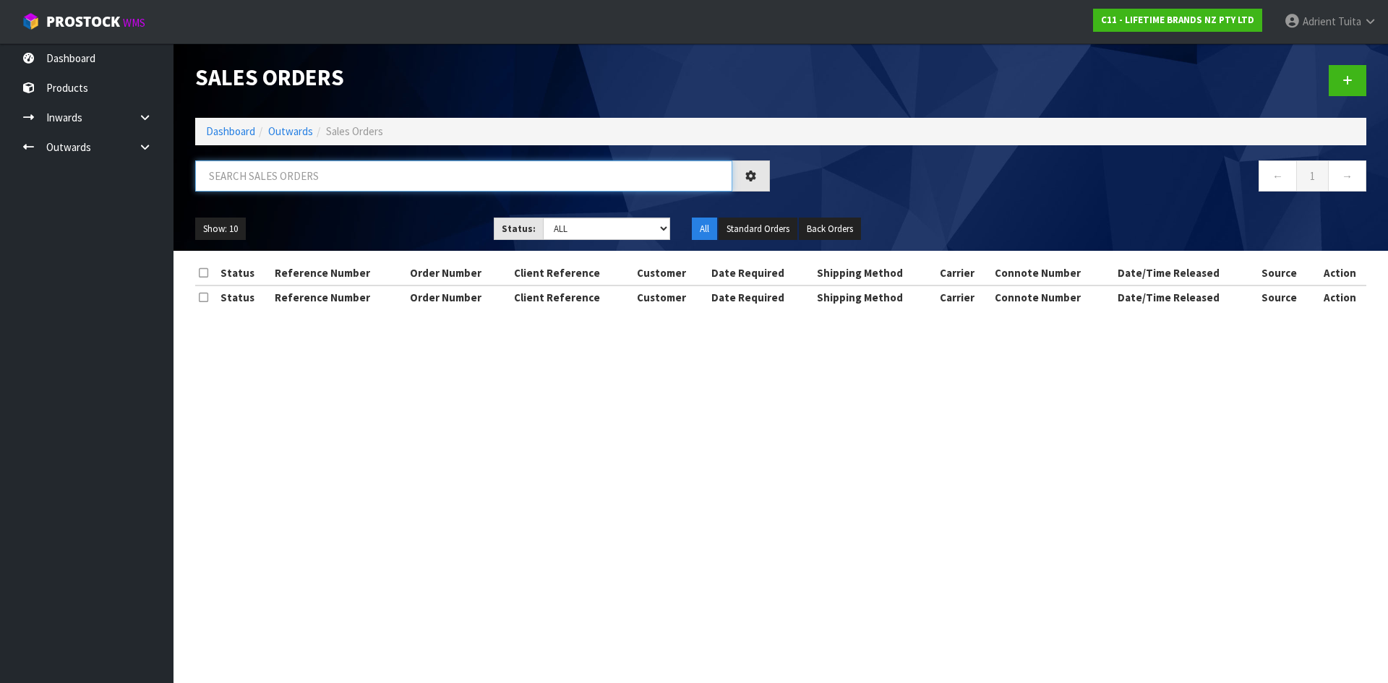
drag, startPoint x: 292, startPoint y: 184, endPoint x: 304, endPoint y: 176, distance: 14.0
click at [292, 184] on input "text" at bounding box center [463, 176] width 537 height 31
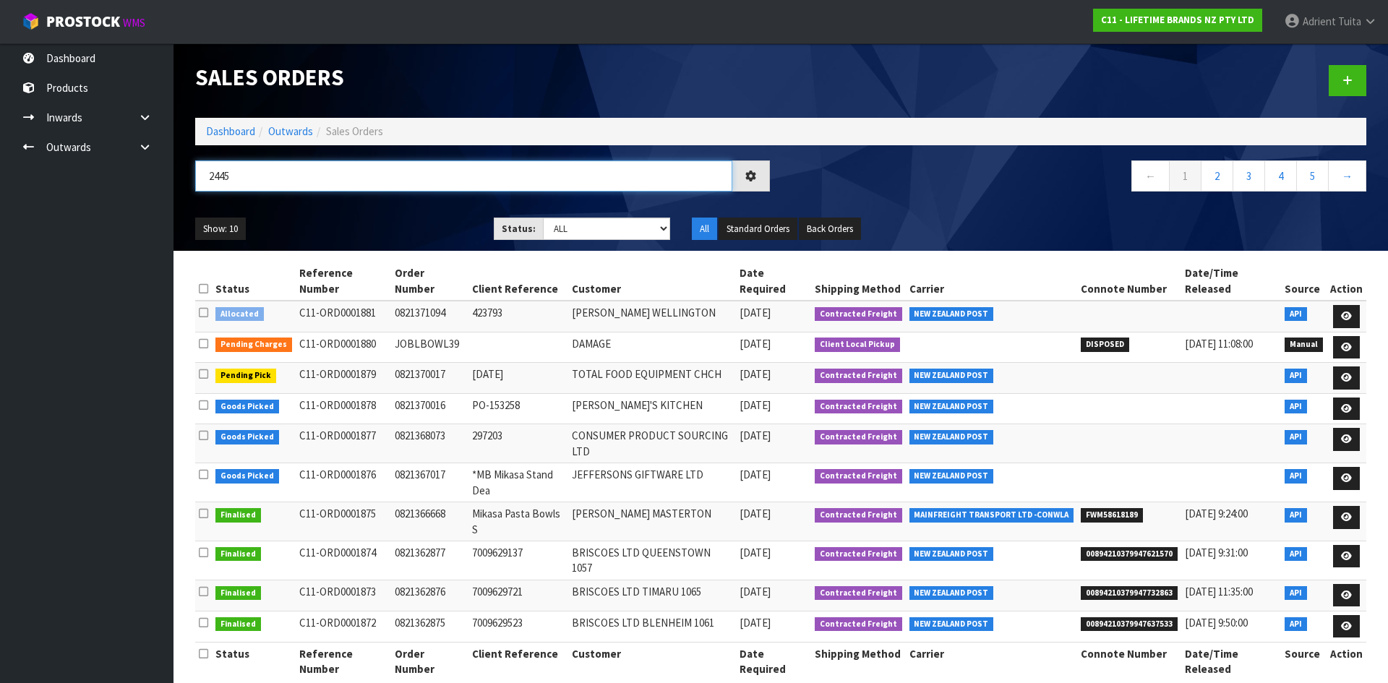
type input "2445"
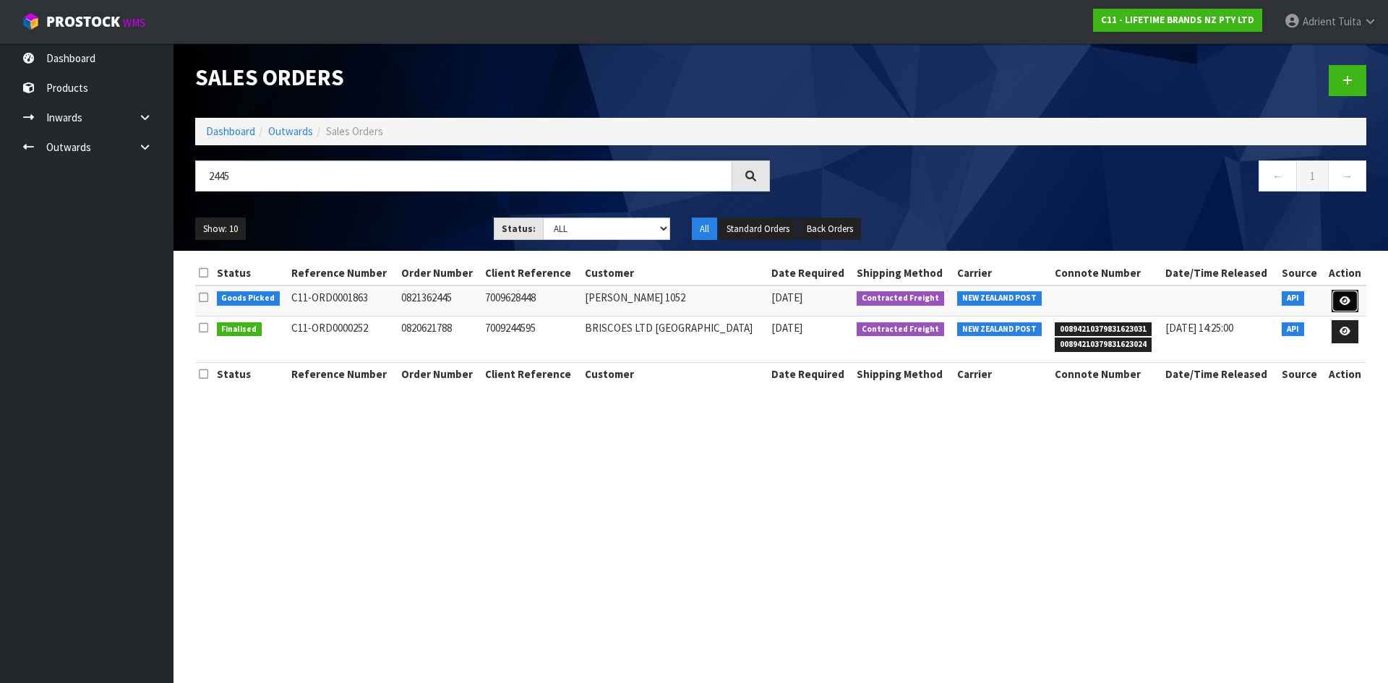
click at [1349, 298] on icon at bounding box center [1345, 300] width 11 height 9
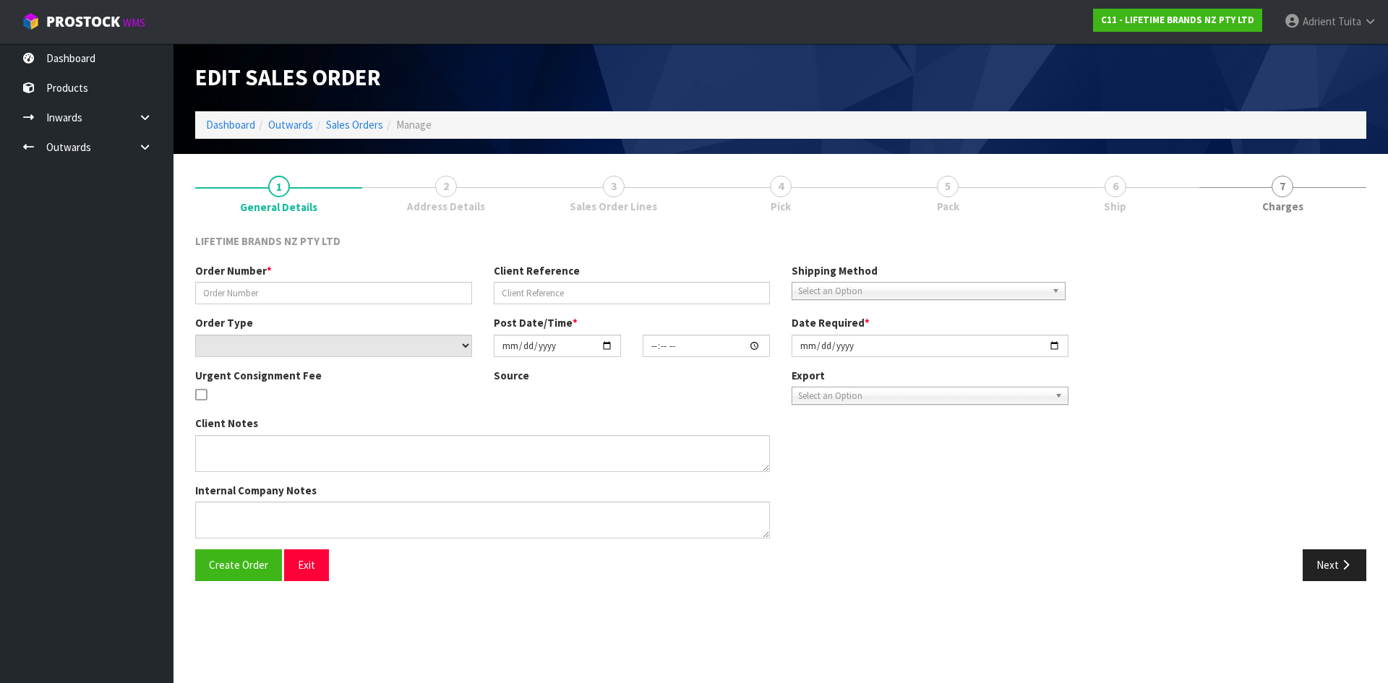
type input "0821362445"
type input "7009628448"
select select "number:0"
type input "[DATE]"
type input "11:58:54.000"
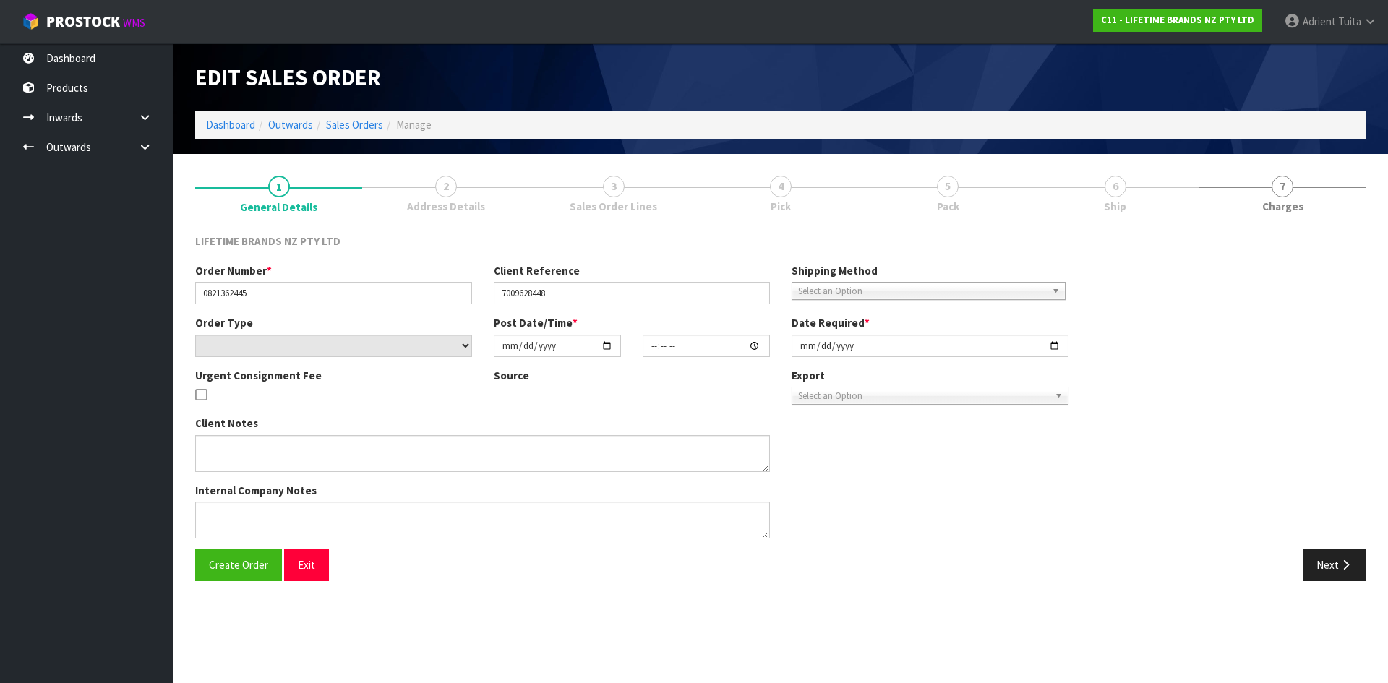
type input "[DATE]"
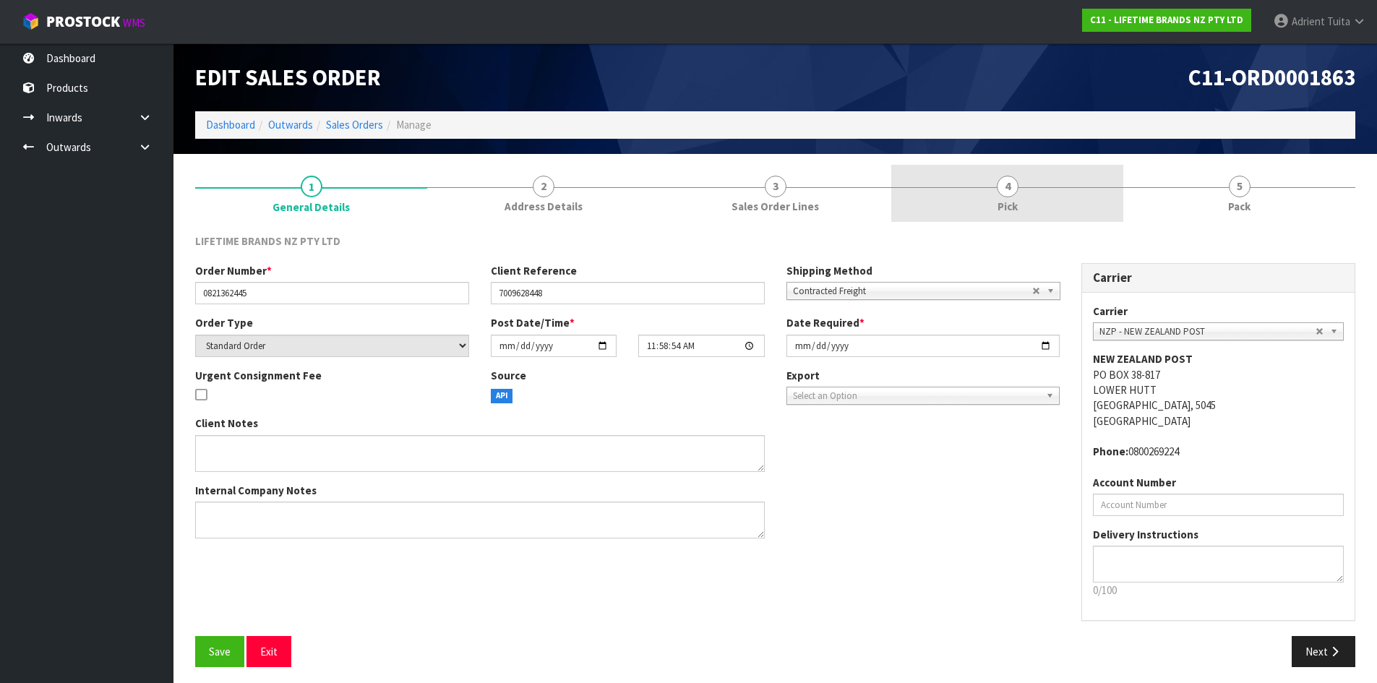
click at [996, 209] on link "4 Pick" at bounding box center [1007, 193] width 232 height 57
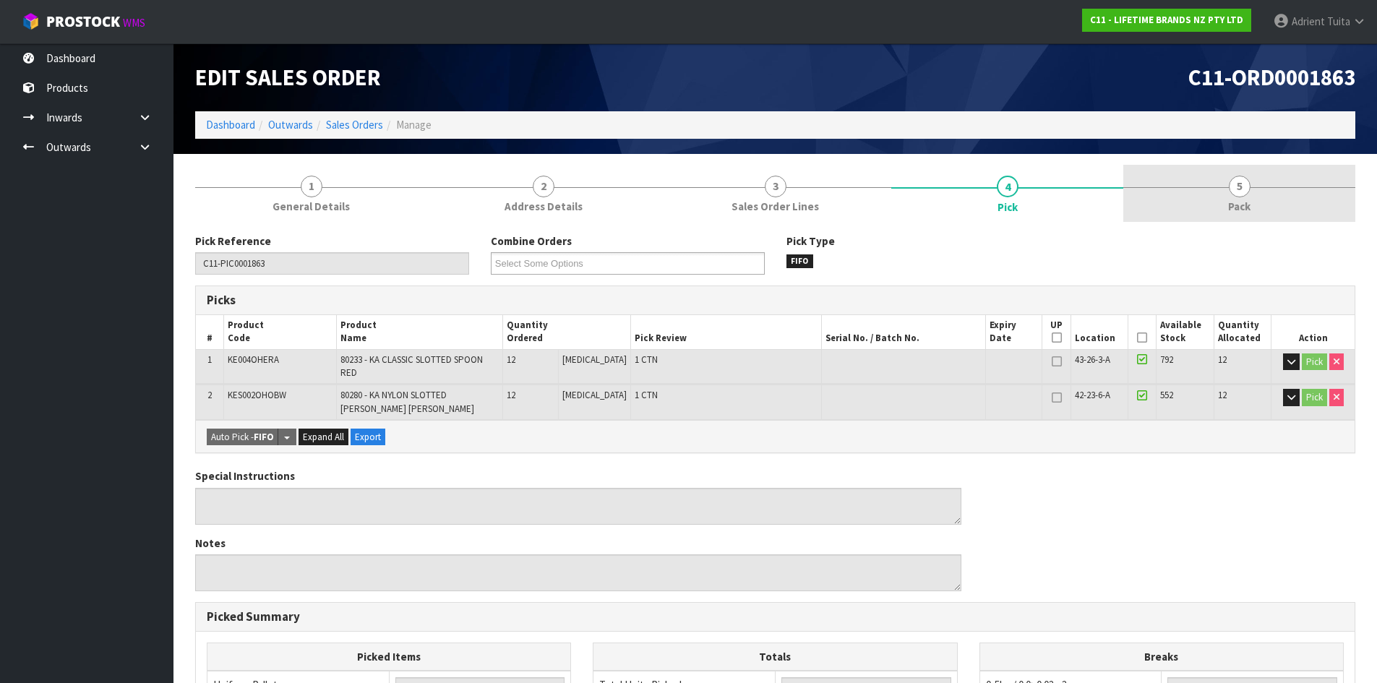
click at [1246, 183] on span "5" at bounding box center [1240, 187] width 22 height 22
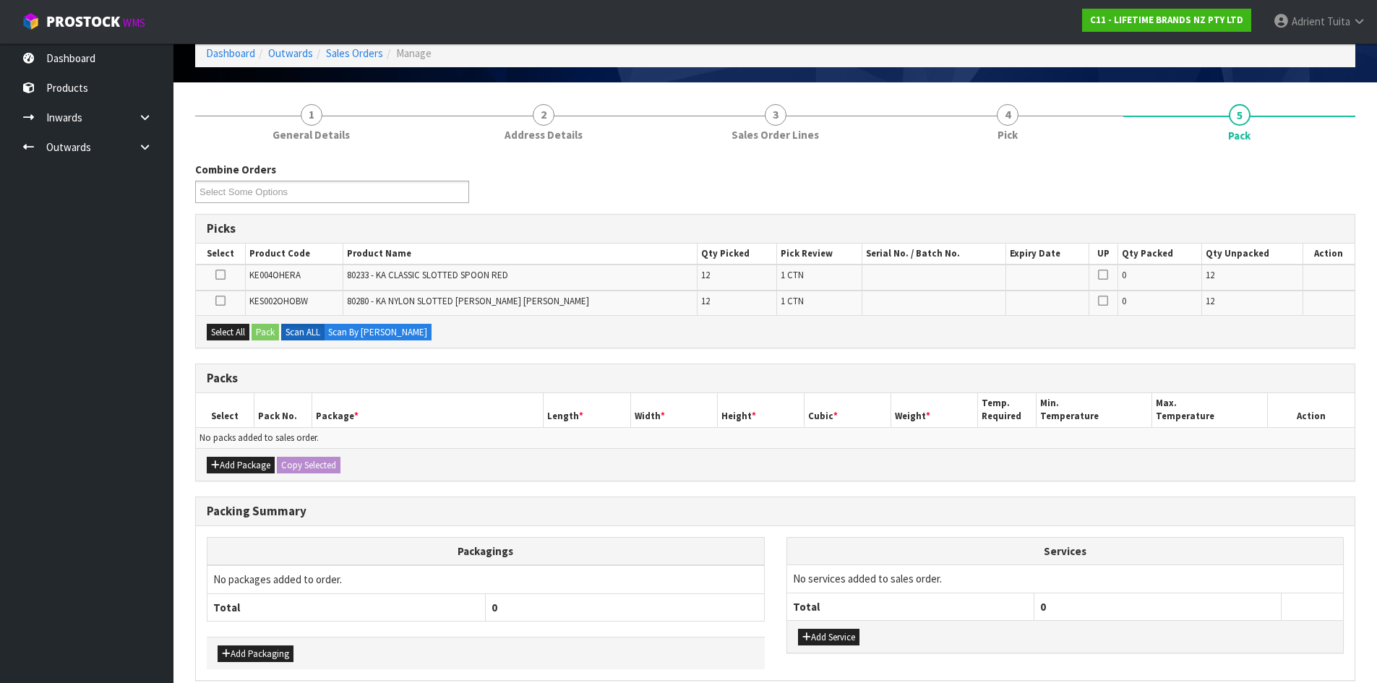
scroll to position [138, 0]
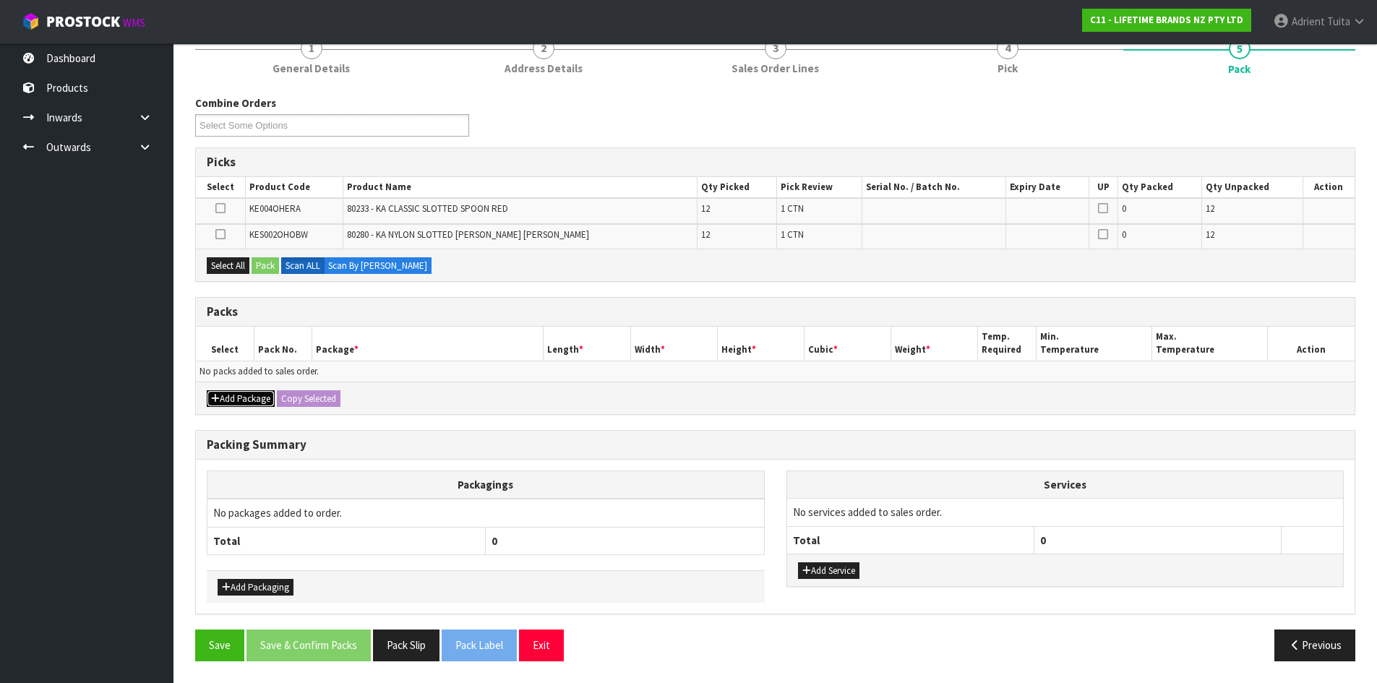
click at [225, 403] on button "Add Package" at bounding box center [241, 398] width 68 height 17
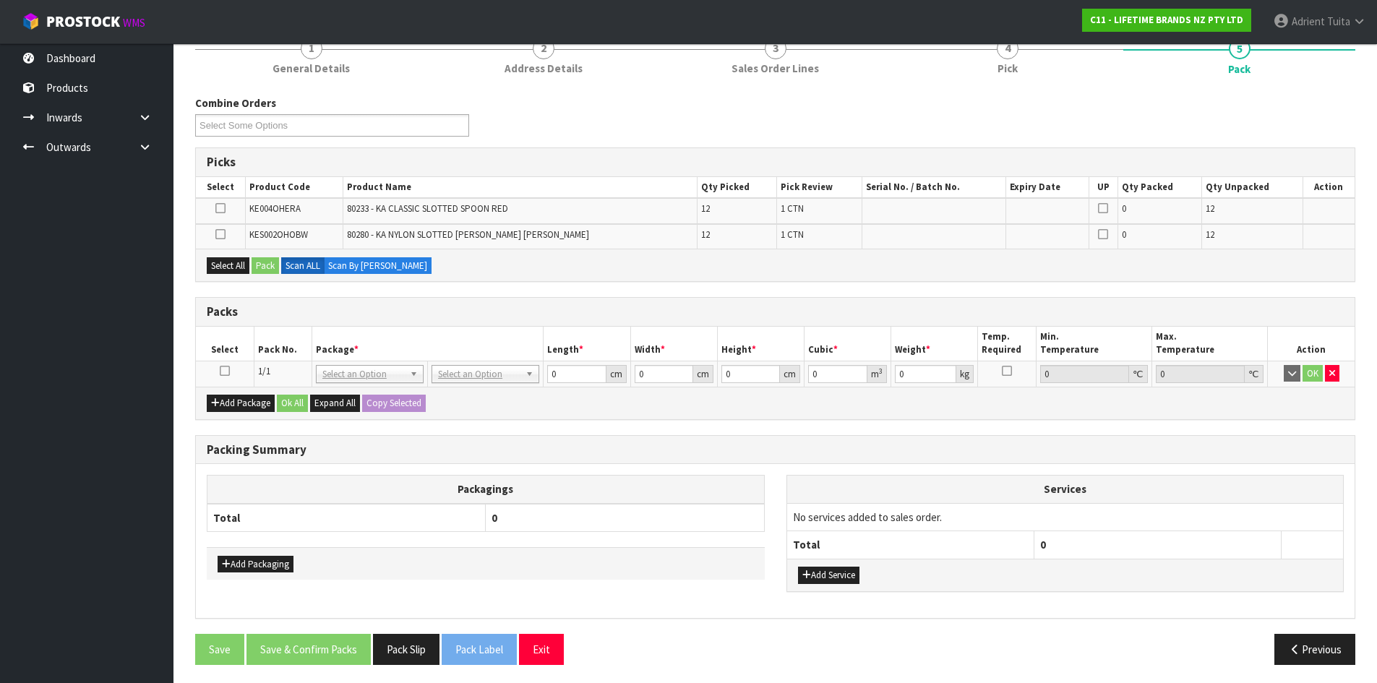
click at [225, 380] on td at bounding box center [225, 374] width 58 height 26
click at [232, 369] on td at bounding box center [225, 374] width 58 height 26
click at [227, 371] on icon at bounding box center [225, 371] width 10 height 1
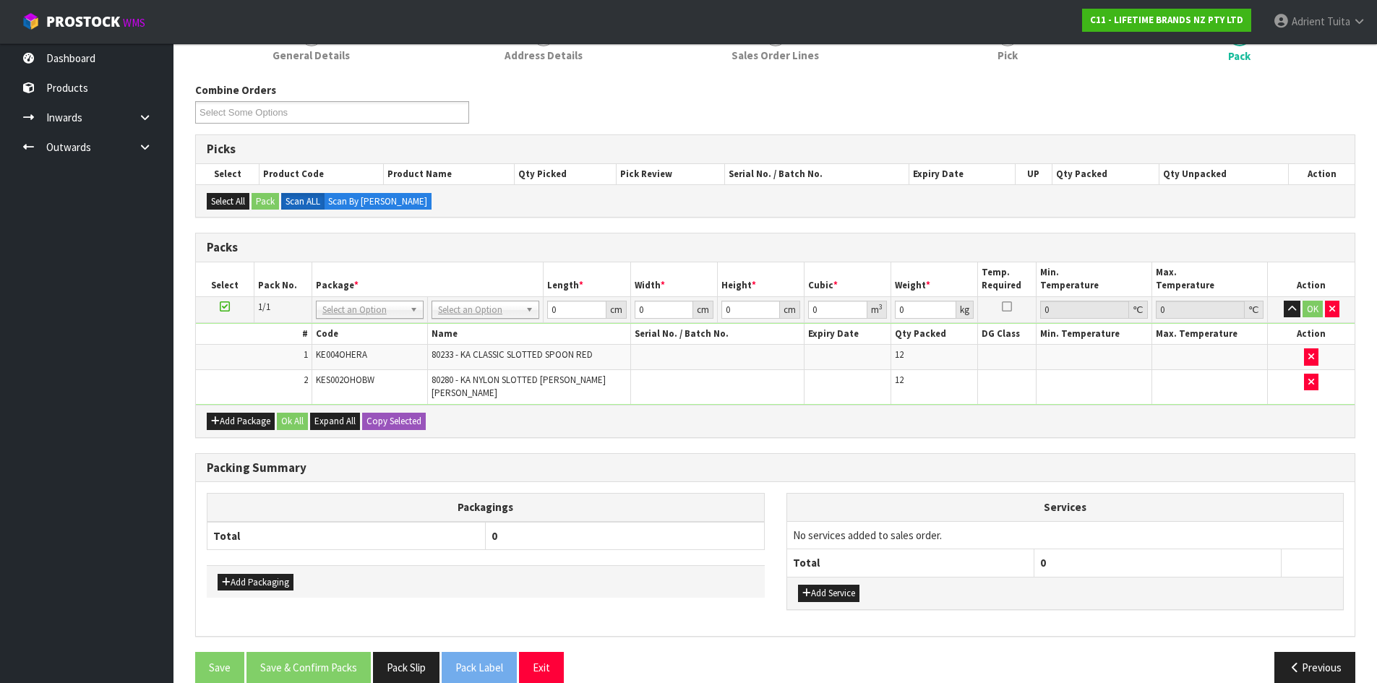
scroll to position [163, 0]
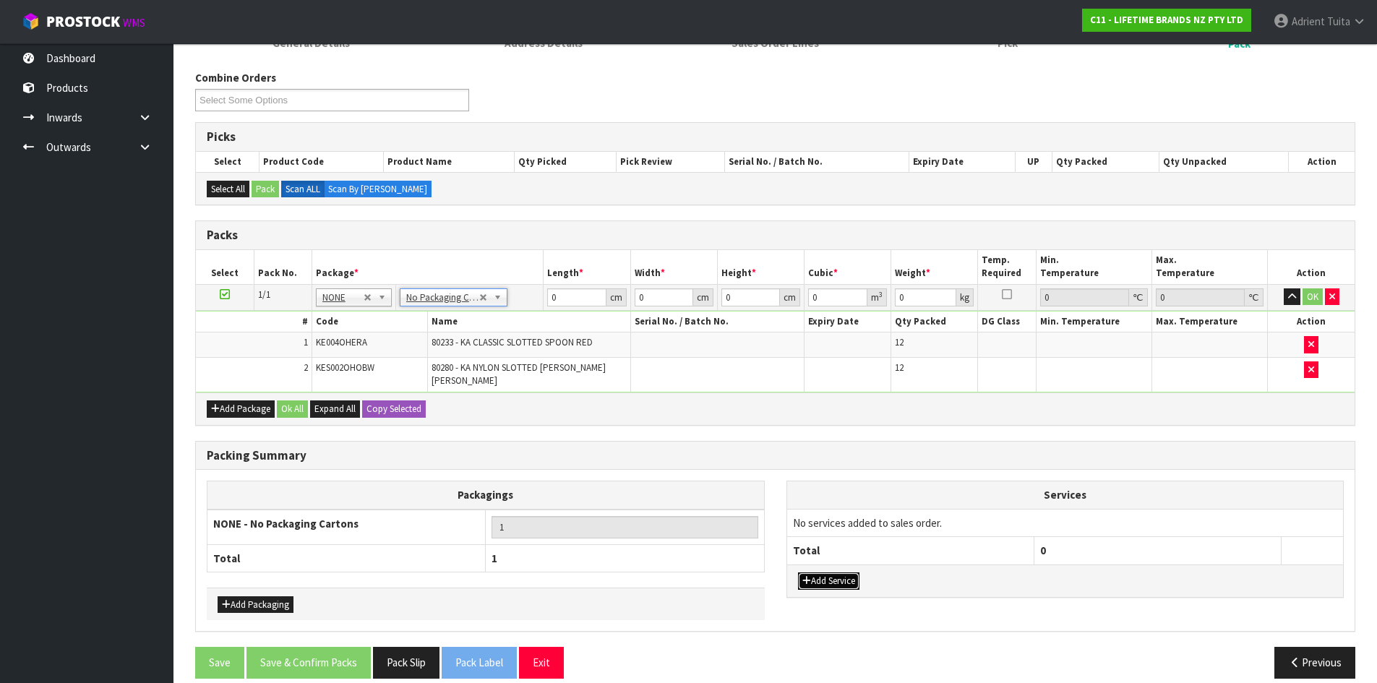
drag, startPoint x: 823, startPoint y: 577, endPoint x: 828, endPoint y: 542, distance: 35.0
click at [824, 573] on button "Add Service" at bounding box center [828, 581] width 61 height 17
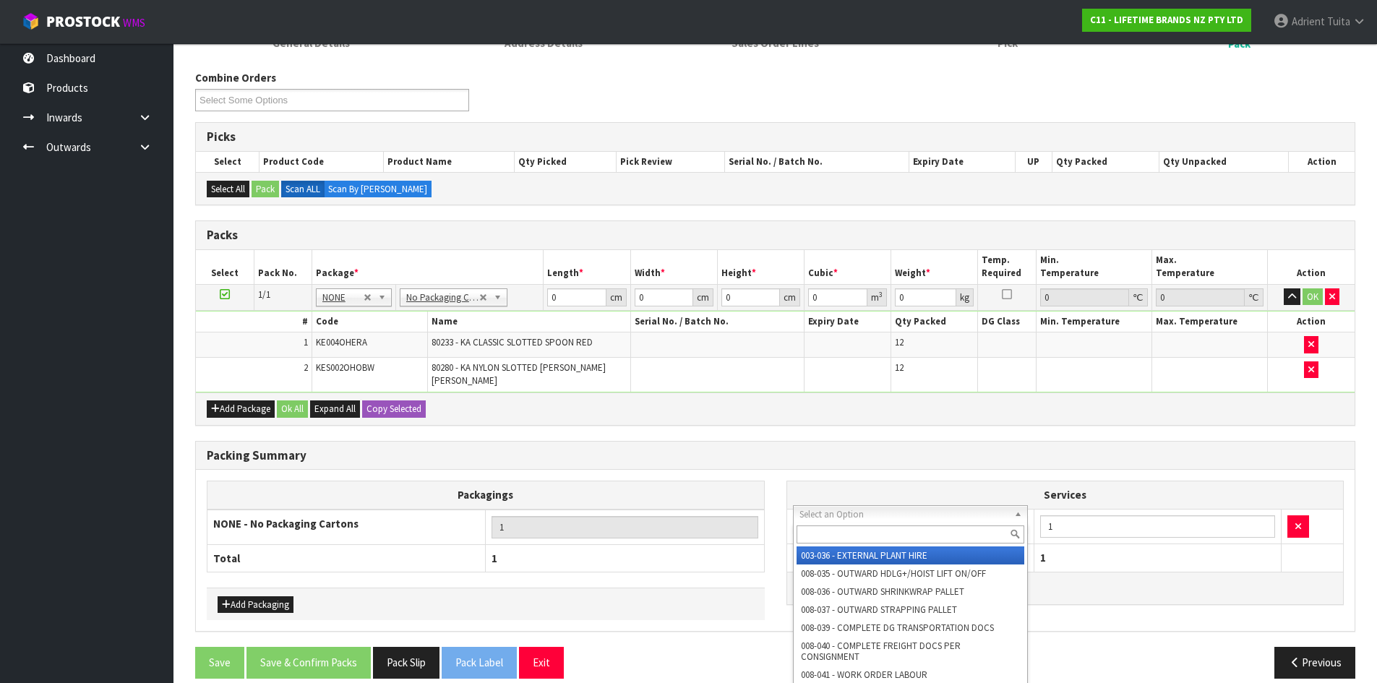
click at [844, 531] on input "text" at bounding box center [911, 535] width 228 height 18
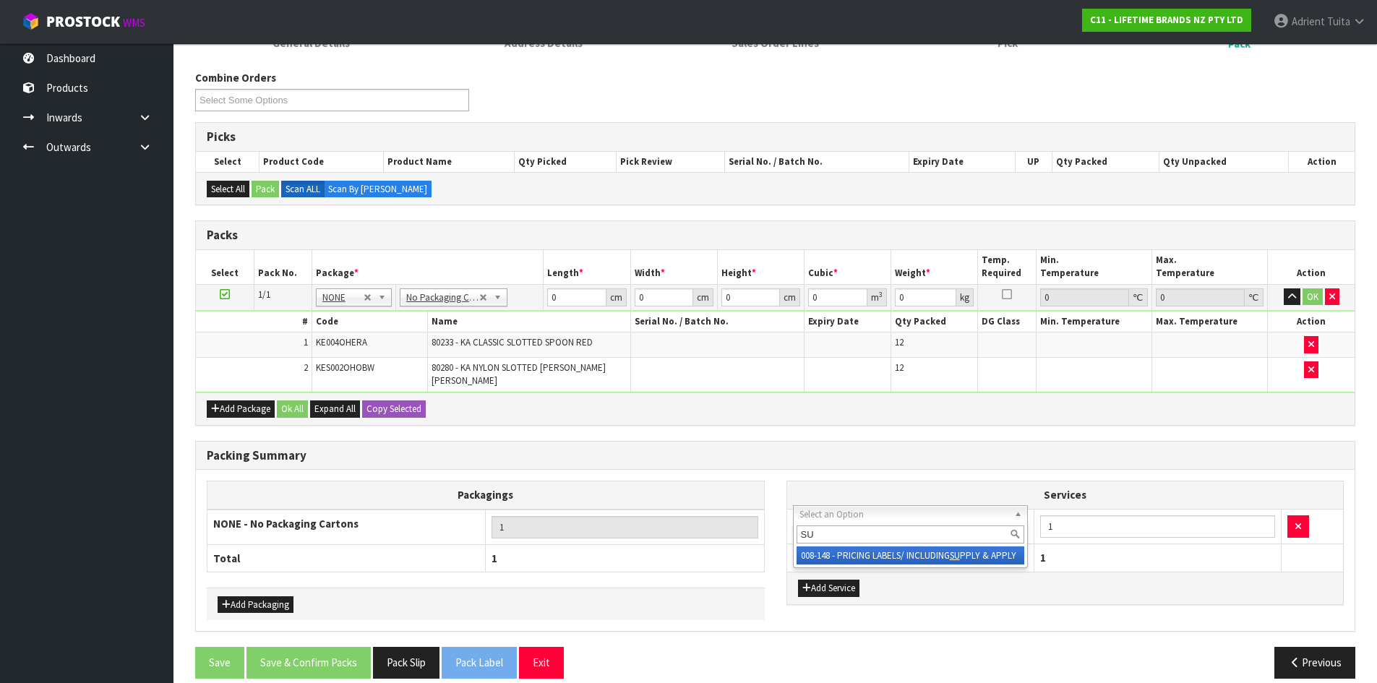
type input "SU"
drag, startPoint x: 855, startPoint y: 552, endPoint x: 875, endPoint y: 555, distance: 19.9
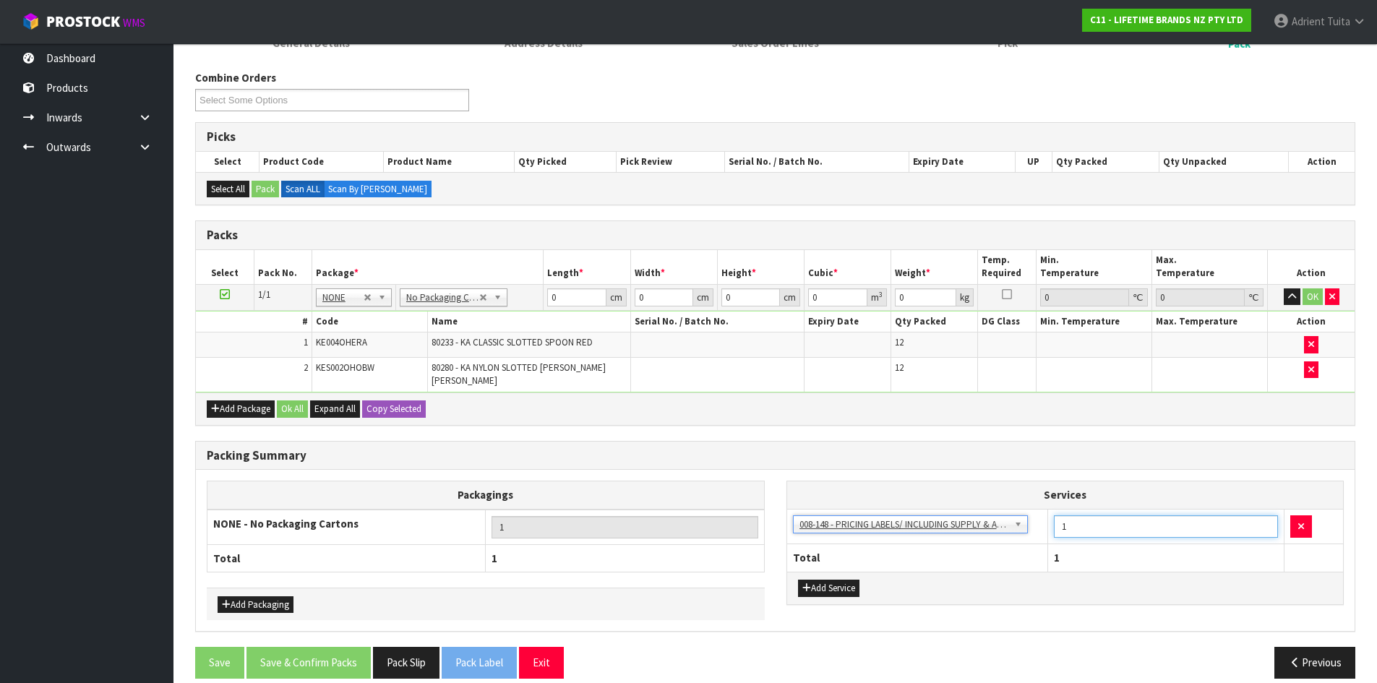
click at [1082, 515] on input "1" at bounding box center [1166, 526] width 224 height 22
type input "12"
click at [565, 297] on input "0" at bounding box center [576, 297] width 59 height 18
type input "41"
type input "21"
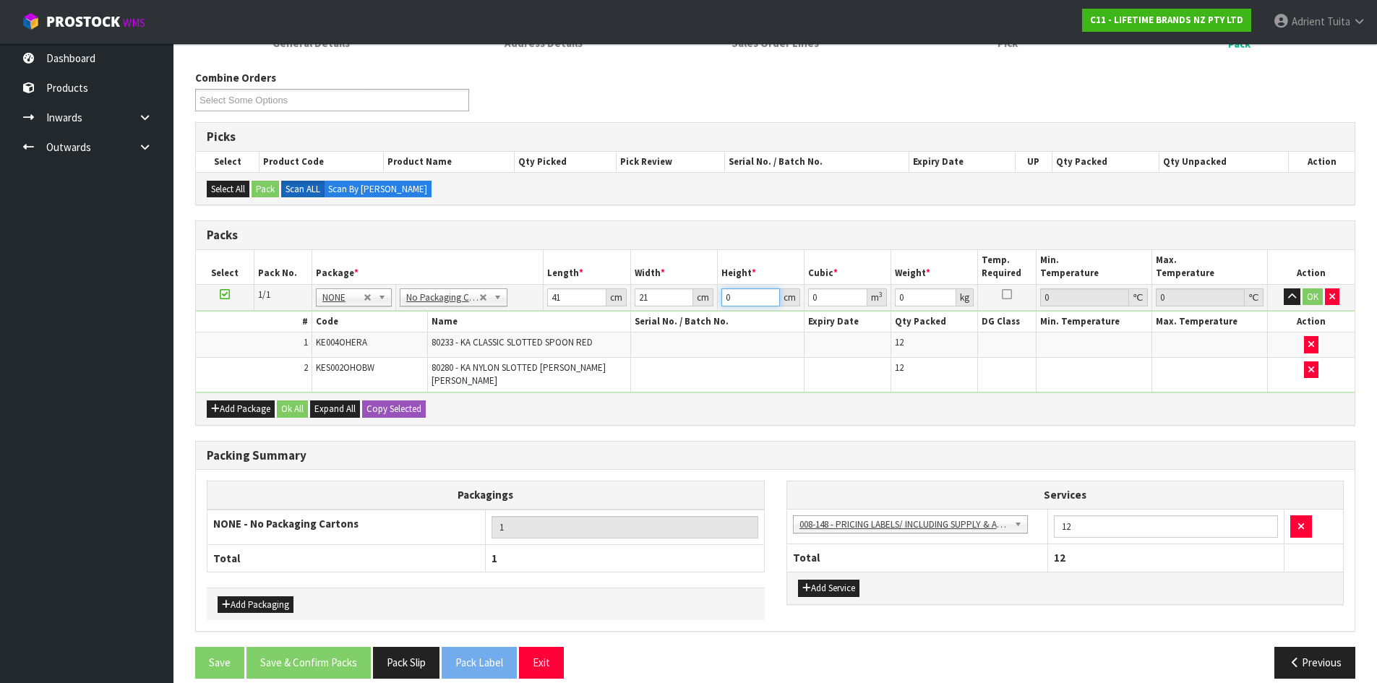
type input "4"
type input "0.003444"
type input "41"
type input "0.035301"
type input "41"
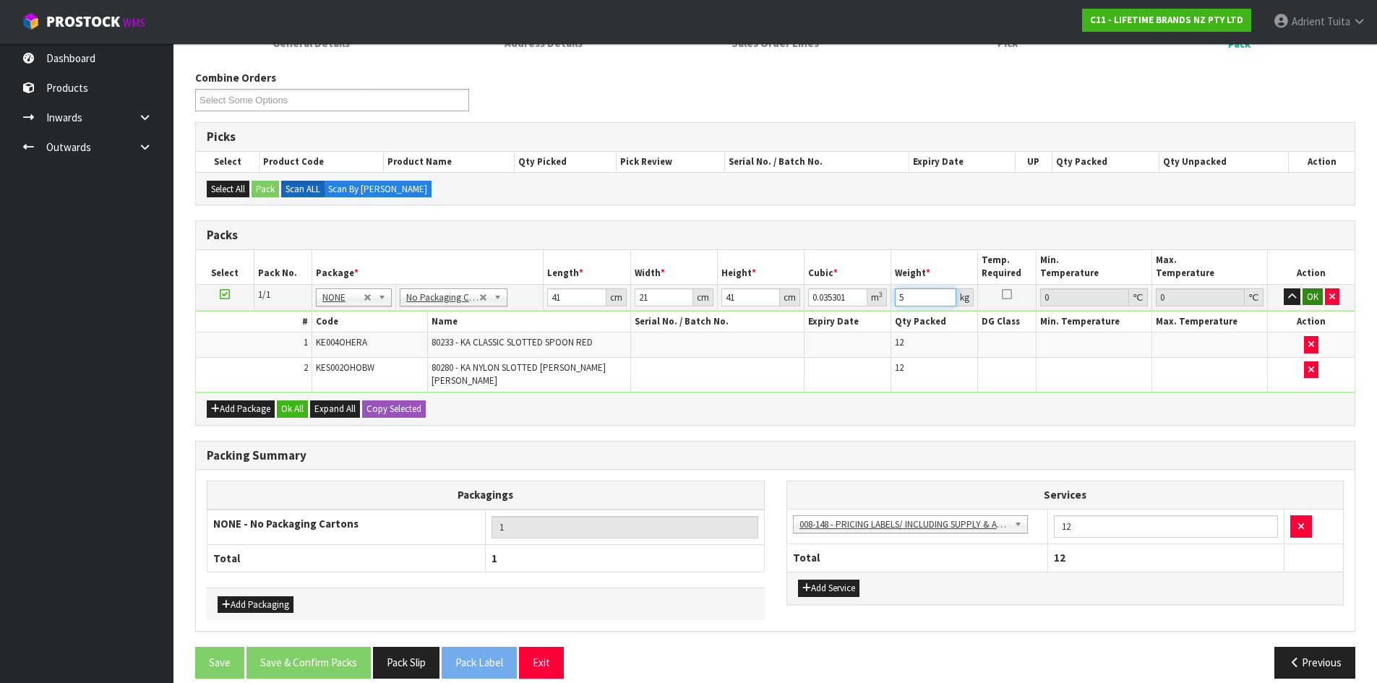
type input "5"
click at [1314, 295] on button "OK" at bounding box center [1313, 296] width 20 height 17
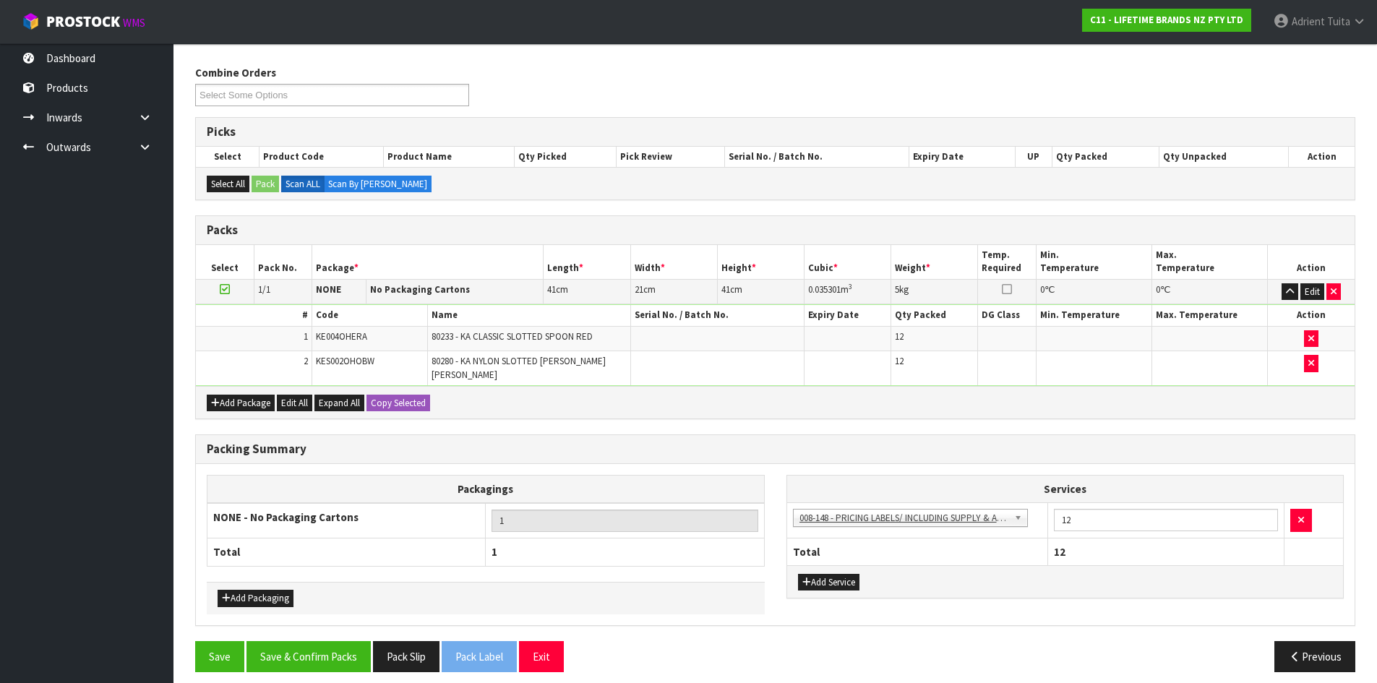
scroll to position [170, 0]
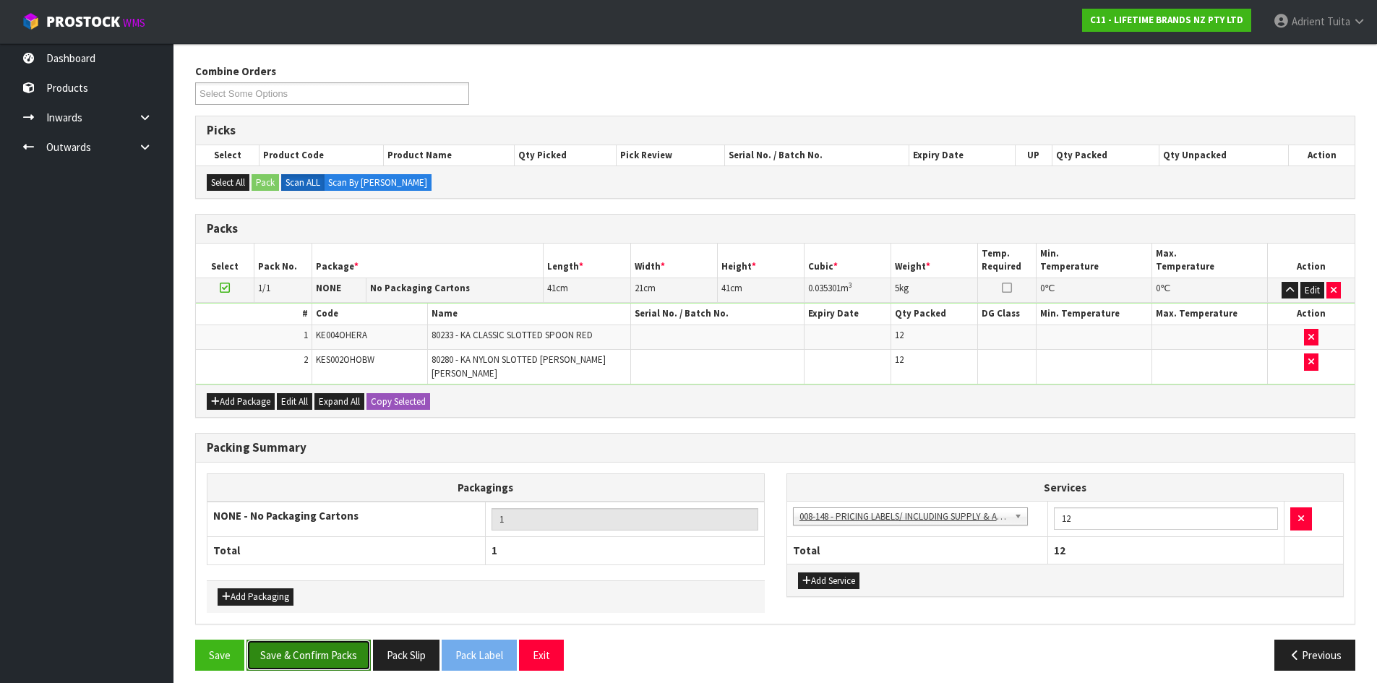
click at [335, 649] on button "Save & Confirm Packs" at bounding box center [309, 655] width 124 height 31
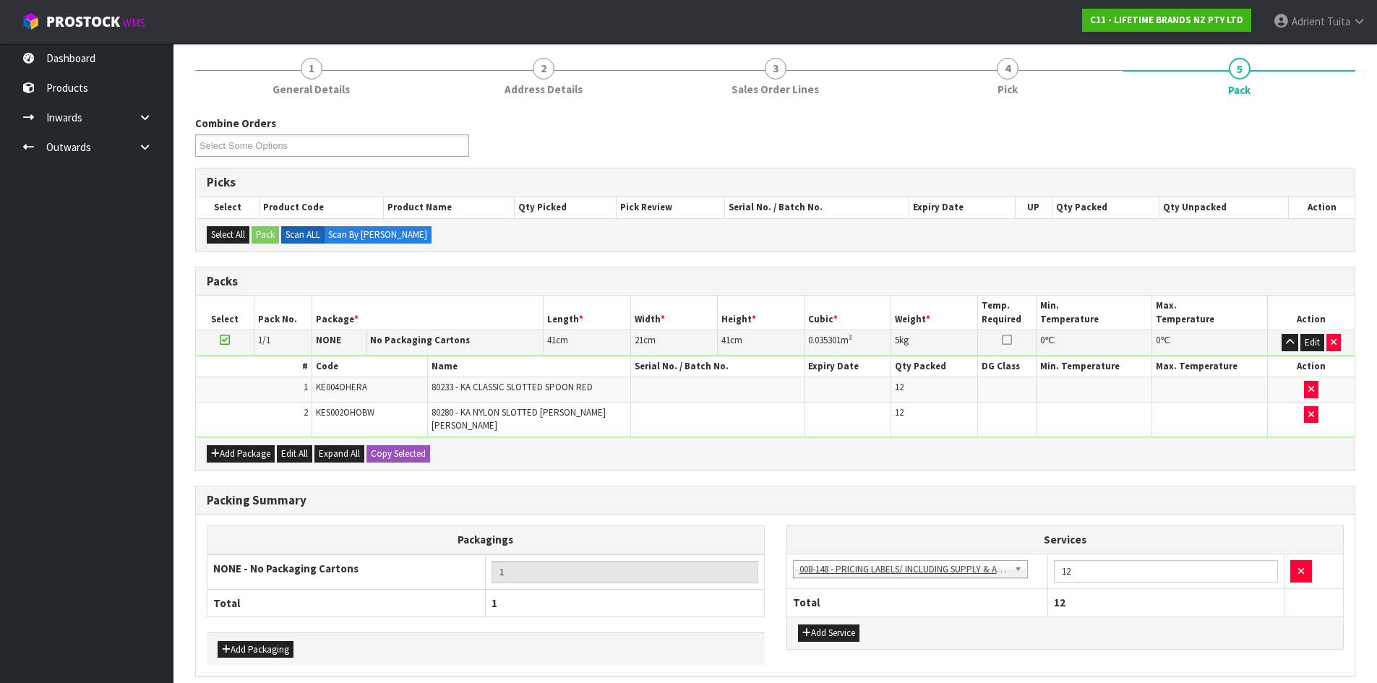
scroll to position [0, 0]
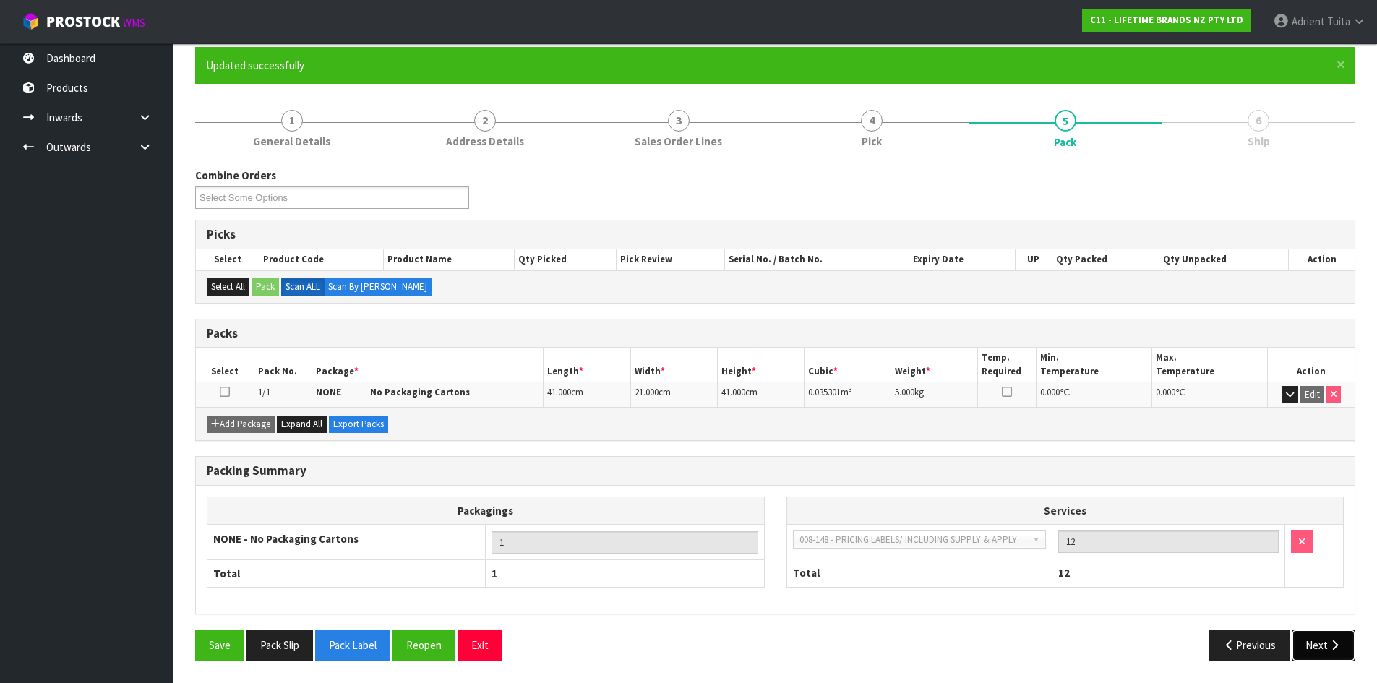
click at [1318, 649] on button "Next" at bounding box center [1324, 645] width 64 height 31
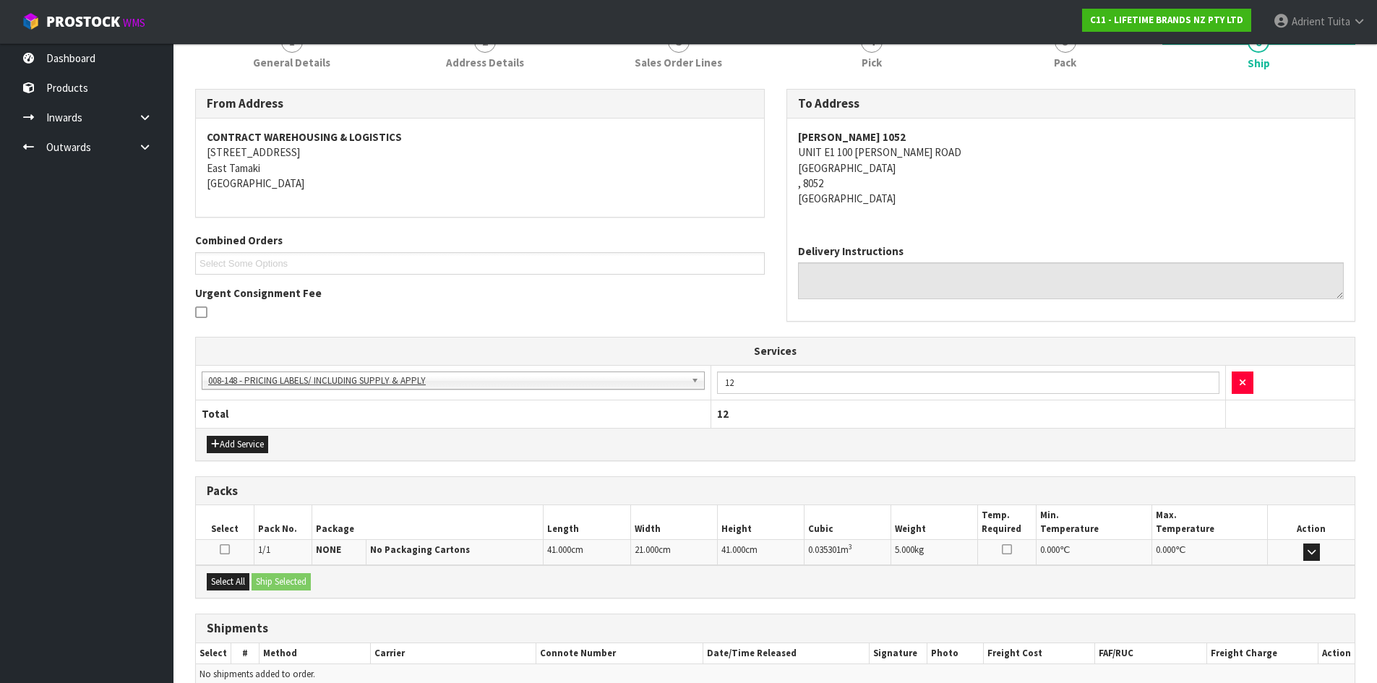
scroll to position [268, 0]
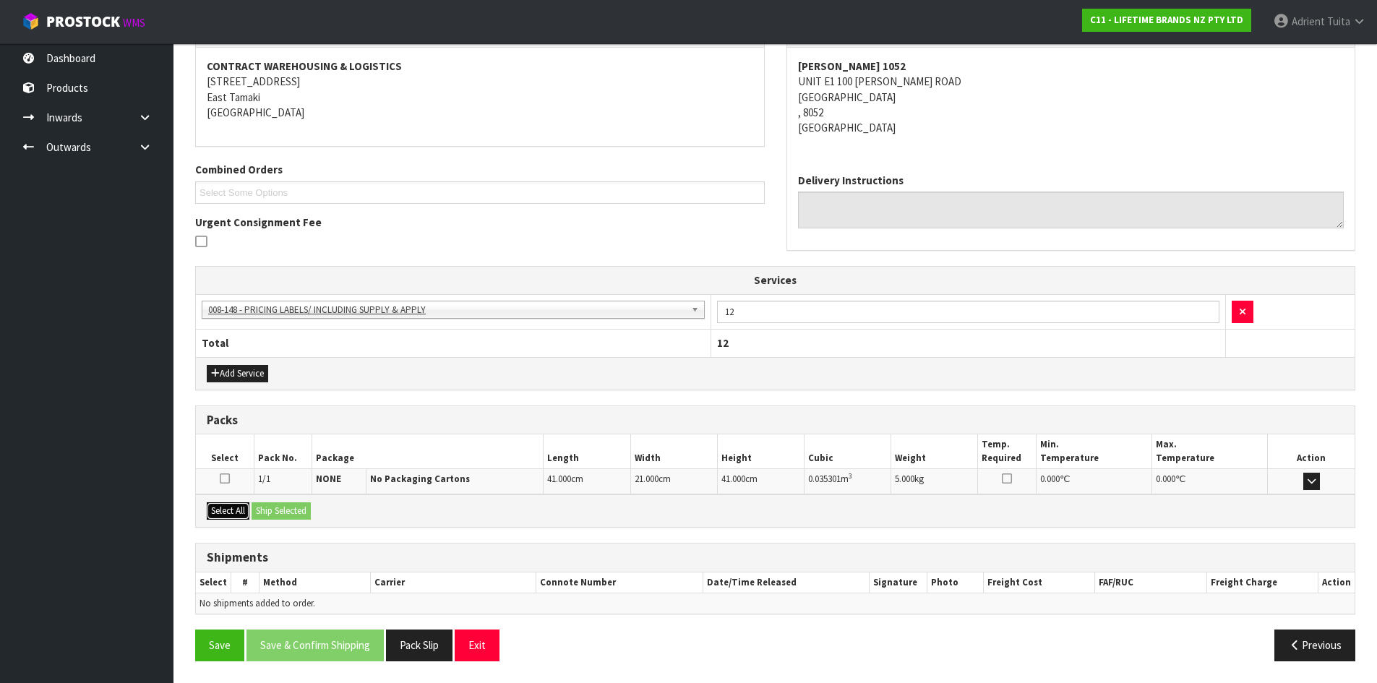
drag, startPoint x: 208, startPoint y: 504, endPoint x: 270, endPoint y: 511, distance: 61.9
click at [218, 507] on button "Select All" at bounding box center [228, 510] width 43 height 17
click at [273, 510] on button "Ship Selected" at bounding box center [281, 510] width 59 height 17
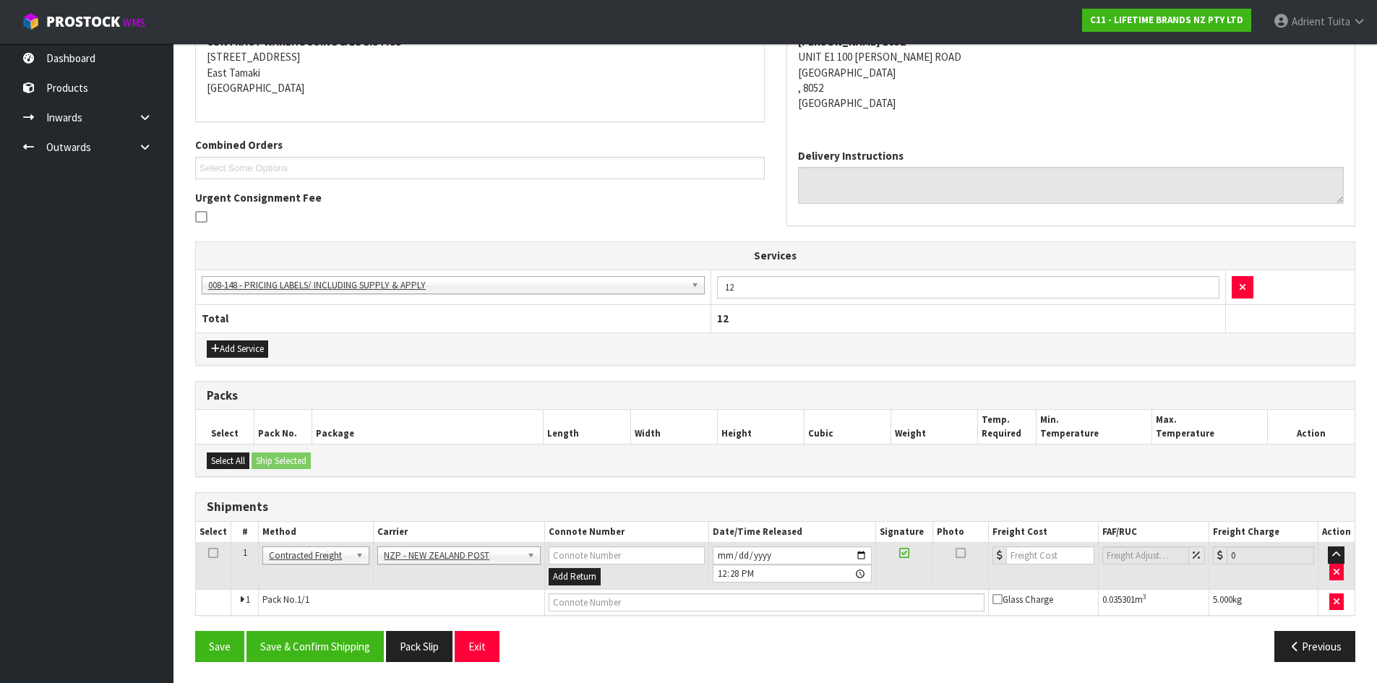
scroll to position [293, 0]
drag, startPoint x: 343, startPoint y: 624, endPoint x: 341, endPoint y: 648, distance: 24.0
click at [343, 627] on div "From Address CONTRACT WAREHOUSING & LOGISTICS [STREET_ADDRESS] Combined Orders …" at bounding box center [775, 333] width 1160 height 680
click at [341, 648] on button "Save & Confirm Shipping" at bounding box center [315, 645] width 137 height 31
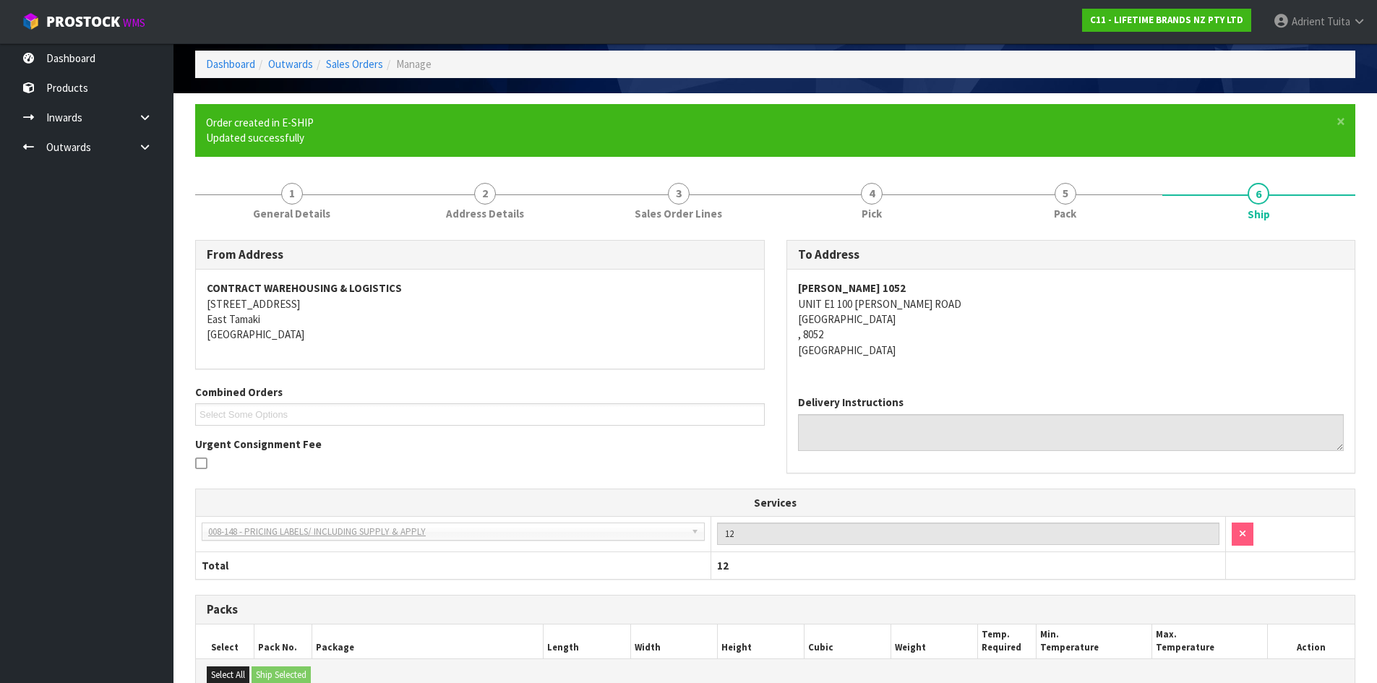
scroll to position [273, 0]
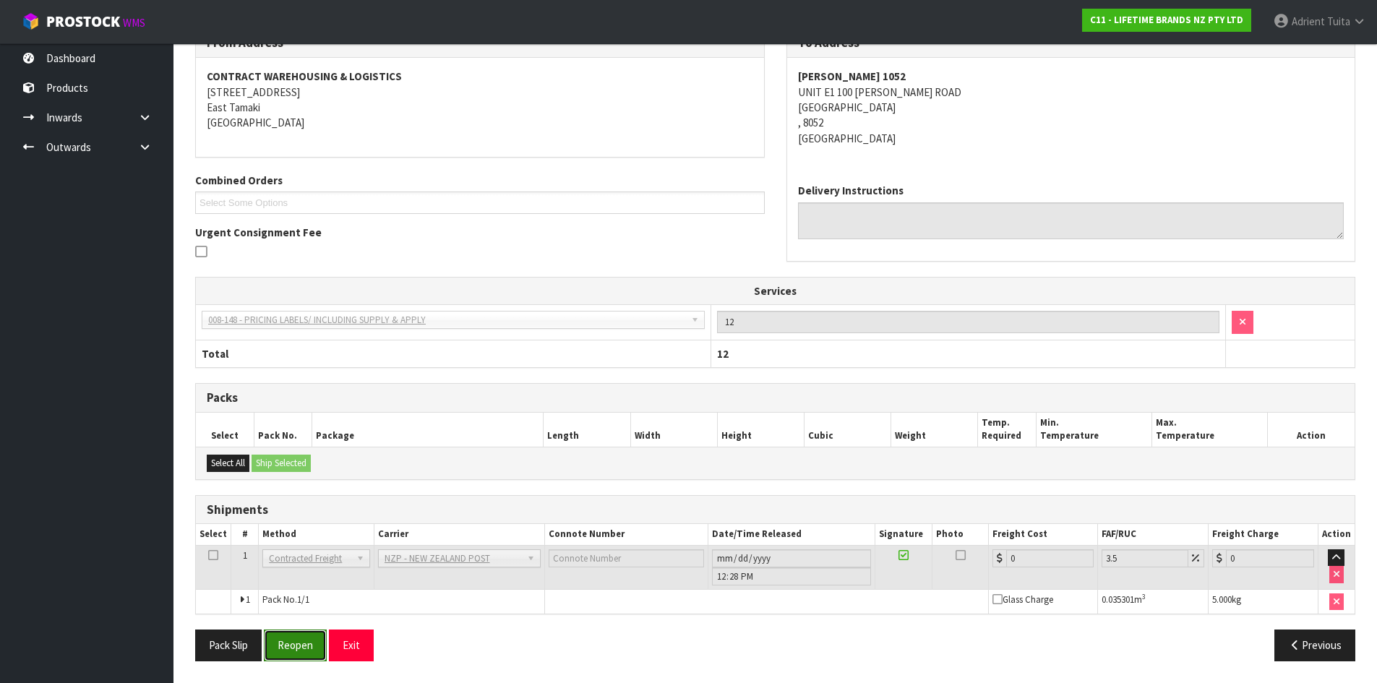
drag, startPoint x: 279, startPoint y: 659, endPoint x: 281, endPoint y: 649, distance: 9.6
click at [281, 654] on button "Reopen" at bounding box center [295, 645] width 63 height 31
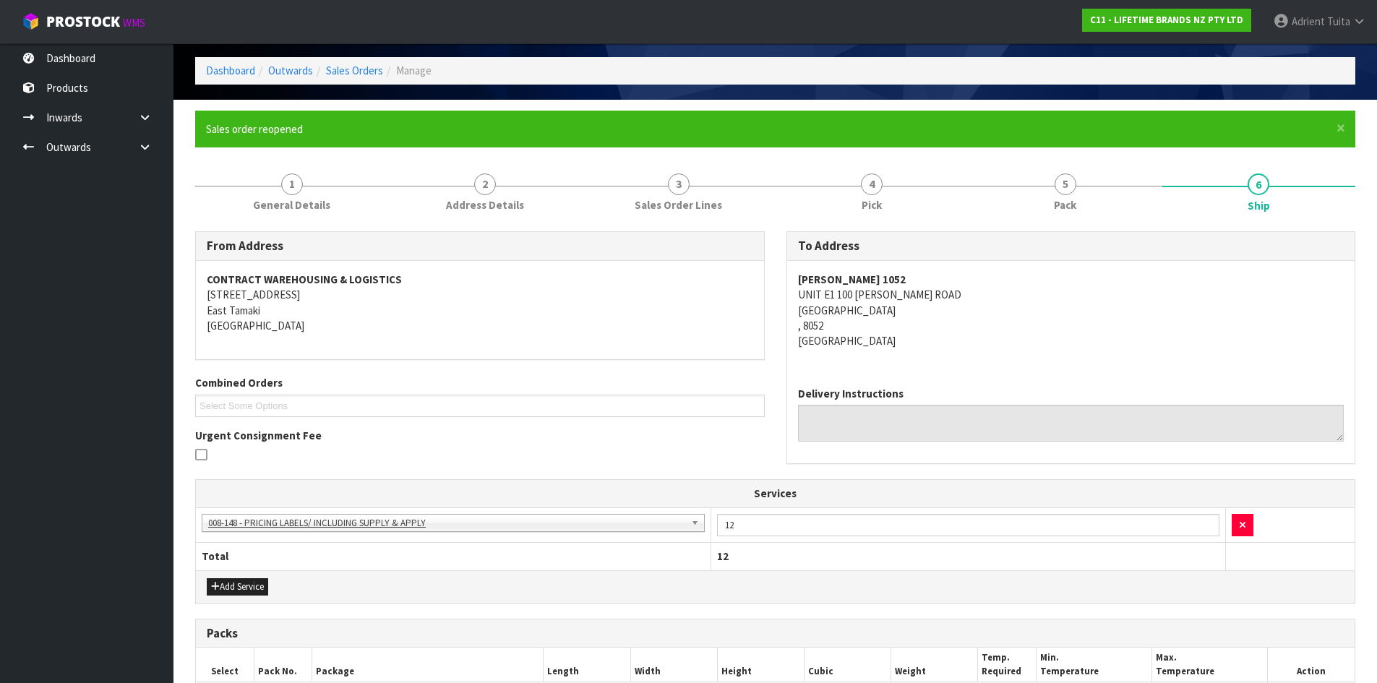
scroll to position [307, 0]
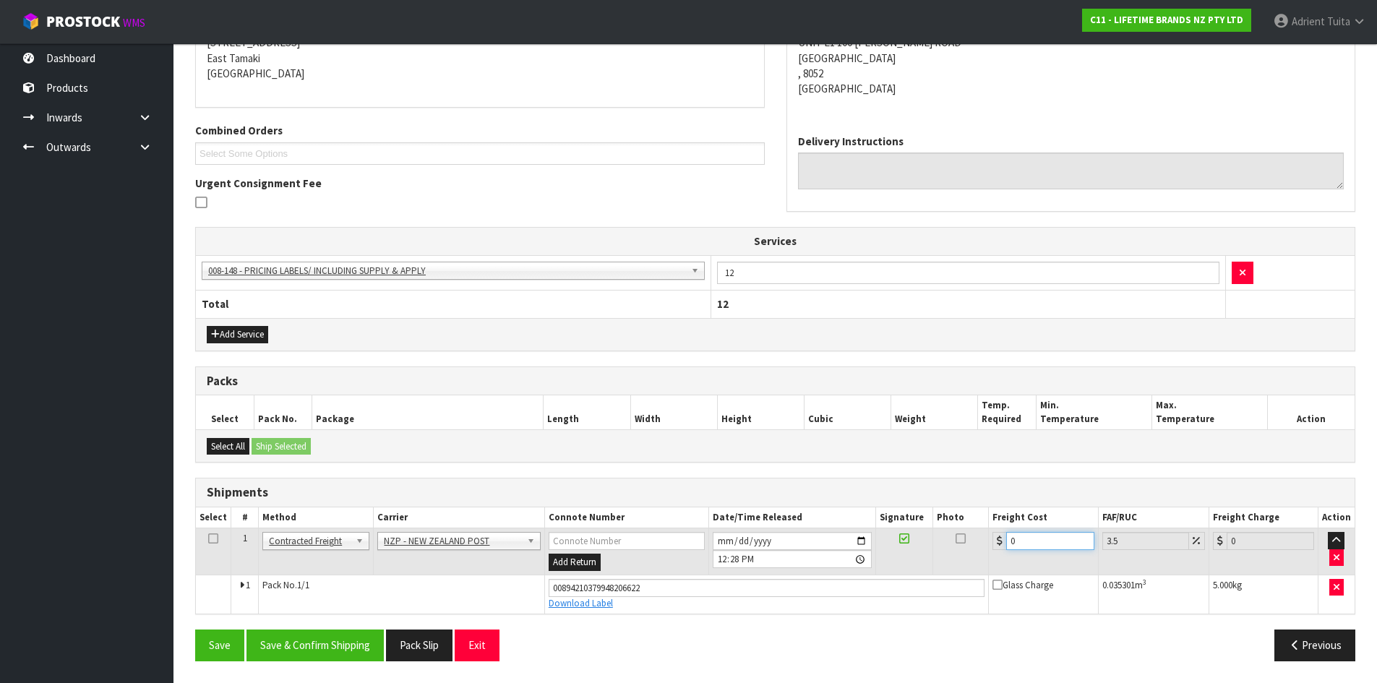
click at [1040, 542] on input "0" at bounding box center [1049, 541] width 87 height 18
type input "1"
type input "1.03"
type input "11"
type input "11.38"
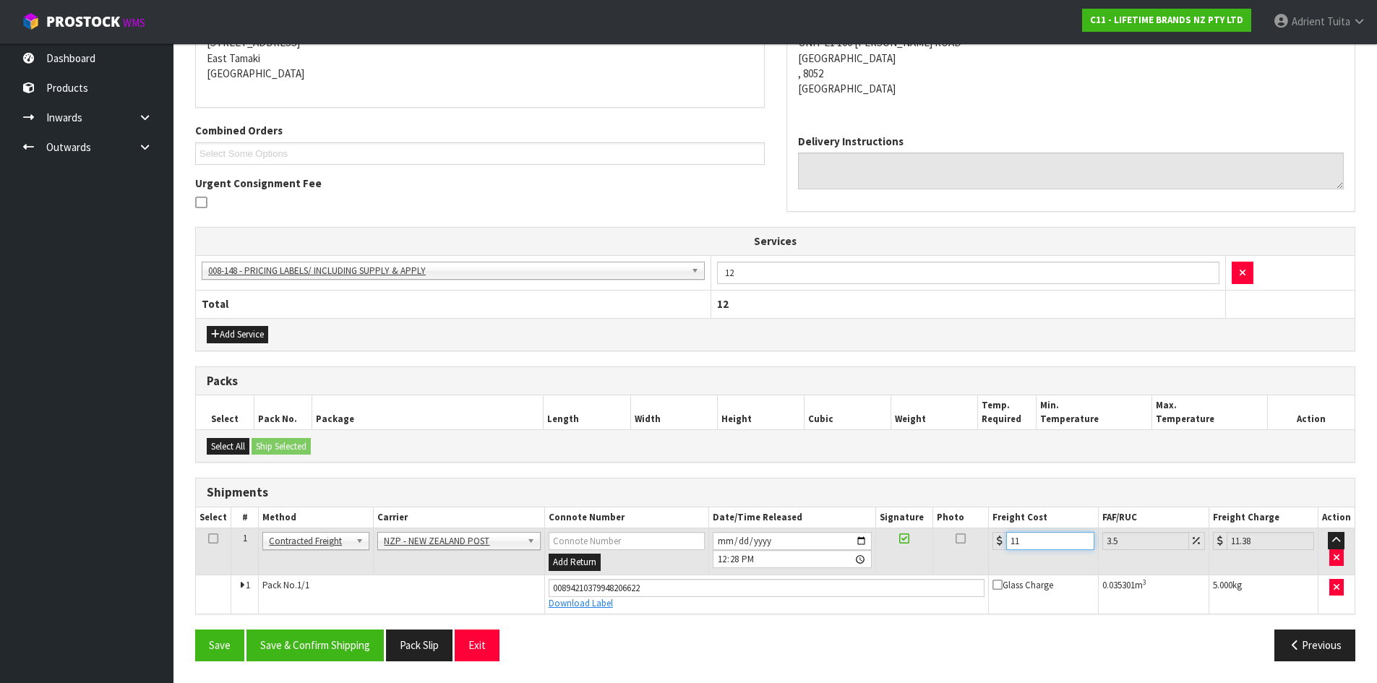
type input "11.6"
type input "12.01"
type input "11.61"
type input "12.02"
type input "11.61"
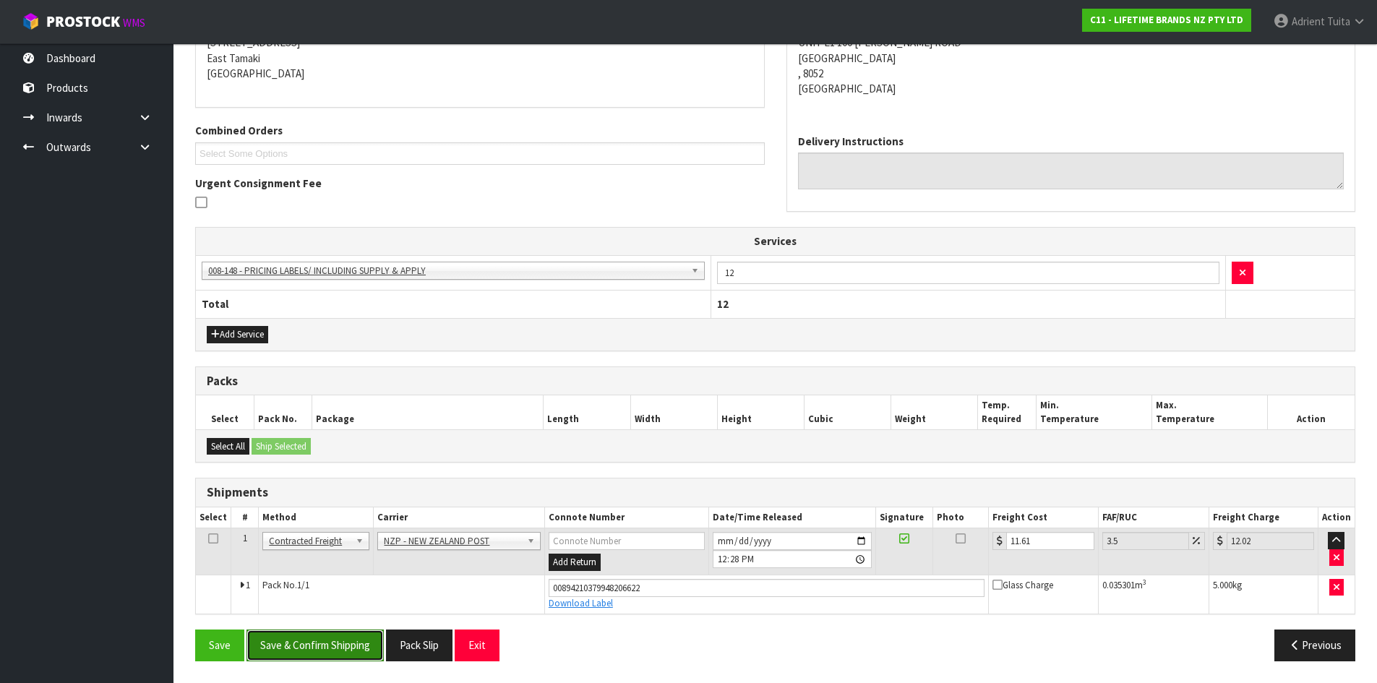
click at [317, 643] on button "Save & Confirm Shipping" at bounding box center [315, 645] width 137 height 31
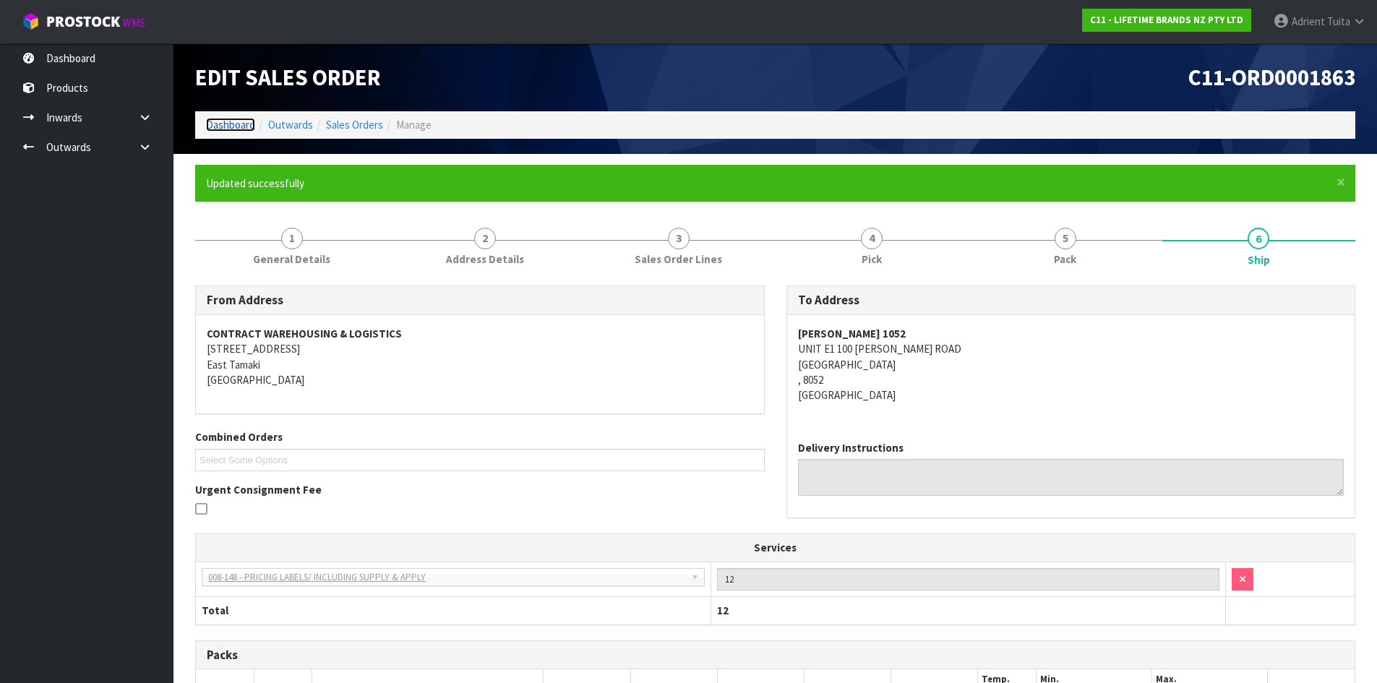
drag, startPoint x: 614, startPoint y: 65, endPoint x: 234, endPoint y: 119, distance: 384.1
click at [234, 119] on link "Dashboard" at bounding box center [230, 125] width 49 height 14
click at [228, 132] on li "Dashboard" at bounding box center [230, 124] width 49 height 15
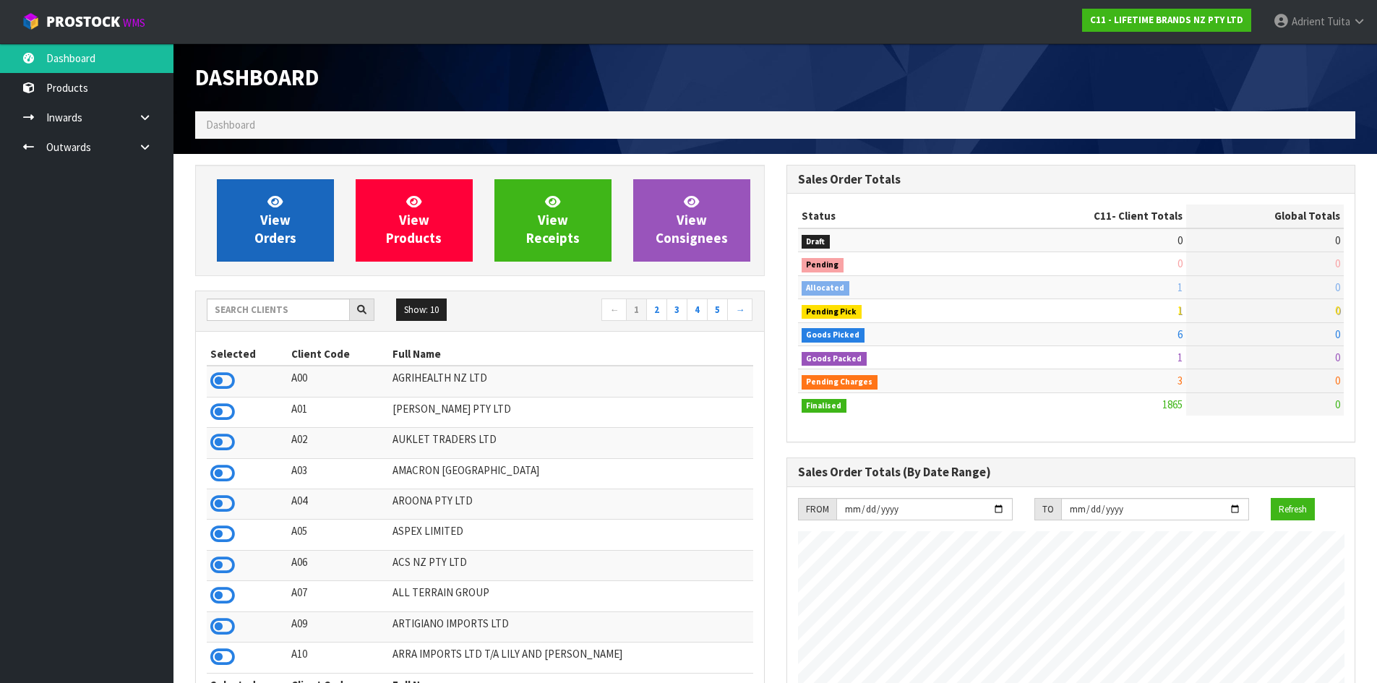
scroll to position [1095, 591]
click at [315, 226] on link "View Orders" at bounding box center [275, 220] width 117 height 82
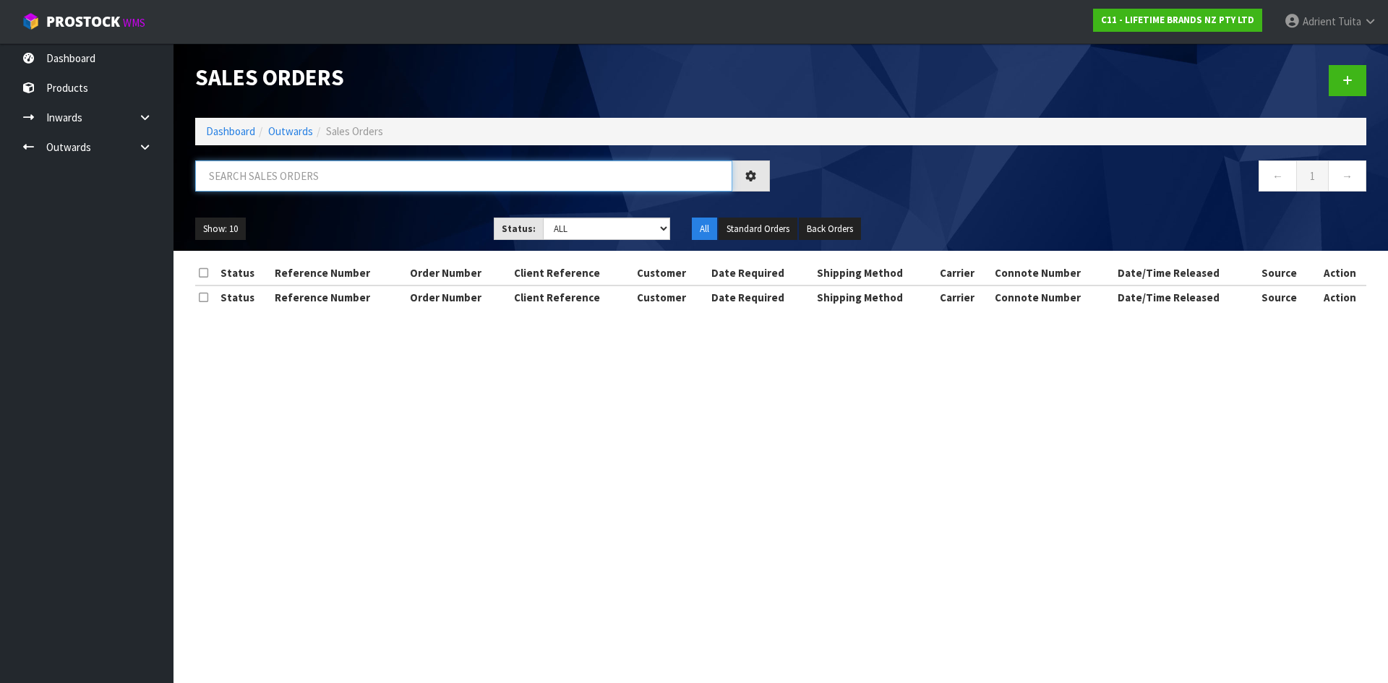
click at [318, 173] on input "text" at bounding box center [463, 176] width 537 height 31
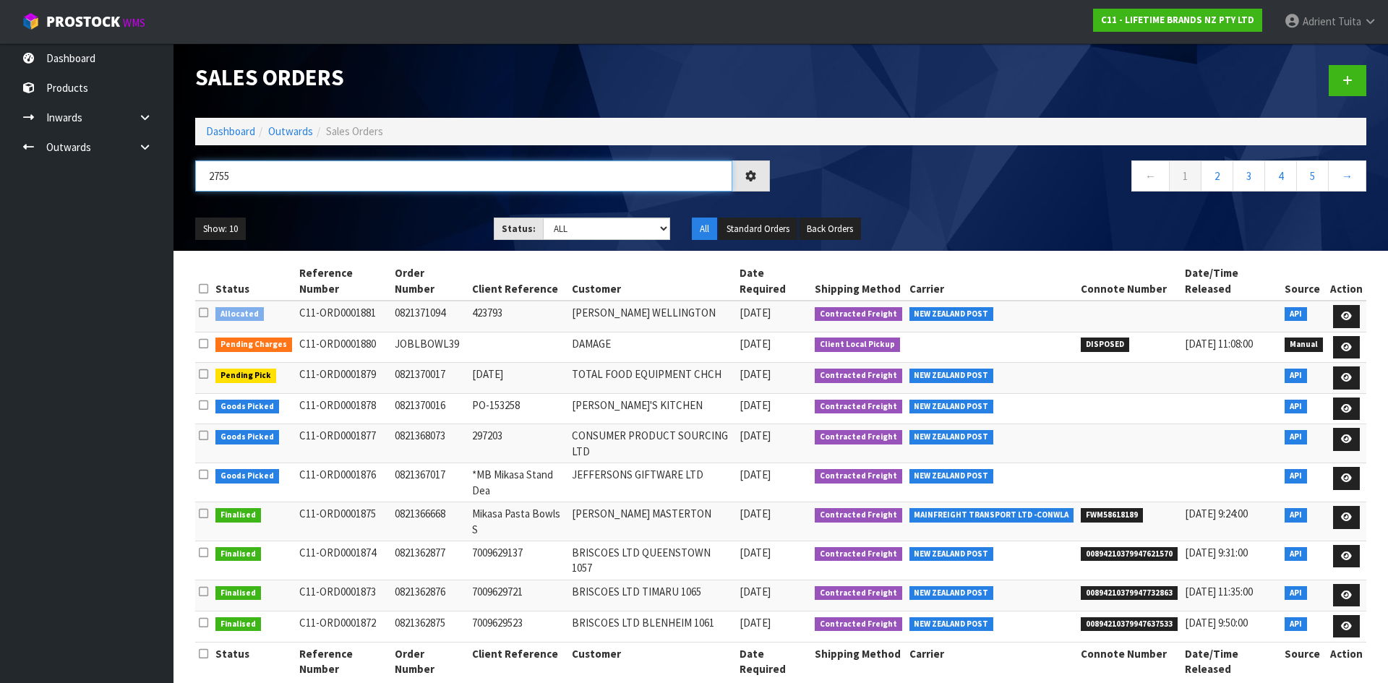
type input "2755"
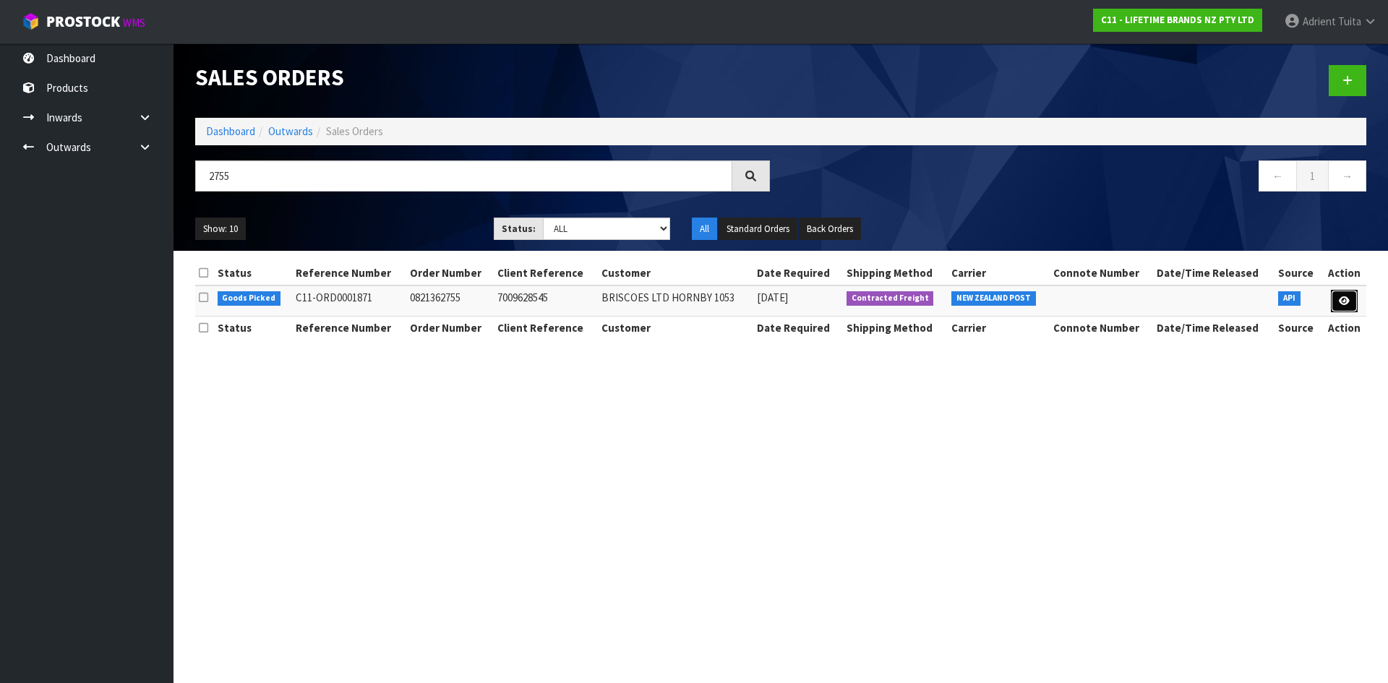
click at [1335, 295] on link at bounding box center [1344, 301] width 27 height 23
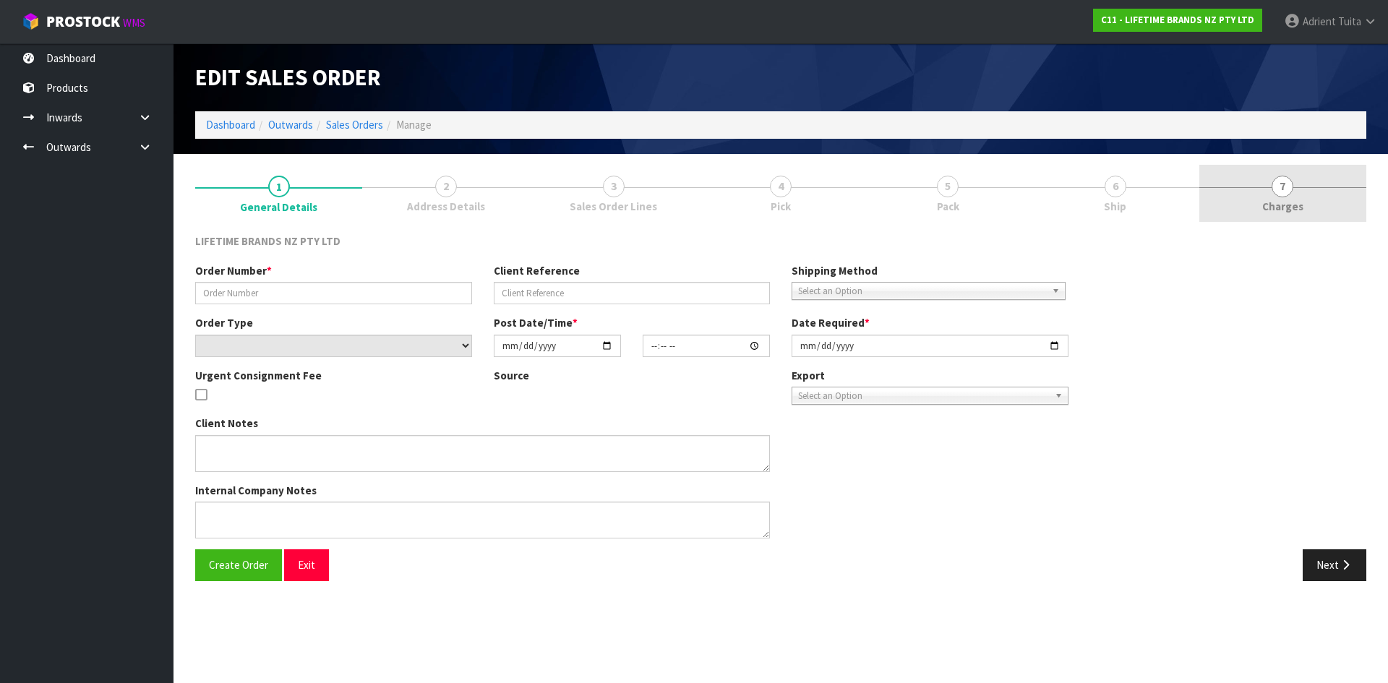
type input "0821362755"
type input "7009628545"
select select "number:0"
type input "[DATE]"
type input "12:34:02.000"
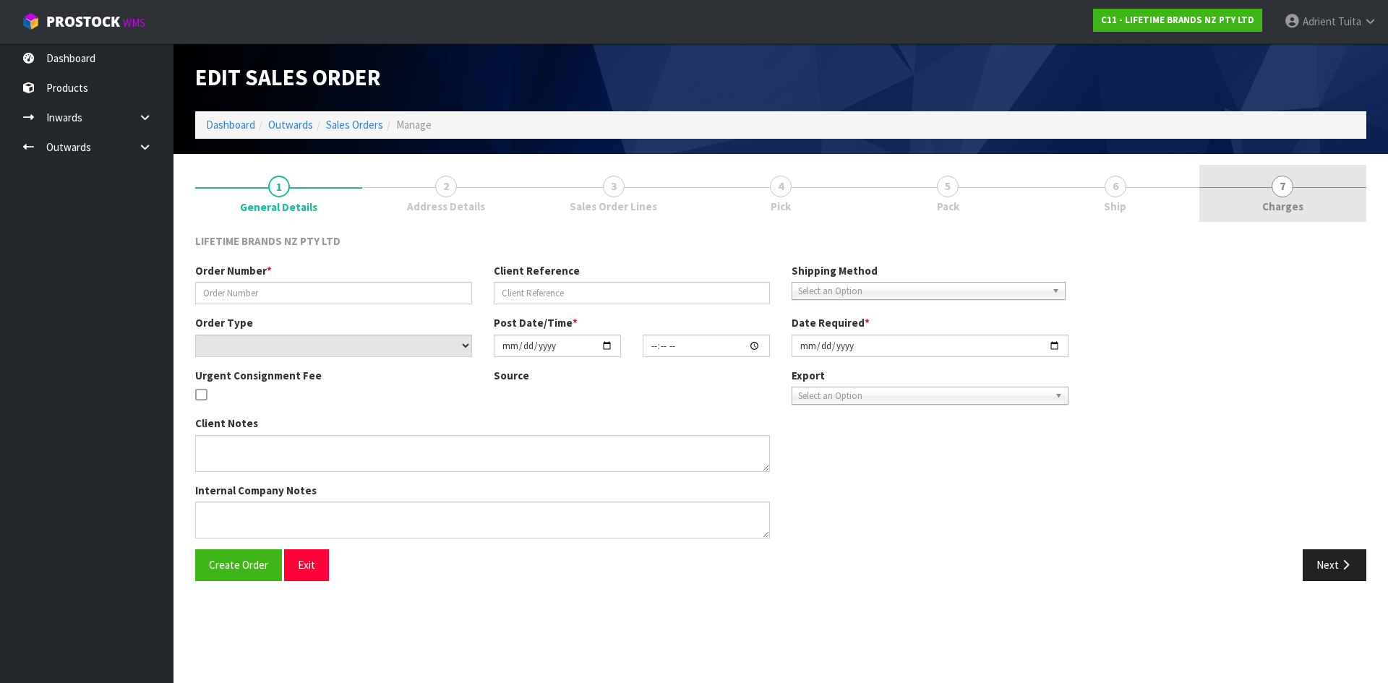
type input "[DATE]"
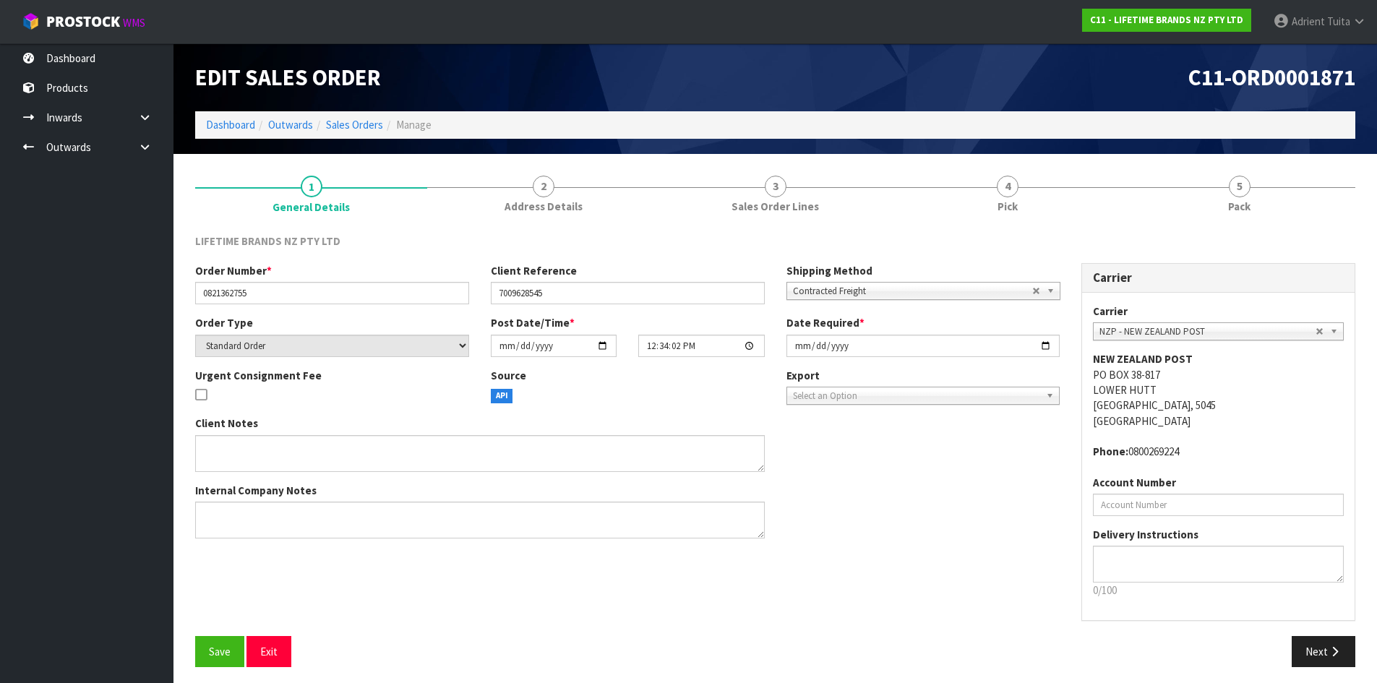
click at [1293, 202] on link "5 Pack" at bounding box center [1240, 193] width 232 height 57
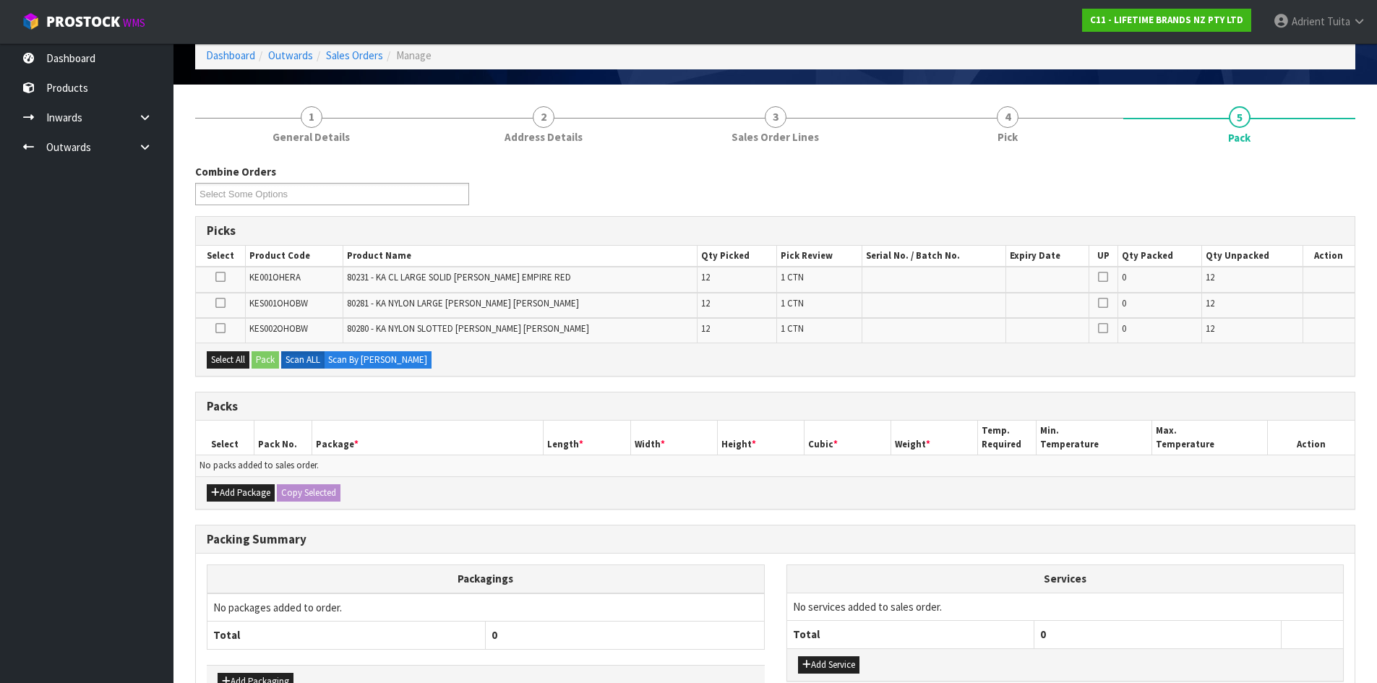
scroll to position [163, 0]
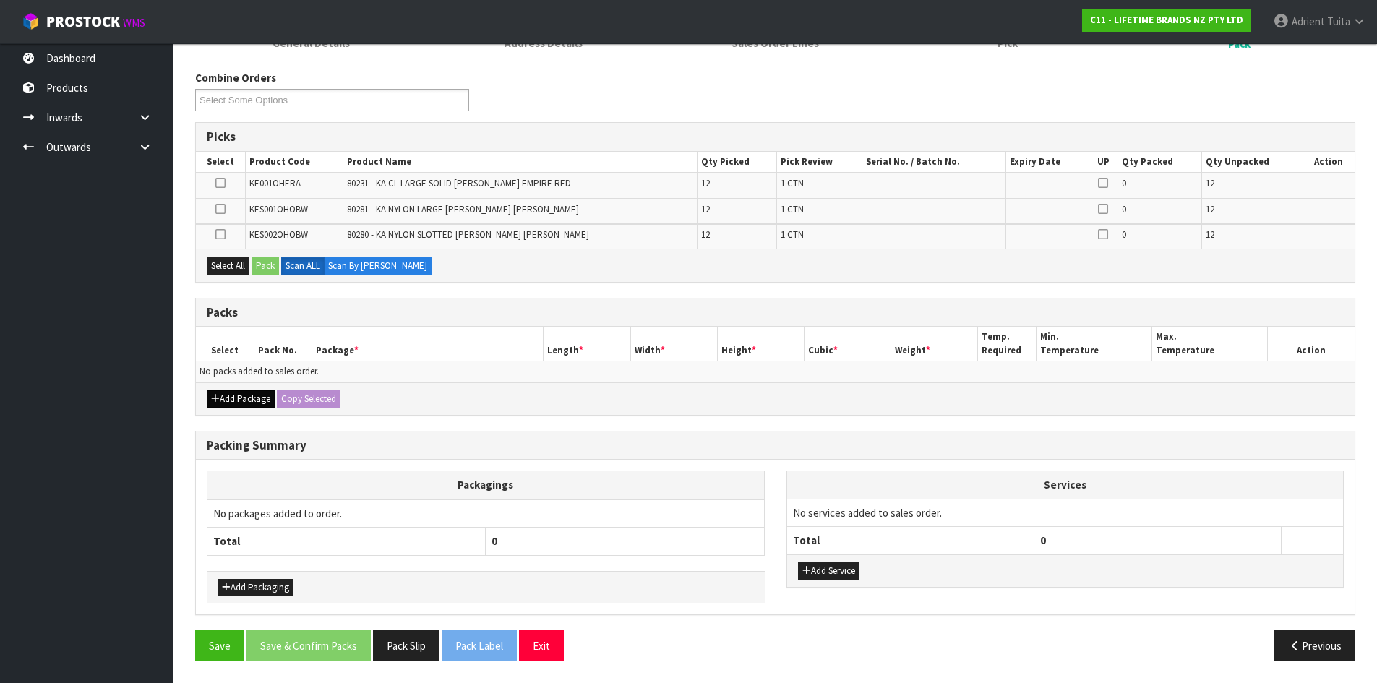
drag, startPoint x: 231, startPoint y: 411, endPoint x: 231, endPoint y: 402, distance: 9.4
click at [231, 411] on div "Add Package Copy Selected" at bounding box center [775, 398] width 1159 height 33
click at [231, 401] on button "Add Package" at bounding box center [241, 398] width 68 height 17
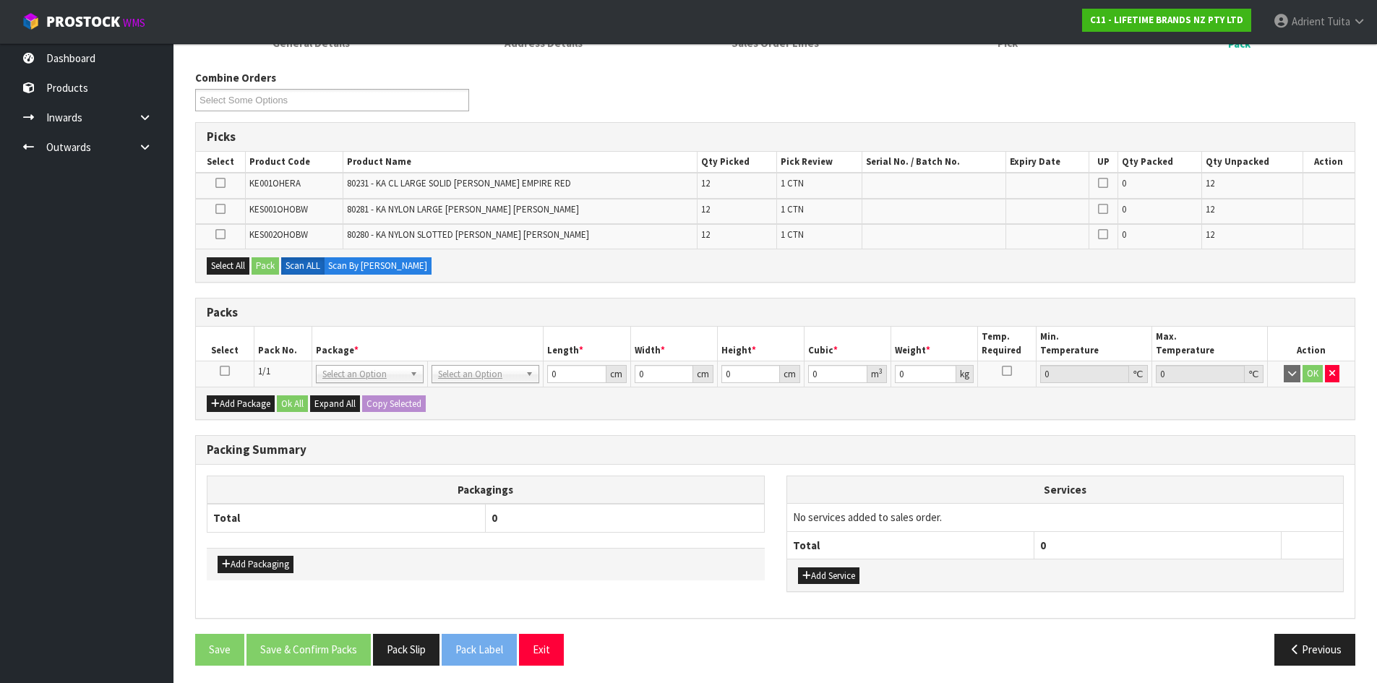
click at [228, 377] on link at bounding box center [225, 371] width 10 height 12
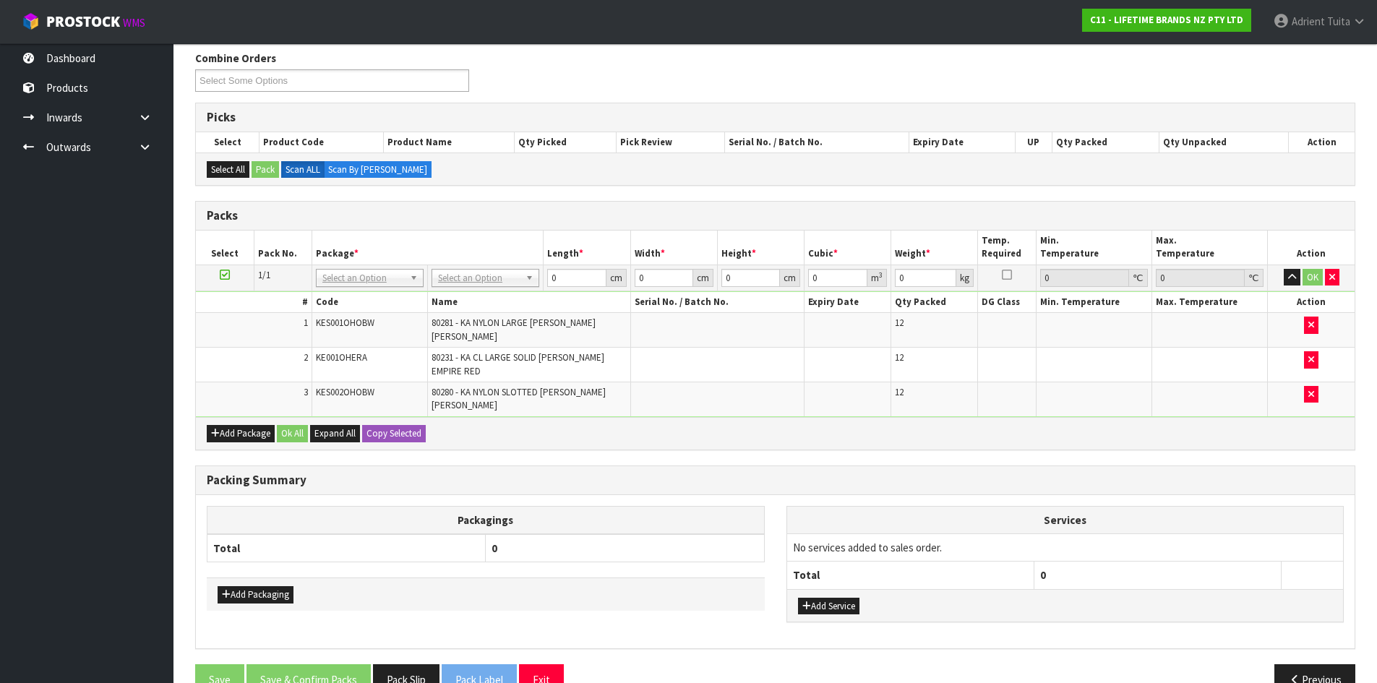
scroll to position [188, 0]
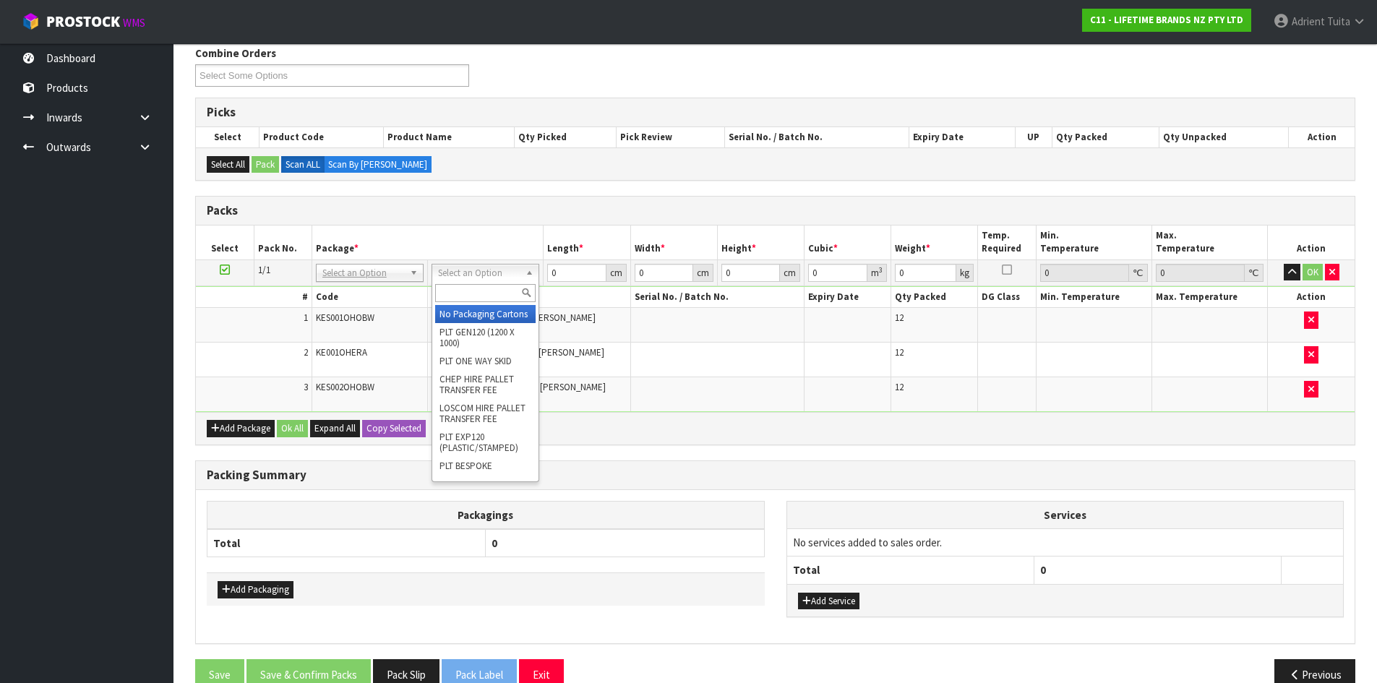
click at [472, 294] on input "text" at bounding box center [485, 293] width 100 height 18
type input "ctn9"
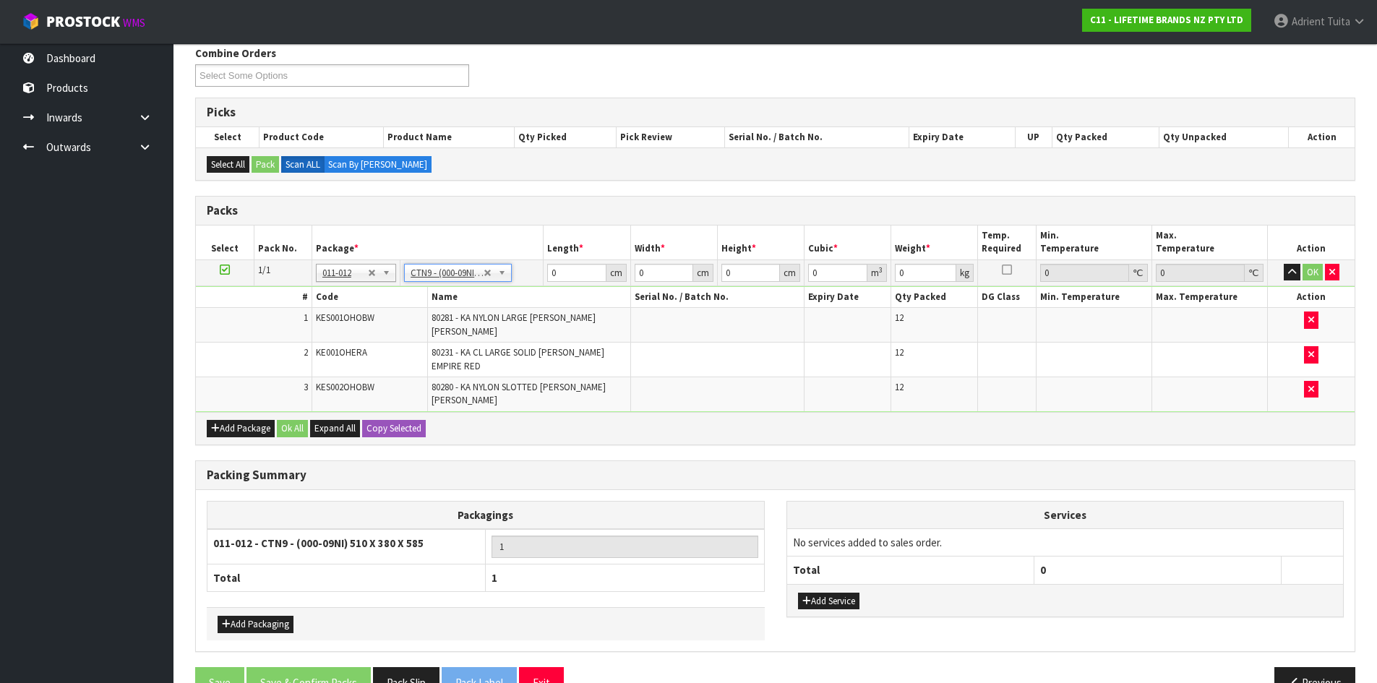
type input "51"
type input "38"
type input "58.5"
type input "0.113373"
type input "7.3"
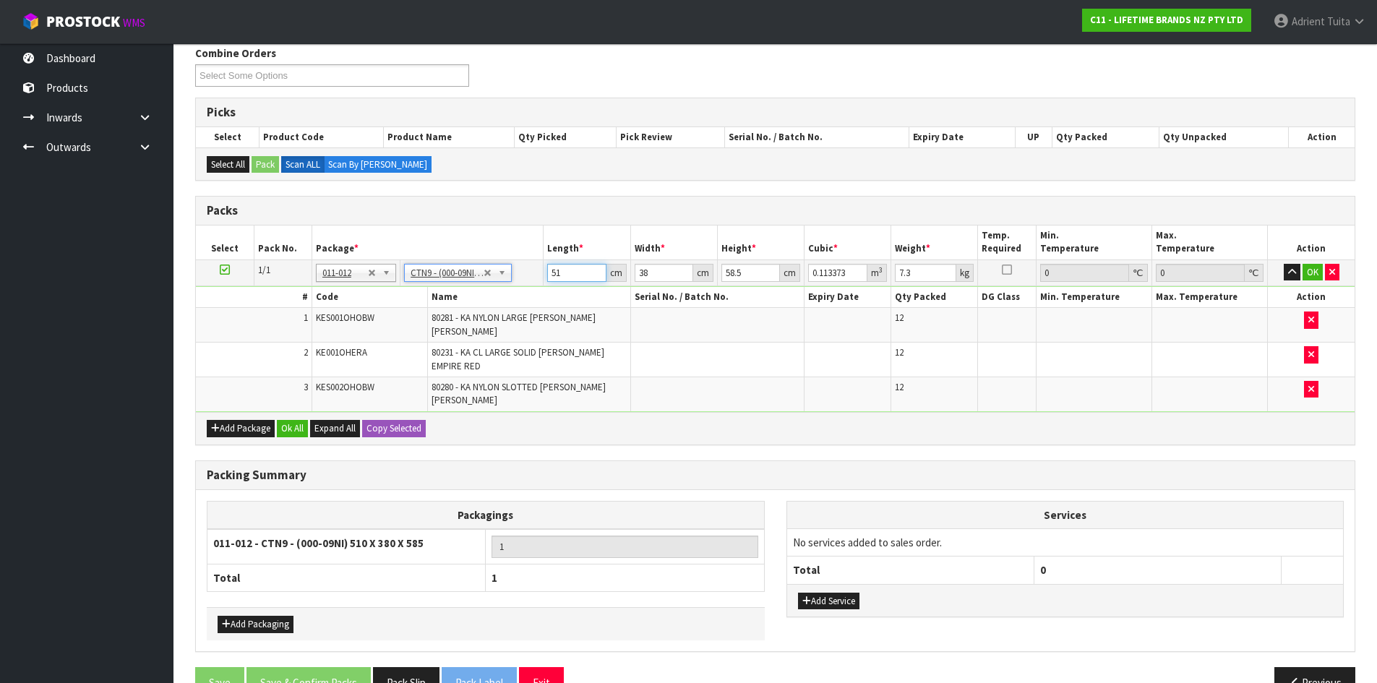
click at [557, 273] on input "51" at bounding box center [576, 273] width 59 height 18
type input "5"
type input "0.011115"
type input "52"
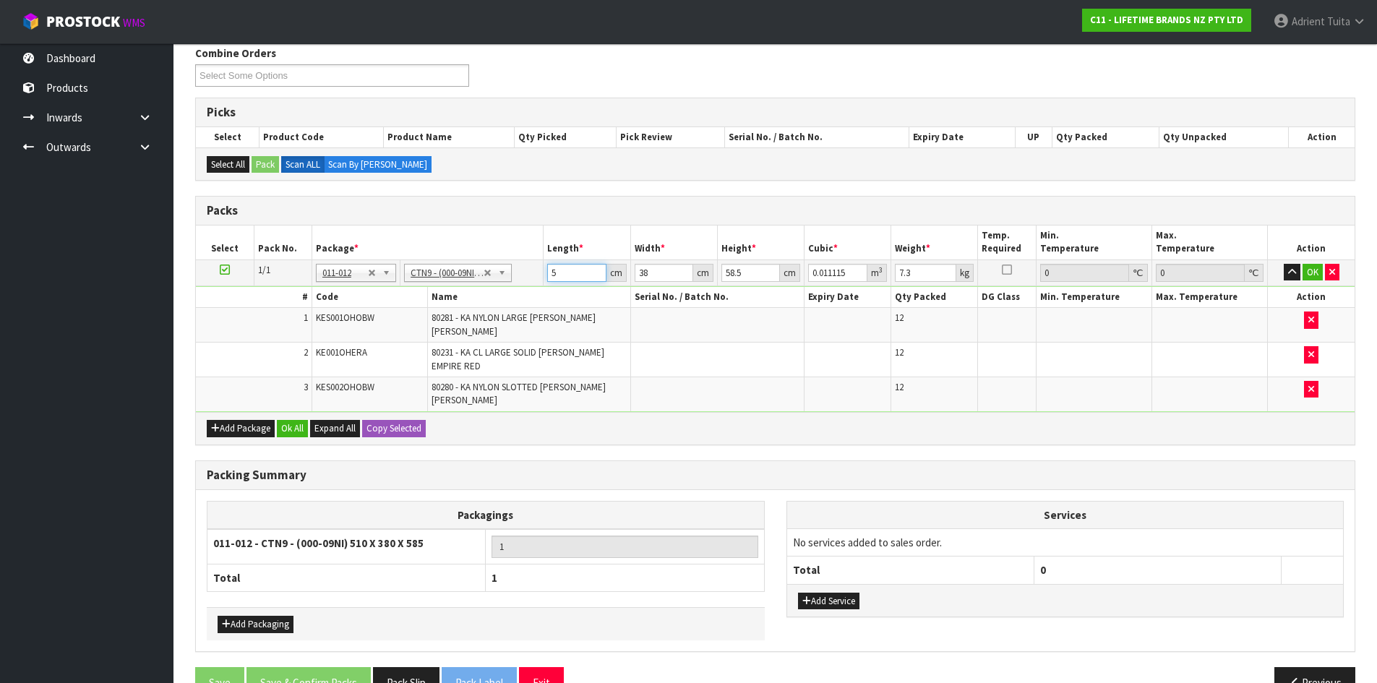
type input "0.115596"
type input "52"
type input "4"
type input "0.012168"
type input "43"
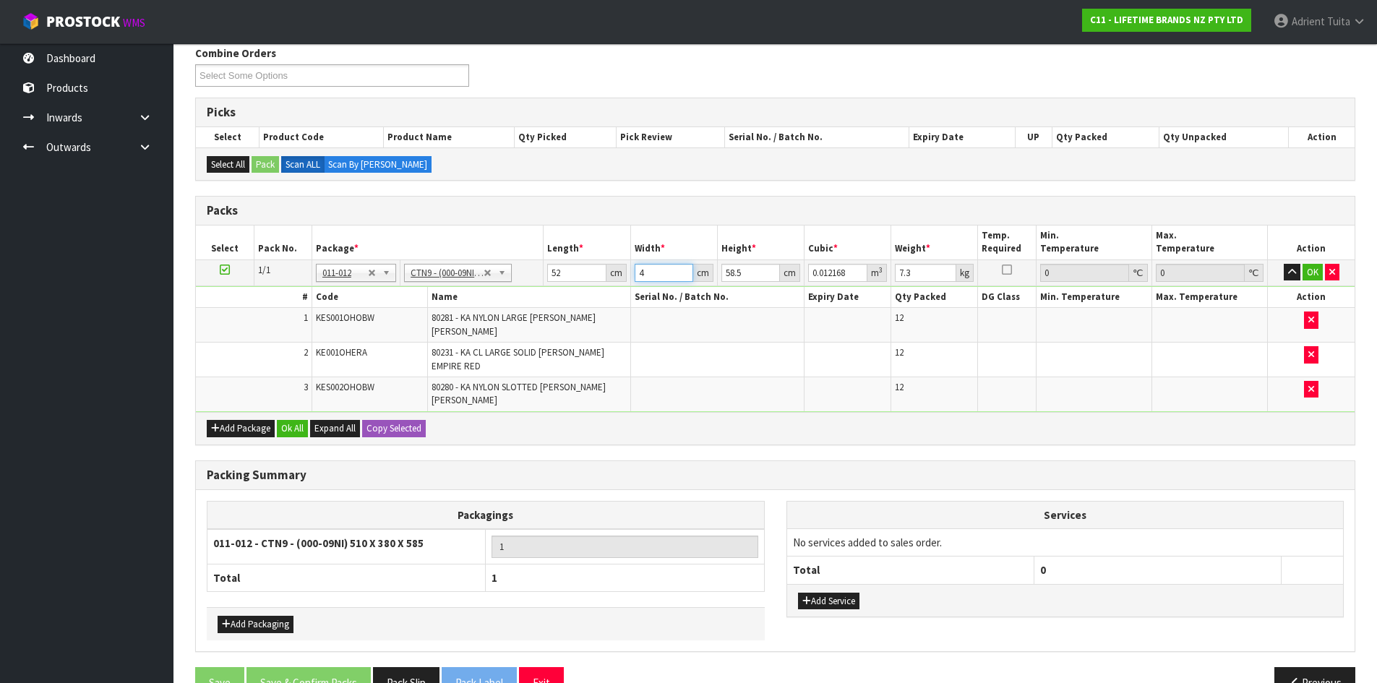
type input "0.130806"
type input "43"
type input "4"
type input "0.008944"
type input "46"
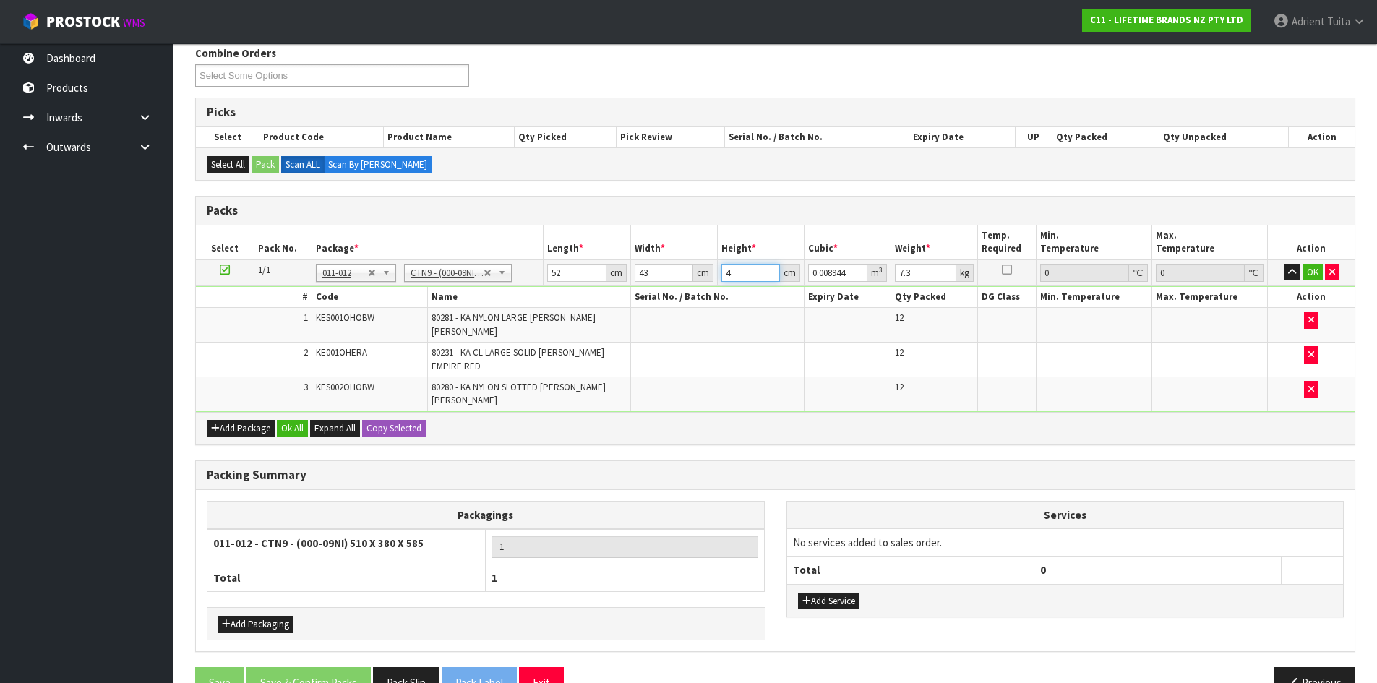
type input "0.102856"
type input "46"
type input "9"
click at [1309, 275] on button "OK" at bounding box center [1313, 272] width 20 height 17
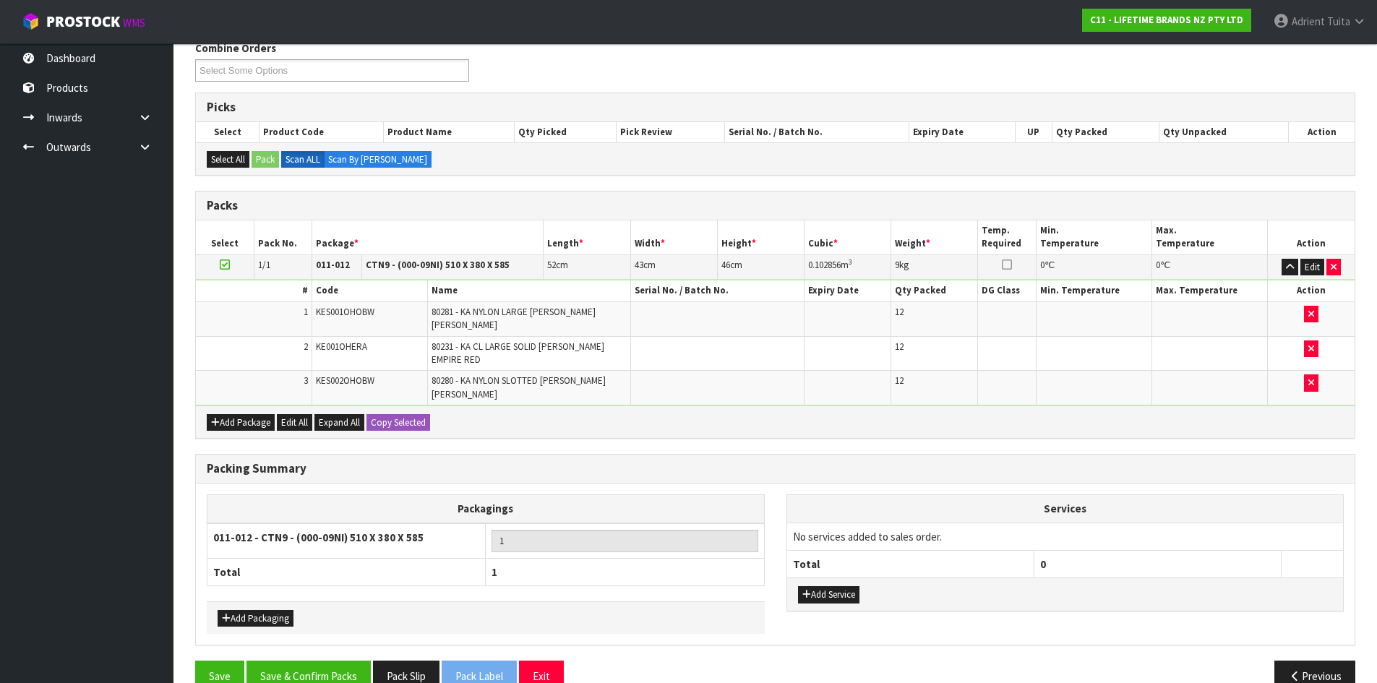
scroll to position [194, 0]
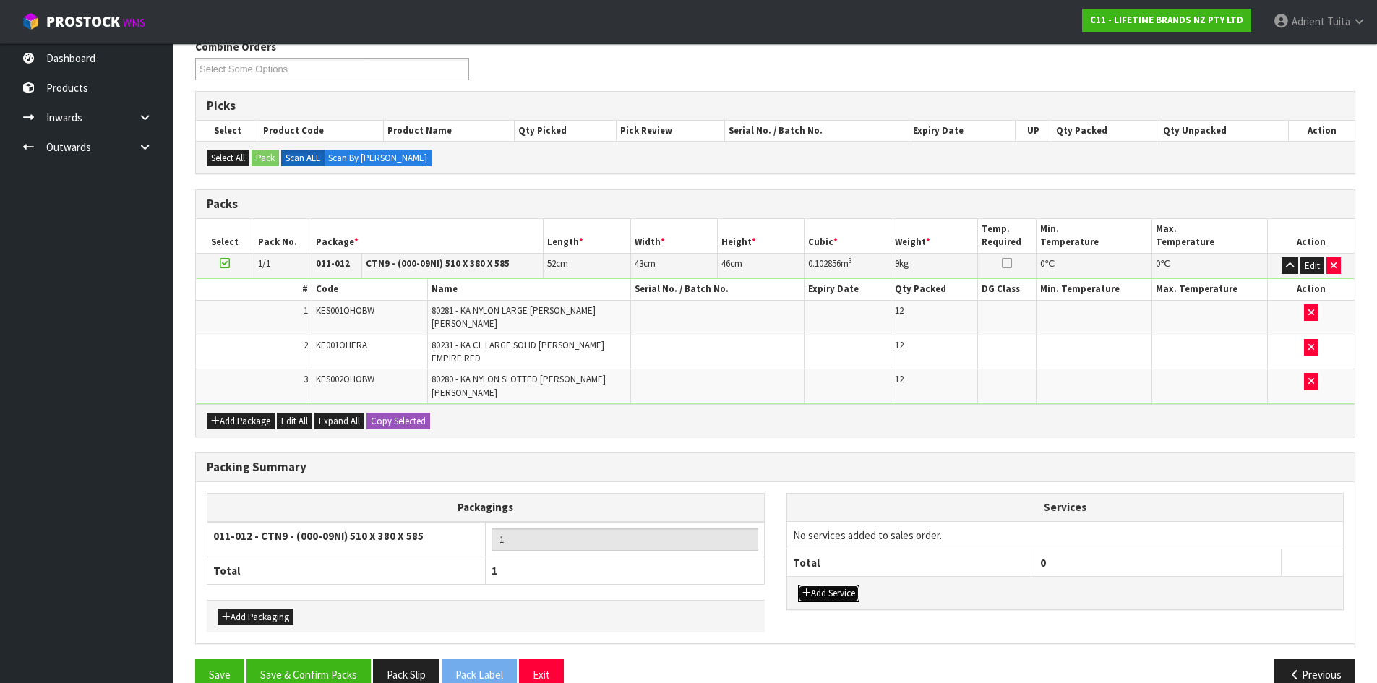
drag, startPoint x: 834, startPoint y: 569, endPoint x: 831, endPoint y: 530, distance: 39.1
click at [832, 585] on button "Add Service" at bounding box center [828, 593] width 61 height 17
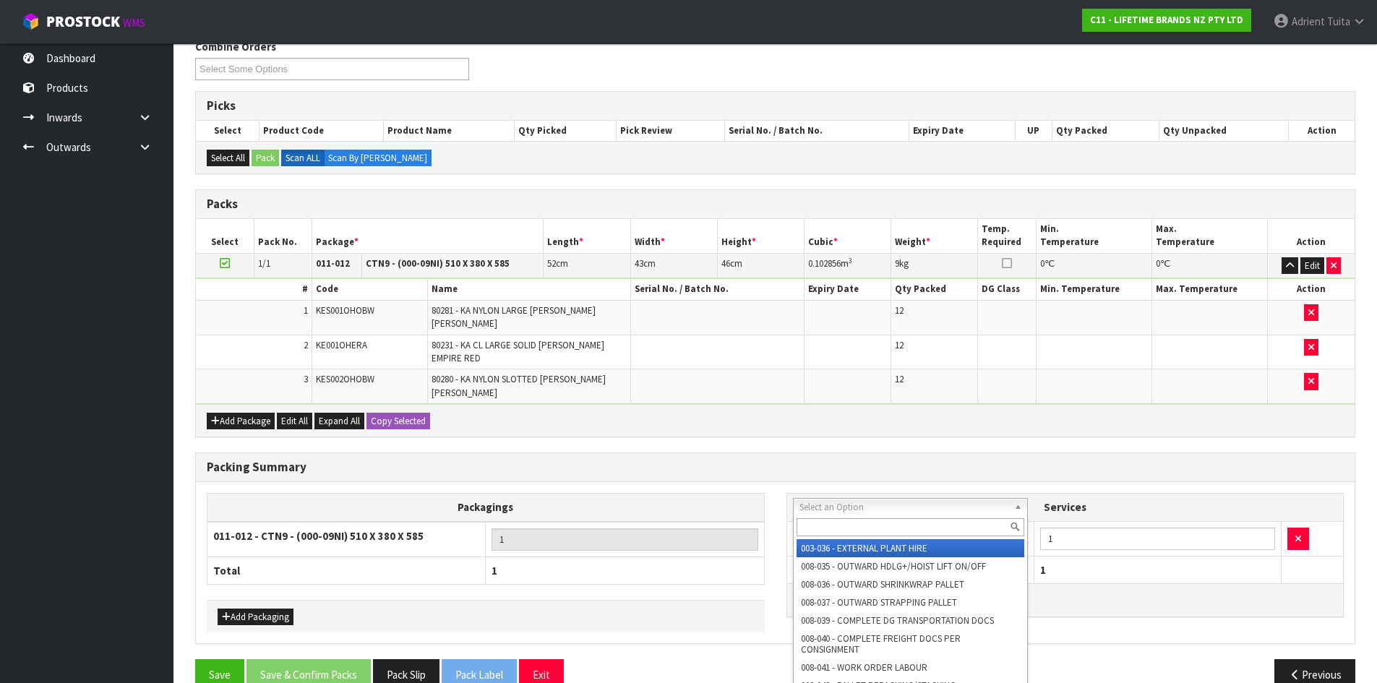
click at [837, 522] on input "text" at bounding box center [911, 527] width 228 height 18
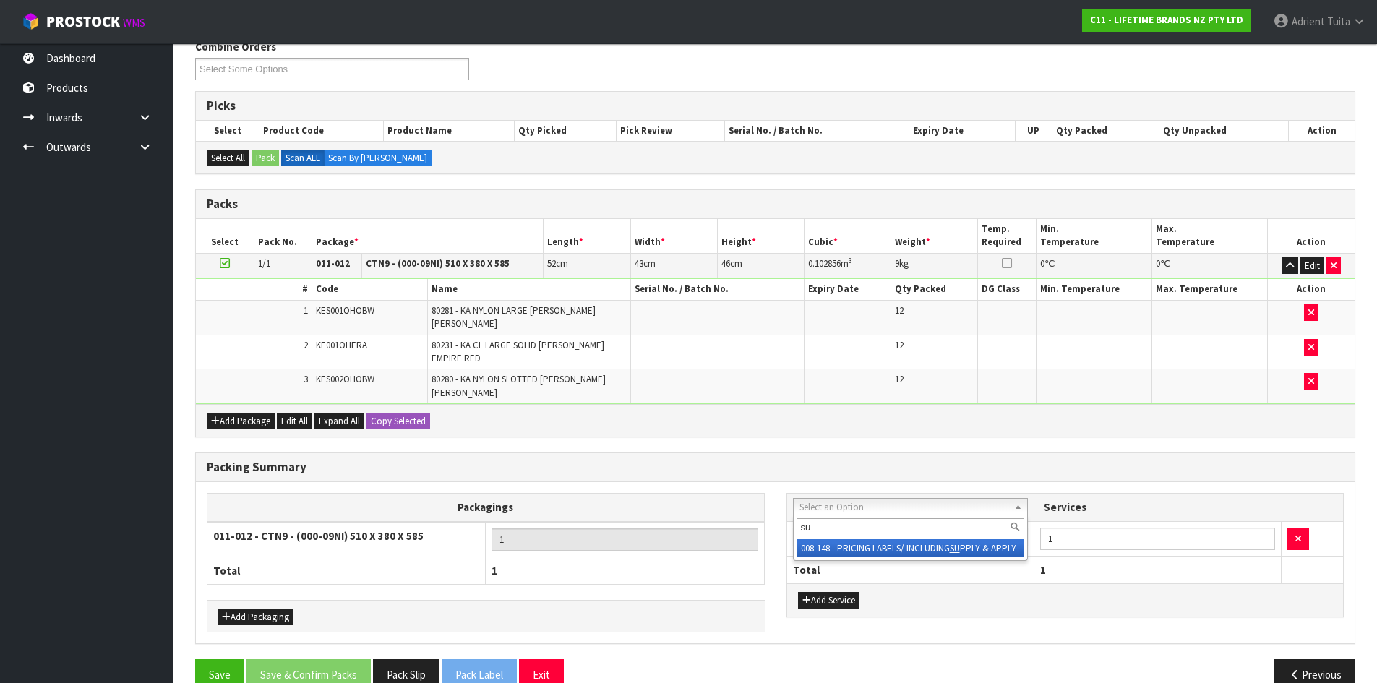
type input "su"
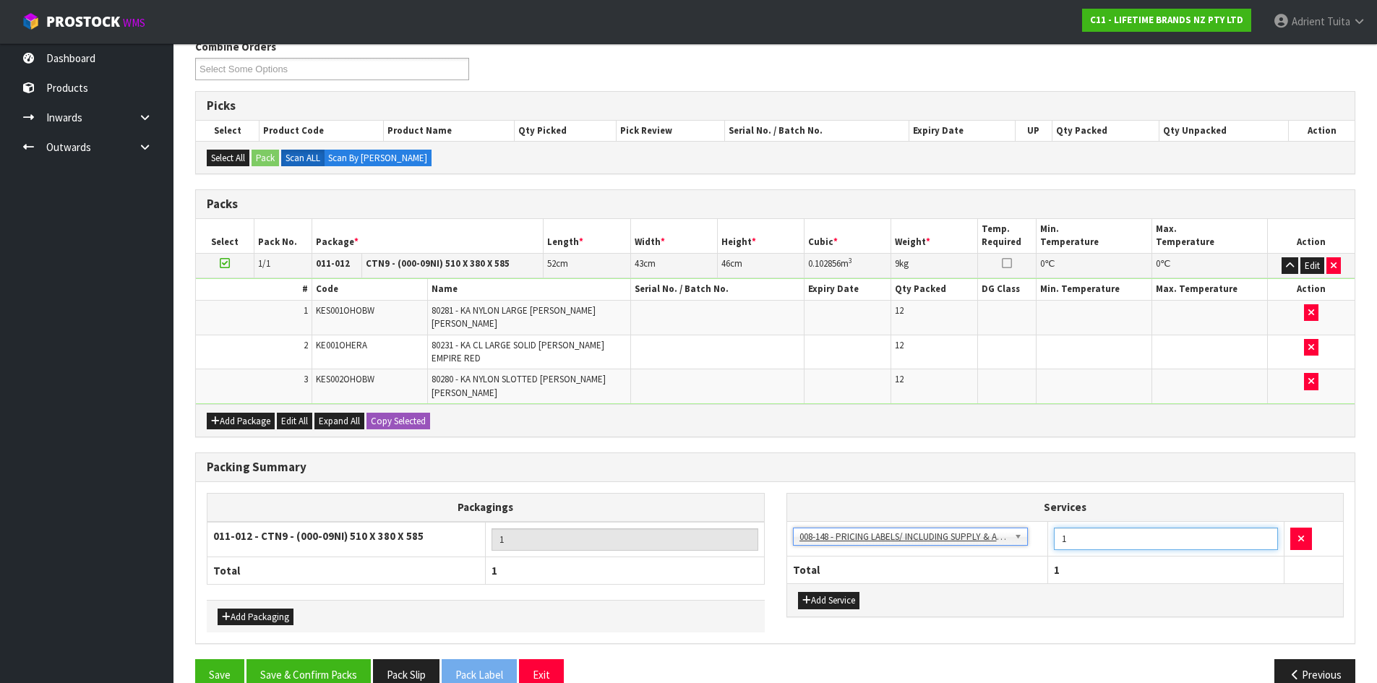
click at [1098, 528] on input "1" at bounding box center [1166, 539] width 224 height 22
type input "36"
click at [296, 660] on button "Save & Confirm Packs" at bounding box center [309, 674] width 124 height 31
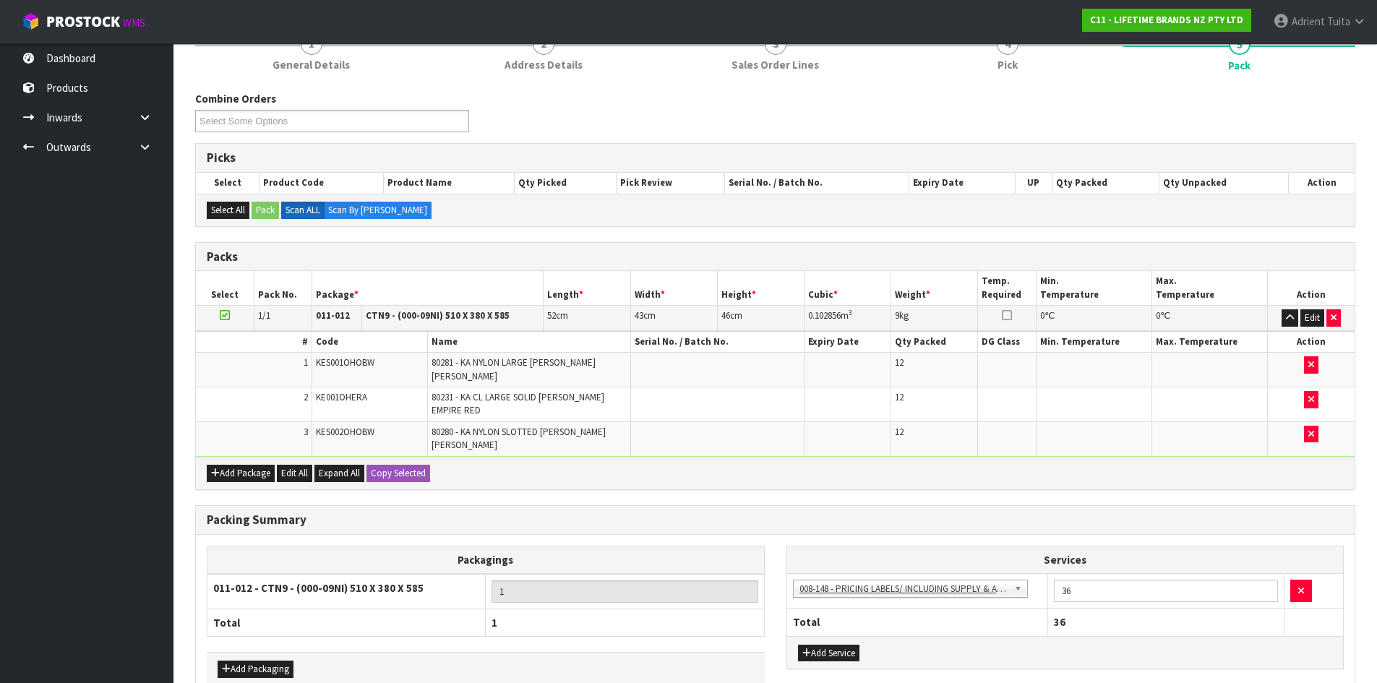
scroll to position [0, 0]
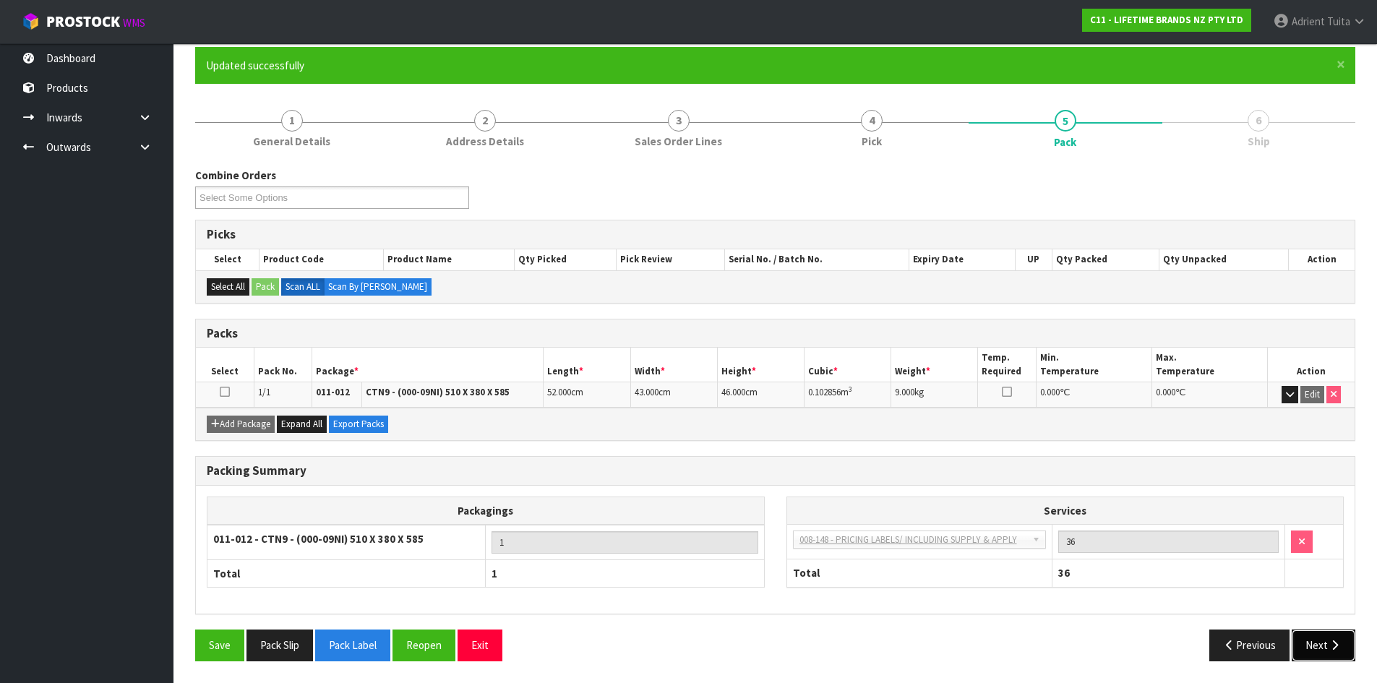
click at [1330, 636] on button "Next" at bounding box center [1324, 645] width 64 height 31
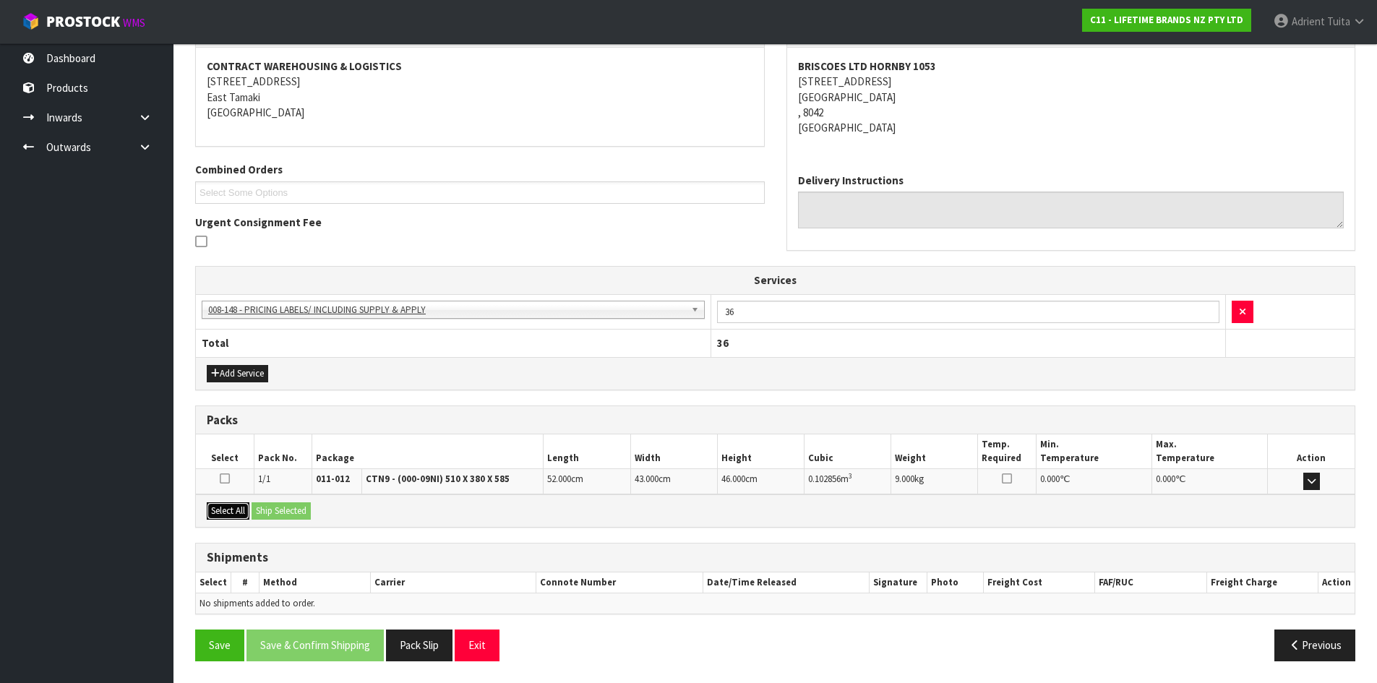
click at [219, 518] on button "Select All" at bounding box center [228, 510] width 43 height 17
click at [269, 515] on button "Ship Selected" at bounding box center [281, 510] width 59 height 17
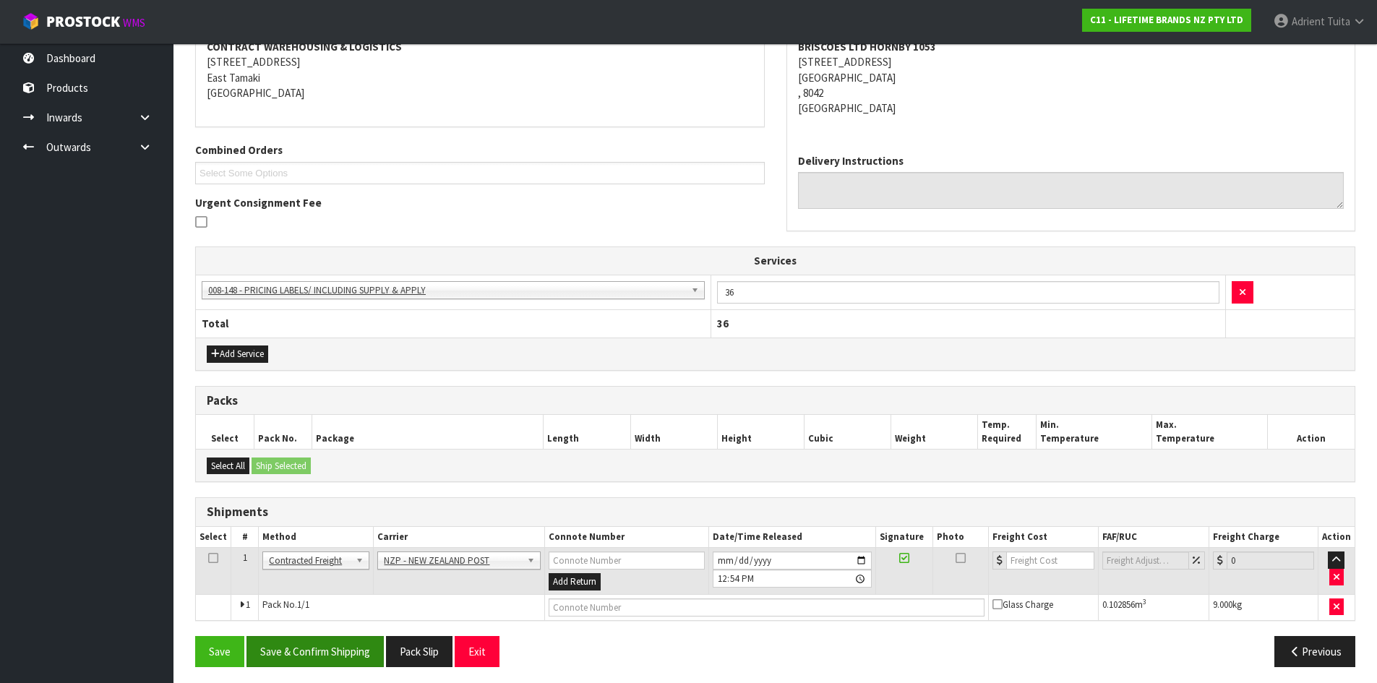
scroll to position [293, 0]
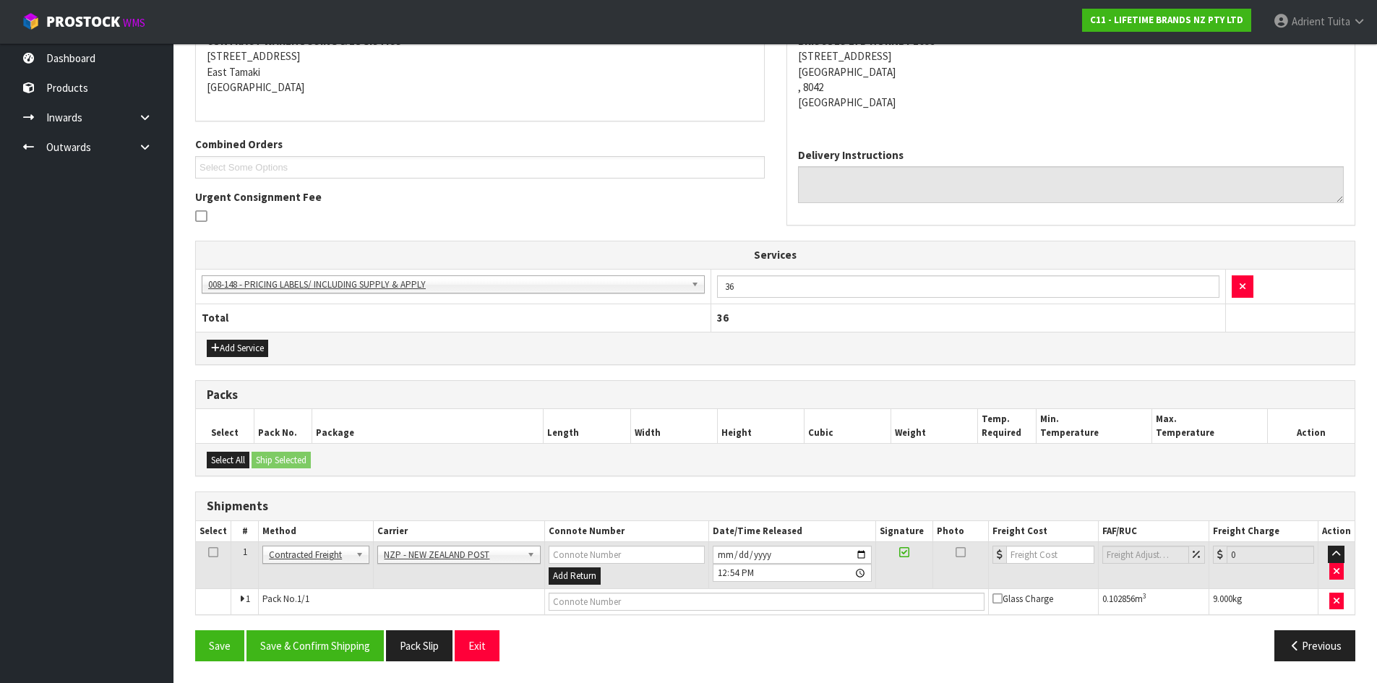
click at [309, 668] on div "Save Save & Confirm Shipping Pack Slip Exit Previous" at bounding box center [775, 651] width 1182 height 42
click at [316, 656] on button "Save & Confirm Shipping" at bounding box center [315, 645] width 137 height 31
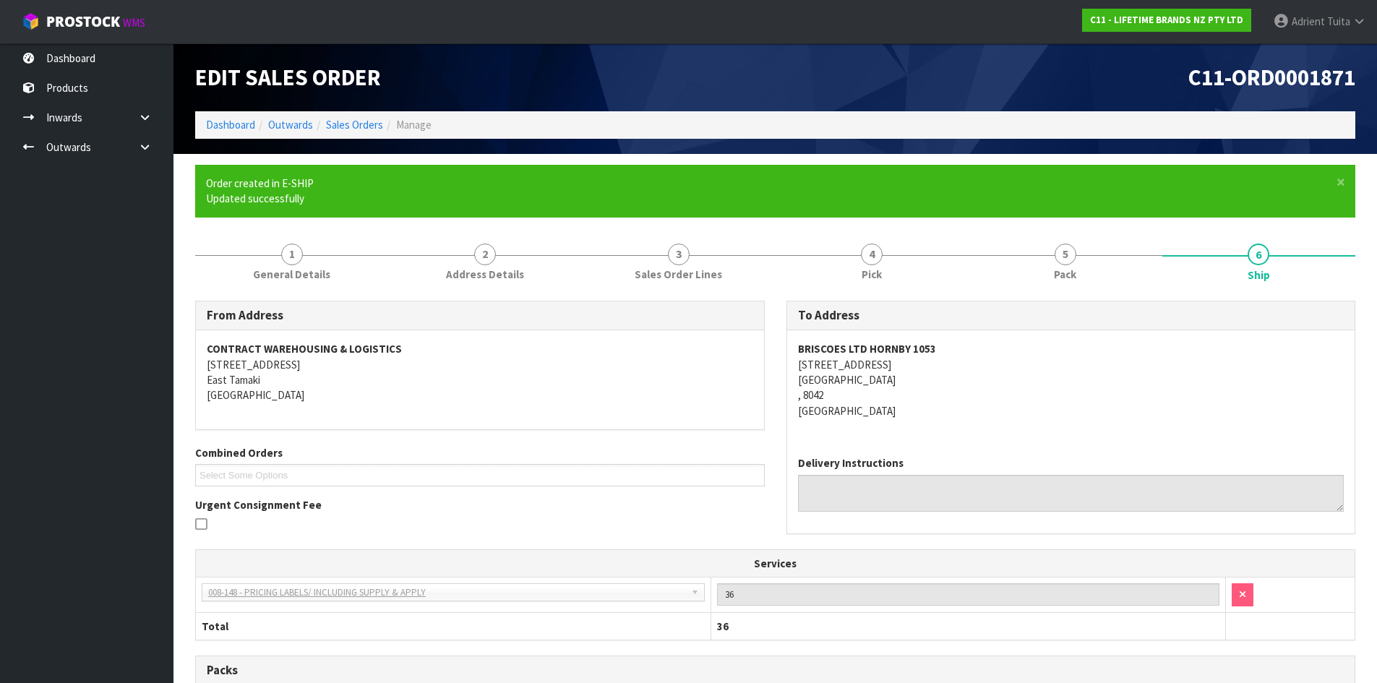
scroll to position [273, 0]
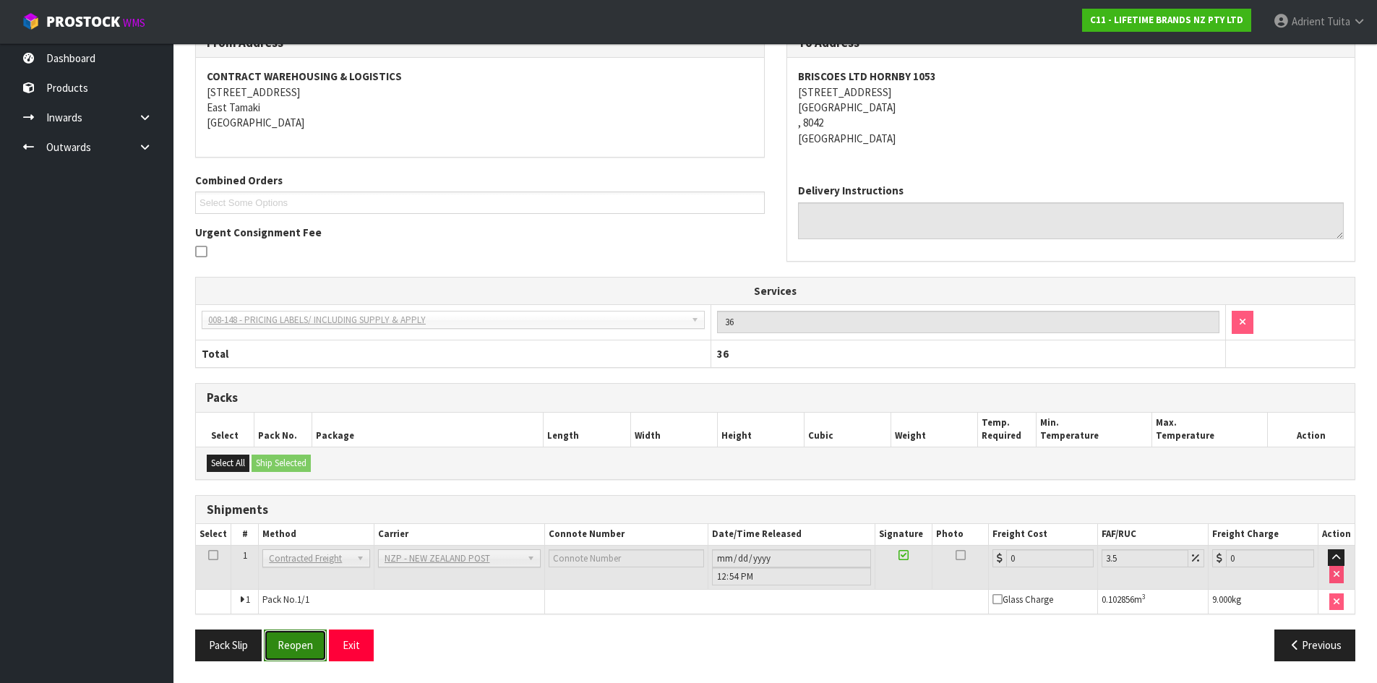
click at [296, 659] on button "Reopen" at bounding box center [295, 645] width 63 height 31
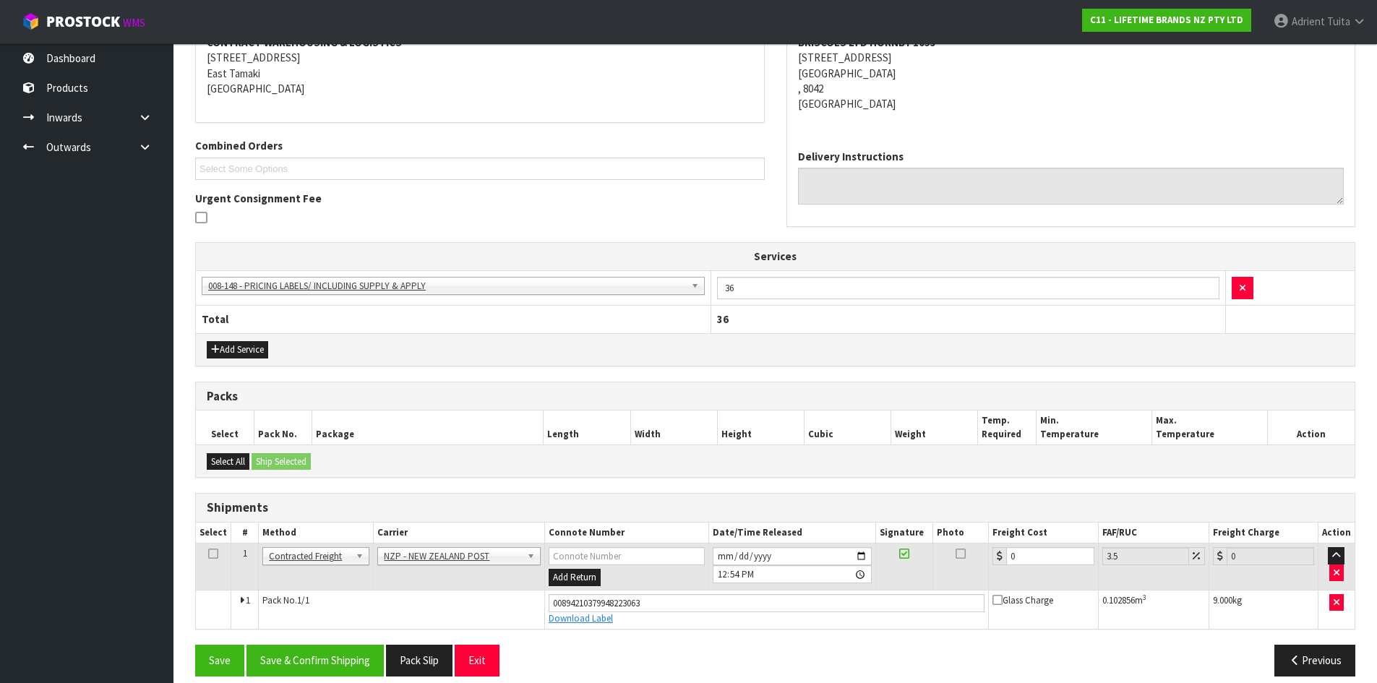
scroll to position [307, 0]
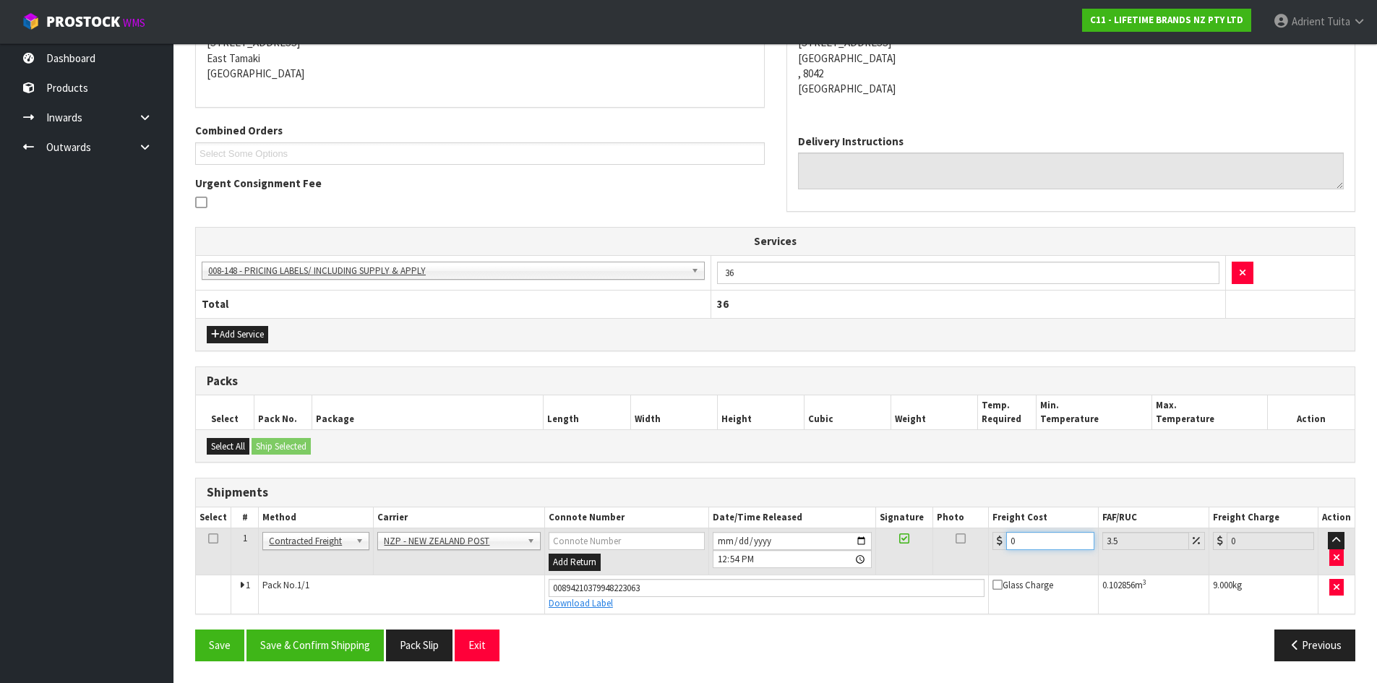
drag, startPoint x: 1035, startPoint y: 534, endPoint x: 1028, endPoint y: 532, distance: 7.4
click at [1035, 532] on input "0" at bounding box center [1049, 541] width 87 height 18
type input "2"
type input "2.07"
type input "29"
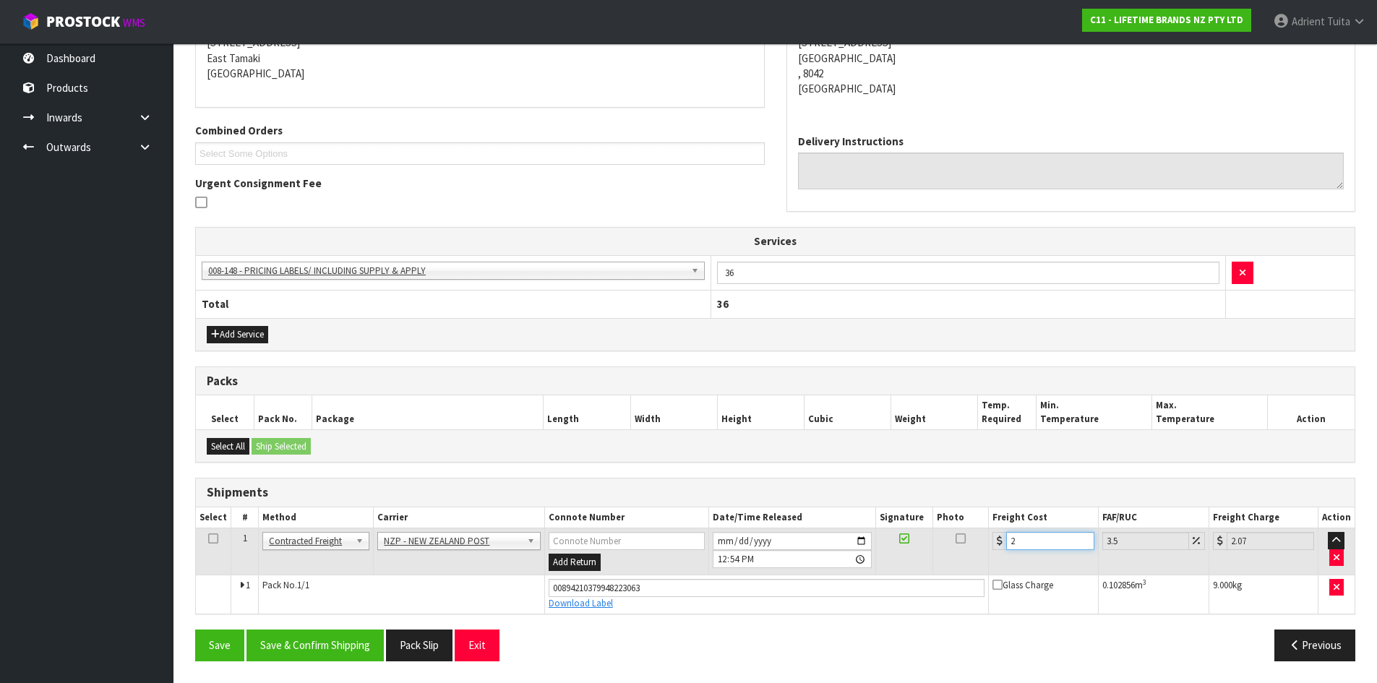
type input "30.01"
type input "29.9"
type input "30.95"
type input "29.94"
type input "30.99"
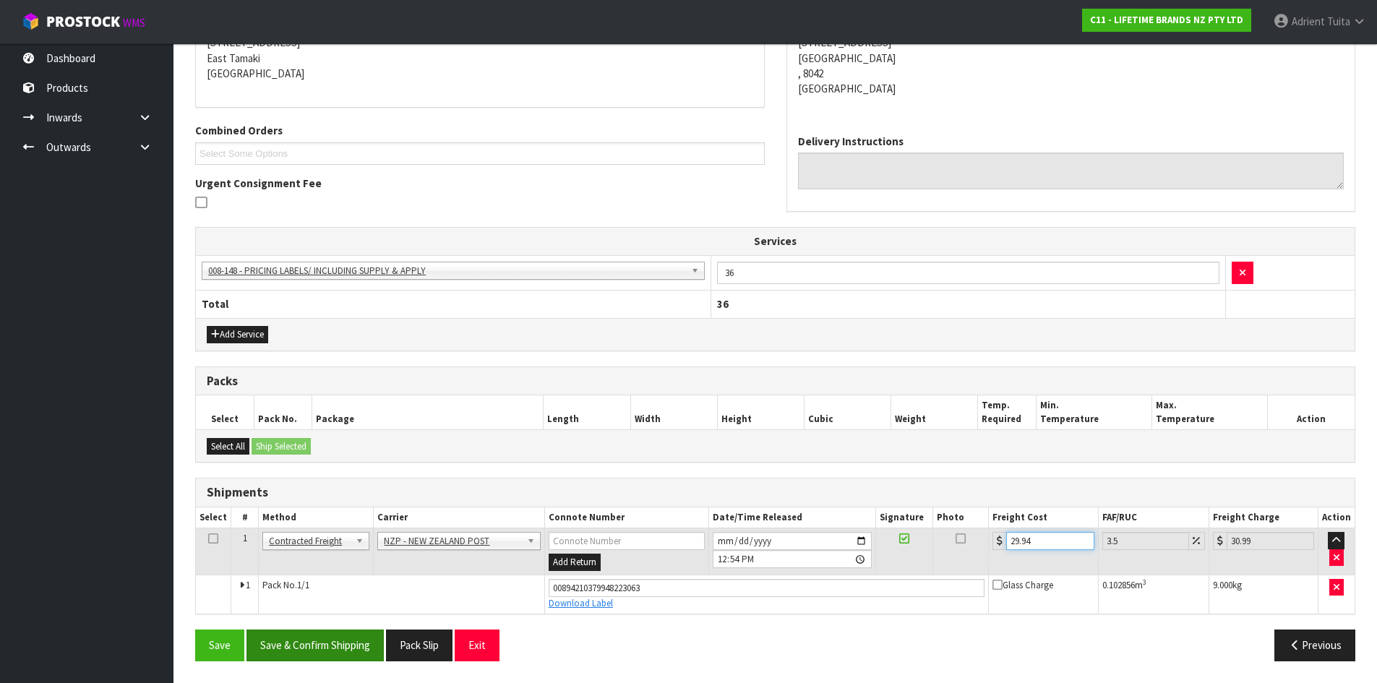
type input "29.94"
click at [317, 643] on button "Save & Confirm Shipping" at bounding box center [315, 645] width 137 height 31
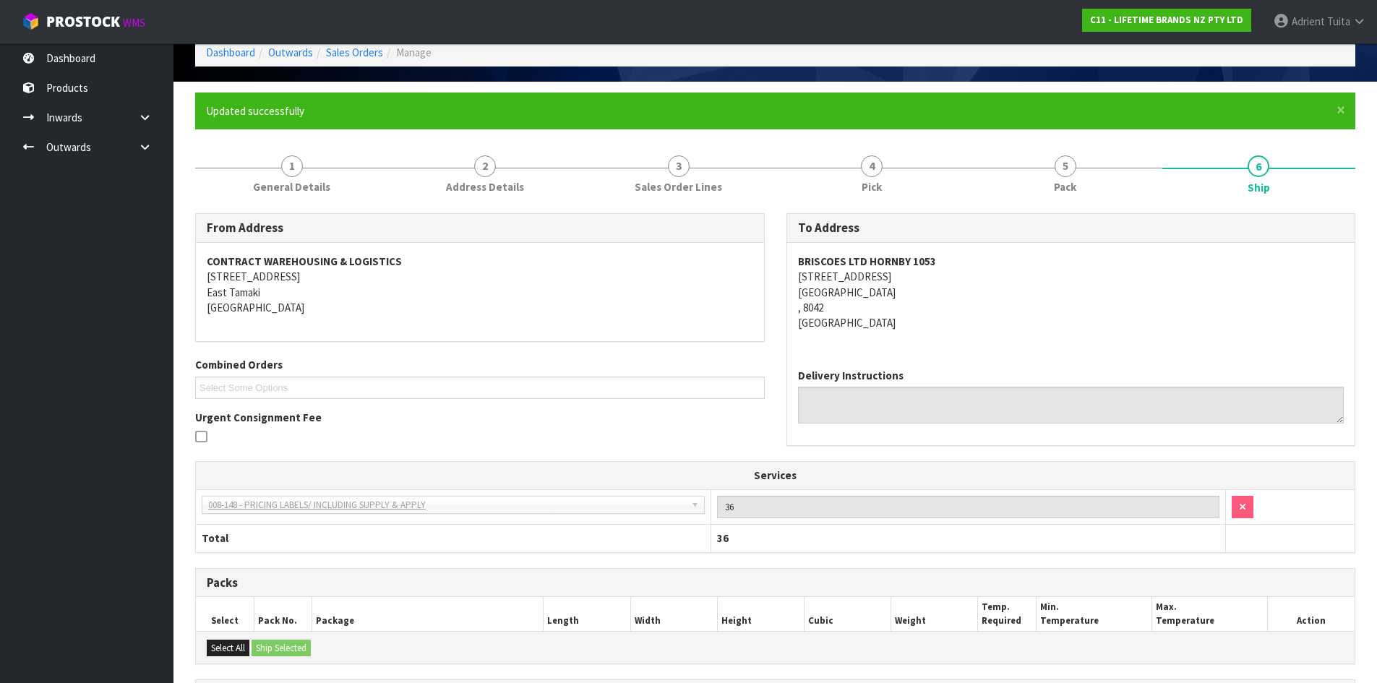
scroll to position [0, 0]
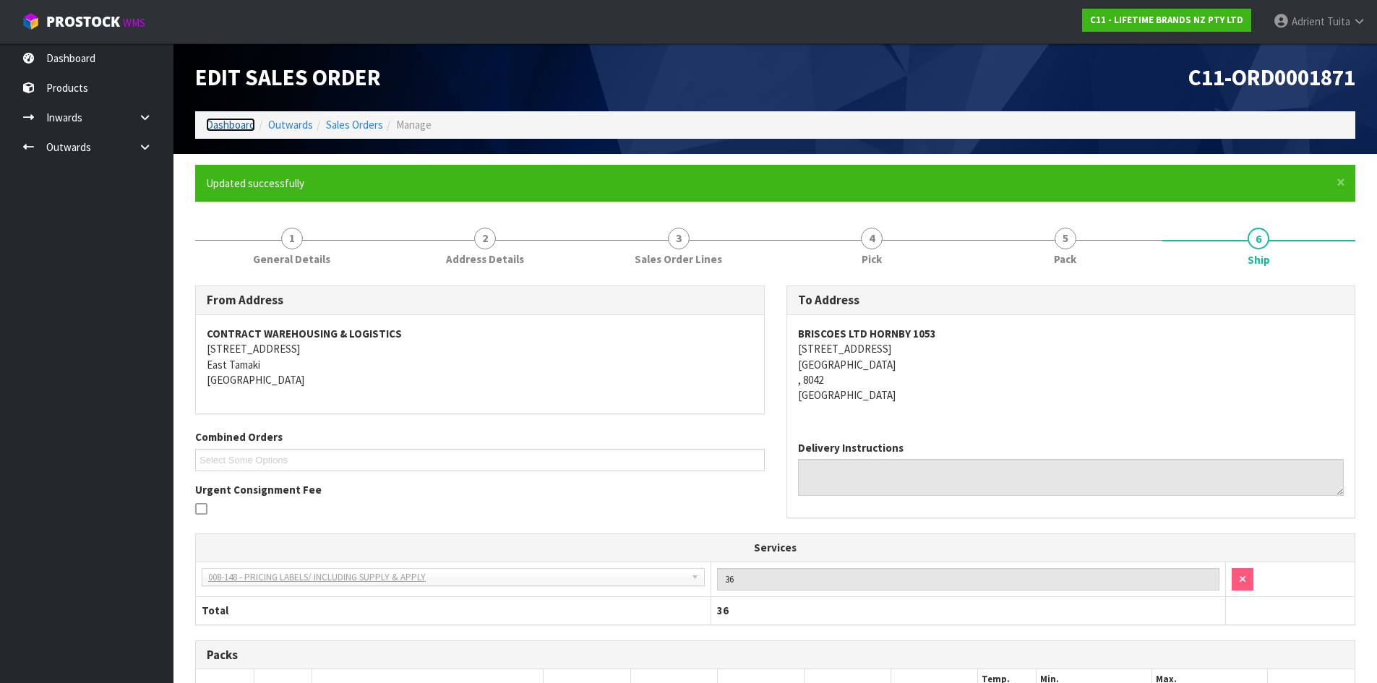
click at [236, 131] on link "Dashboard" at bounding box center [230, 125] width 49 height 14
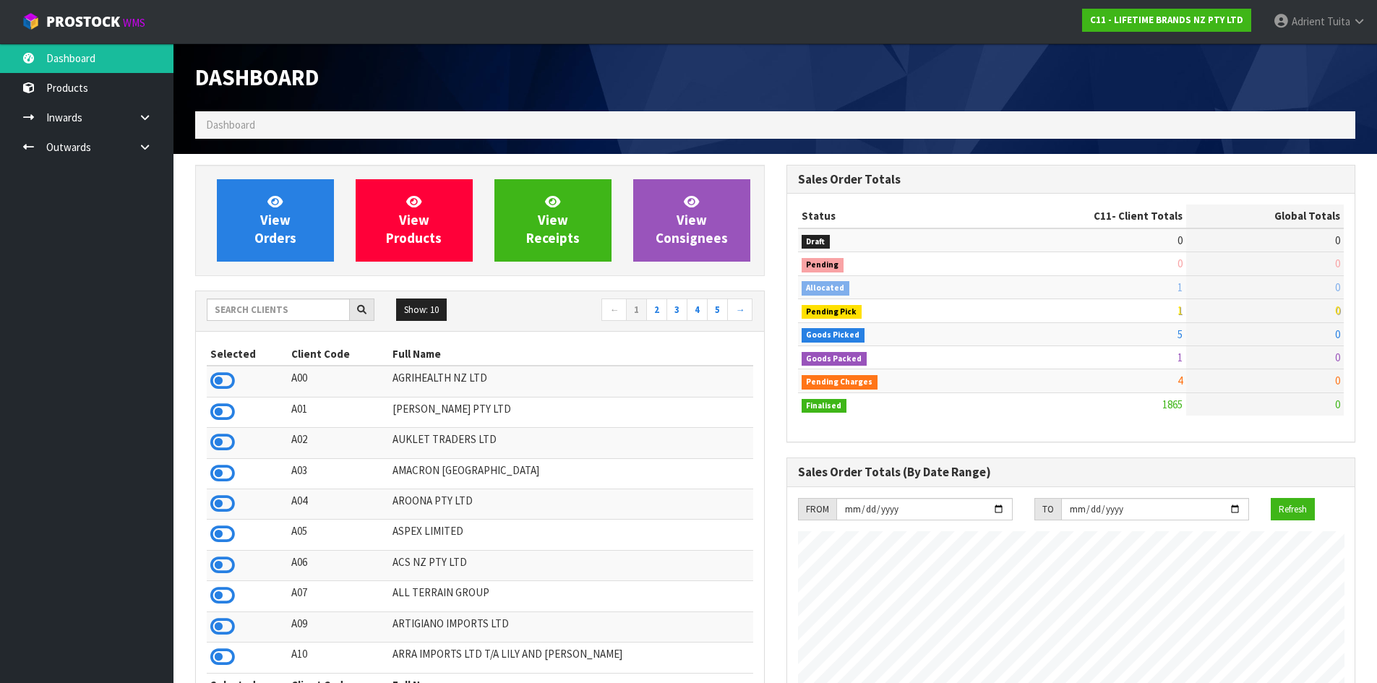
scroll to position [1095, 591]
click at [275, 236] on span "View Orders" at bounding box center [275, 220] width 42 height 54
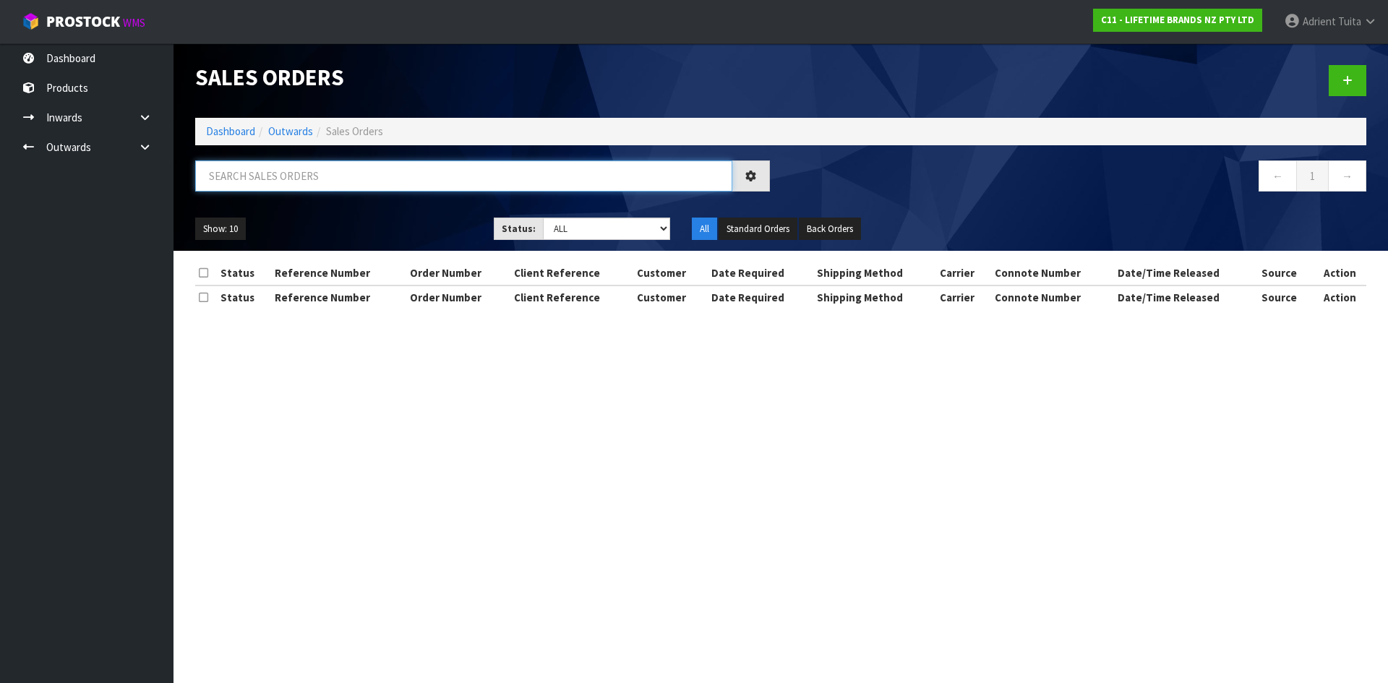
click at [276, 190] on input "text" at bounding box center [463, 176] width 537 height 31
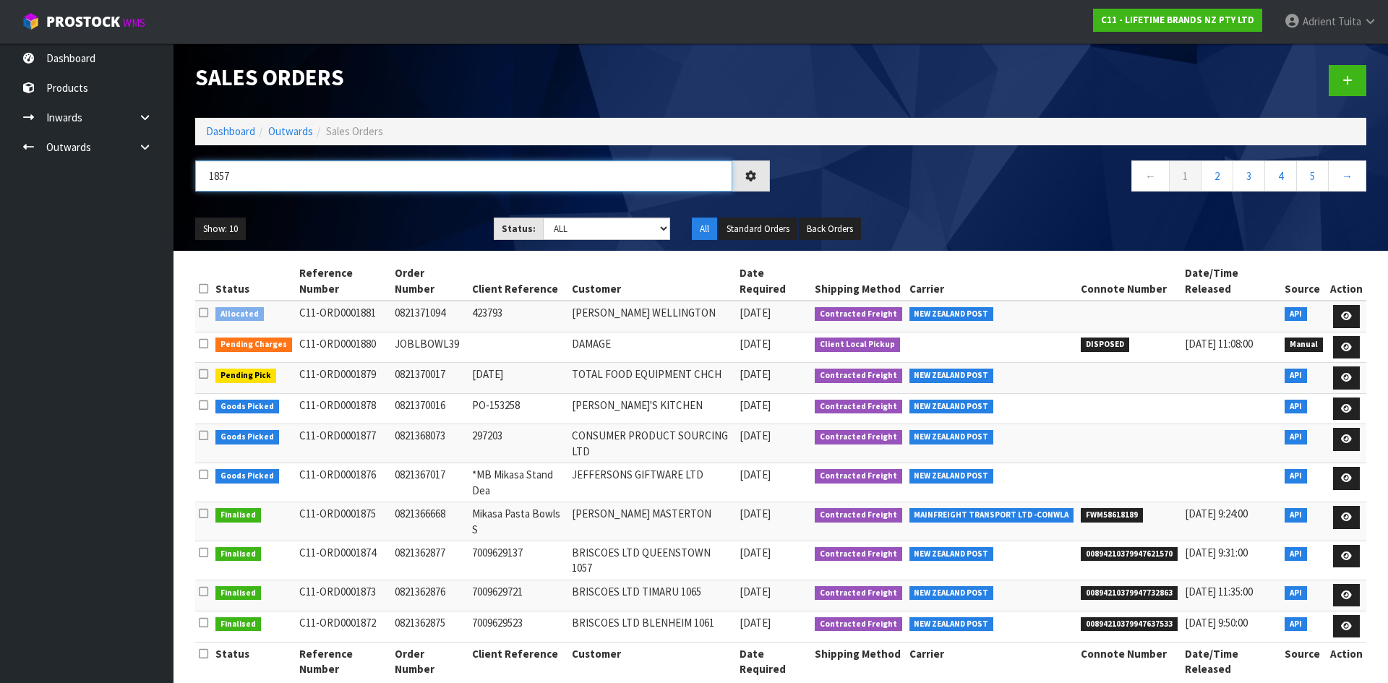
type input "1857"
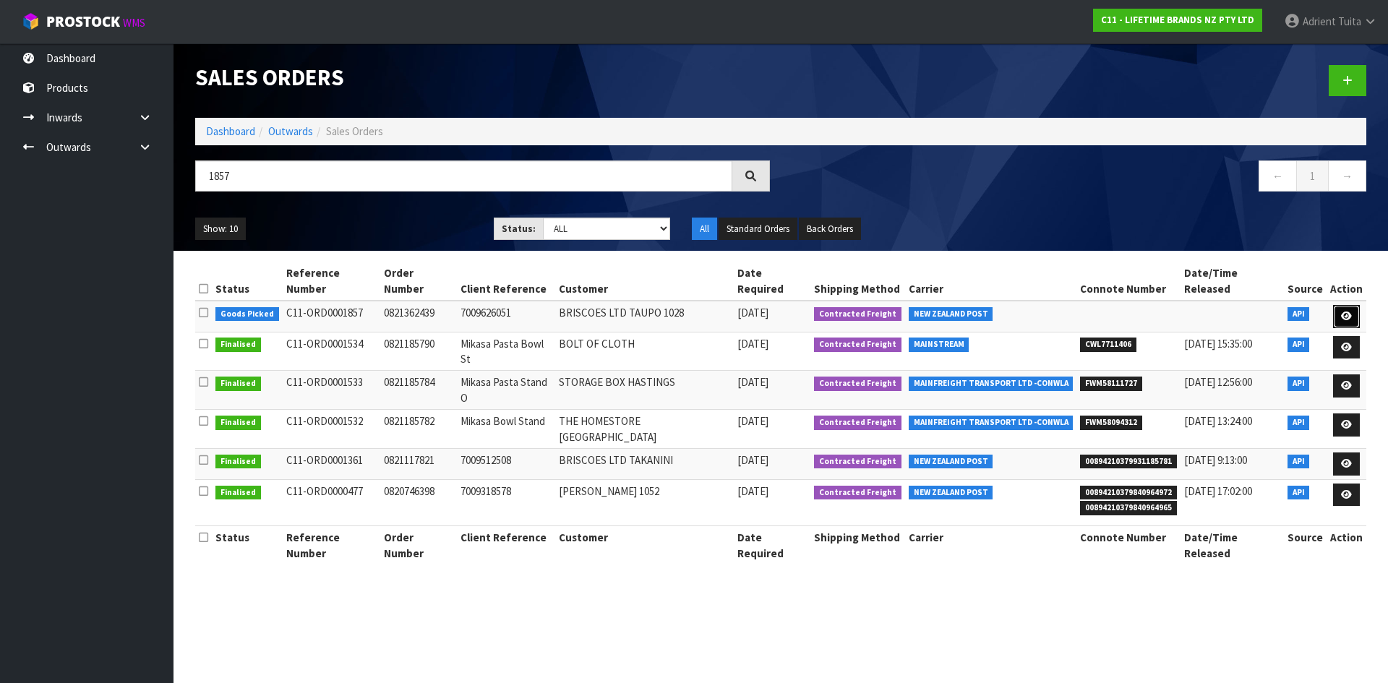
drag, startPoint x: 1348, startPoint y: 296, endPoint x: 1334, endPoint y: 299, distance: 14.9
click at [1348, 312] on icon at bounding box center [1346, 316] width 11 height 9
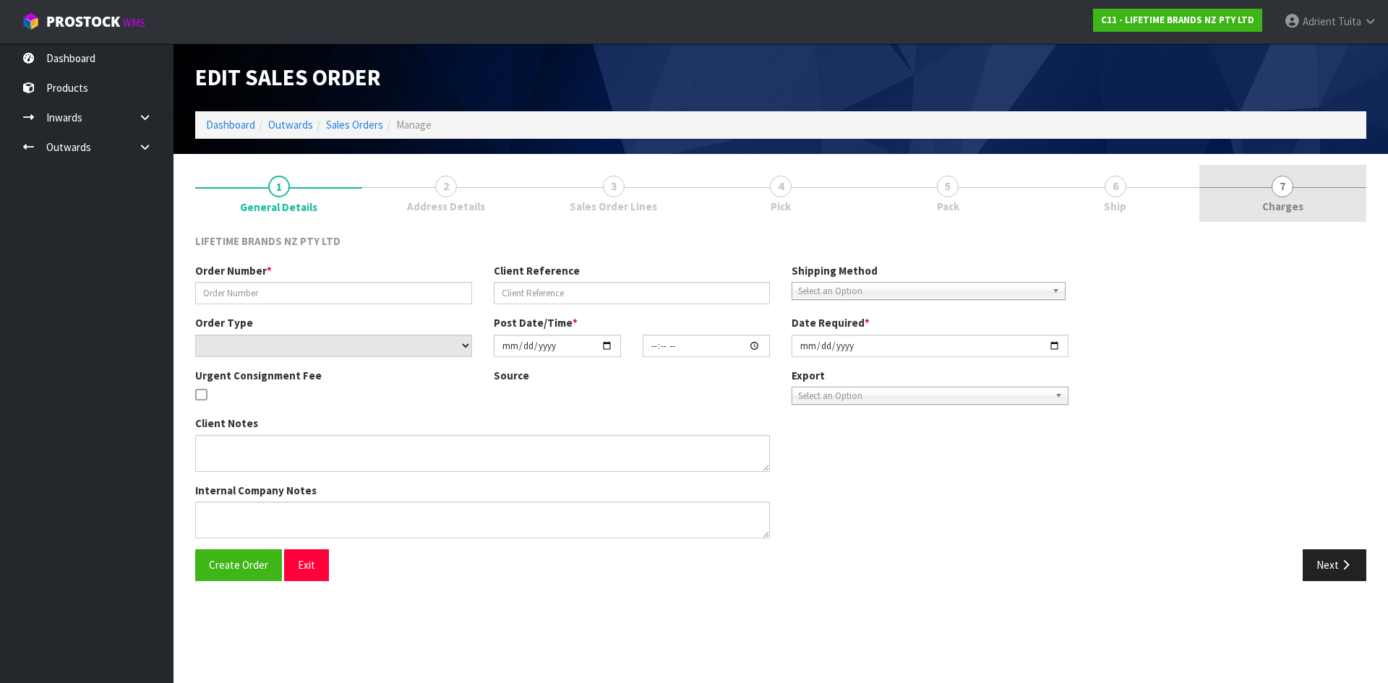
type input "0821362439"
type input "7009626051"
select select "number:0"
type input "[DATE]"
type input "11:43:56.000"
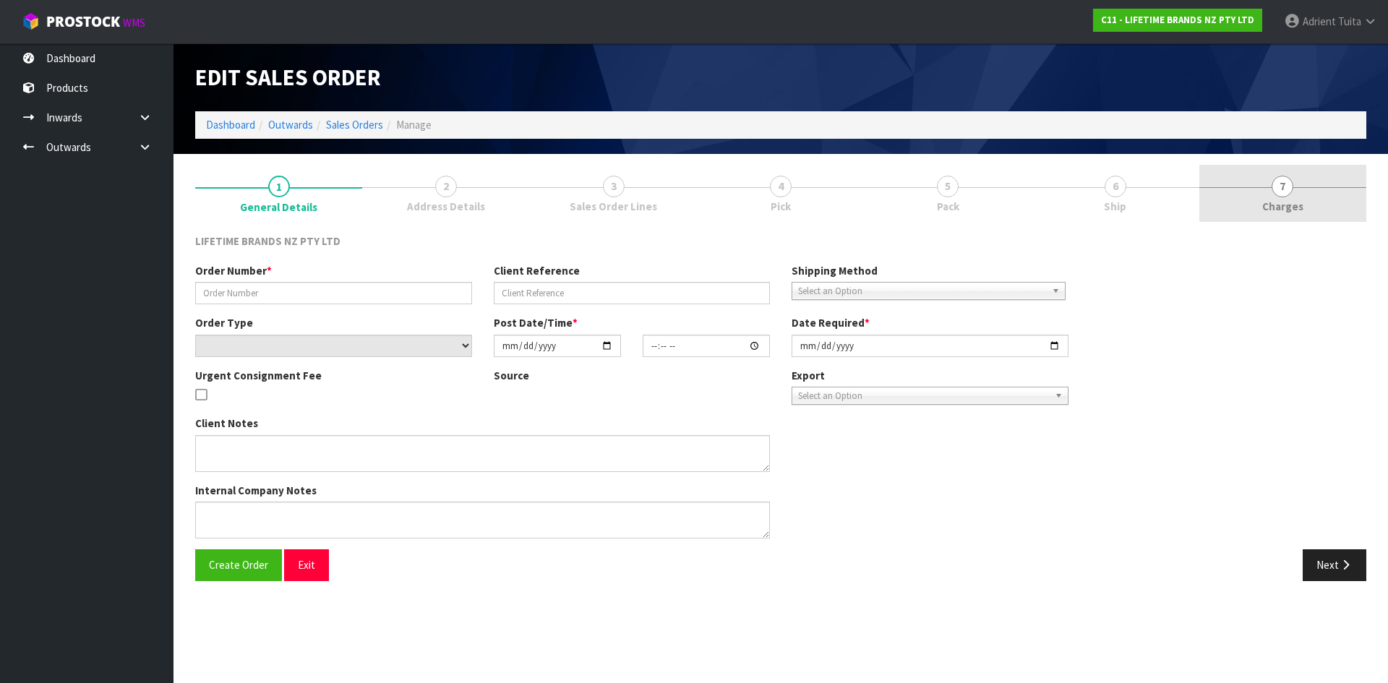
type input "[DATE]"
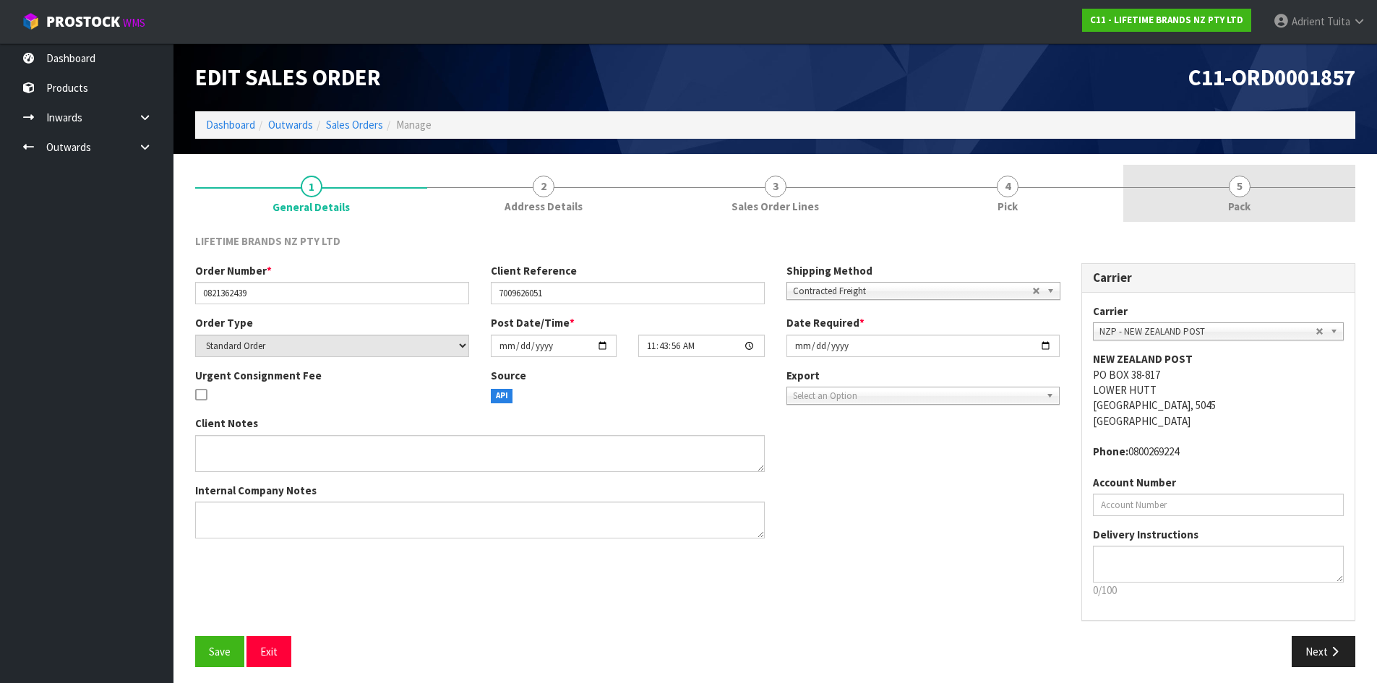
click at [1275, 205] on link "5 Pack" at bounding box center [1240, 193] width 232 height 57
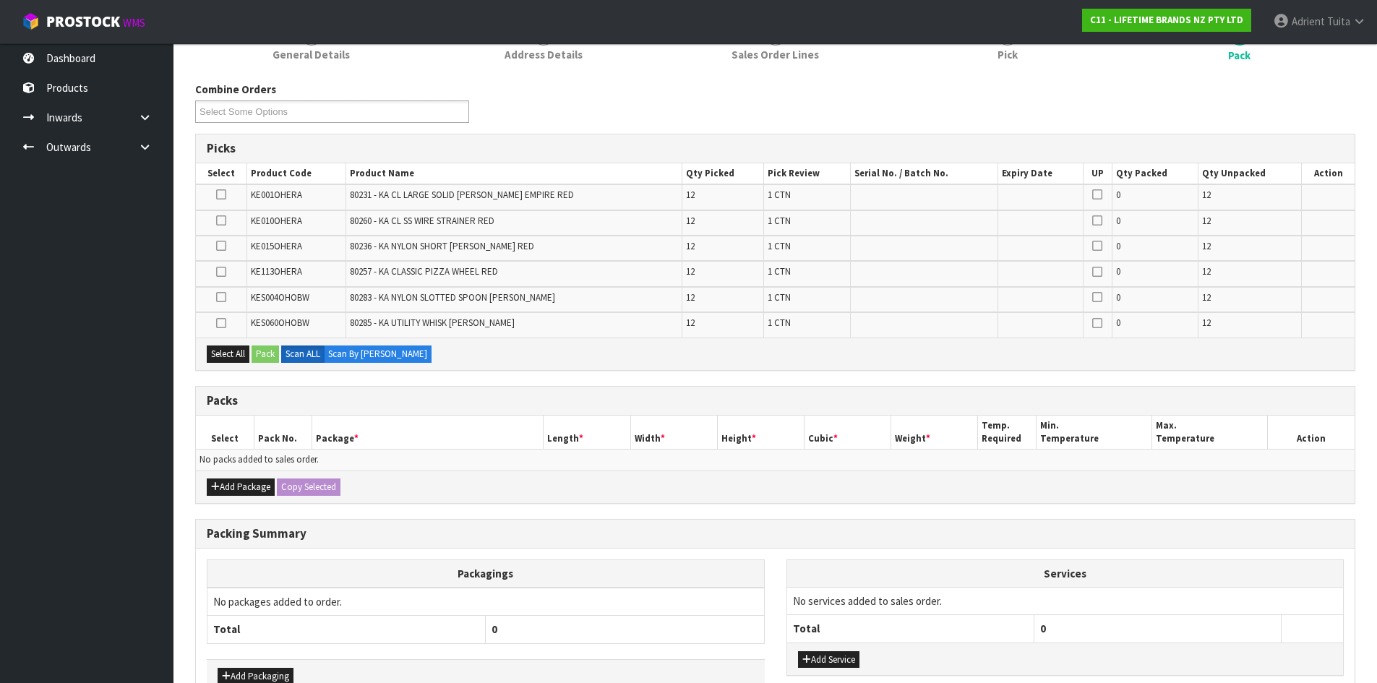
scroll to position [240, 0]
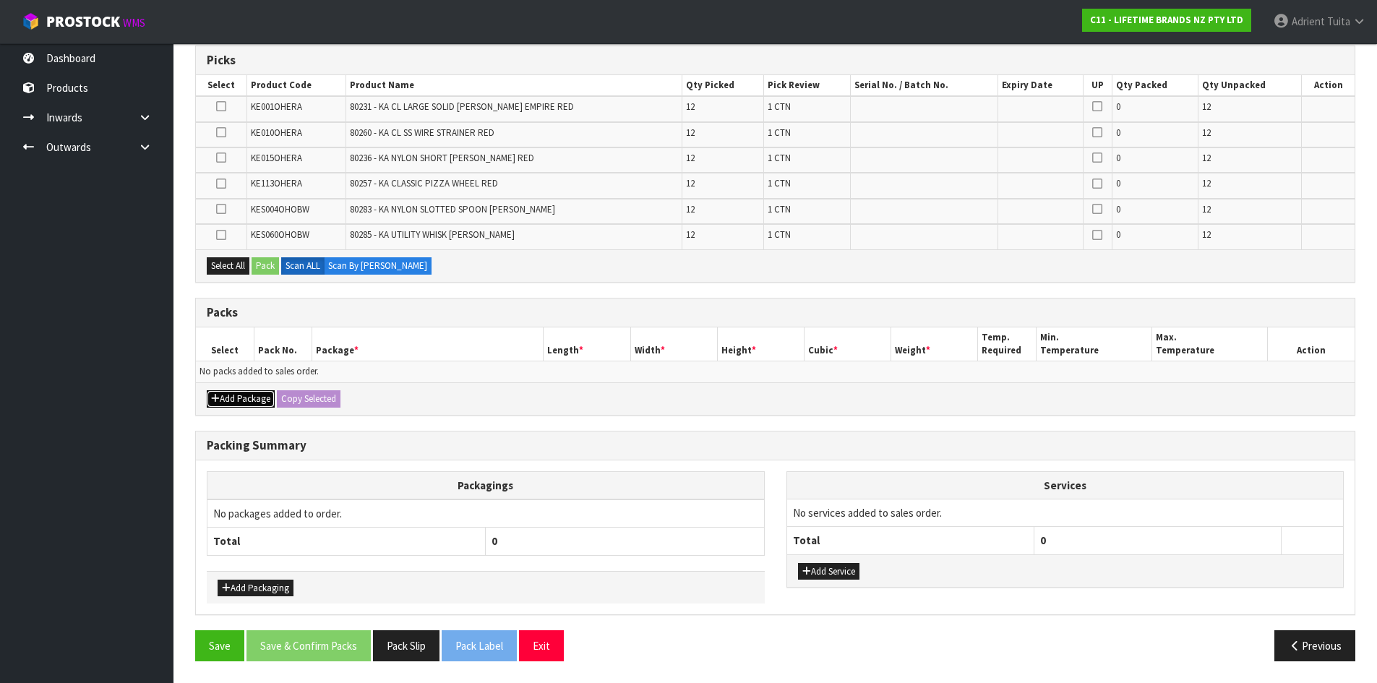
click at [221, 394] on button "Add Package" at bounding box center [241, 398] width 68 height 17
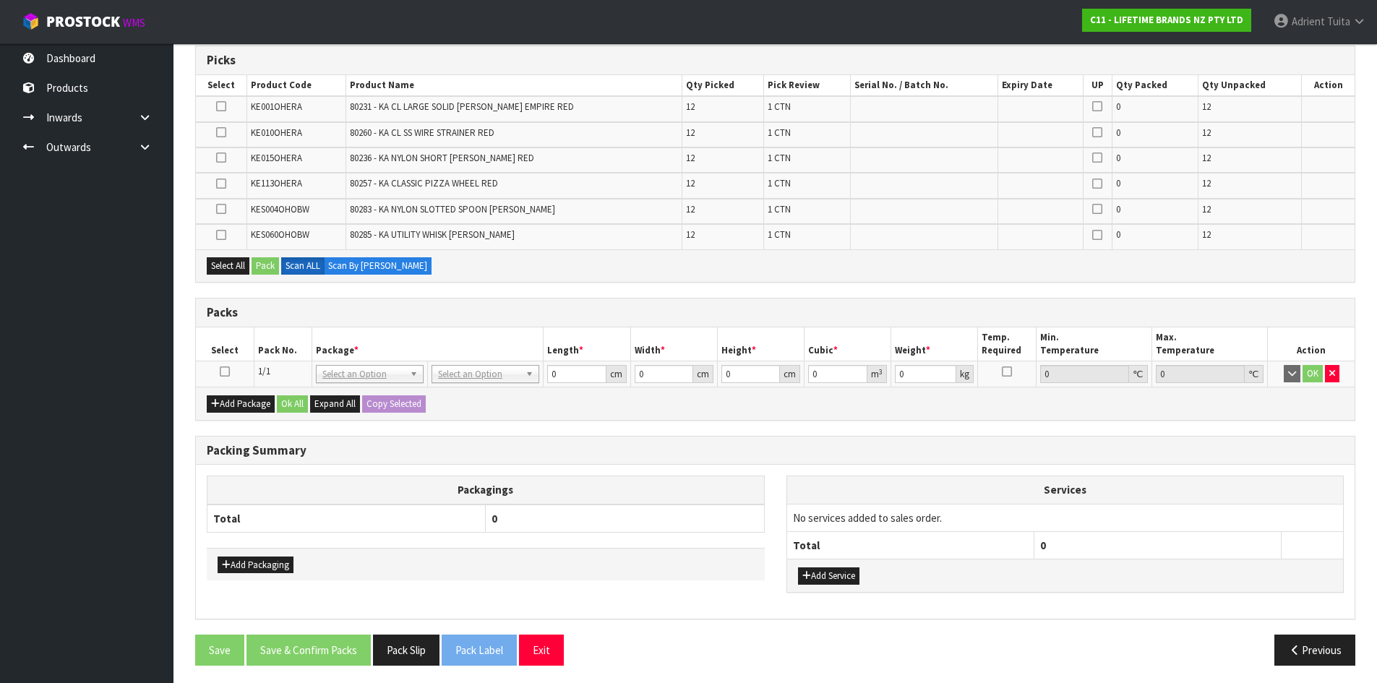
click at [230, 371] on td at bounding box center [225, 374] width 58 height 26
click at [226, 372] on icon at bounding box center [225, 372] width 10 height 1
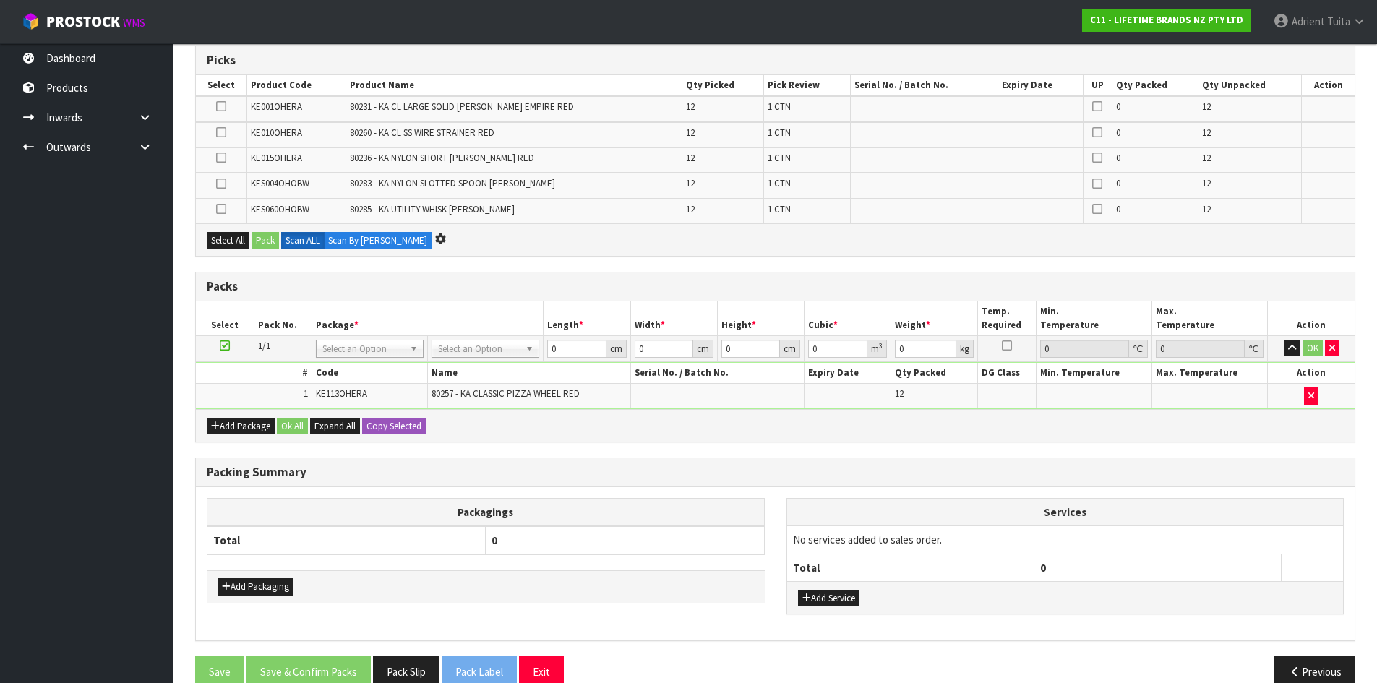
scroll to position [0, 0]
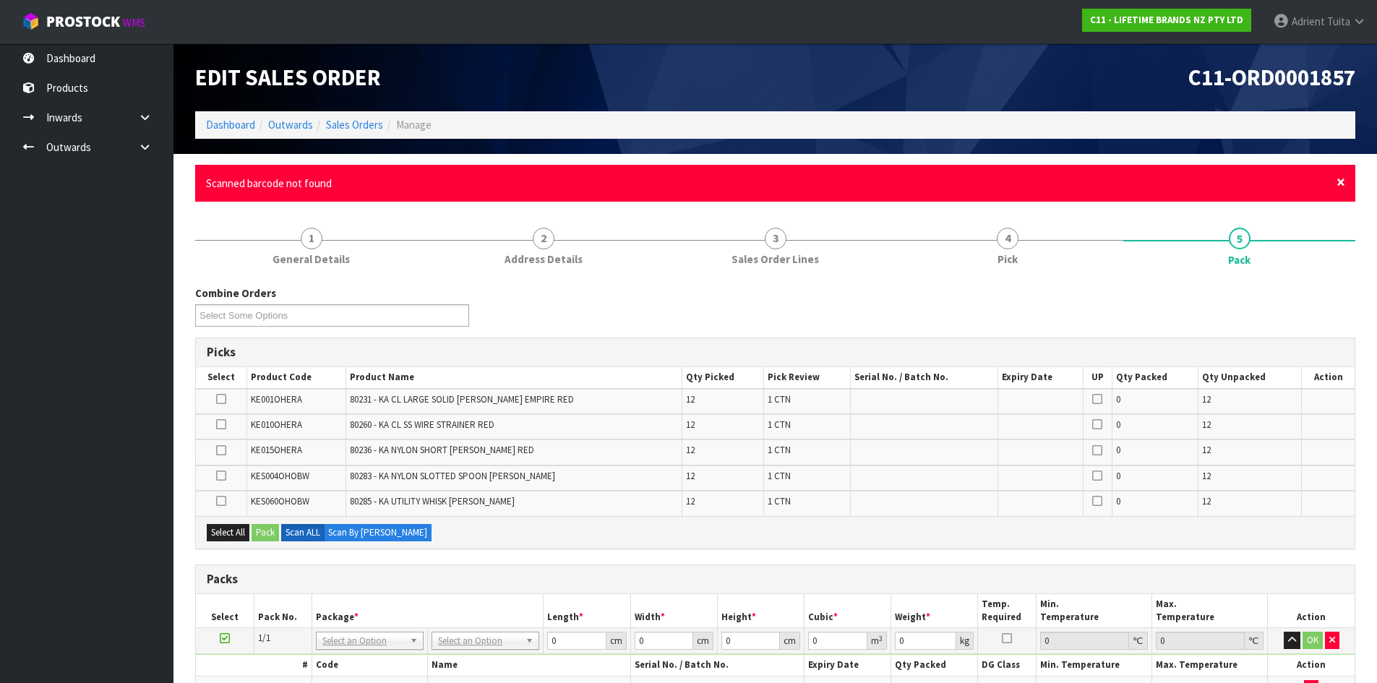
click at [1340, 182] on span "×" at bounding box center [1341, 182] width 9 height 20
click at [1340, 184] on span "×" at bounding box center [1341, 182] width 9 height 20
click at [1341, 186] on span "×" at bounding box center [1341, 182] width 9 height 20
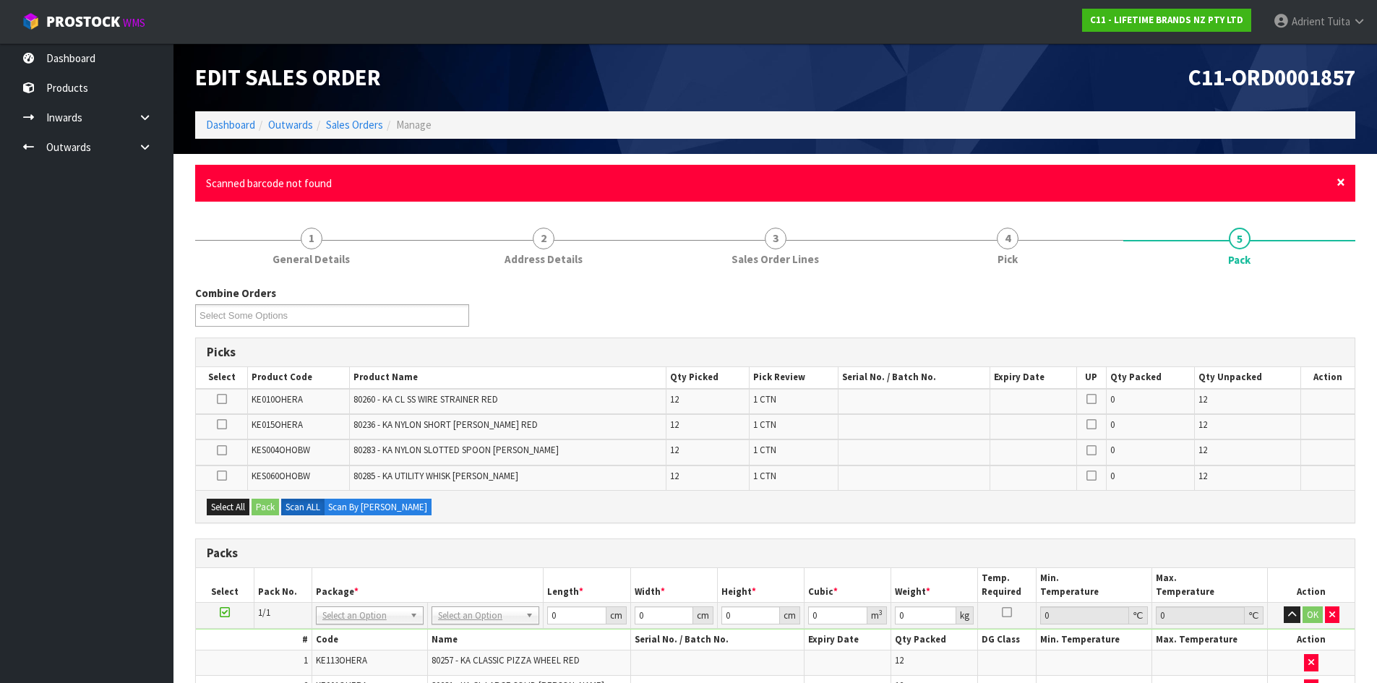
click at [1344, 188] on span "×" at bounding box center [1341, 182] width 9 height 20
click at [1340, 191] on span "×" at bounding box center [1341, 182] width 9 height 20
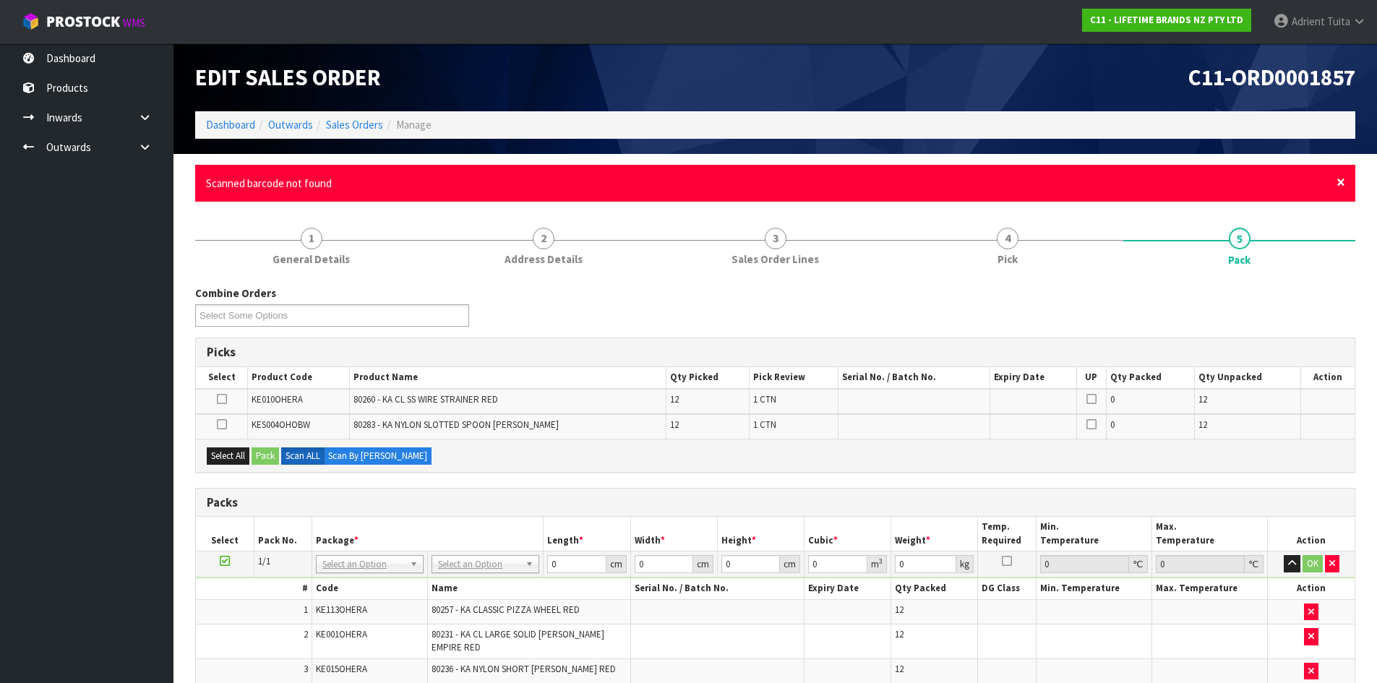
click at [1343, 184] on span "×" at bounding box center [1341, 182] width 9 height 20
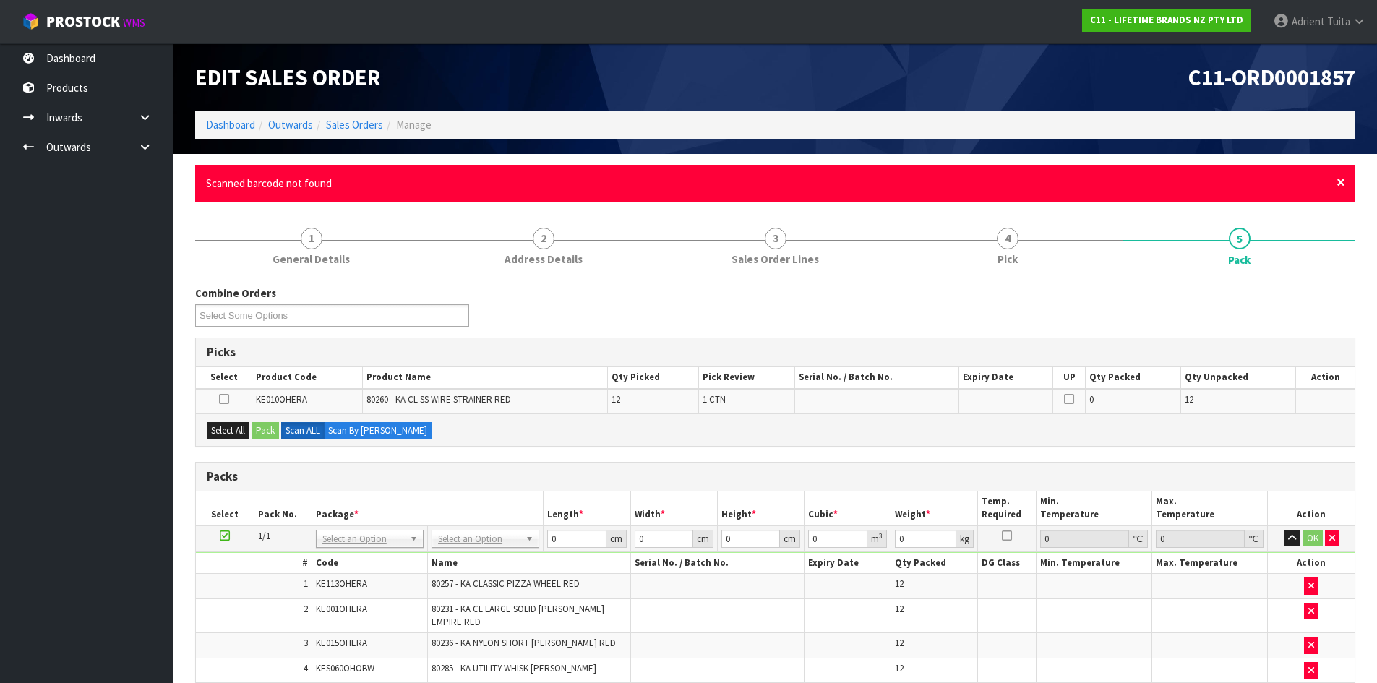
click at [1341, 184] on span "×" at bounding box center [1341, 182] width 9 height 20
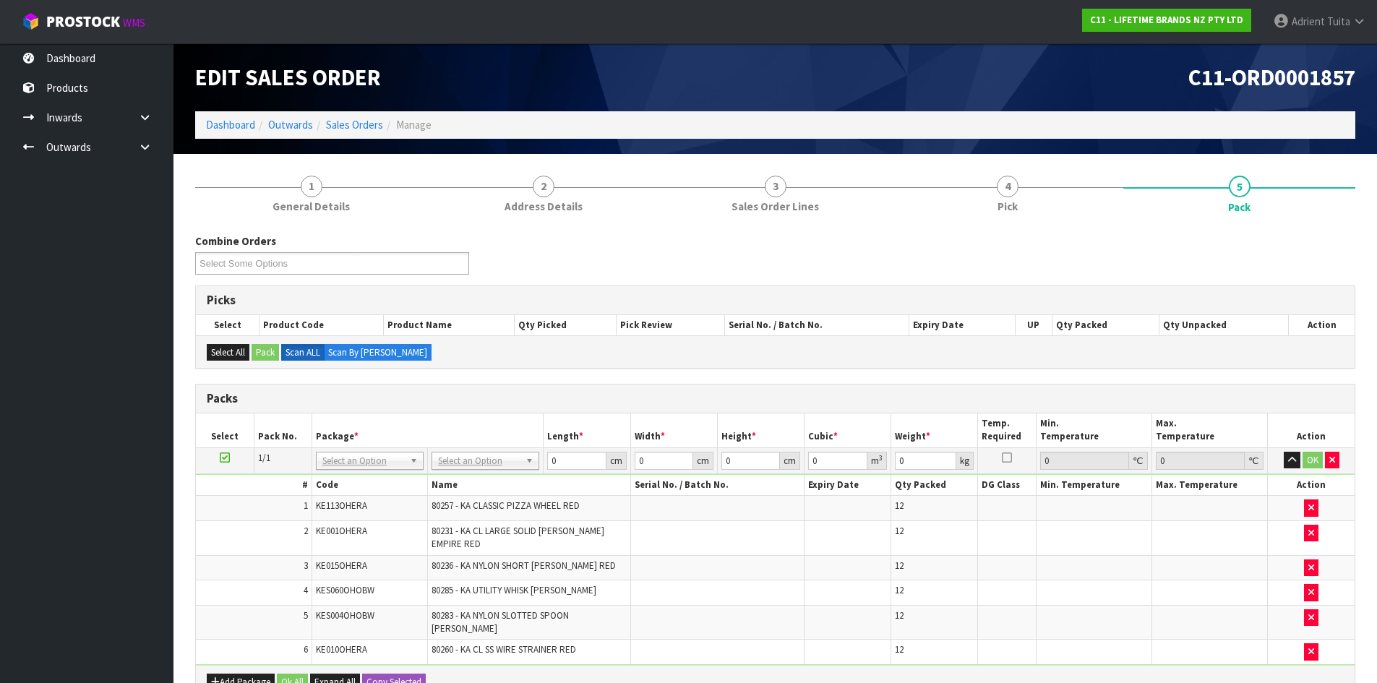
scroll to position [263, 0]
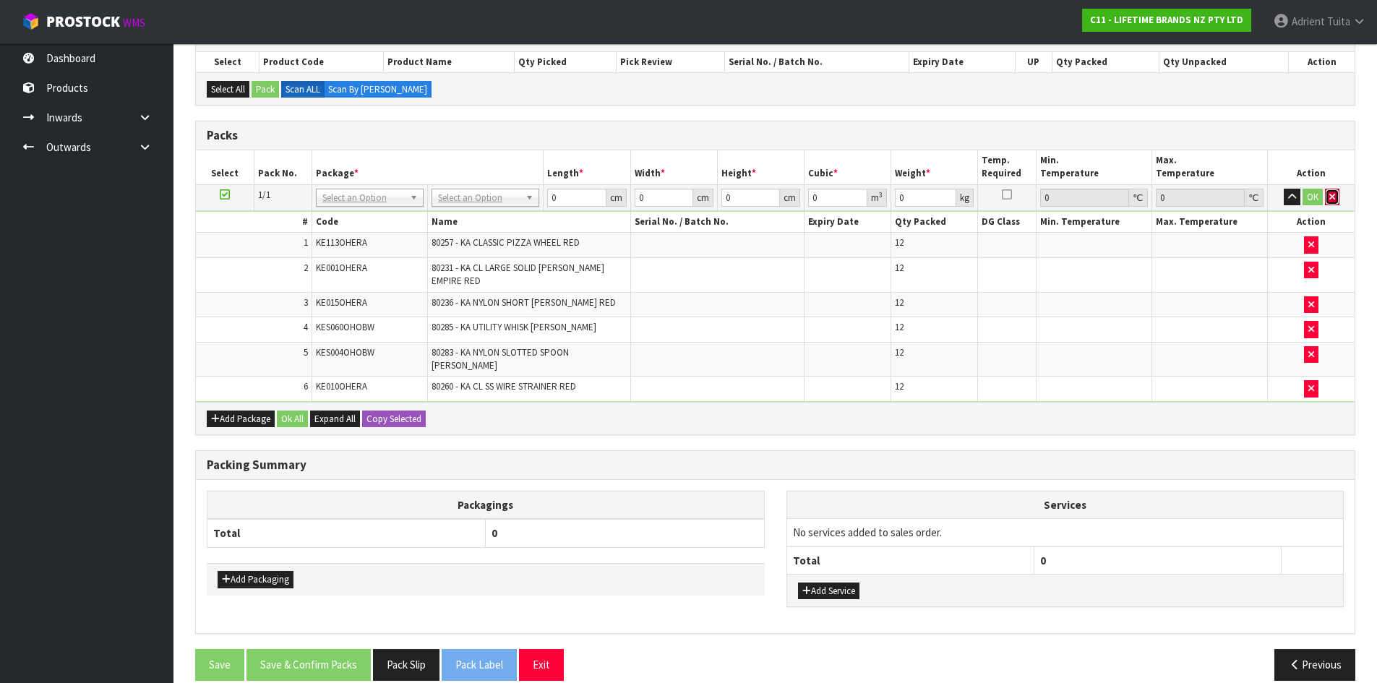
click at [1325, 194] on button "button" at bounding box center [1332, 197] width 14 height 17
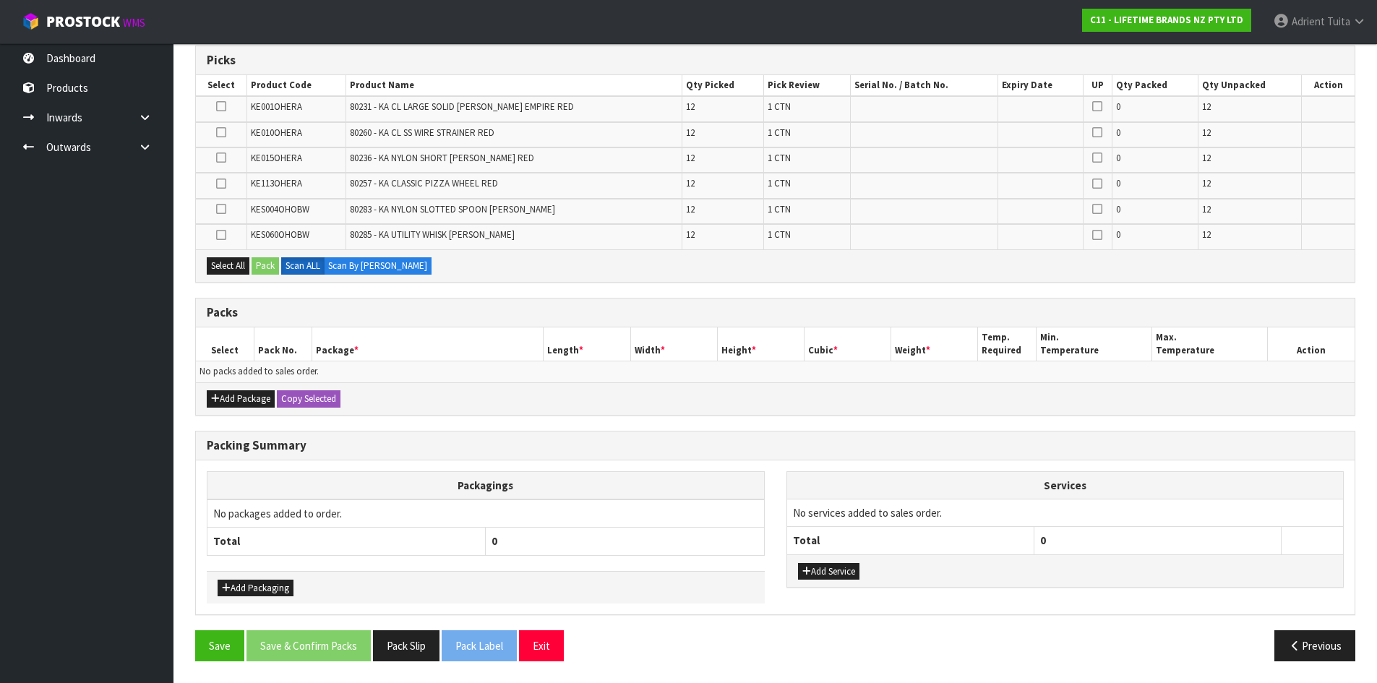
scroll to position [240, 0]
click at [205, 397] on div "Add Package Copy Selected" at bounding box center [775, 398] width 1159 height 33
click at [223, 396] on button "Add Package" at bounding box center [241, 398] width 68 height 17
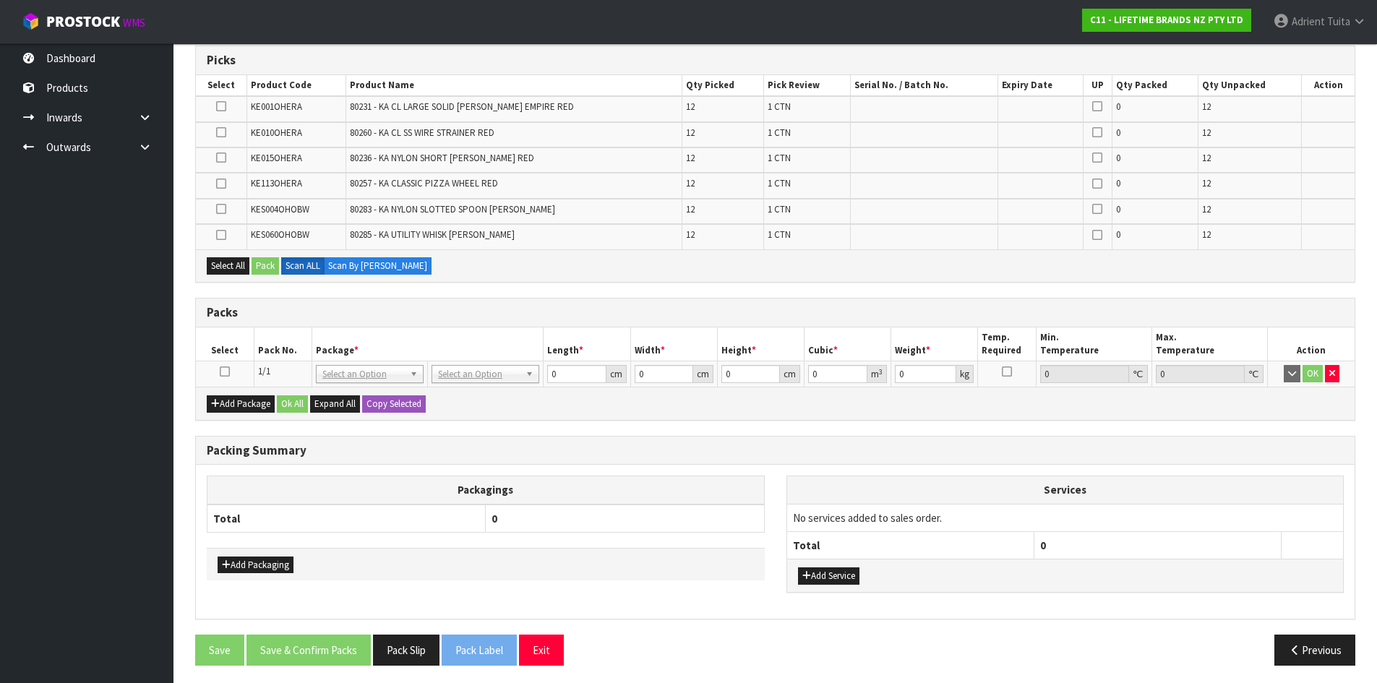
click at [221, 372] on icon at bounding box center [225, 372] width 10 height 1
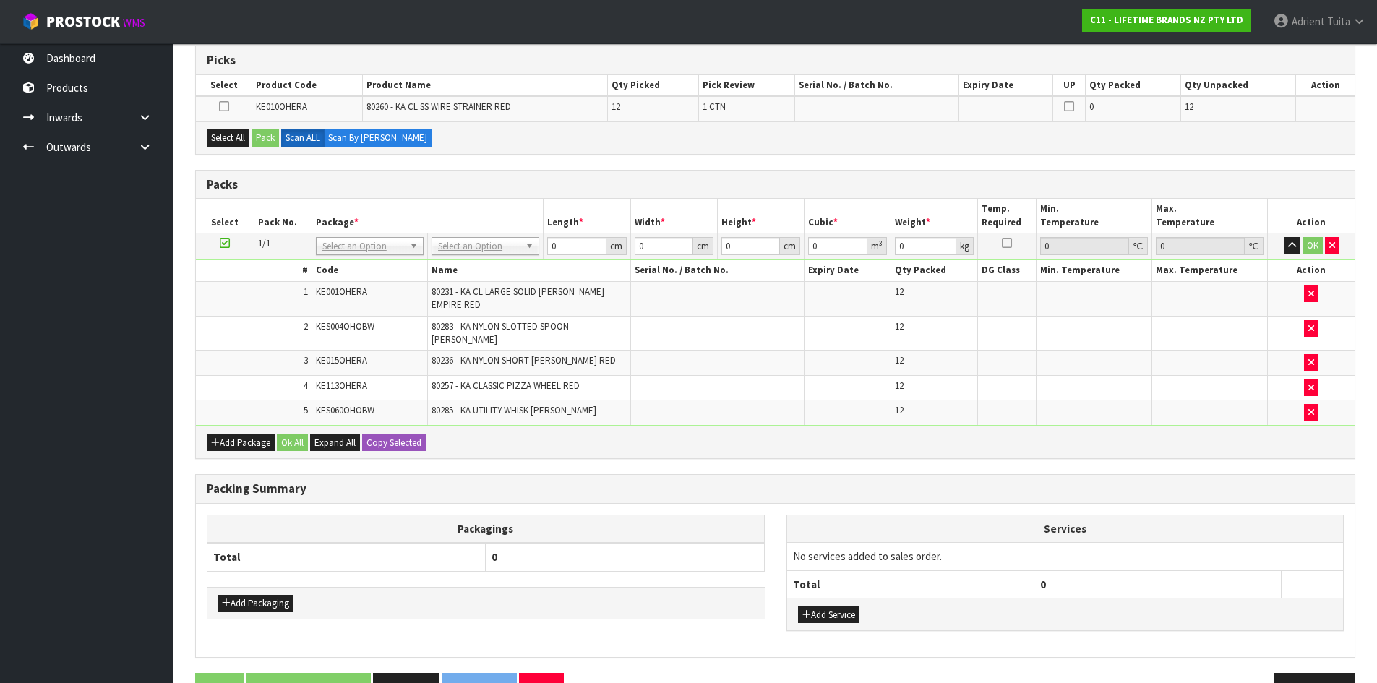
click at [226, 243] on icon at bounding box center [225, 243] width 10 height 1
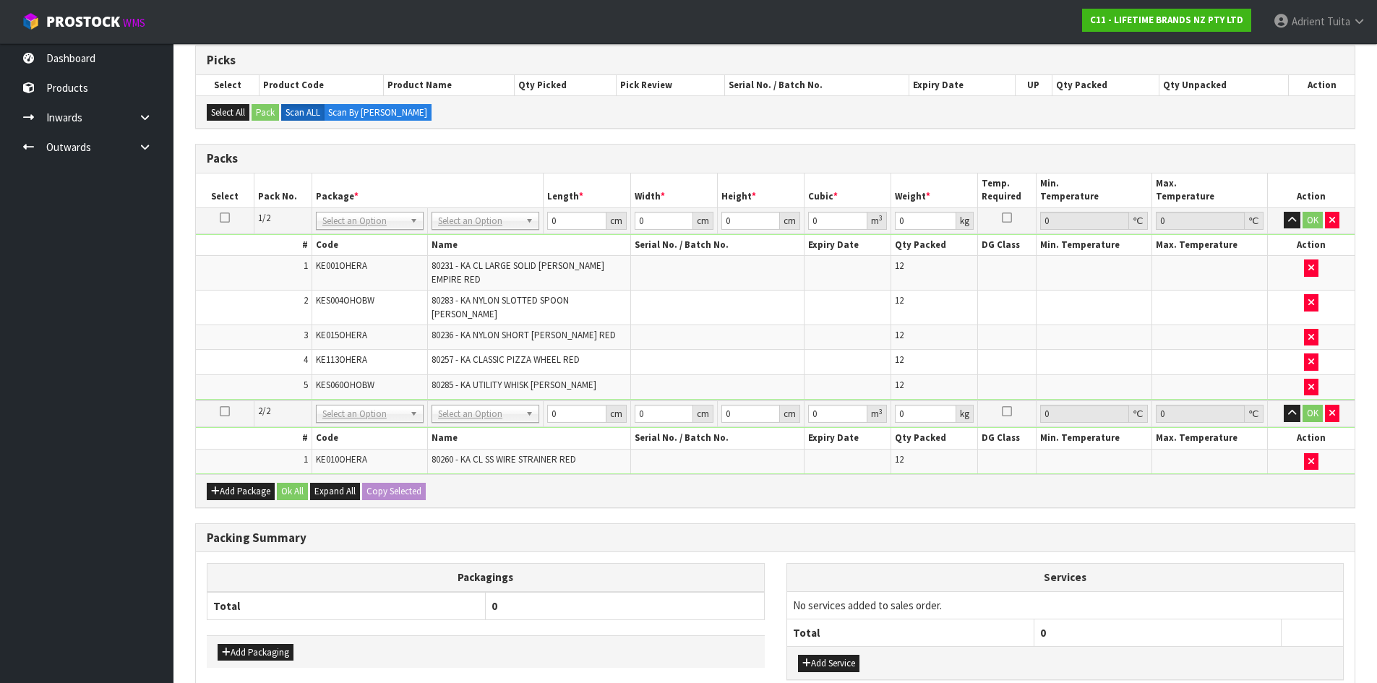
drag, startPoint x: 456, startPoint y: 226, endPoint x: 455, endPoint y: 233, distance: 7.3
click at [455, 234] on input "text" at bounding box center [485, 241] width 100 height 18
type input "ctn9"
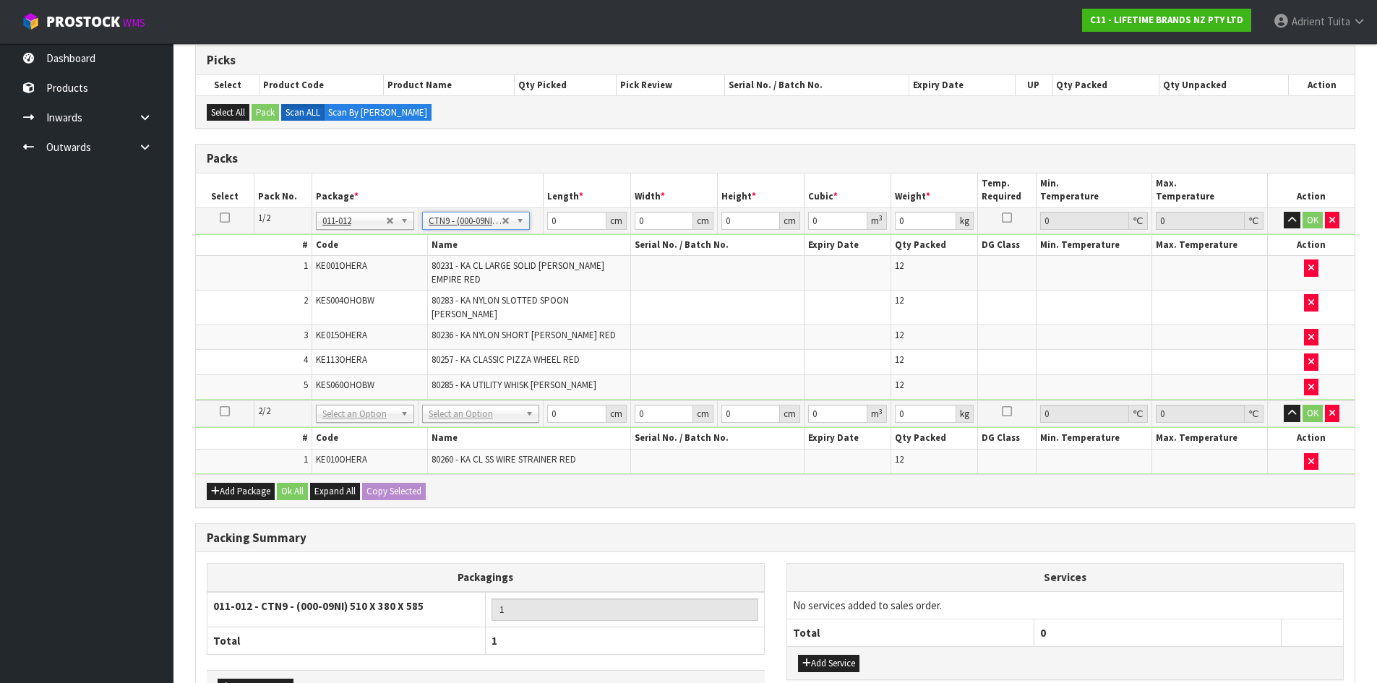
type input "51"
type input "38"
type input "58.5"
type input "0.113373"
type input "10.75"
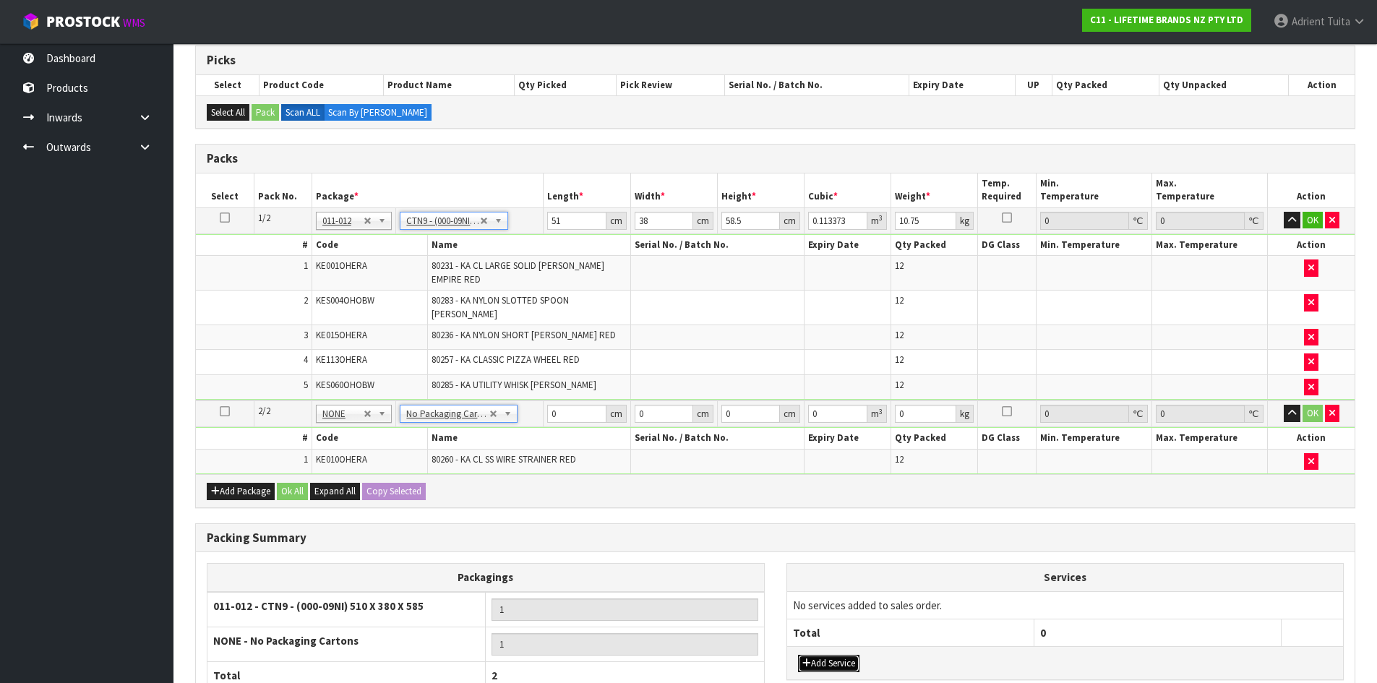
click at [828, 655] on button "Add Service" at bounding box center [828, 663] width 61 height 17
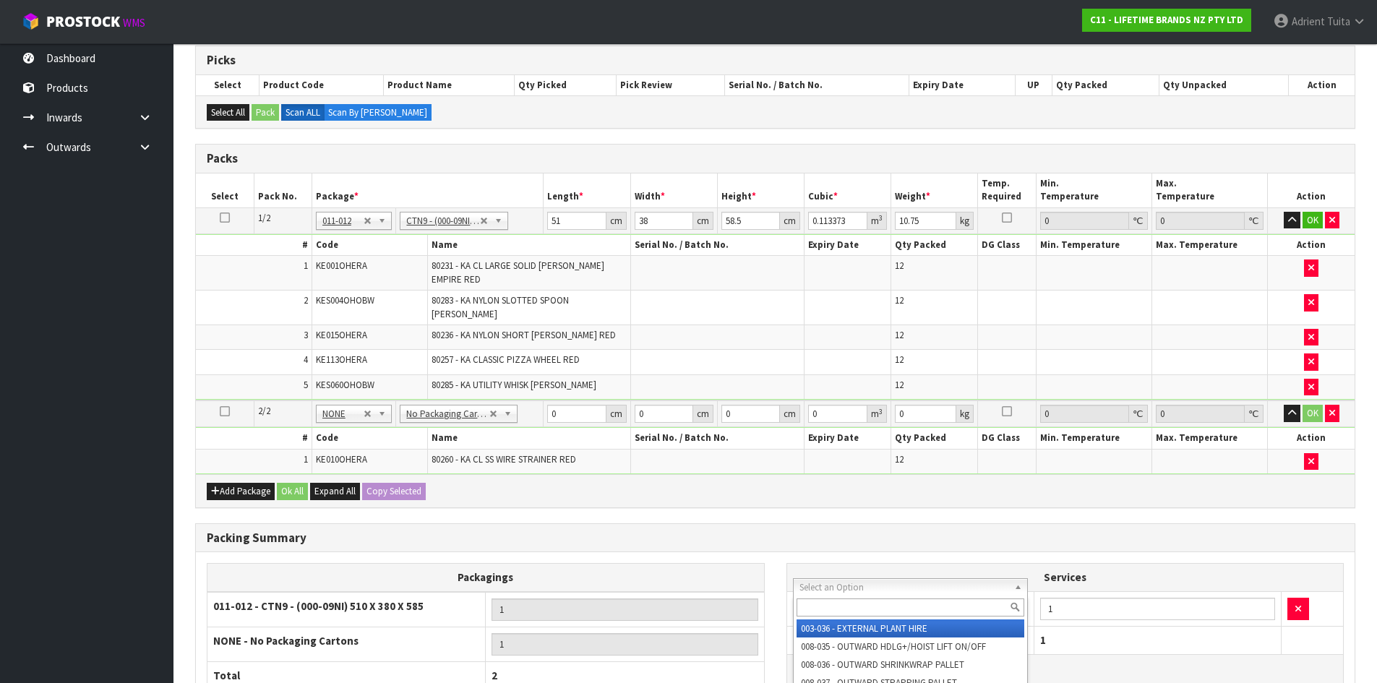
click at [850, 611] on input "text" at bounding box center [911, 608] width 228 height 18
type input "su"
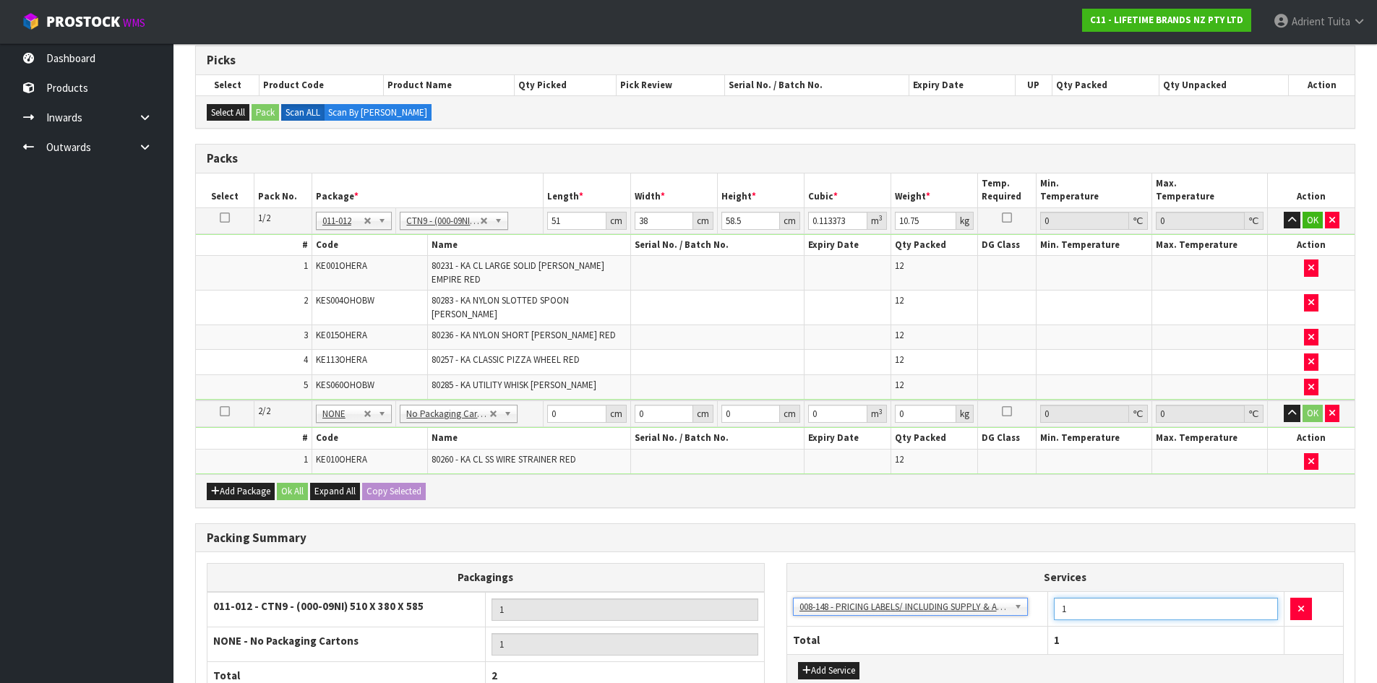
click at [1082, 598] on input "1" at bounding box center [1166, 609] width 224 height 22
click at [1074, 598] on input "1" at bounding box center [1166, 609] width 224 height 22
click at [1076, 598] on input "1" at bounding box center [1166, 609] width 224 height 22
type input "48"
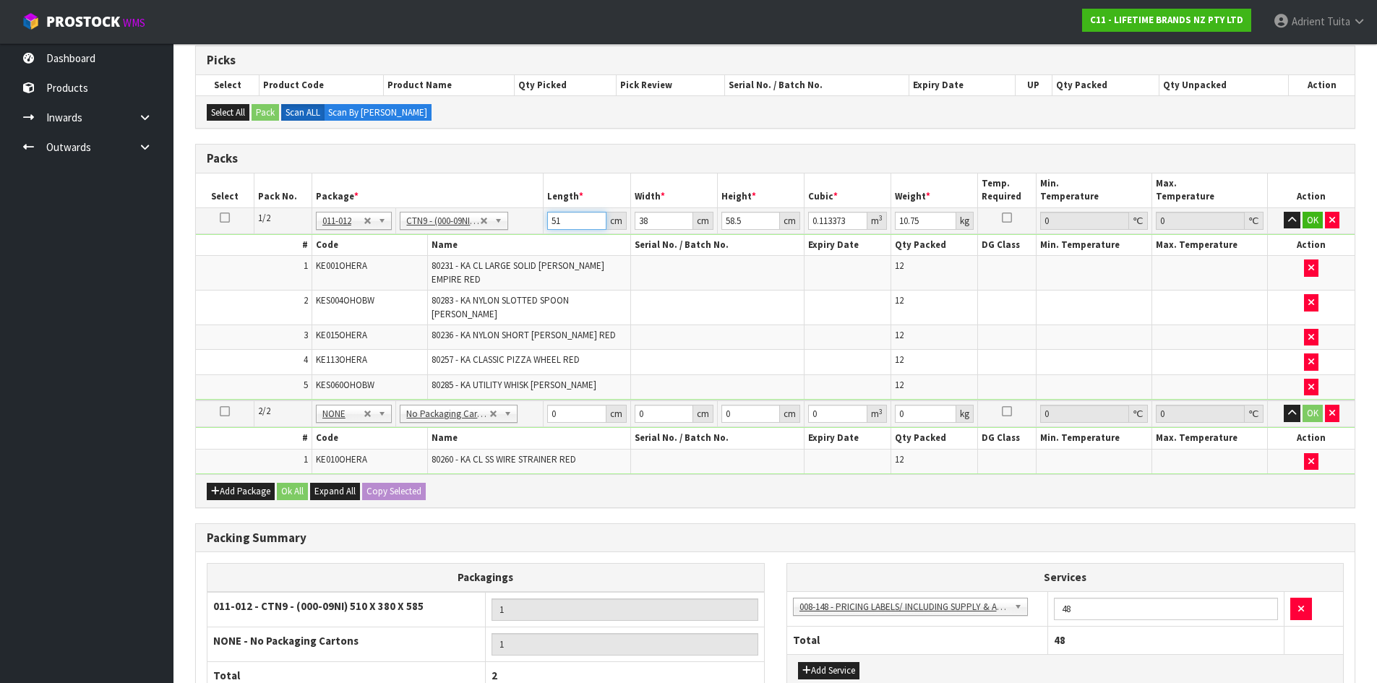
click at [554, 218] on input "51" at bounding box center [576, 221] width 59 height 18
type input "5"
type input "0.011115"
type input "52"
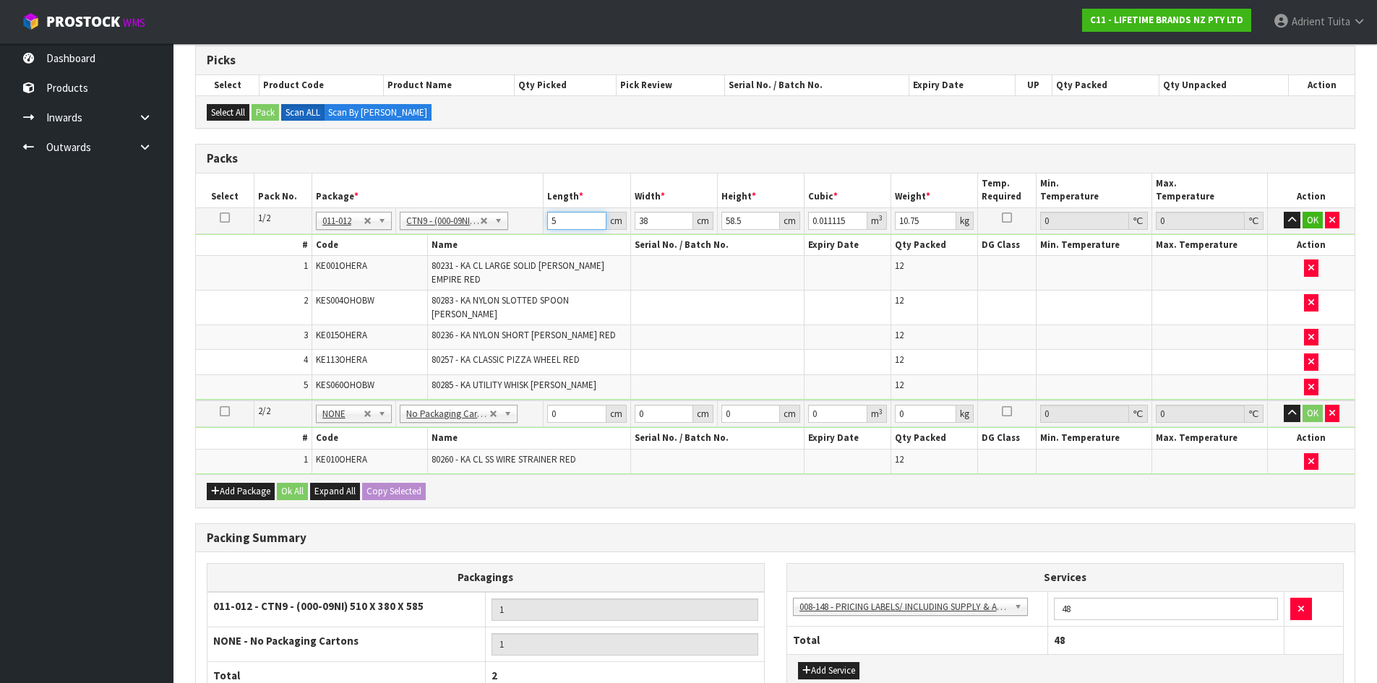
type input "0.115596"
type input "52"
type input "4"
type input "0.012168"
type input "40"
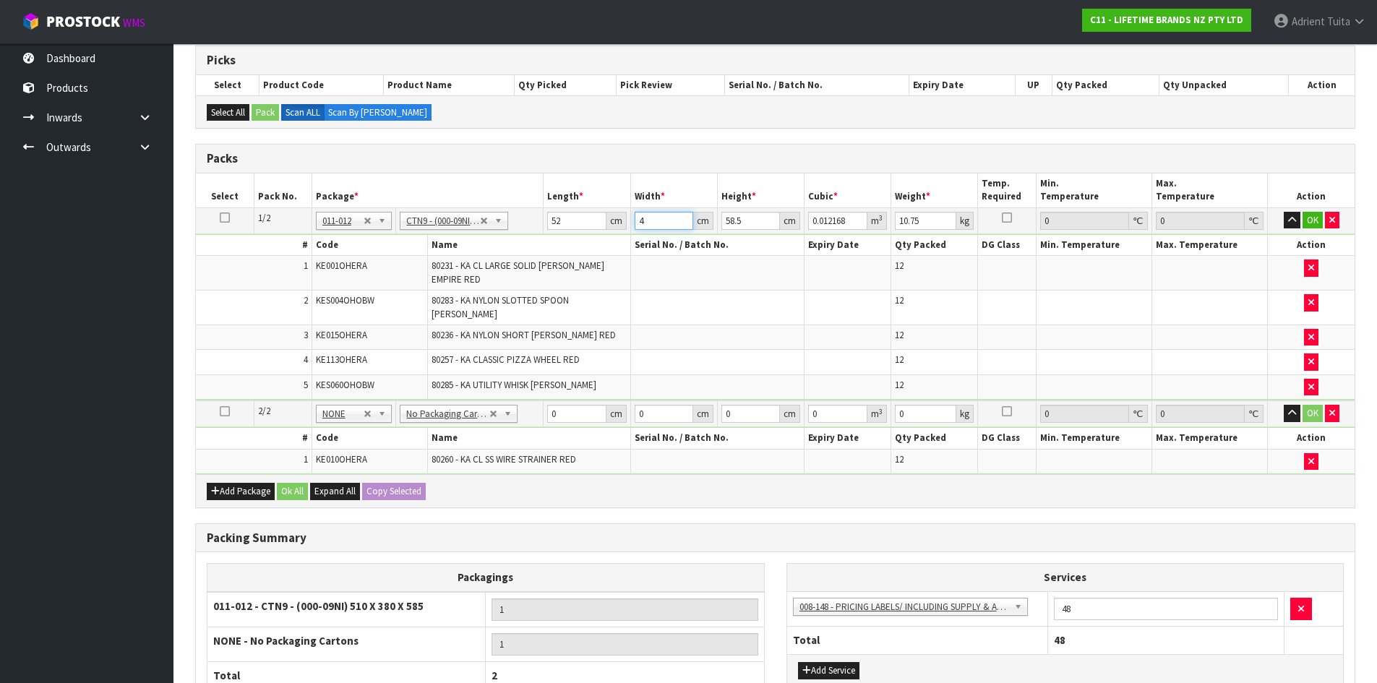
type input "0.12168"
type input "40"
type input "5"
type input "0.0104"
type input "55"
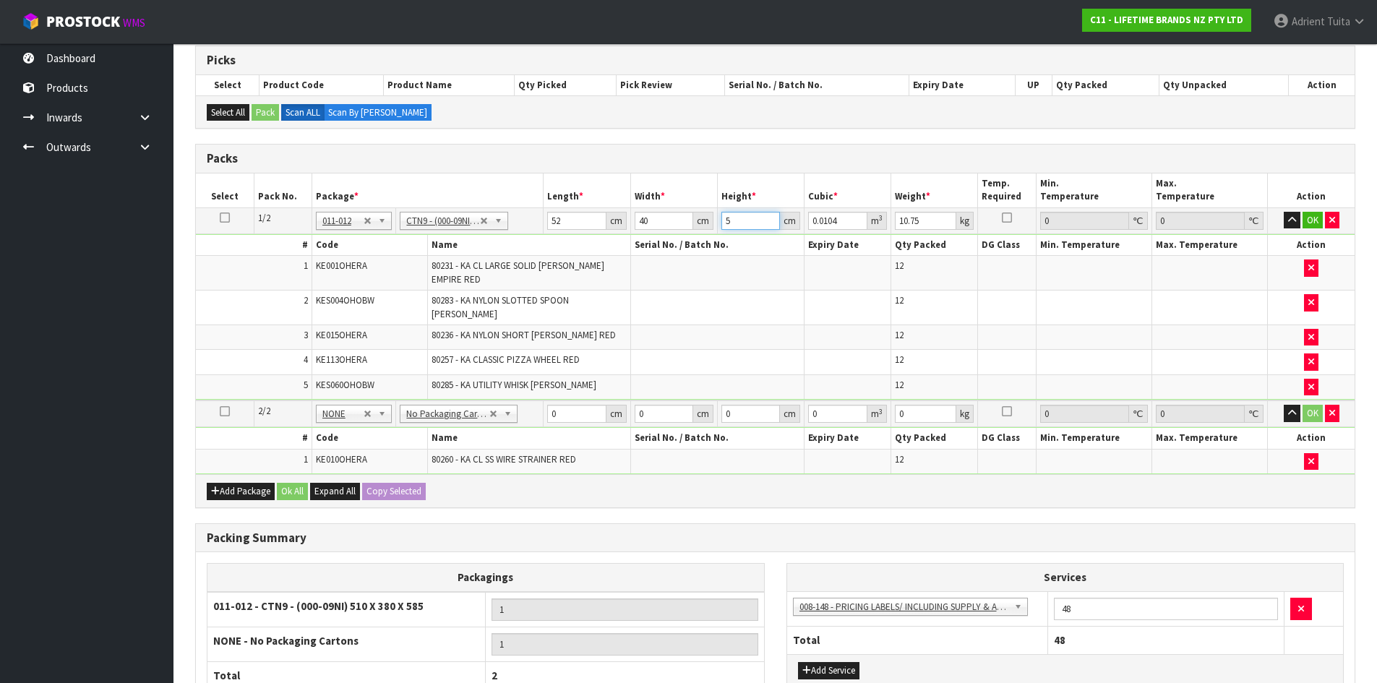
type input "0.1144"
type input "55"
type input "14"
click at [565, 405] on input "0" at bounding box center [576, 414] width 59 height 18
type input "45"
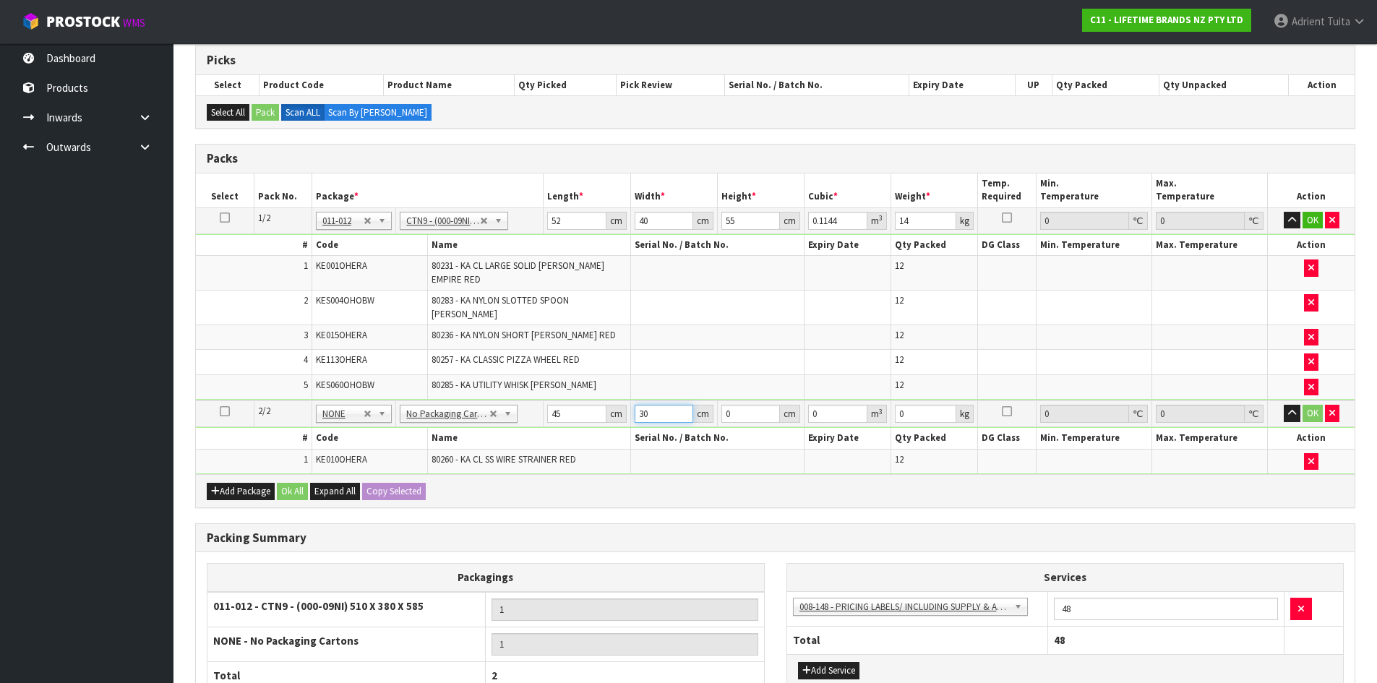
type input "30"
type input "2"
type input "0.0027"
type input "25"
type input "0.03375"
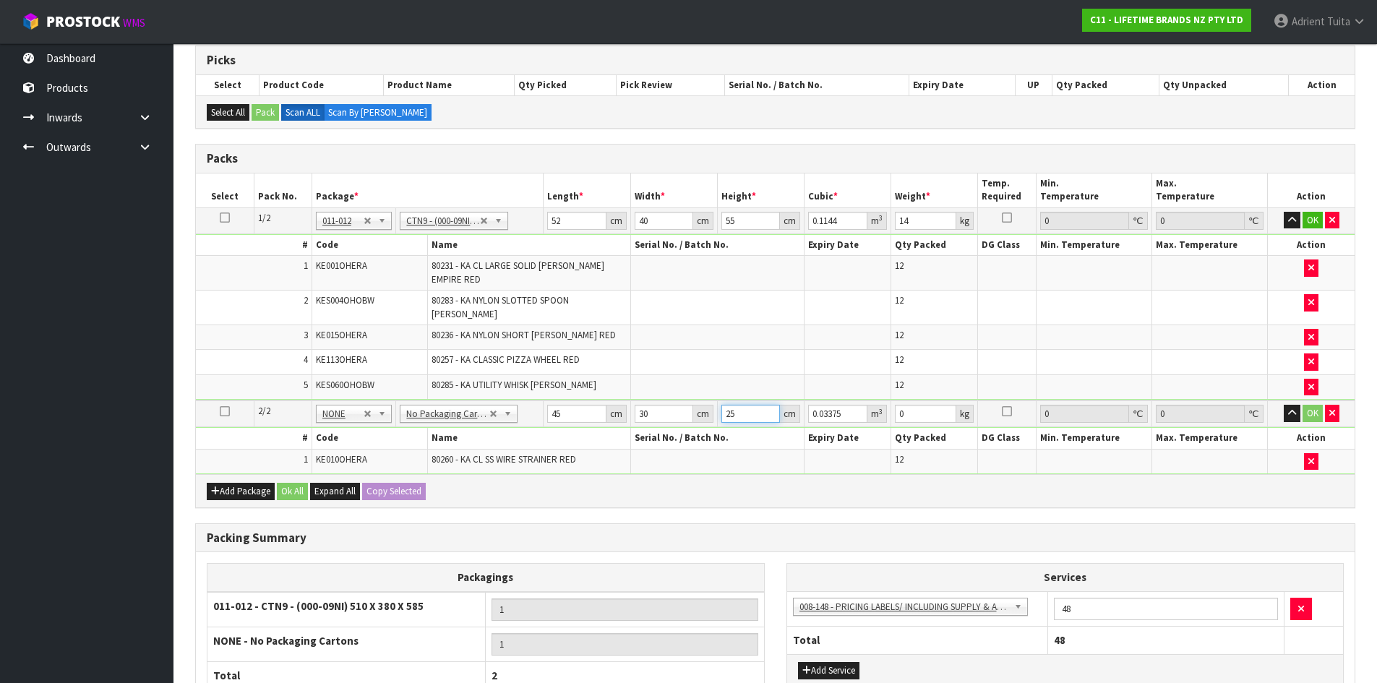
type input "25"
type input "4"
click at [1318, 223] on button "OK" at bounding box center [1313, 220] width 20 height 17
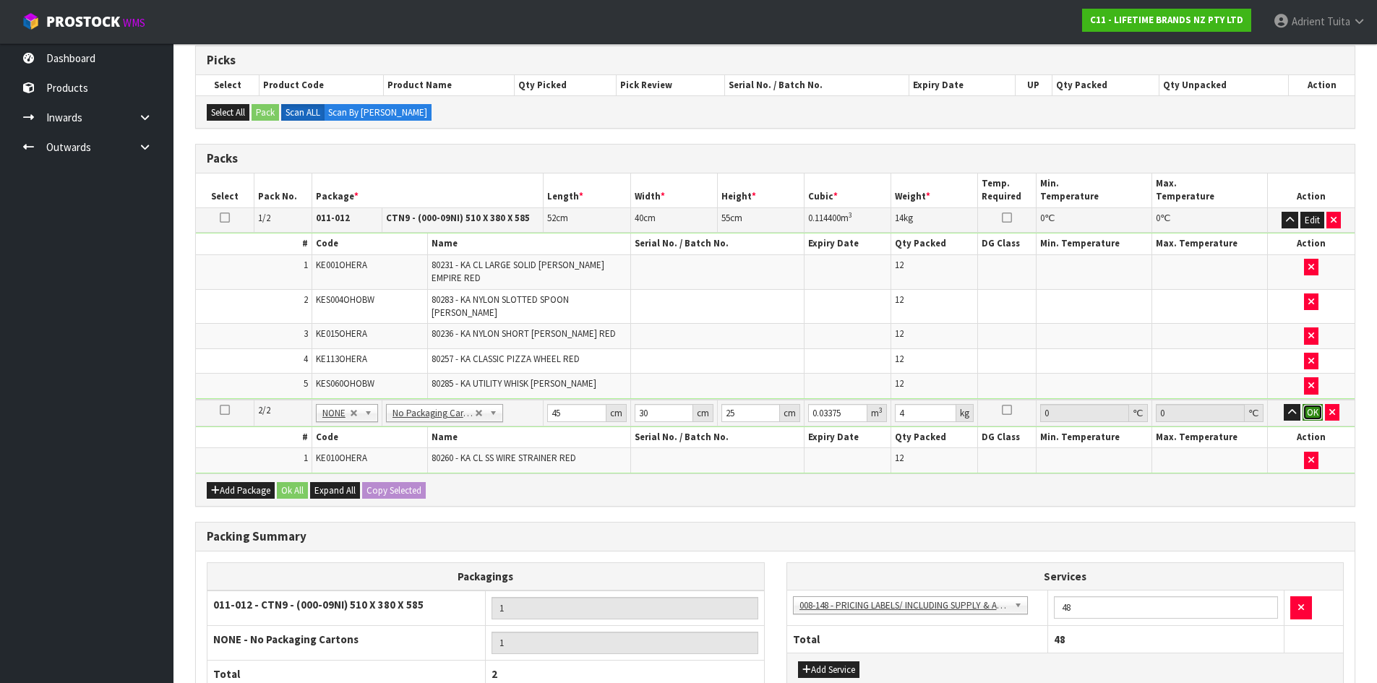
click at [1312, 404] on button "OK" at bounding box center [1313, 412] width 20 height 17
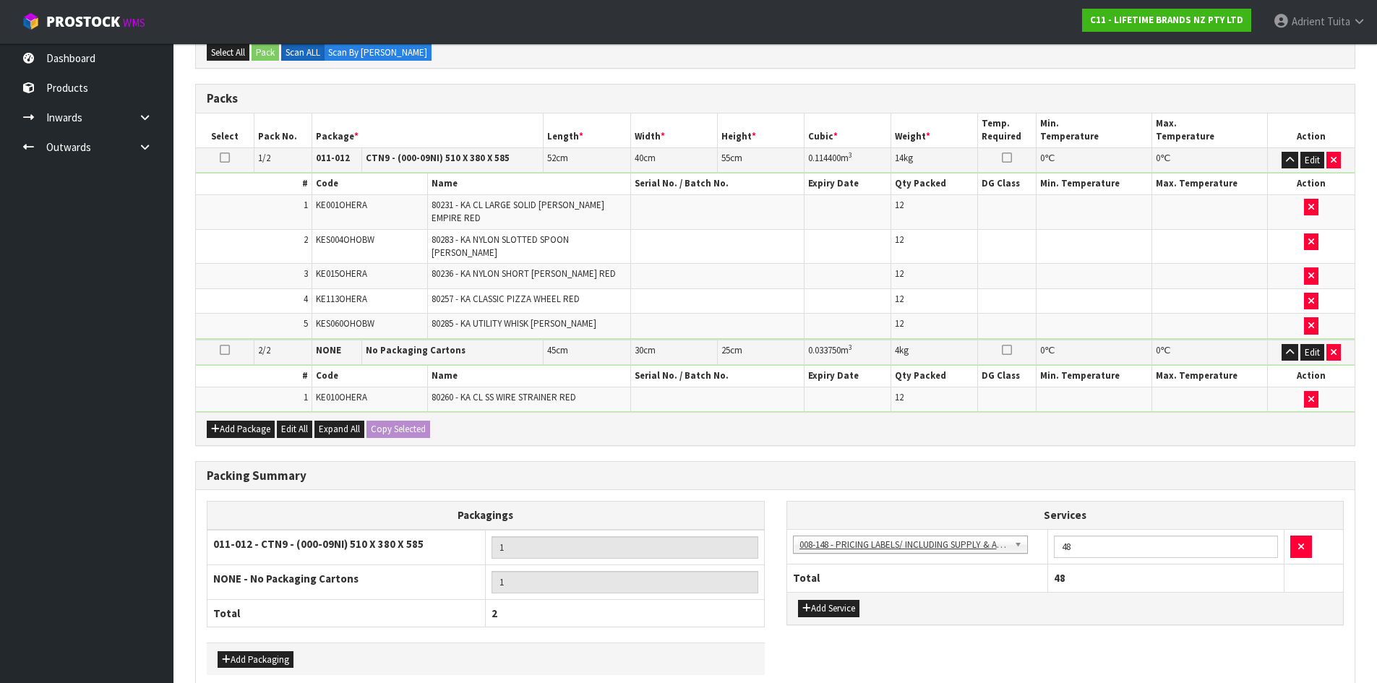
scroll to position [353, 0]
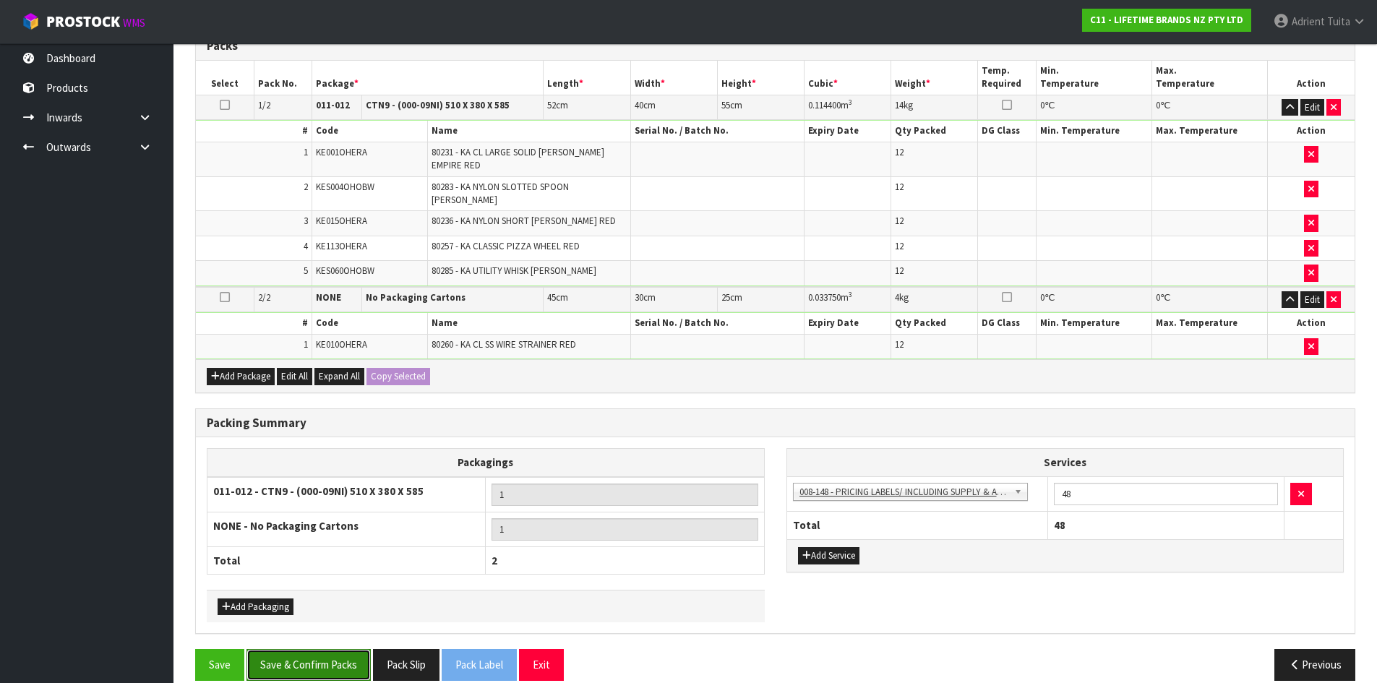
click at [319, 649] on button "Save & Confirm Packs" at bounding box center [309, 664] width 124 height 31
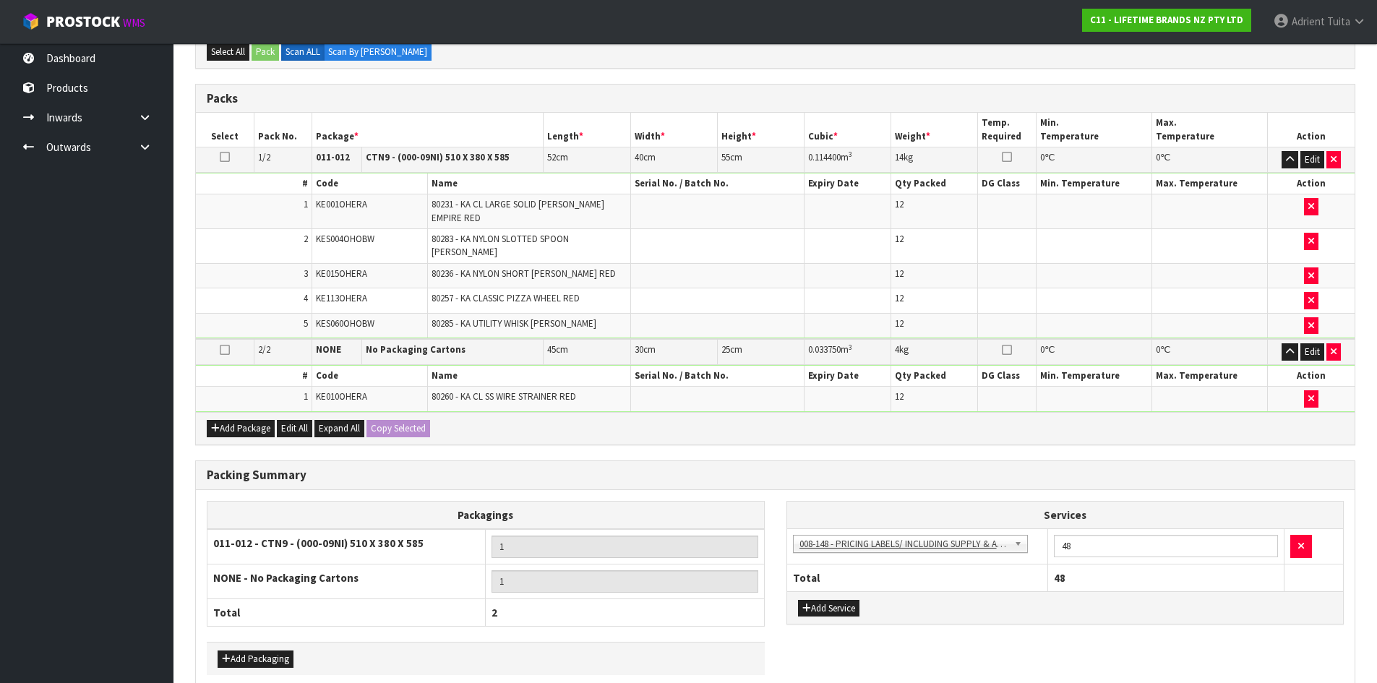
scroll to position [0, 0]
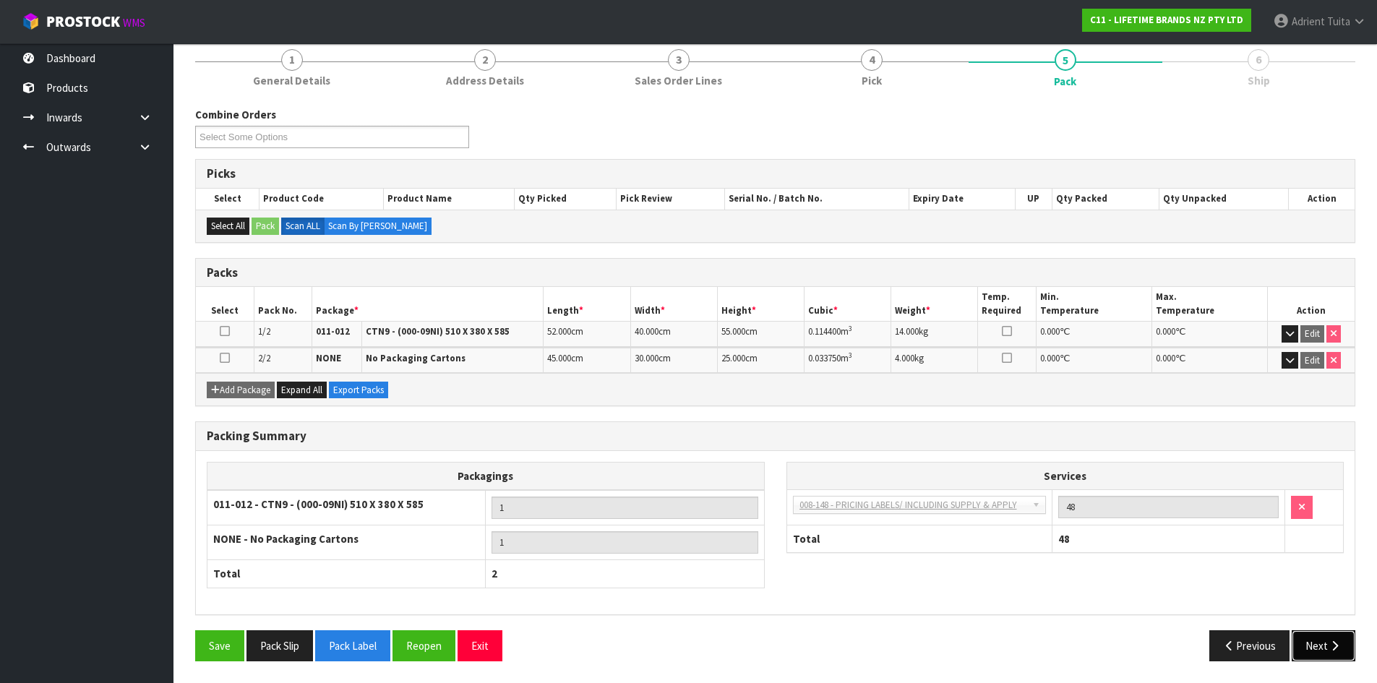
click at [1325, 646] on button "Next" at bounding box center [1324, 645] width 64 height 31
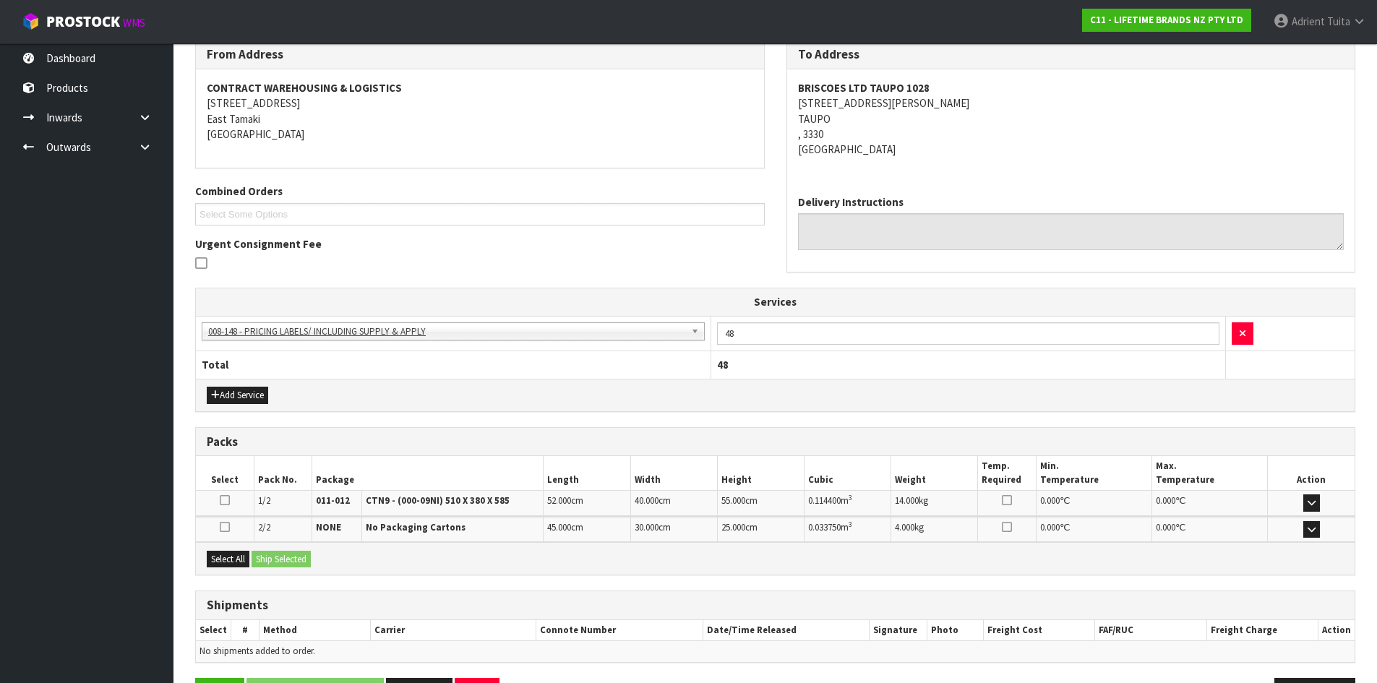
scroll to position [294, 0]
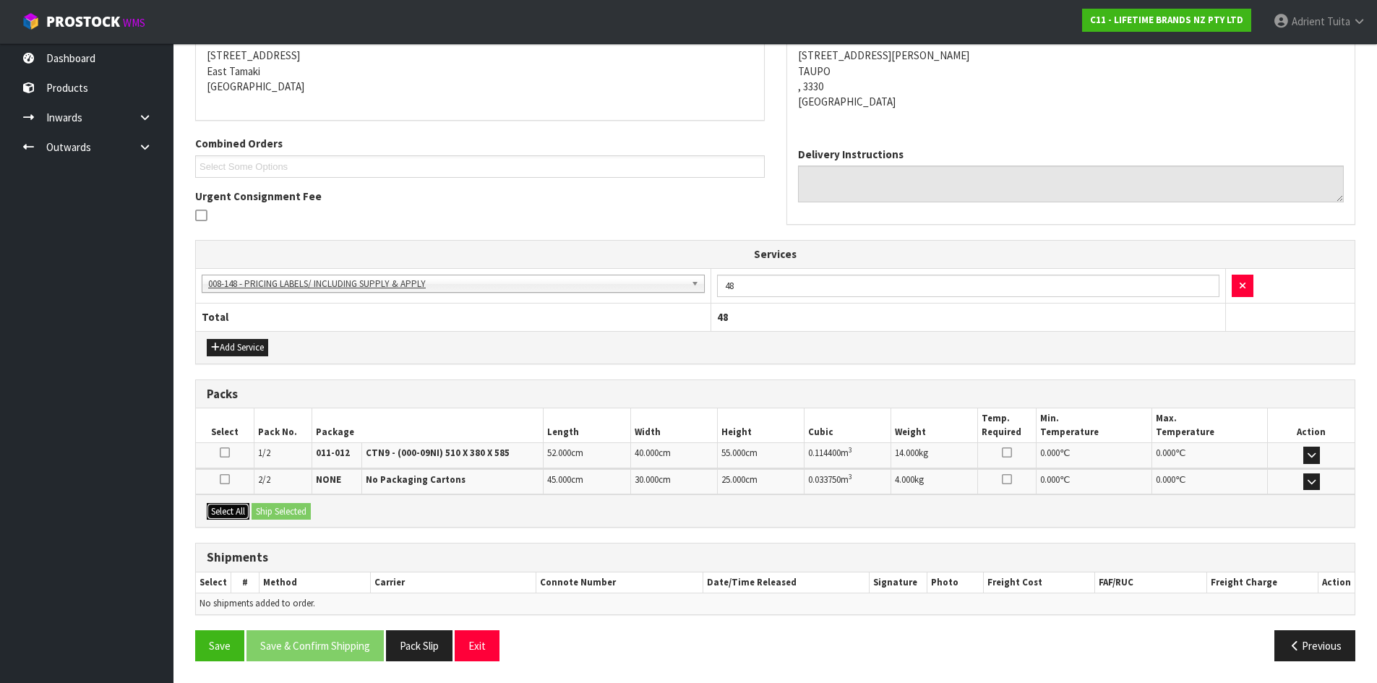
click at [230, 508] on button "Select All" at bounding box center [228, 511] width 43 height 17
click at [303, 523] on div "Select All Ship Selected" at bounding box center [775, 511] width 1159 height 33
click at [290, 502] on div "Select All Ship Selected" at bounding box center [775, 511] width 1159 height 33
click at [310, 516] on button "Ship Selected" at bounding box center [281, 511] width 59 height 17
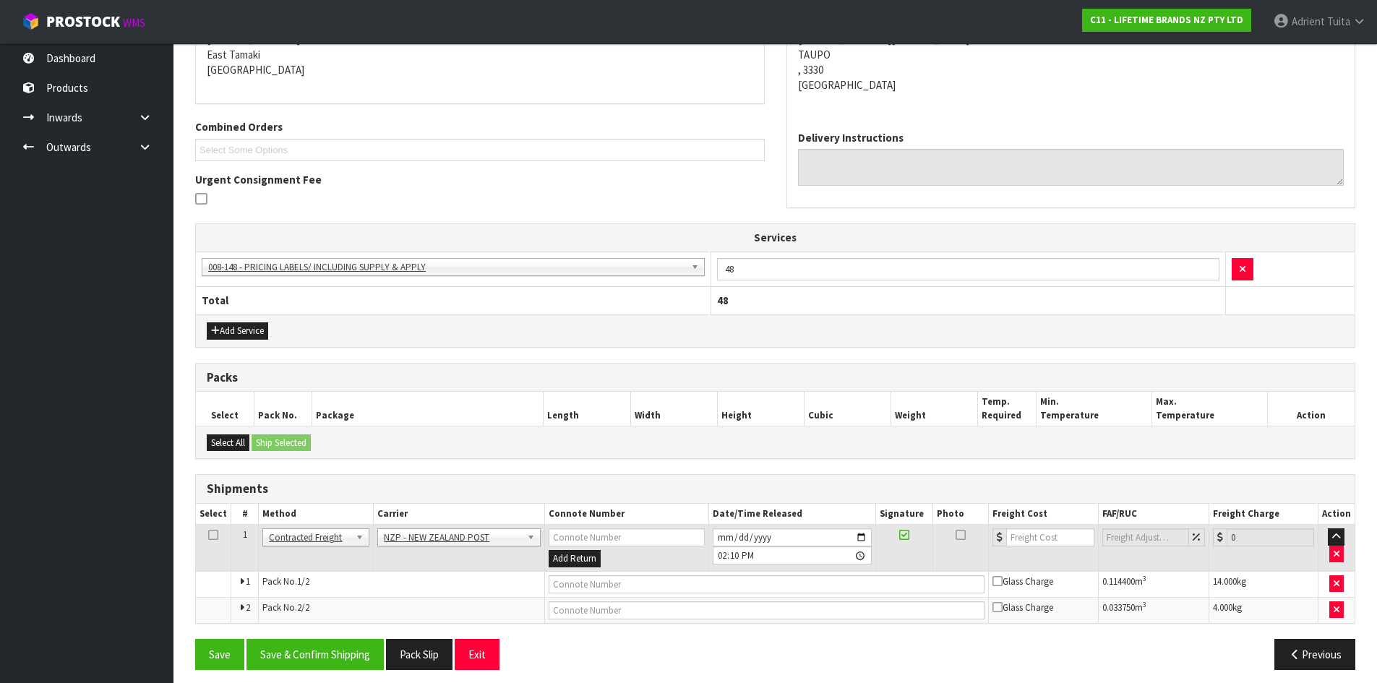
scroll to position [319, 0]
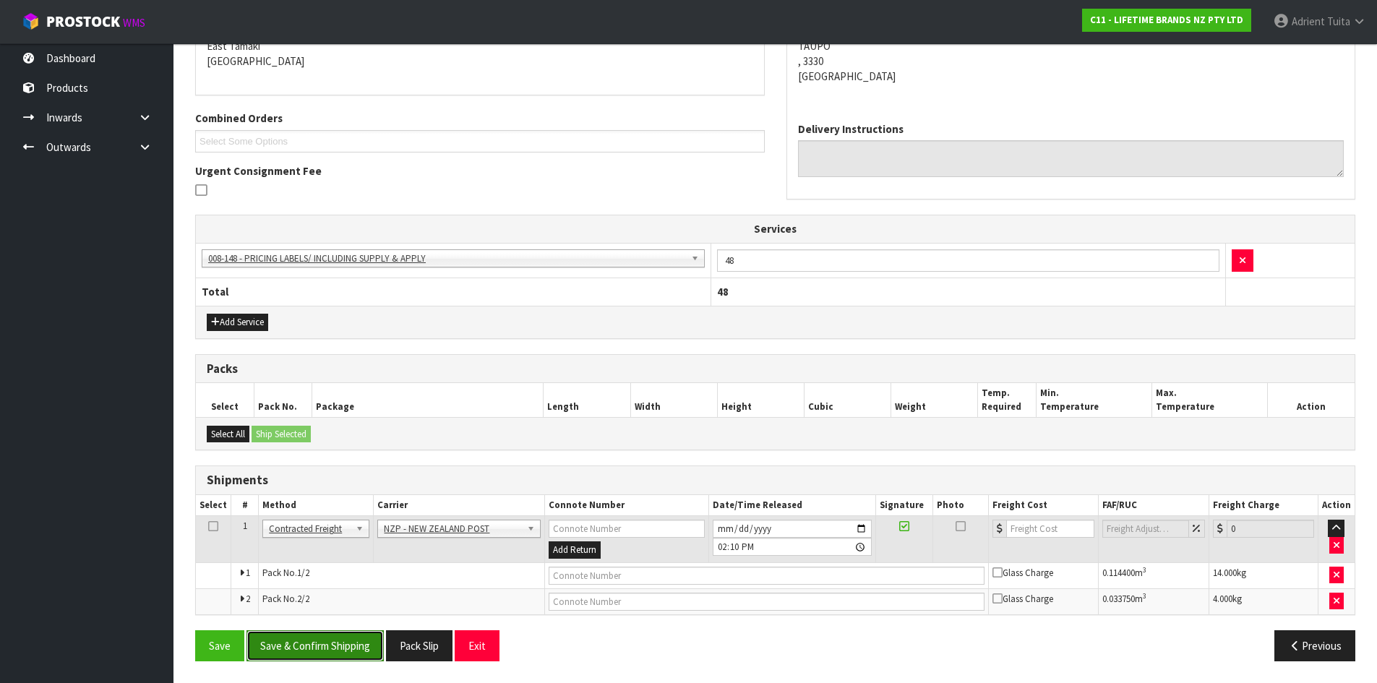
click at [330, 640] on button "Save & Confirm Shipping" at bounding box center [315, 645] width 137 height 31
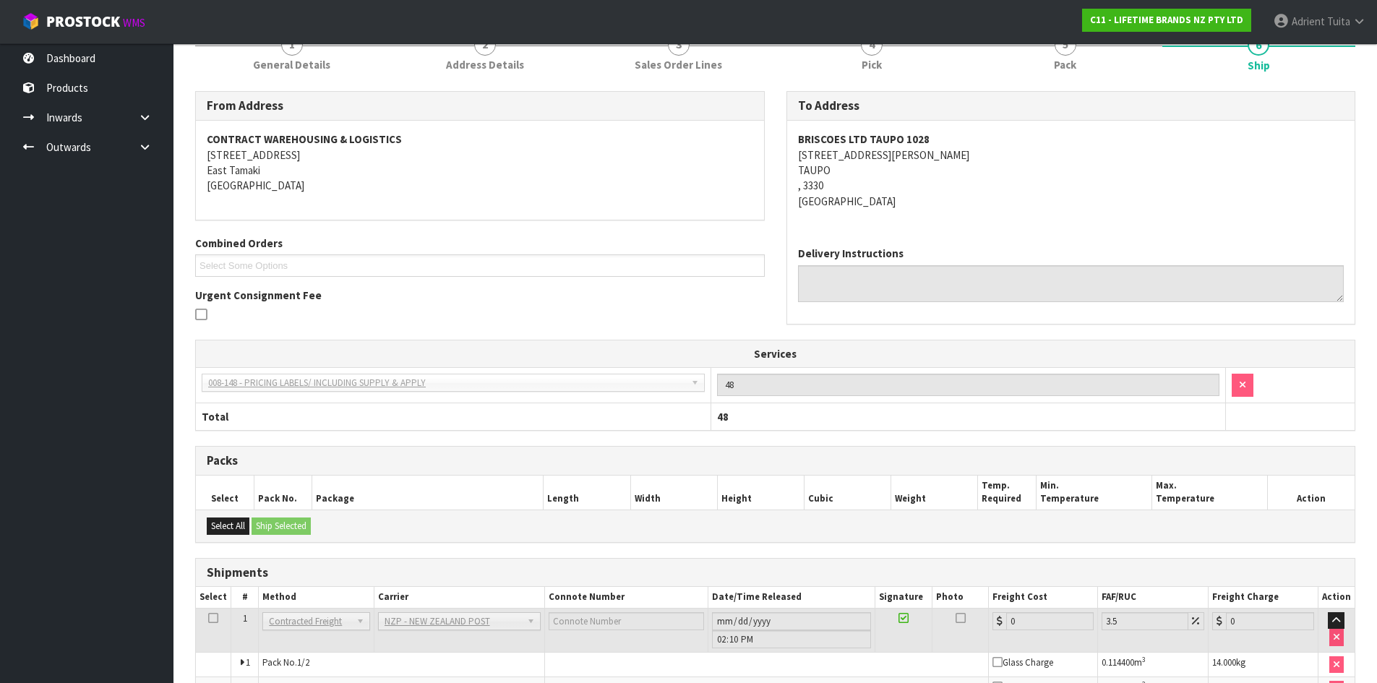
scroll to position [297, 0]
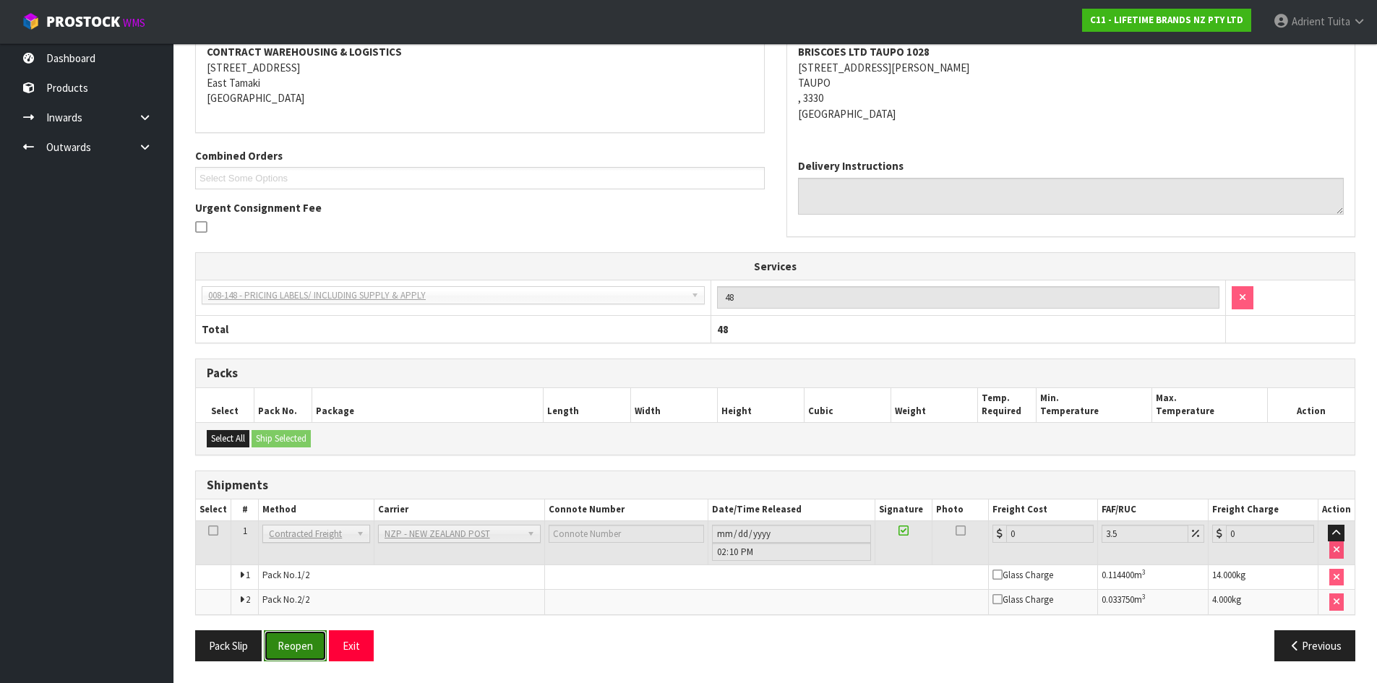
click at [291, 646] on button "Reopen" at bounding box center [295, 645] width 63 height 31
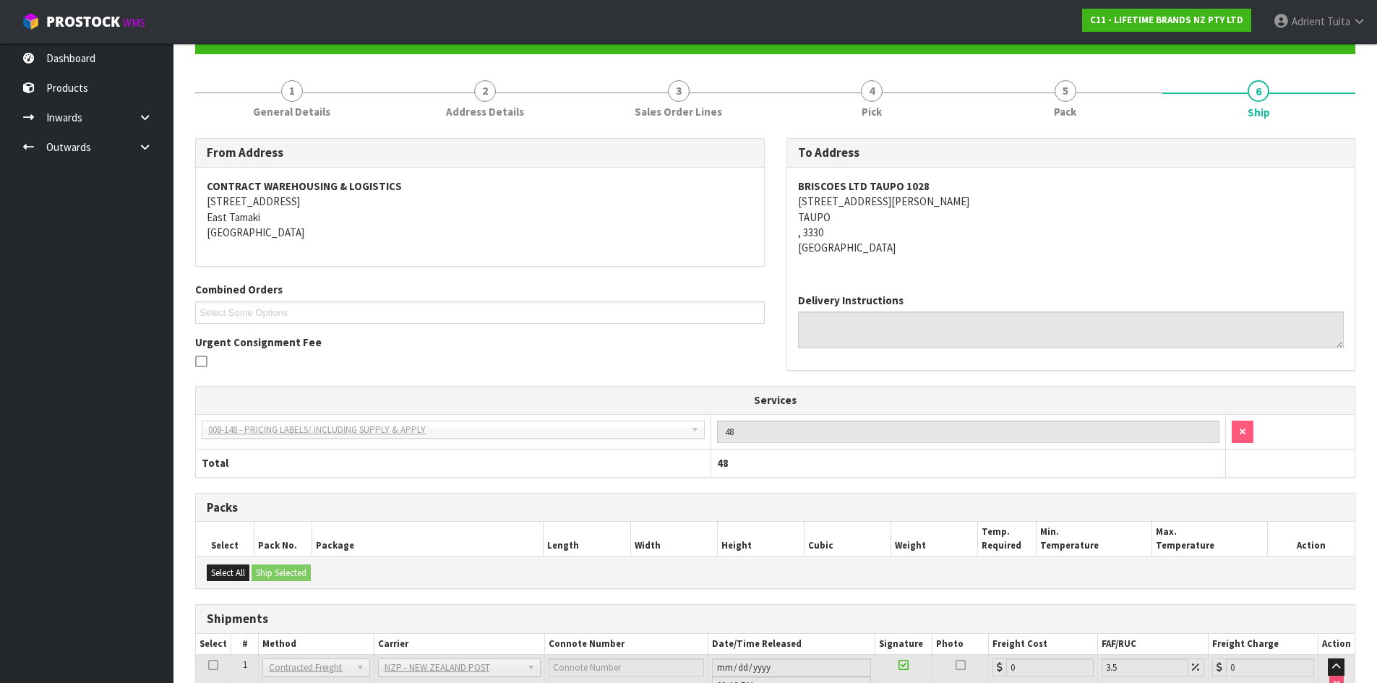
scroll to position [282, 0]
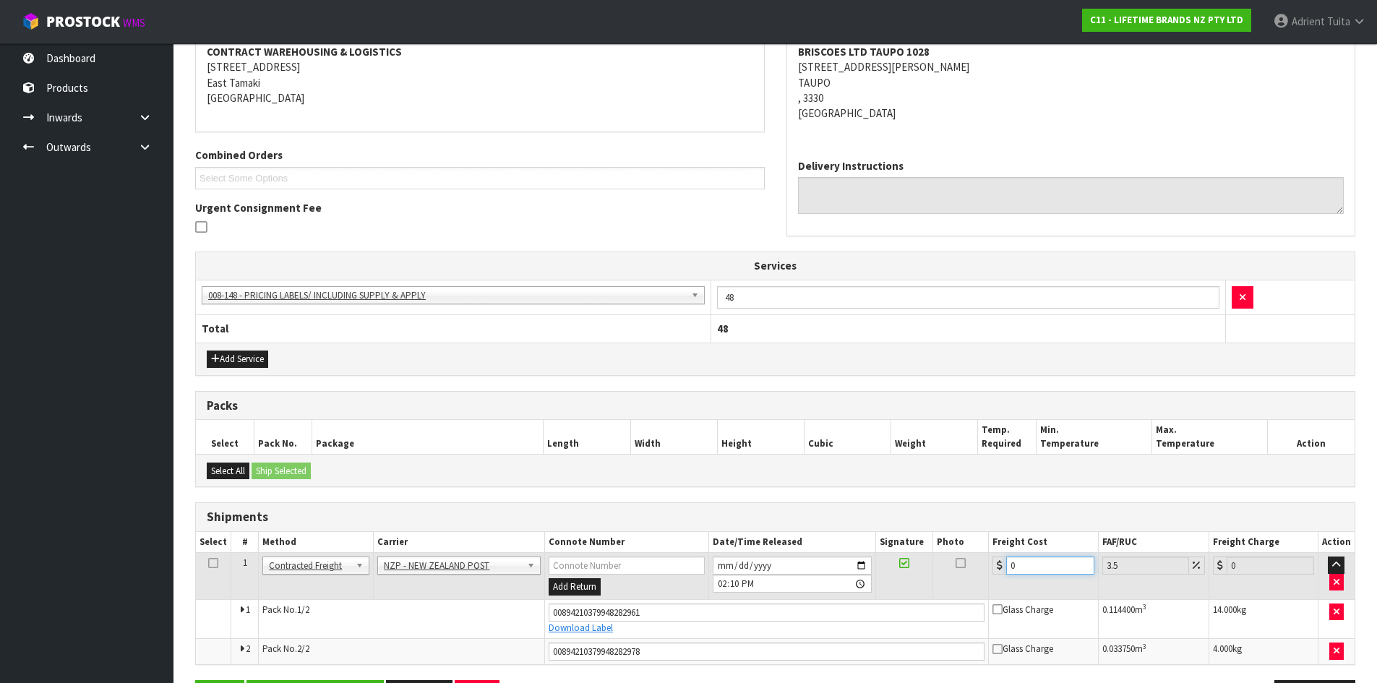
click at [1048, 570] on input "0" at bounding box center [1049, 566] width 87 height 18
type input "2"
type input "2.07"
type input "27"
type input "27.94"
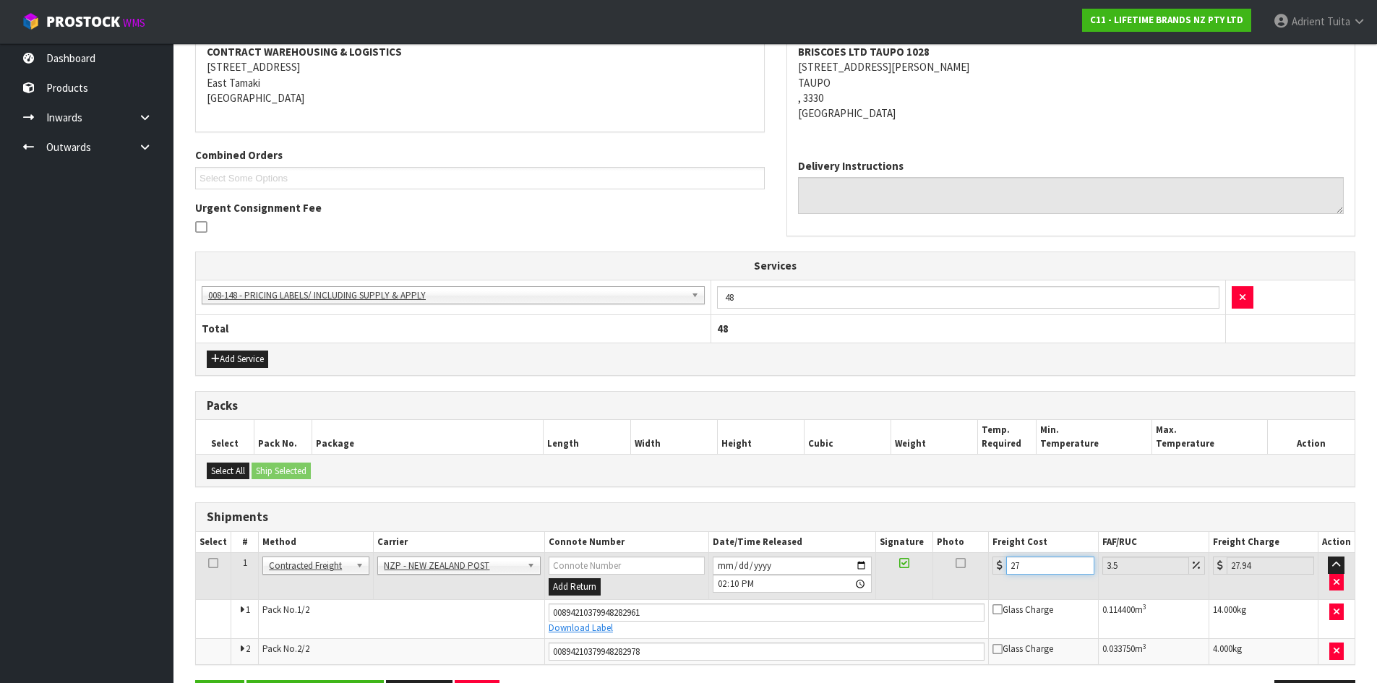
type input "27.4"
type input "28.36"
type input "27.47"
type input "28.43"
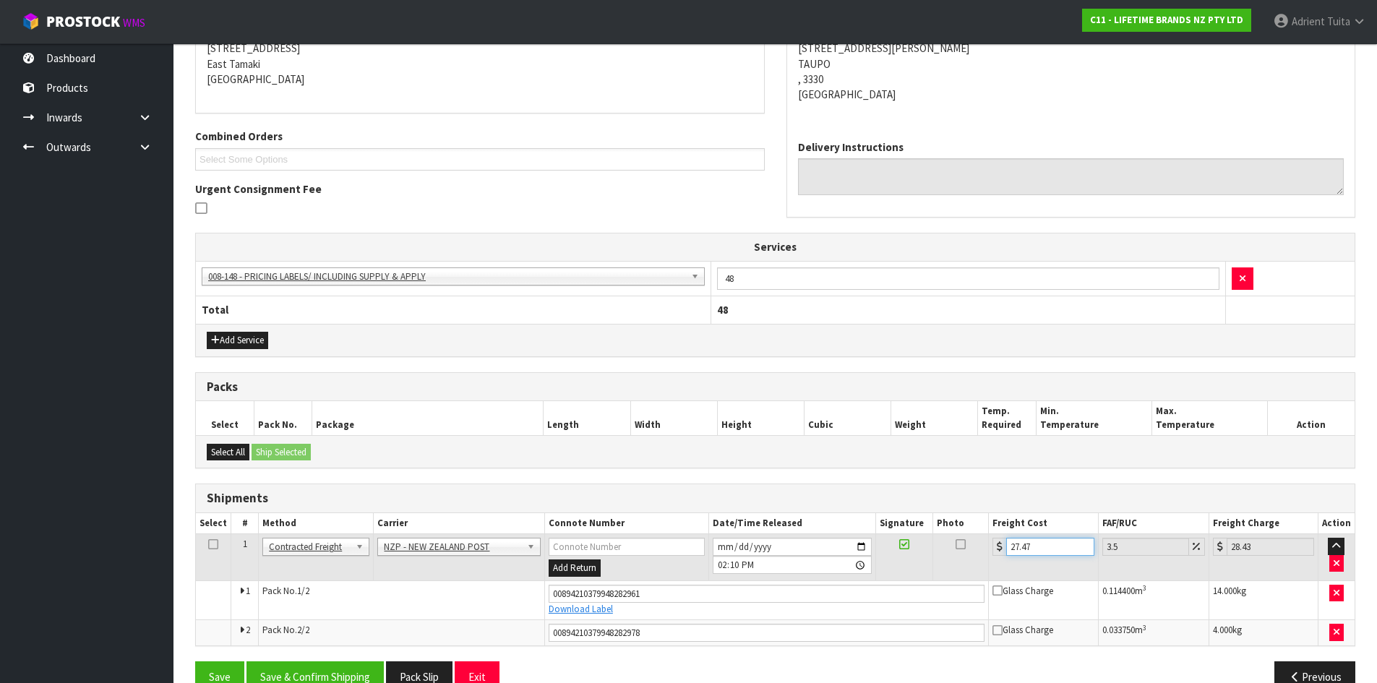
scroll to position [333, 0]
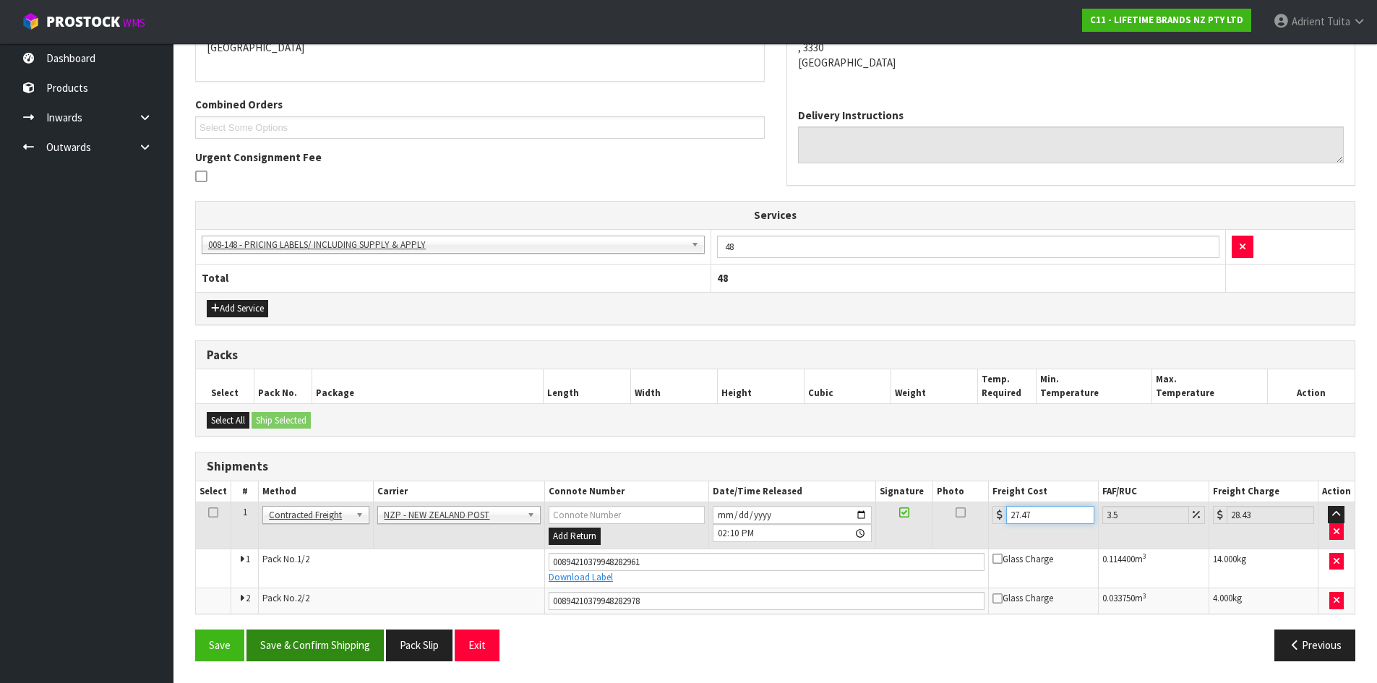
type input "27.47"
click at [364, 632] on button "Save & Confirm Shipping" at bounding box center [315, 645] width 137 height 31
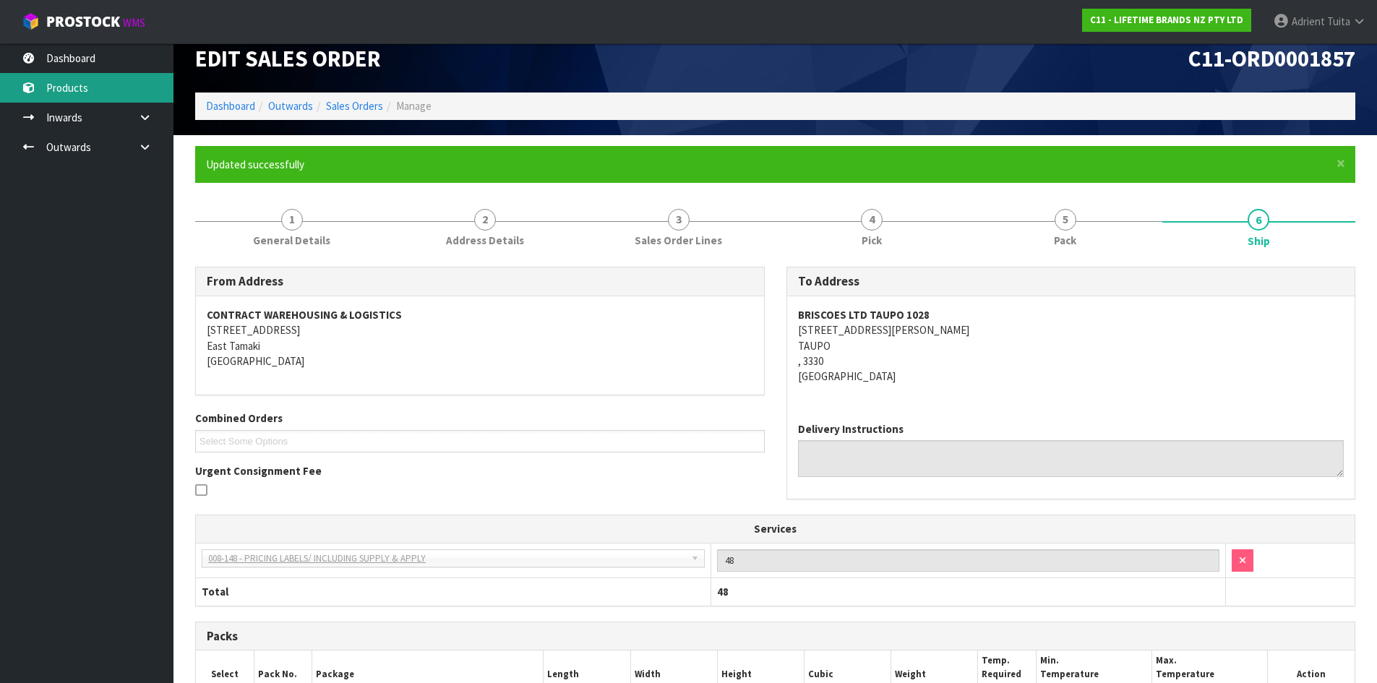
scroll to position [0, 0]
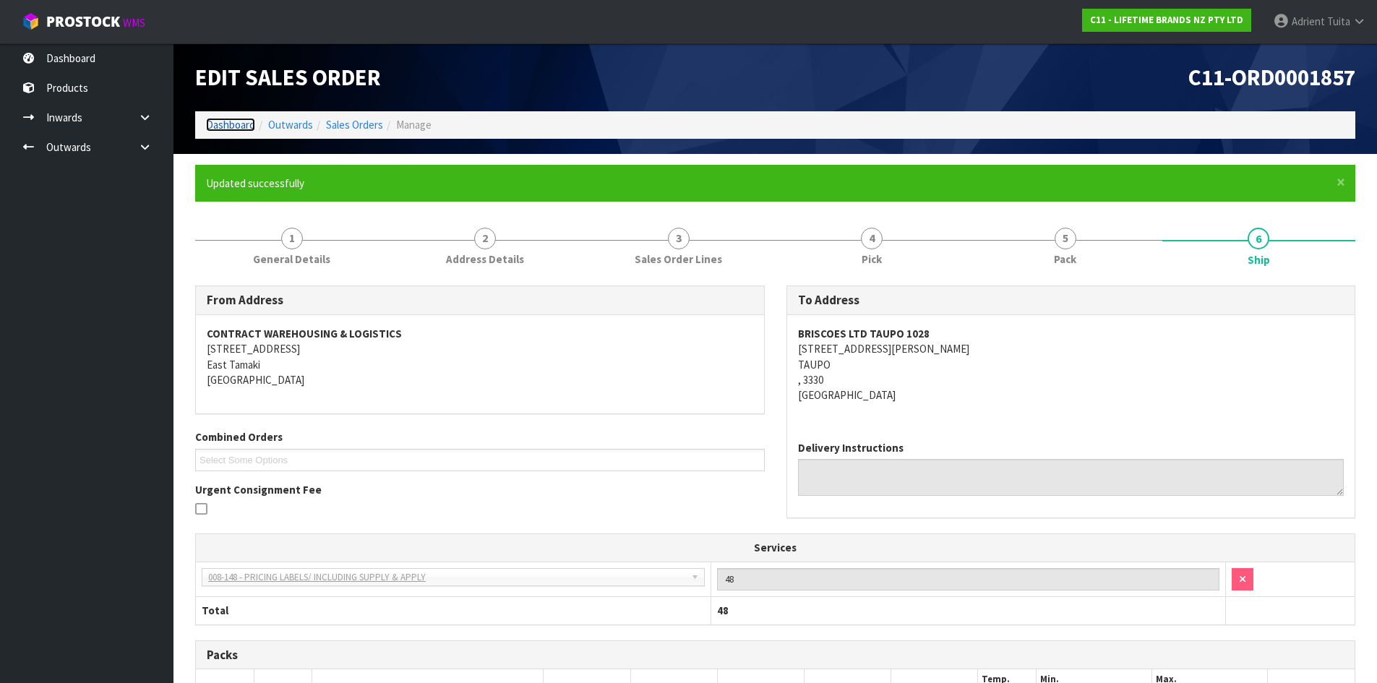
click at [208, 121] on link "Dashboard" at bounding box center [230, 125] width 49 height 14
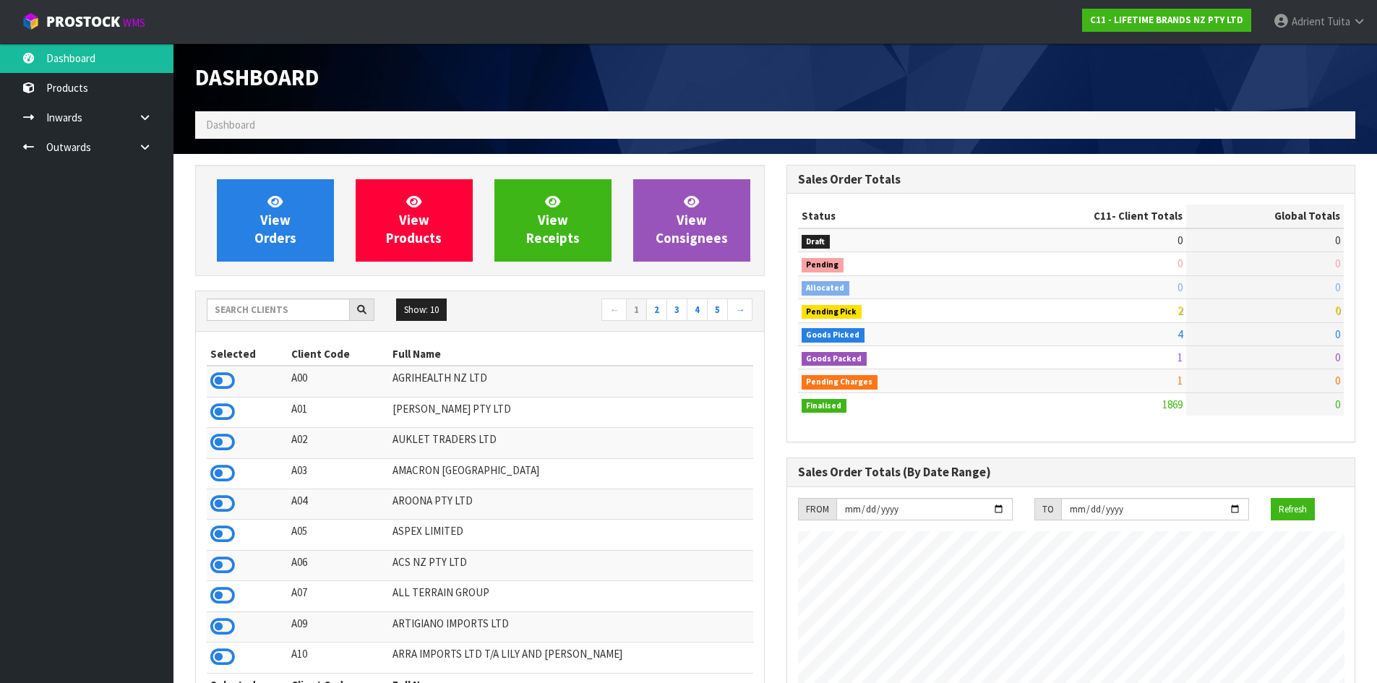
scroll to position [1095, 591]
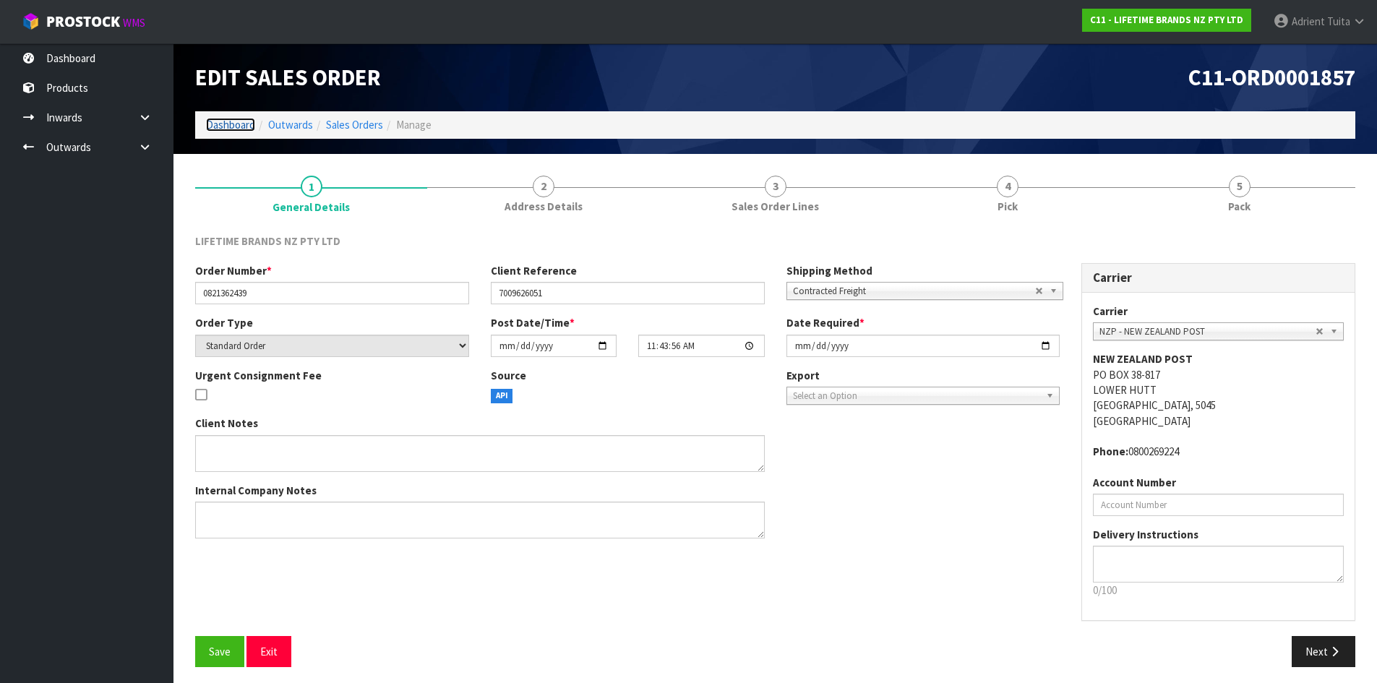
click at [251, 128] on link "Dashboard" at bounding box center [230, 125] width 49 height 14
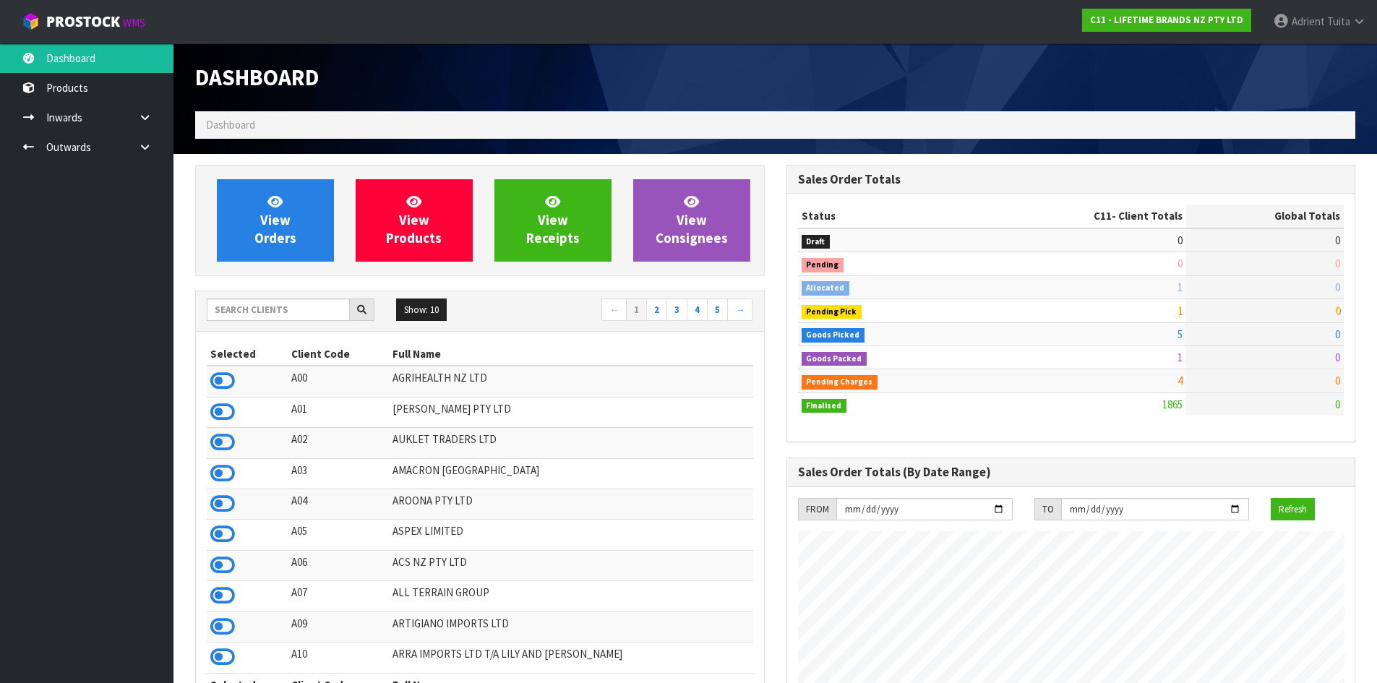
scroll to position [1095, 591]
click at [249, 312] on input "text" at bounding box center [278, 310] width 143 height 22
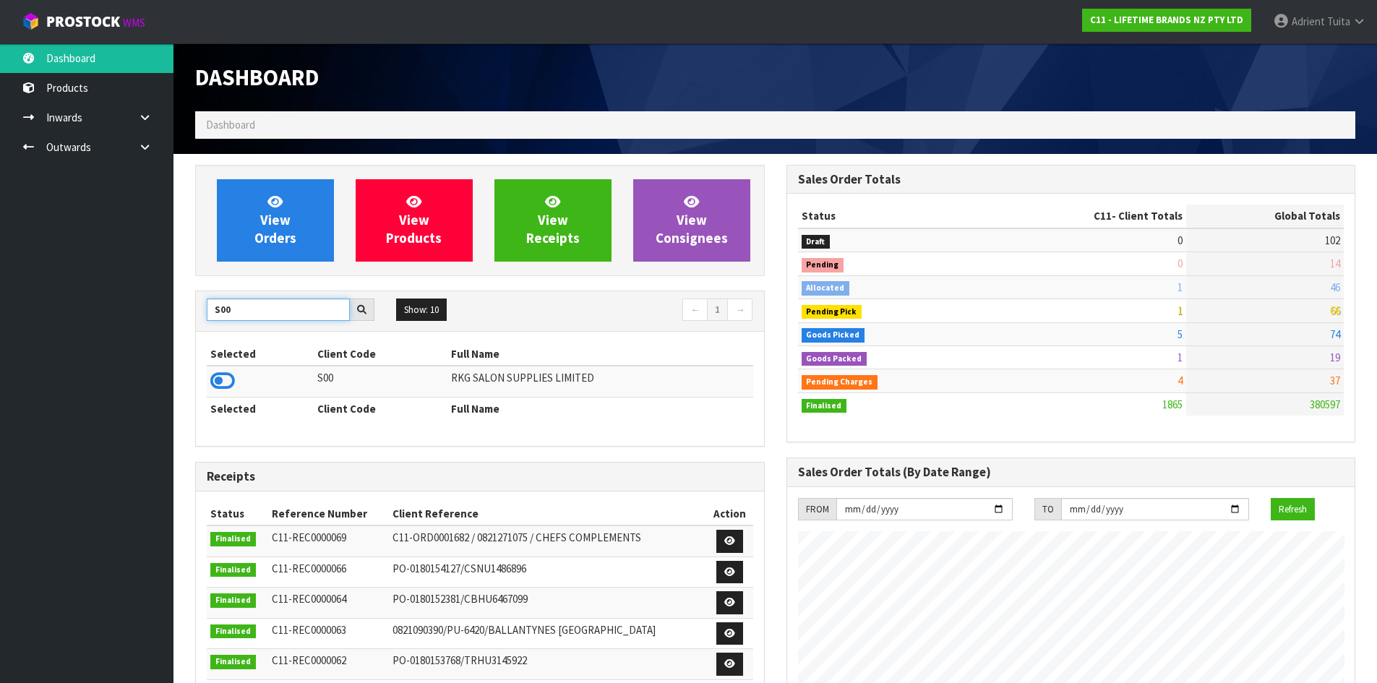
type input "S00"
click at [230, 384] on icon at bounding box center [222, 381] width 25 height 22
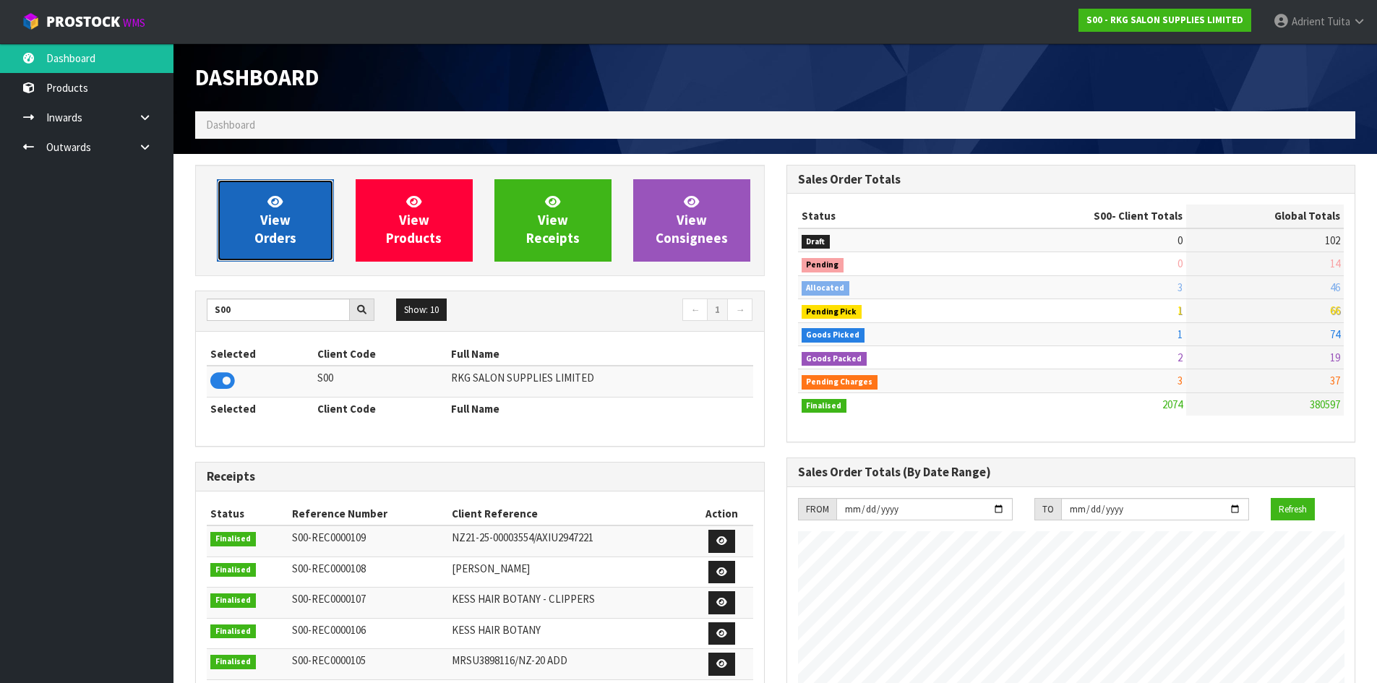
click at [262, 217] on span "View Orders" at bounding box center [275, 220] width 42 height 54
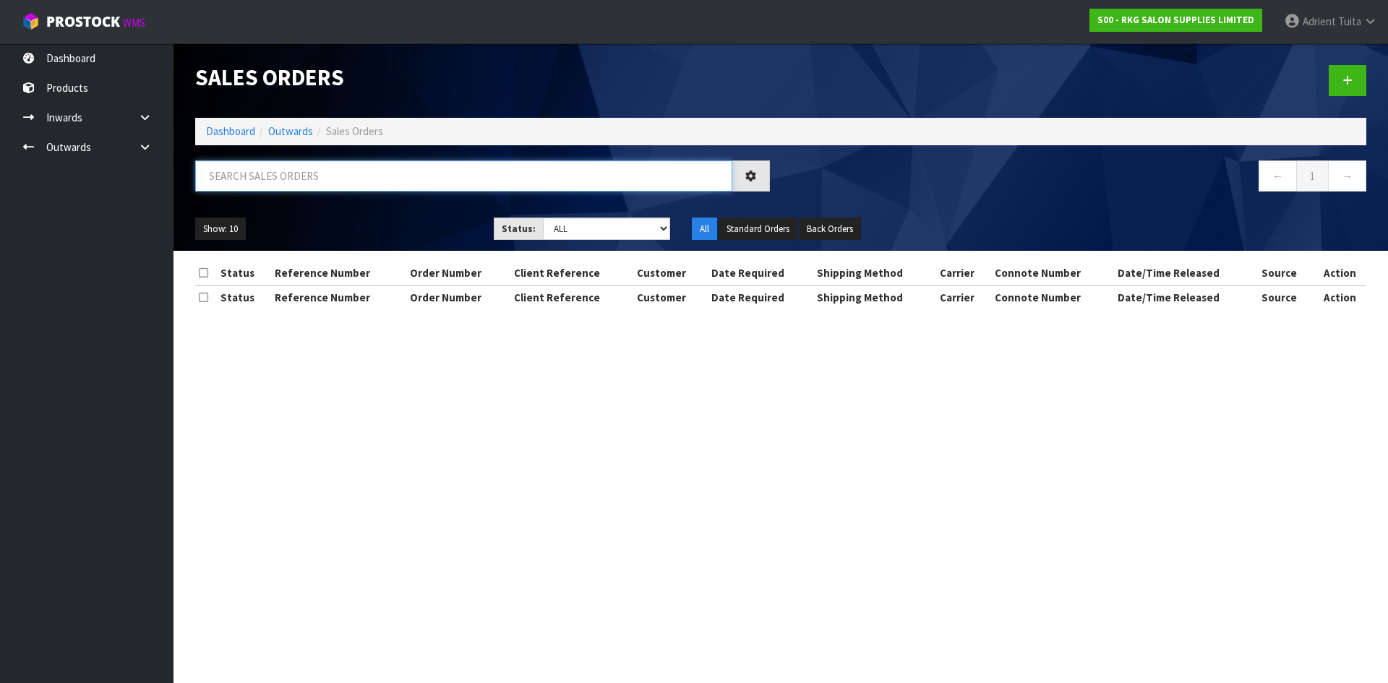
click at [270, 187] on input "text" at bounding box center [463, 176] width 537 height 31
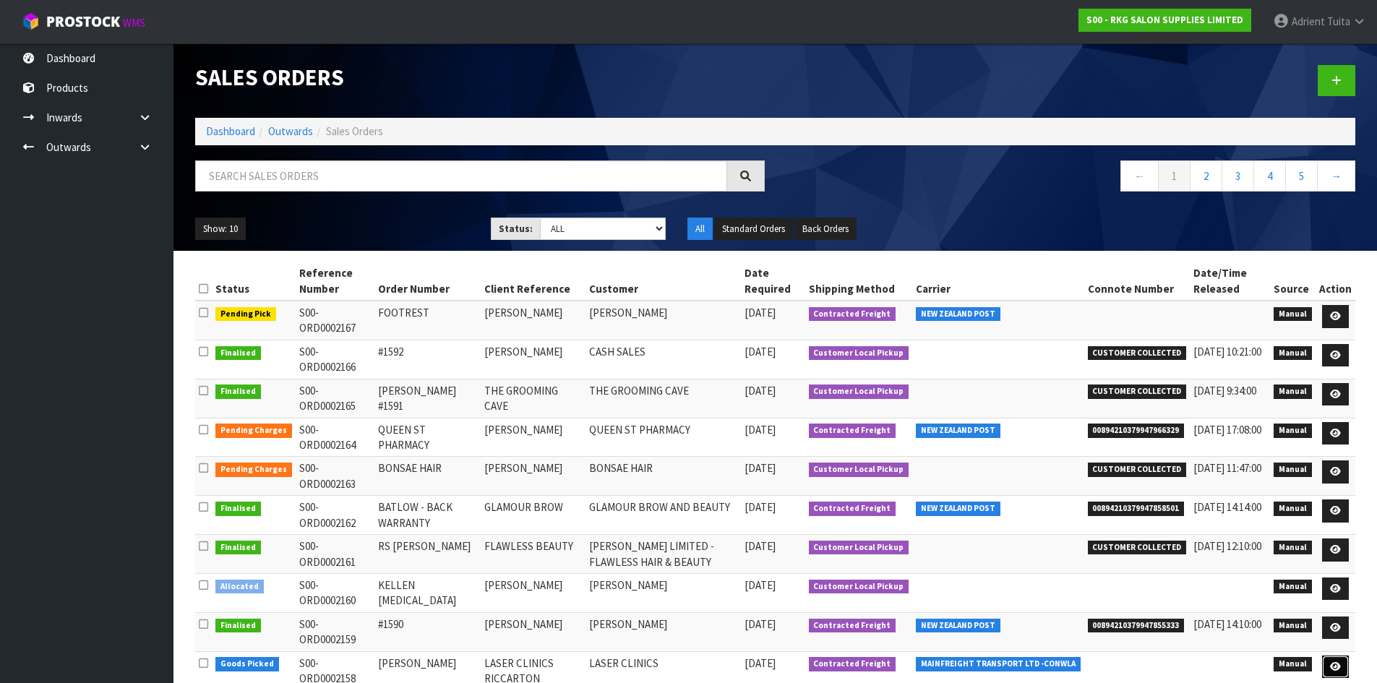
click at [1330, 656] on link at bounding box center [1335, 667] width 27 height 23
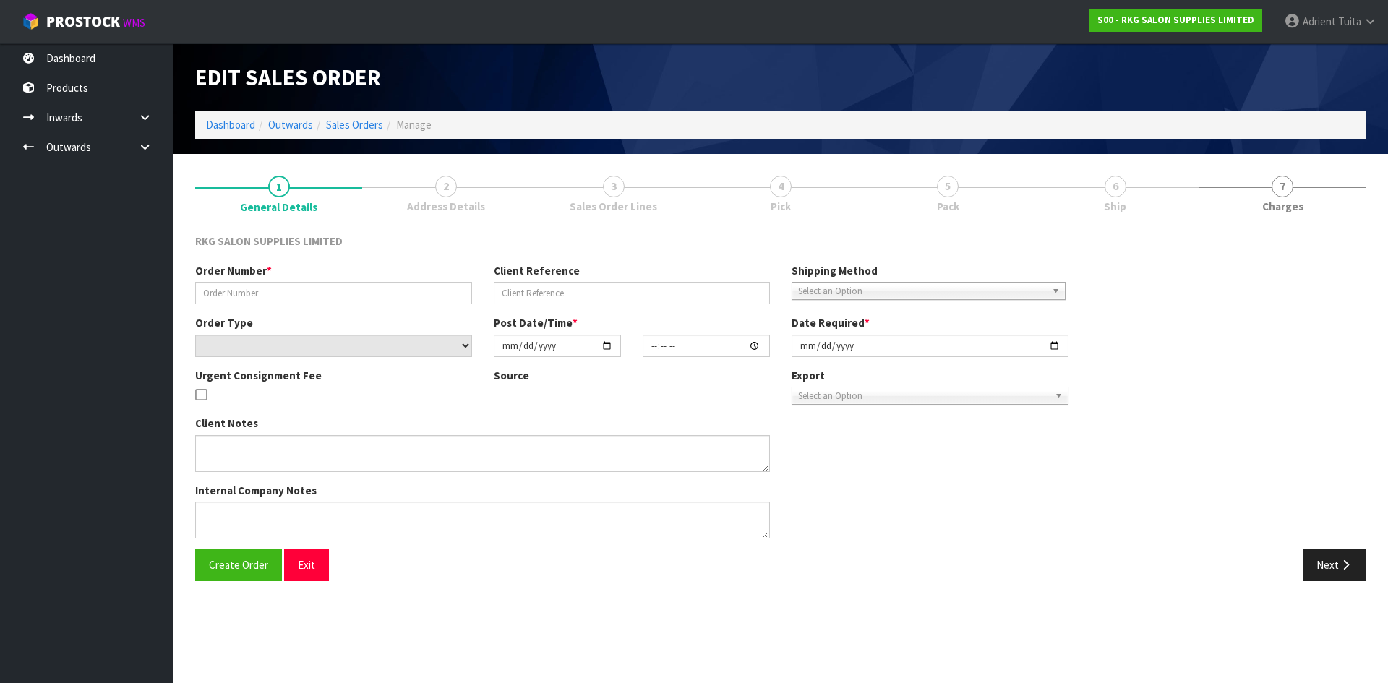
type input "RITA"
type input "LASER CLINICS RICCARTON"
select select "number:0"
type input "[DATE]"
type input "16:00:00.000"
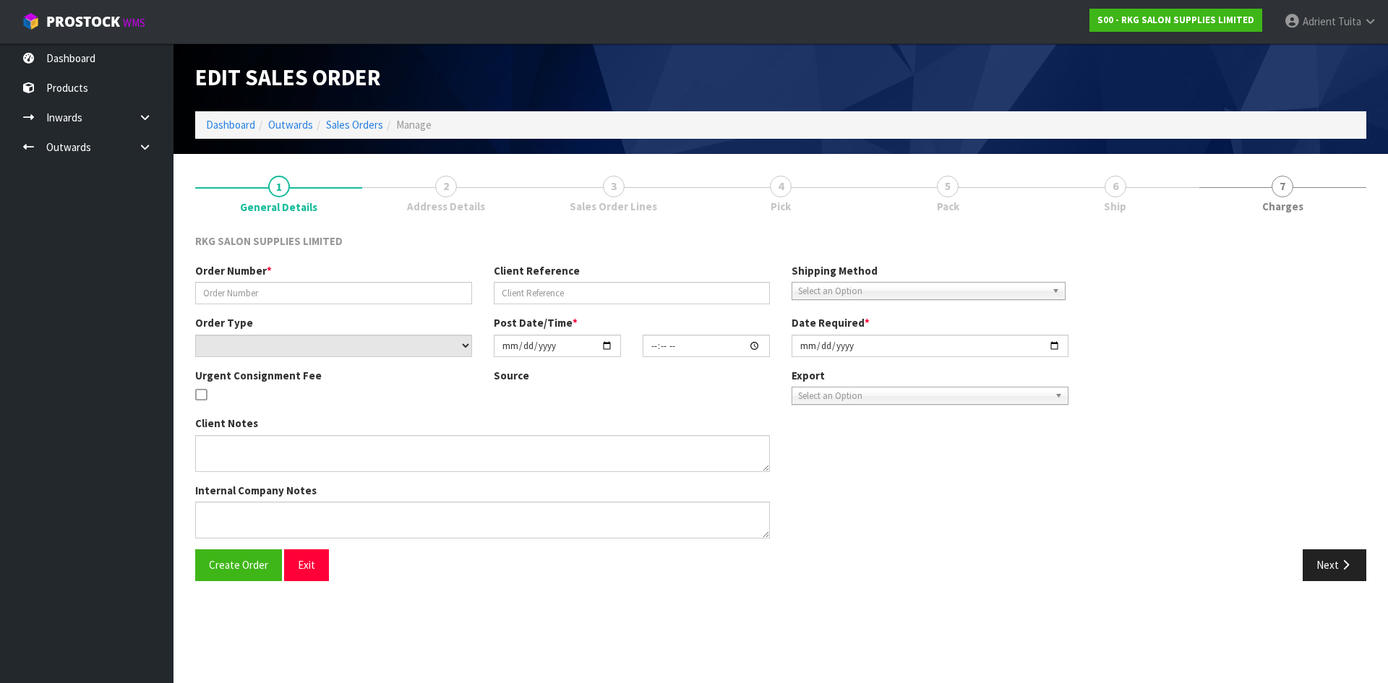
type input "[DATE]"
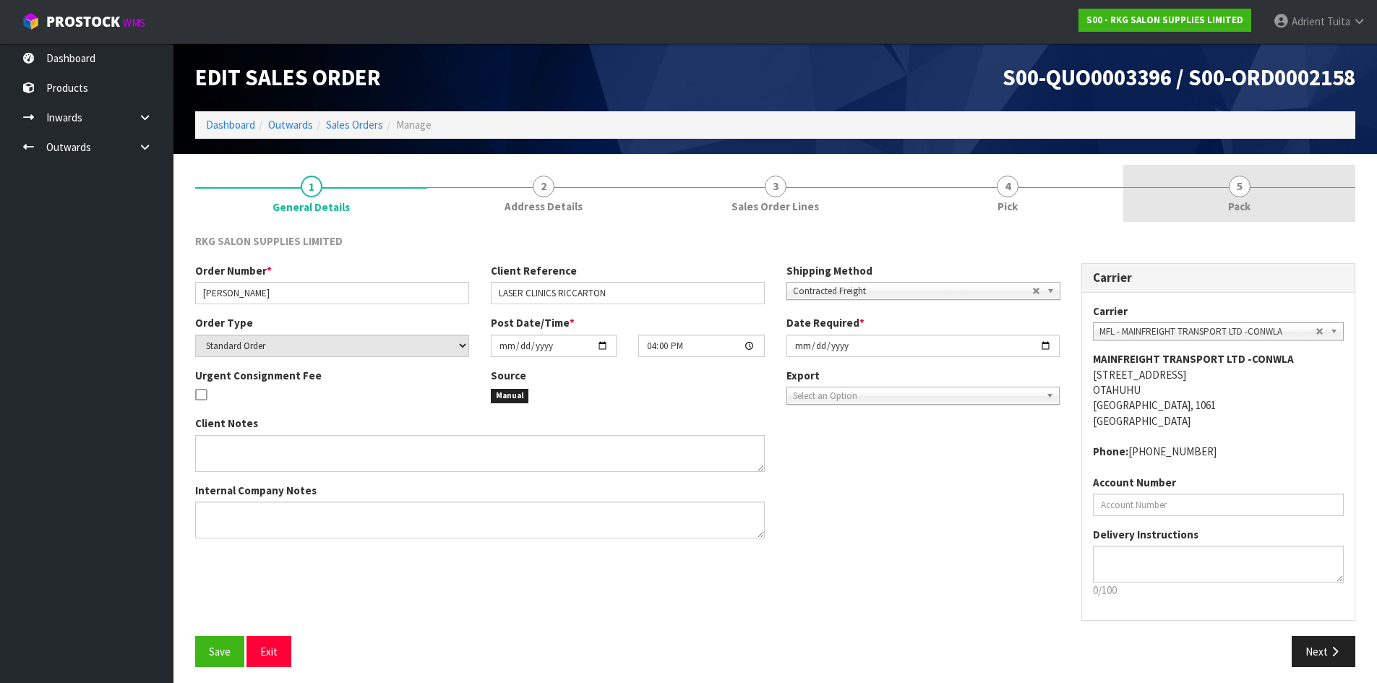
click at [1246, 213] on span "Pack" at bounding box center [1239, 206] width 22 height 15
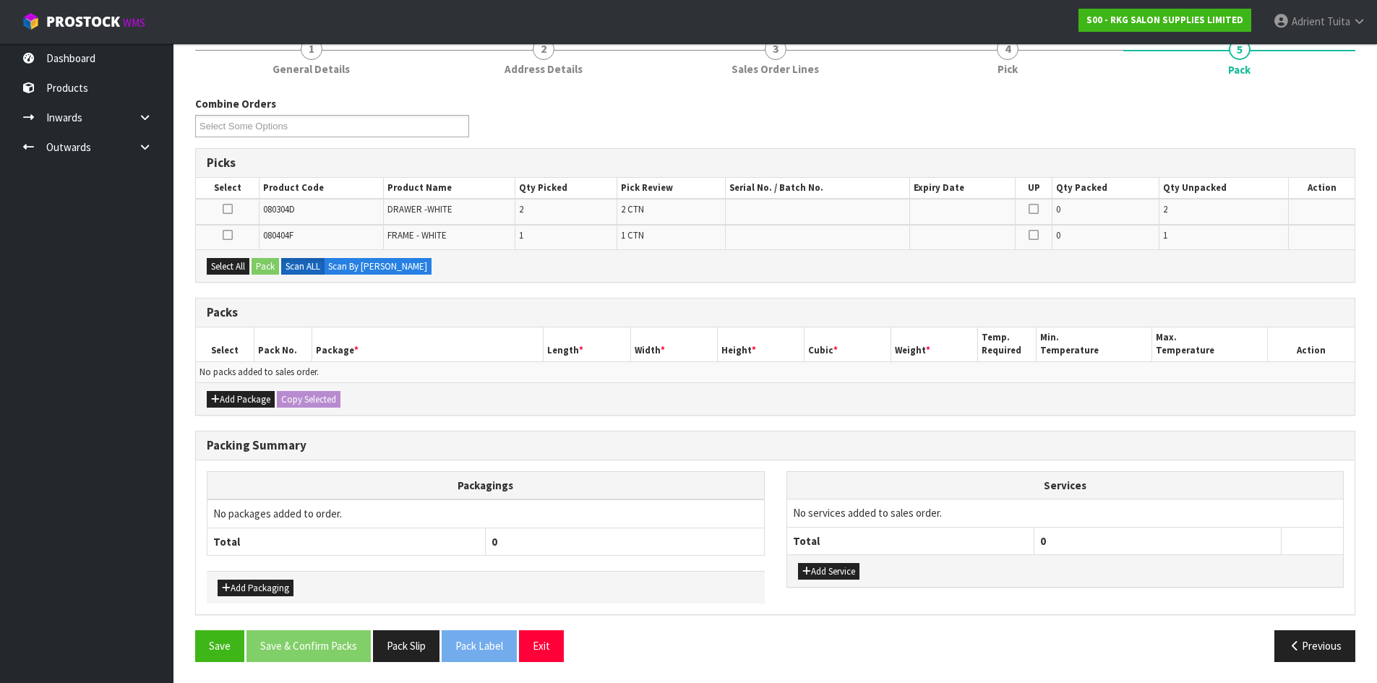
scroll to position [138, 0]
click at [223, 398] on button "Add Package" at bounding box center [241, 398] width 68 height 17
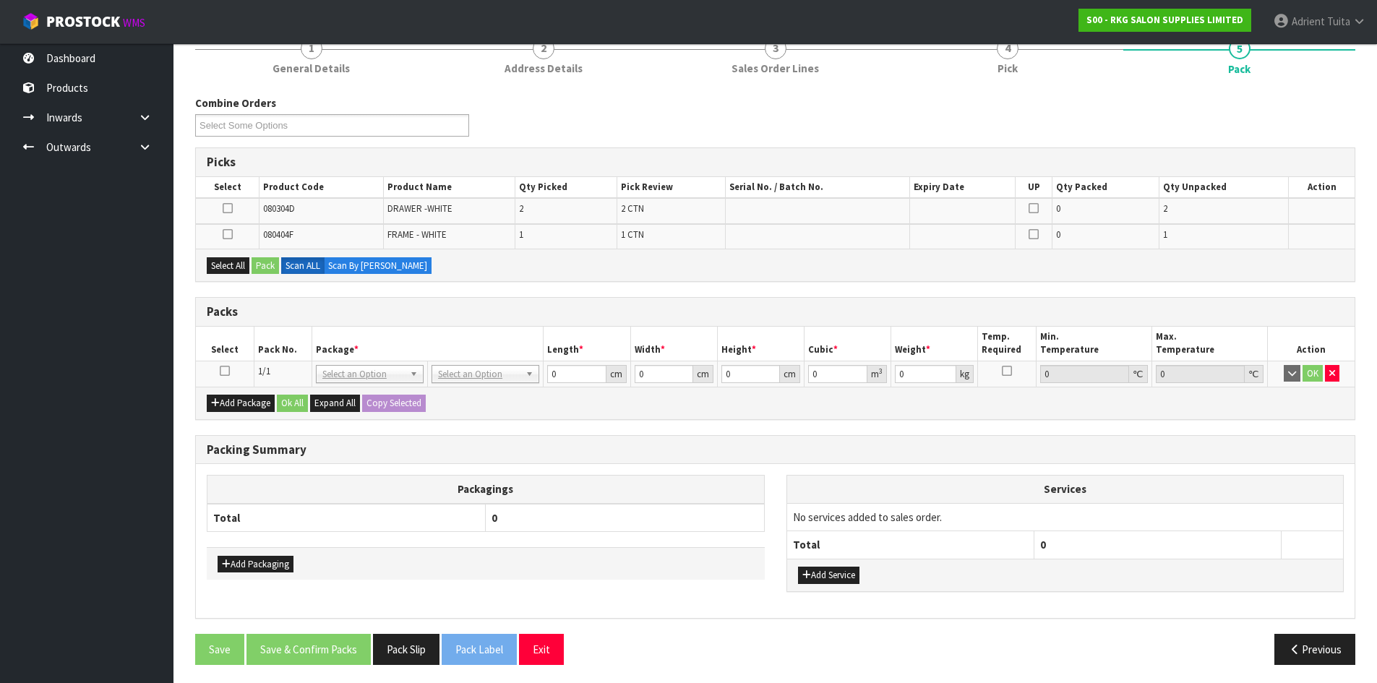
click at [220, 372] on icon at bounding box center [225, 371] width 10 height 1
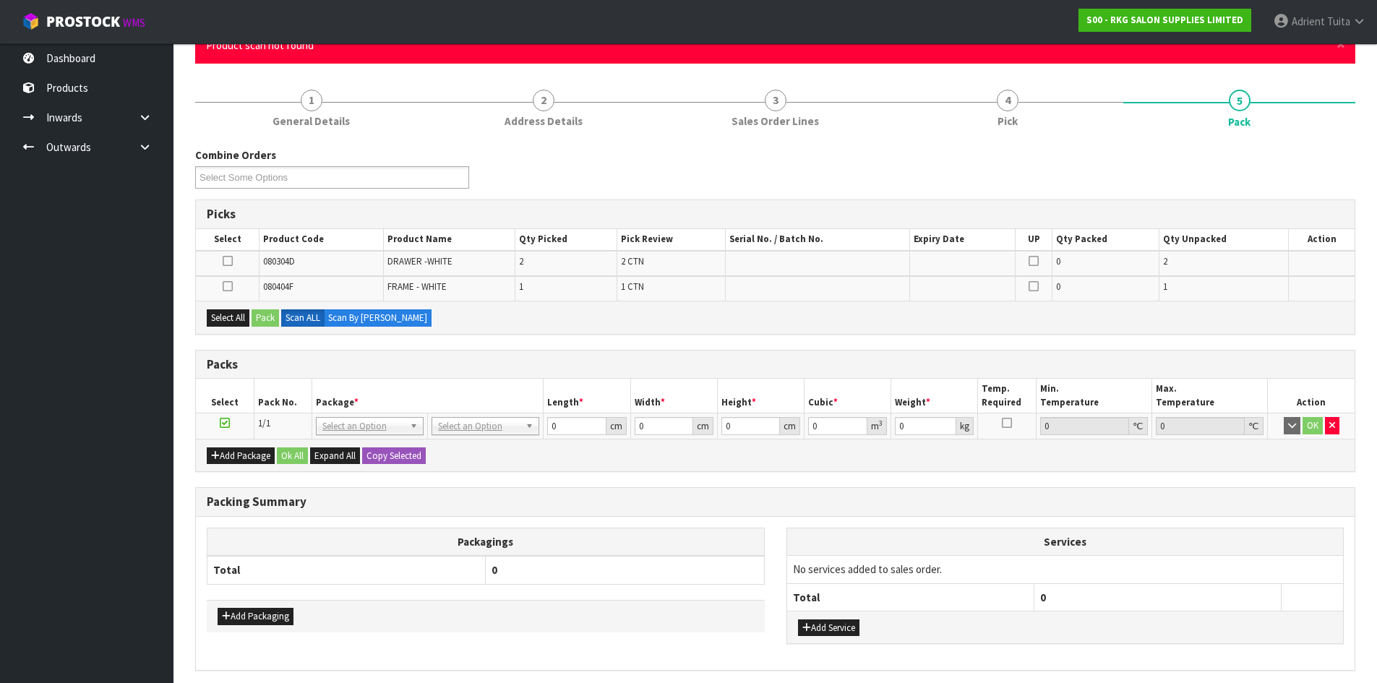
scroll to position [0, 0]
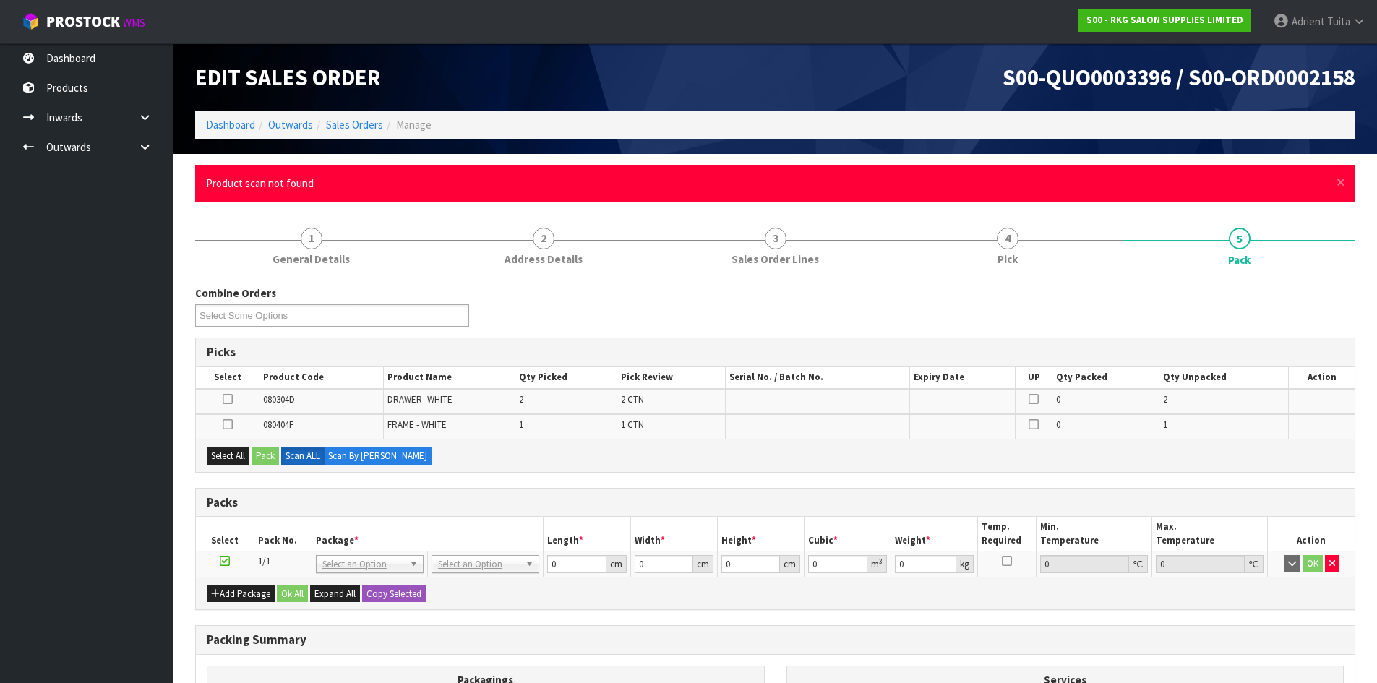
click at [1329, 183] on ul "Product scan not found" at bounding box center [768, 183] width 1124 height 15
click at [1338, 187] on span "×" at bounding box center [1341, 182] width 9 height 20
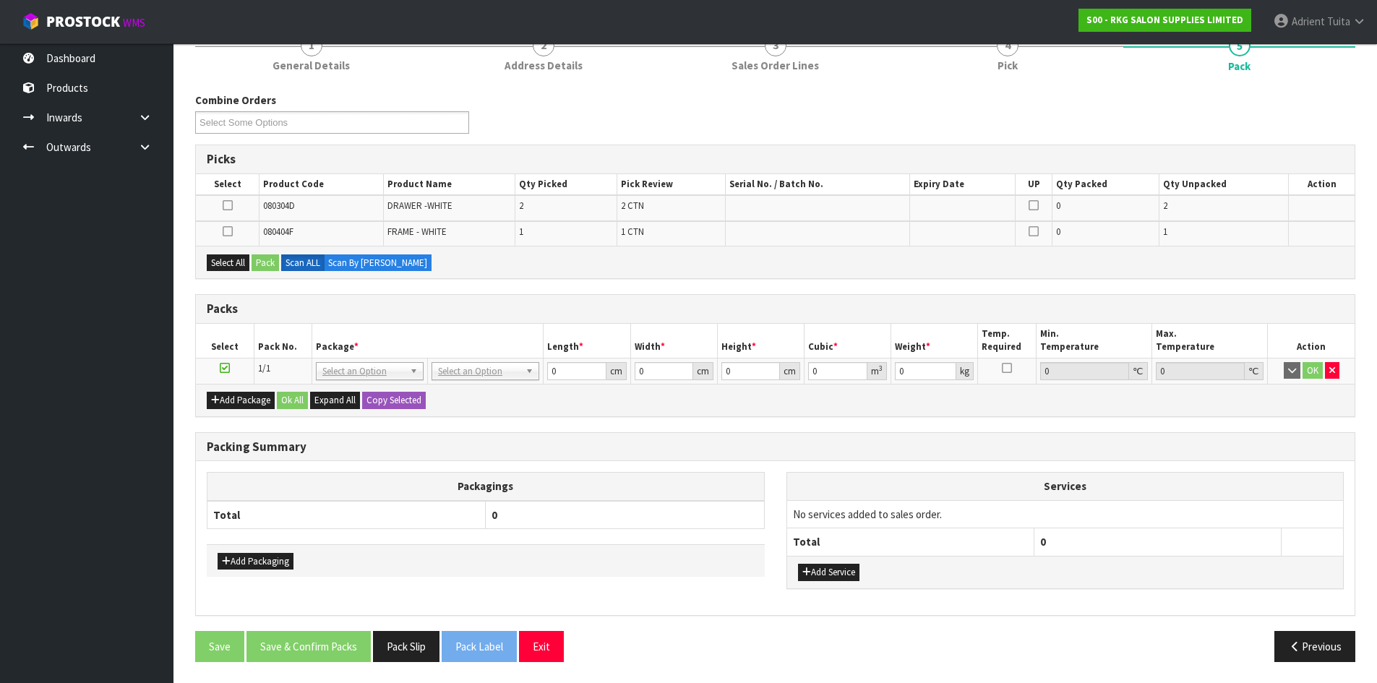
scroll to position [142, 0]
click at [231, 205] on icon at bounding box center [228, 205] width 10 height 1
click at [0, 0] on input "checkbox" at bounding box center [0, 0] width 0 height 0
click at [270, 260] on button "Pack" at bounding box center [265, 262] width 27 height 17
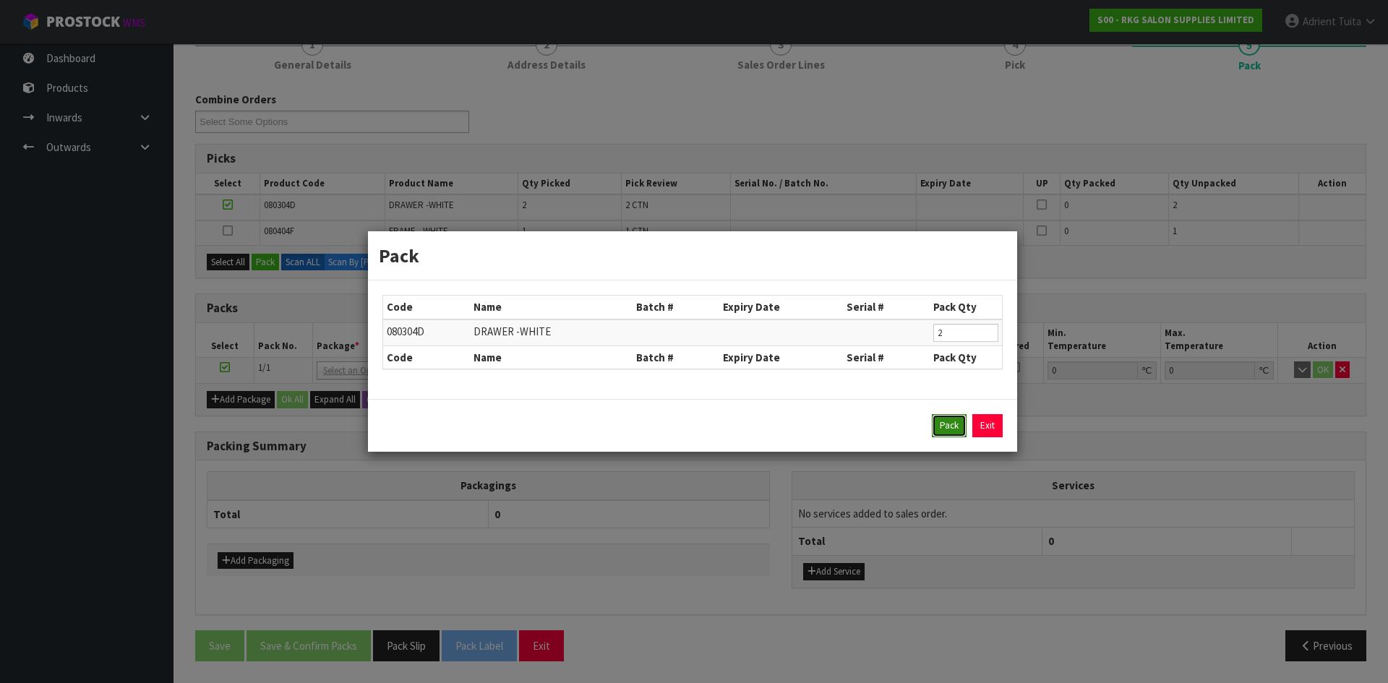
click at [944, 421] on button "Pack" at bounding box center [949, 425] width 35 height 23
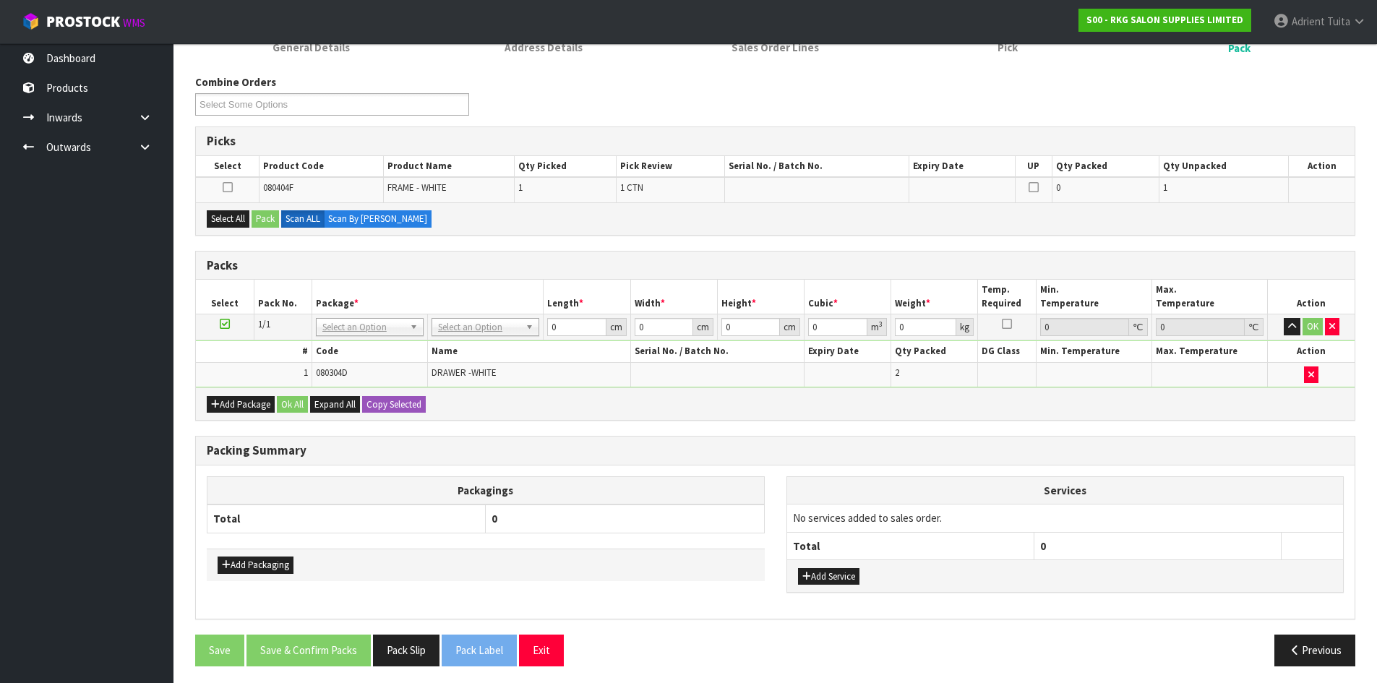
scroll to position [164, 0]
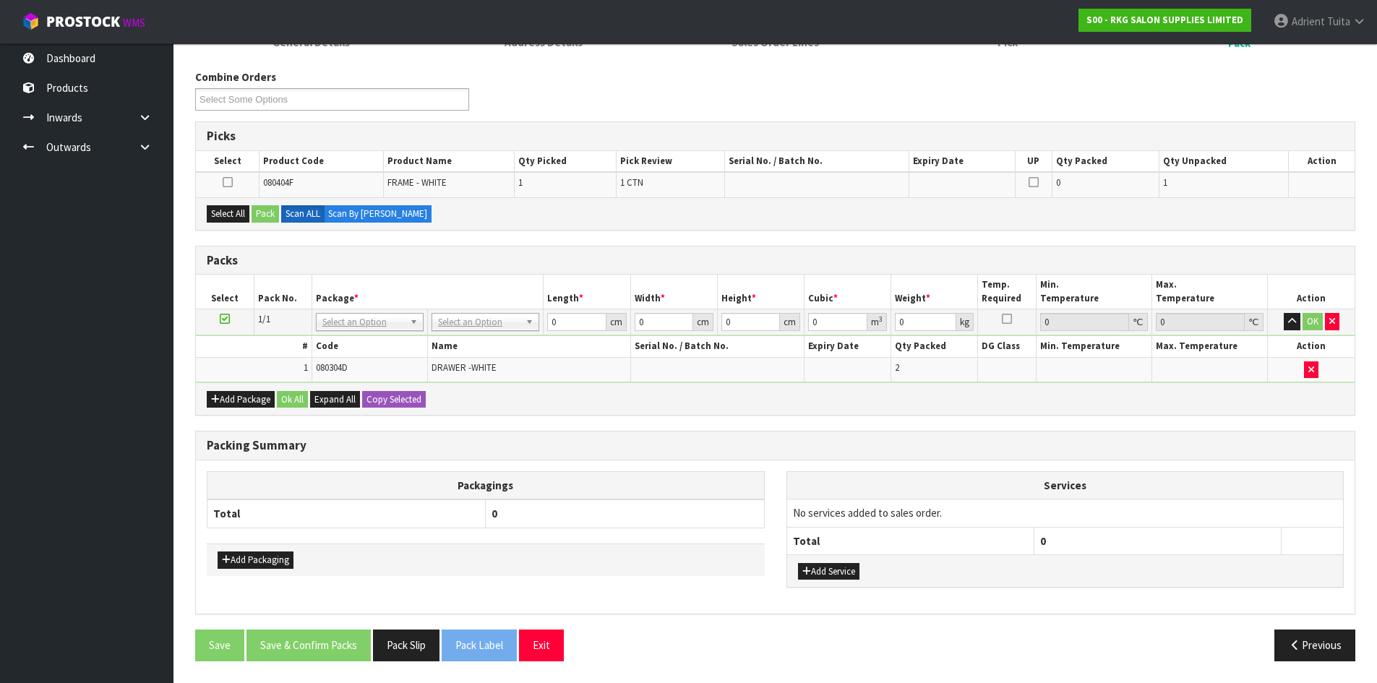
click at [228, 319] on icon at bounding box center [225, 319] width 10 height 1
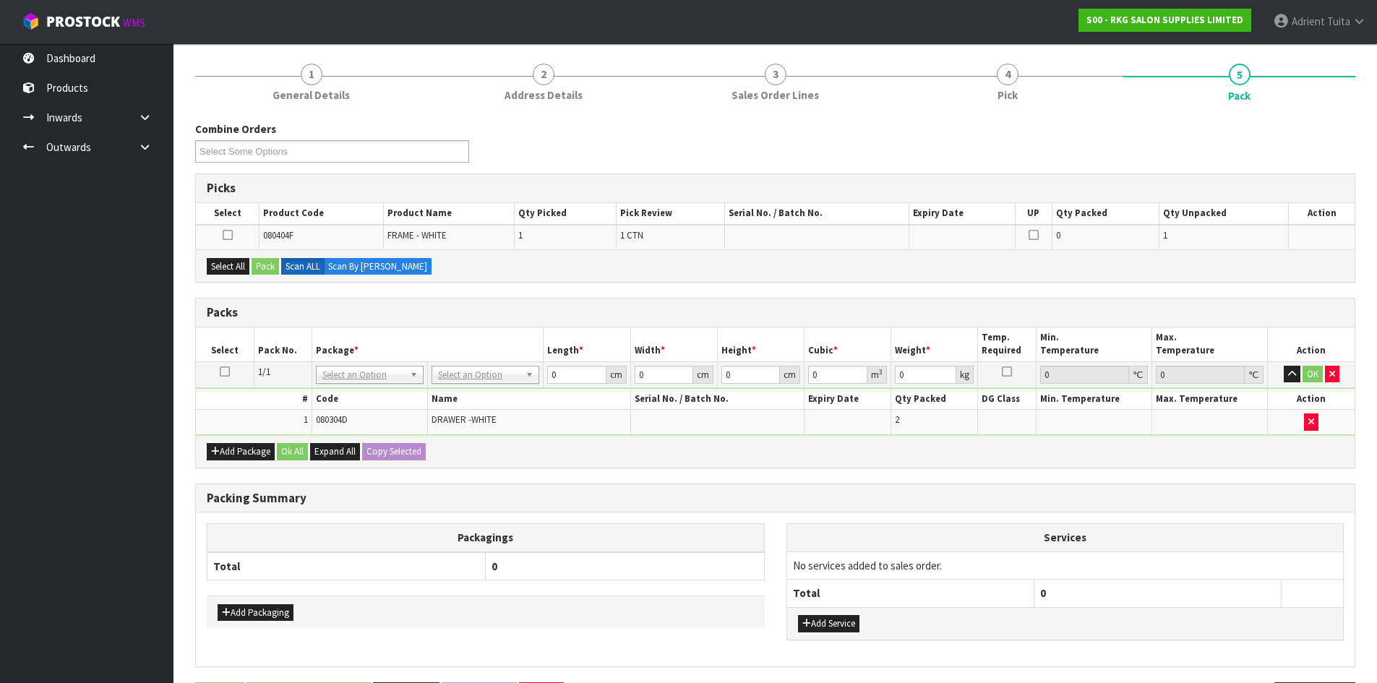
scroll to position [0, 0]
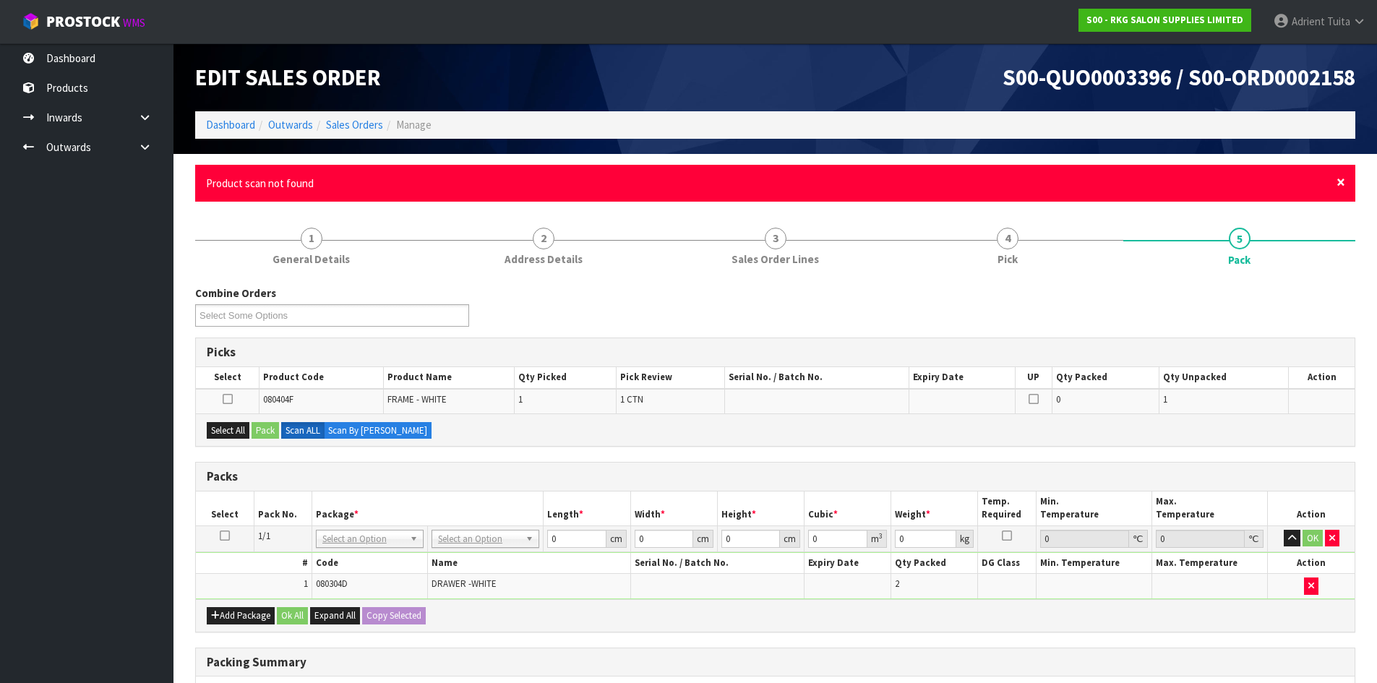
click at [1340, 188] on span "×" at bounding box center [1341, 182] width 9 height 20
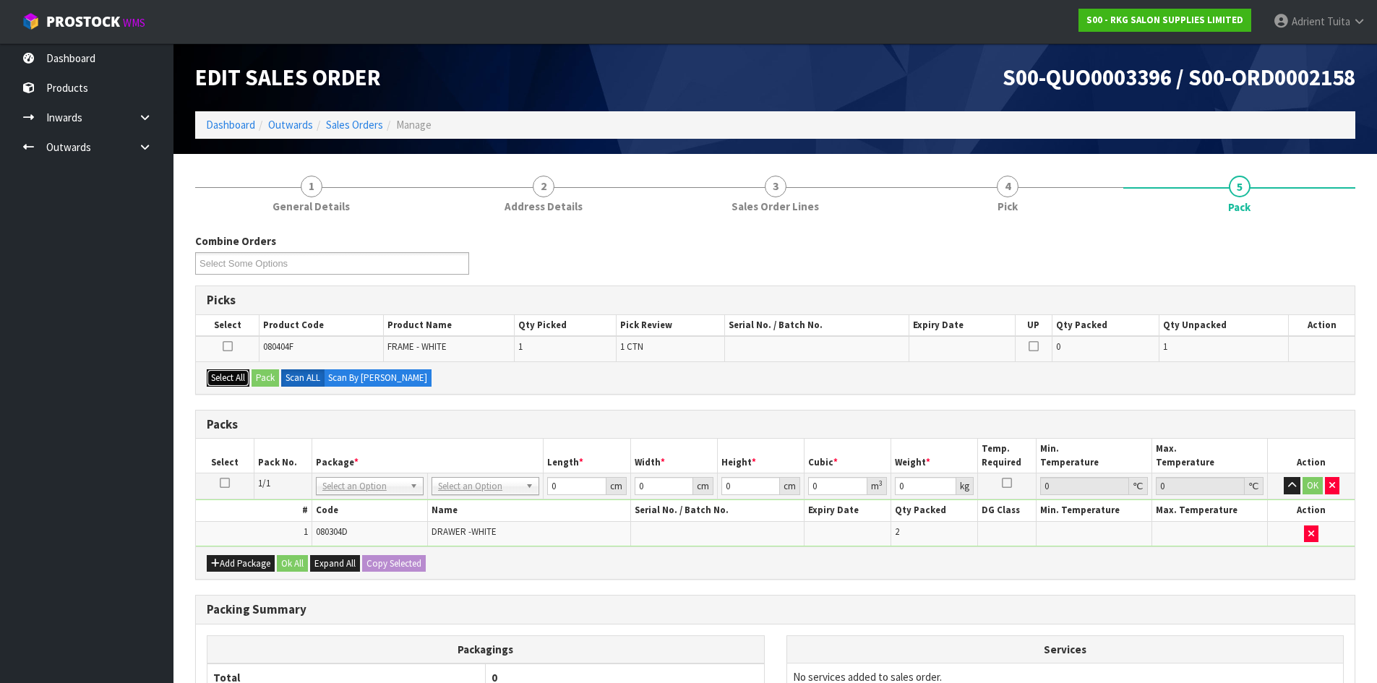
click at [228, 378] on button "Select All" at bounding box center [228, 377] width 43 height 17
click at [263, 380] on button "Pack" at bounding box center [265, 377] width 27 height 17
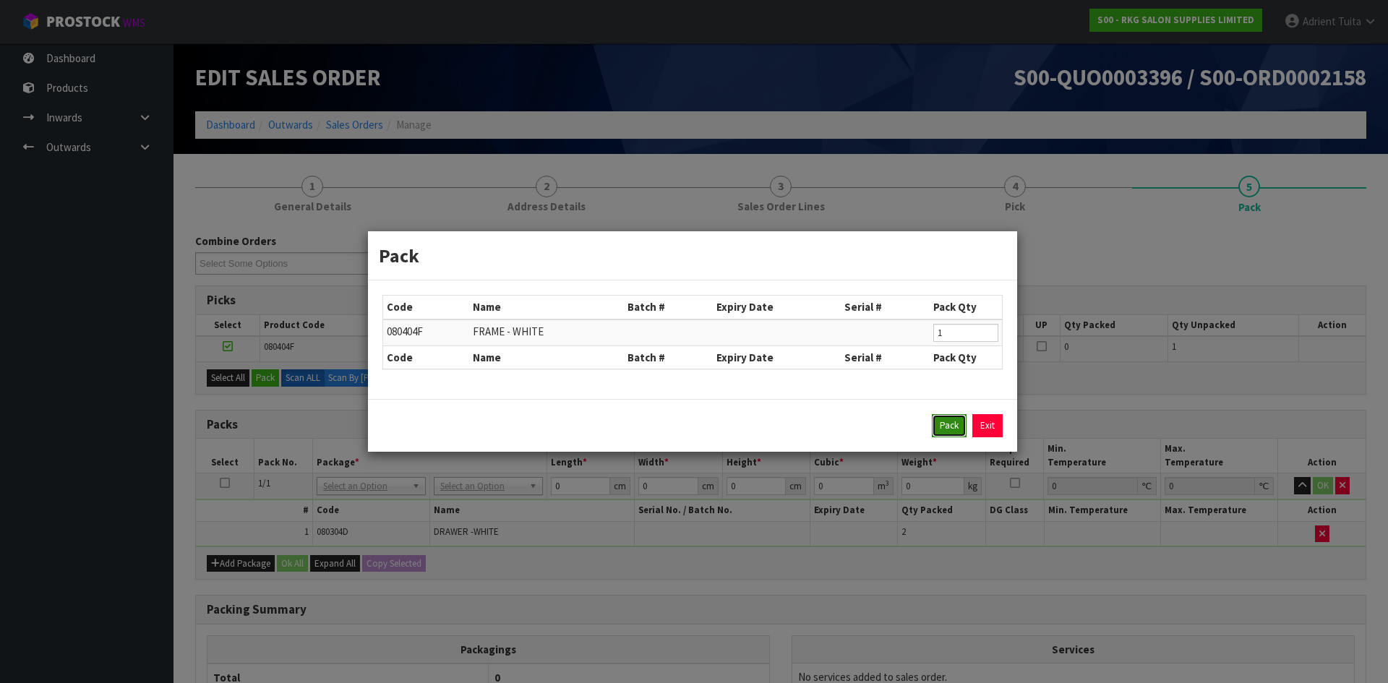
click at [957, 432] on button "Pack" at bounding box center [949, 425] width 35 height 23
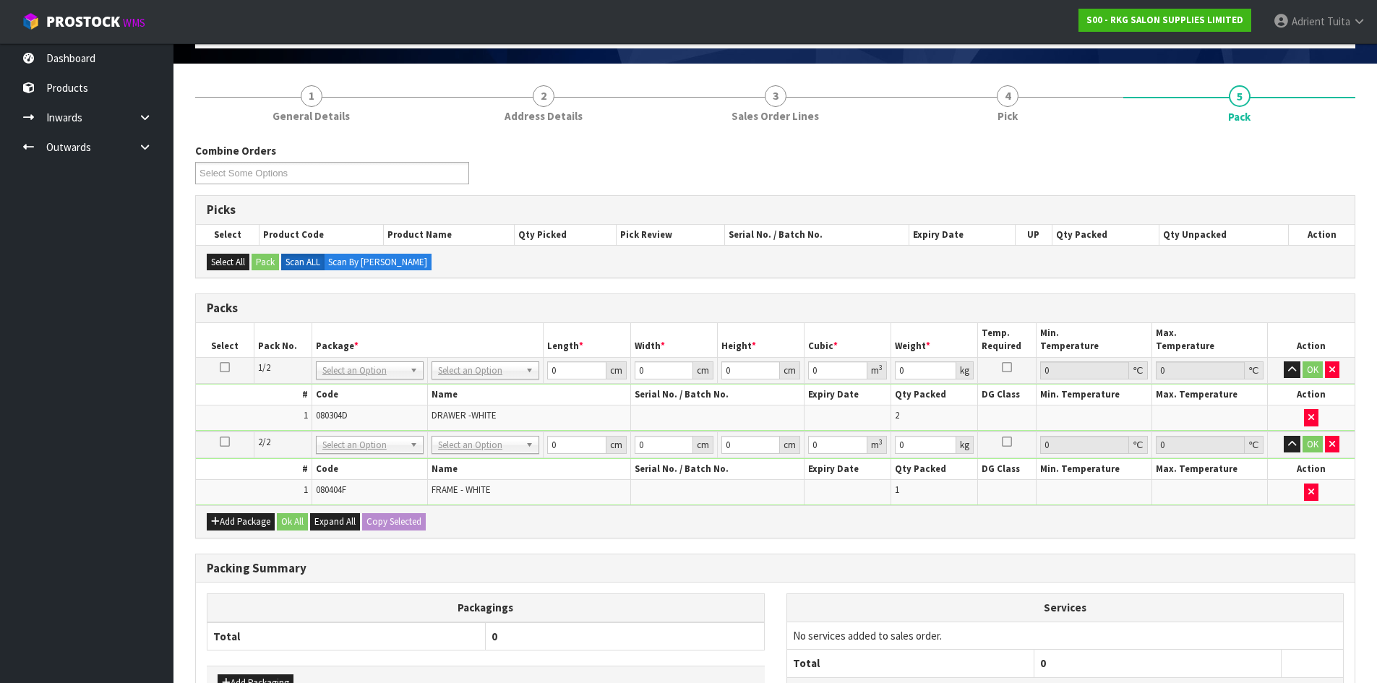
scroll to position [213, 0]
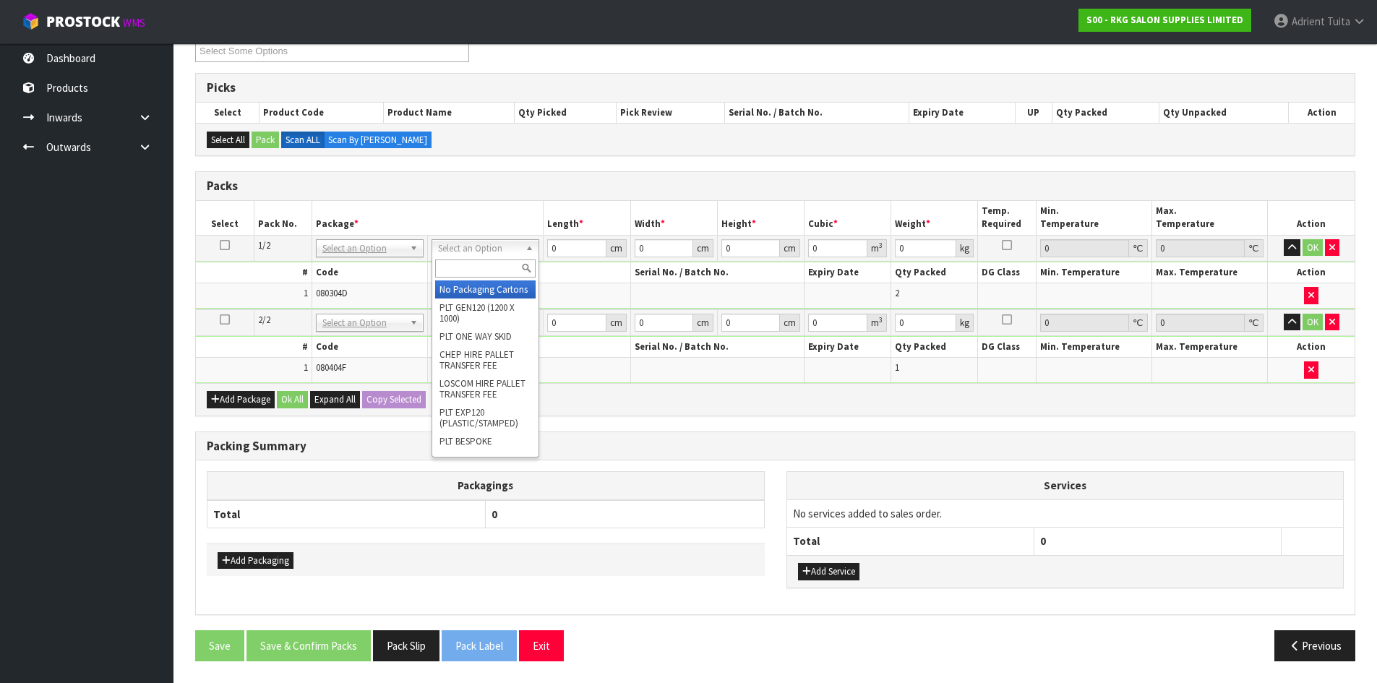
drag, startPoint x: 450, startPoint y: 282, endPoint x: 450, endPoint y: 293, distance: 10.8
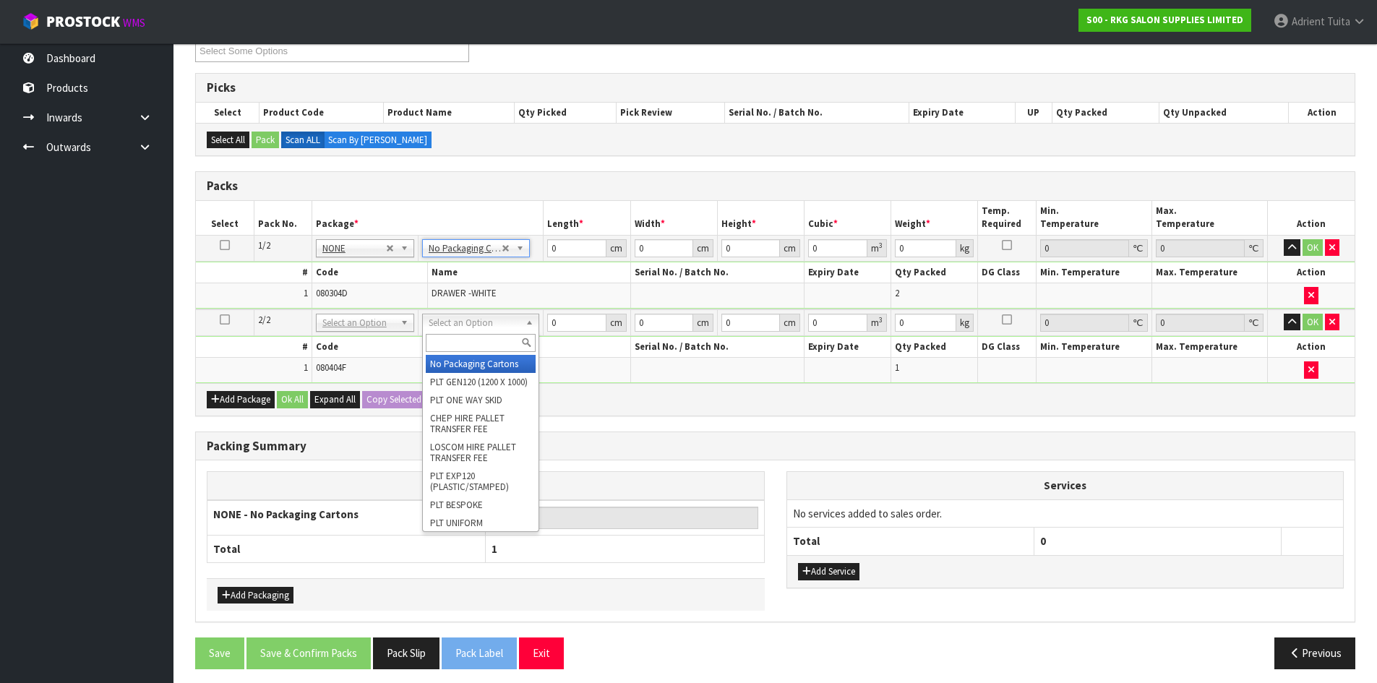
type input "2"
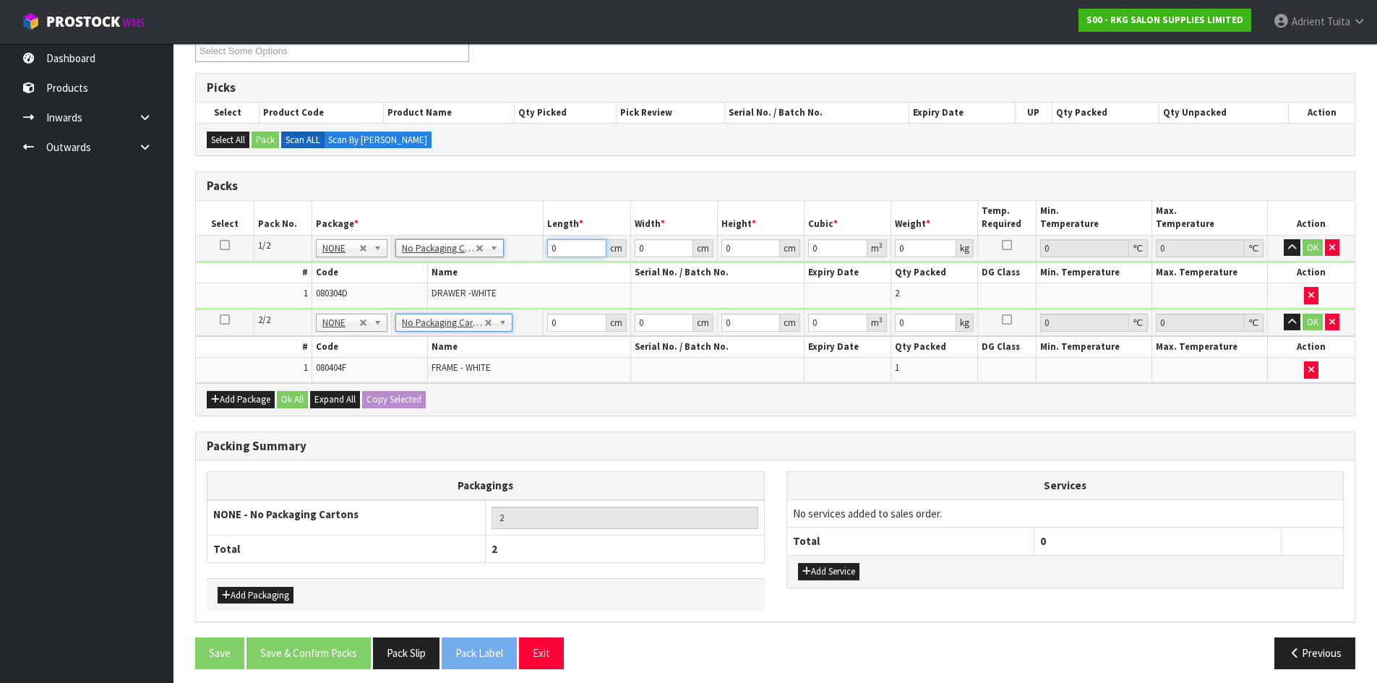
click at [577, 252] on input "0" at bounding box center [576, 248] width 59 height 18
type input "75"
type input "47"
type input "4"
type input "0.0141"
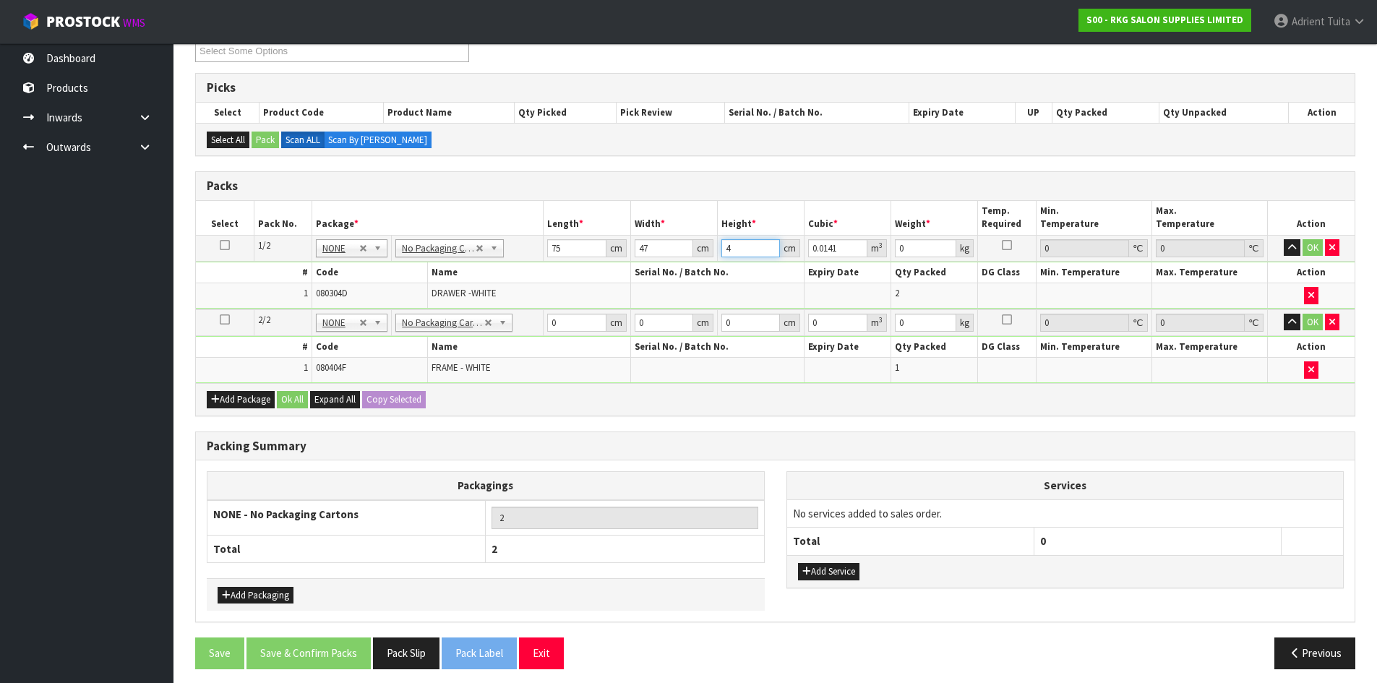
type input "41"
type input "0.144525"
type input "41"
type input "23"
click at [567, 327] on input "0" at bounding box center [576, 323] width 59 height 18
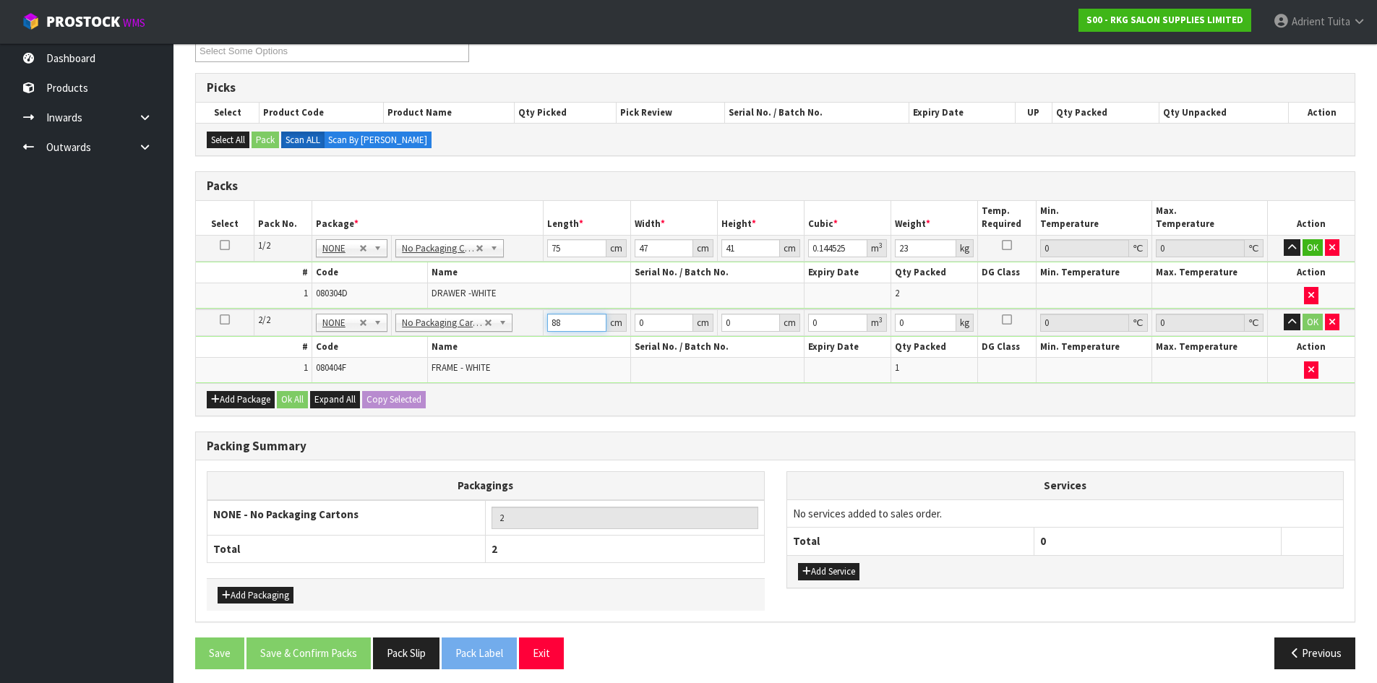
type input "88"
type input "43"
type input "9"
type input "0.034056"
type input "9"
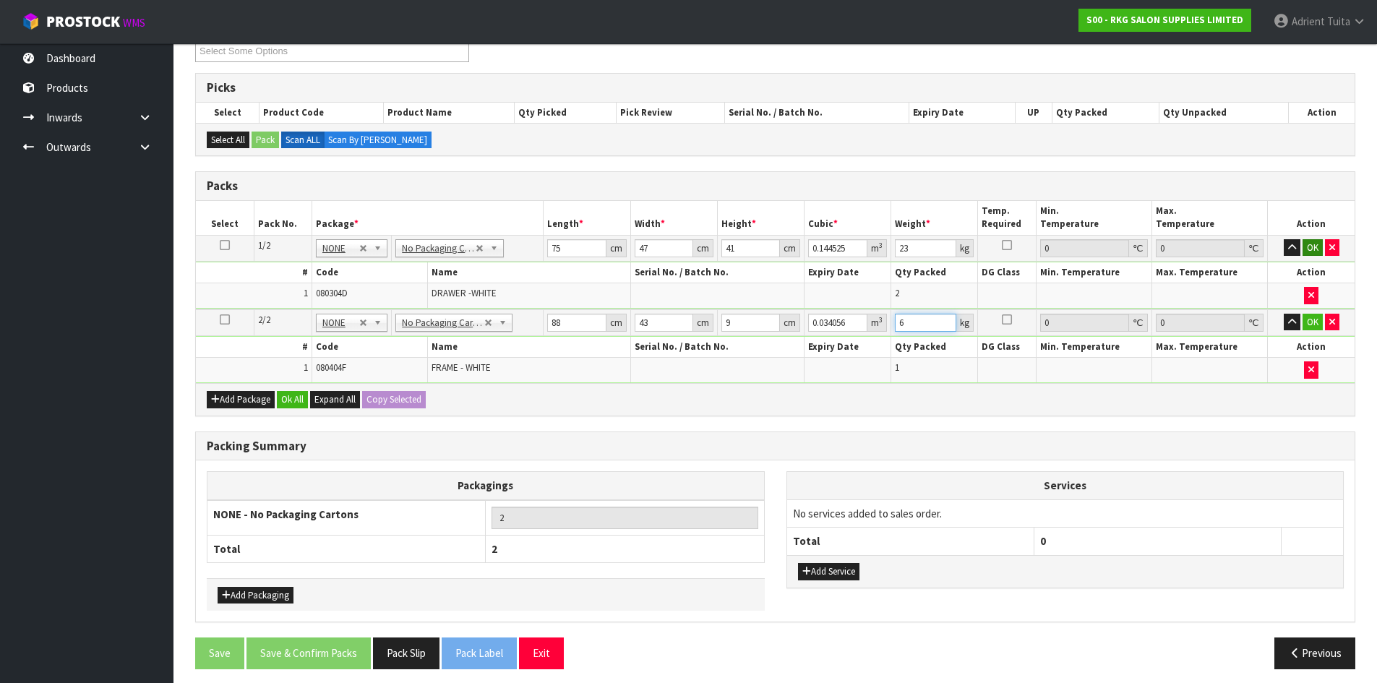
type input "6"
click at [1315, 250] on button "OK" at bounding box center [1313, 247] width 20 height 17
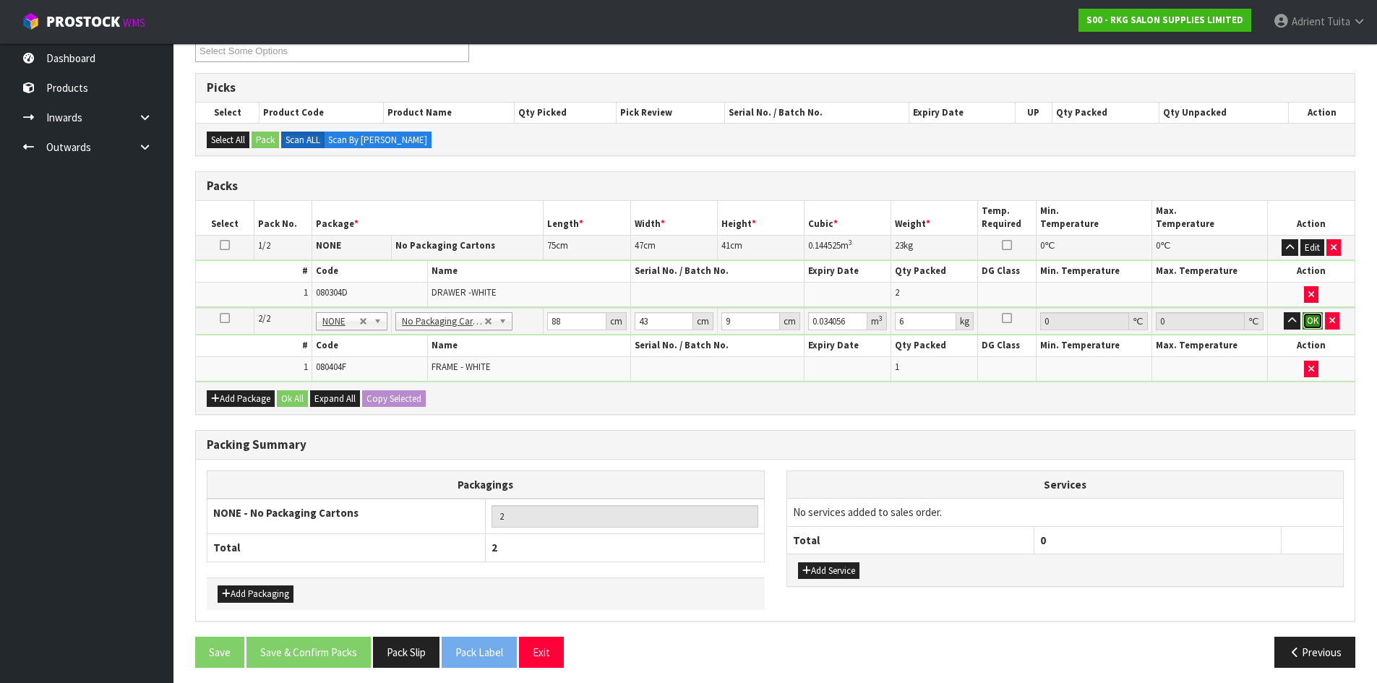
click at [1309, 325] on button "OK" at bounding box center [1313, 320] width 20 height 17
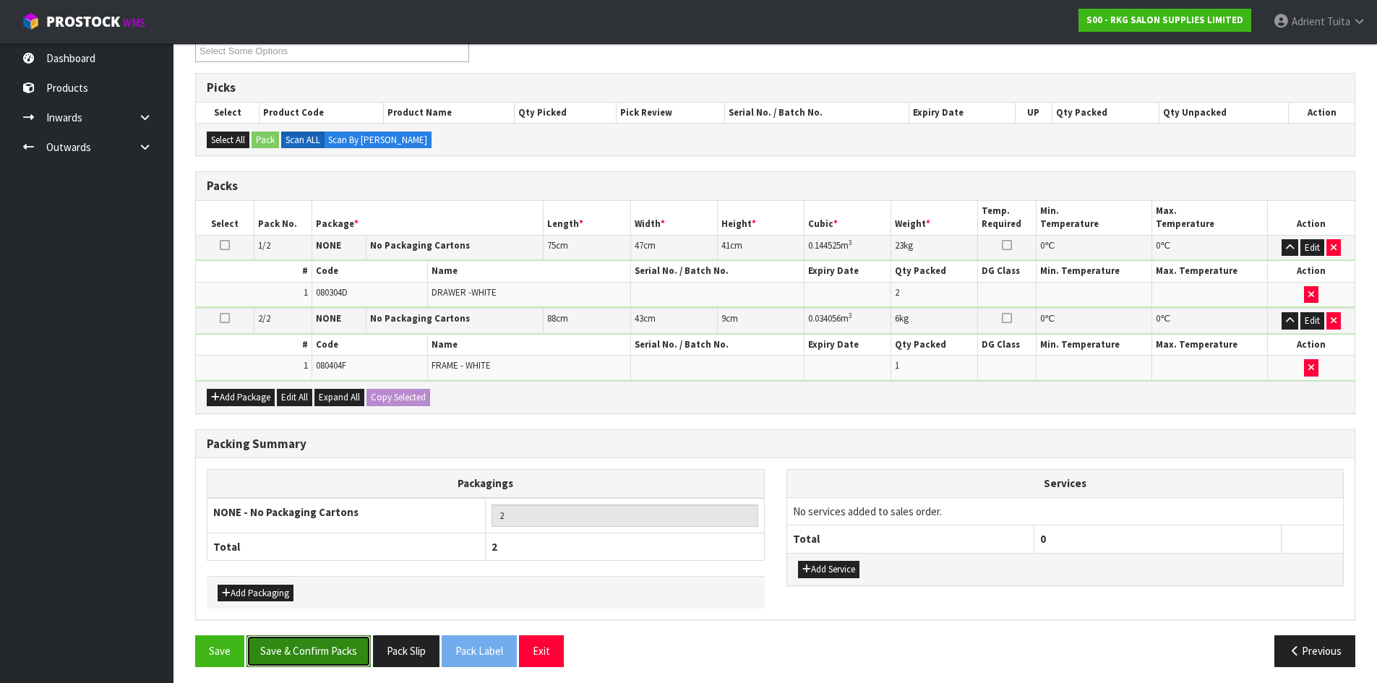
click at [335, 651] on button "Save & Confirm Packs" at bounding box center [309, 650] width 124 height 31
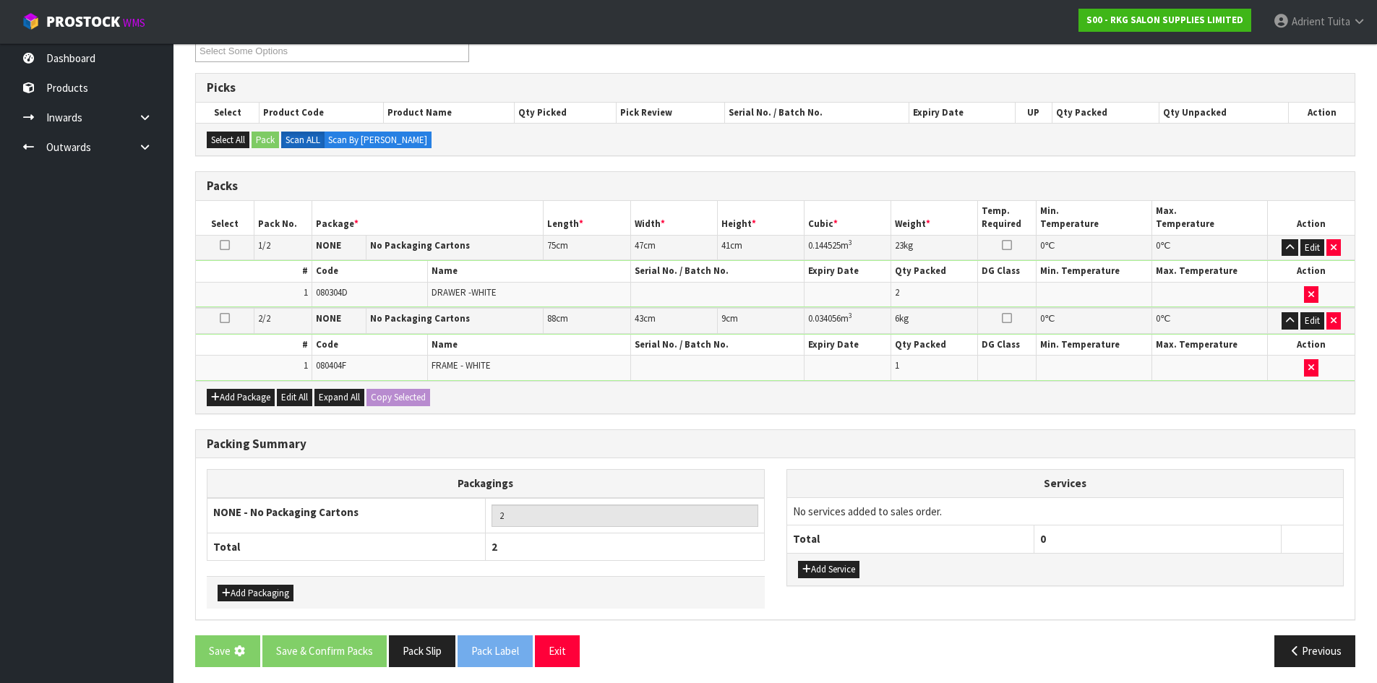
scroll to position [0, 0]
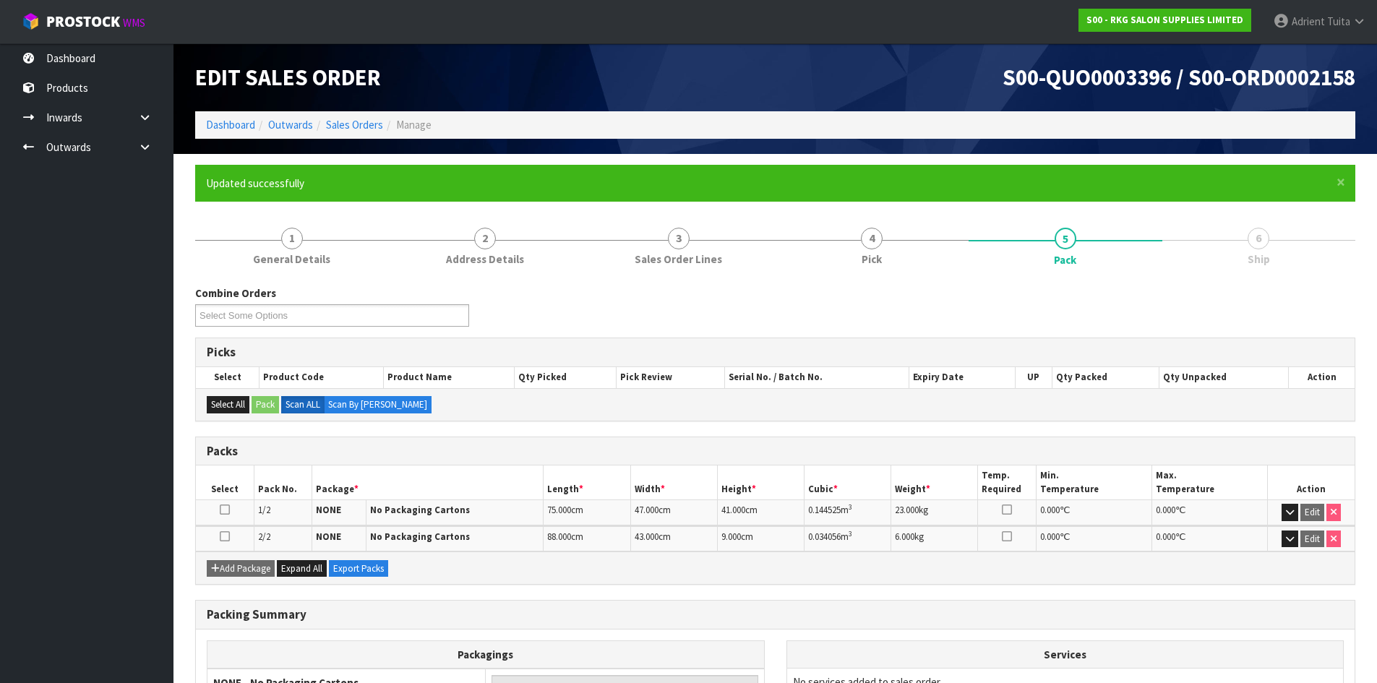
click at [202, 118] on ol "Dashboard Outwards Sales Orders Manage" at bounding box center [775, 124] width 1160 height 27
click at [210, 121] on link "Dashboard" at bounding box center [230, 125] width 49 height 14
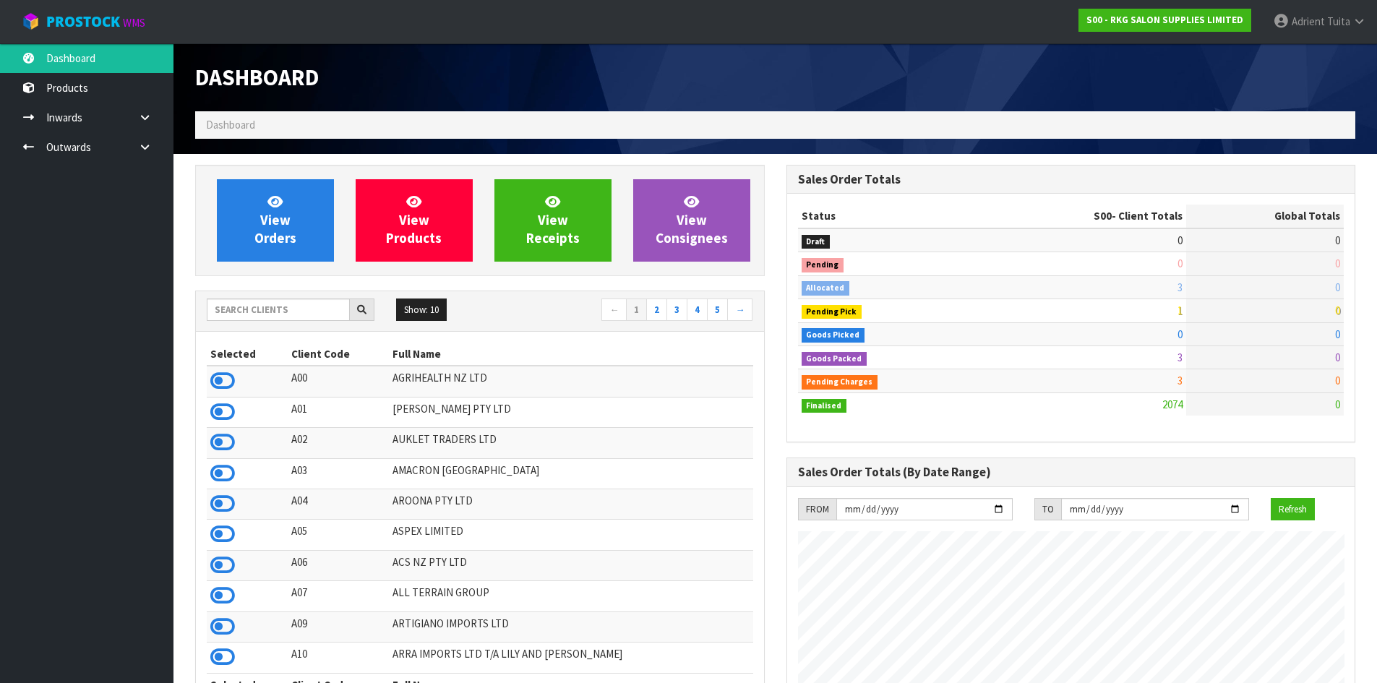
scroll to position [1095, 591]
